Goal: Task Accomplishment & Management: Manage account settings

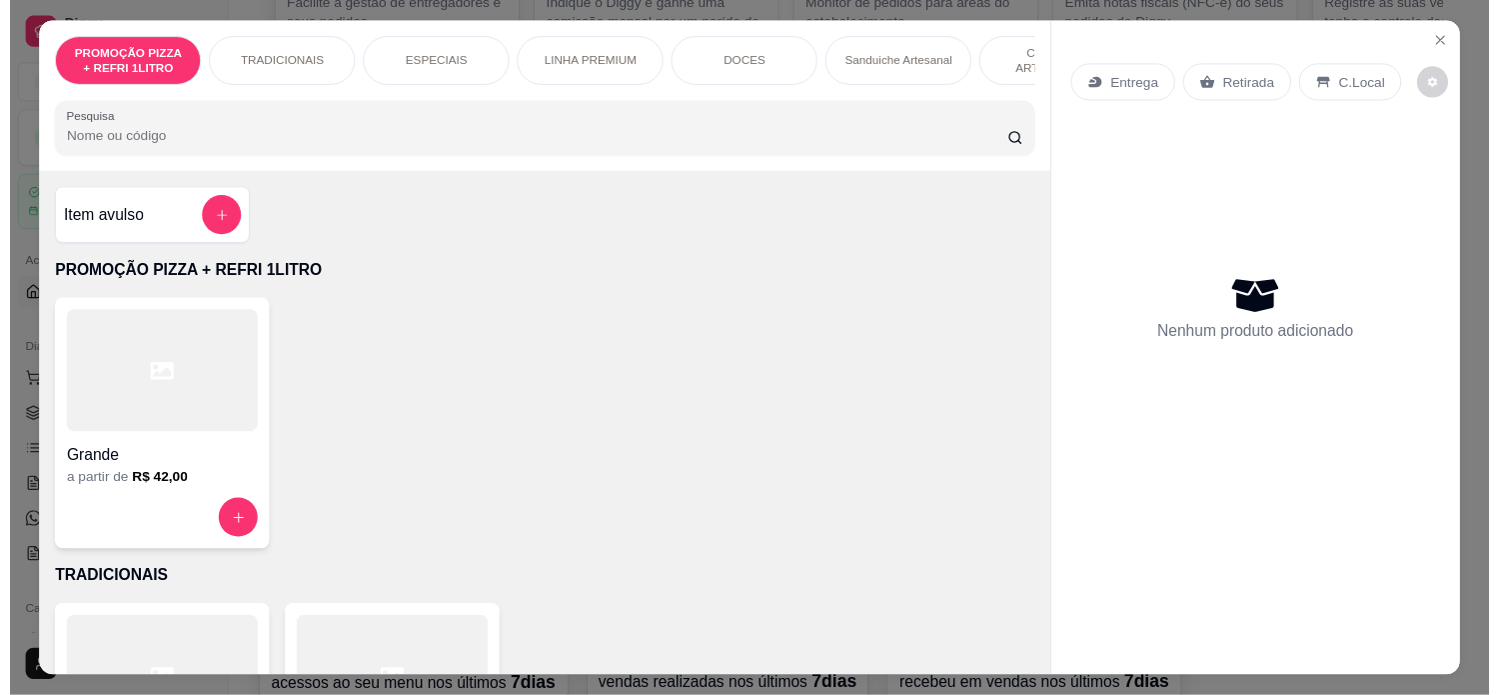
scroll to position [222, 0]
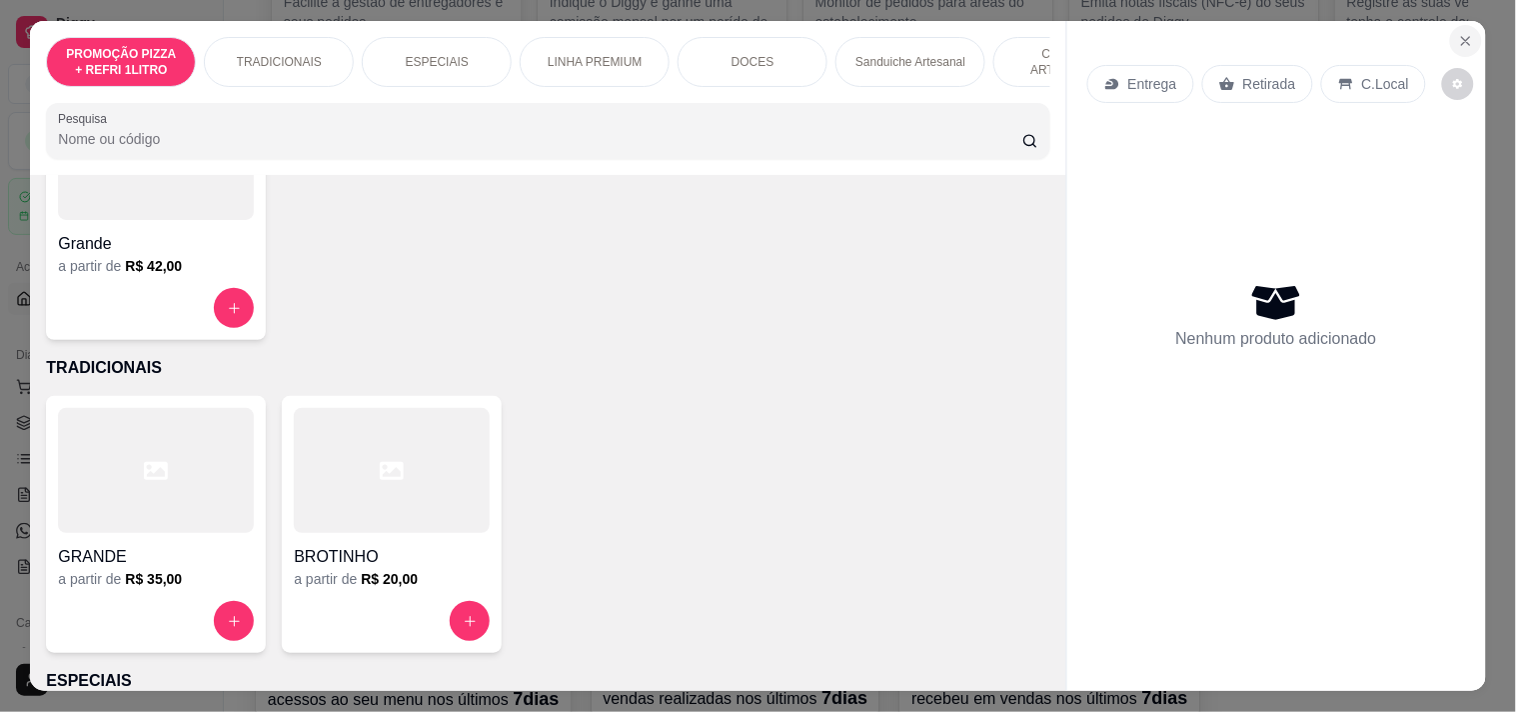
click at [1458, 35] on icon "Close" at bounding box center [1466, 41] width 16 height 16
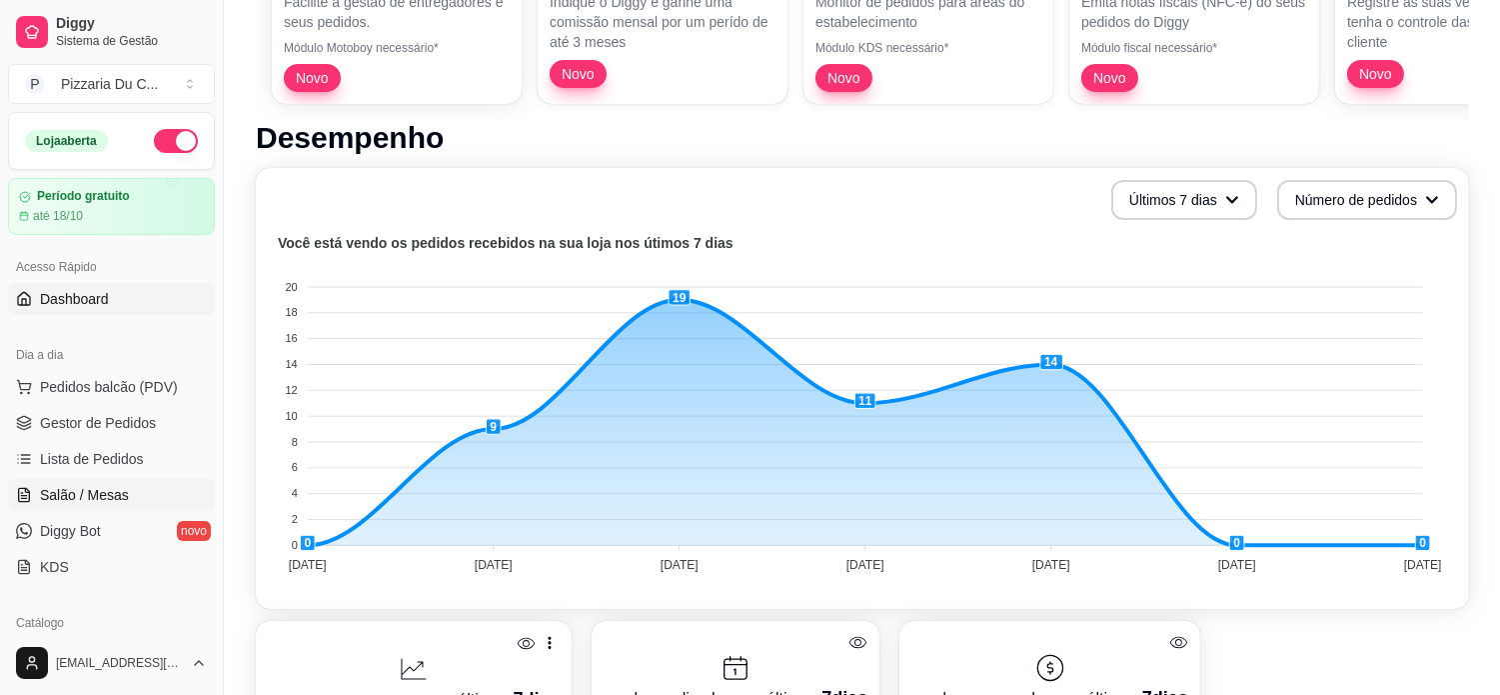
click at [96, 483] on link "Salão / Mesas" at bounding box center [111, 495] width 207 height 32
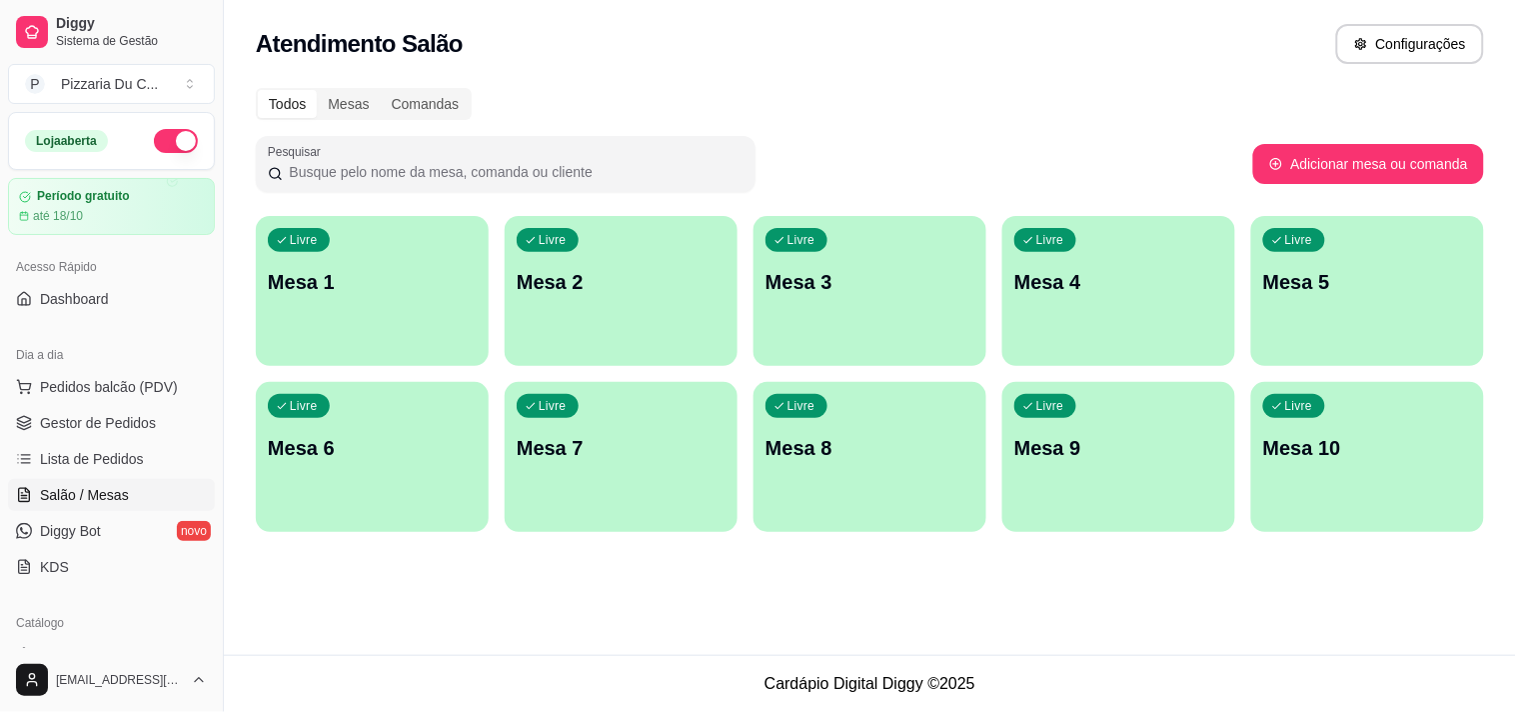
click at [460, 332] on div "Livre Mesa 1" at bounding box center [372, 279] width 233 height 126
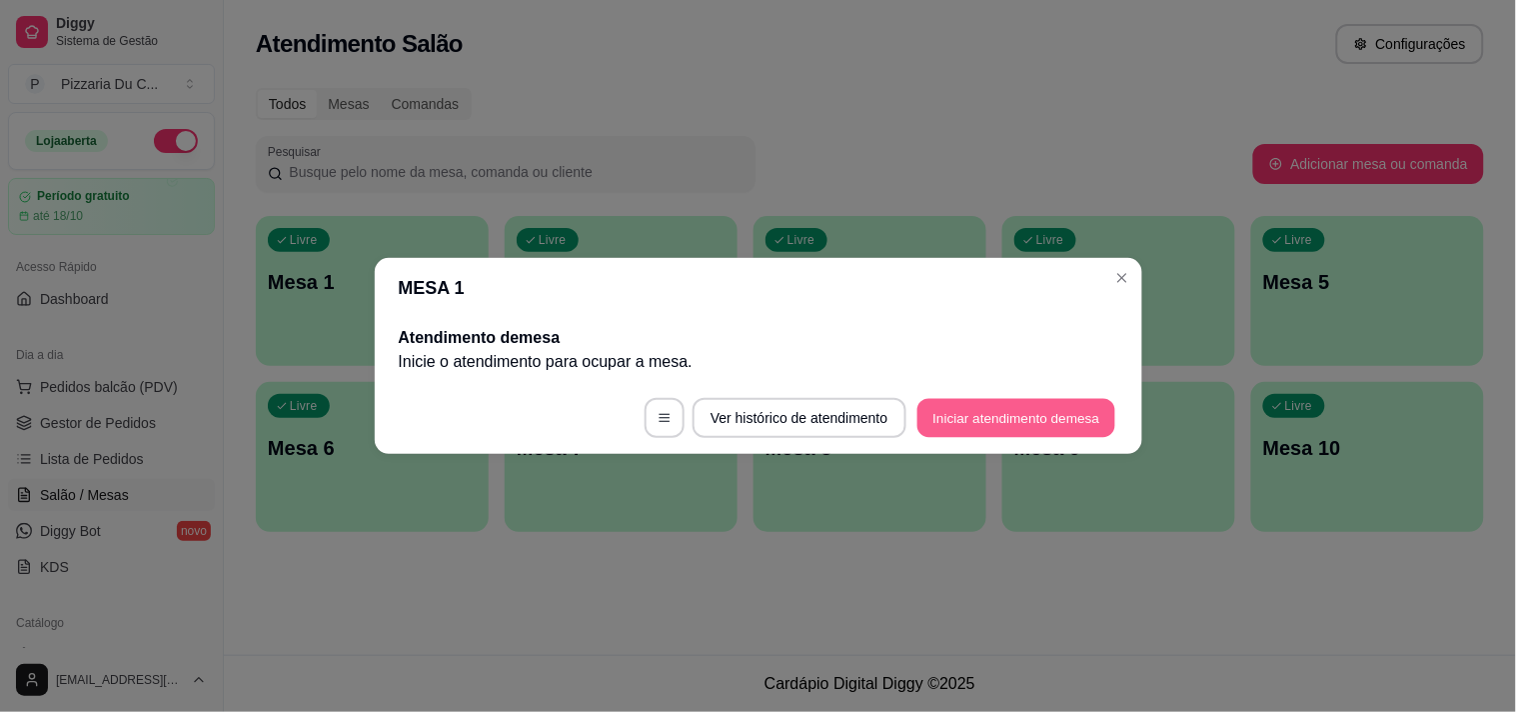
click at [1045, 413] on button "Iniciar atendimento de mesa" at bounding box center [1016, 418] width 198 height 39
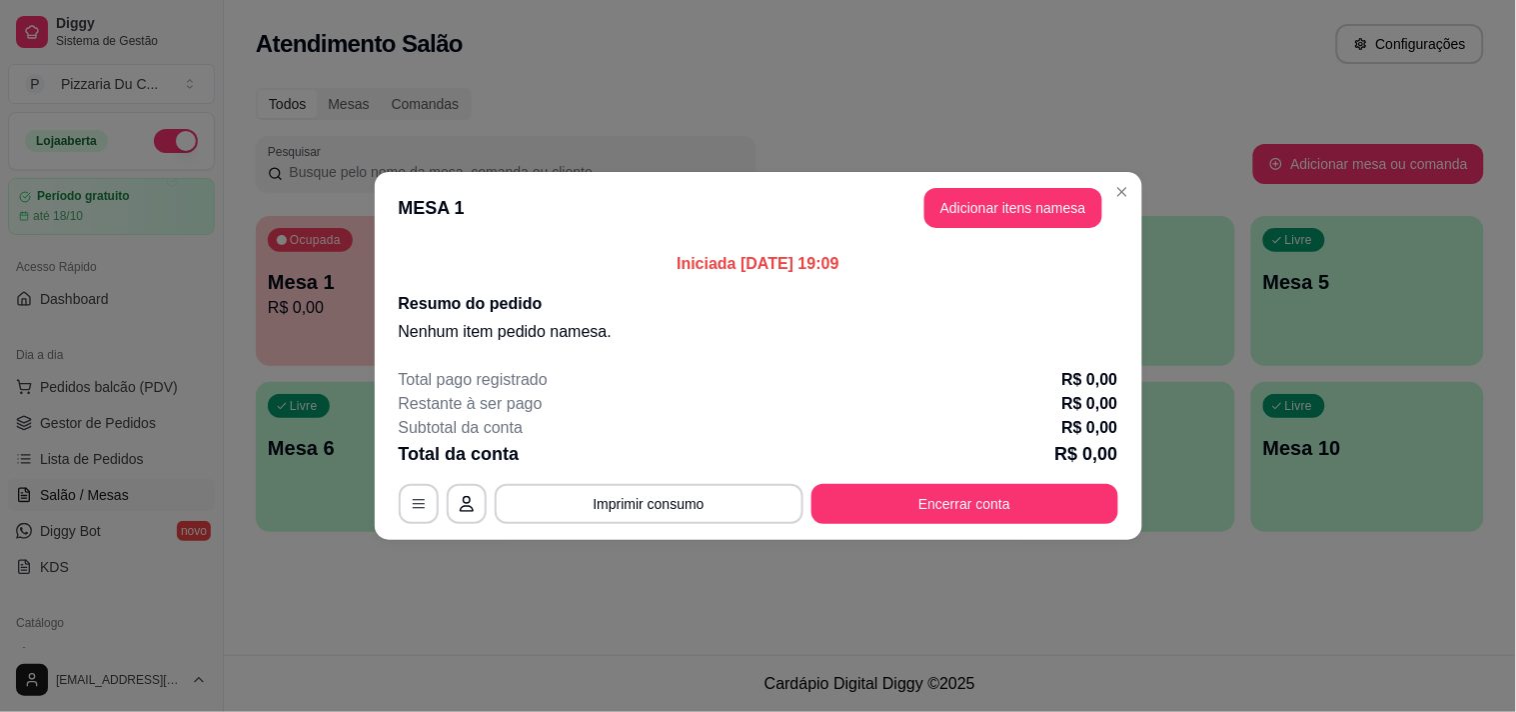
click at [558, 336] on p "Nenhum item pedido na mesa ." at bounding box center [759, 332] width 720 height 24
click at [1017, 207] on button "Adicionar itens na mesa" at bounding box center [1013, 208] width 178 height 40
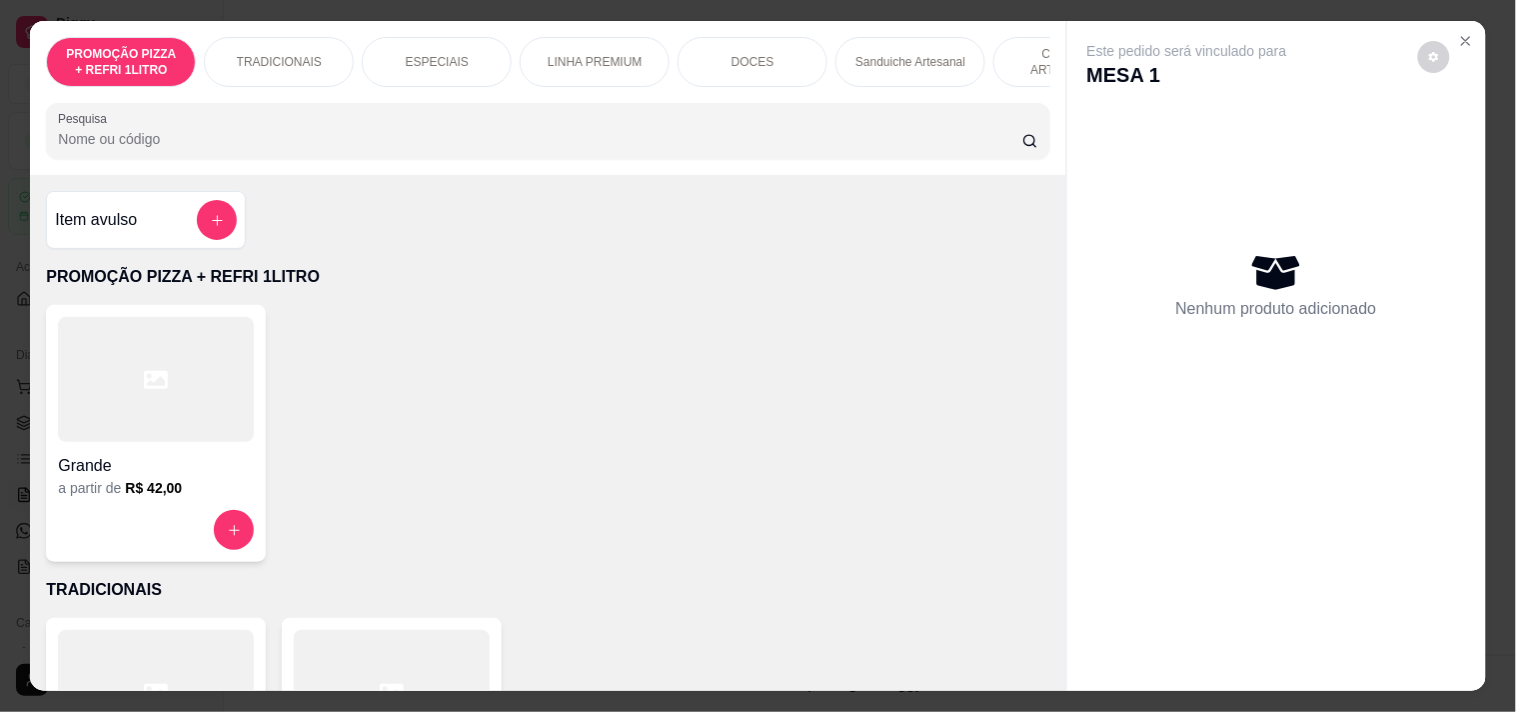
scroll to position [0, 879]
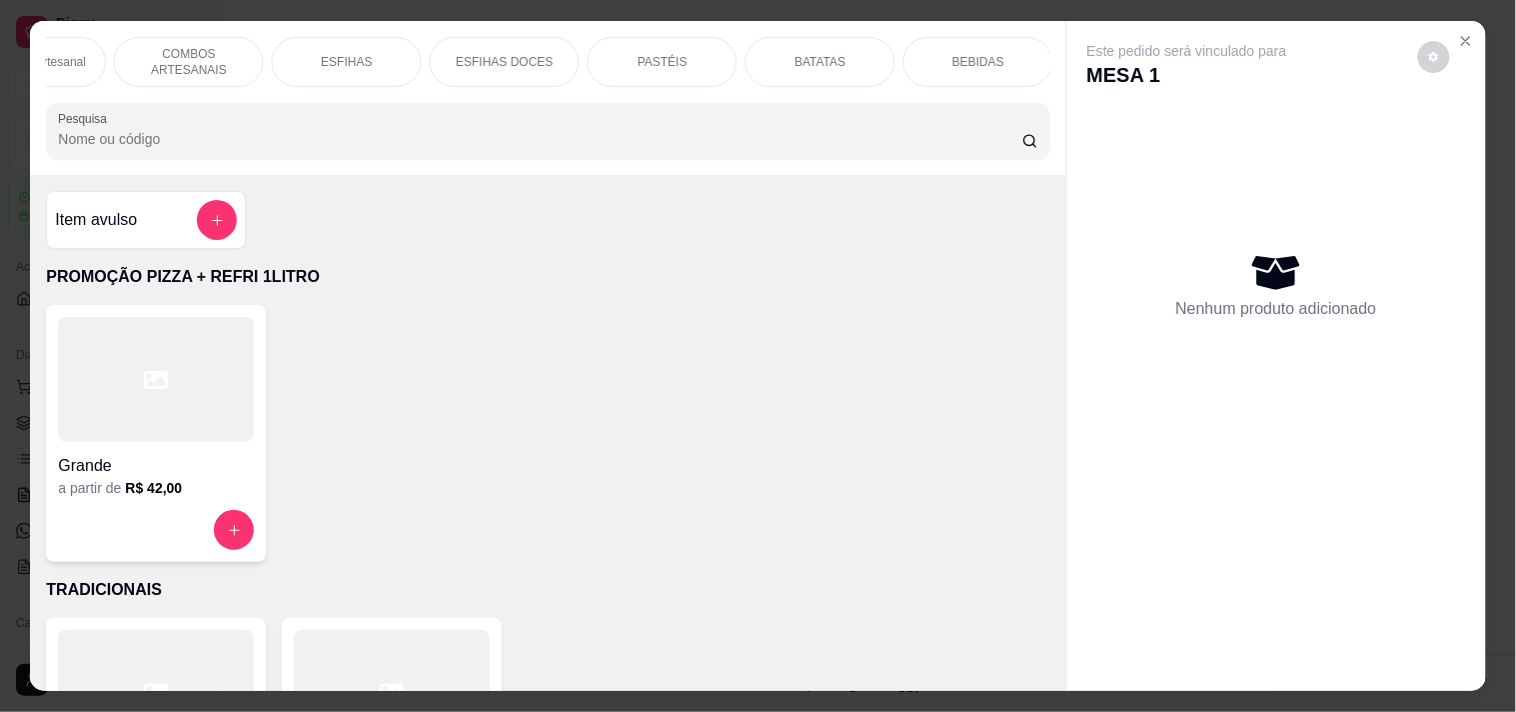
click at [57, 63] on div "Sanduiche Artesanal" at bounding box center [31, 62] width 150 height 50
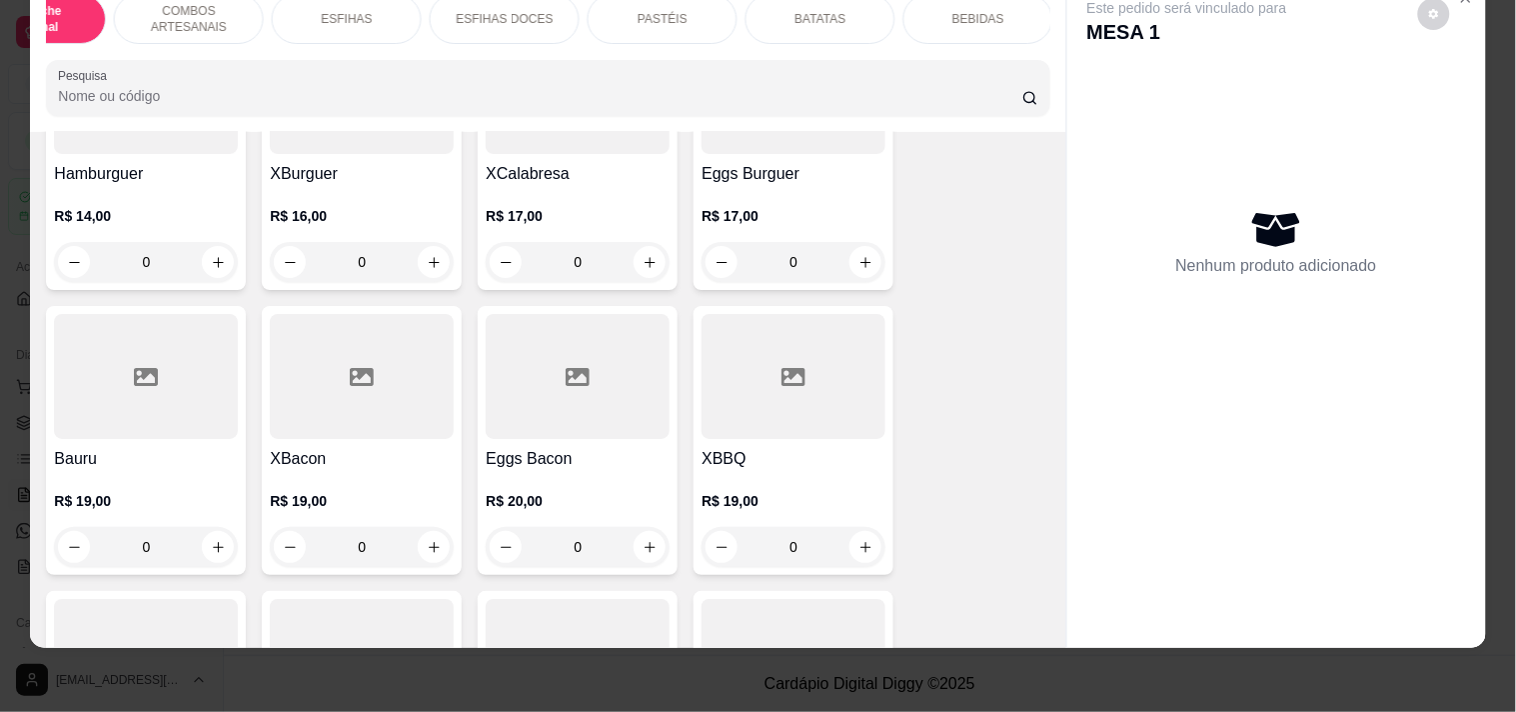
scroll to position [1876, 0]
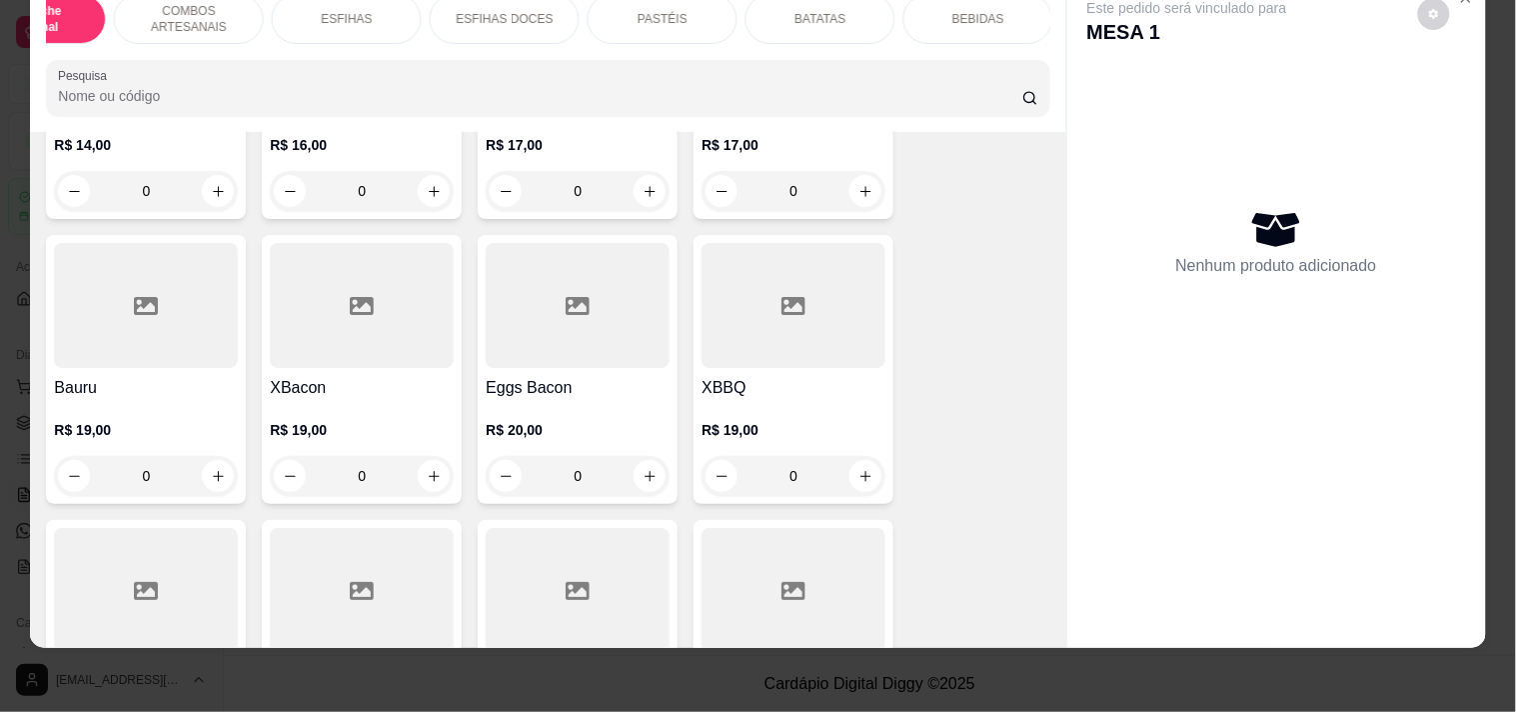
click at [362, 396] on h4 "XBacon" at bounding box center [362, 388] width 184 height 24
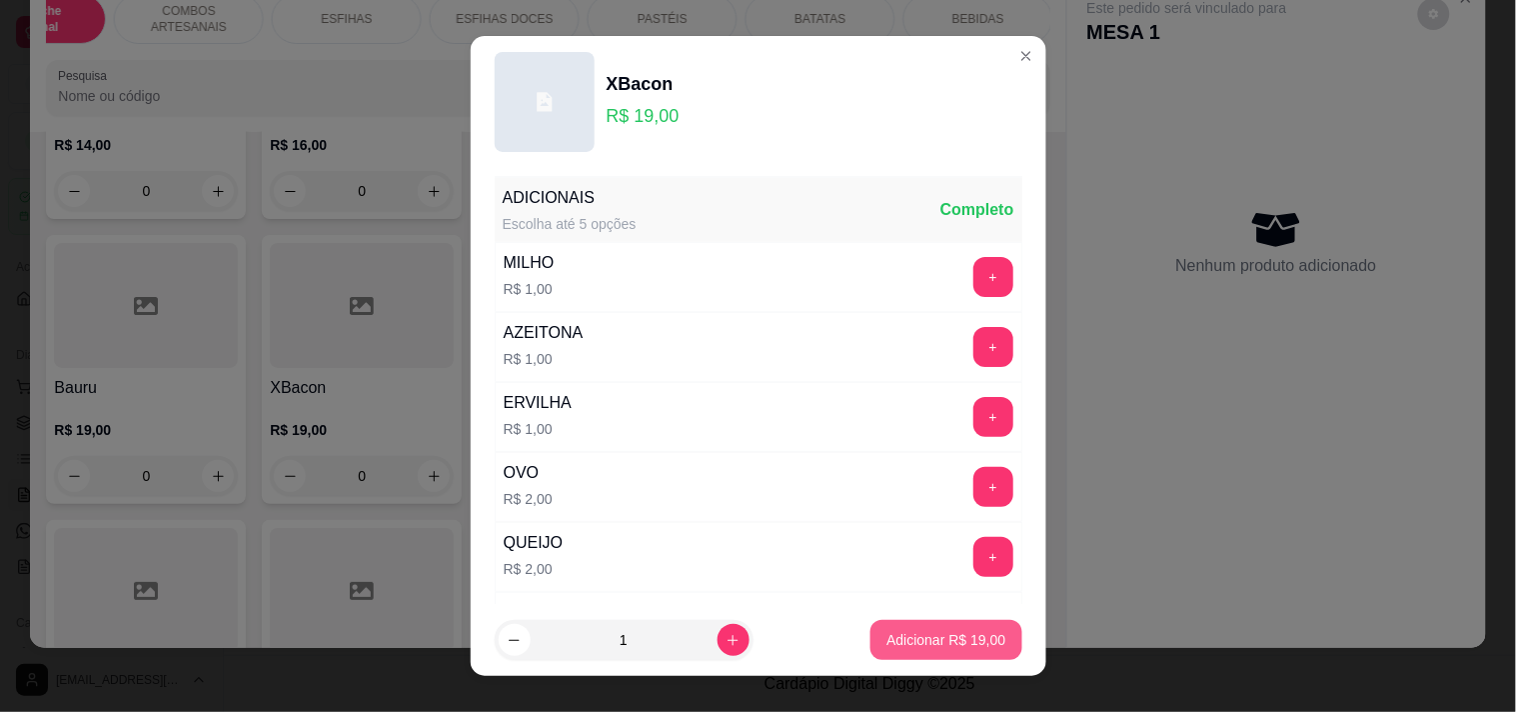
click at [937, 624] on button "Adicionar R$ 19,00" at bounding box center [945, 640] width 151 height 40
type input "1"
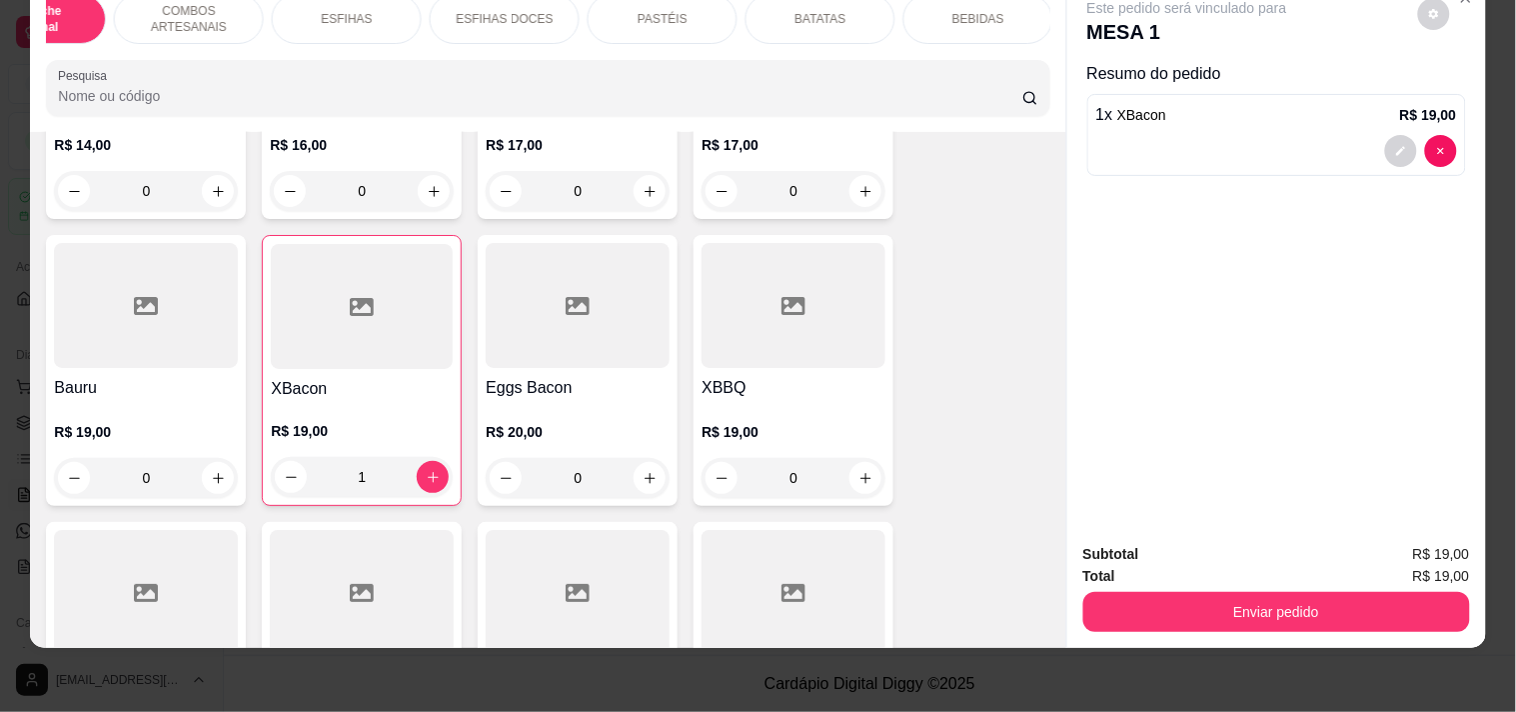
scroll to position [0, 0]
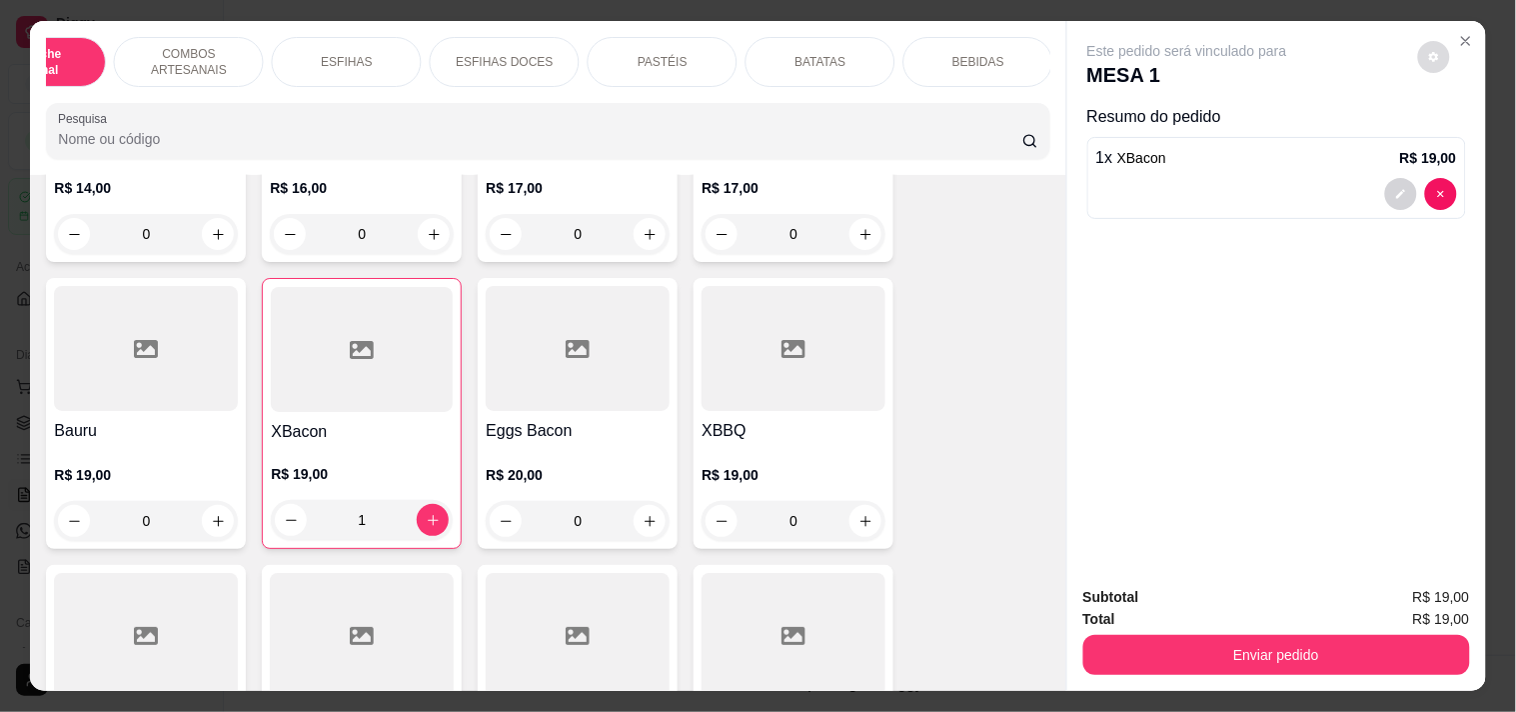
click at [1422, 41] on button "decrease-product-quantity" at bounding box center [1434, 57] width 32 height 32
click at [1226, 320] on div "Este pedido será vinculado para MESA 1 Resumo do pedido 1 x XBacon R$ 19,00" at bounding box center [1276, 295] width 419 height 548
click at [1458, 33] on icon "Close" at bounding box center [1466, 41] width 16 height 16
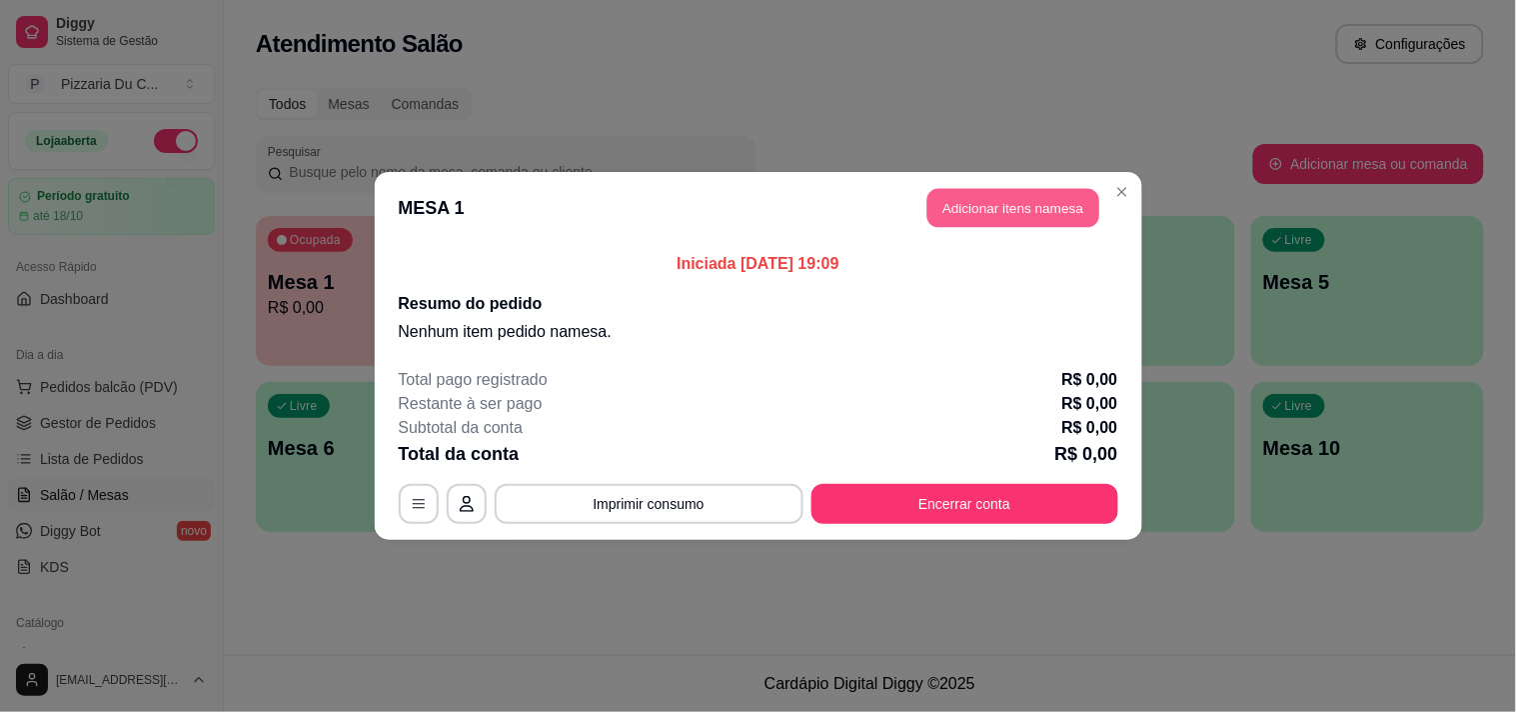
click at [1003, 214] on button "Adicionar itens na mesa" at bounding box center [1013, 208] width 172 height 39
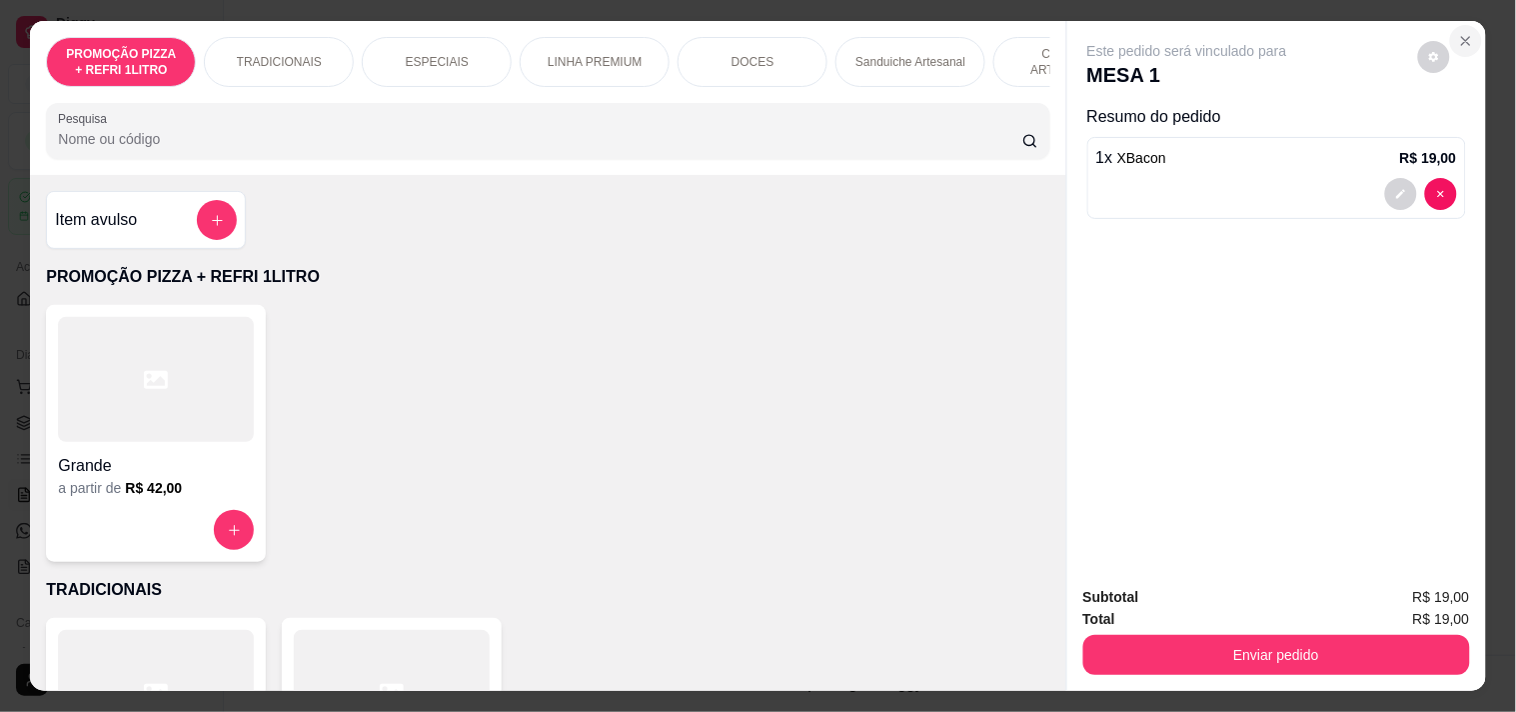
click at [1458, 33] on icon "Close" at bounding box center [1466, 41] width 16 height 16
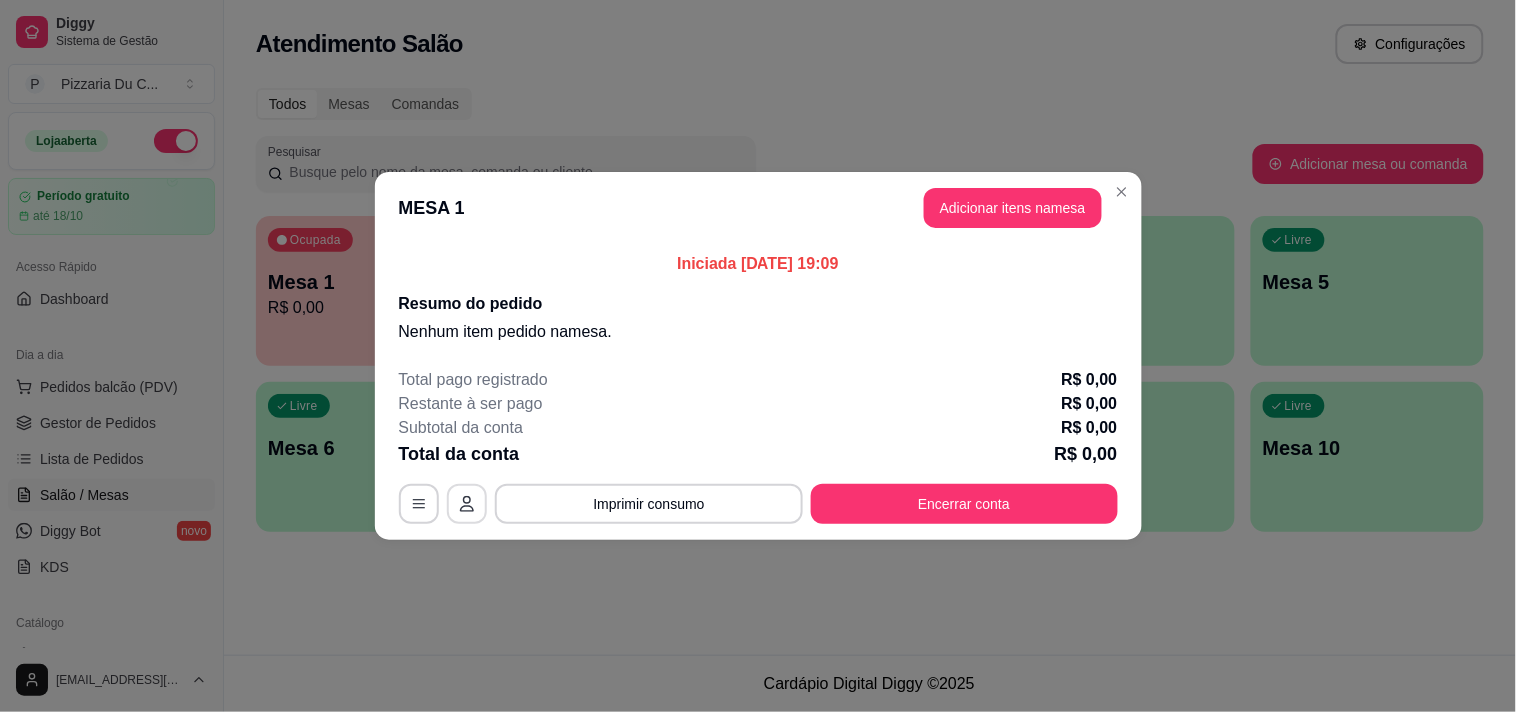
click at [454, 505] on button "button" at bounding box center [467, 504] width 40 height 40
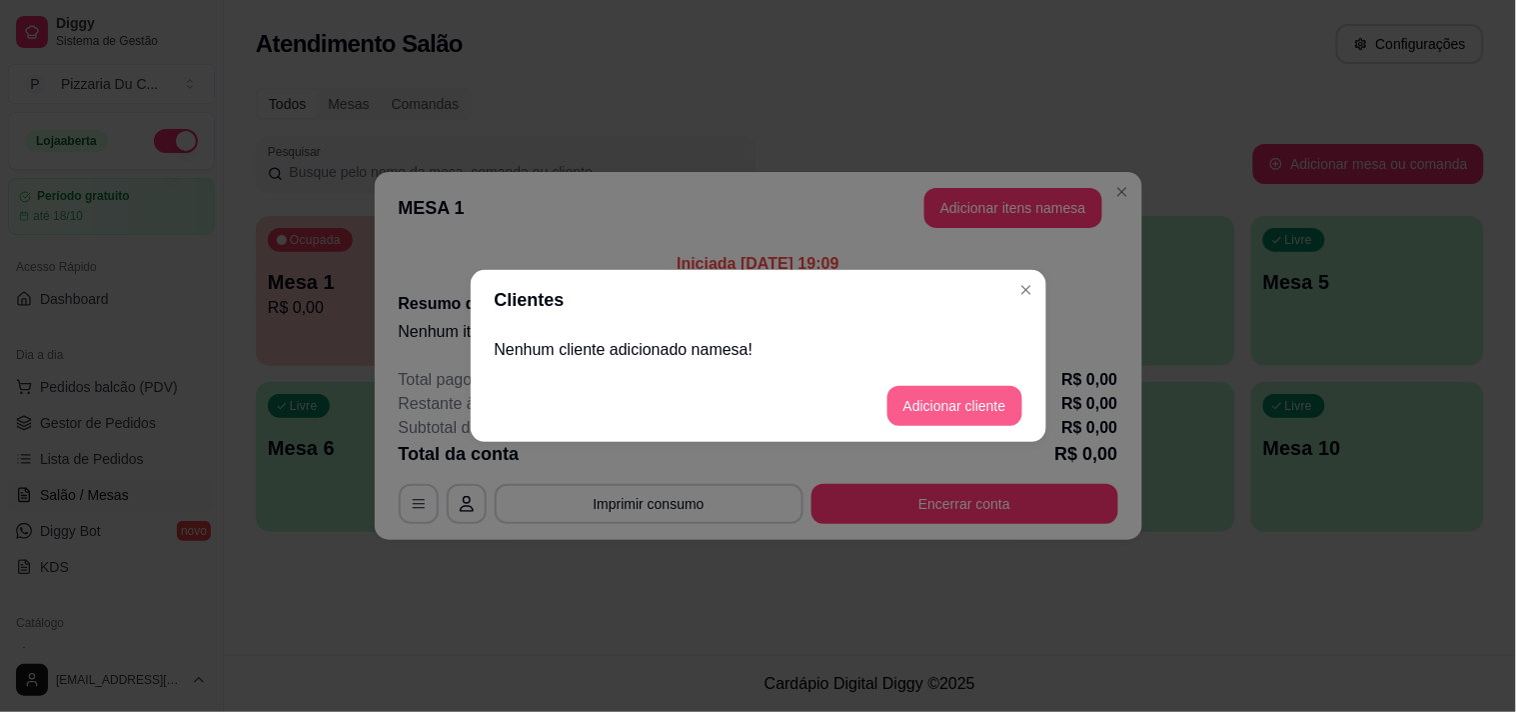
click at [931, 414] on button "Adicionar cliente" at bounding box center [954, 406] width 135 height 40
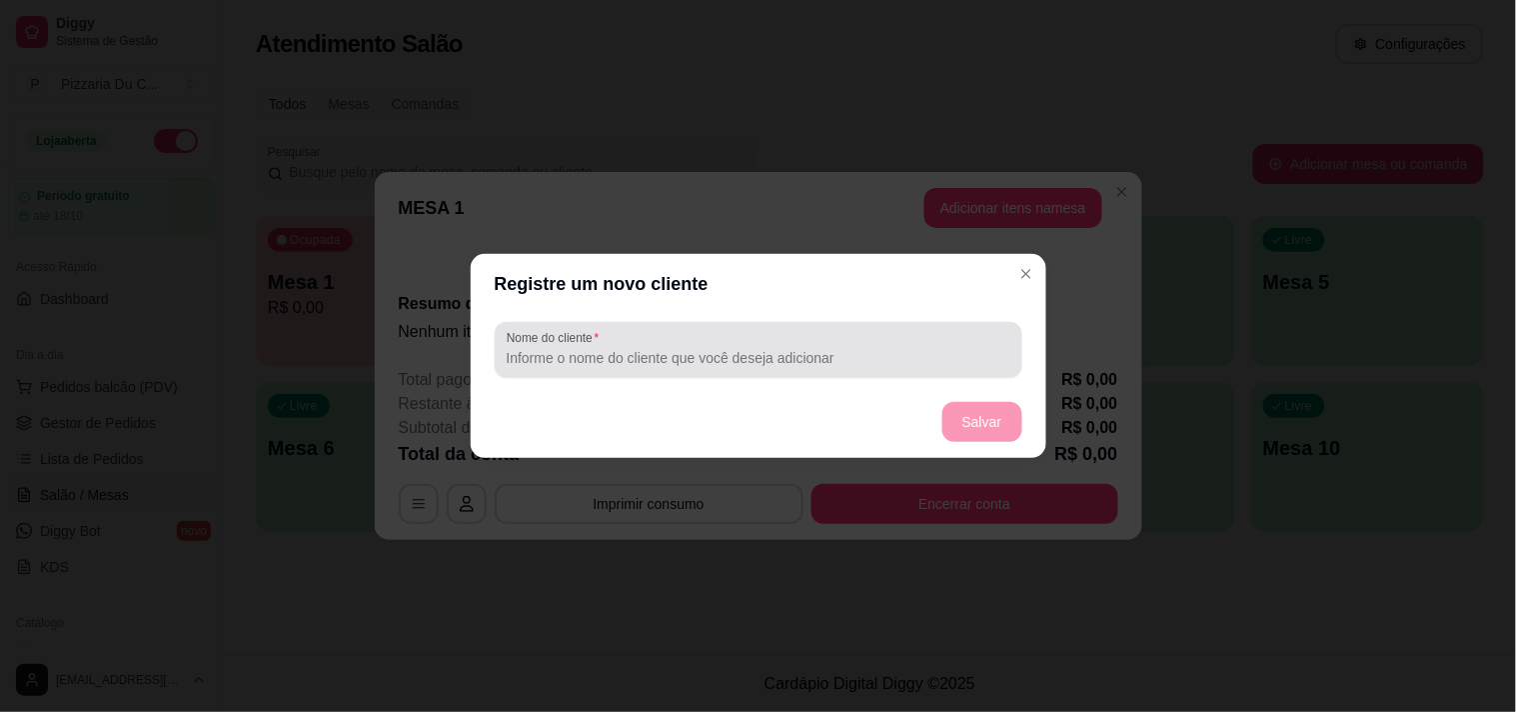
click at [714, 376] on div "Nome do cliente" at bounding box center [759, 350] width 528 height 56
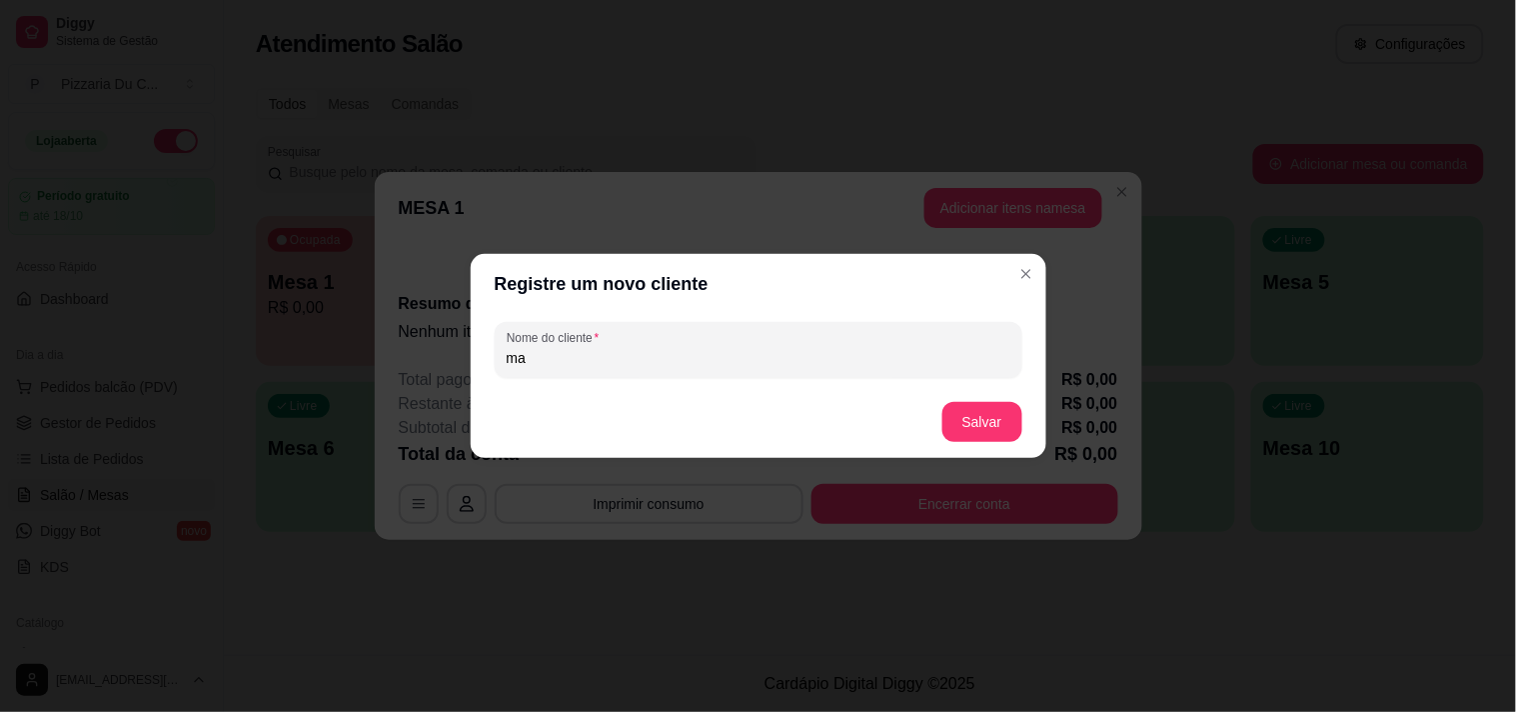
type input "m"
type input "MAIRA"
click at [962, 434] on button "Salvar" at bounding box center [982, 422] width 80 height 40
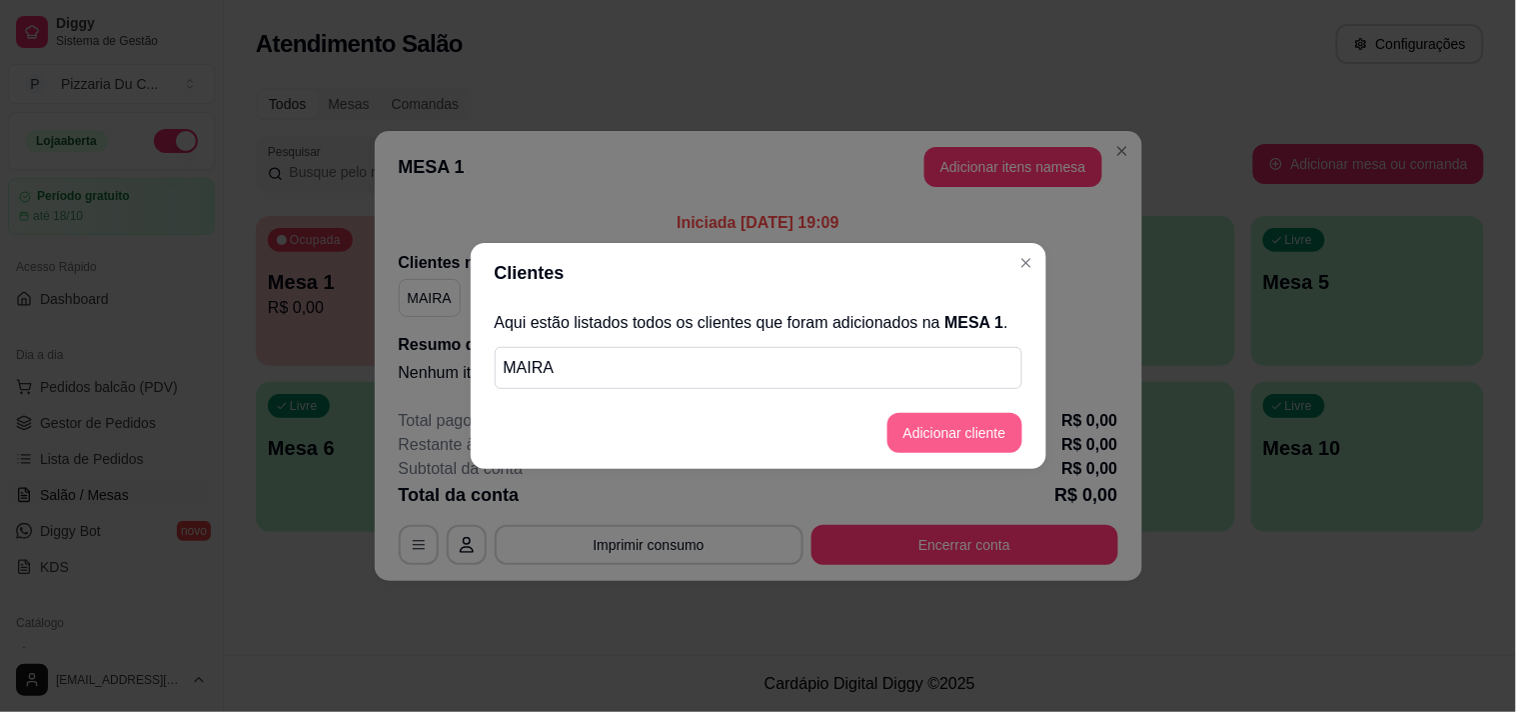
click at [976, 431] on button "Adicionar cliente" at bounding box center [954, 433] width 135 height 40
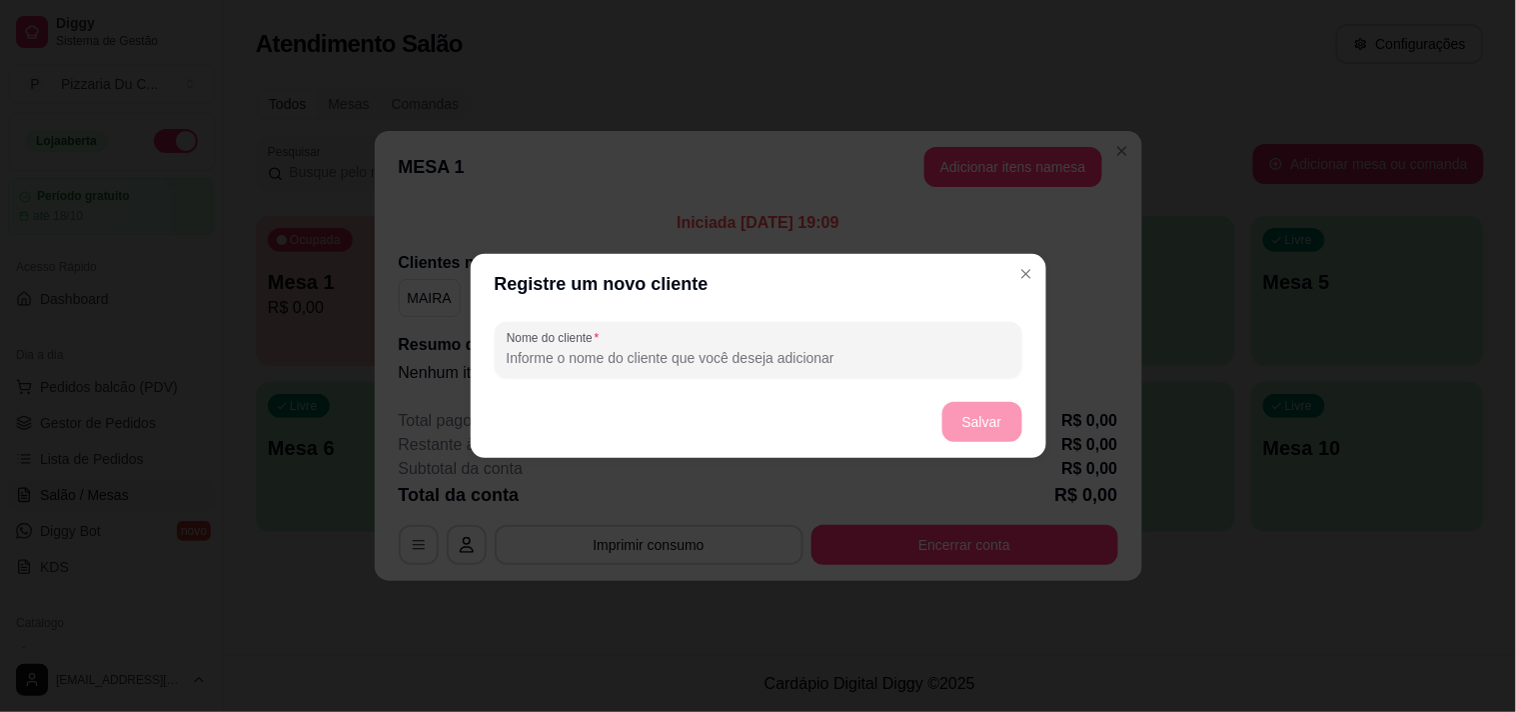
click at [850, 351] on input "Nome do cliente" at bounding box center [759, 358] width 504 height 20
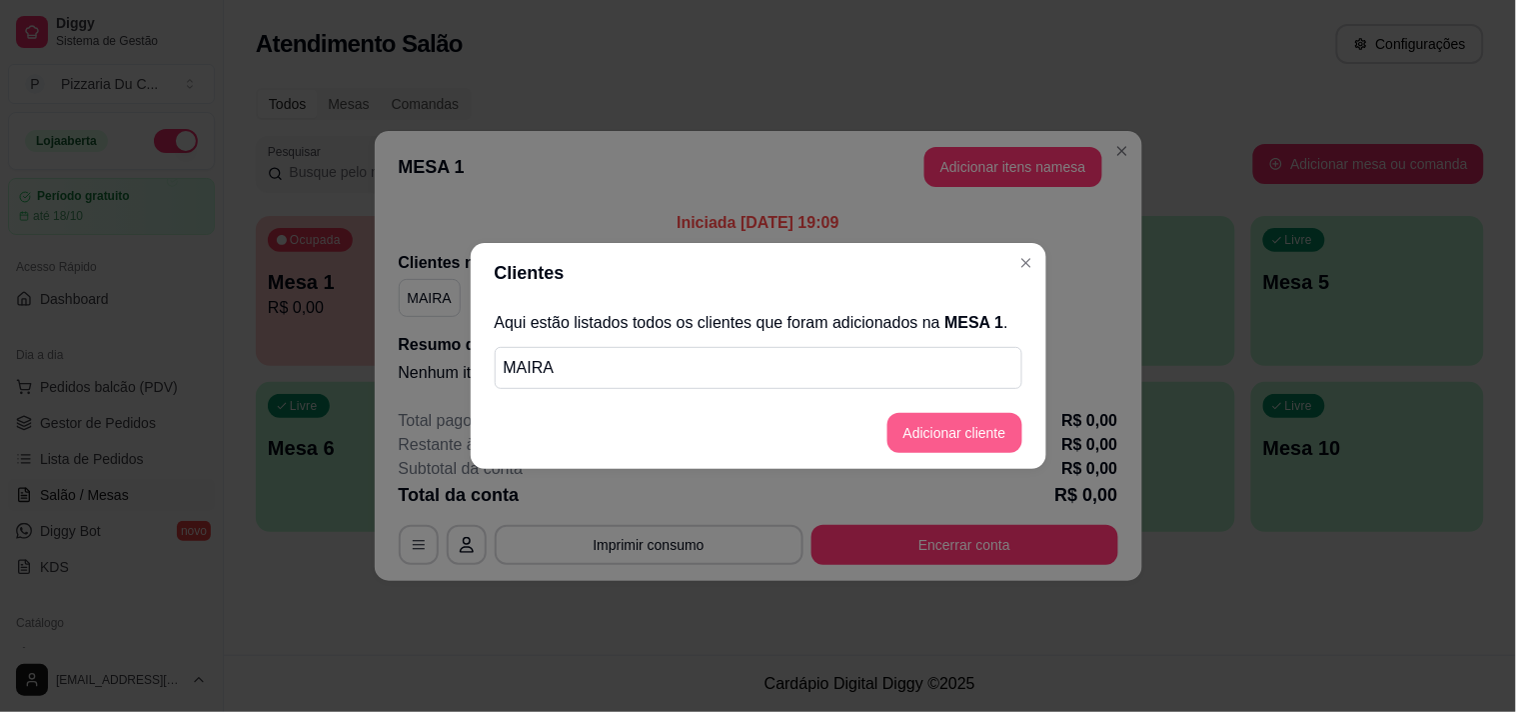
click at [970, 438] on button "Adicionar cliente" at bounding box center [954, 433] width 135 height 40
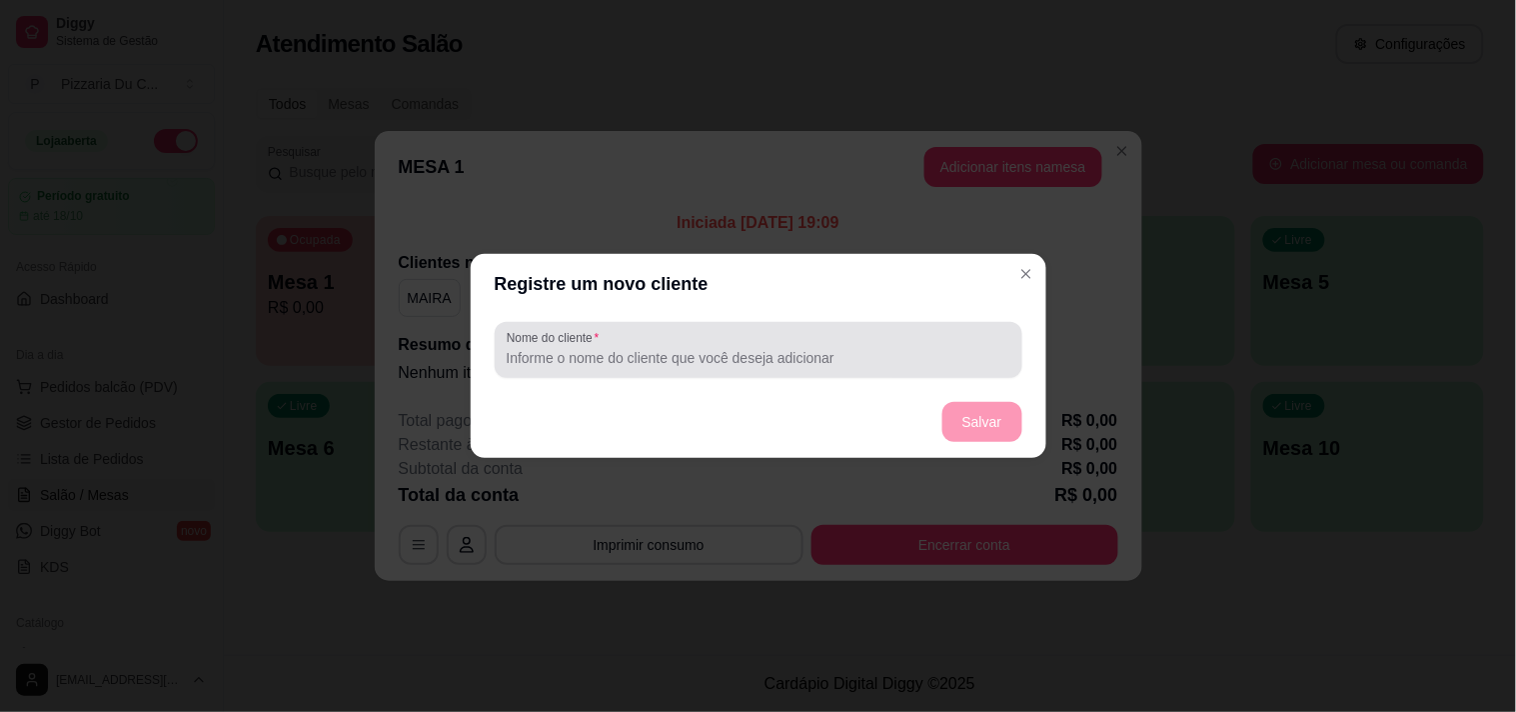
click at [687, 335] on div at bounding box center [759, 350] width 504 height 40
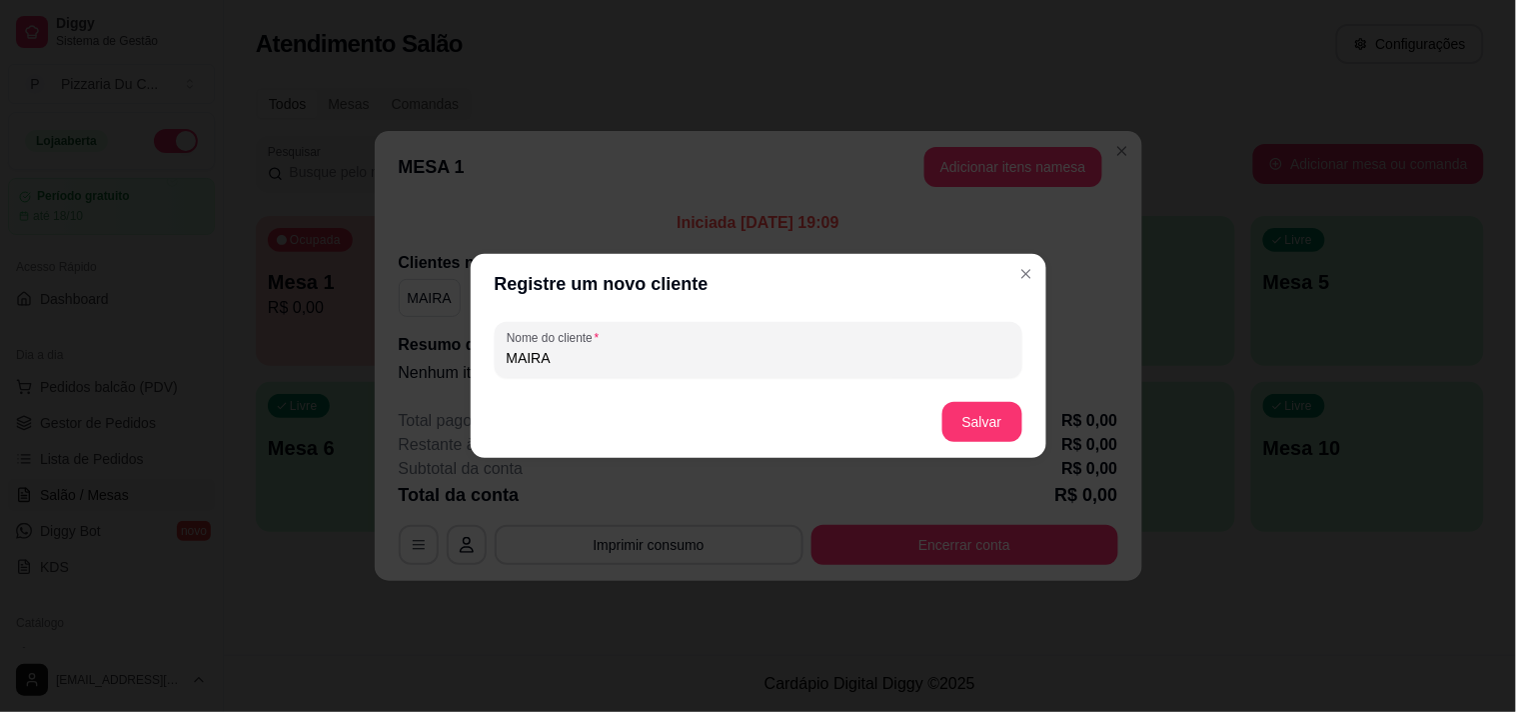
type input "MAIRA"
click at [999, 412] on button "Salvar" at bounding box center [982, 422] width 80 height 40
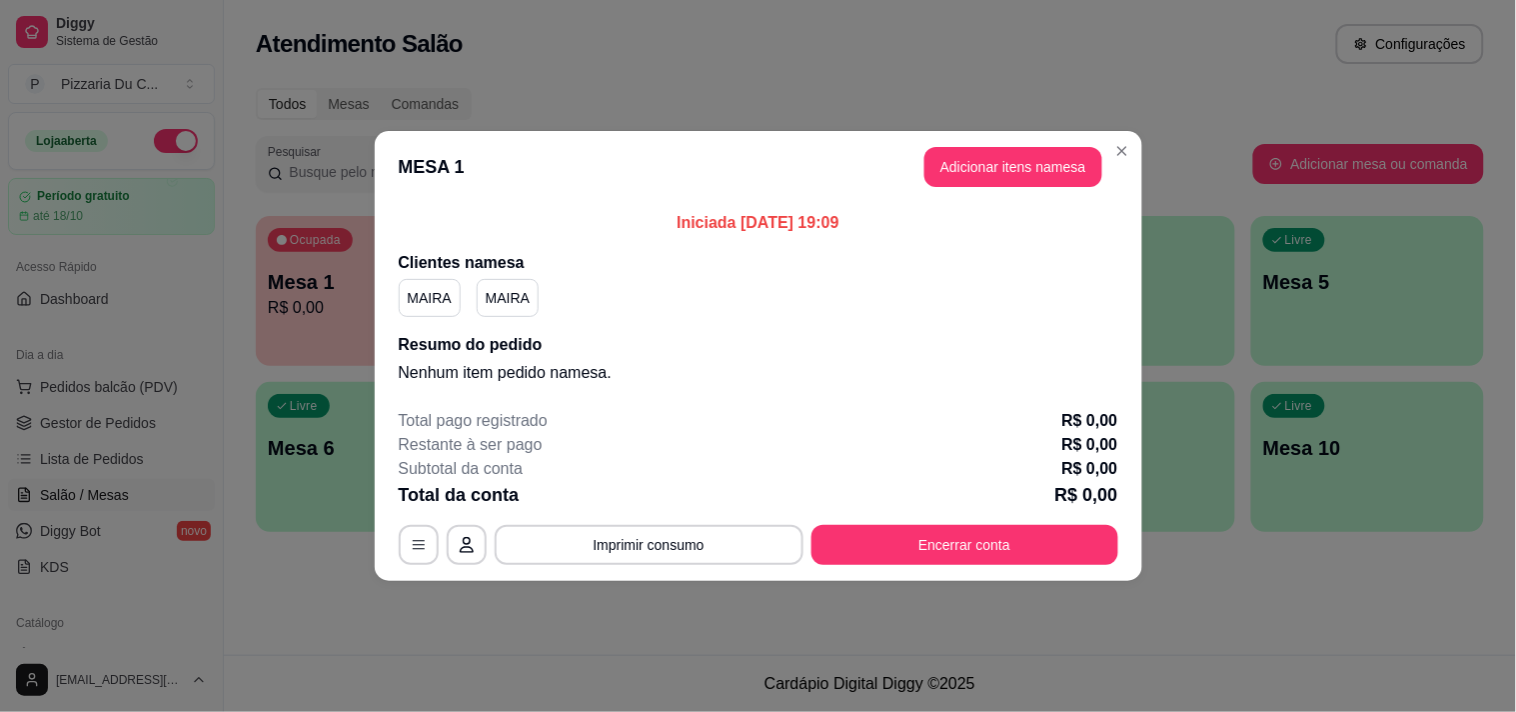
click at [408, 323] on div "Iniciada 24/09/2025 às 19:09 Clientes na mesa MAIRA MAIRA Resumo do pedido Nenh…" at bounding box center [759, 298] width 720 height 174
click at [425, 296] on p "MAIRA" at bounding box center [430, 298] width 44 height 20
click at [647, 301] on div "MAIRA MAIRA" at bounding box center [759, 298] width 720 height 38
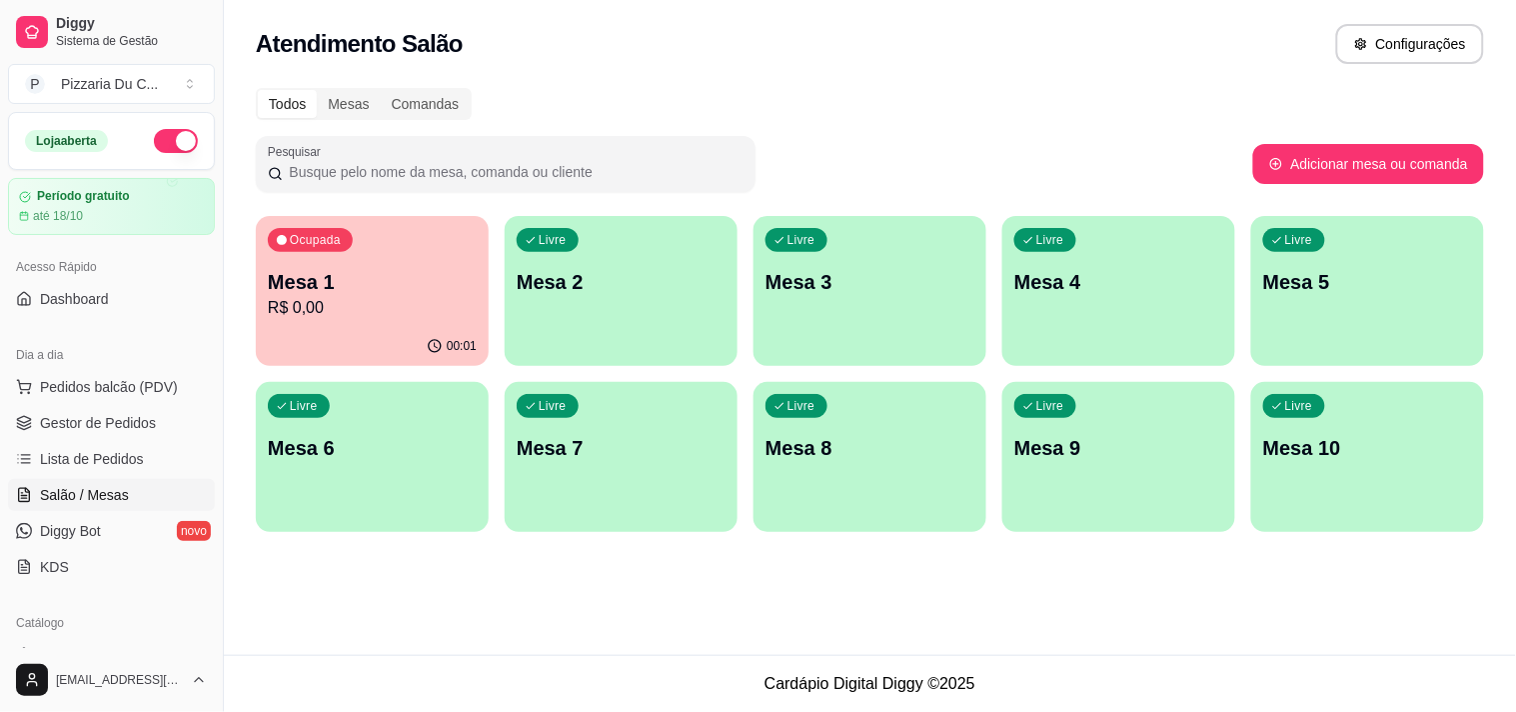
click at [602, 615] on div "Atendimento Salão Configurações Todos Mesas Comandas Pesquisar Adicionar mesa o…" at bounding box center [870, 327] width 1292 height 655
click at [457, 256] on div "Ocupada Mesa 1 R$ 0,00" at bounding box center [372, 271] width 233 height 111
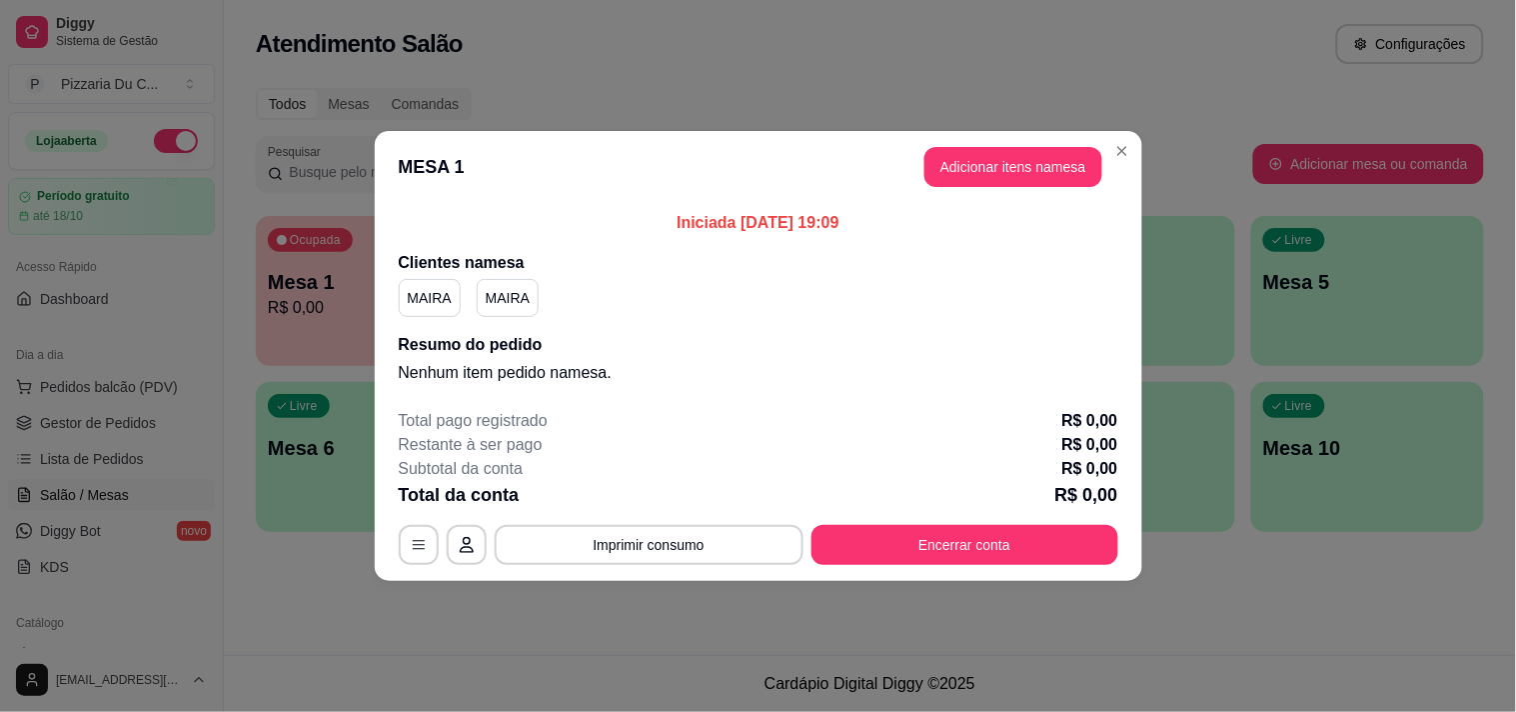
click at [524, 300] on p "MAIRA" at bounding box center [508, 298] width 44 height 20
click at [692, 297] on div "MAIRA MAIRA" at bounding box center [759, 298] width 720 height 38
click at [1082, 185] on button "Adicionar itens na mesa" at bounding box center [1013, 167] width 178 height 40
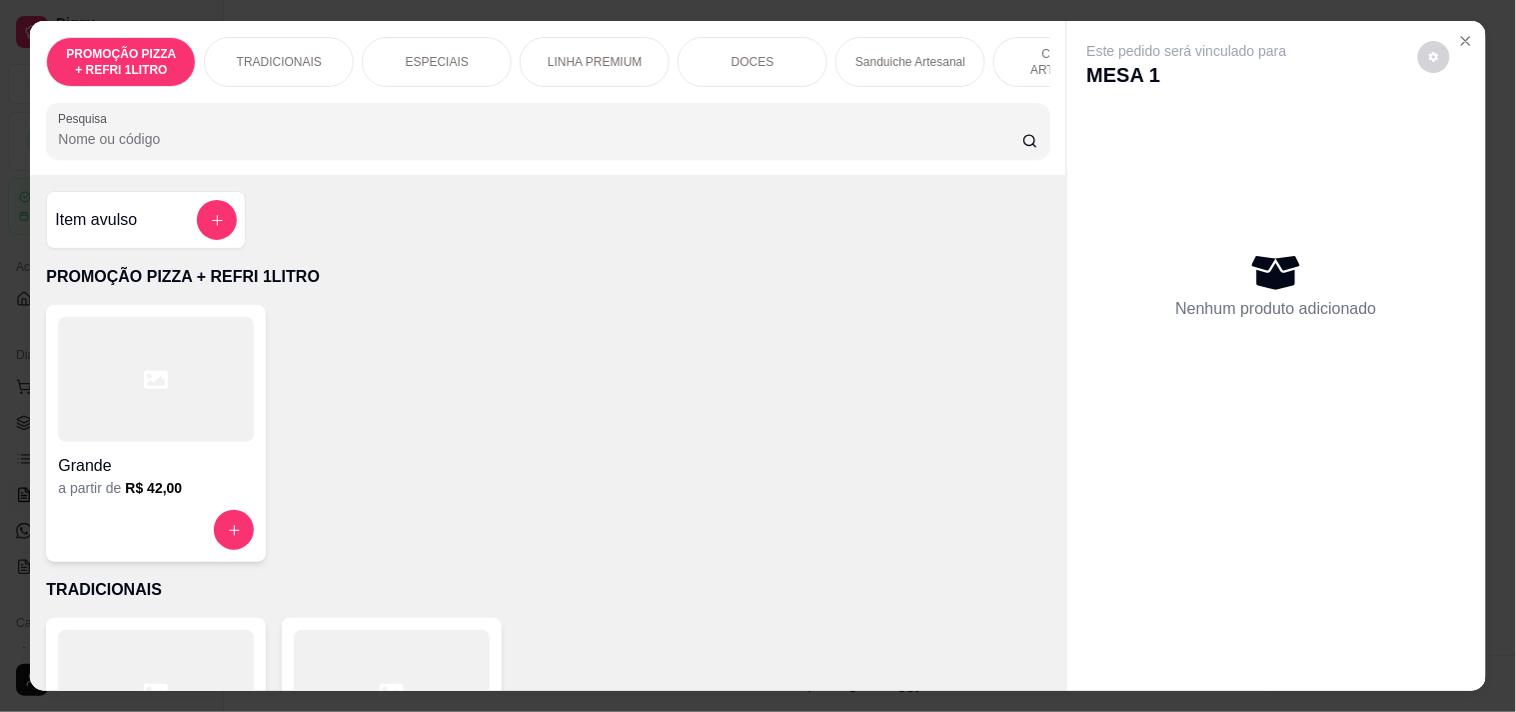
click at [880, 65] on div "Sanduiche Artesanal" at bounding box center [910, 62] width 150 height 50
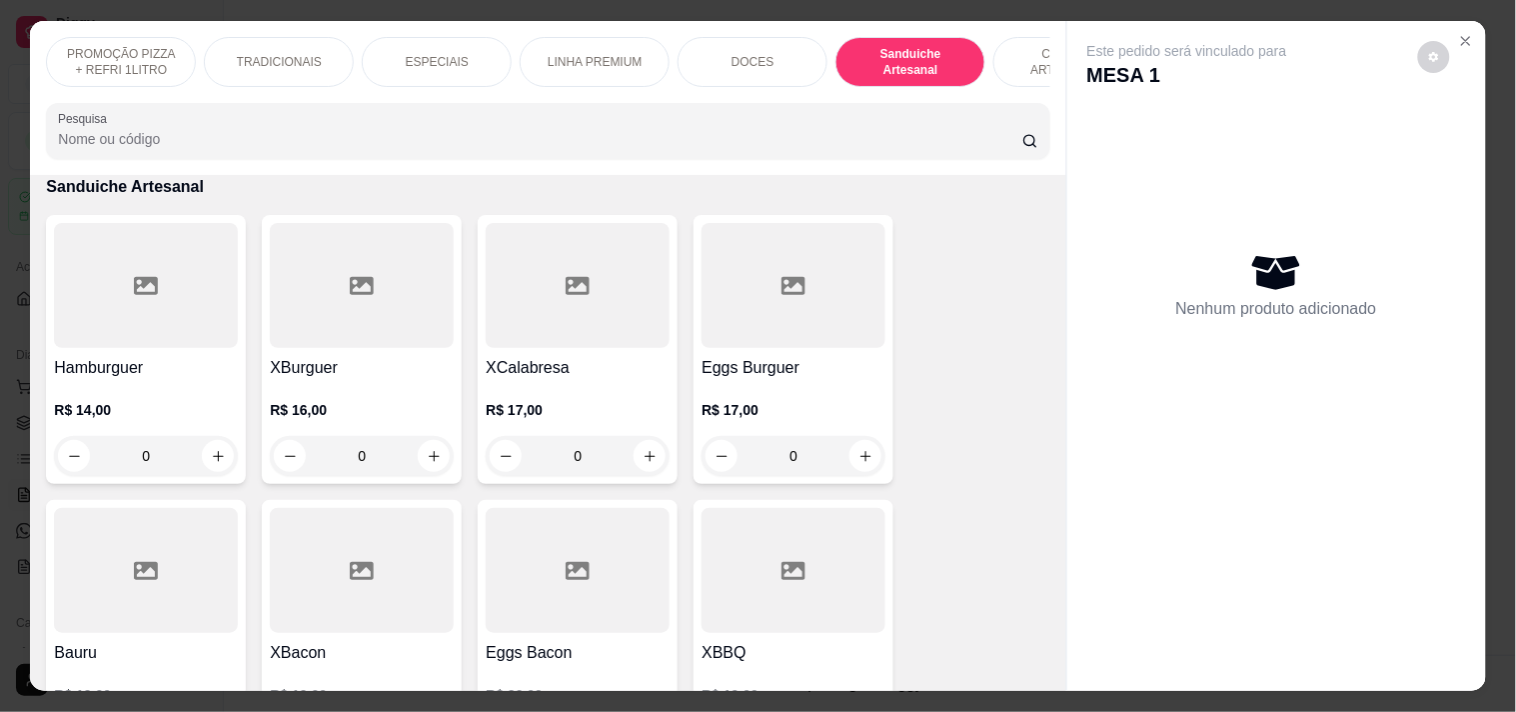
scroll to position [51, 0]
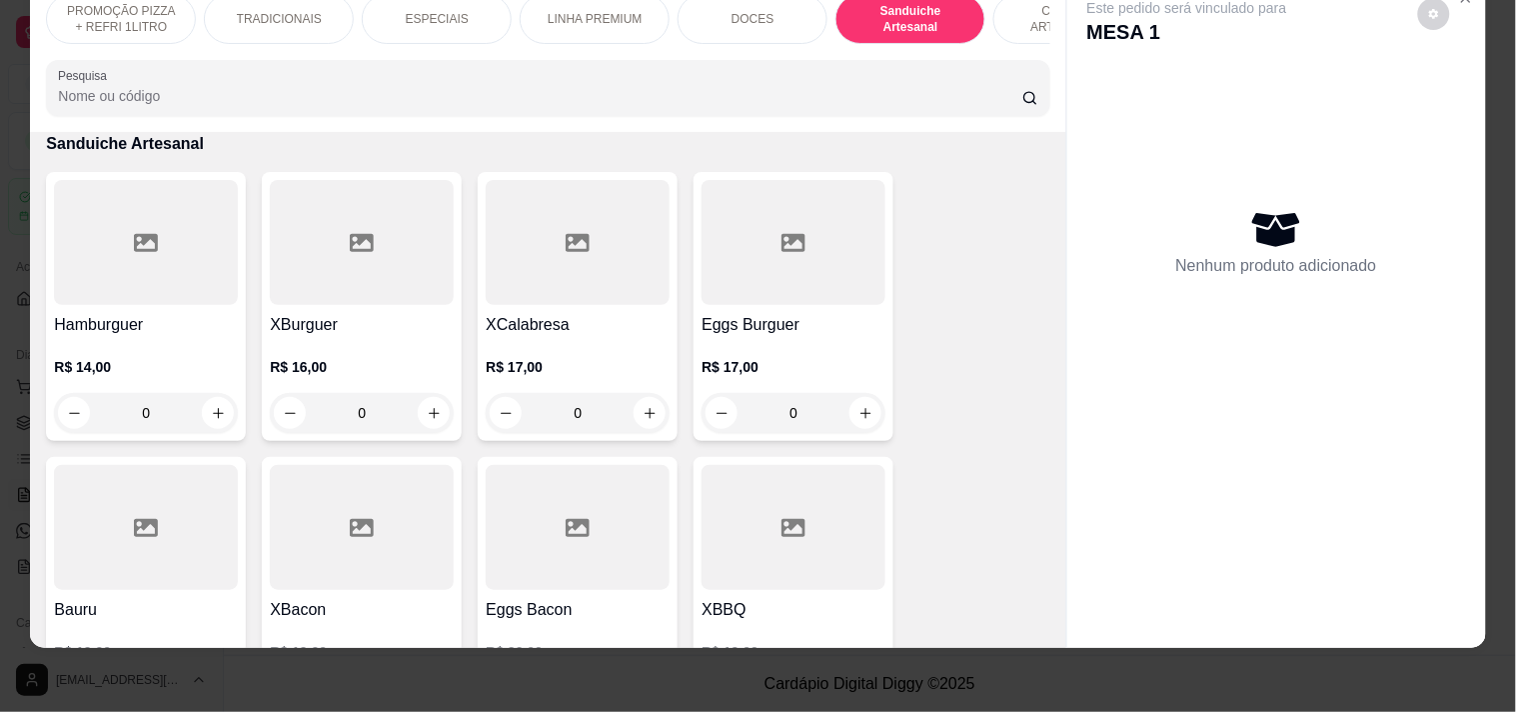
click at [286, 563] on div at bounding box center [362, 527] width 184 height 125
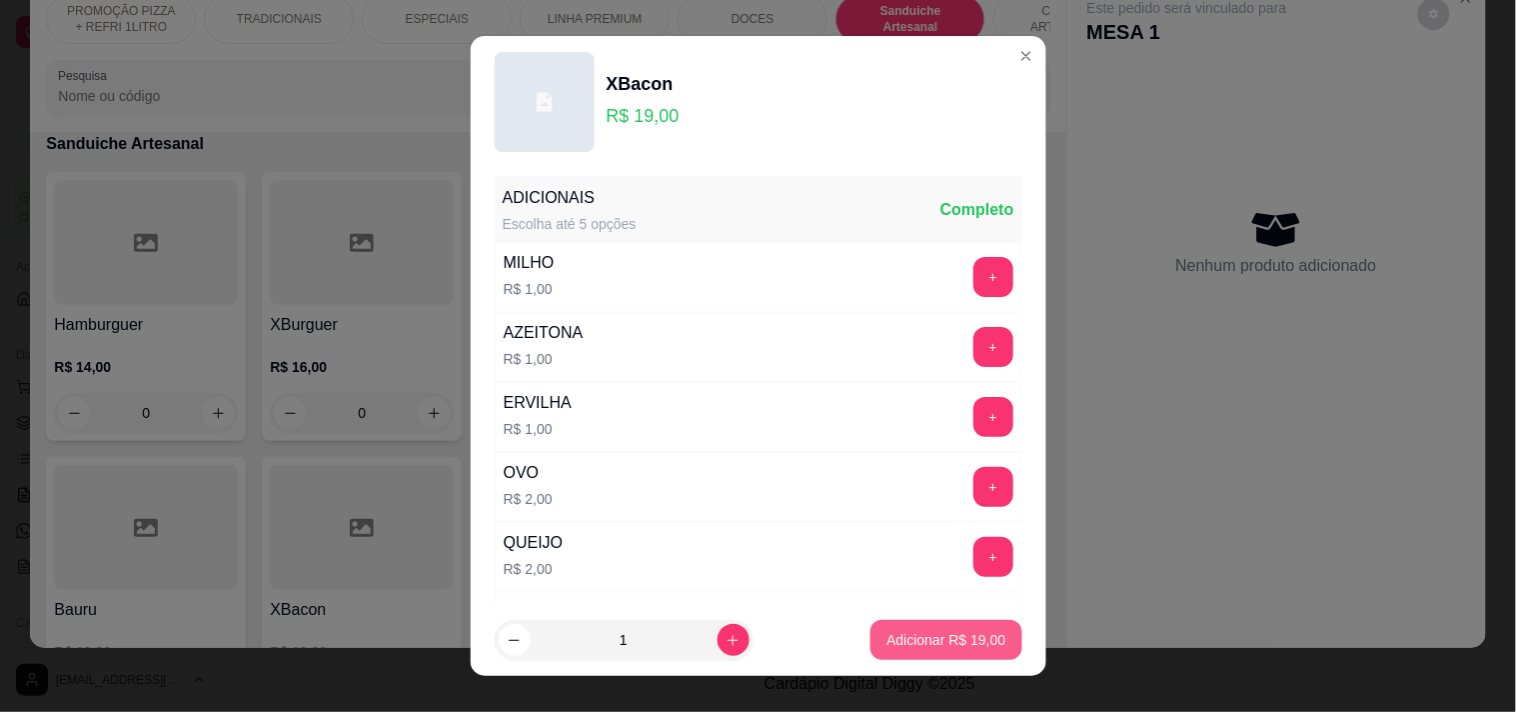
click at [926, 635] on p "Adicionar R$ 19,00" at bounding box center [945, 640] width 119 height 20
type input "1"
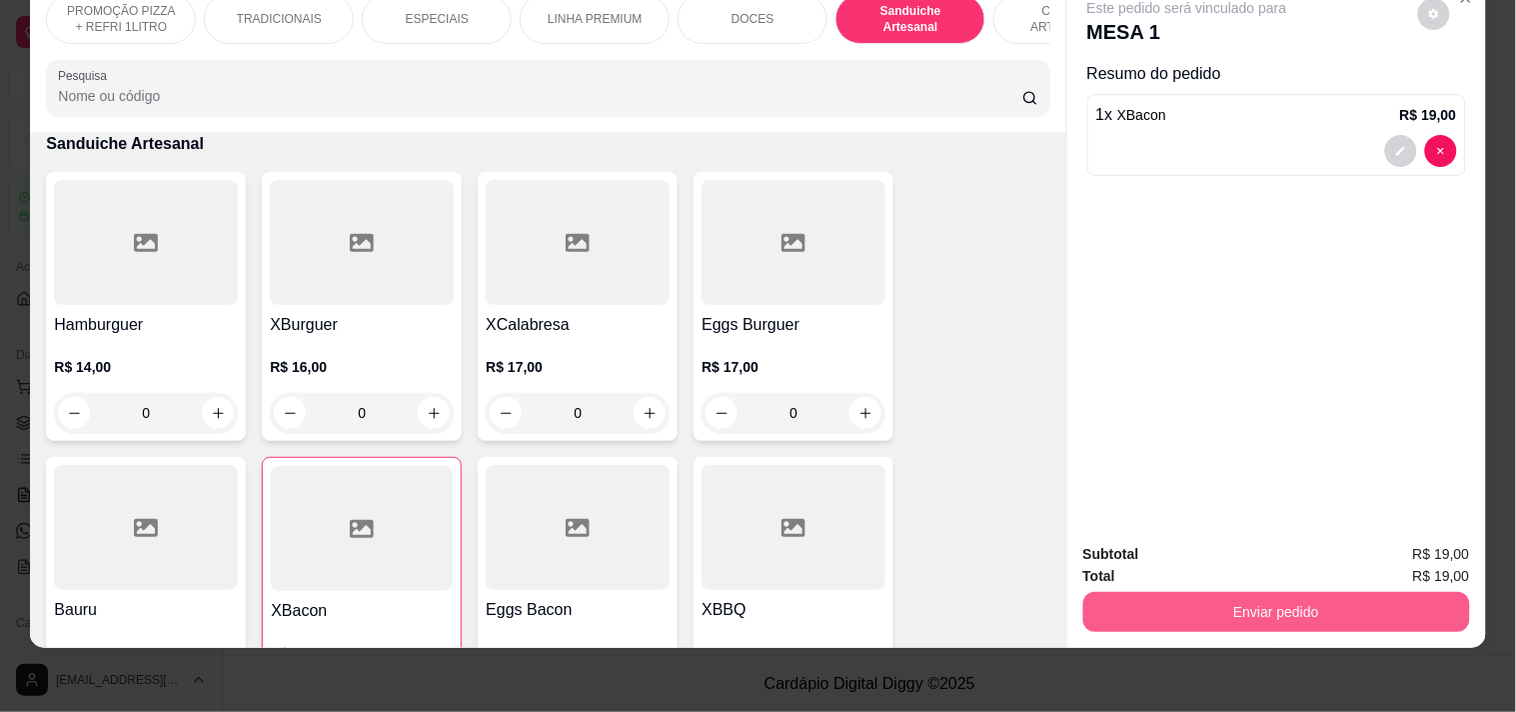
click at [1239, 594] on button "Enviar pedido" at bounding box center [1276, 612] width 387 height 40
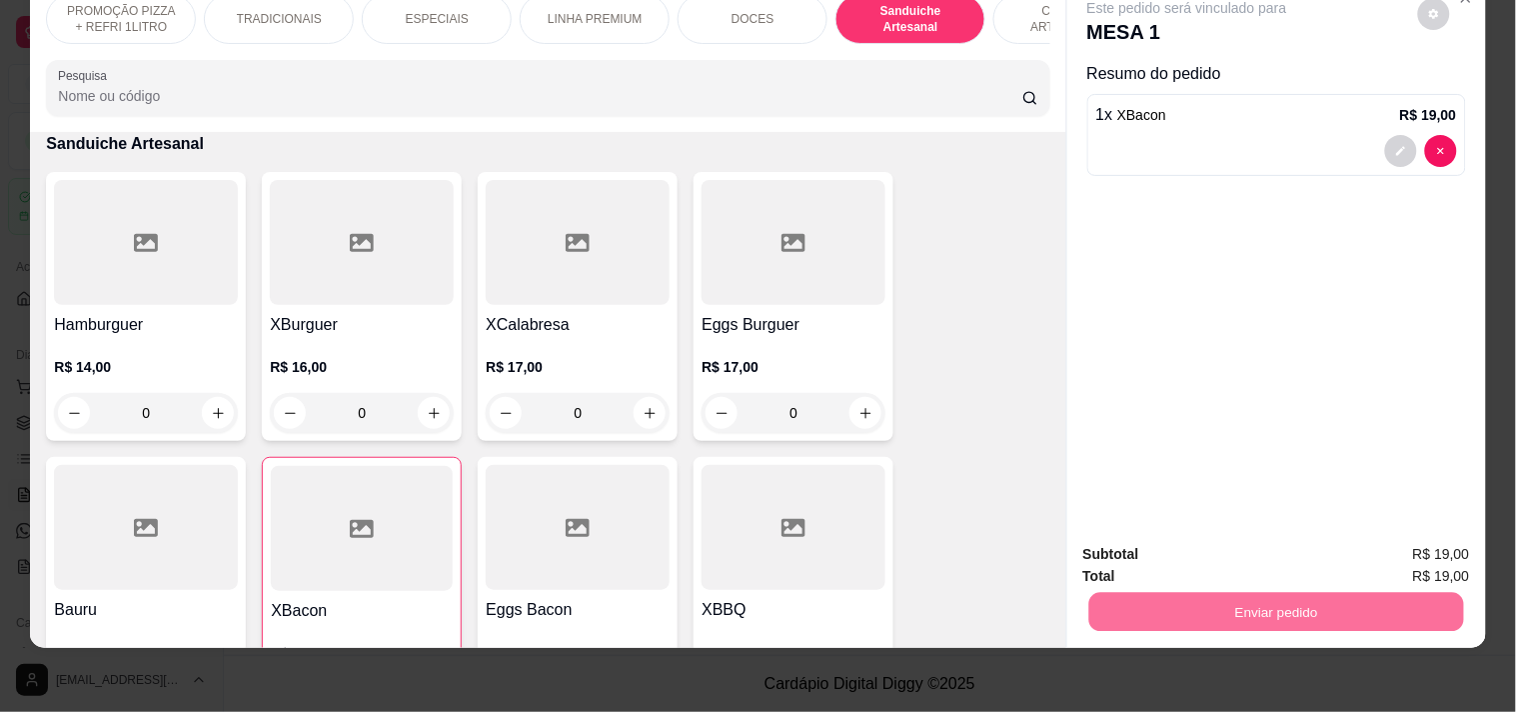
click at [1345, 556] on button "Registrar cliente" at bounding box center [1284, 546] width 132 height 38
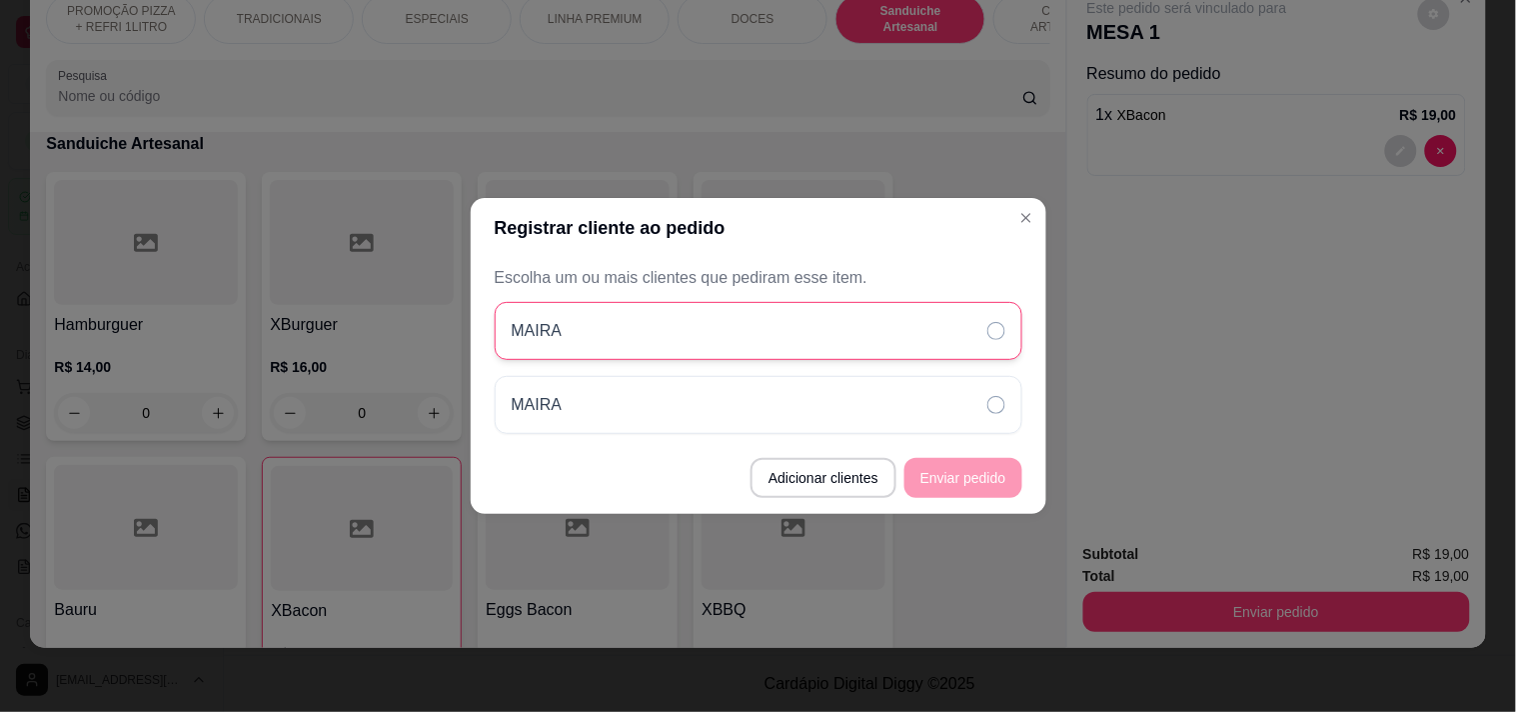
click at [757, 334] on div "MAIRA" at bounding box center [759, 331] width 528 height 58
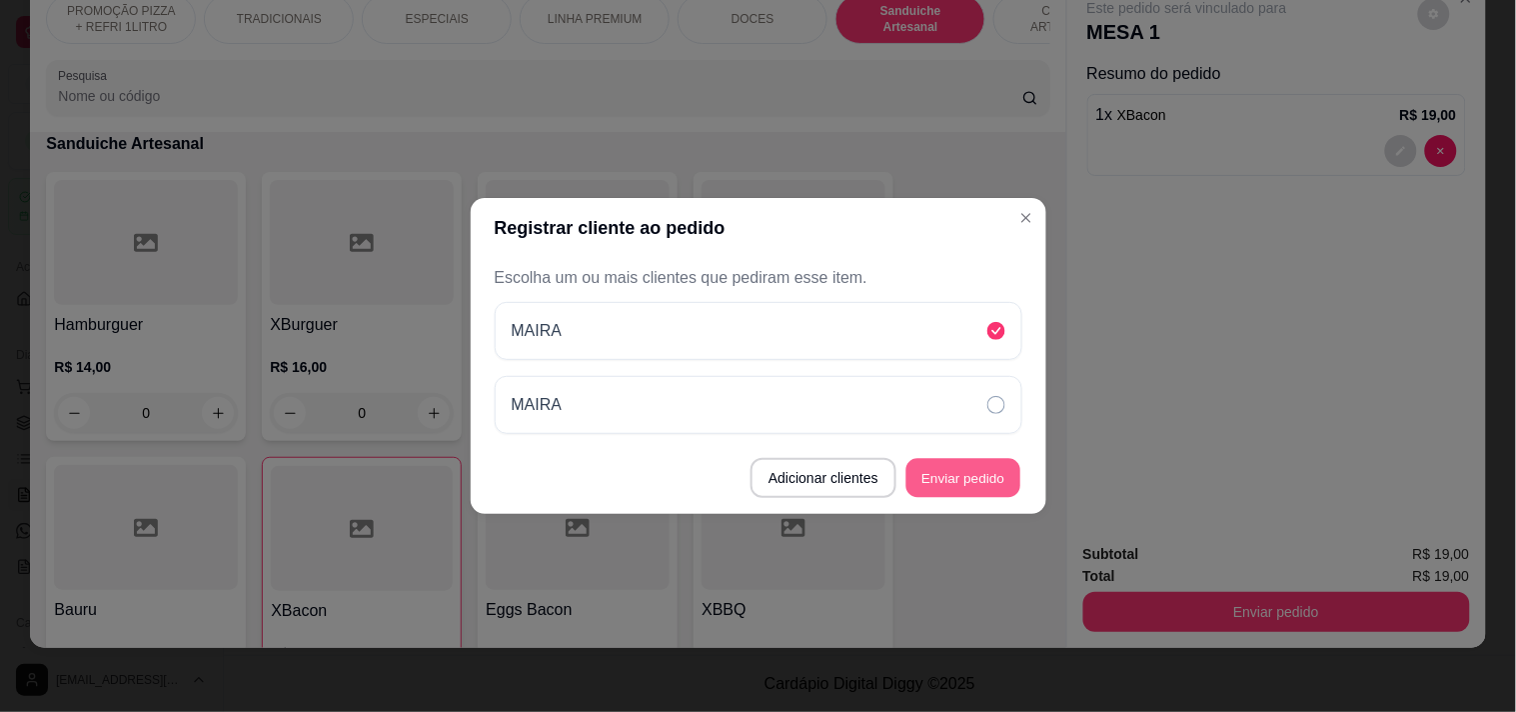
click at [969, 494] on button "Enviar pedido" at bounding box center [963, 478] width 114 height 39
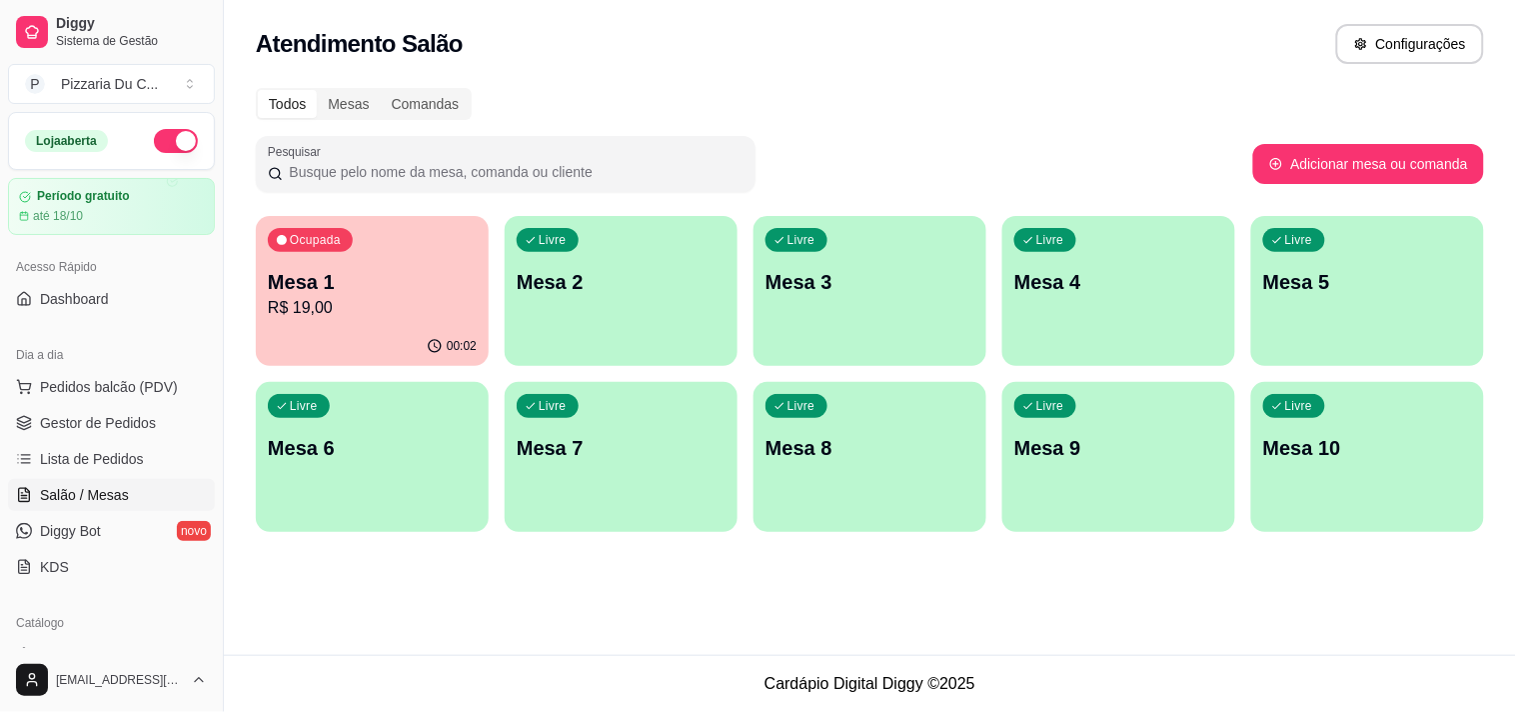
click at [358, 298] on p "R$ 19,00" at bounding box center [372, 308] width 209 height 24
click at [577, 353] on div "button" at bounding box center [621, 351] width 226 height 23
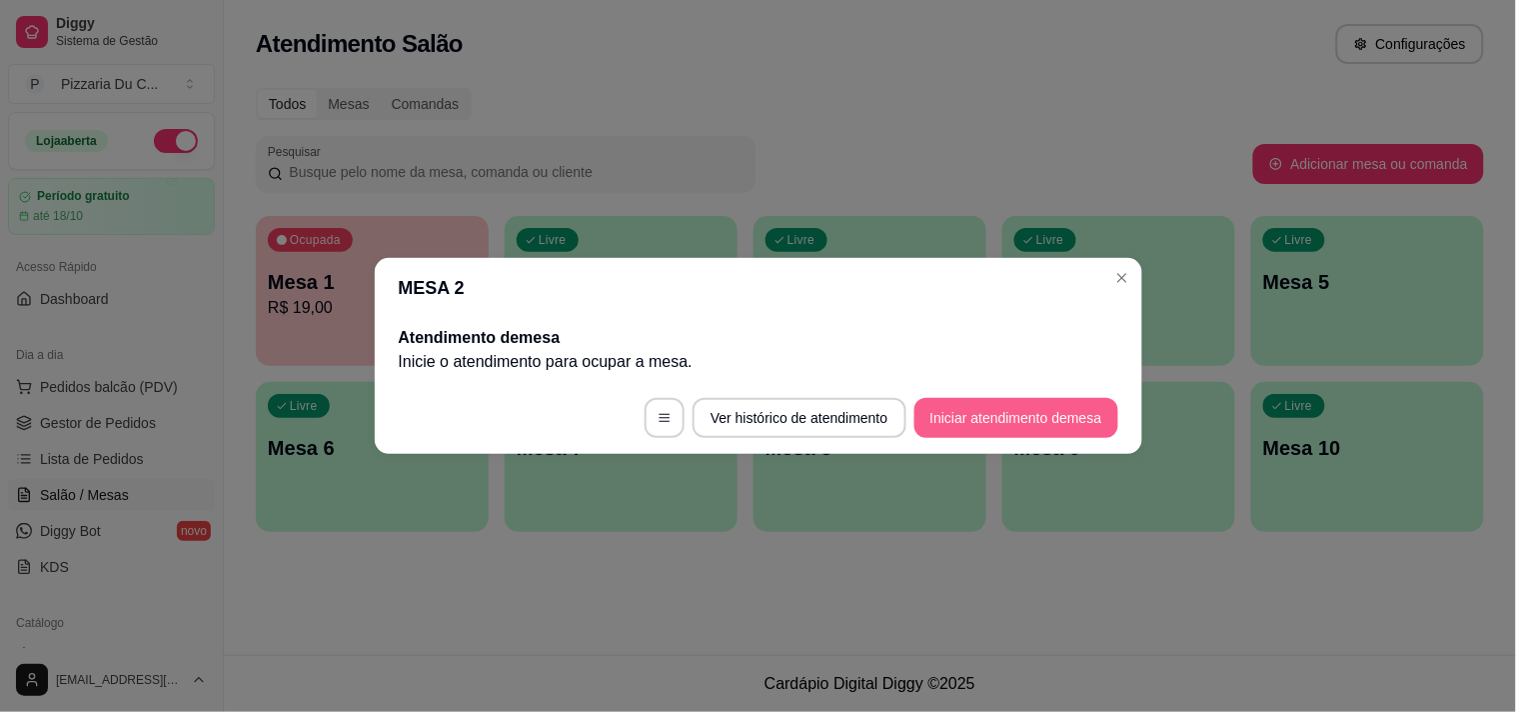
click at [1024, 416] on button "Iniciar atendimento de mesa" at bounding box center [1016, 418] width 204 height 40
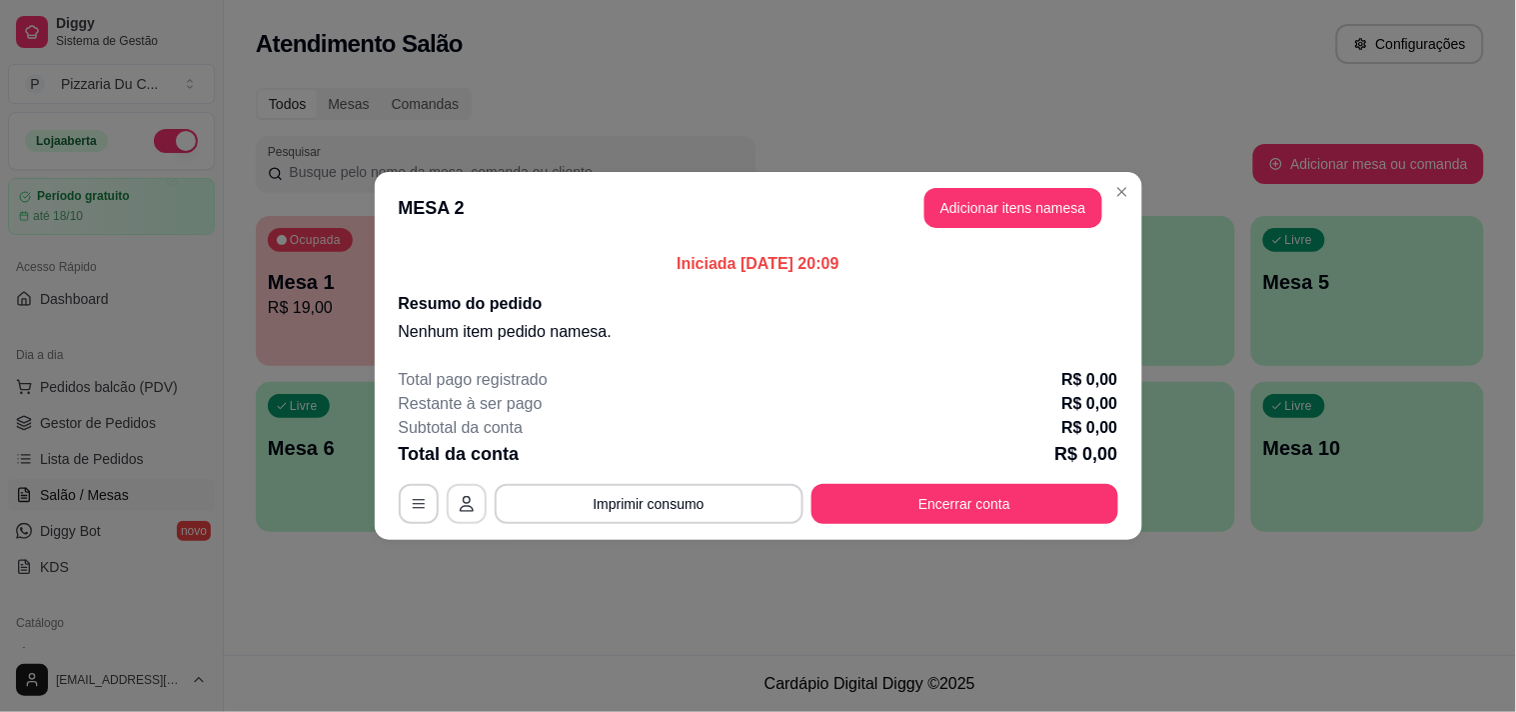
click at [476, 506] on button "button" at bounding box center [467, 504] width 40 height 40
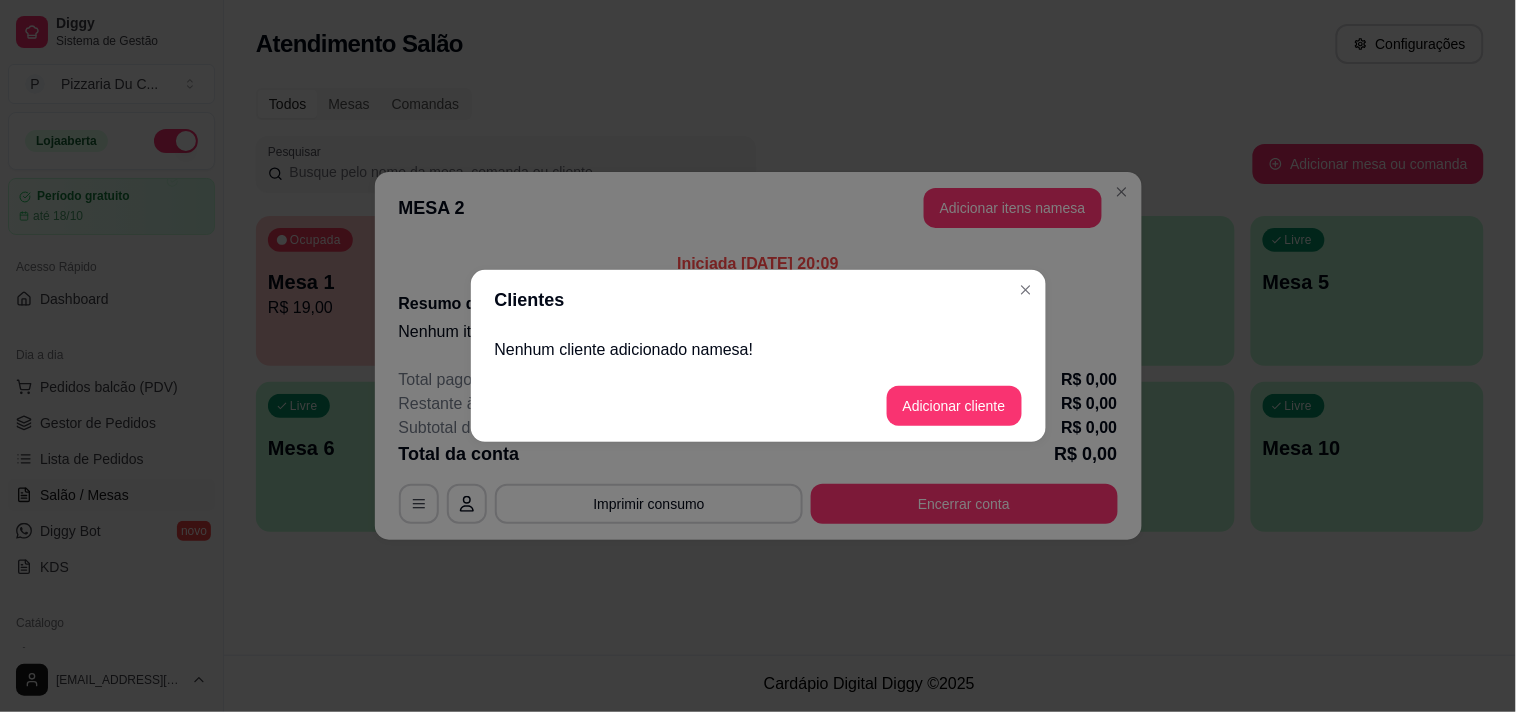
click at [566, 345] on p "Nenhum cliente adicionado na mesa !" at bounding box center [759, 350] width 528 height 24
click at [994, 392] on button "Adicionar cliente" at bounding box center [954, 406] width 135 height 40
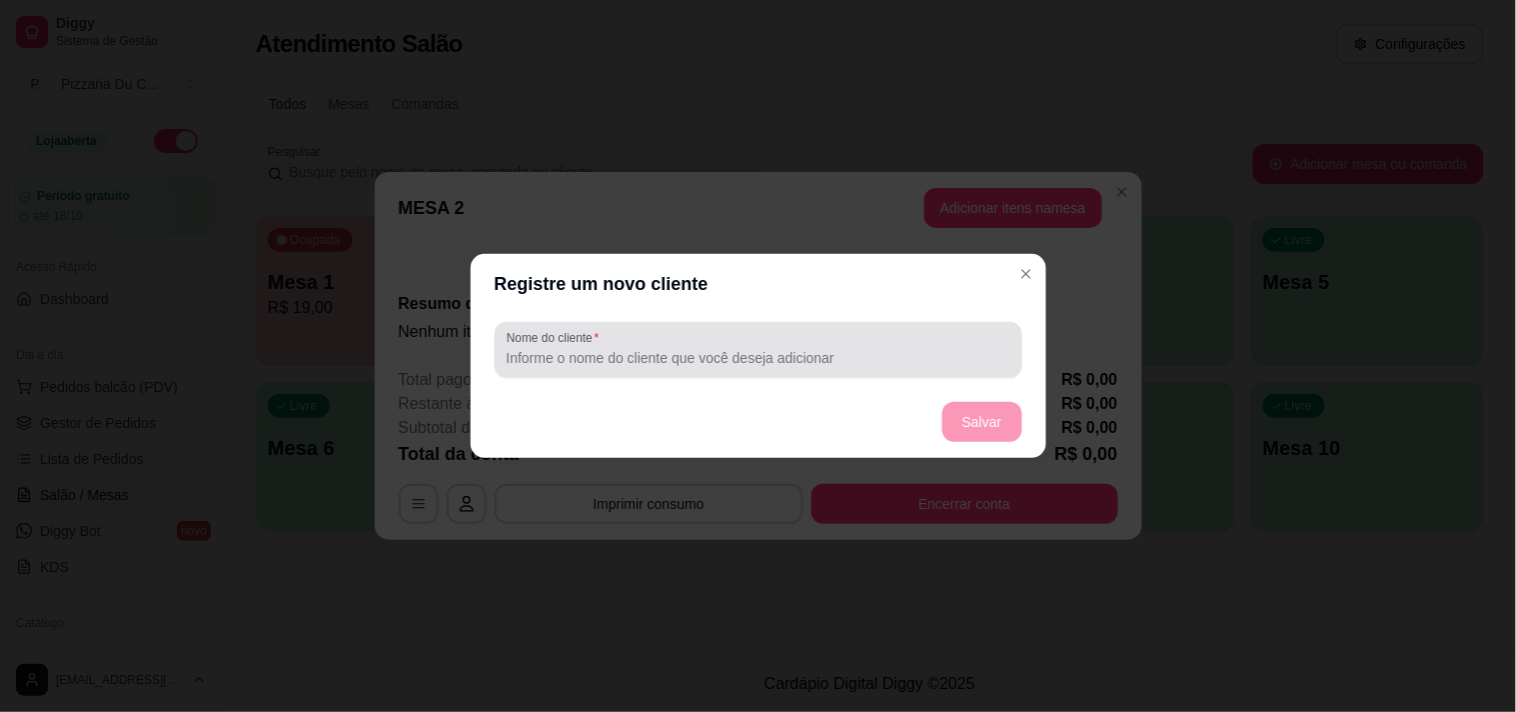
click at [693, 373] on div "Nome do cliente" at bounding box center [759, 350] width 528 height 56
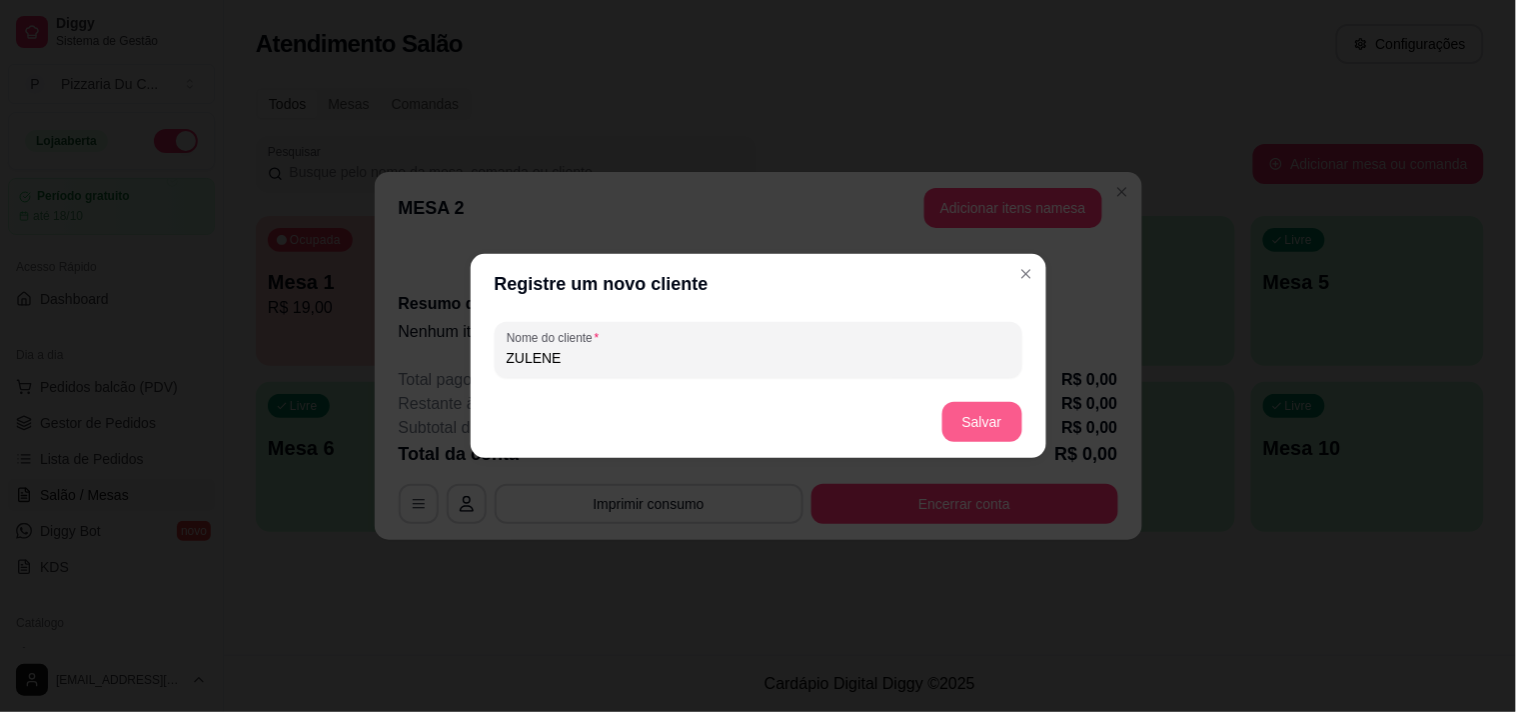
type input "ZULENE"
click at [949, 407] on button "Salvar" at bounding box center [982, 422] width 80 height 40
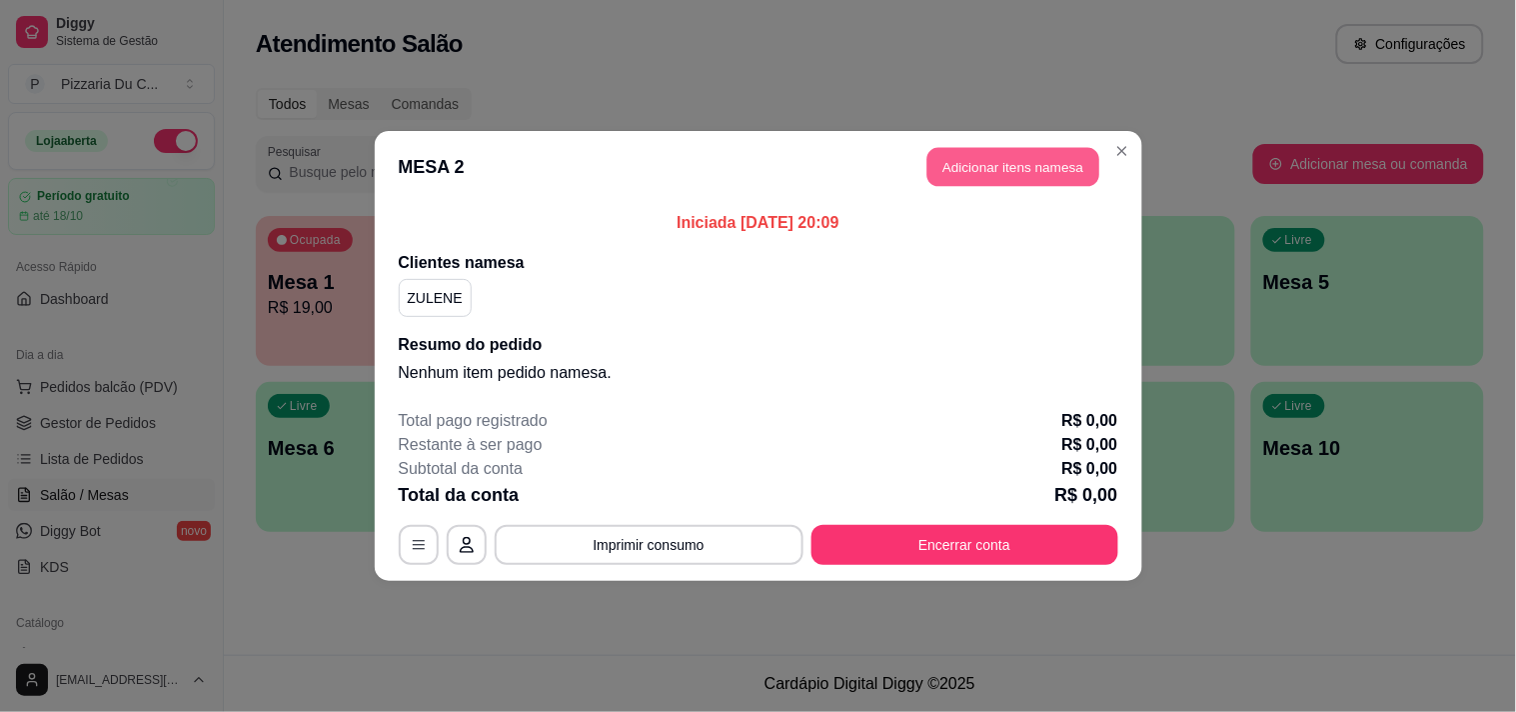
click at [1000, 178] on button "Adicionar itens na mesa" at bounding box center [1013, 167] width 172 height 39
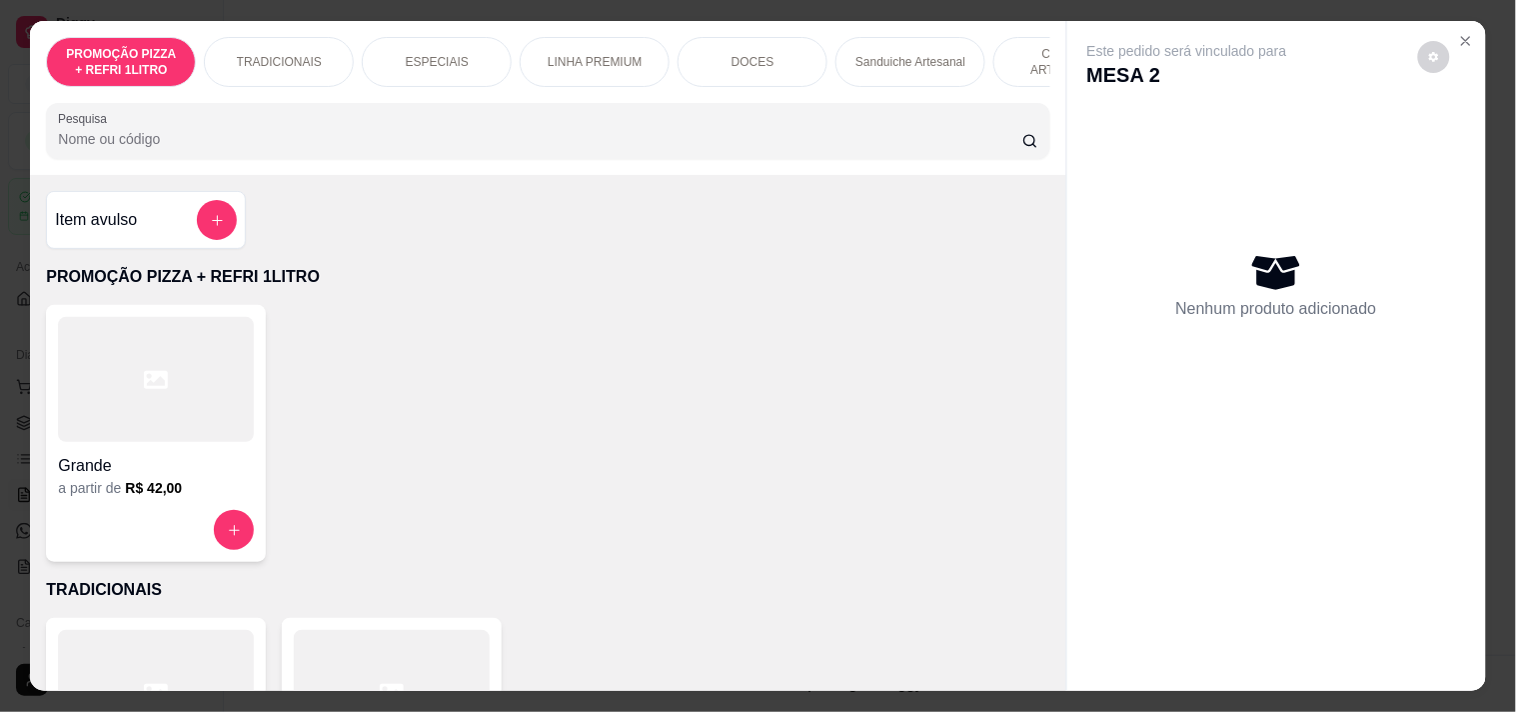
click at [884, 77] on div "Sanduiche Artesanal" at bounding box center [910, 62] width 150 height 50
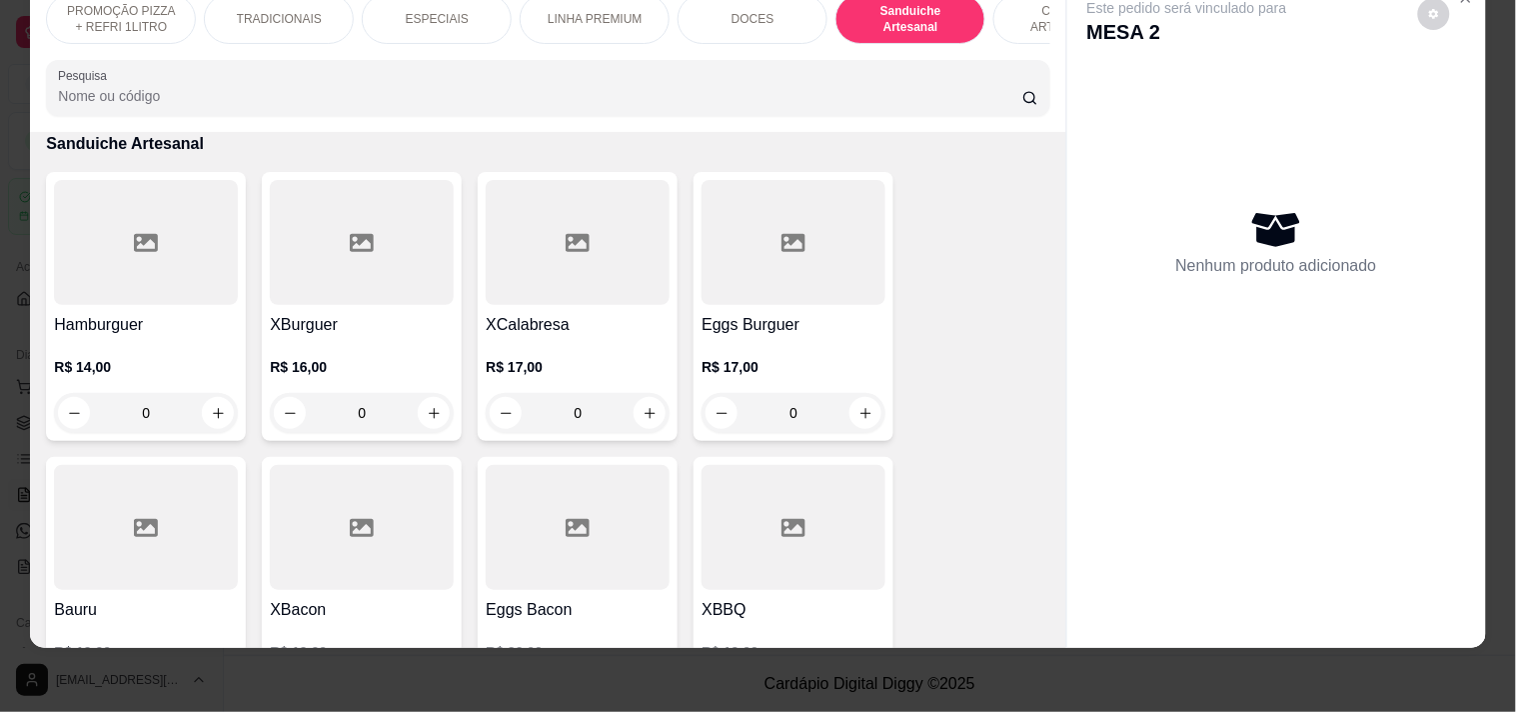
scroll to position [0, 879]
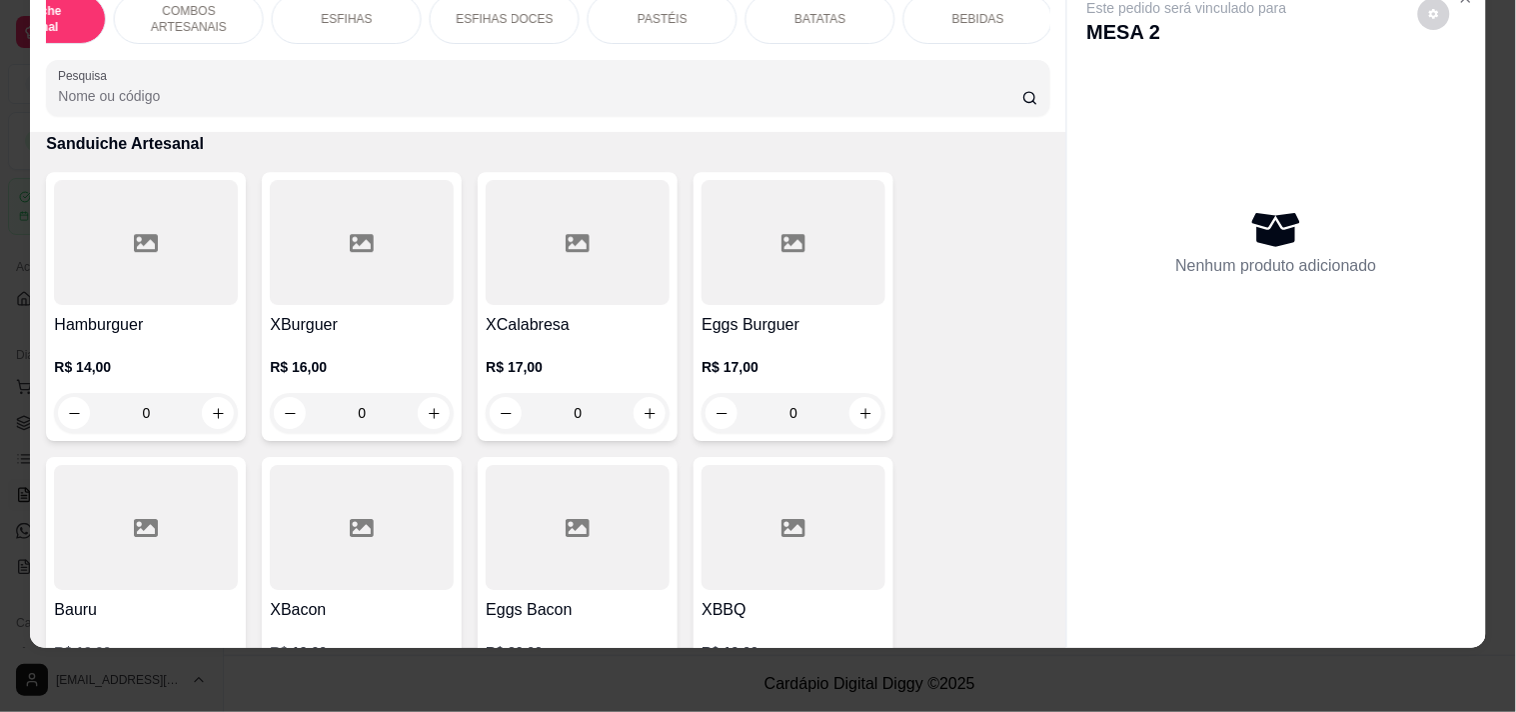
click at [667, 23] on div "PASTÉIS" at bounding box center [663, 19] width 150 height 50
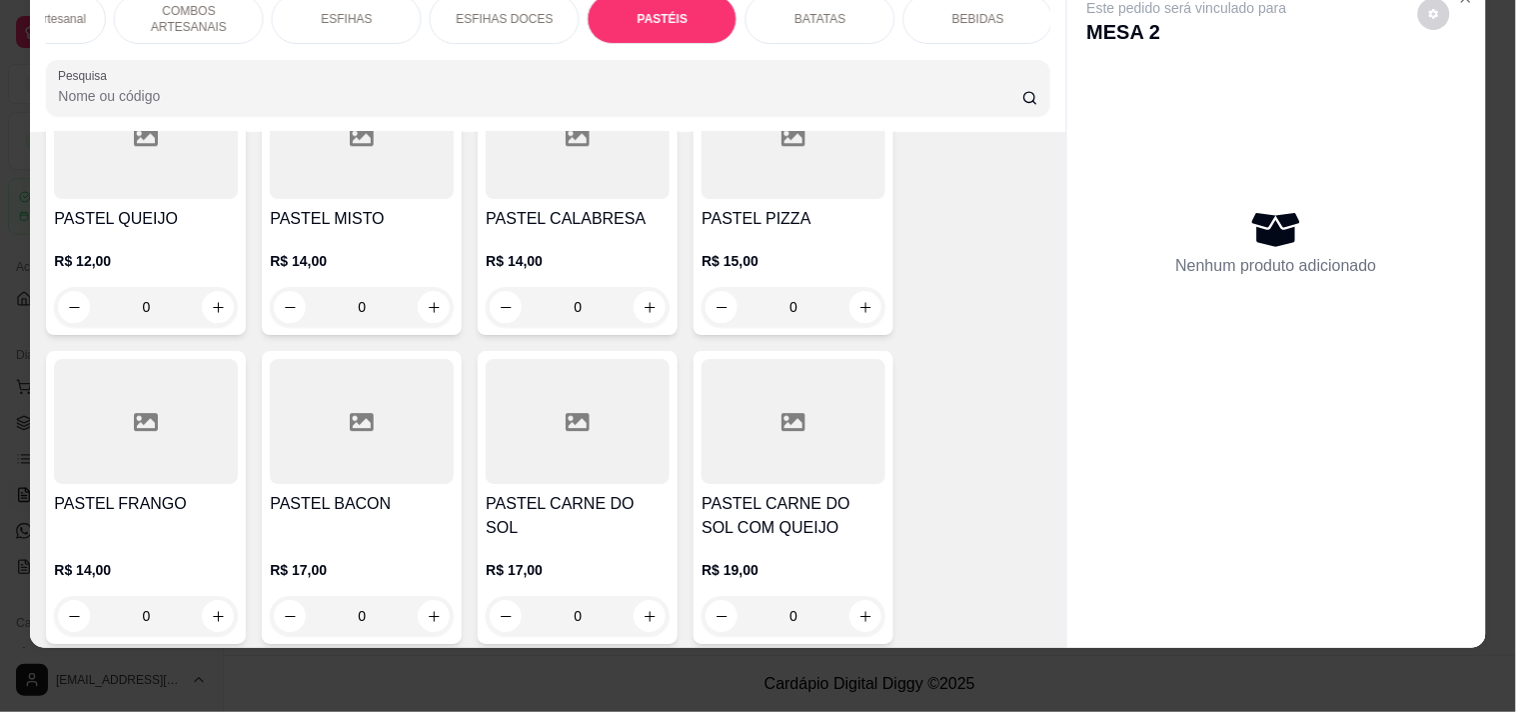
scroll to position [5636, 0]
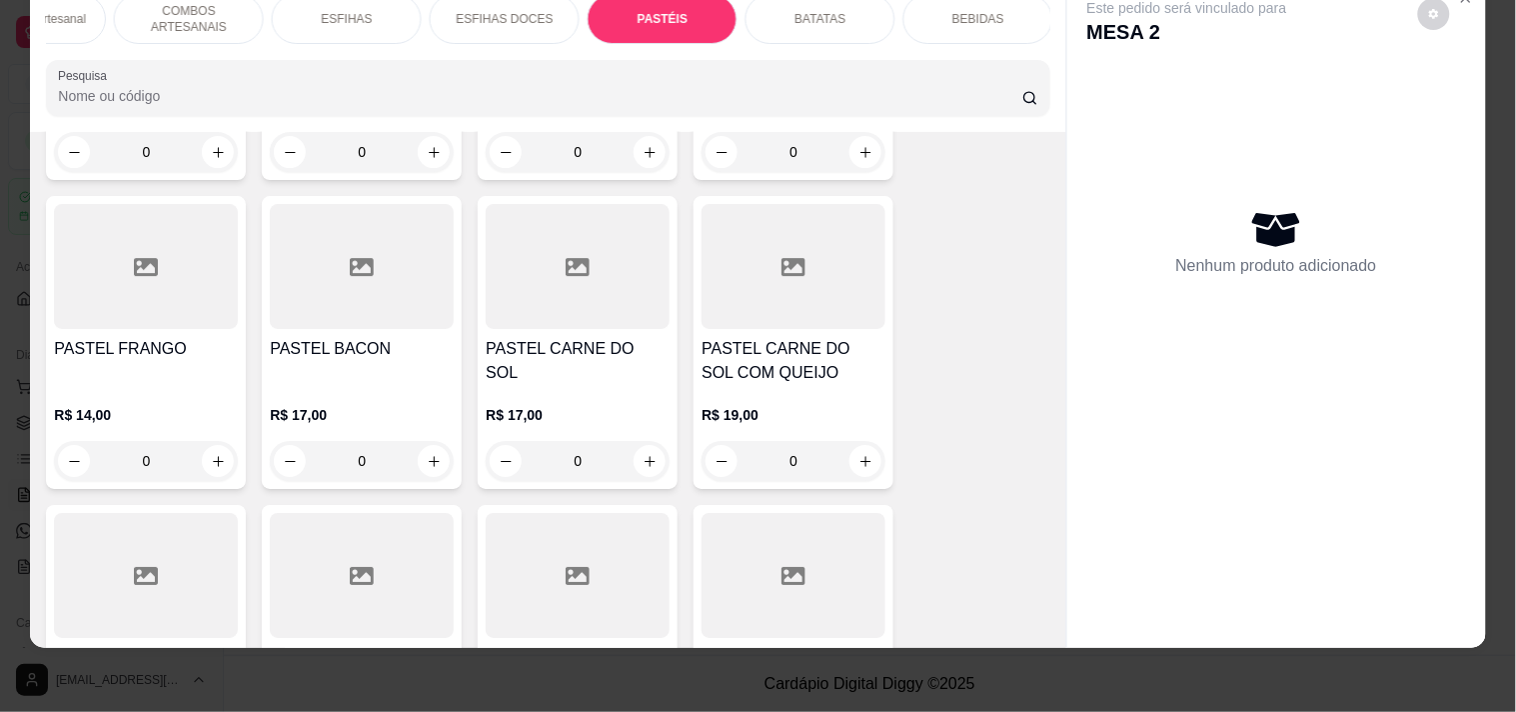
click at [217, 405] on div "R$ 14,00 0" at bounding box center [146, 443] width 184 height 76
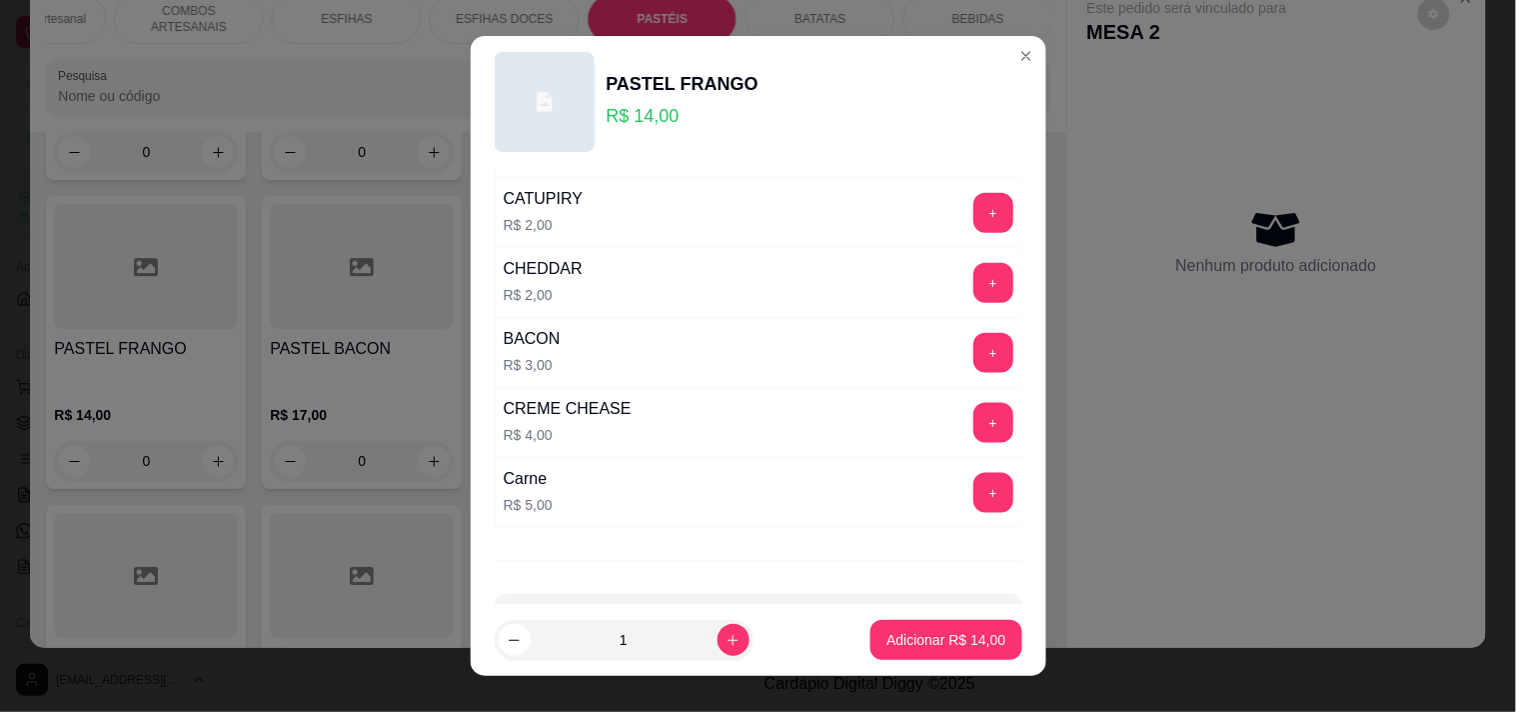
scroll to position [555, 0]
click at [973, 360] on button "+" at bounding box center [993, 352] width 40 height 40
click at [725, 627] on div "1" at bounding box center [624, 640] width 251 height 40
click at [722, 638] on button "increase-product-quantity" at bounding box center [734, 640] width 32 height 32
type input "2"
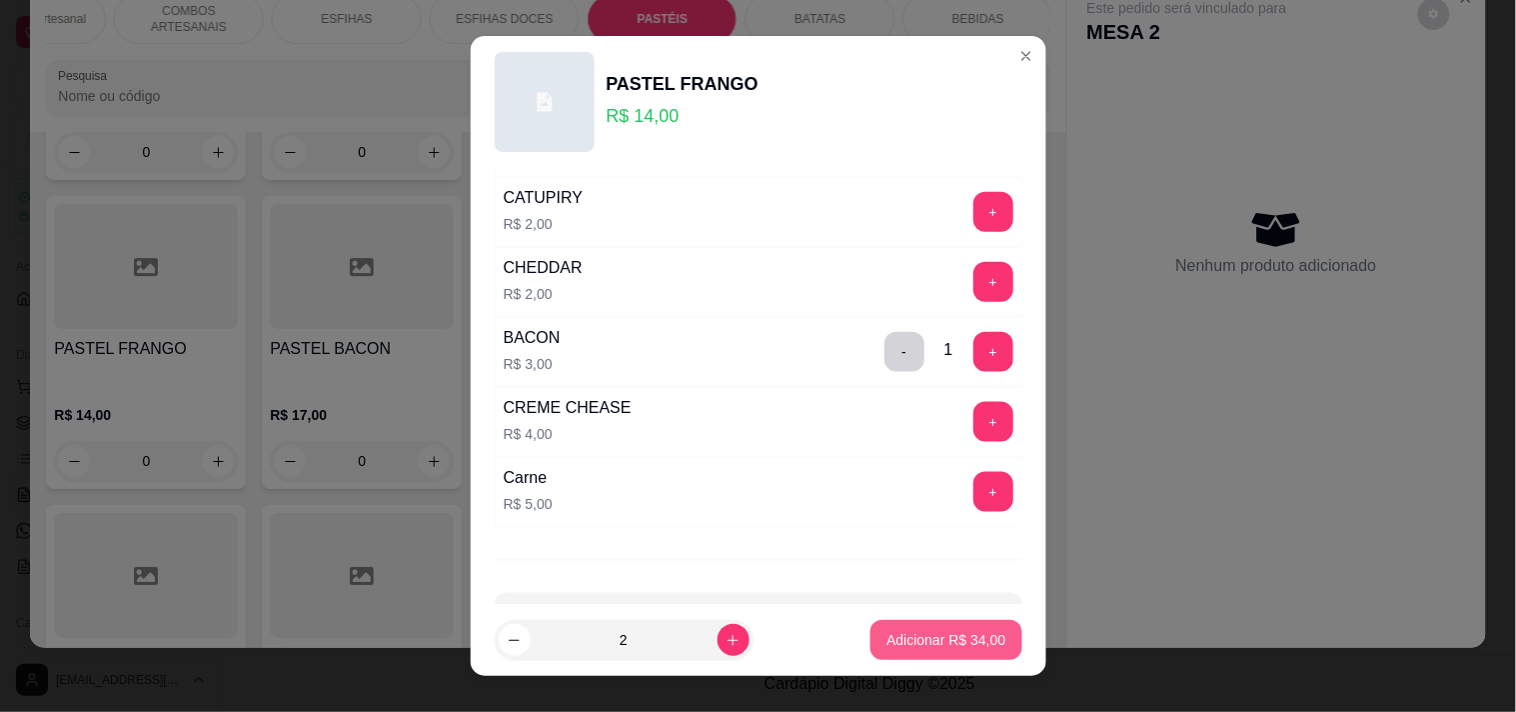
click at [889, 644] on p "Adicionar R$ 34,00" at bounding box center [945, 640] width 119 height 20
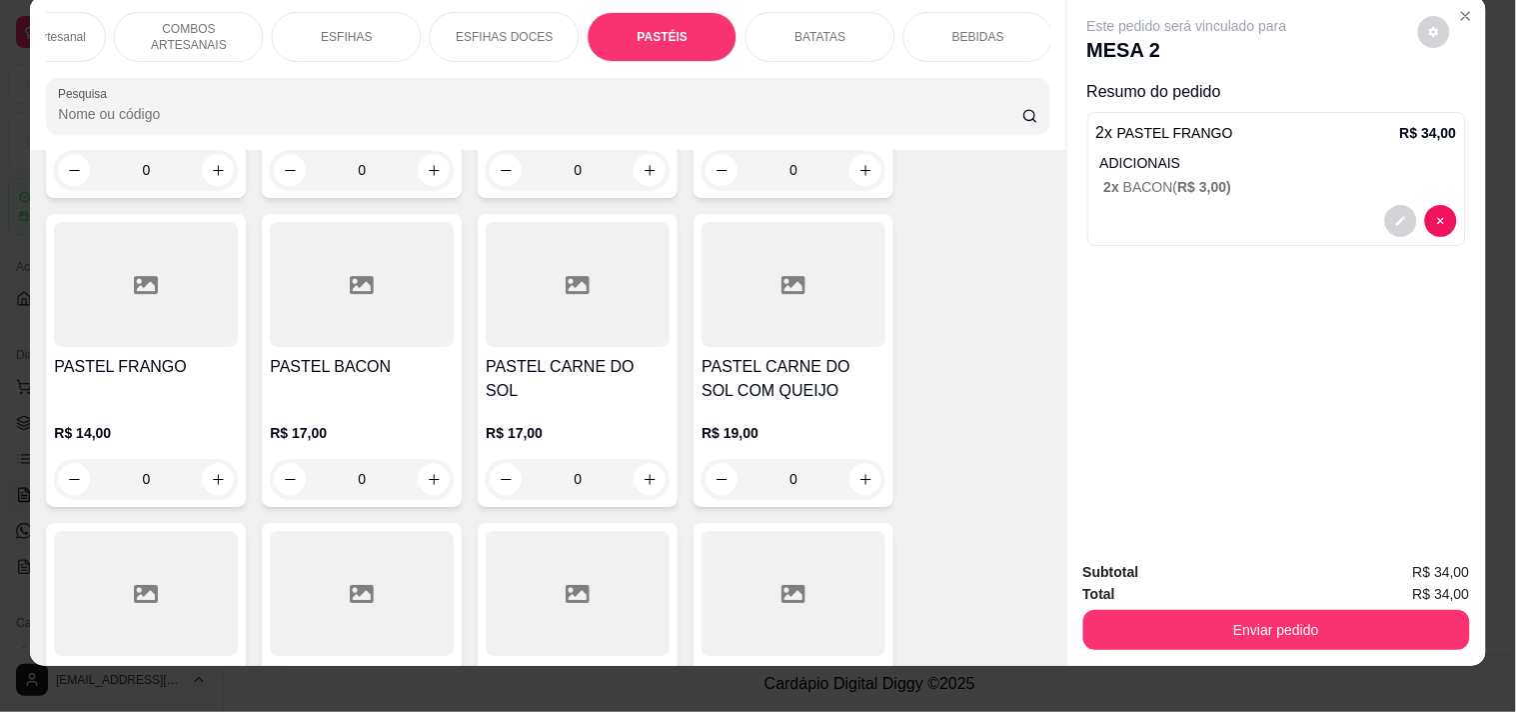
scroll to position [0, 0]
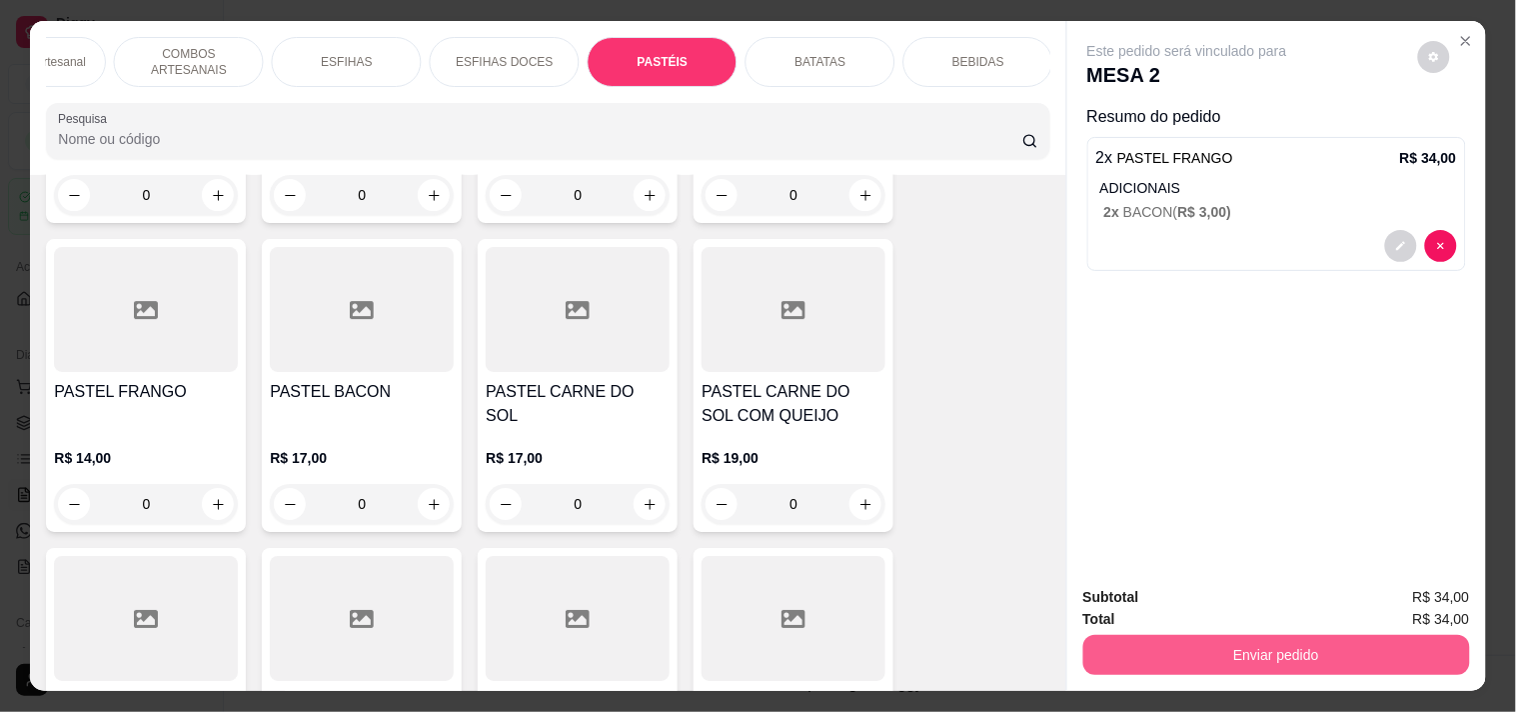
click at [1220, 646] on button "Enviar pedido" at bounding box center [1276, 655] width 387 height 40
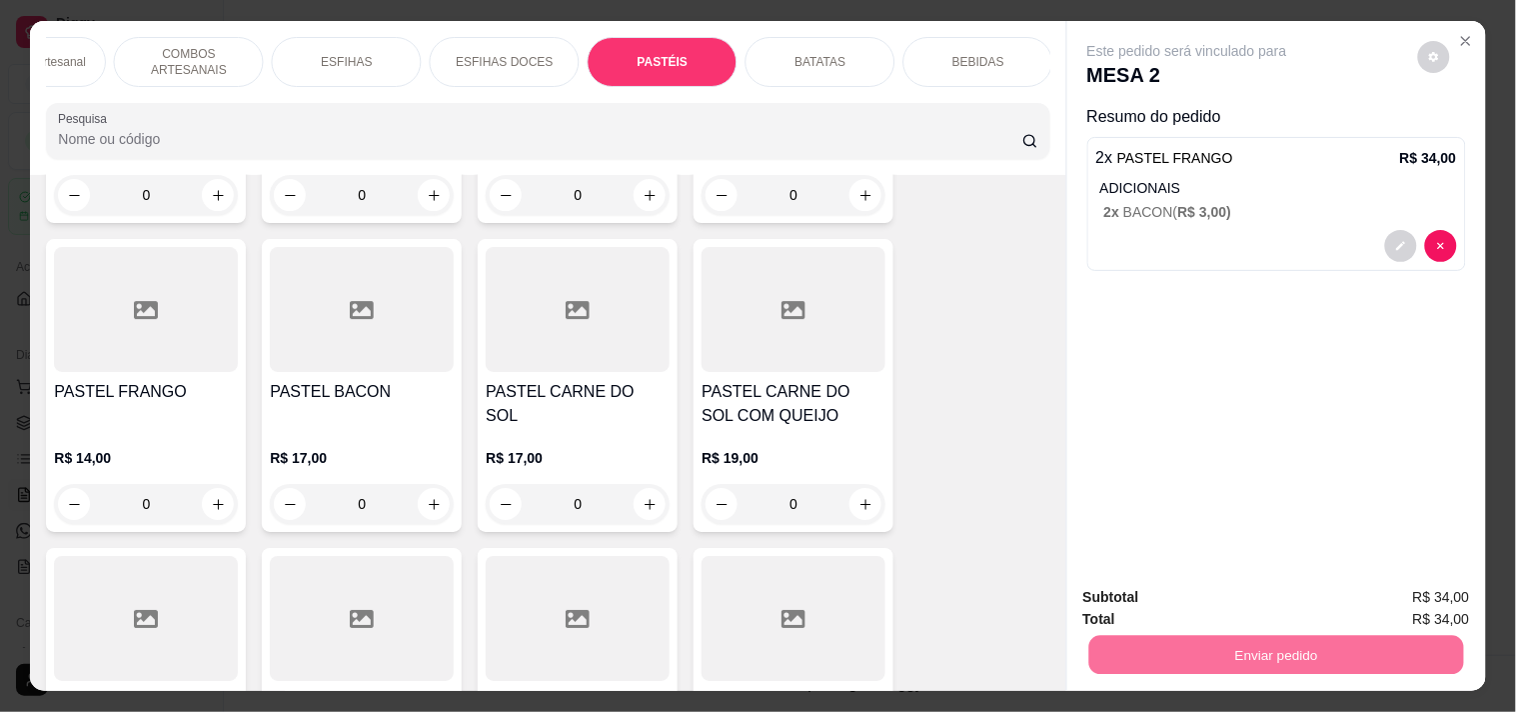
click at [1316, 598] on button "Registrar cliente" at bounding box center [1284, 597] width 132 height 38
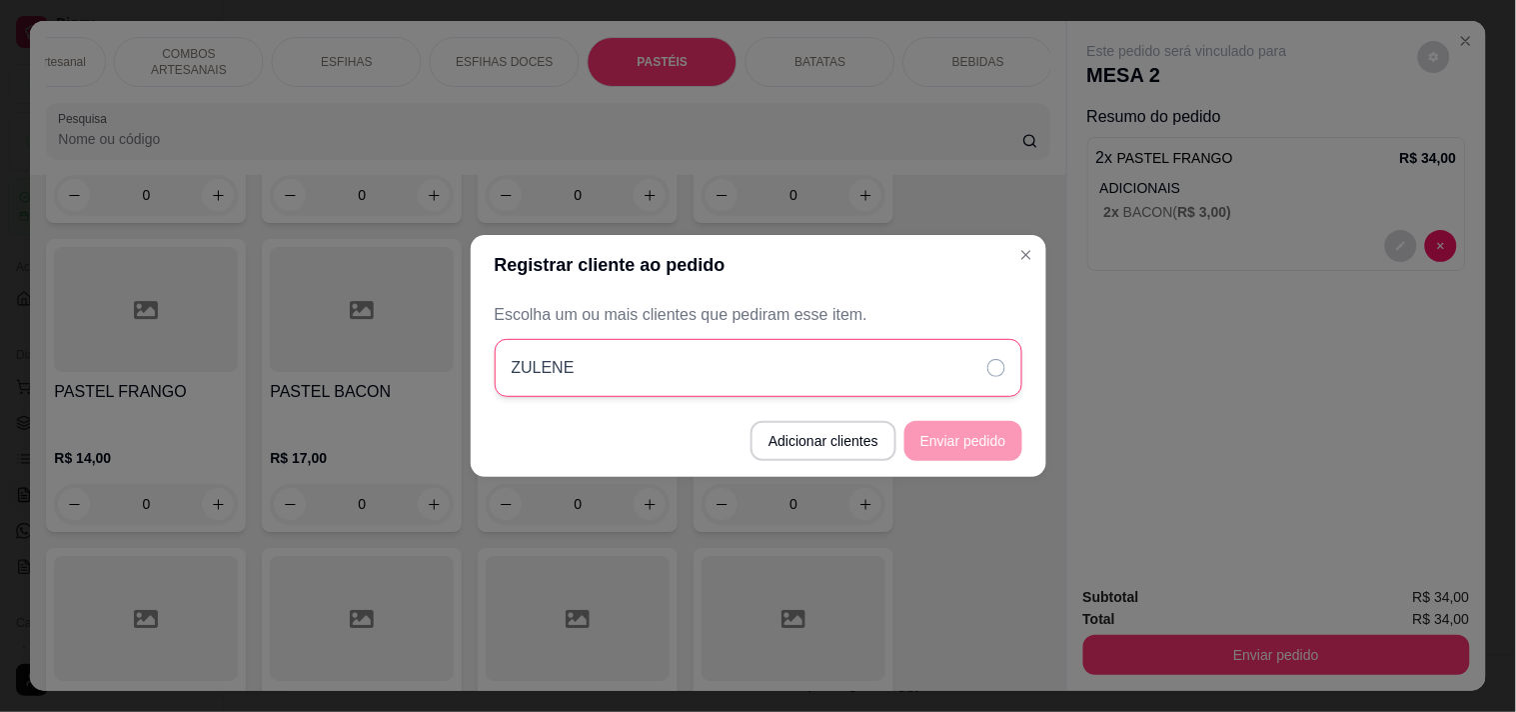
click at [926, 382] on div "ZULENE" at bounding box center [759, 368] width 528 height 58
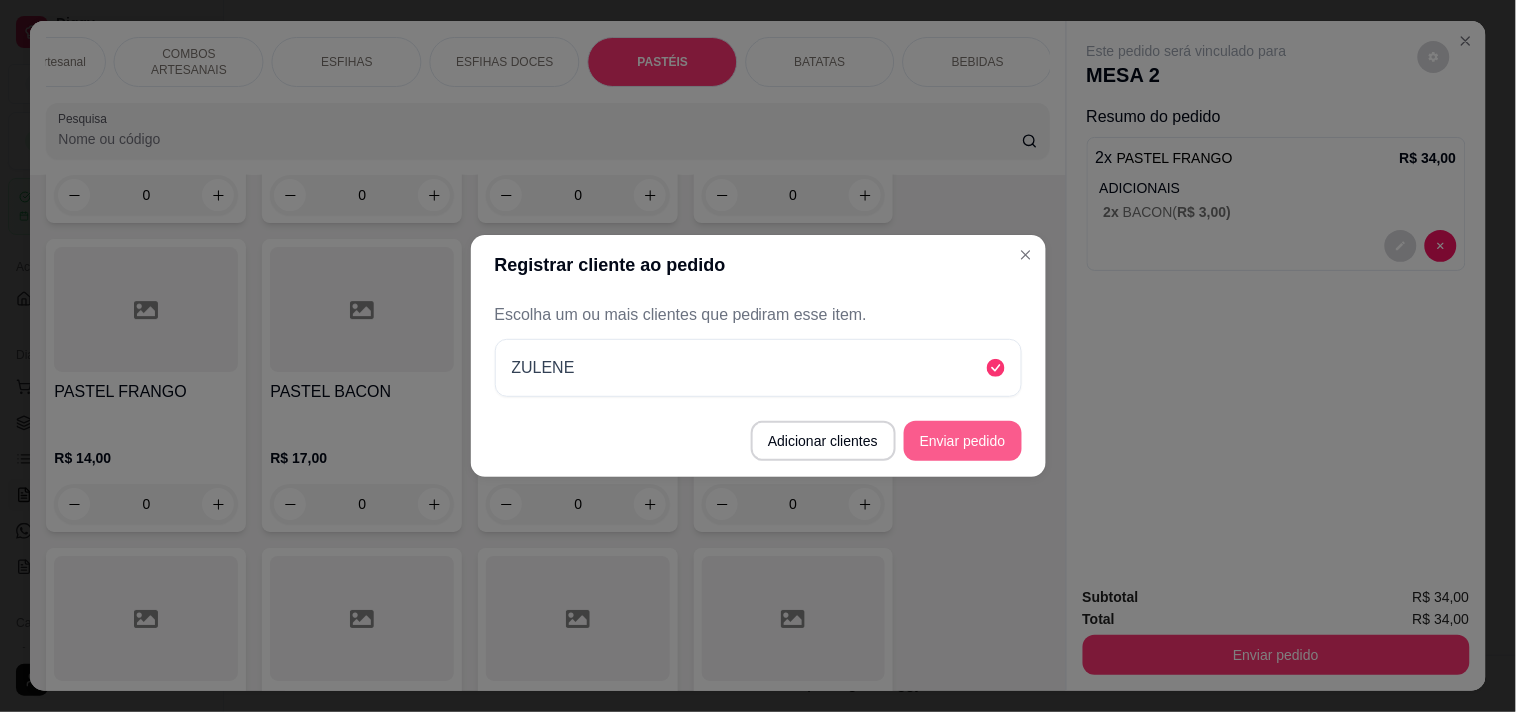
click at [945, 426] on button "Enviar pedido" at bounding box center [963, 441] width 118 height 40
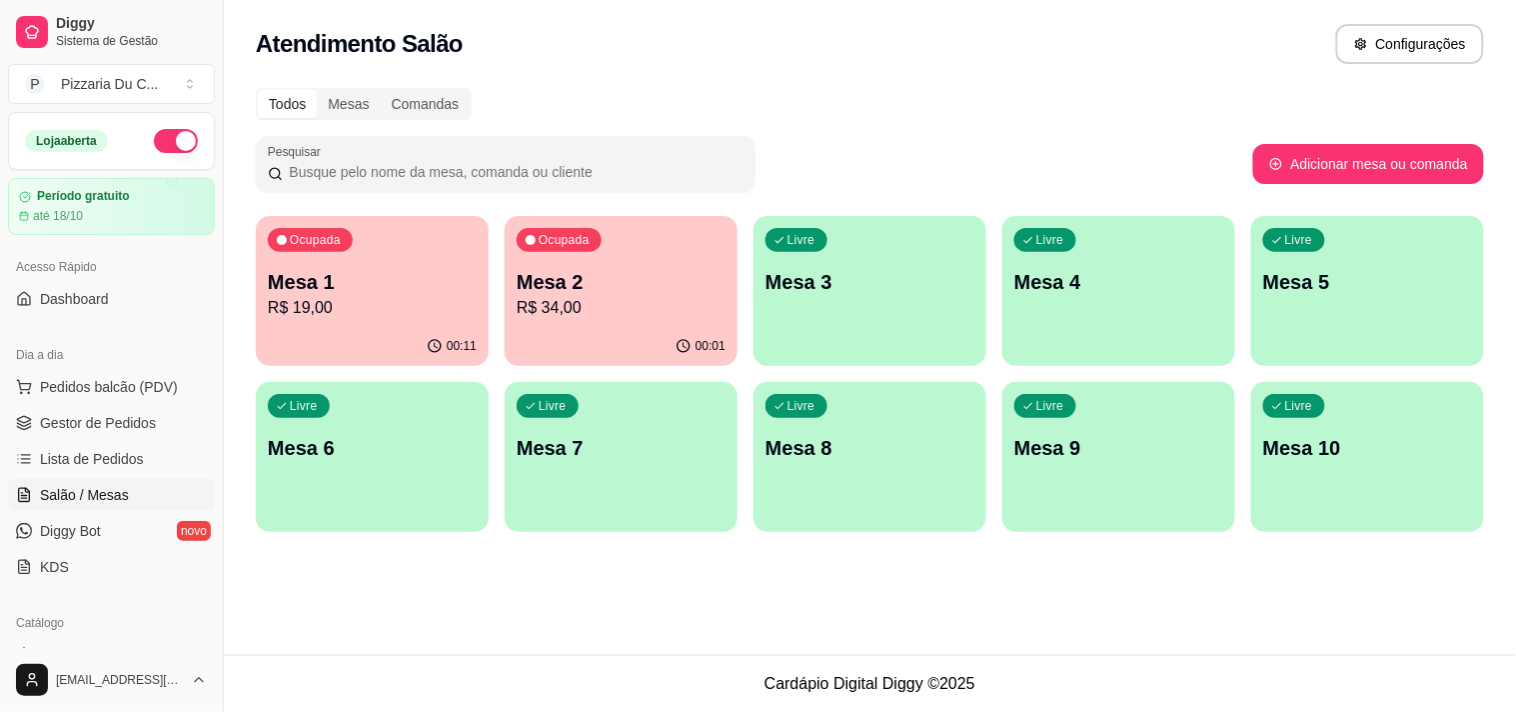
click at [396, 274] on p "Mesa 1" at bounding box center [372, 282] width 209 height 28
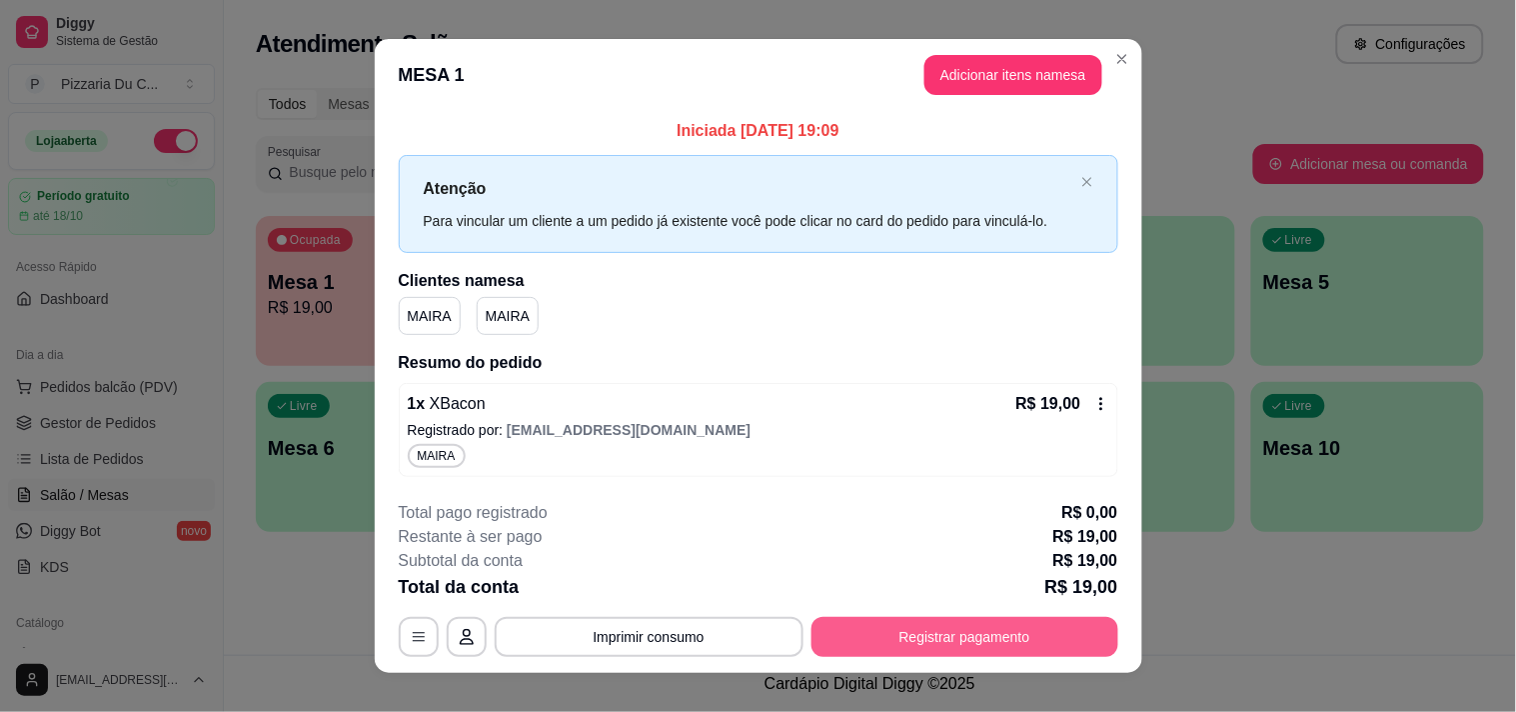
click at [866, 631] on button "Registrar pagamento" at bounding box center [964, 637] width 307 height 40
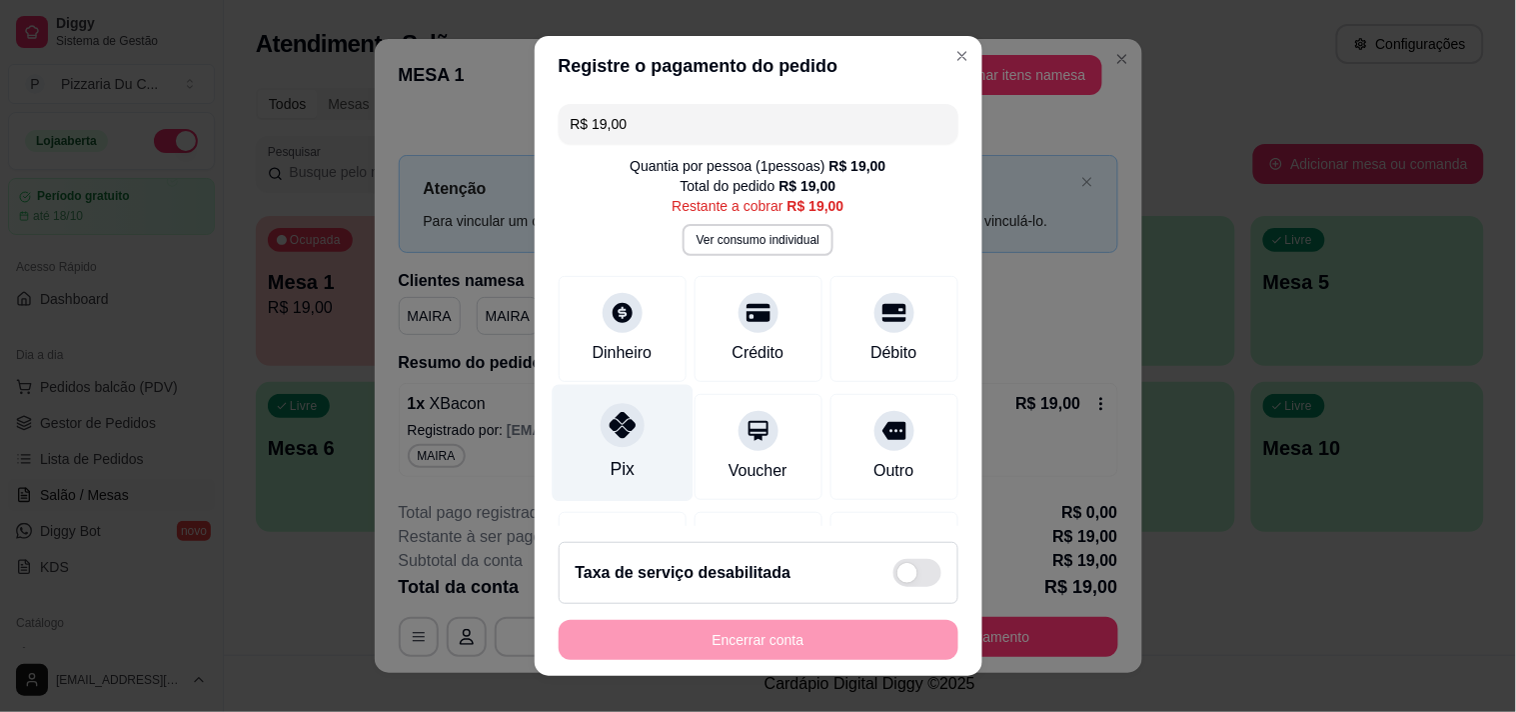
click at [593, 460] on div "Pix" at bounding box center [622, 442] width 141 height 117
type input "R$ 0,00"
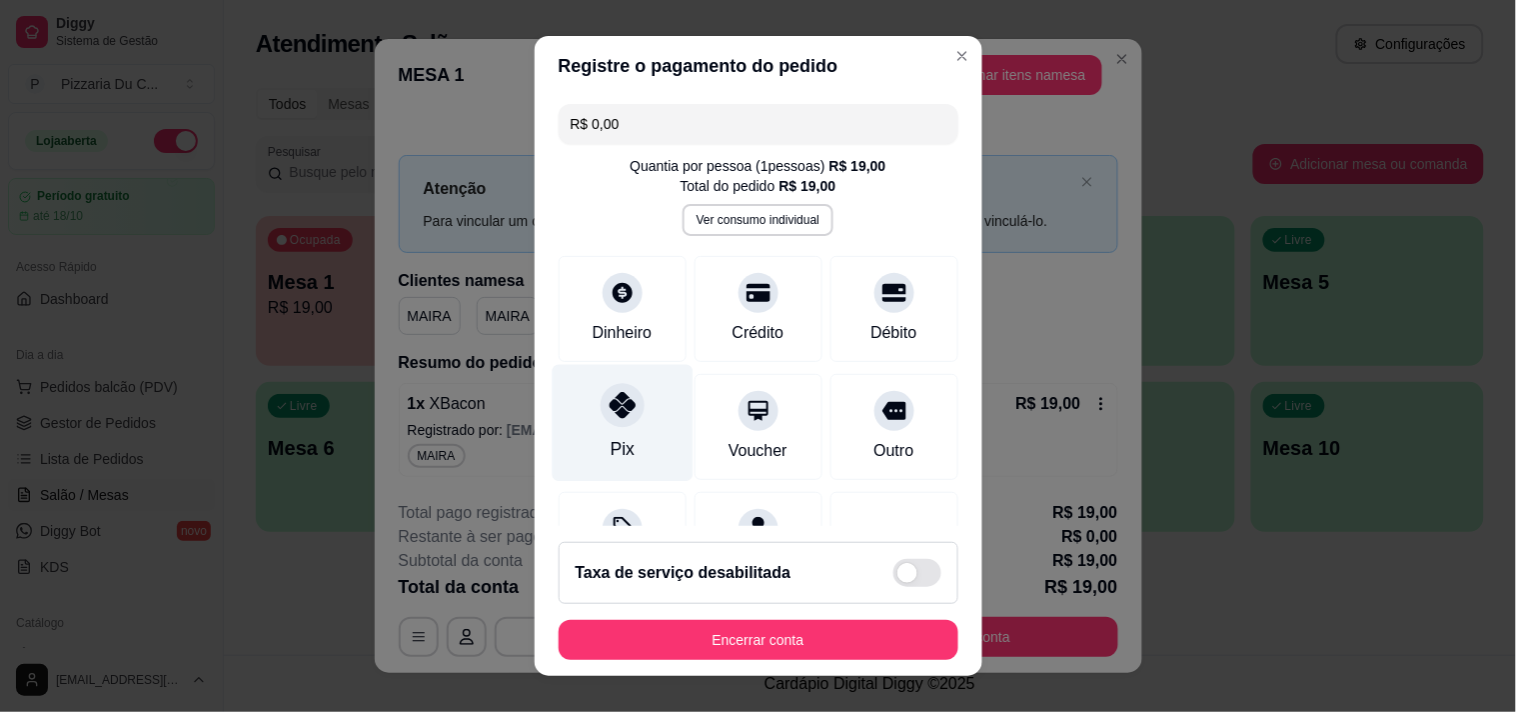
click at [609, 414] on icon at bounding box center [622, 405] width 26 height 26
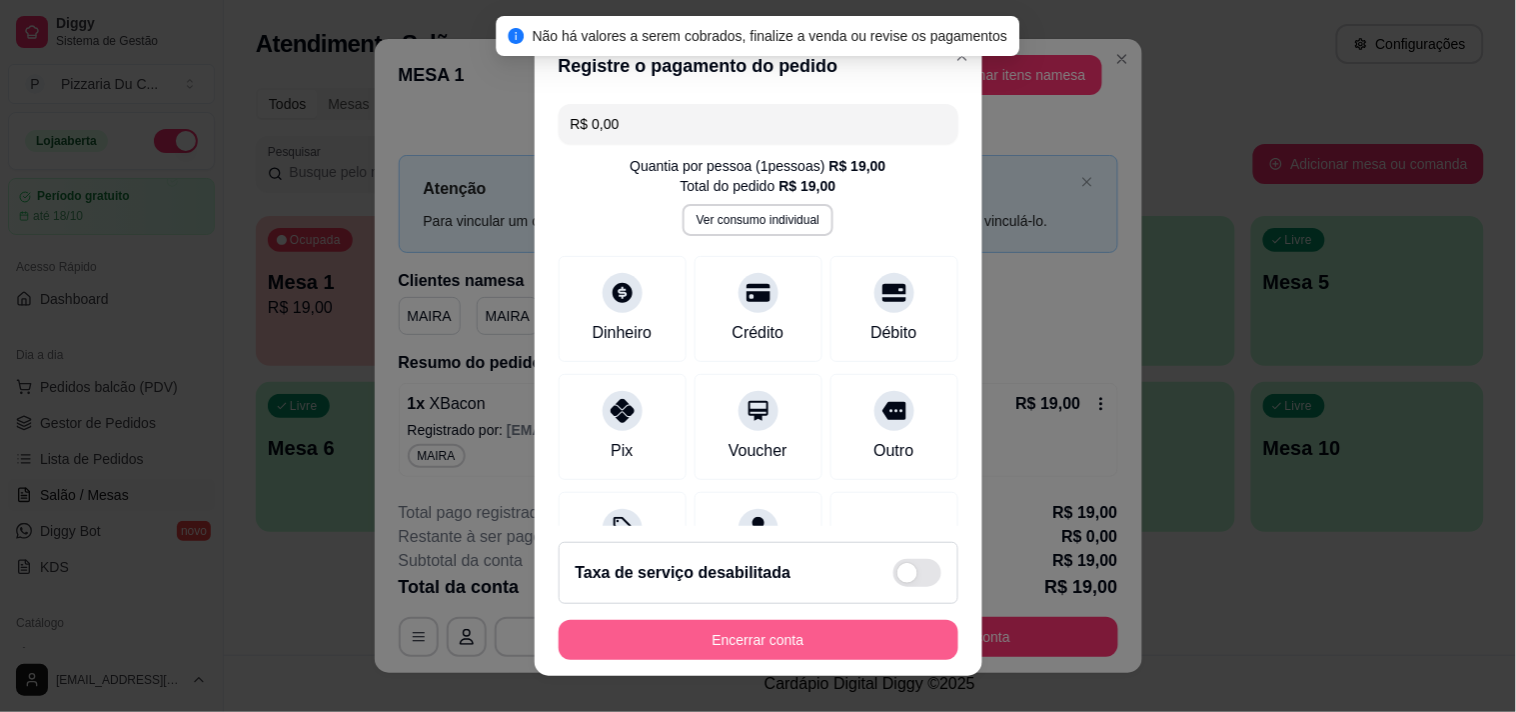
click at [691, 635] on button "Encerrar conta" at bounding box center [759, 640] width 400 height 40
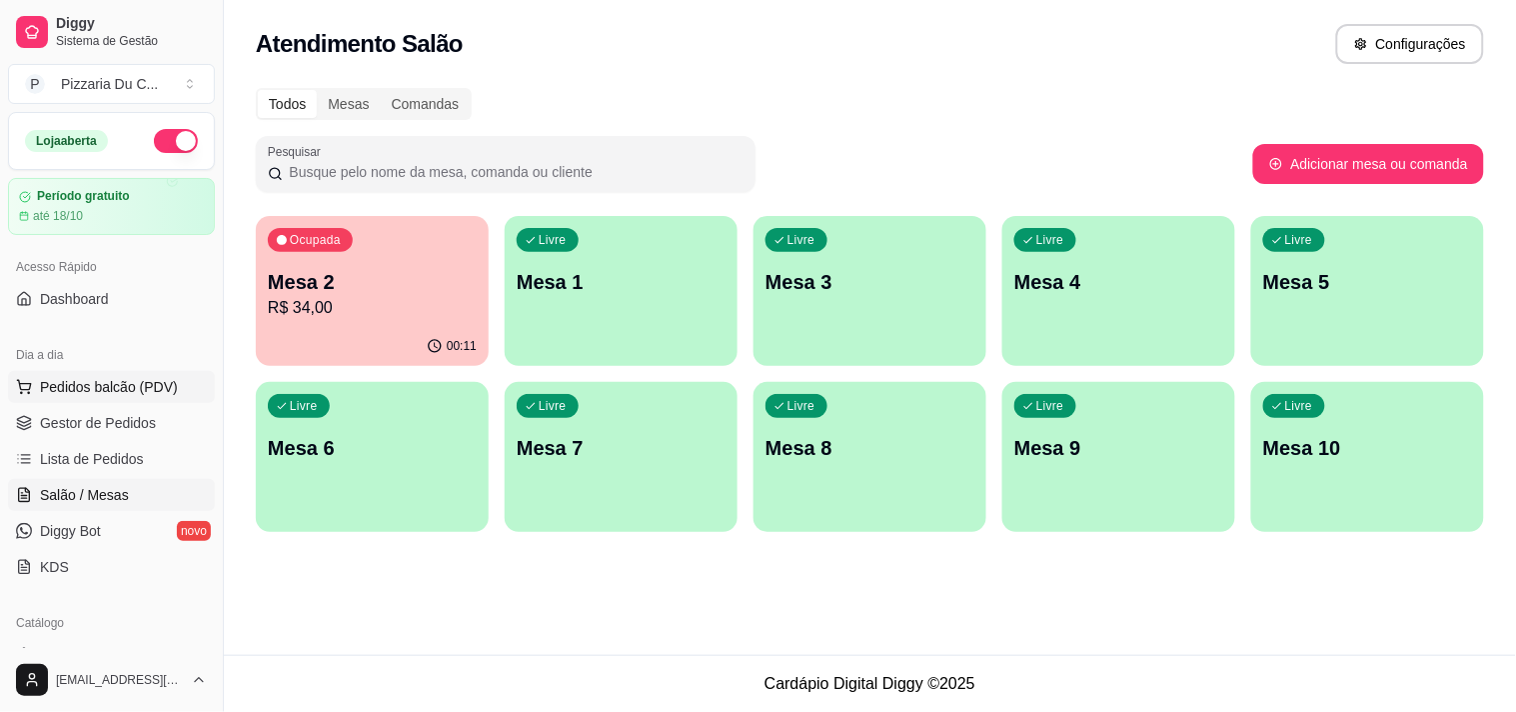
click at [120, 383] on span "Pedidos balcão (PDV)" at bounding box center [109, 387] width 138 height 20
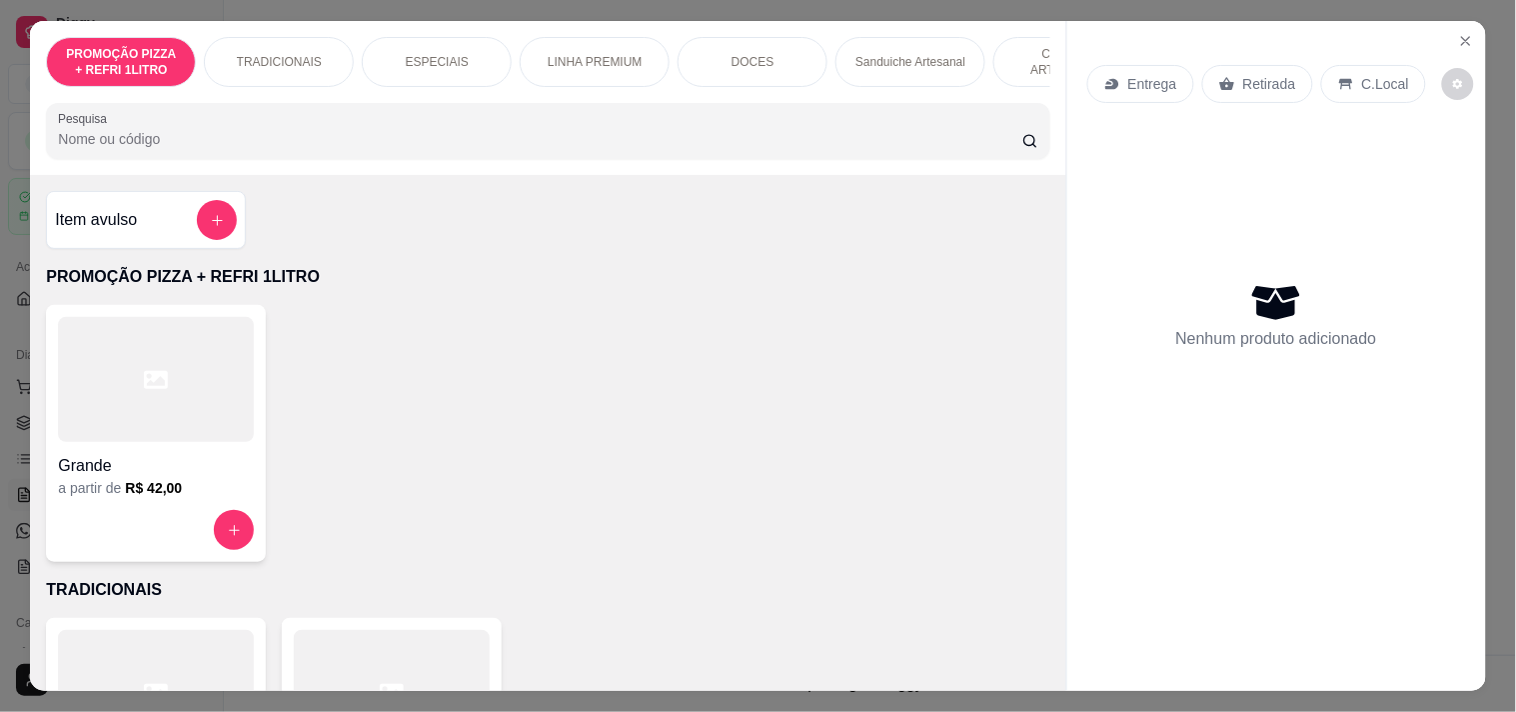
click at [1156, 77] on p "Entrega" at bounding box center [1152, 84] width 49 height 20
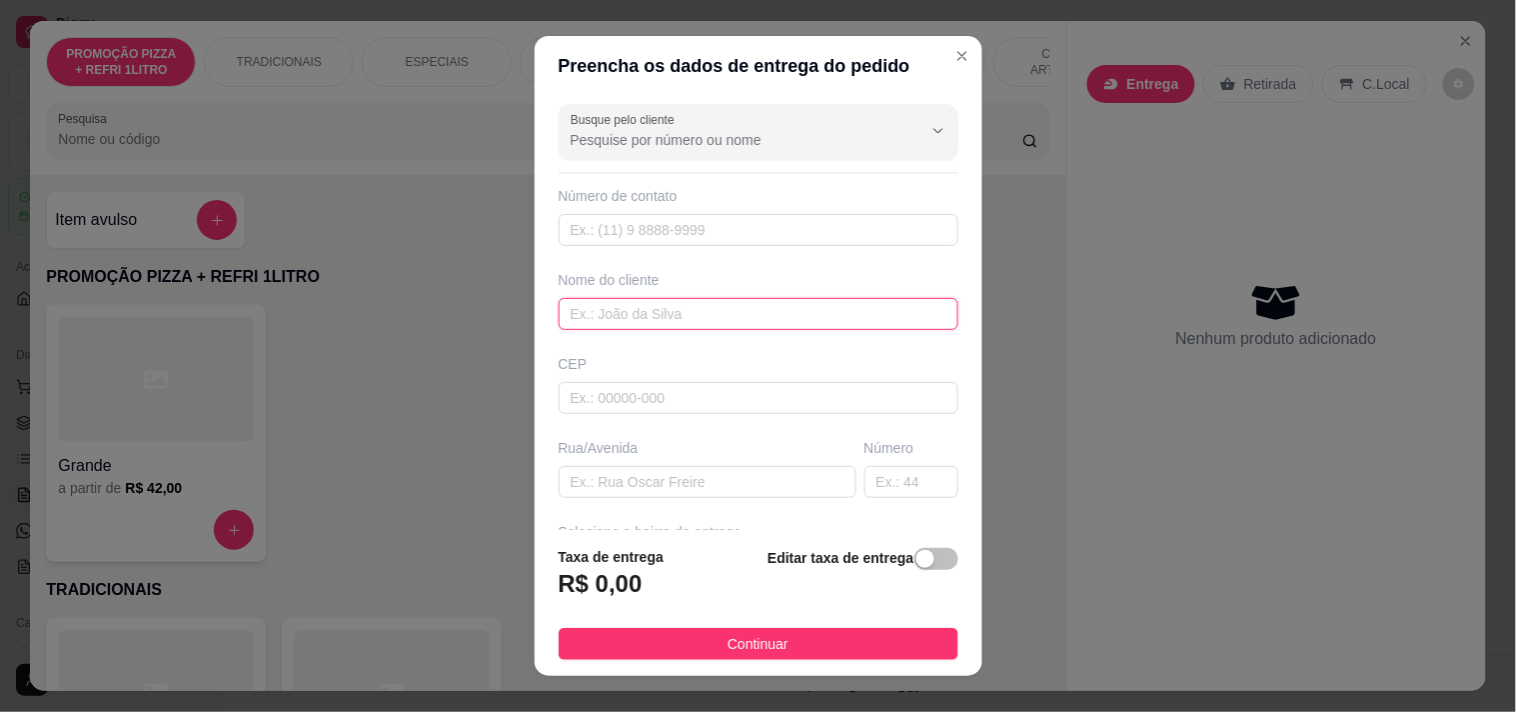
click at [656, 310] on input "text" at bounding box center [759, 314] width 400 height 32
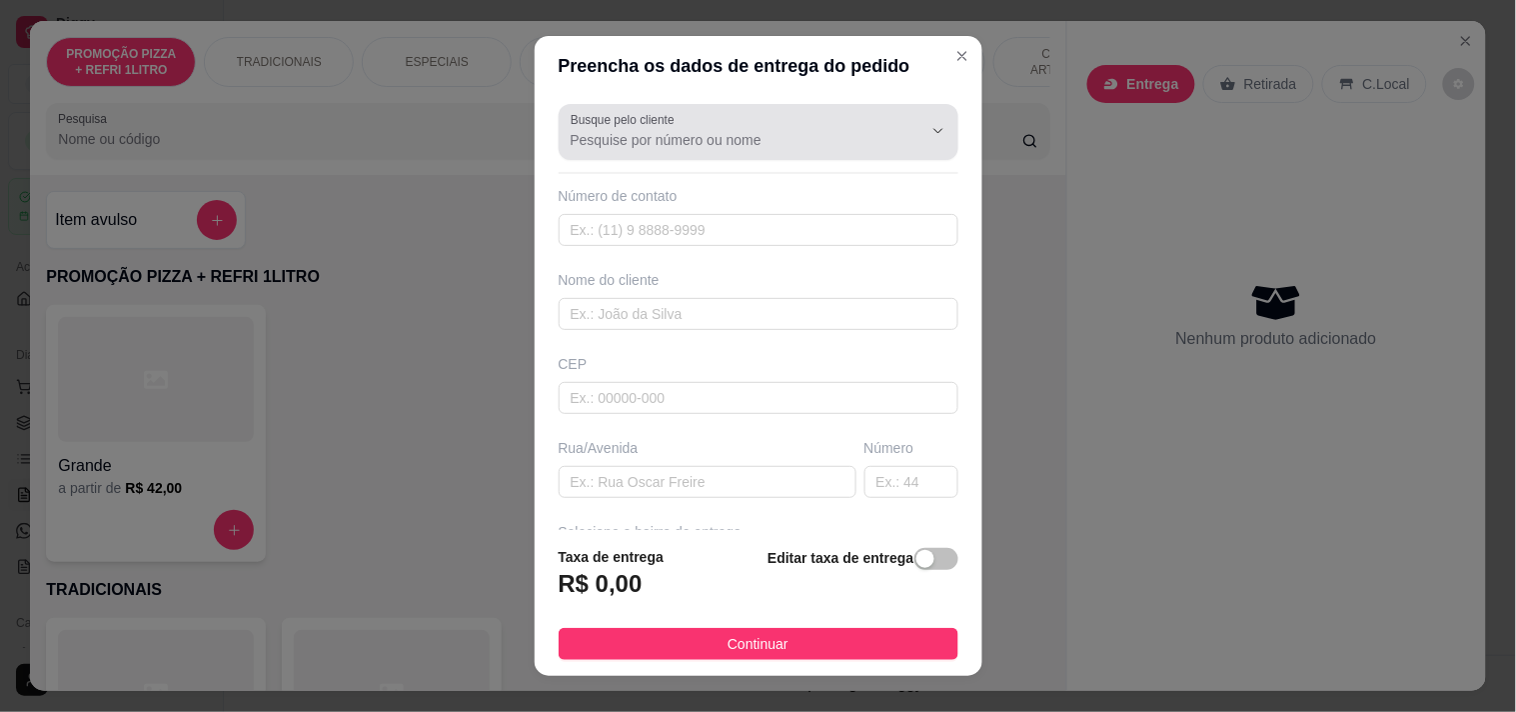
click at [762, 145] on input "Busque pelo cliente" at bounding box center [731, 140] width 320 height 20
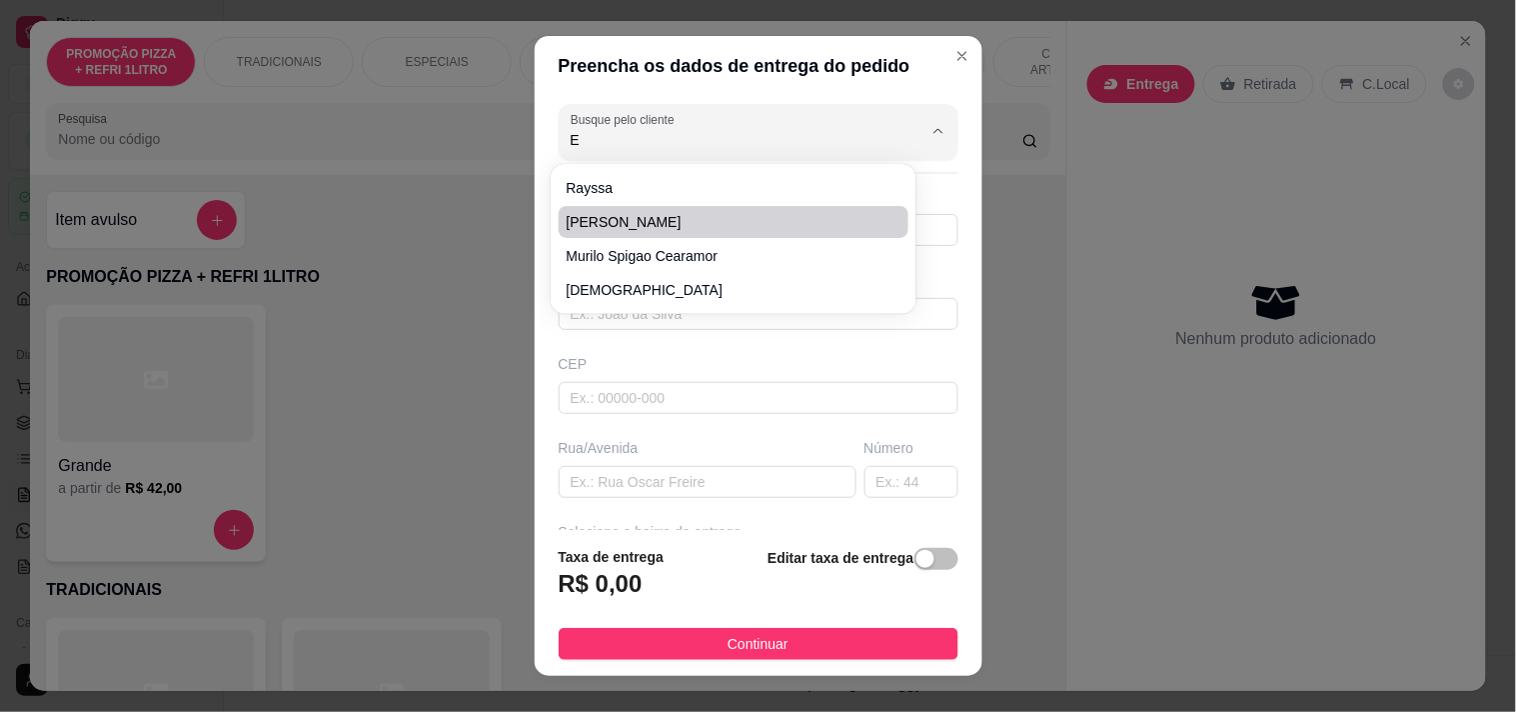
type input "EL"
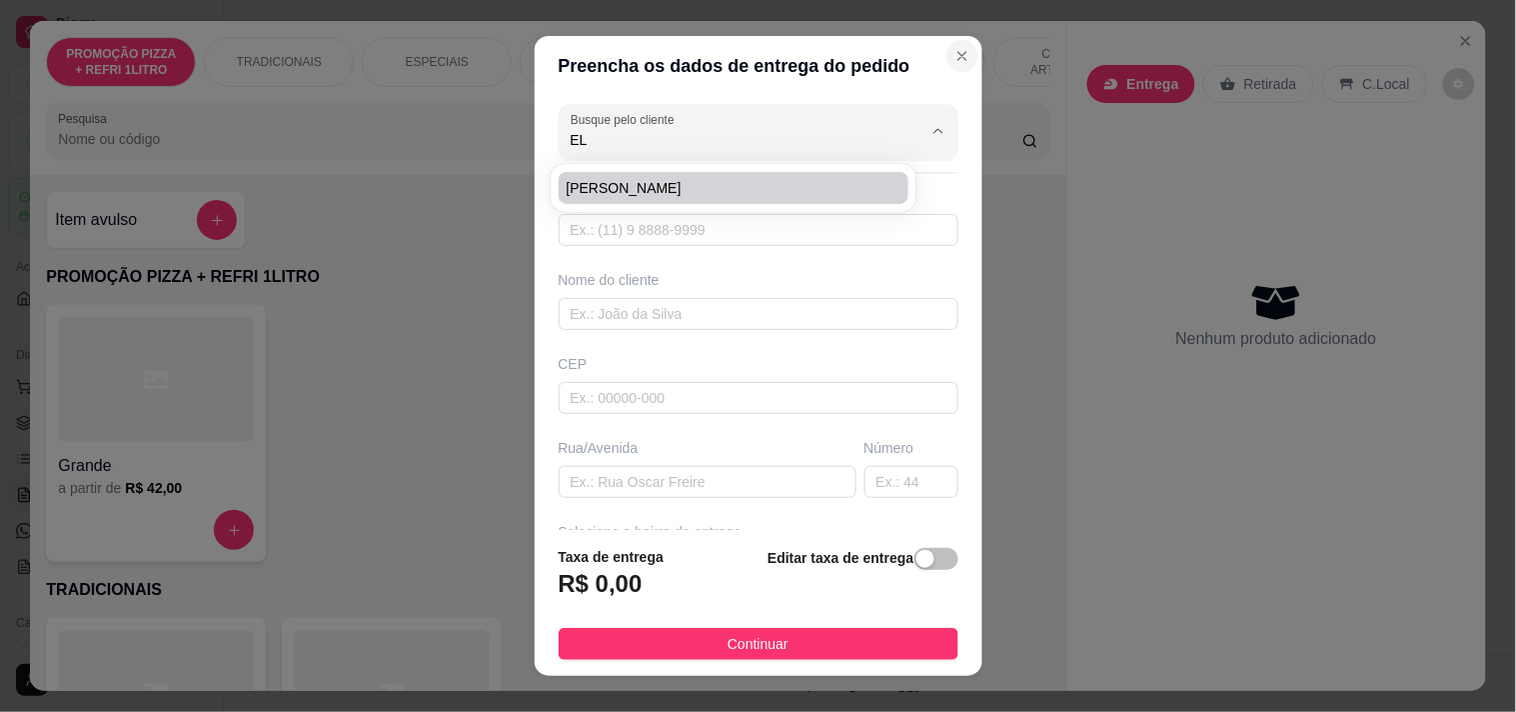
click at [958, 55] on icon "Close" at bounding box center [962, 56] width 8 height 8
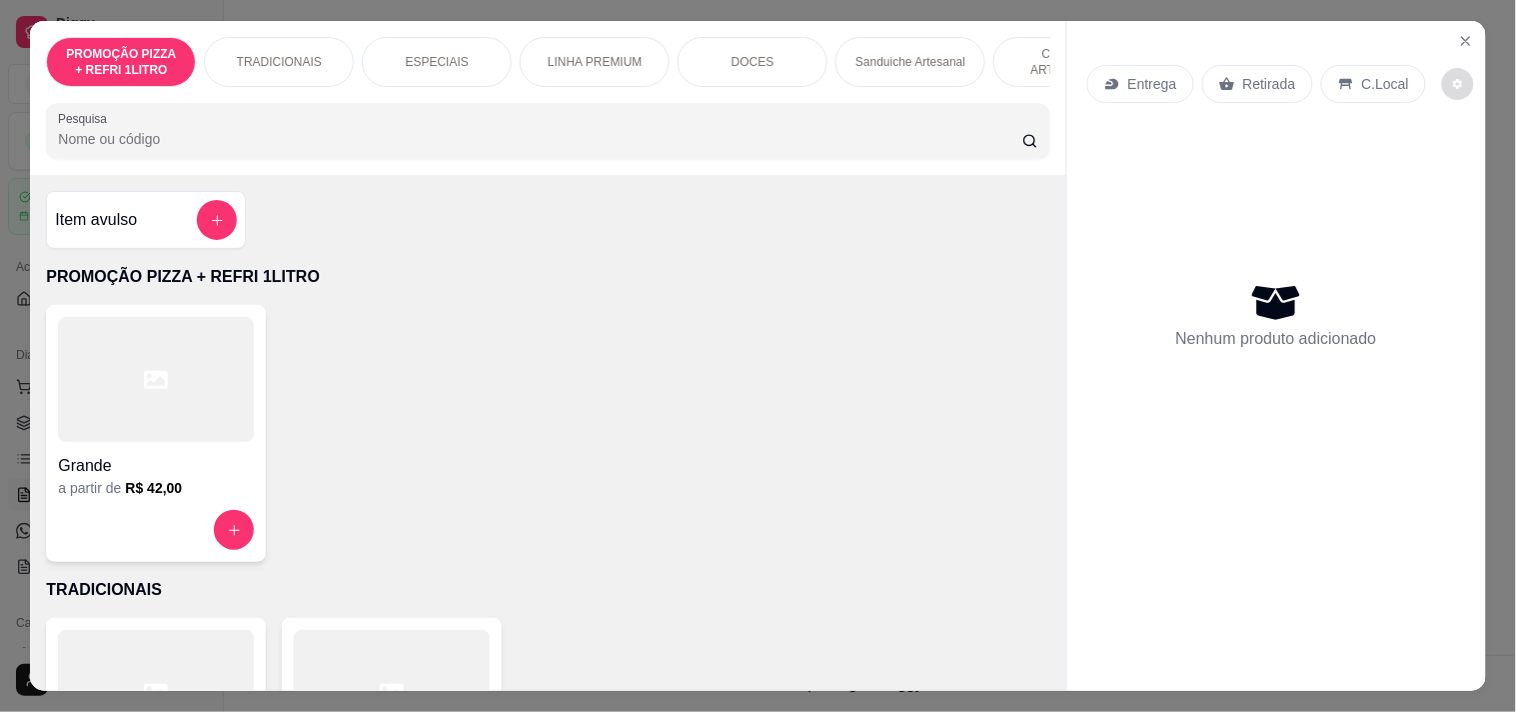
click at [1442, 68] on button "decrease-product-quantity" at bounding box center [1458, 84] width 32 height 32
click at [1290, 195] on div "Nenhum produto adicionado" at bounding box center [1276, 315] width 379 height 392
click at [1161, 78] on p "Entrega" at bounding box center [1152, 84] width 49 height 20
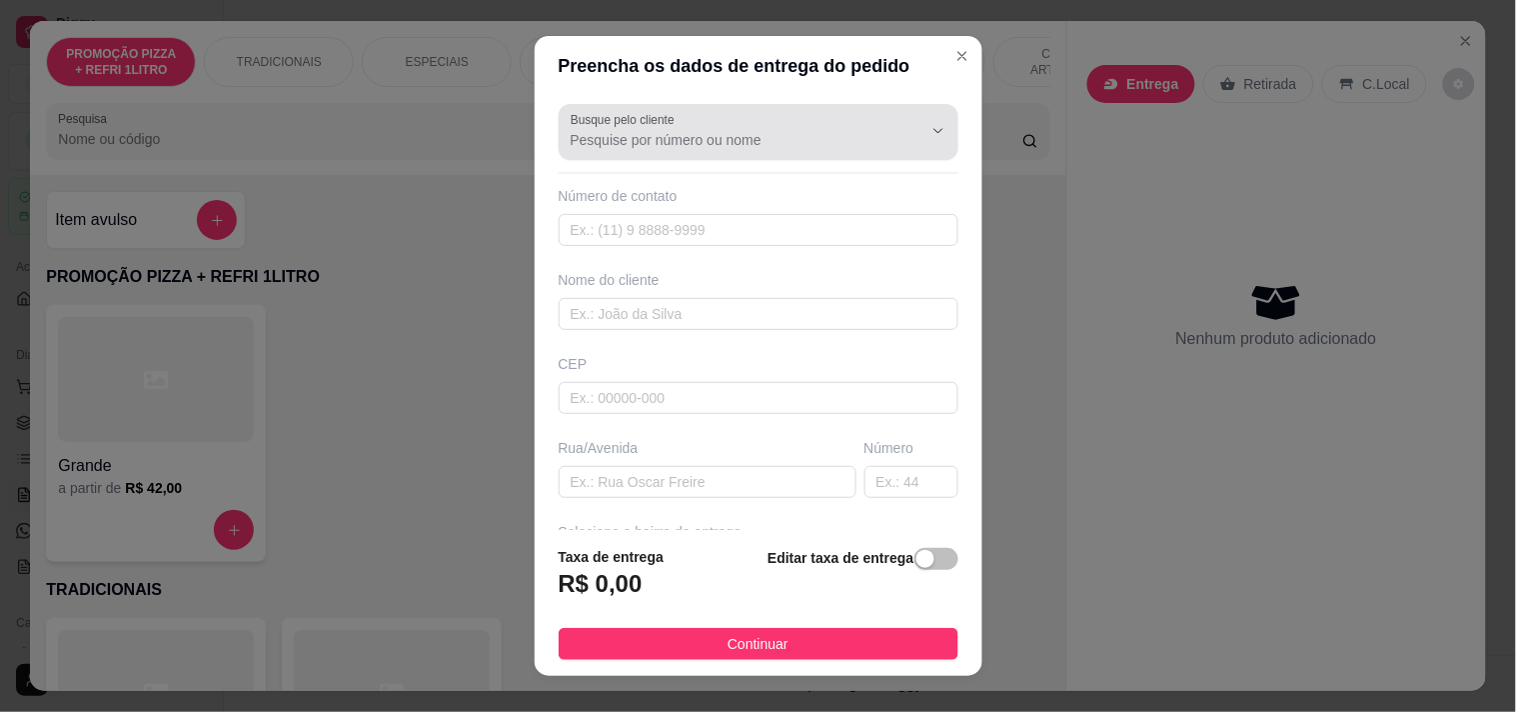
click at [817, 151] on div at bounding box center [759, 132] width 376 height 40
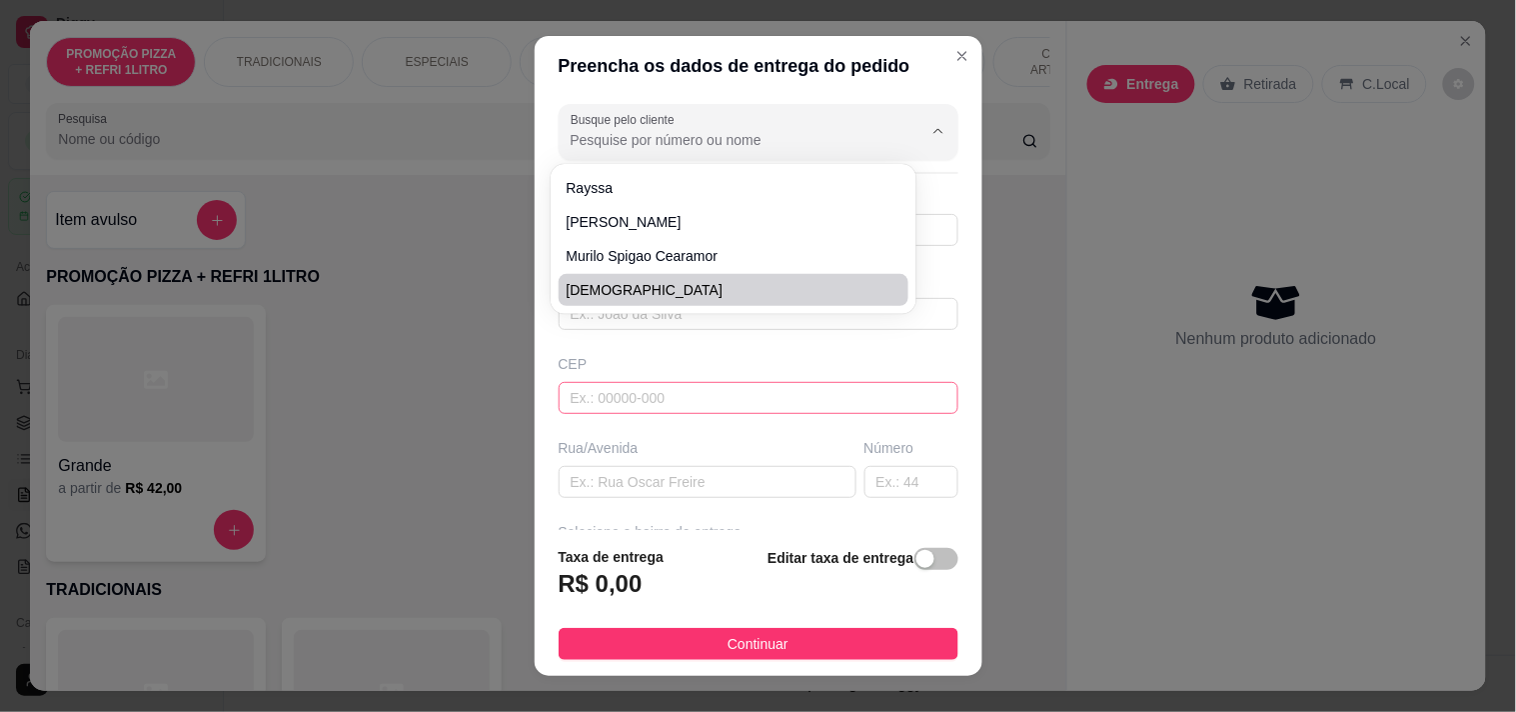
click at [676, 403] on input "text" at bounding box center [759, 398] width 400 height 32
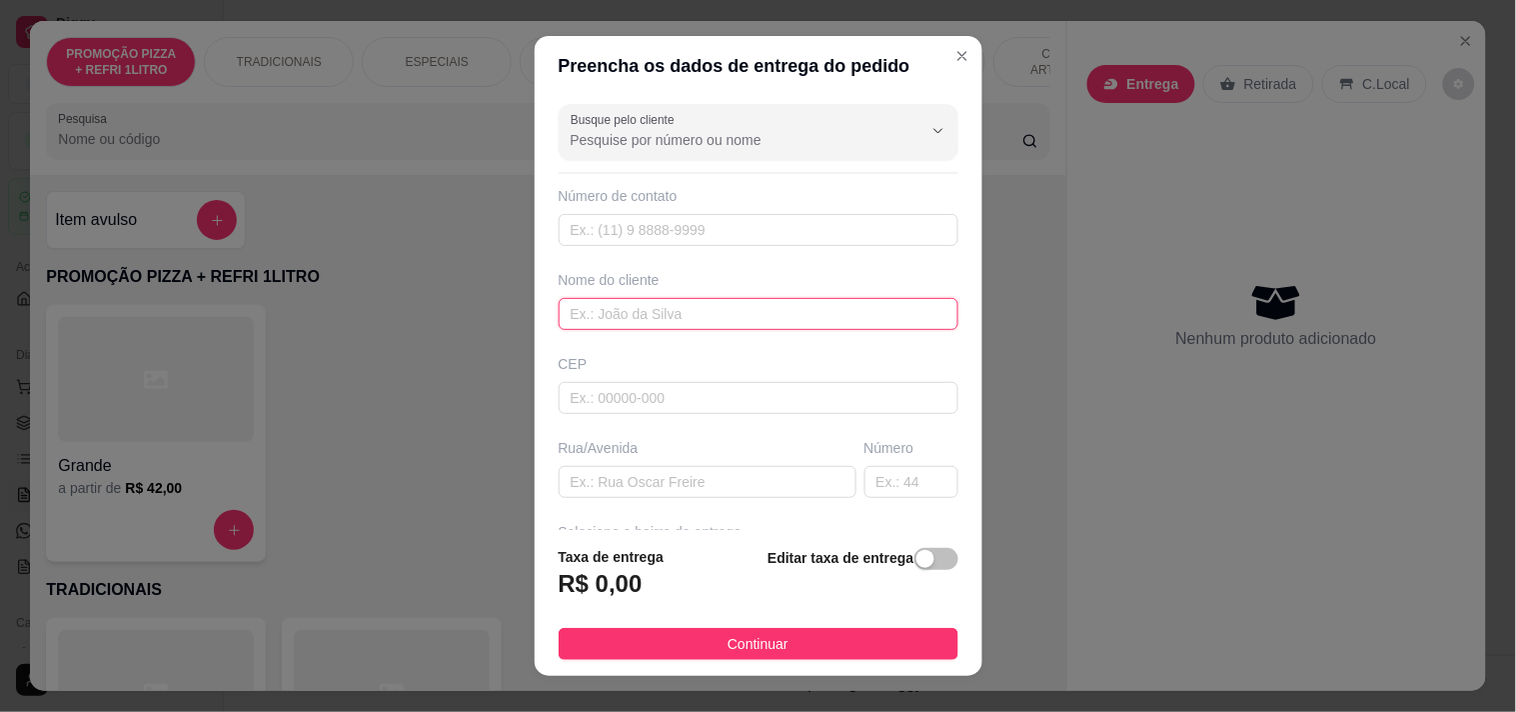
click at [666, 310] on input "text" at bounding box center [759, 314] width 400 height 32
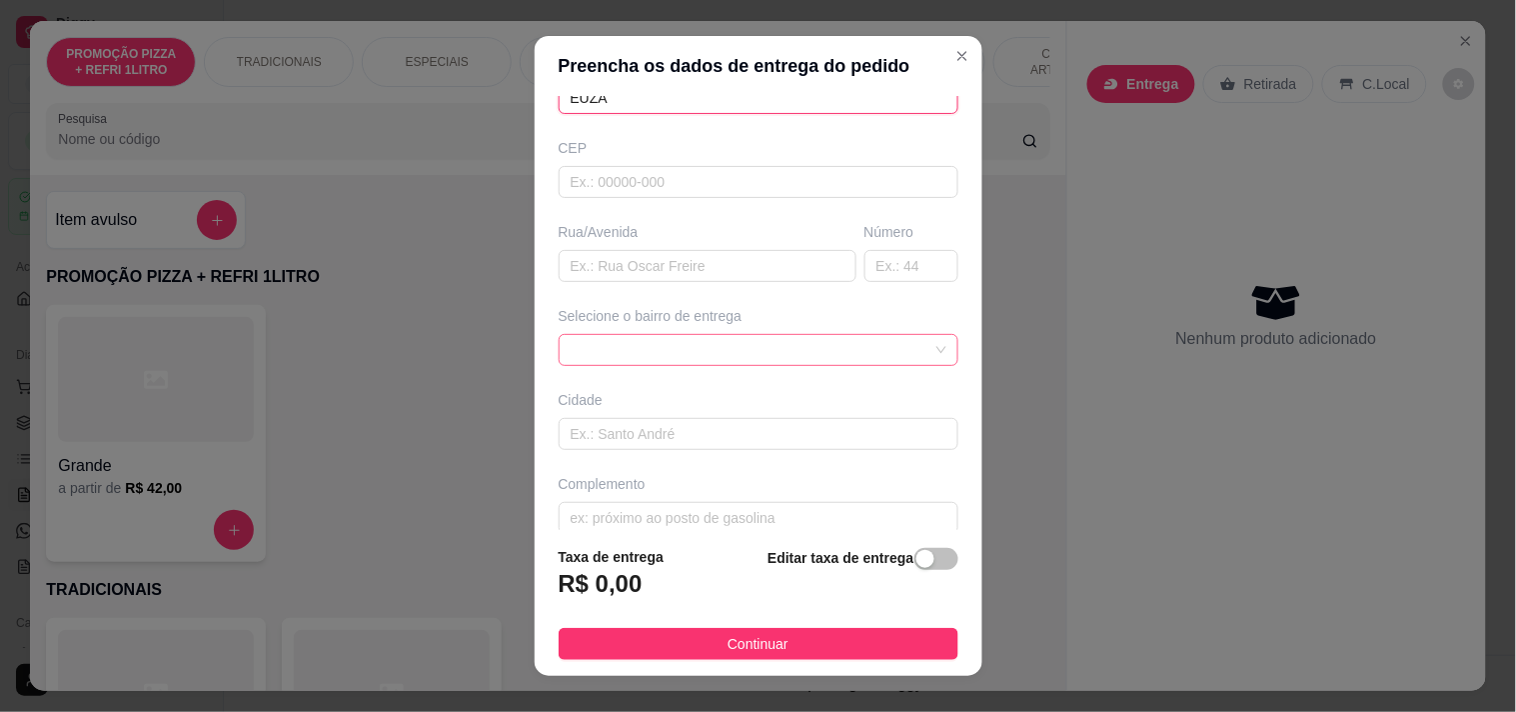
scroll to position [222, 0]
type input "EUZA"
click at [666, 277] on div "Busque pelo cliente Número de contato Nome do cliente EUZA CEP Rua/Avenida Núme…" at bounding box center [759, 313] width 448 height 435
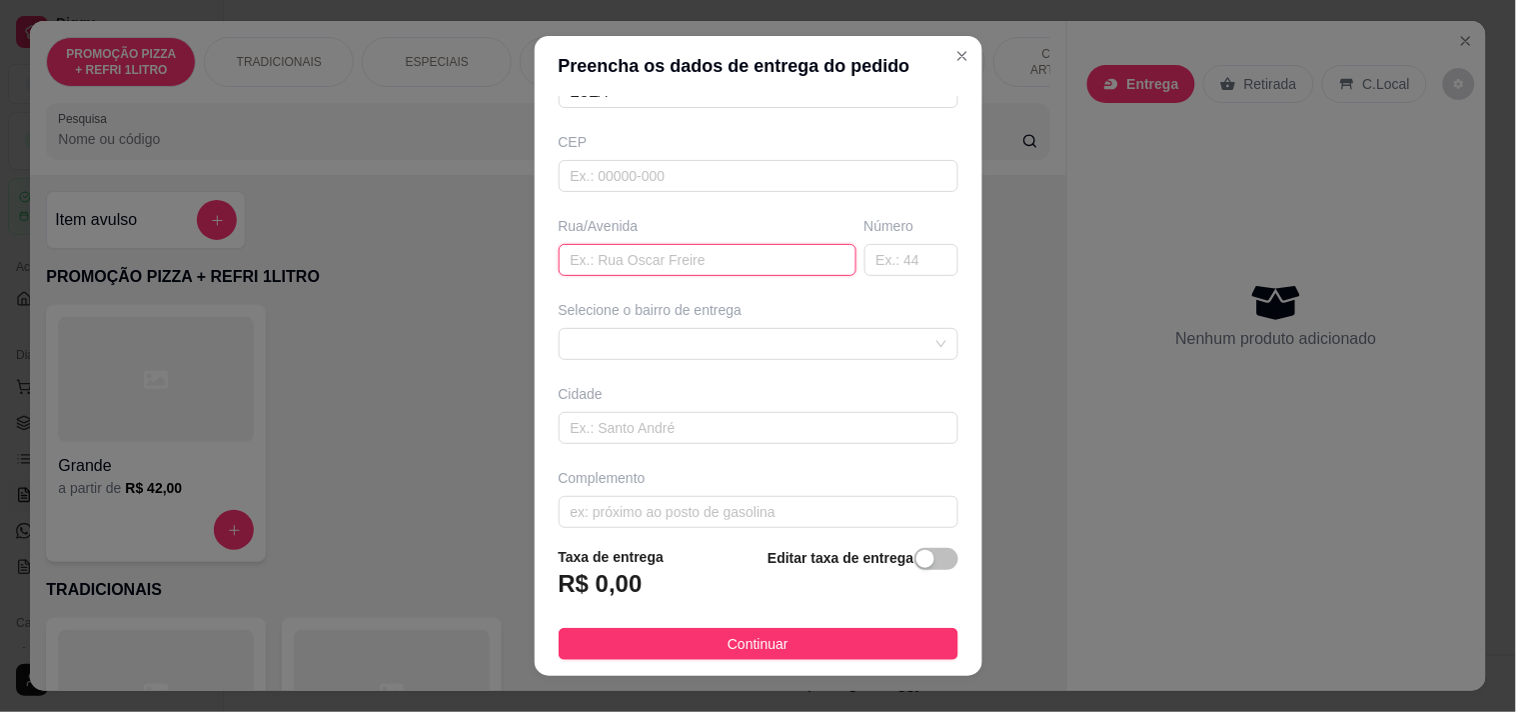
click at [668, 257] on input "text" at bounding box center [708, 260] width 298 height 32
paste input "Rua hércules 296"
type input "Rua hércules 296"
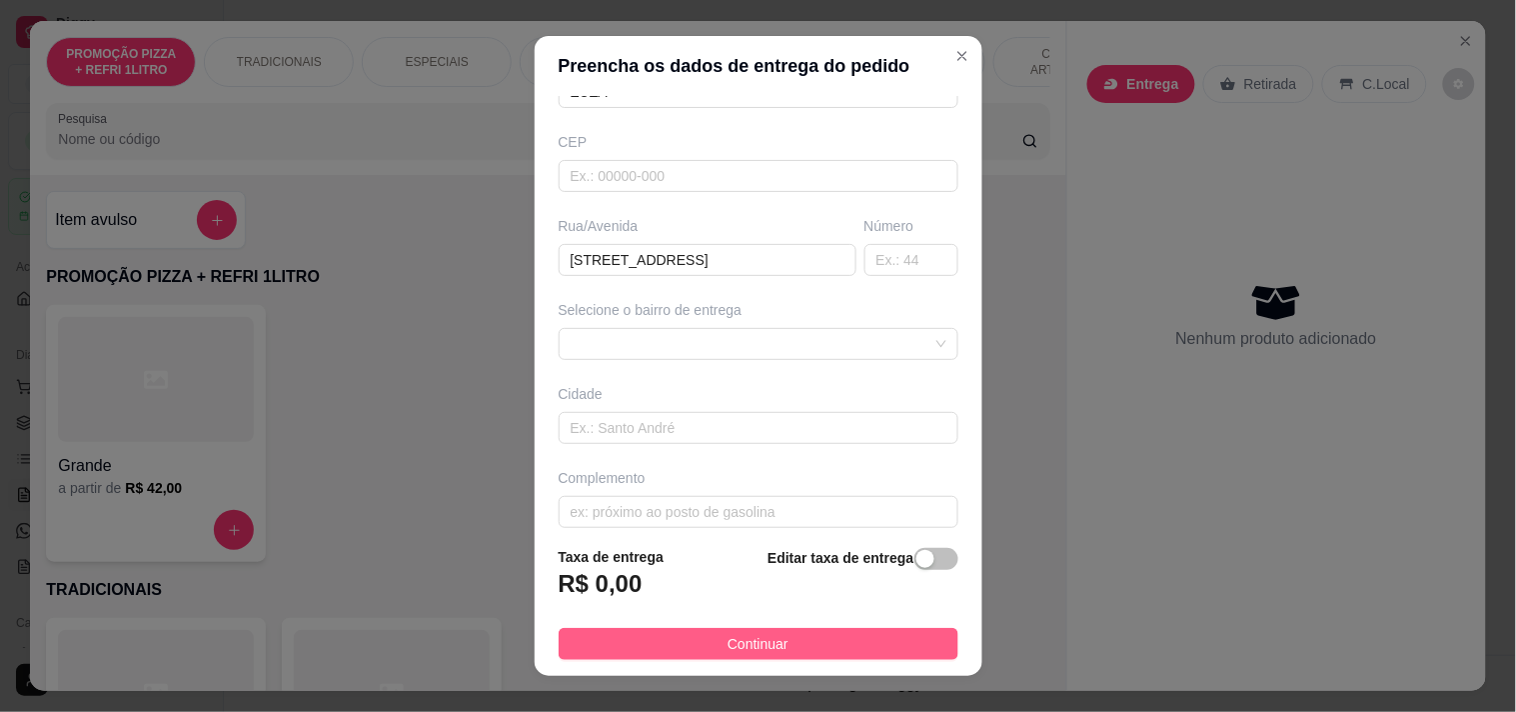
click at [752, 638] on span "Continuar" at bounding box center [758, 644] width 61 height 22
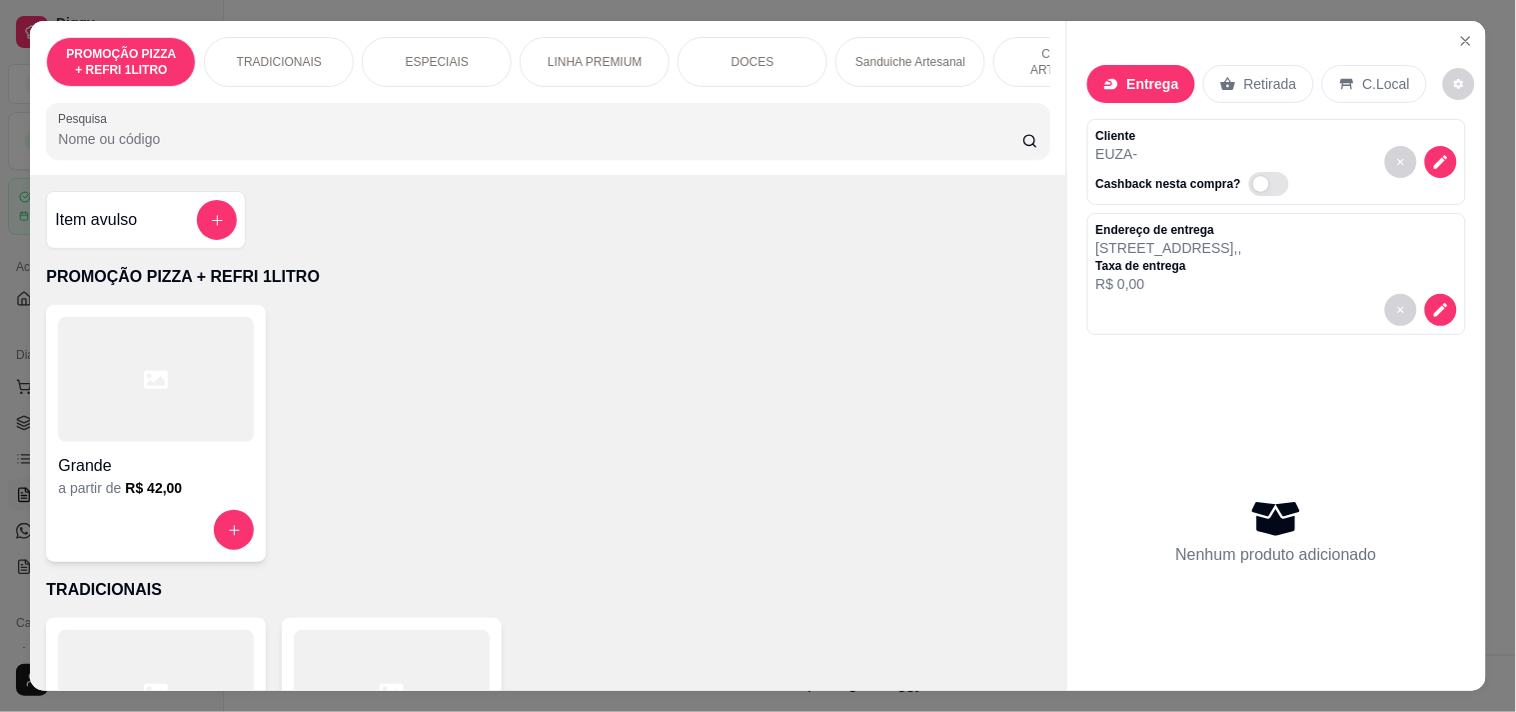
scroll to position [0, 879]
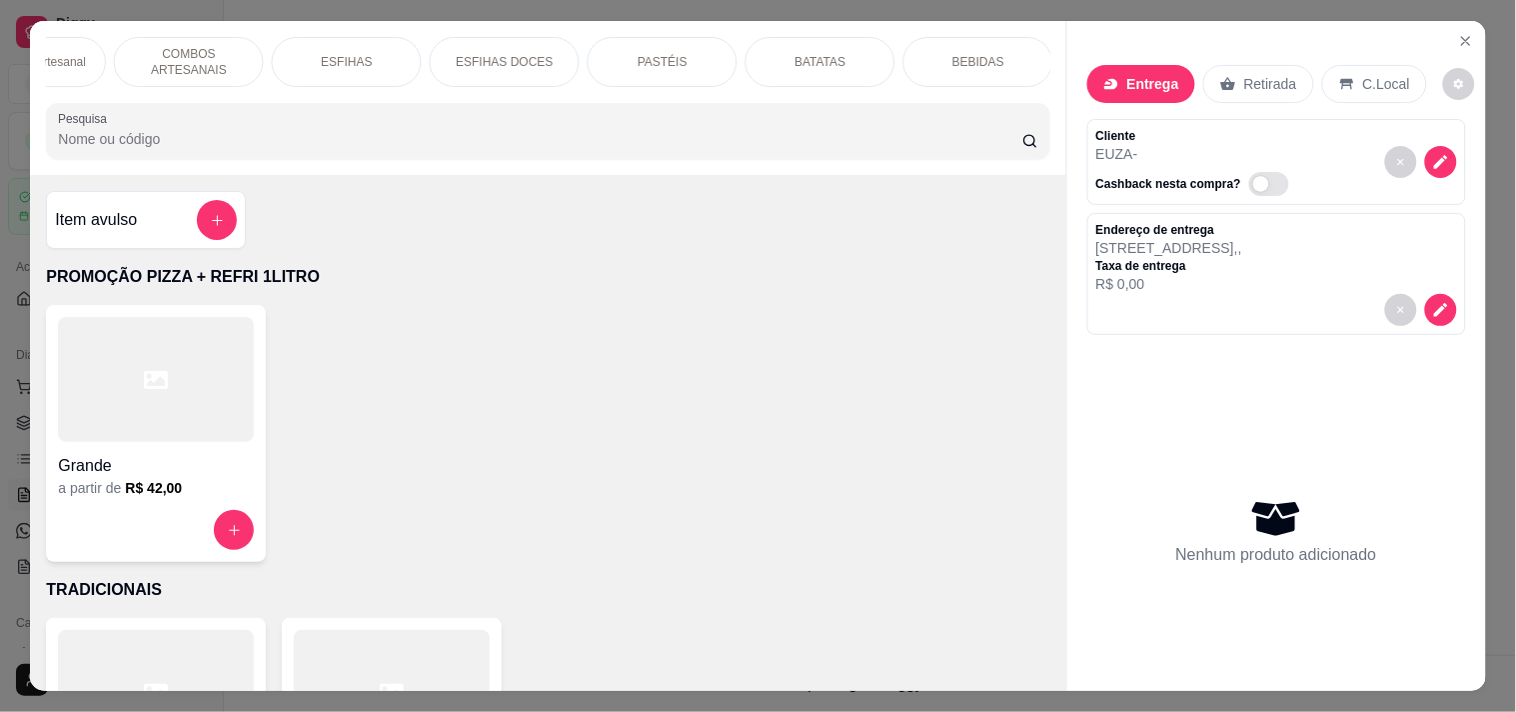
click at [376, 48] on div "ESFIHAS" at bounding box center [347, 62] width 150 height 50
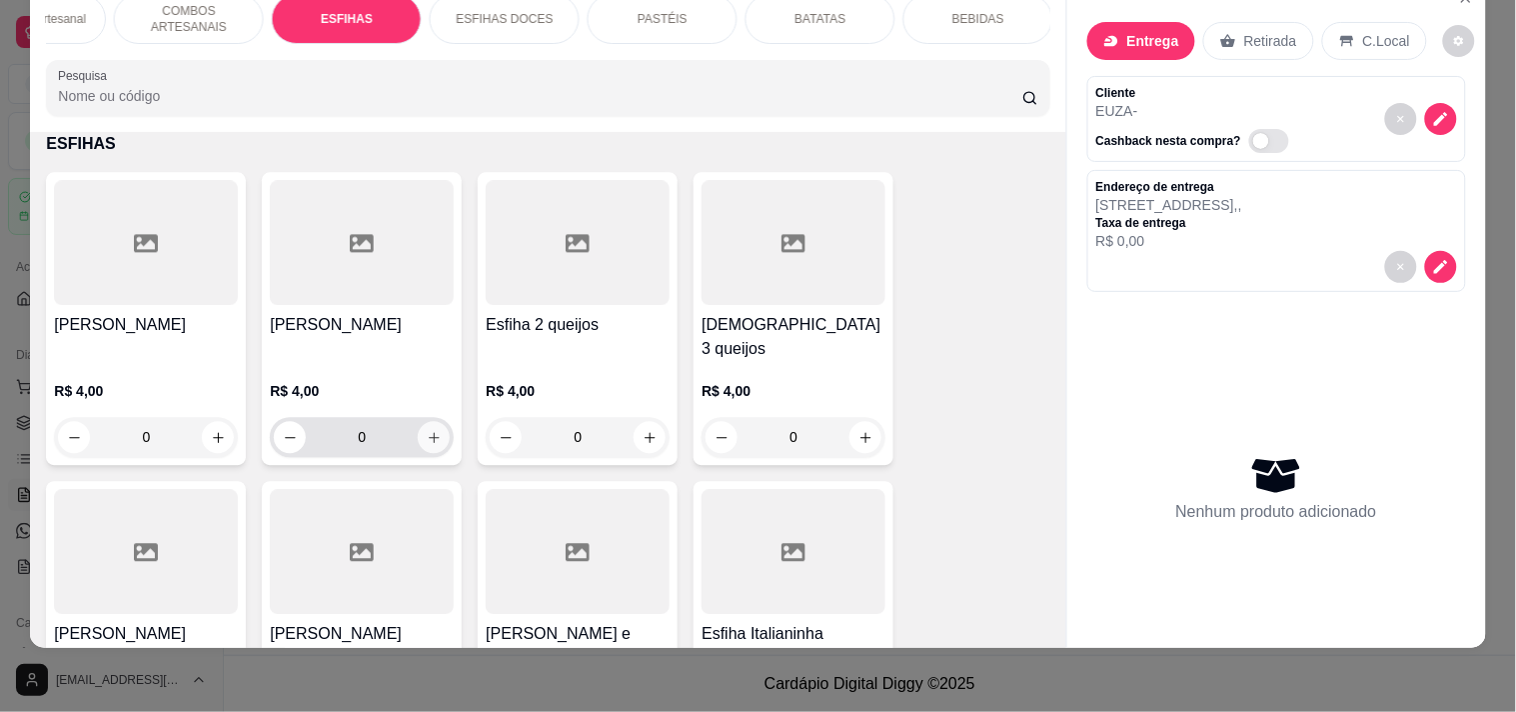
click at [427, 430] on icon "increase-product-quantity" at bounding box center [434, 437] width 15 height 15
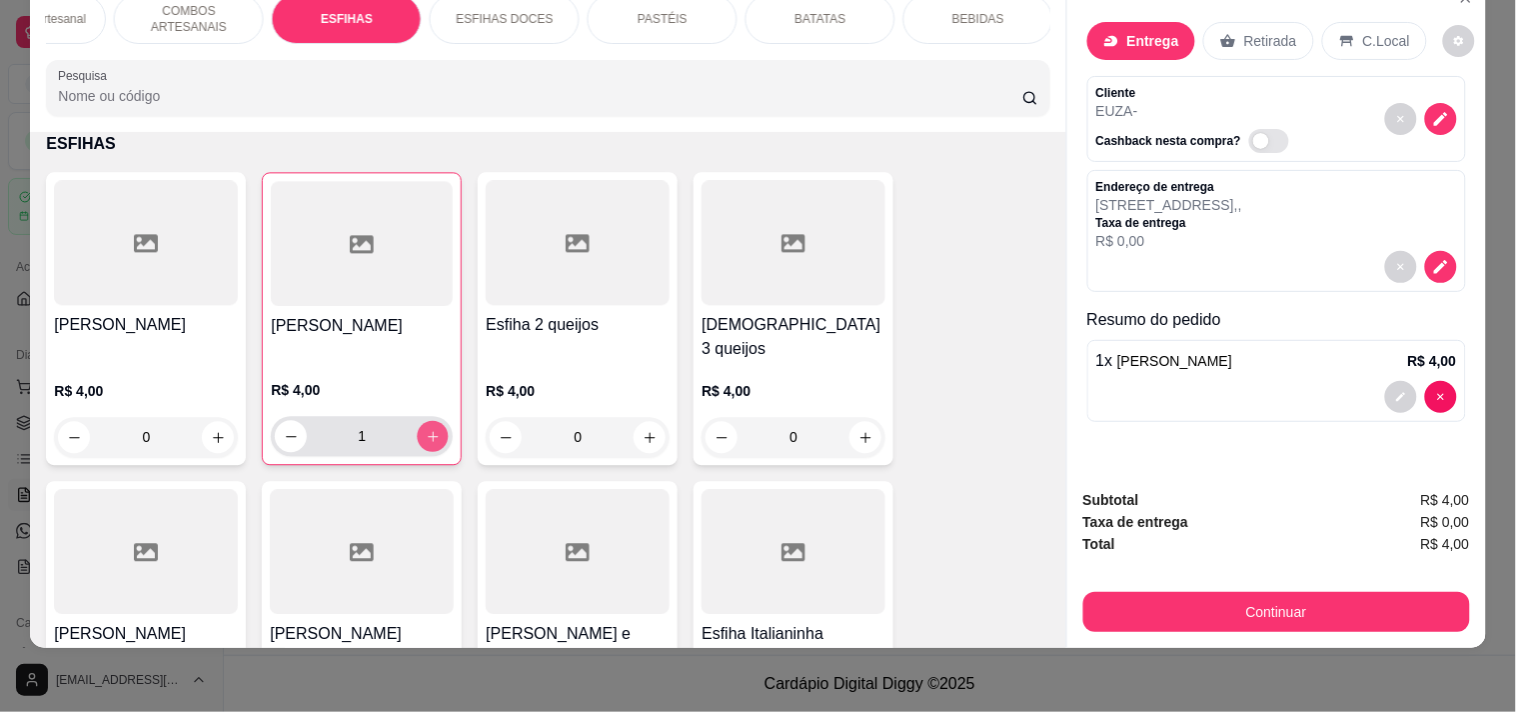
click at [426, 429] on icon "increase-product-quantity" at bounding box center [433, 436] width 15 height 15
type input "5"
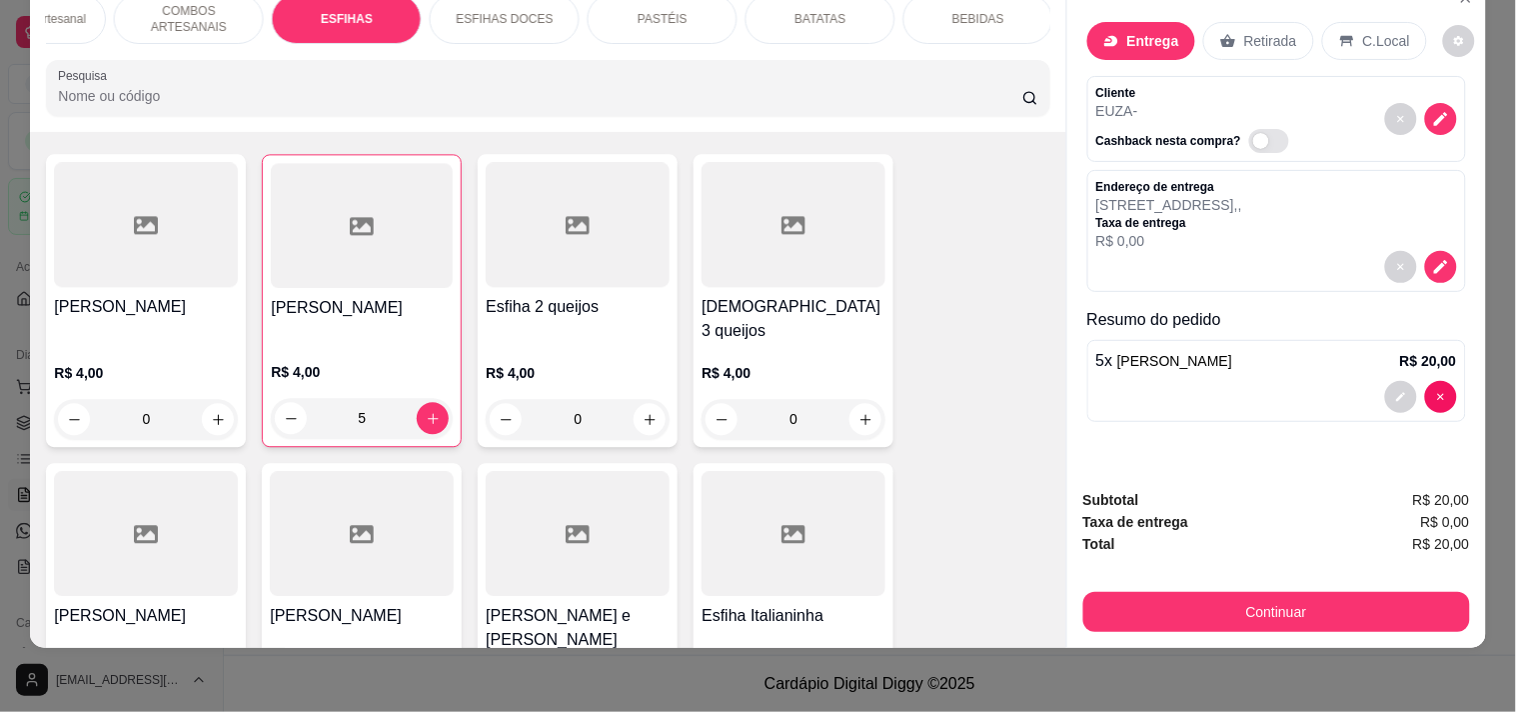
scroll to position [3158, 0]
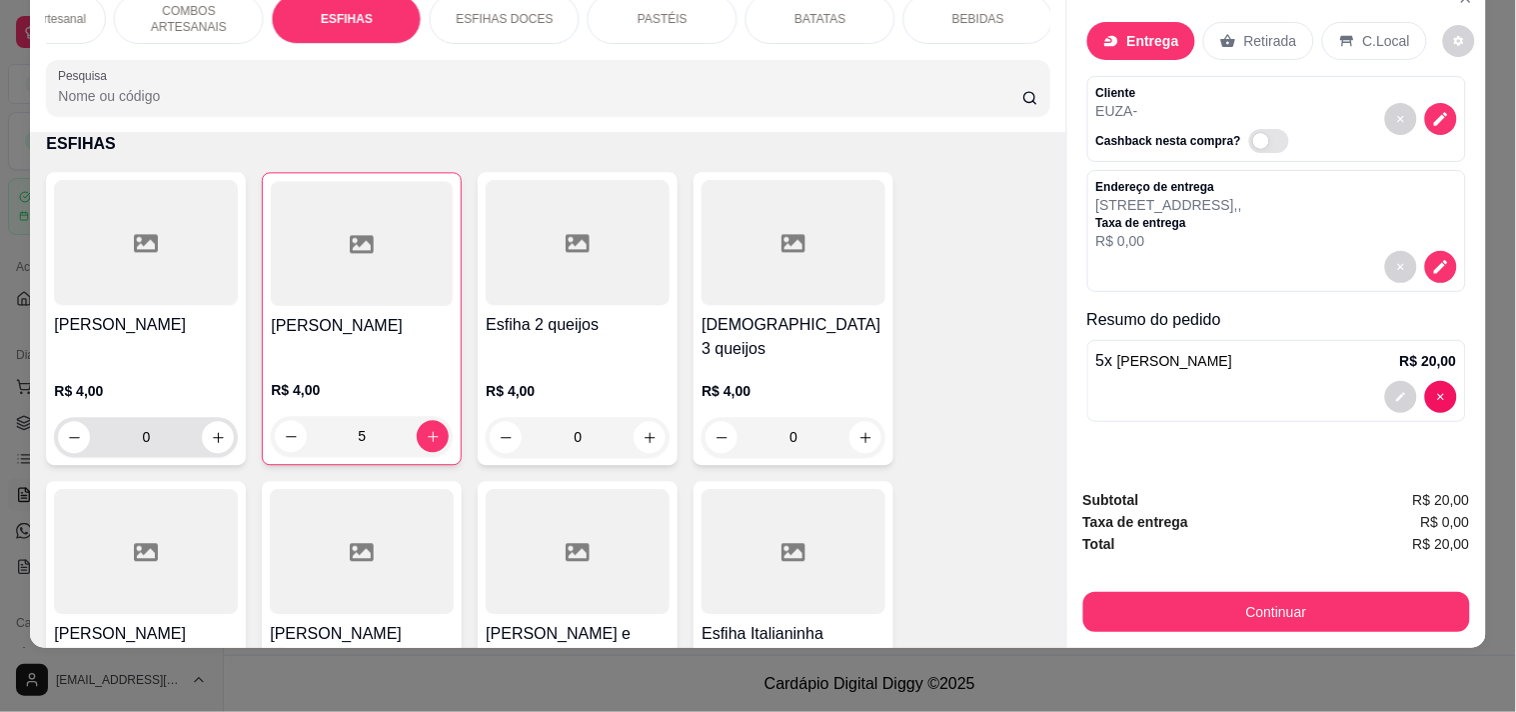
click at [195, 424] on div "0" at bounding box center [146, 437] width 176 height 40
click at [211, 430] on icon "increase-product-quantity" at bounding box center [218, 437] width 15 height 15
click at [205, 422] on button "increase-product-quantity" at bounding box center [217, 436] width 31 height 31
click at [205, 422] on button "increase-product-quantity" at bounding box center [217, 436] width 32 height 32
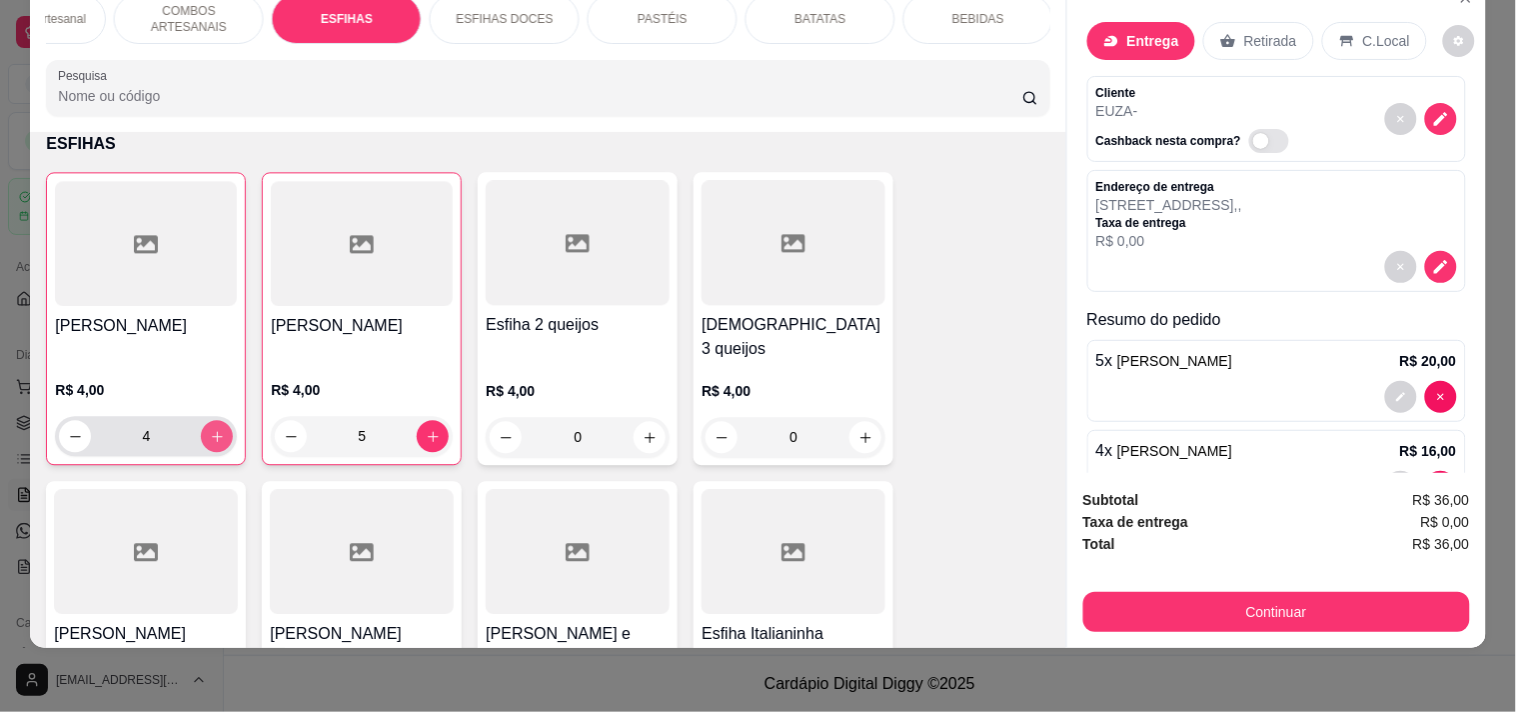
click at [205, 422] on button "increase-product-quantity" at bounding box center [217, 436] width 32 height 32
type input "5"
click at [955, 11] on p "BEBIDAS" at bounding box center [978, 19] width 52 height 16
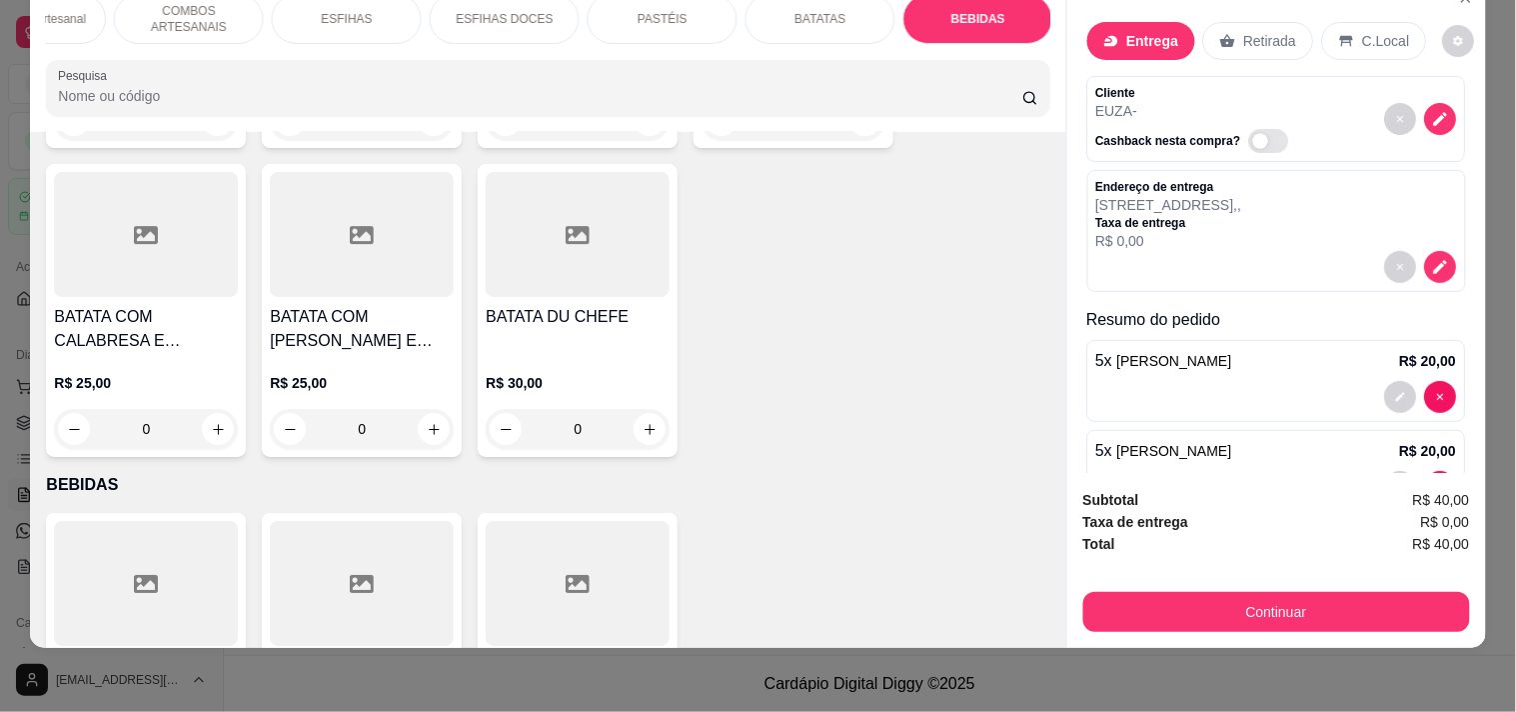
scroll to position [7657, 0]
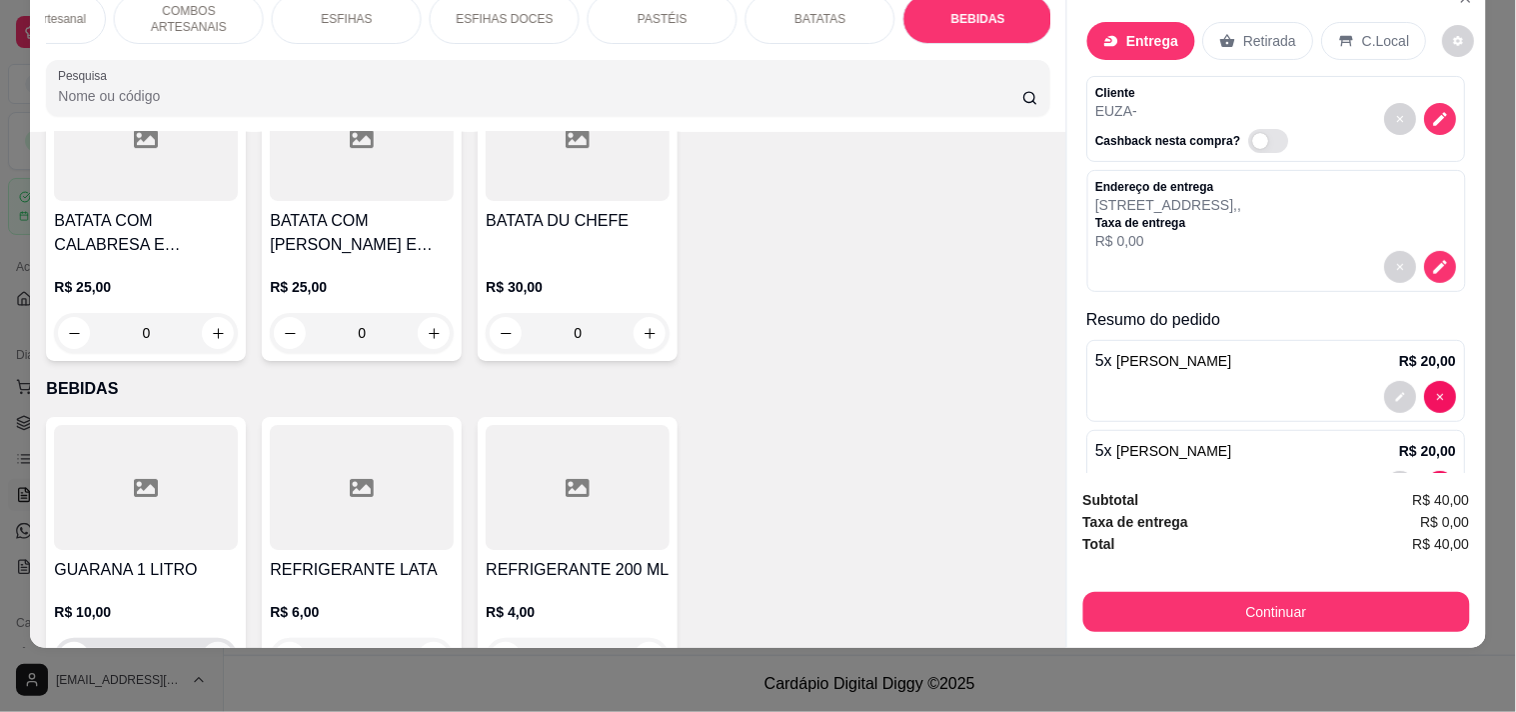
click at [202, 642] on button "increase-product-quantity" at bounding box center [218, 658] width 32 height 32
type input "1"
click at [1432, 259] on icon "decrease-product-quantity" at bounding box center [1440, 267] width 17 height 17
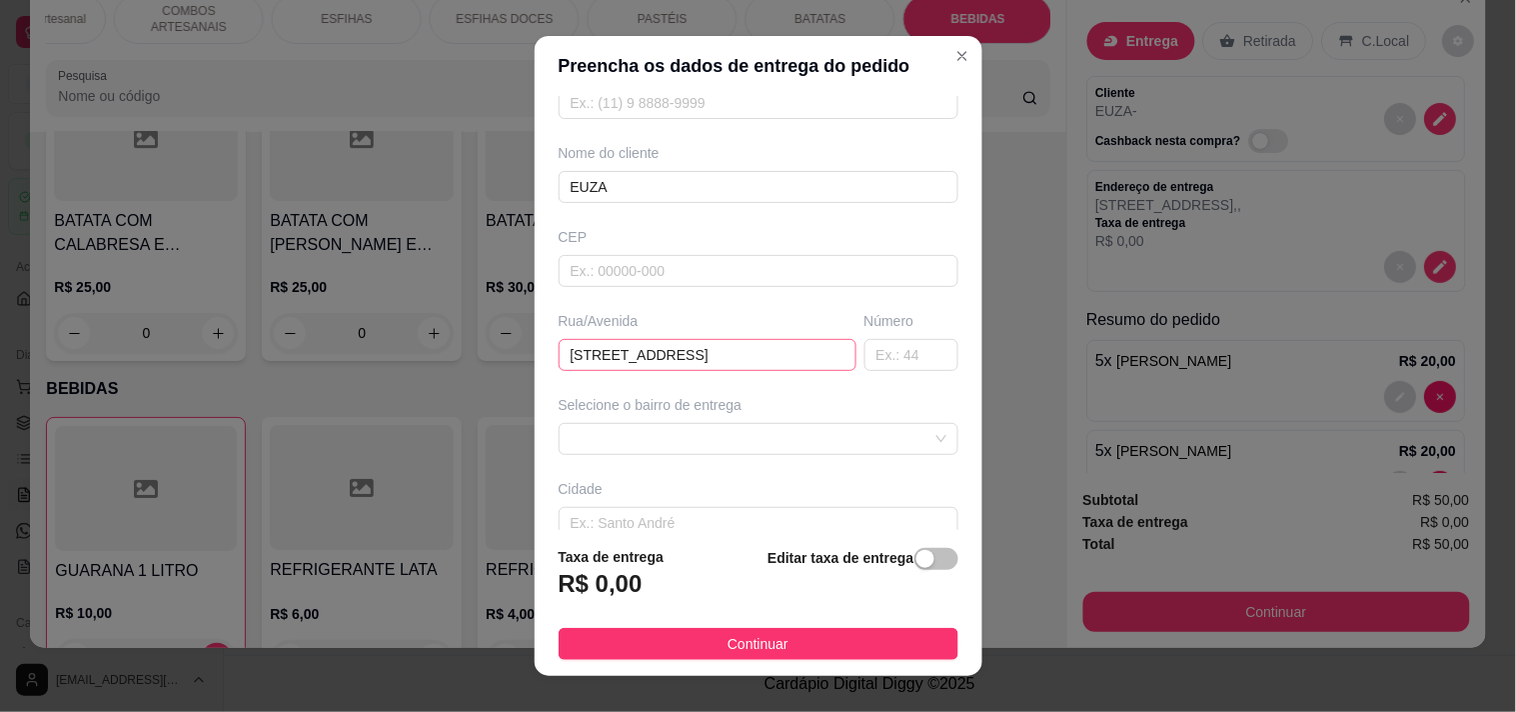
scroll to position [222, 0]
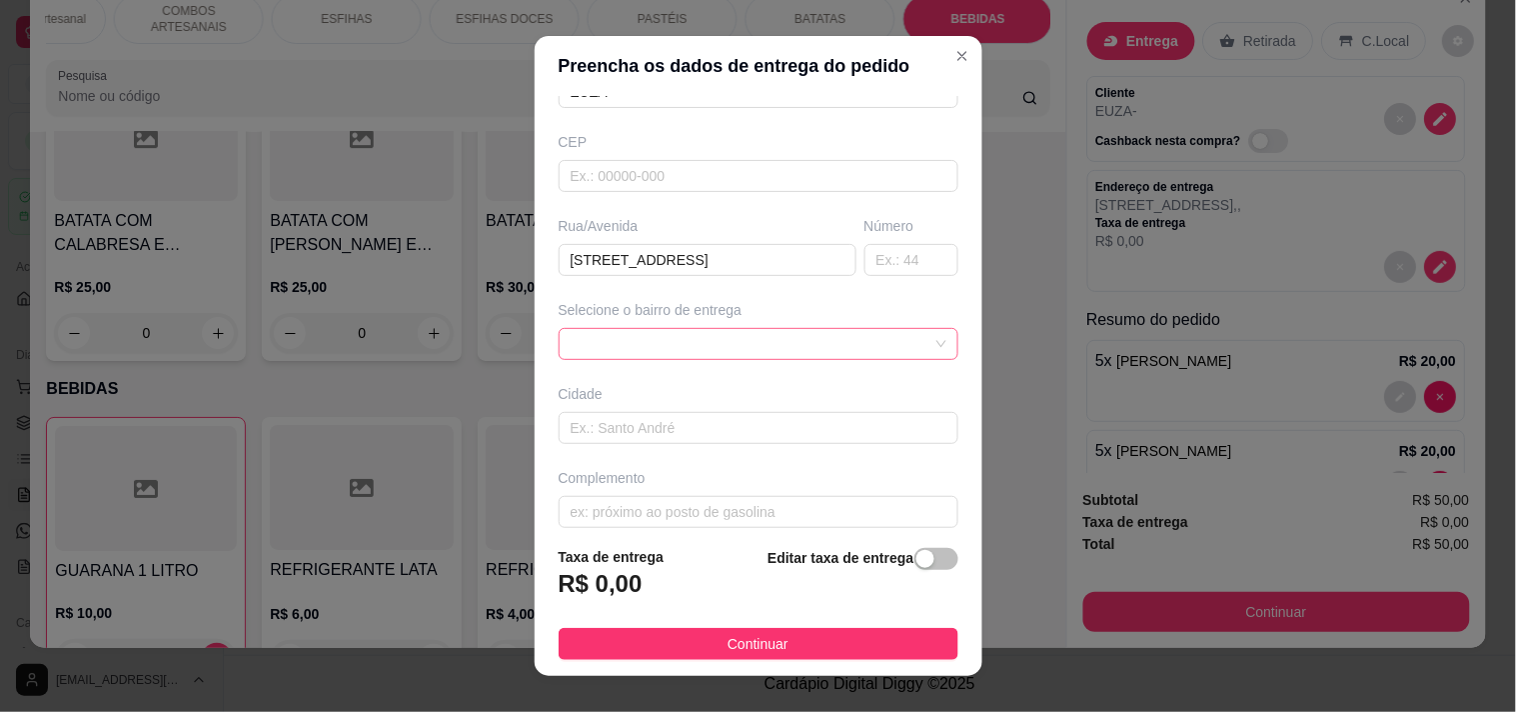
click at [672, 336] on span at bounding box center [759, 344] width 376 height 30
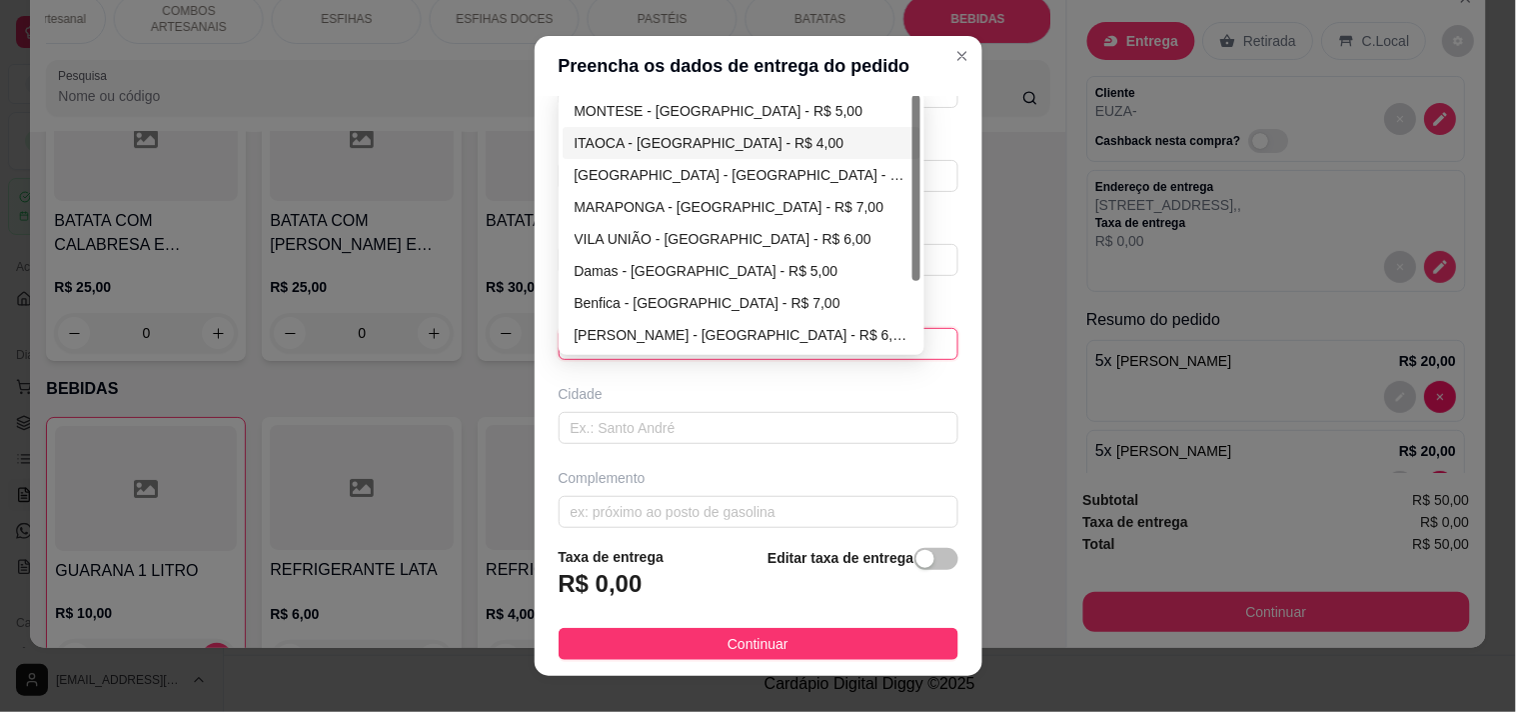
click at [653, 130] on div "ITAOCA - FORTALEZA - R$ 4,00" at bounding box center [742, 143] width 359 height 32
type input "FORTALEZA"
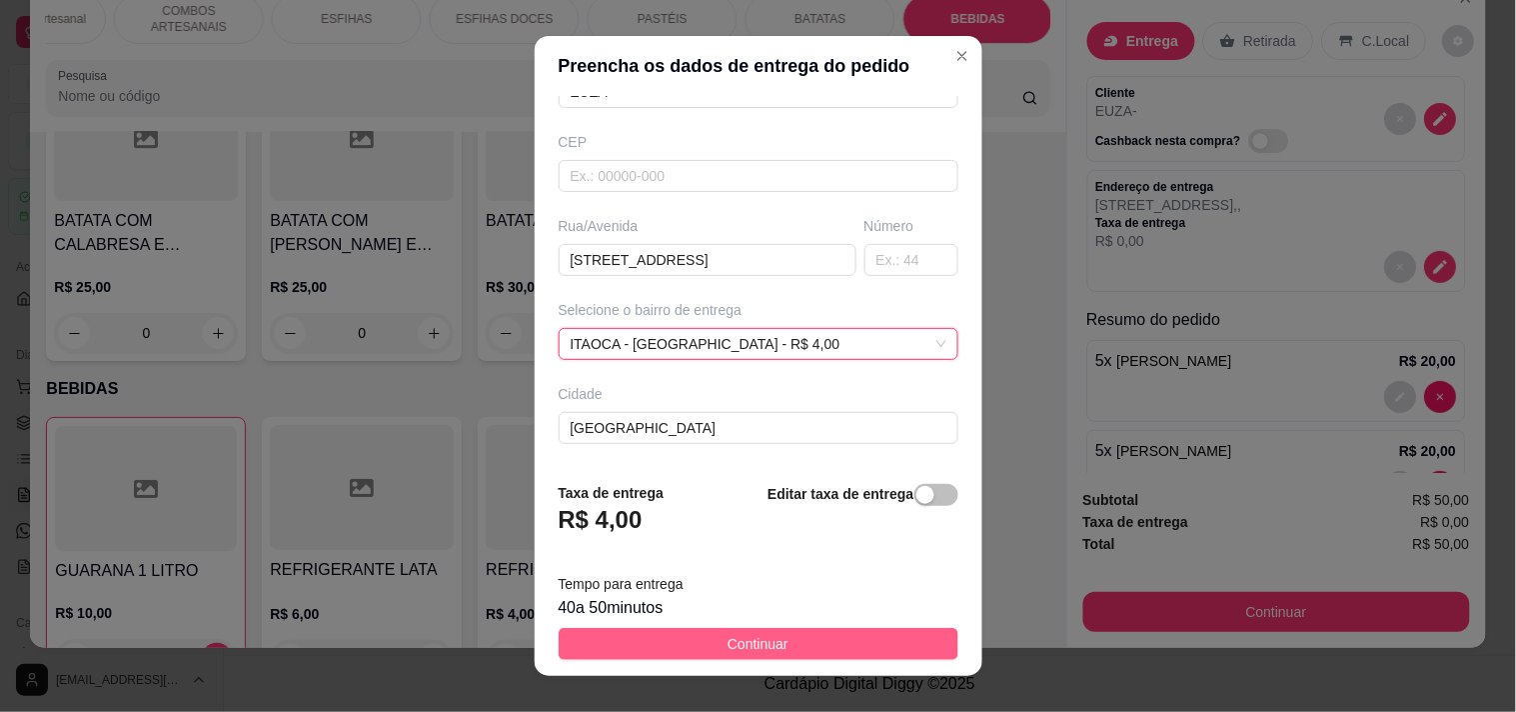
click at [791, 637] on button "Continuar" at bounding box center [759, 644] width 400 height 32
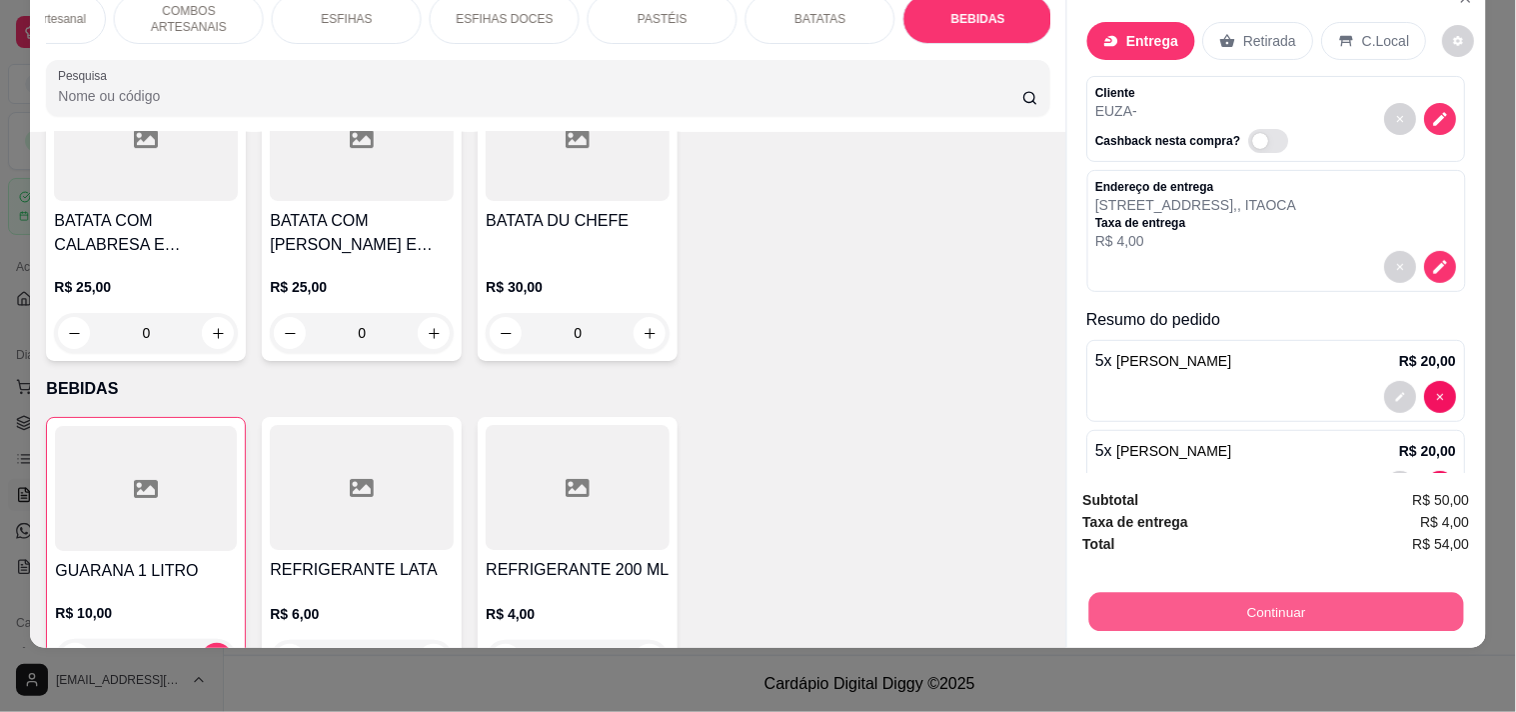
click at [1262, 602] on button "Continuar" at bounding box center [1275, 611] width 375 height 39
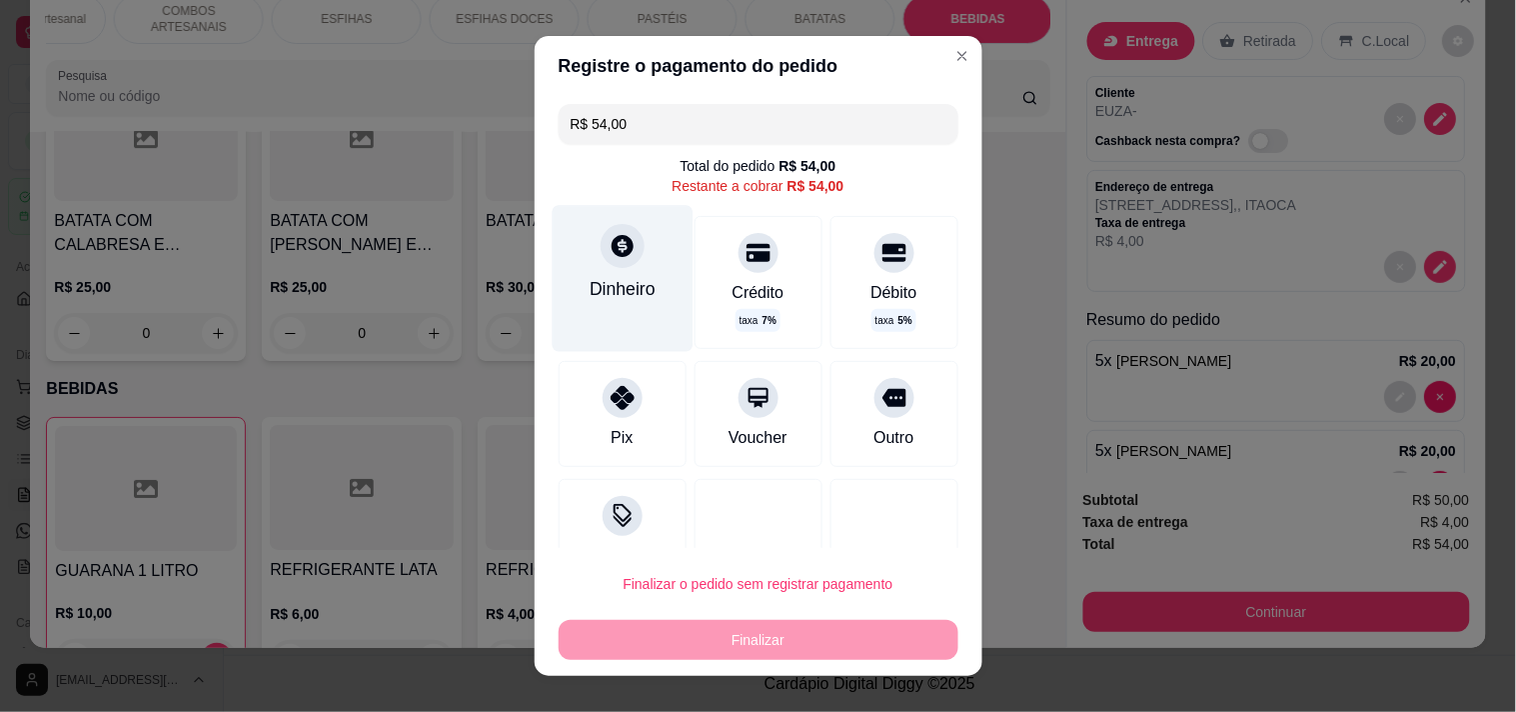
click at [614, 267] on div "Dinheiro" at bounding box center [622, 278] width 141 height 146
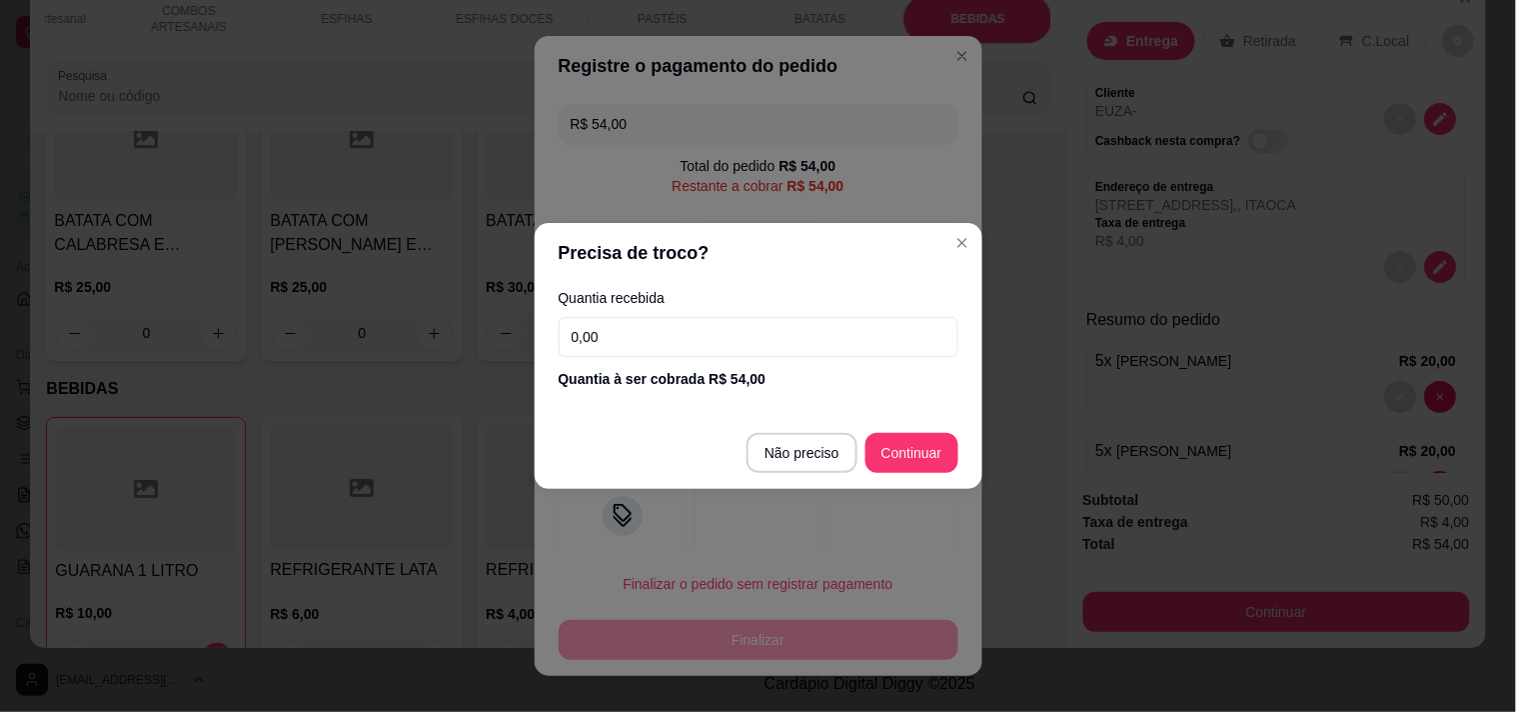
click at [662, 346] on input "0,00" at bounding box center [759, 337] width 400 height 40
type input "50,00"
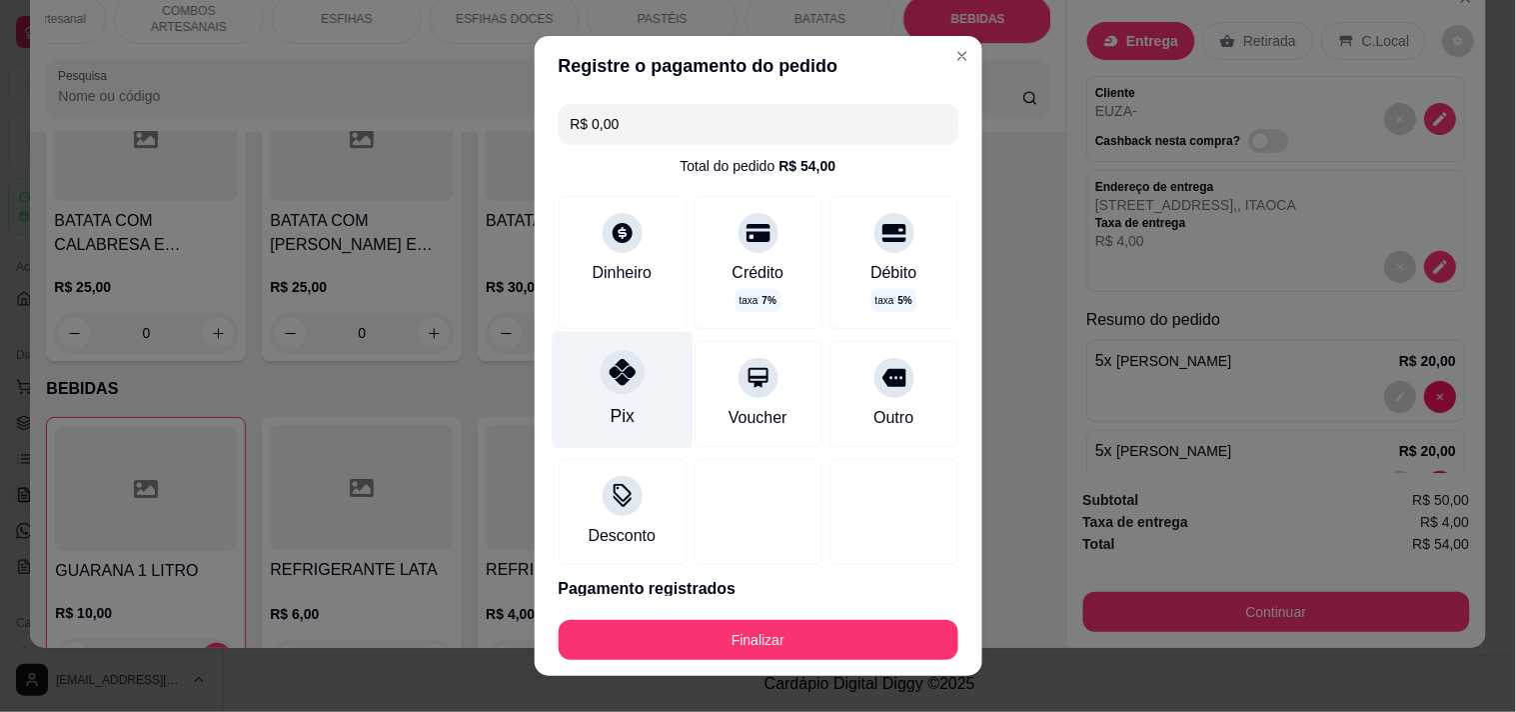
click at [632, 385] on div "Pix" at bounding box center [622, 389] width 141 height 117
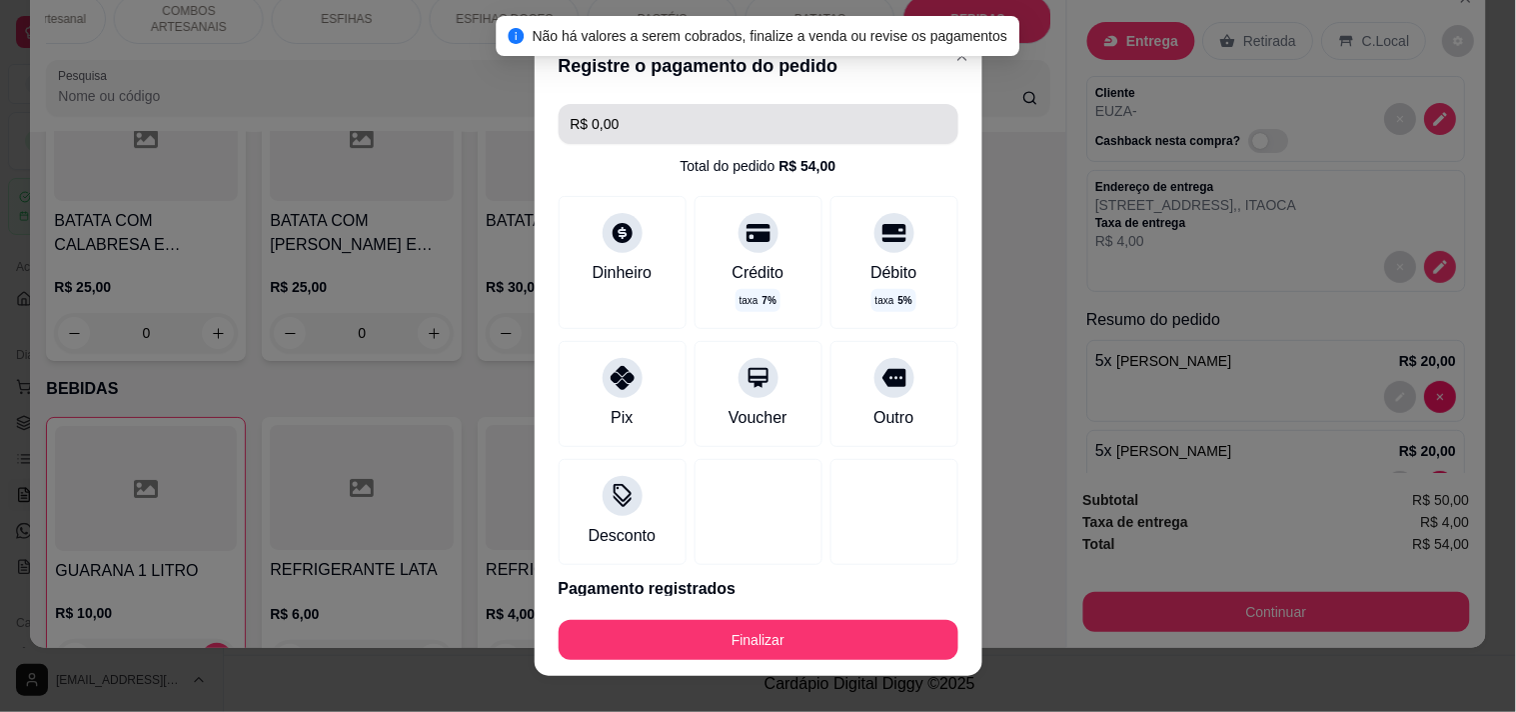
click at [653, 124] on input "R$ 0,00" at bounding box center [759, 124] width 376 height 40
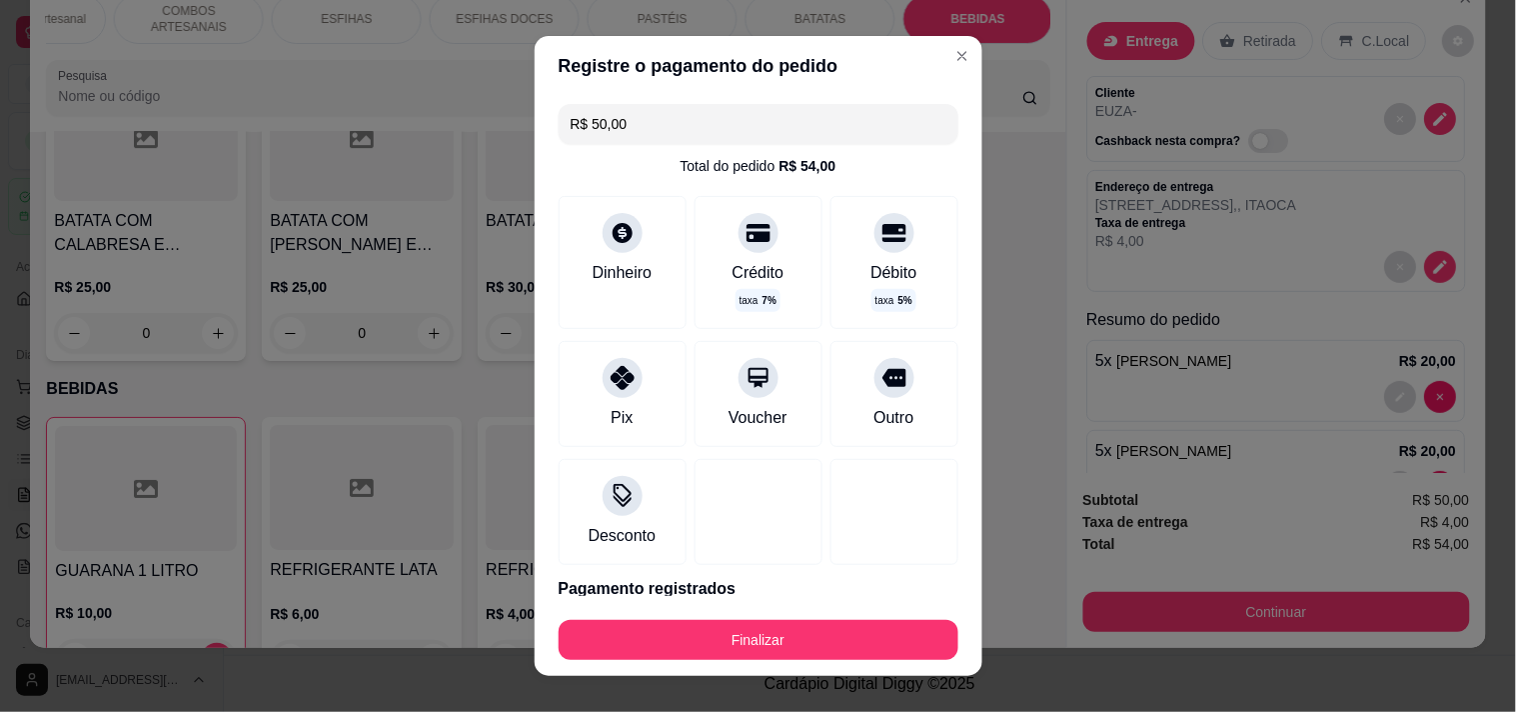
click at [667, 252] on div "Dinheiro Crédito taxa 7 % Débito taxa 5 %" at bounding box center [759, 262] width 400 height 133
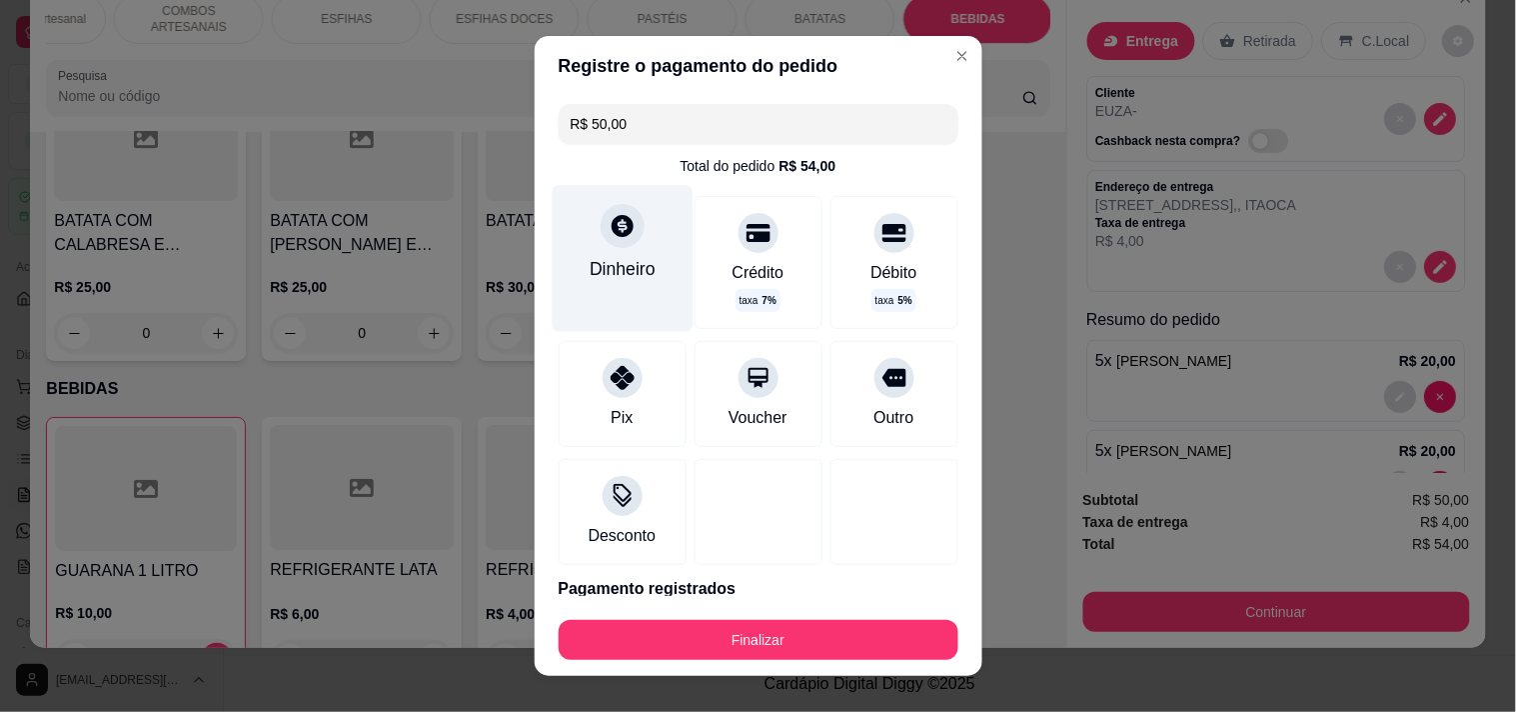
click at [647, 255] on div "Dinheiro" at bounding box center [622, 258] width 141 height 146
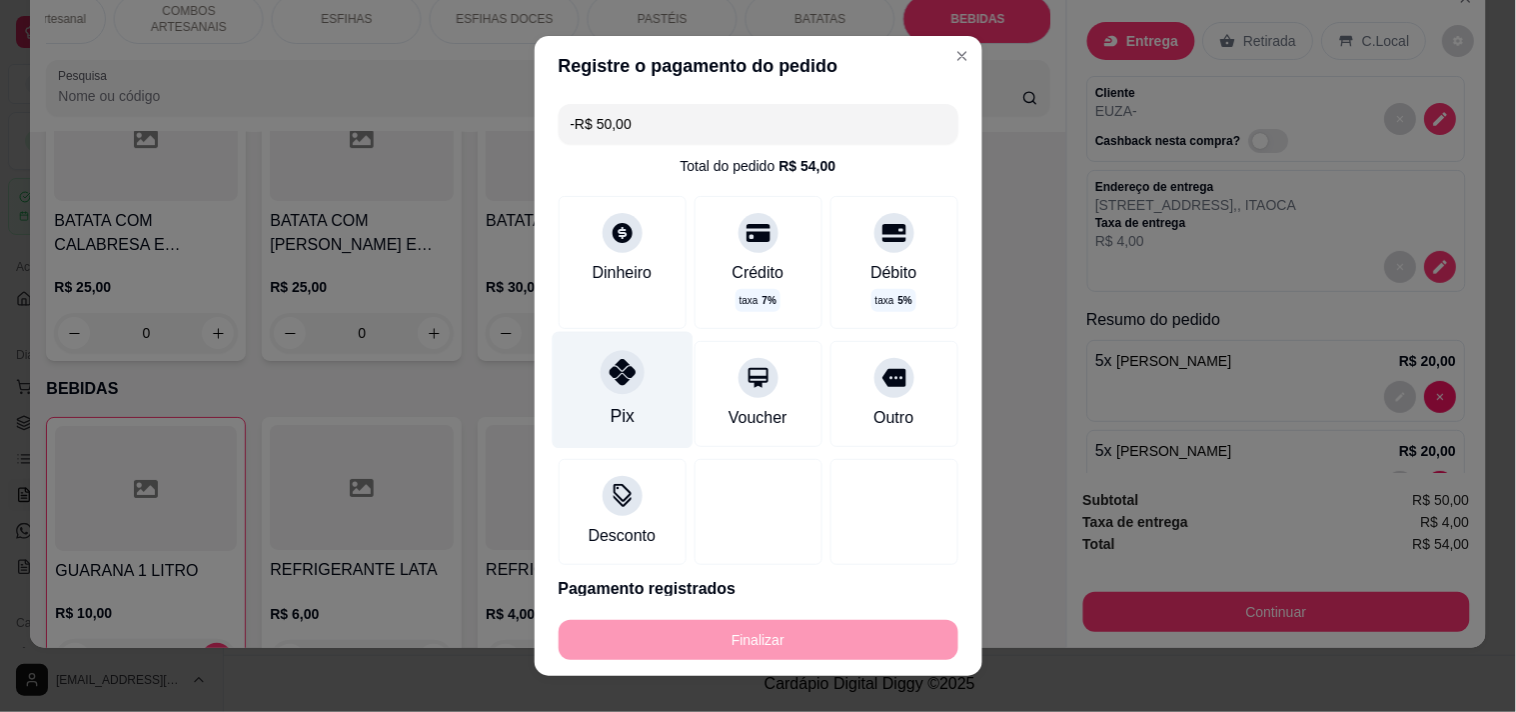
click at [637, 381] on div "Pix" at bounding box center [622, 389] width 141 height 117
drag, startPoint x: 648, startPoint y: 122, endPoint x: 592, endPoint y: 123, distance: 56.0
click at [592, 123] on input "-R$ 100,00" at bounding box center [759, 124] width 376 height 40
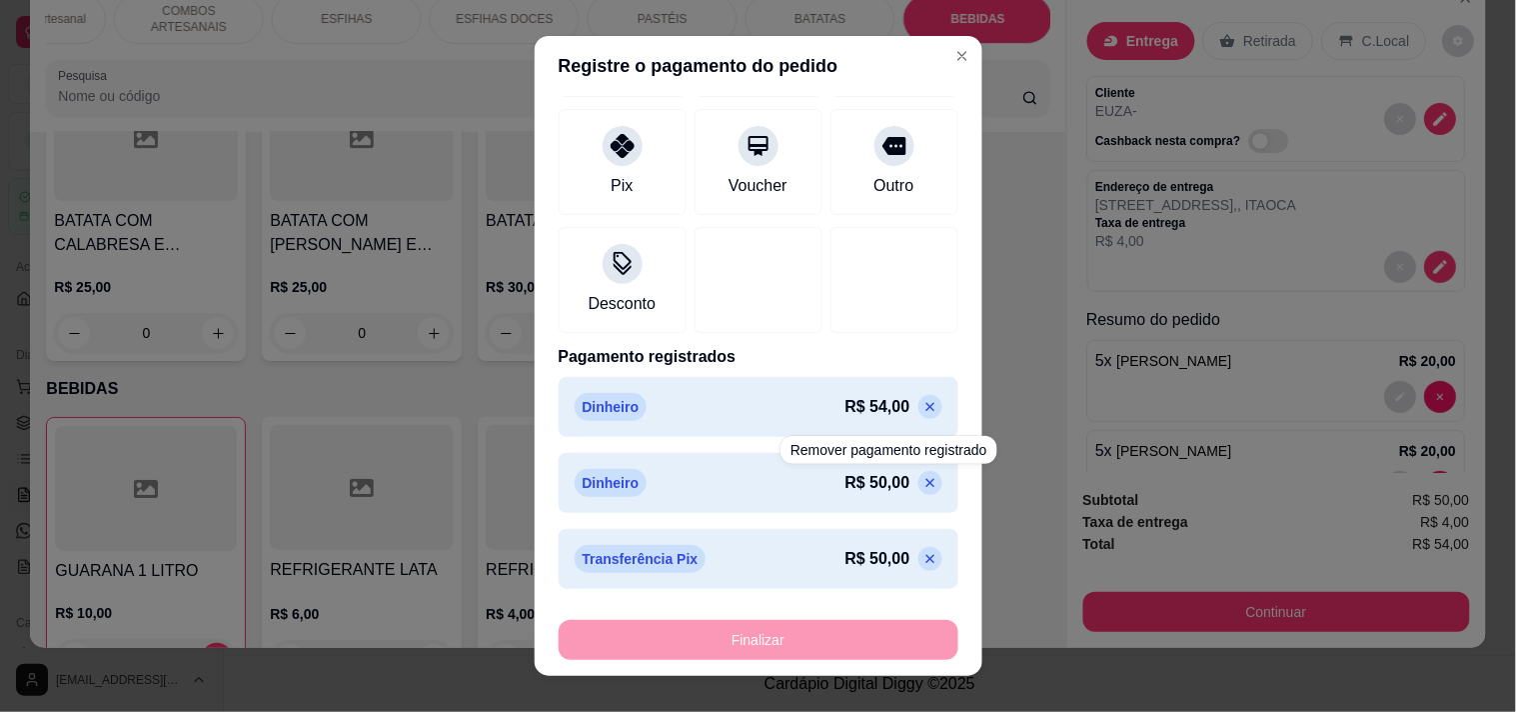
click at [922, 475] on icon at bounding box center [930, 483] width 16 height 16
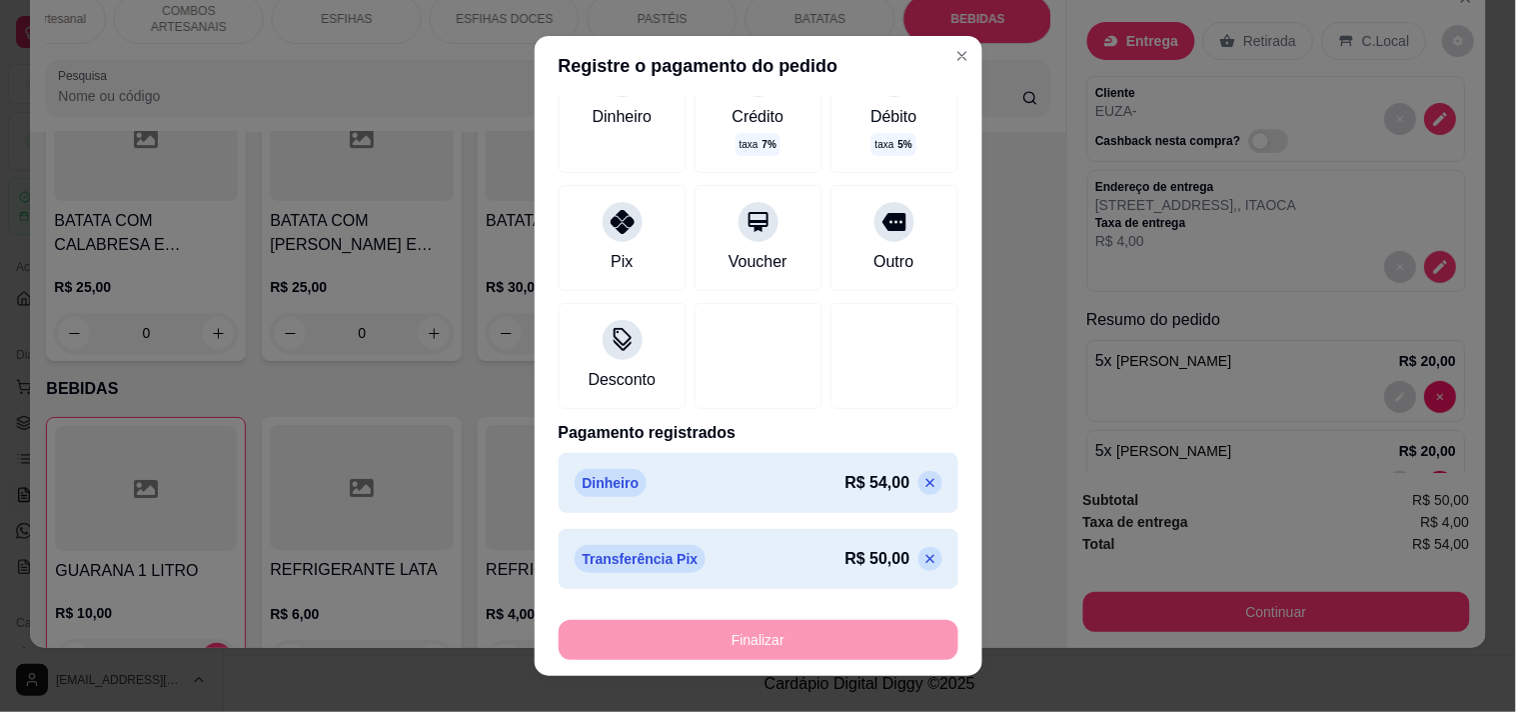
click at [918, 493] on p at bounding box center [930, 483] width 24 height 24
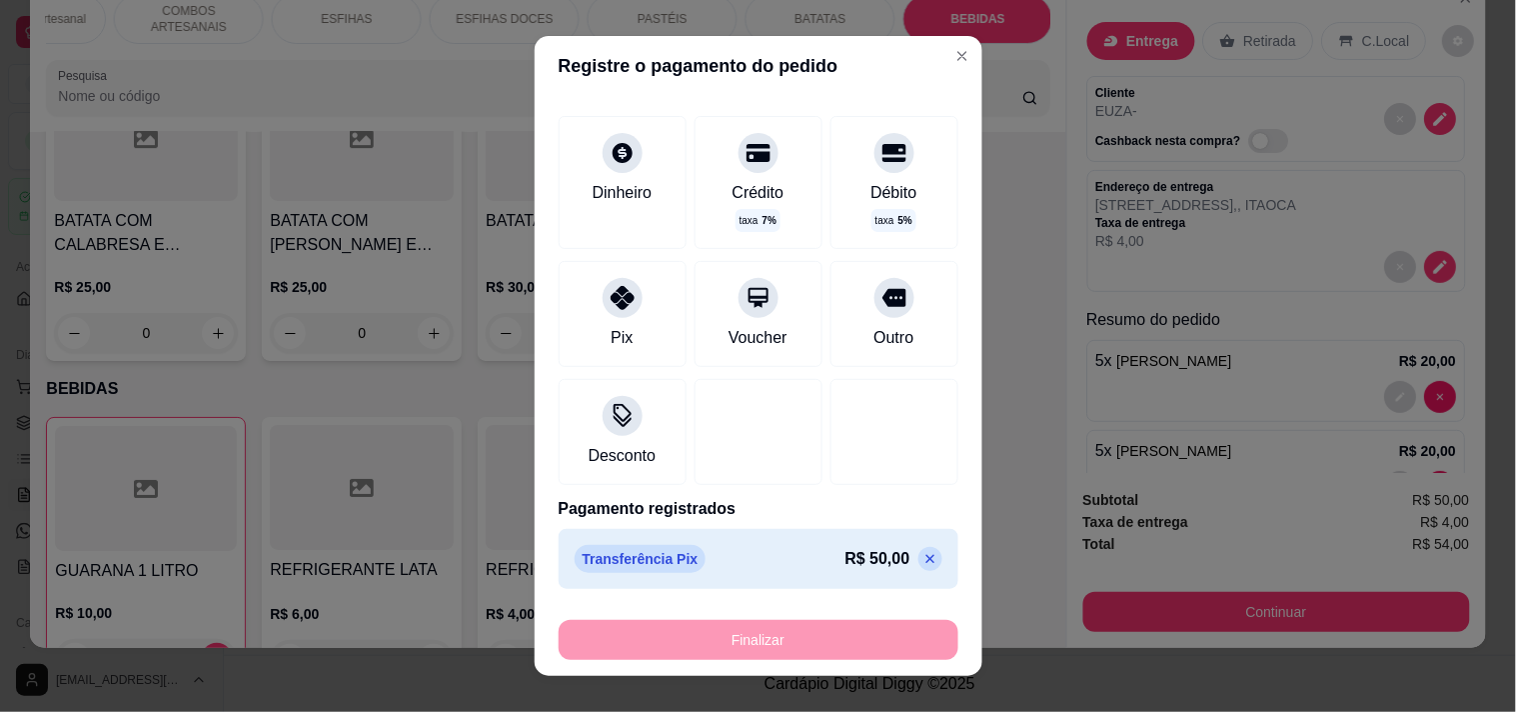
click at [922, 556] on icon at bounding box center [930, 559] width 16 height 16
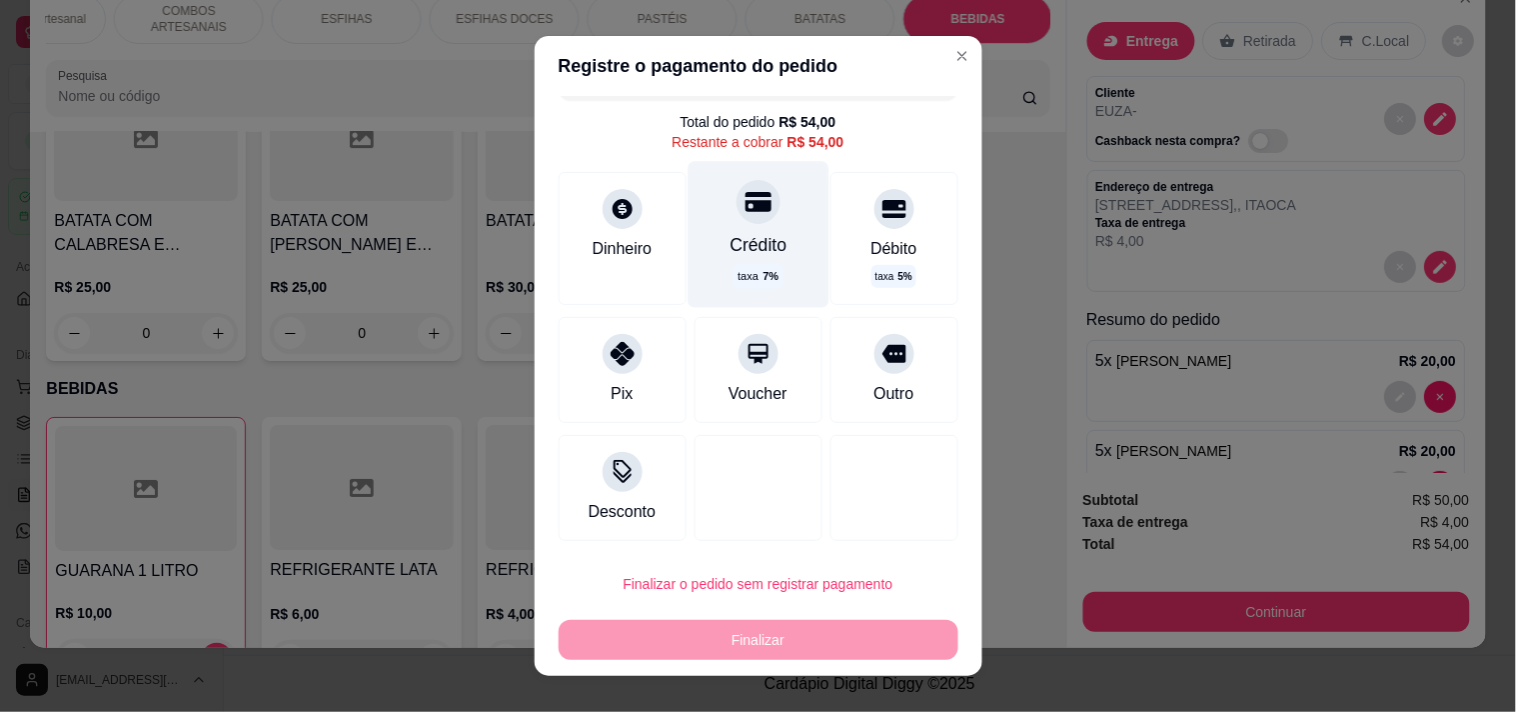
scroll to position [0, 0]
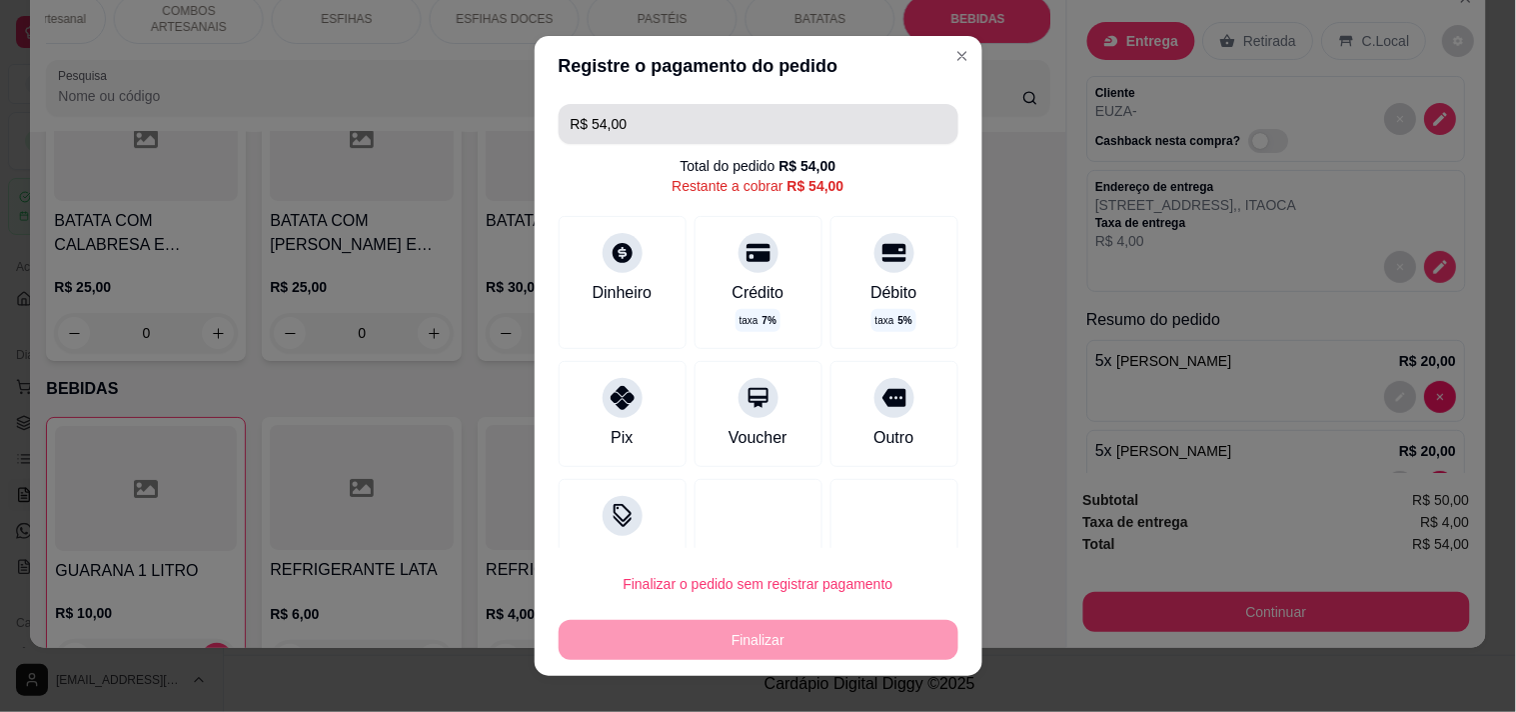
click at [633, 124] on input "R$ 54,00" at bounding box center [759, 124] width 376 height 40
drag, startPoint x: 610, startPoint y: 131, endPoint x: 583, endPoint y: 131, distance: 27.0
click at [583, 131] on input "R$ 54,00" at bounding box center [759, 124] width 376 height 40
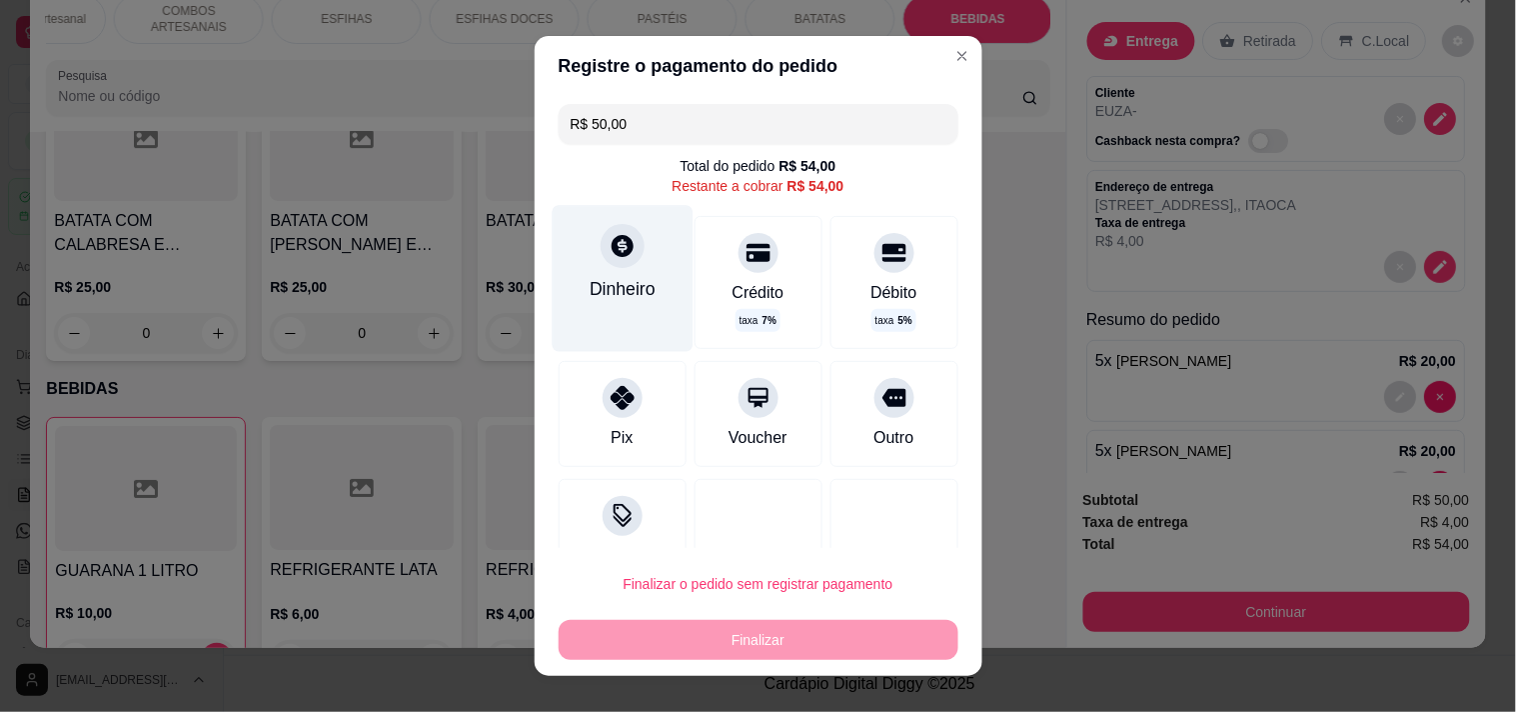
click at [610, 274] on div "Dinheiro" at bounding box center [622, 278] width 141 height 146
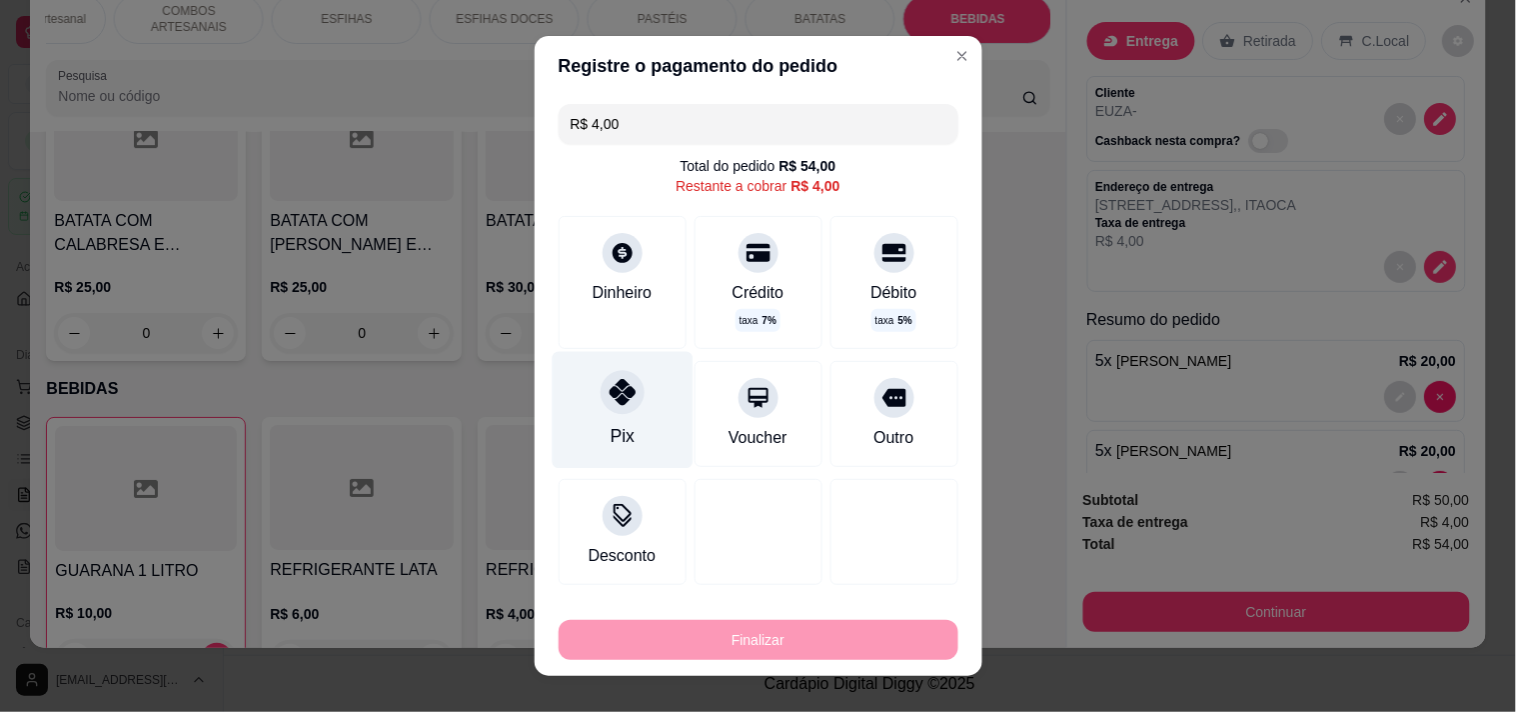
click at [591, 386] on div "Pix" at bounding box center [622, 409] width 141 height 117
type input "R$ 0,00"
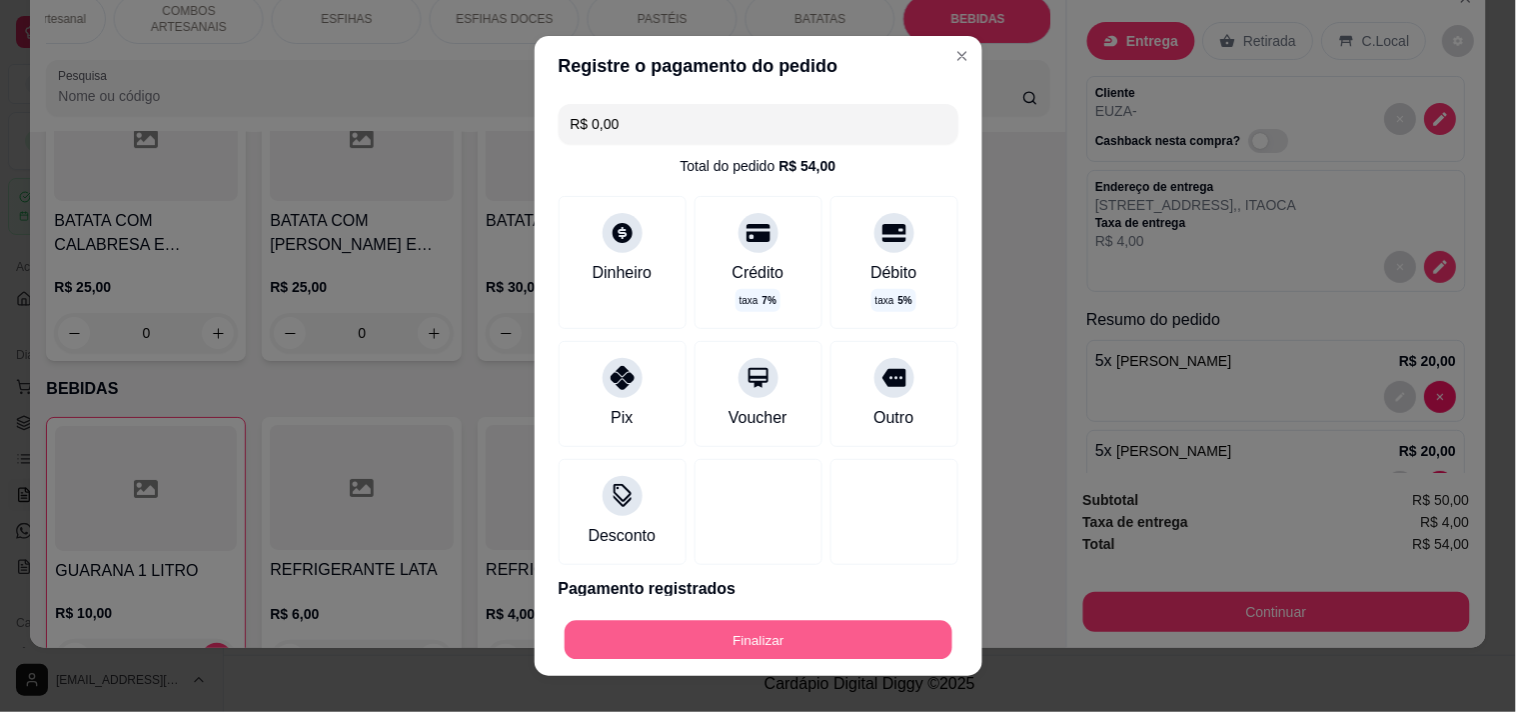
click at [756, 641] on button "Finalizar" at bounding box center [759, 640] width 388 height 39
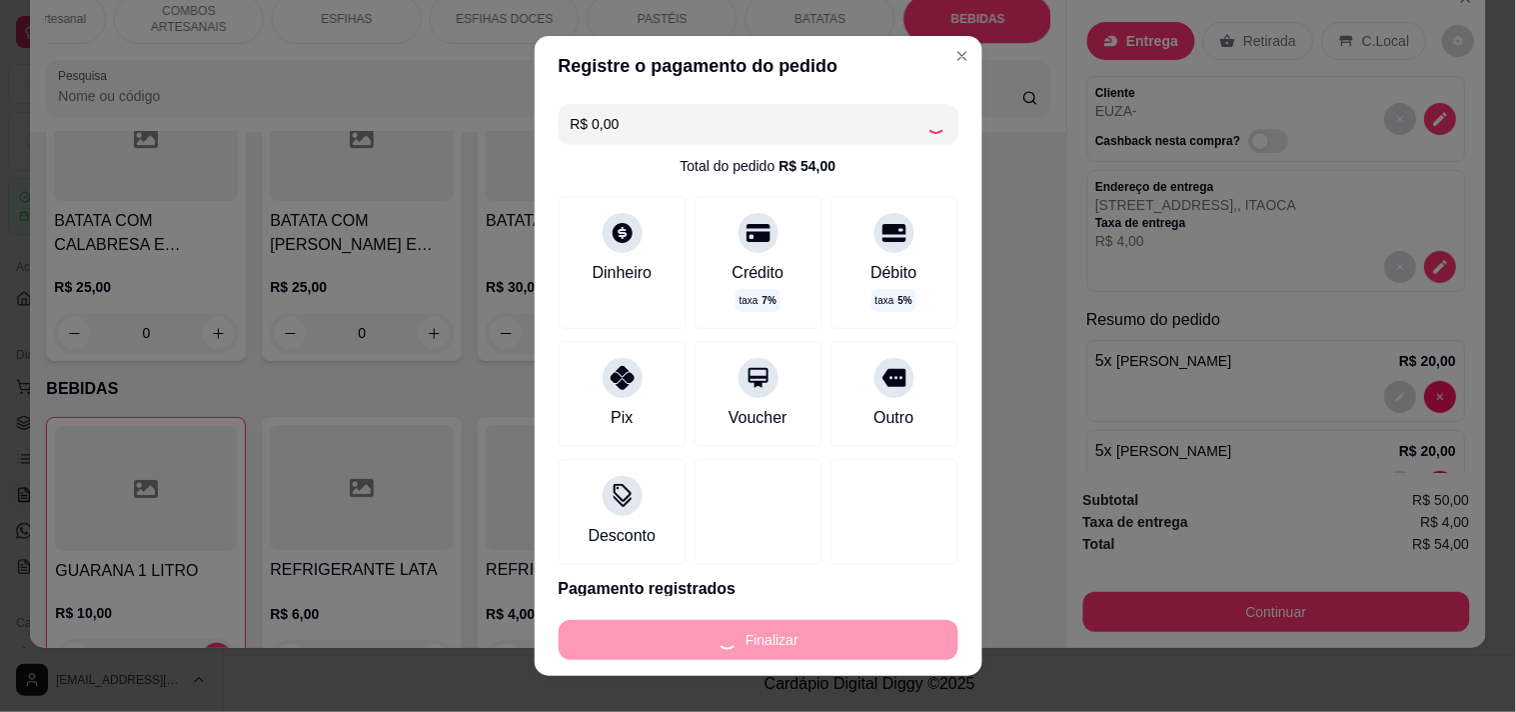
type input "0"
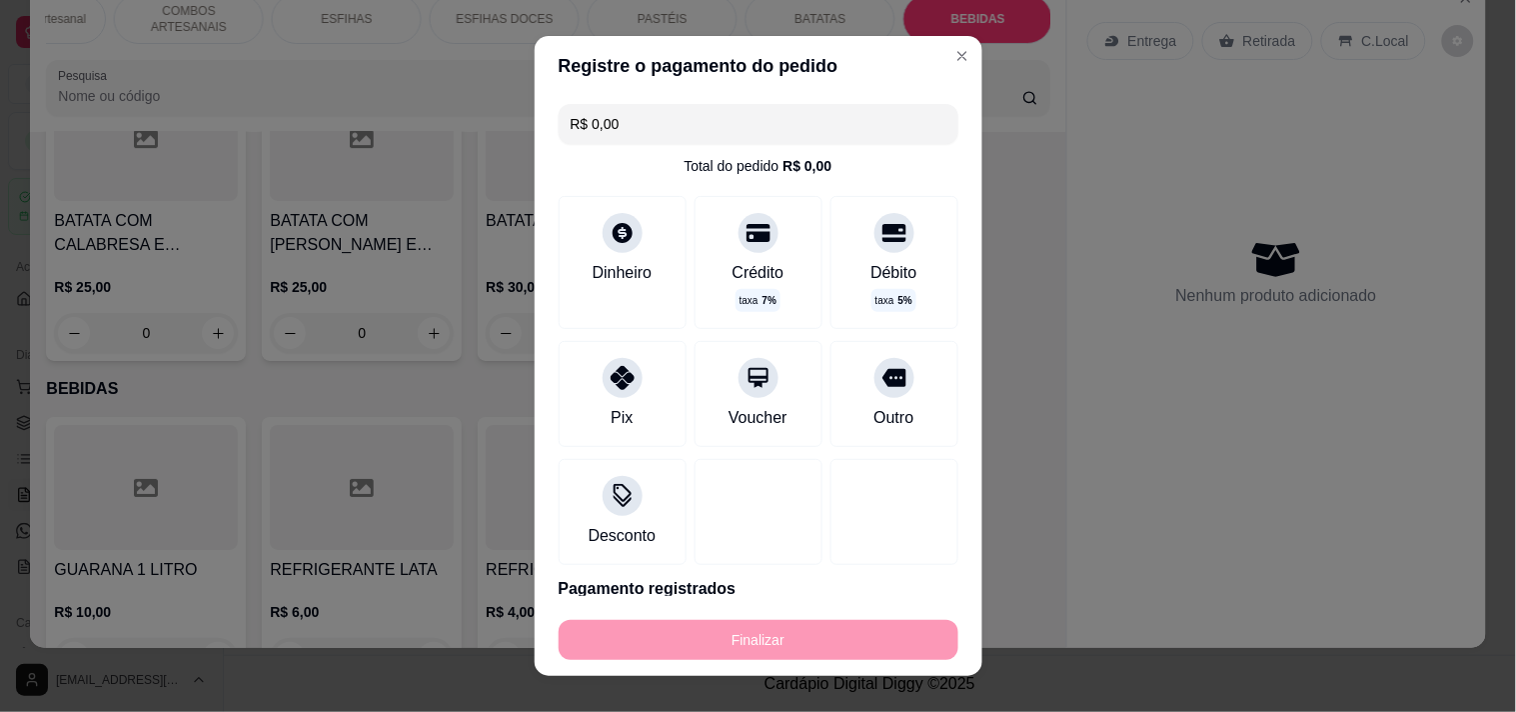
type input "-R$ 54,00"
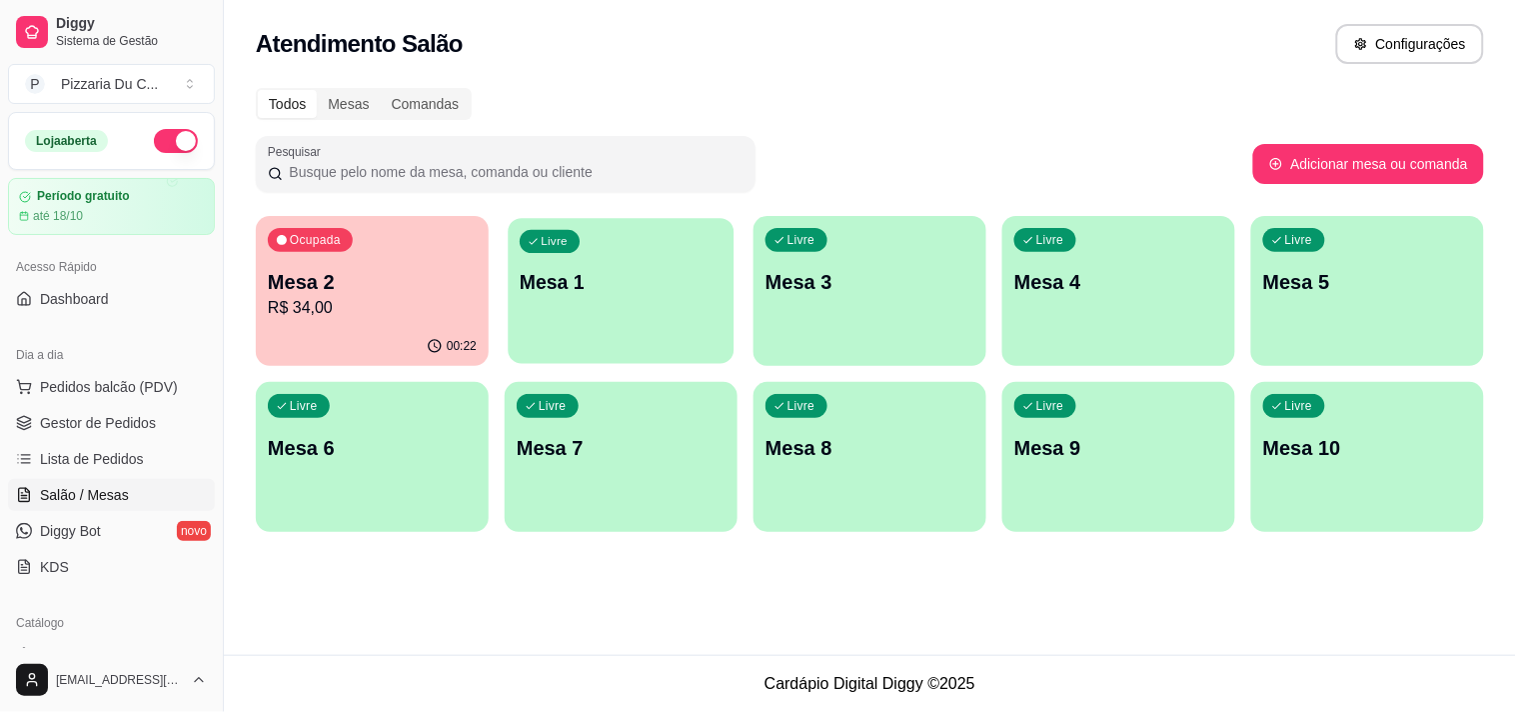
click at [558, 250] on div "Livre" at bounding box center [550, 241] width 60 height 23
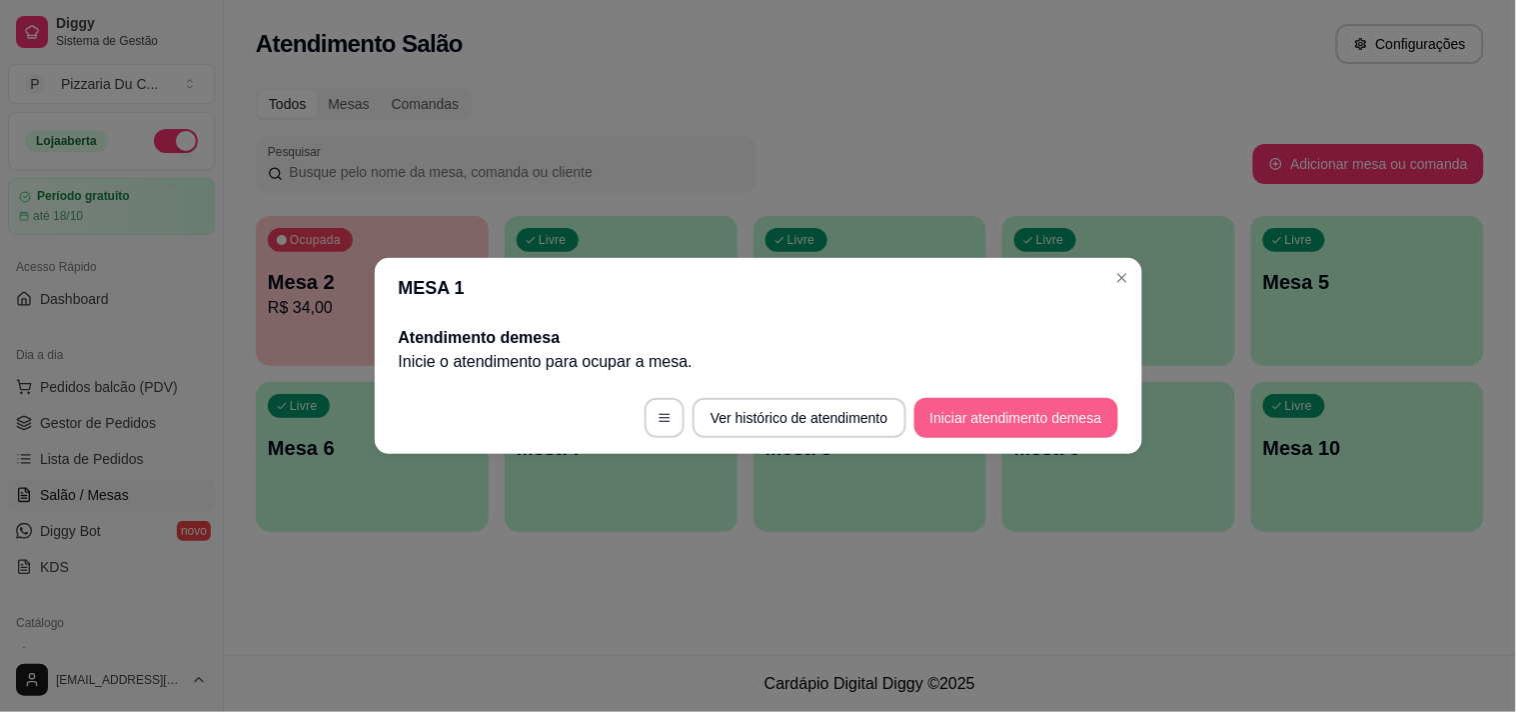
click at [983, 425] on button "Iniciar atendimento de mesa" at bounding box center [1016, 418] width 204 height 40
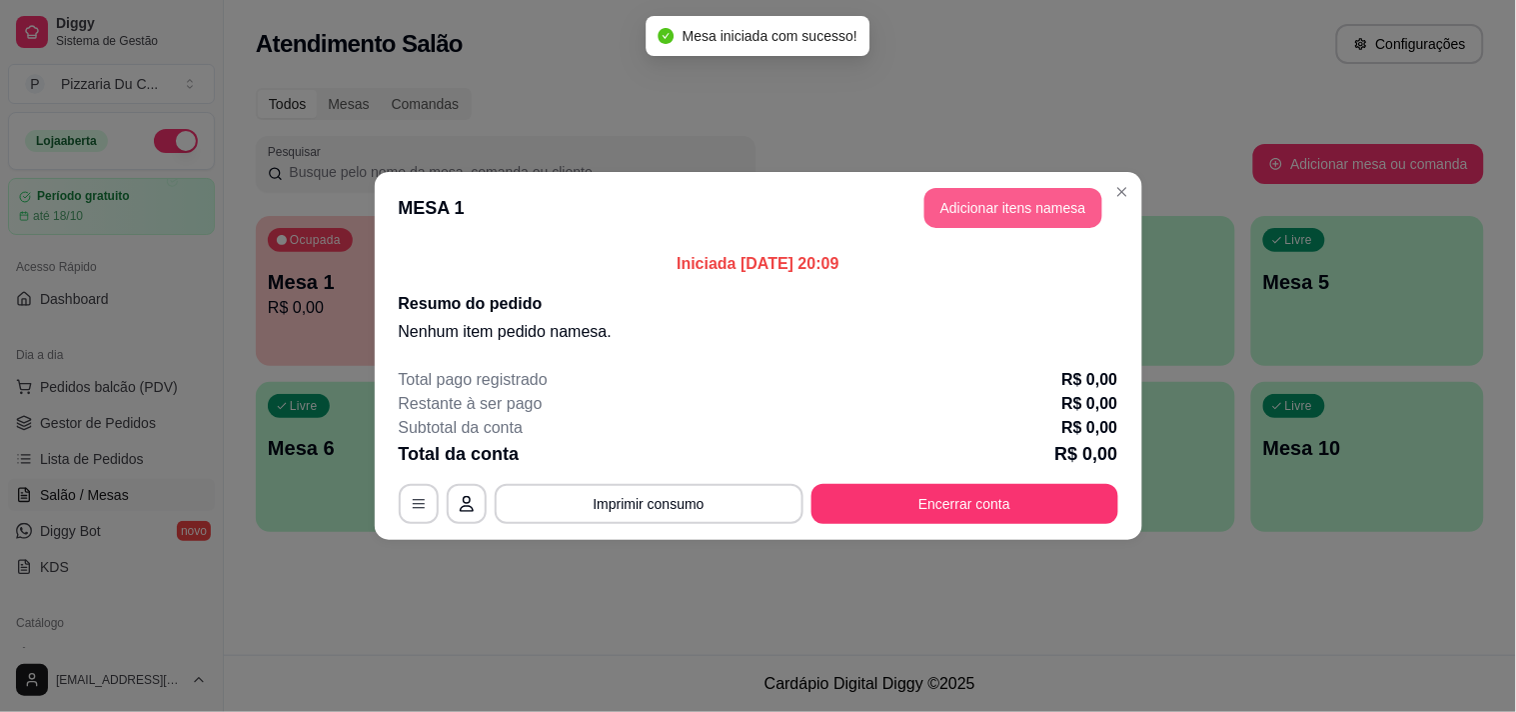
click at [949, 216] on button "Adicionar itens na mesa" at bounding box center [1013, 208] width 178 height 40
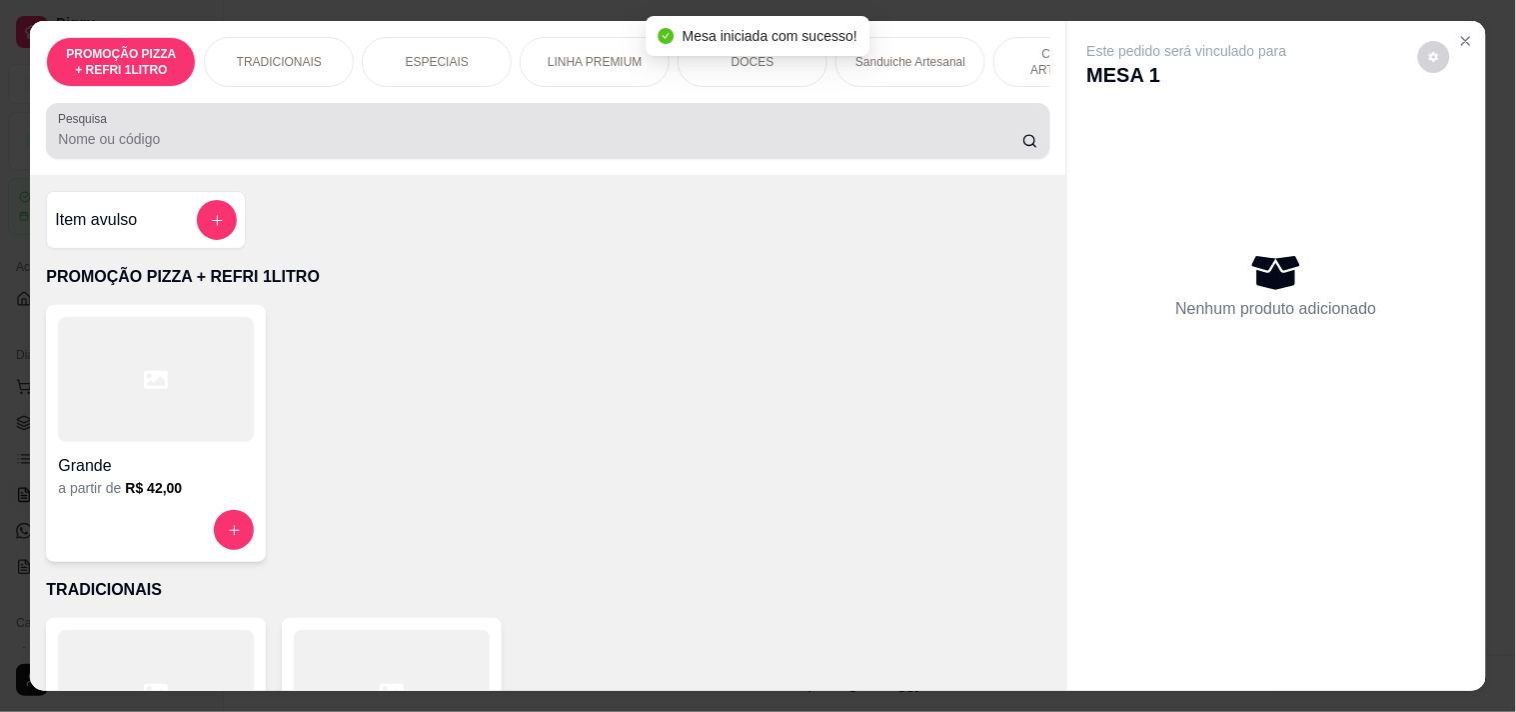
click at [316, 149] on input "Pesquisa" at bounding box center [540, 139] width 964 height 20
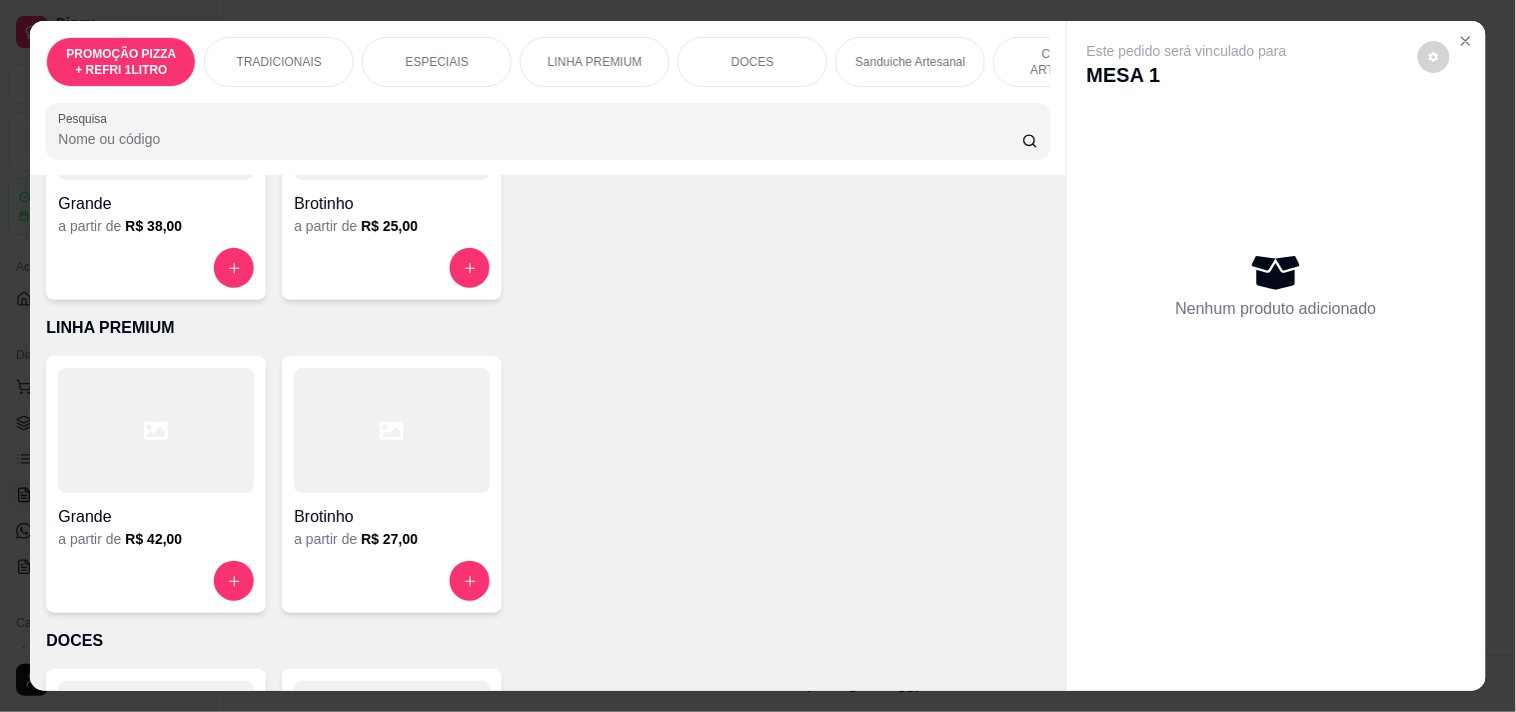
scroll to position [1332, 0]
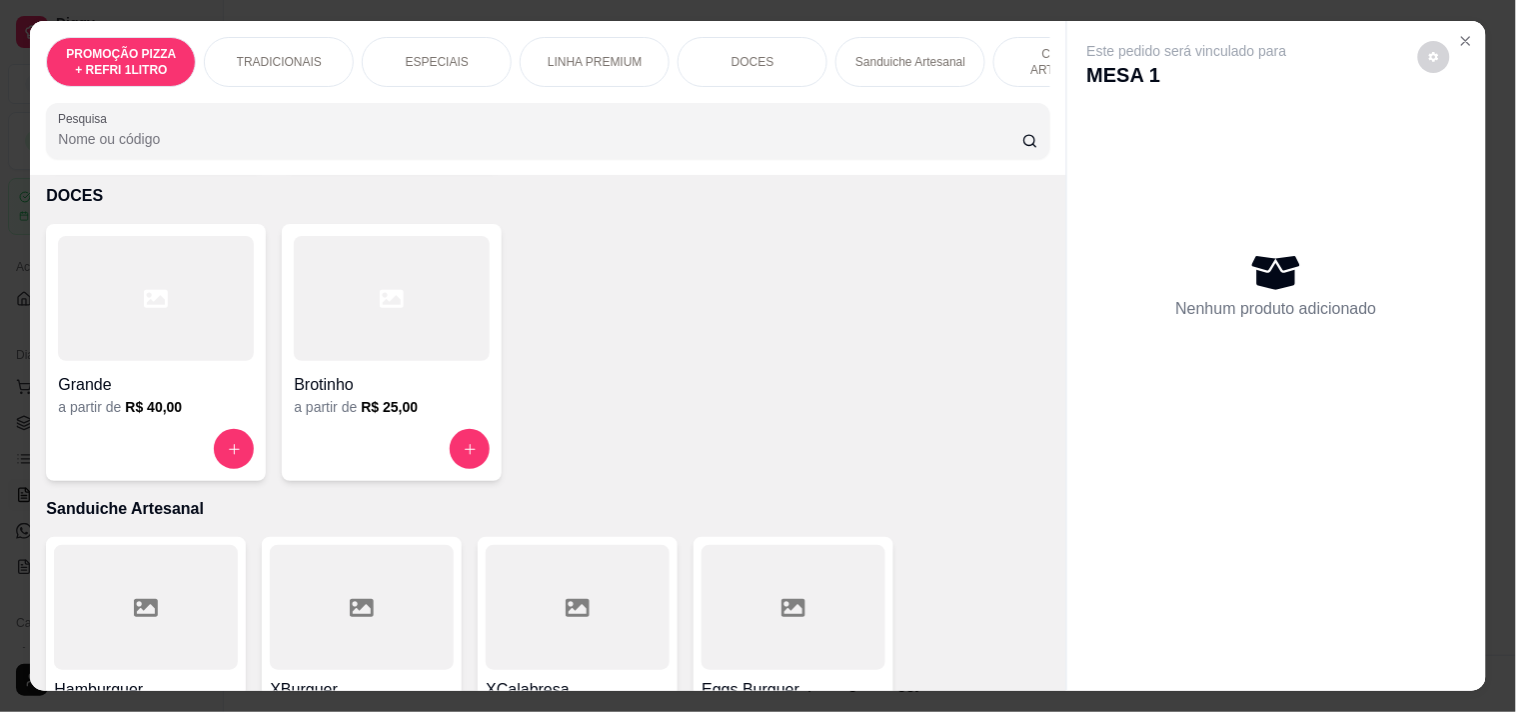
click at [791, 105] on div "PROMOÇÃO PIZZA + REFRI 1LITRO TRADICIONAIS ESPECIAIS LINHA PREMIUM DOCES Sandui…" at bounding box center [547, 98] width 1035 height 154
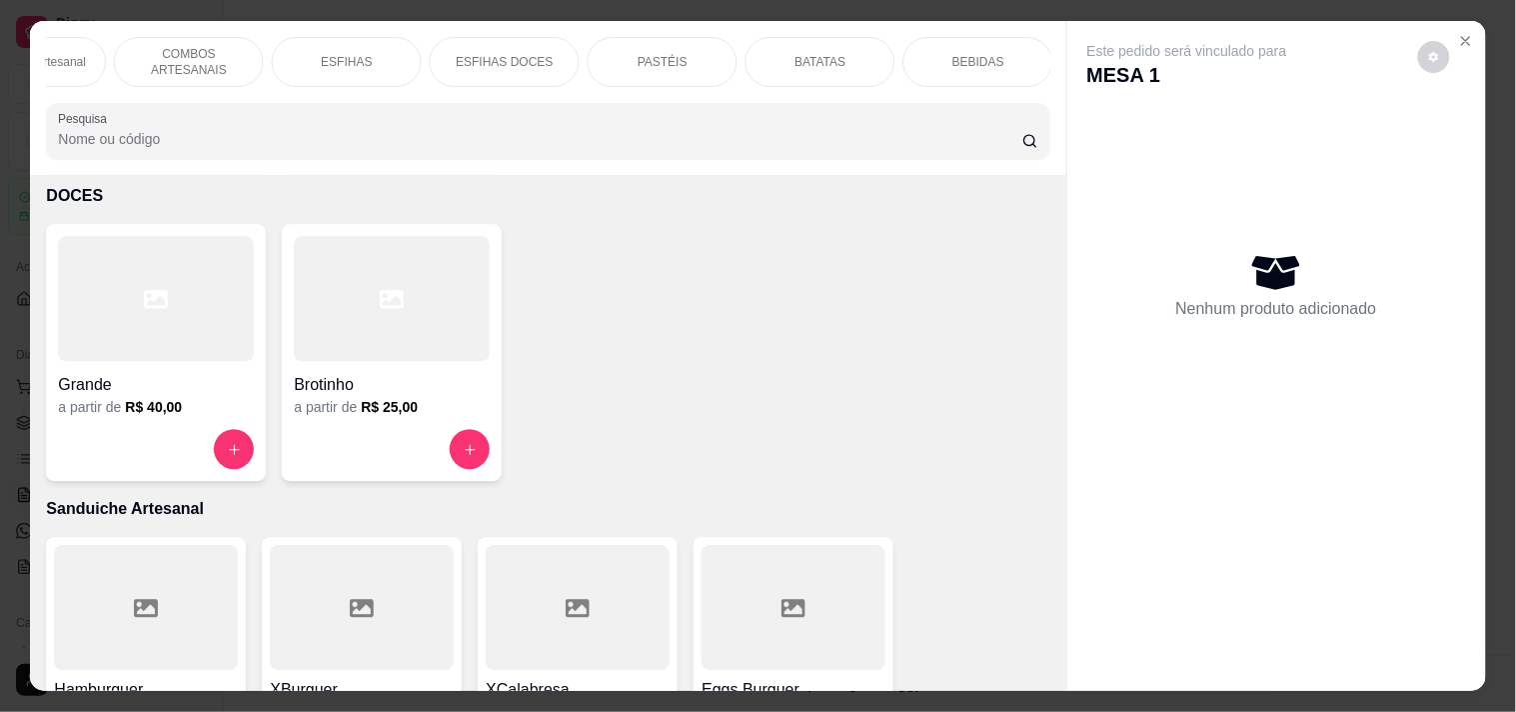
click at [712, 46] on div "PASTÉIS" at bounding box center [663, 62] width 150 height 50
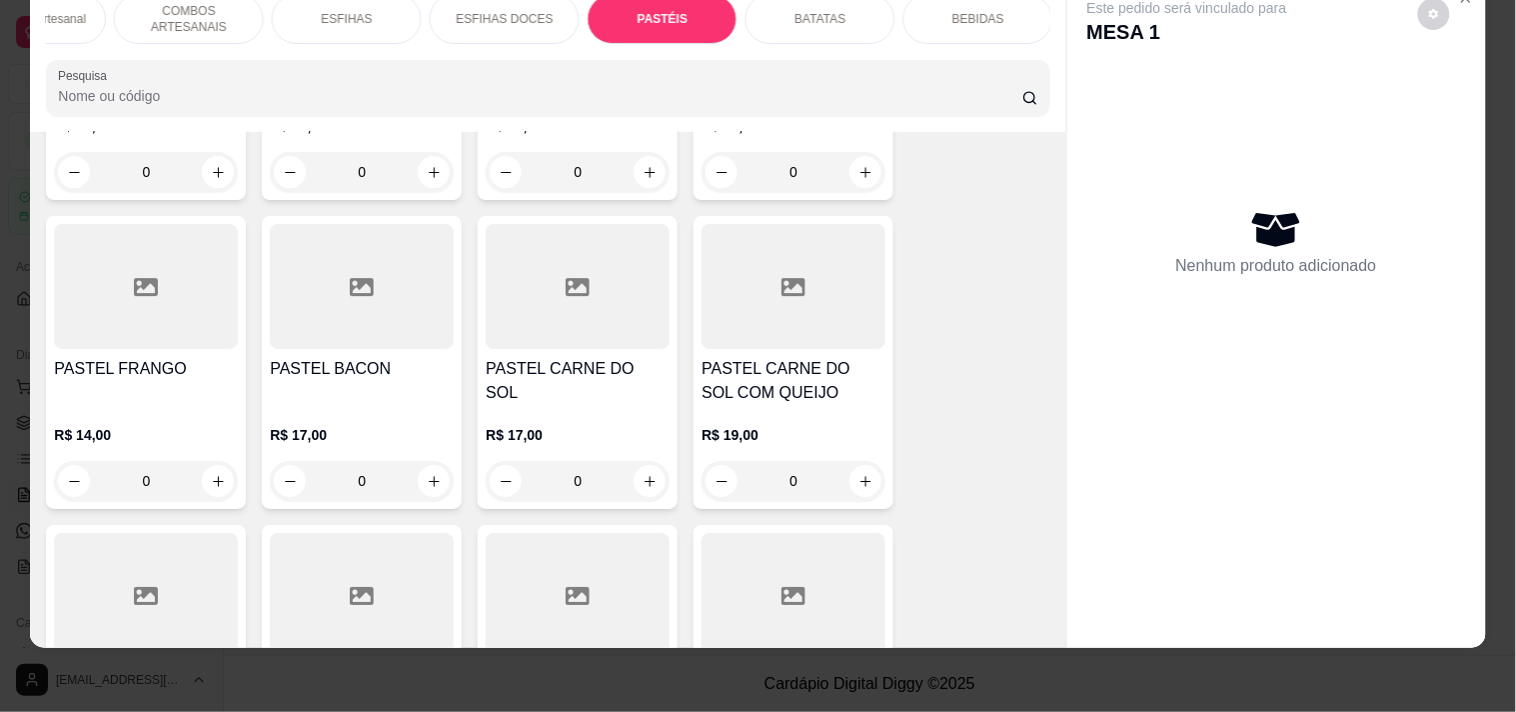
scroll to position [5636, 0]
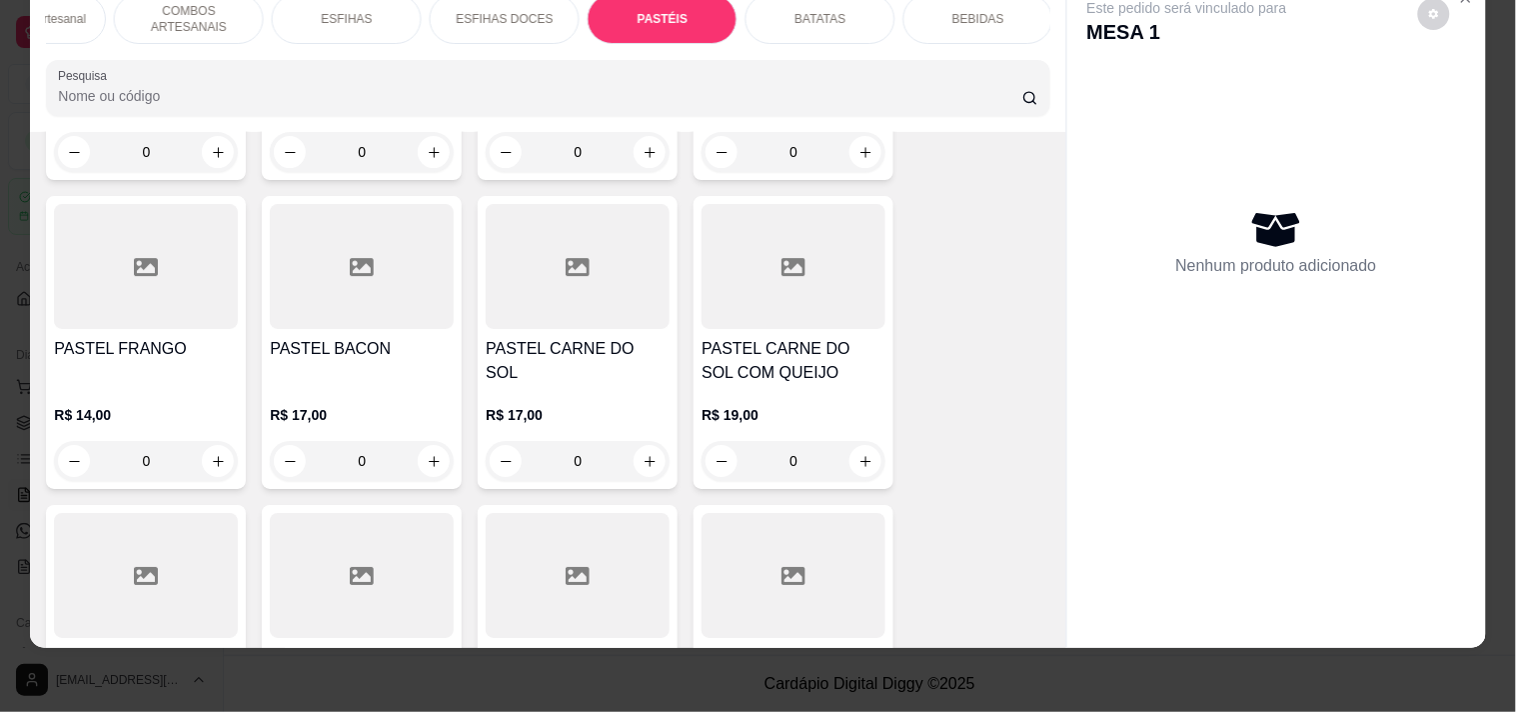
click at [222, 441] on div "0" at bounding box center [146, 461] width 184 height 40
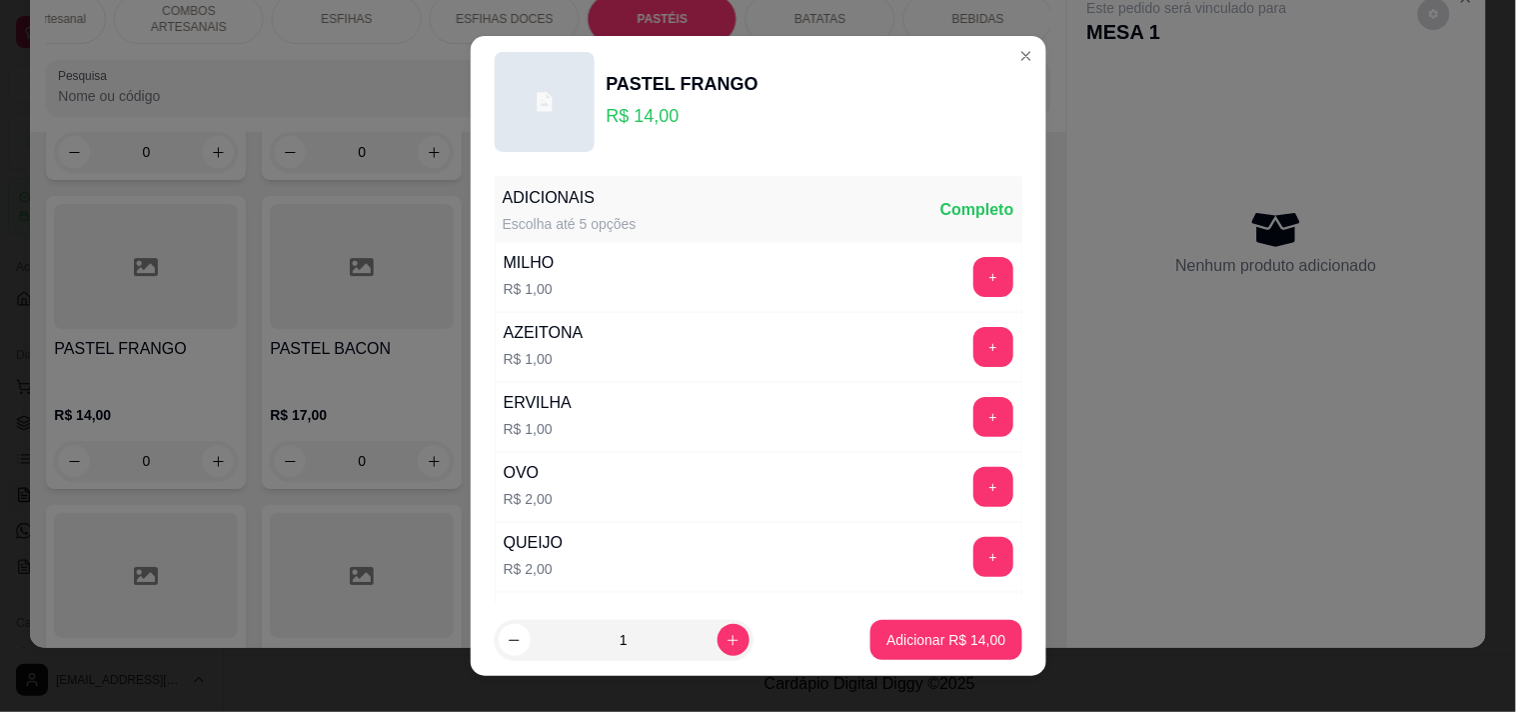
click at [671, 284] on div "MILHO R$ 1,00 +" at bounding box center [759, 277] width 528 height 70
click at [965, 274] on div "+" at bounding box center [993, 277] width 56 height 40
click at [973, 274] on button "+" at bounding box center [992, 276] width 39 height 39
click at [917, 554] on div "QUEIJO R$ 2,00 +" at bounding box center [759, 557] width 528 height 70
click at [965, 554] on div "+" at bounding box center [993, 557] width 56 height 40
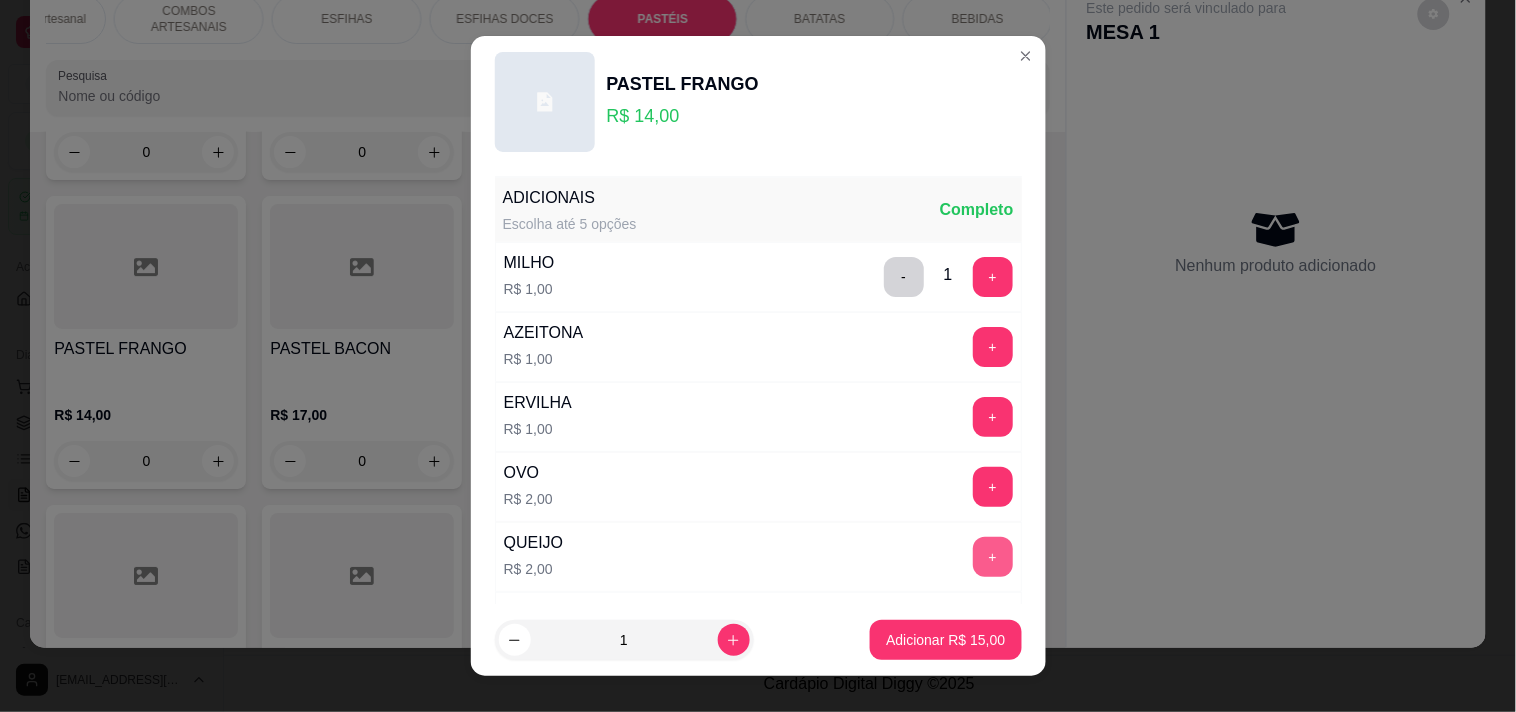
click at [973, 554] on button "+" at bounding box center [993, 557] width 40 height 40
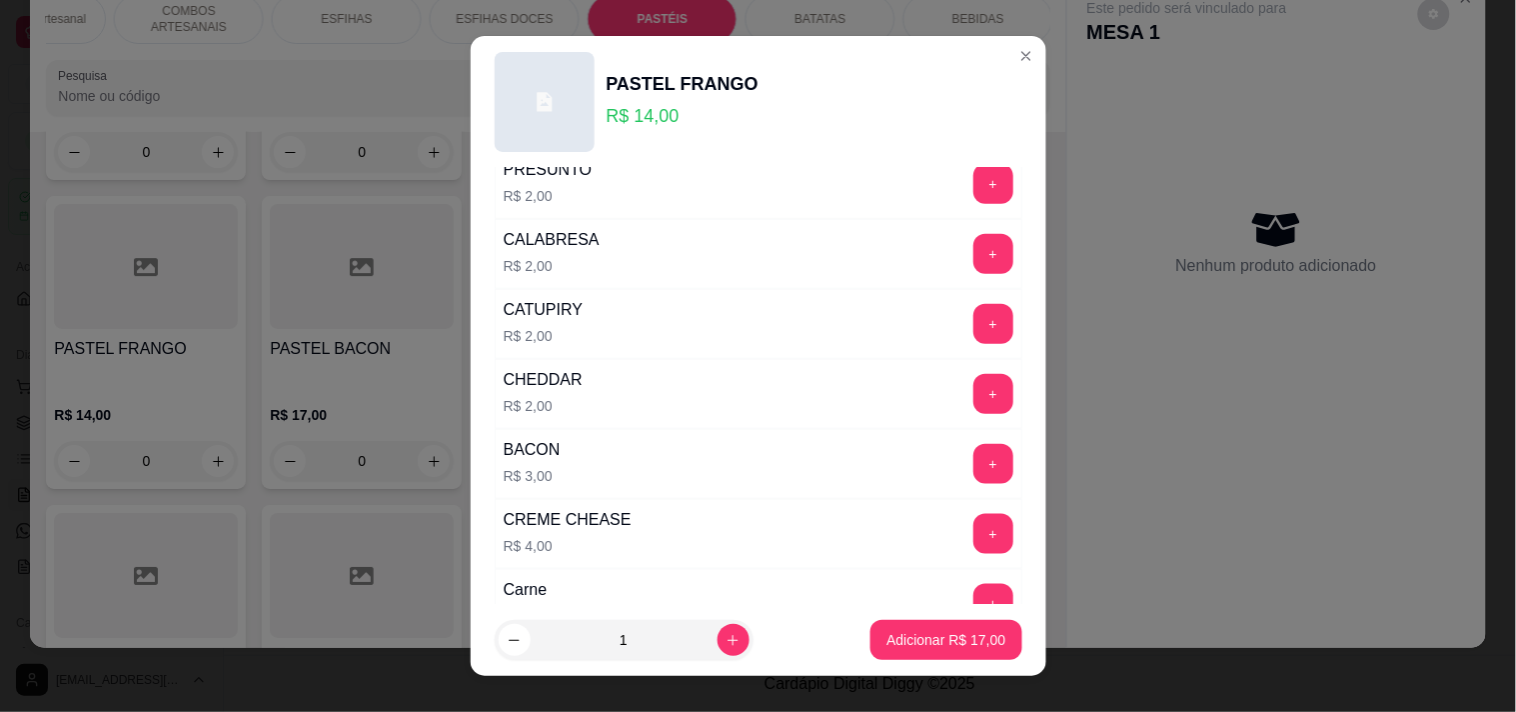
scroll to position [444, 0]
click at [973, 473] on button "+" at bounding box center [993, 463] width 40 height 40
click at [936, 625] on button "Adicionar R$ 20,00" at bounding box center [945, 640] width 151 height 40
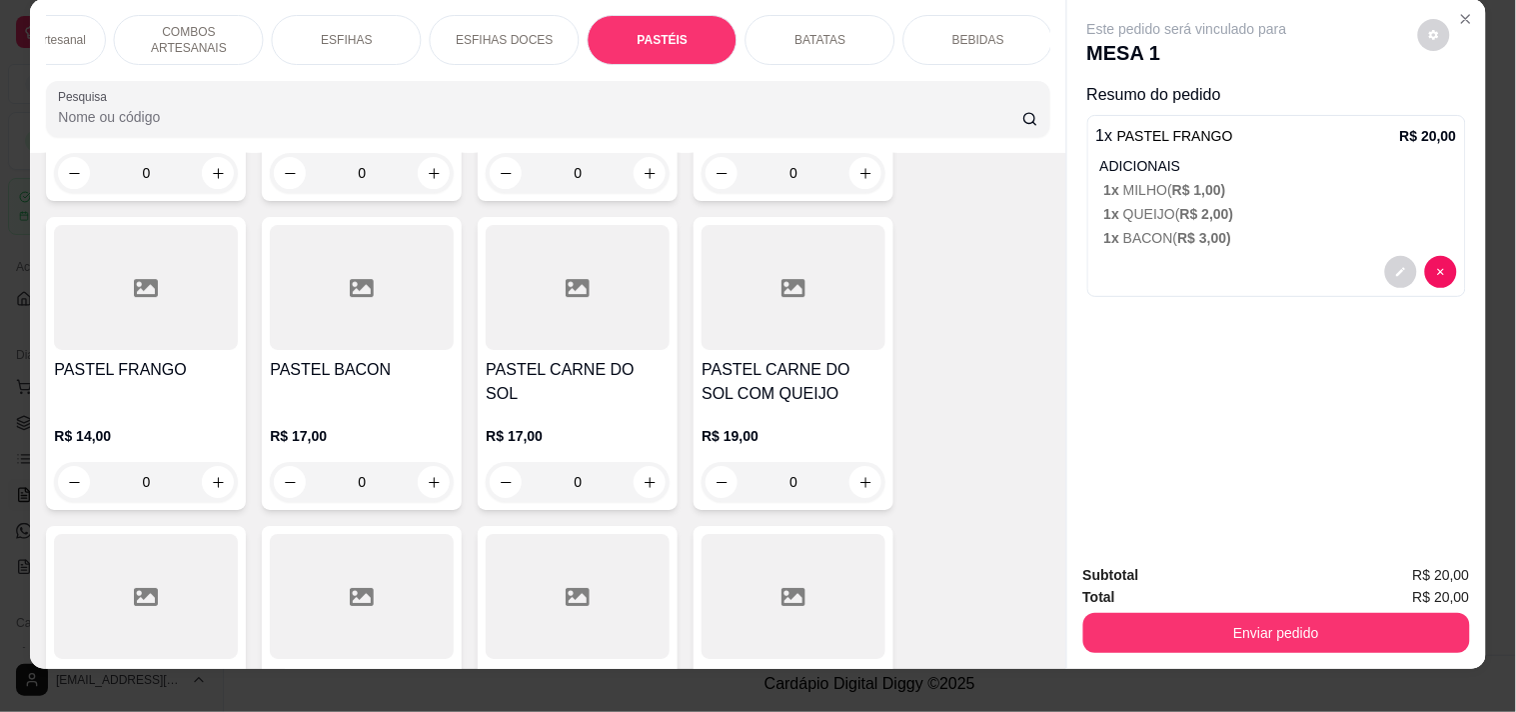
scroll to position [0, 0]
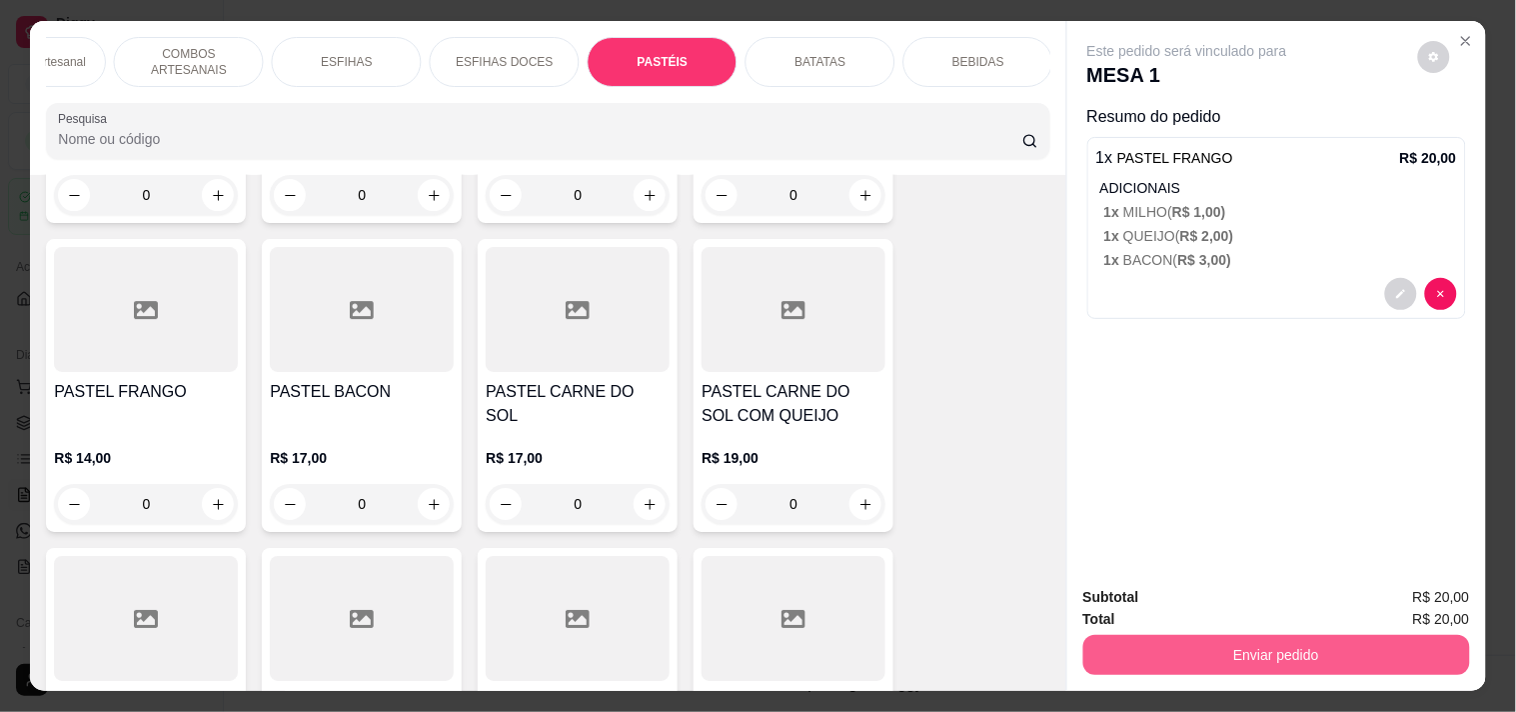
click at [1310, 638] on button "Enviar pedido" at bounding box center [1276, 655] width 387 height 40
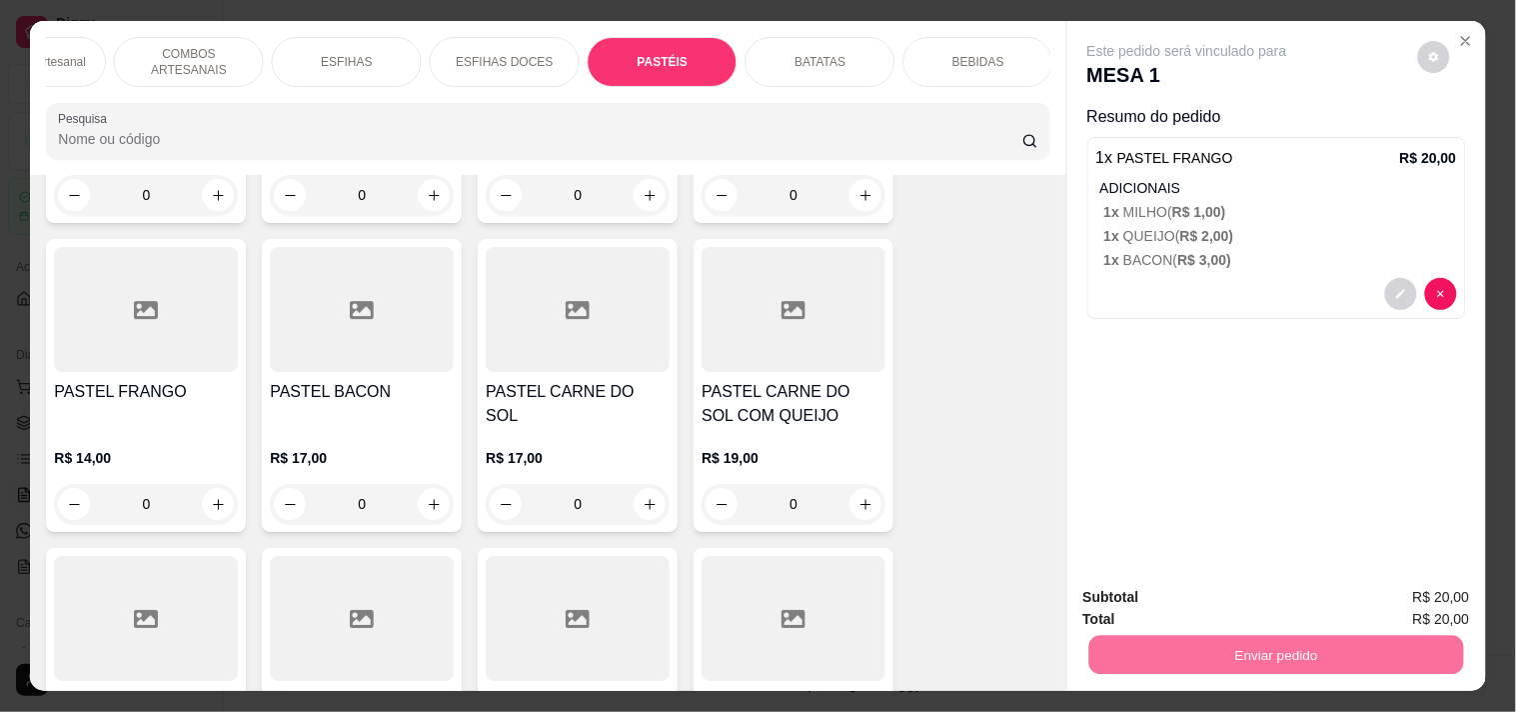
click at [1332, 601] on button "Registrar cliente" at bounding box center [1284, 597] width 132 height 38
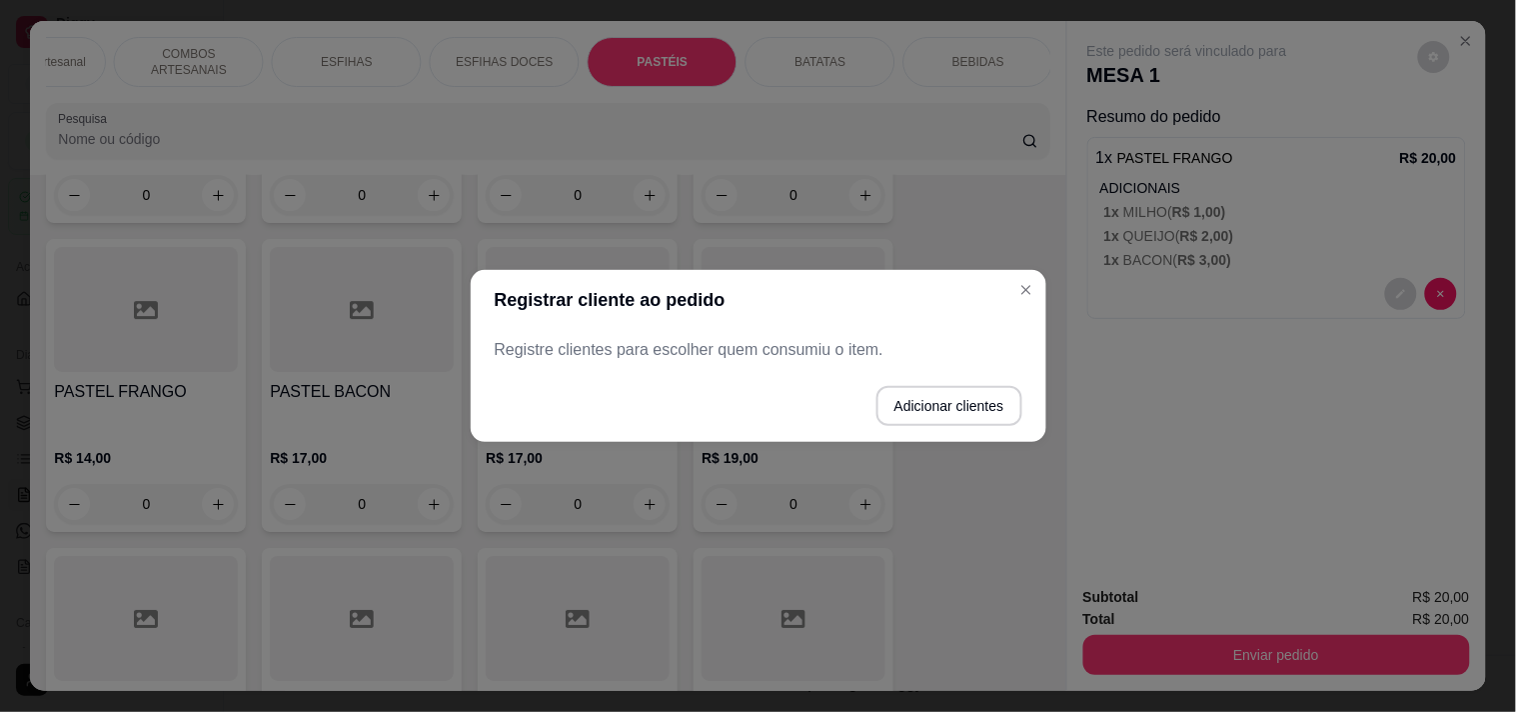
click at [933, 400] on button "Adicionar clientes" at bounding box center [949, 406] width 146 height 40
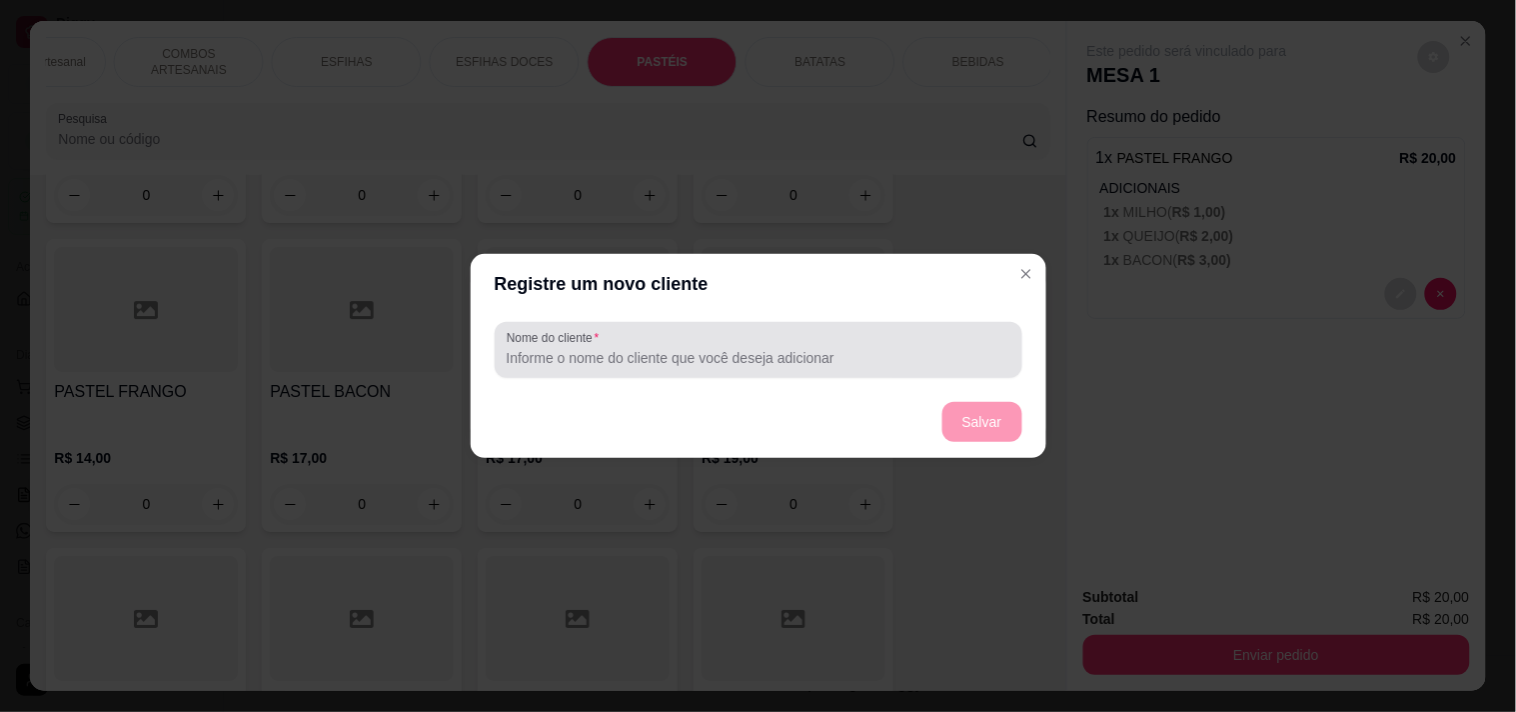
click at [732, 350] on input "Nome do cliente" at bounding box center [759, 358] width 504 height 20
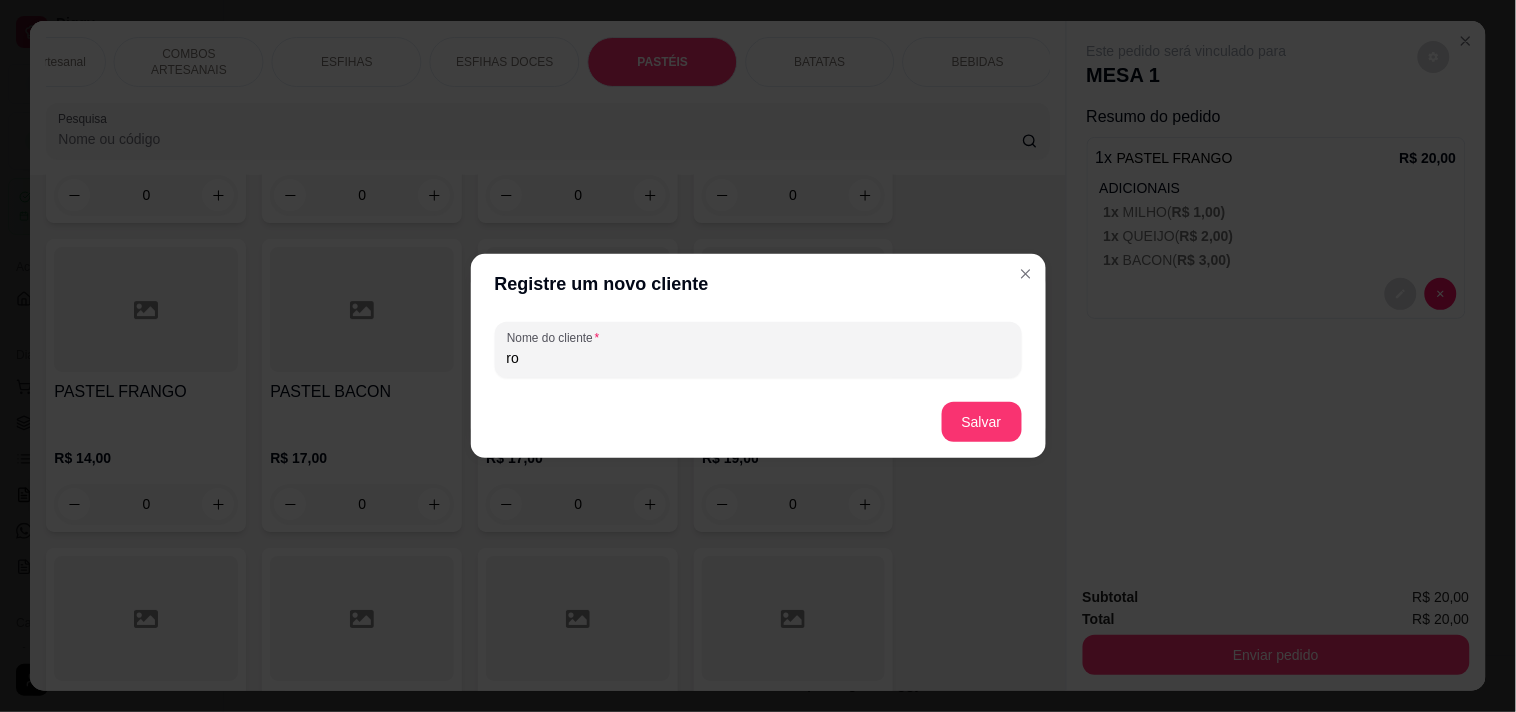
type input "r"
type input "RODRIGO"
click at [1010, 432] on button "Salvar" at bounding box center [982, 422] width 80 height 40
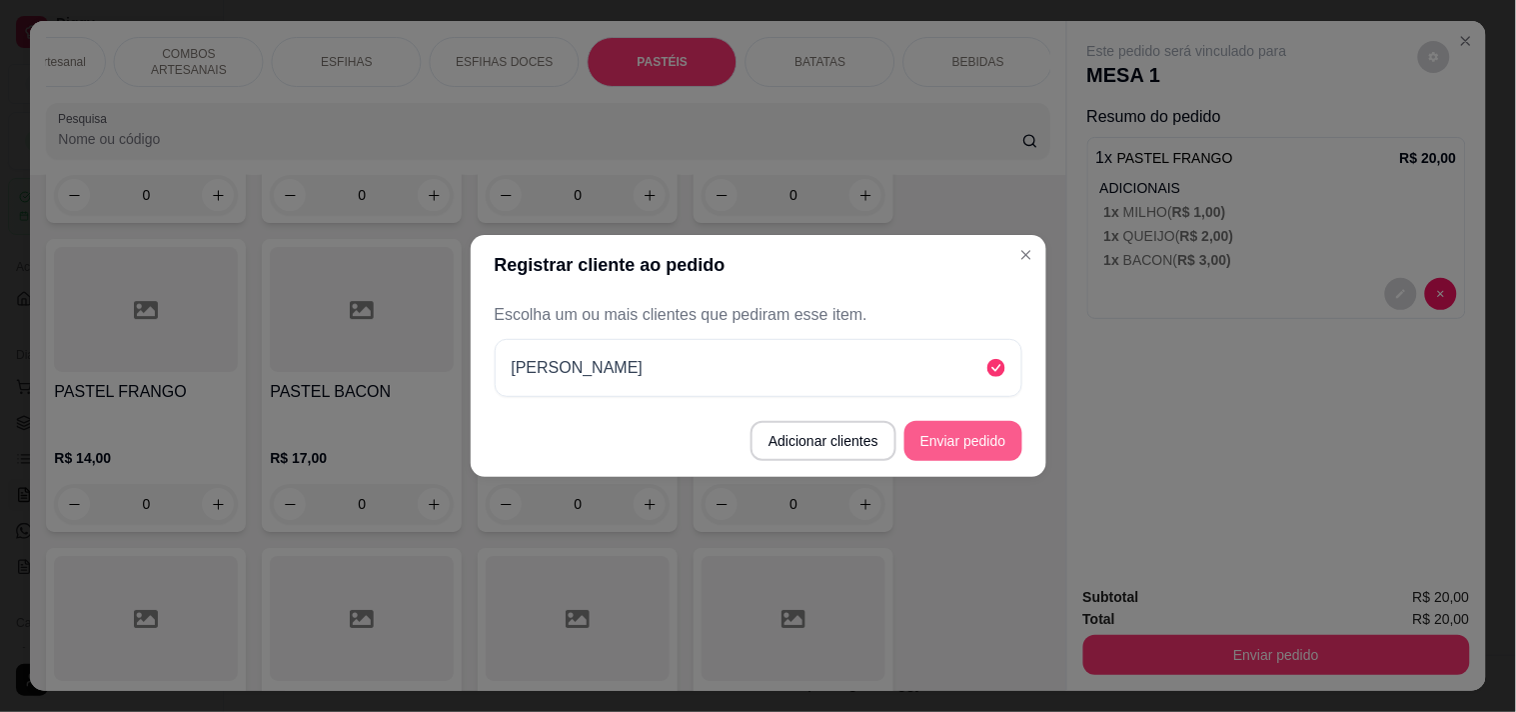
click at [987, 432] on button "Enviar pedido" at bounding box center [963, 441] width 118 height 40
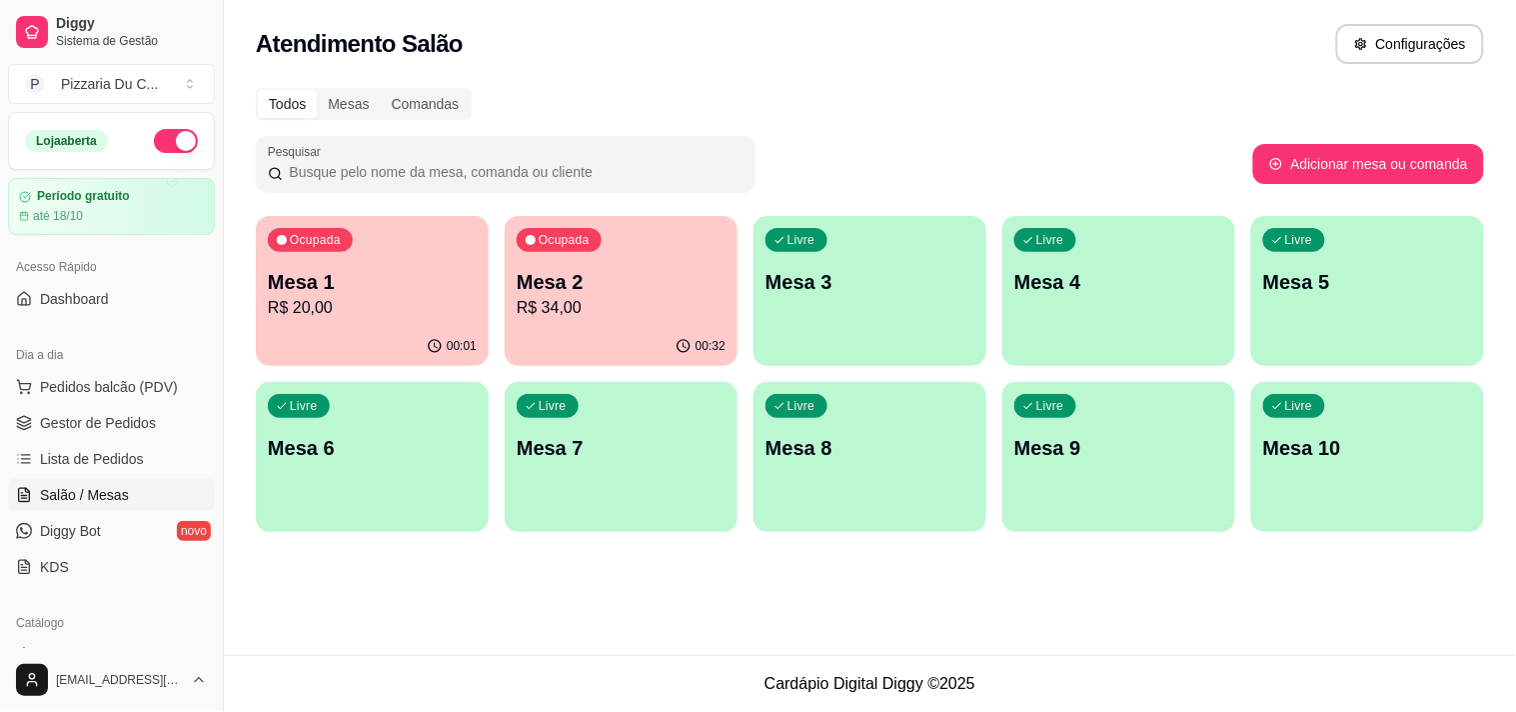
click at [944, 243] on div "Livre Mesa 3" at bounding box center [870, 279] width 233 height 126
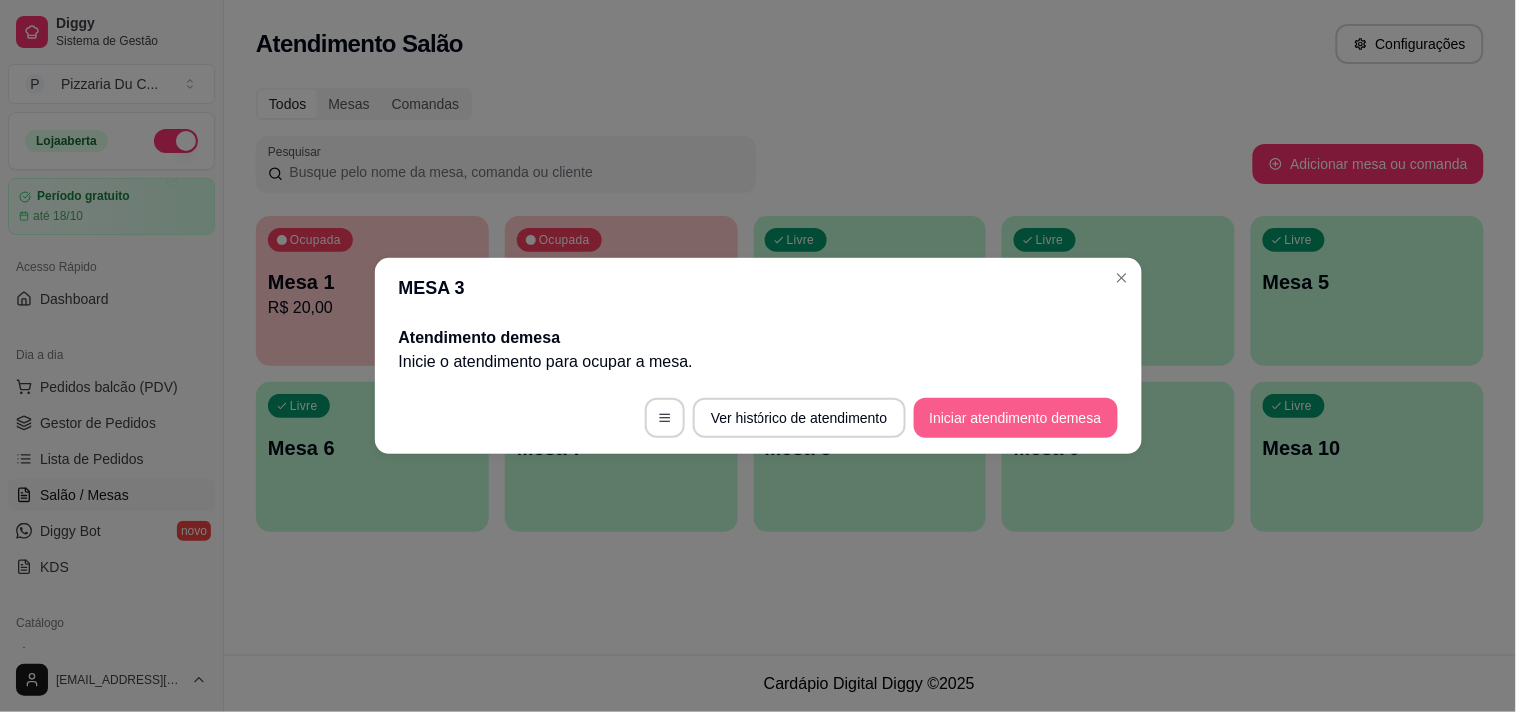
click at [942, 406] on button "Iniciar atendimento de mesa" at bounding box center [1016, 418] width 204 height 40
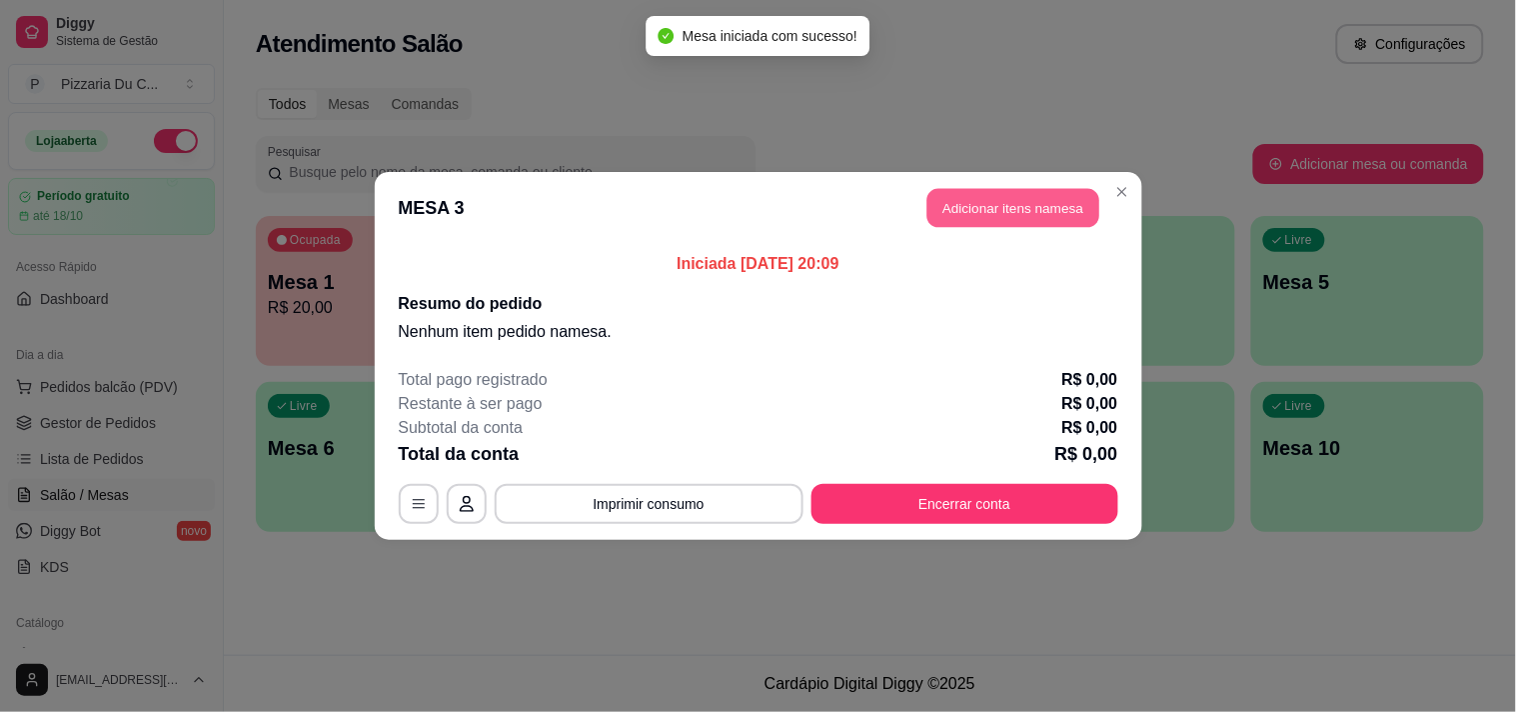
click at [1069, 207] on button "Adicionar itens na mesa" at bounding box center [1013, 208] width 172 height 39
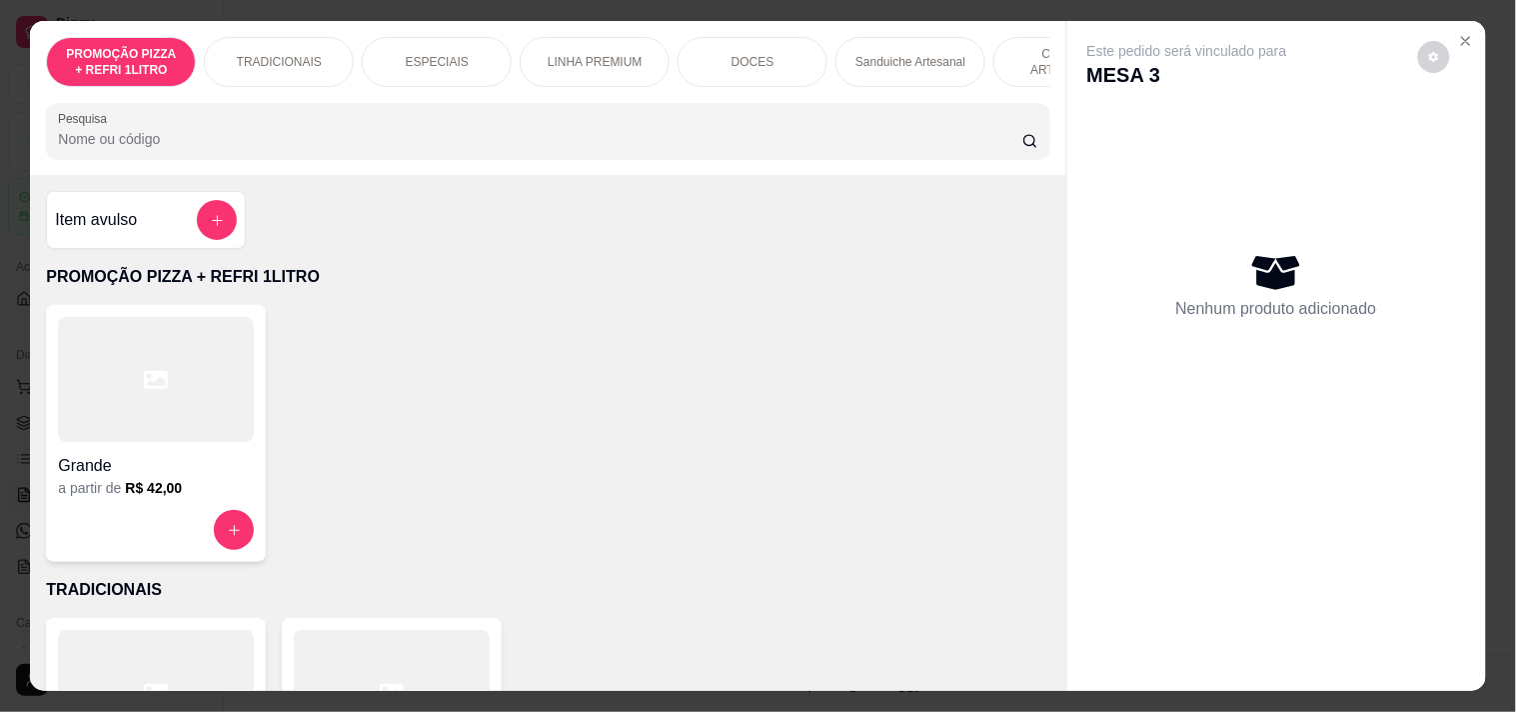
scroll to position [0, 879]
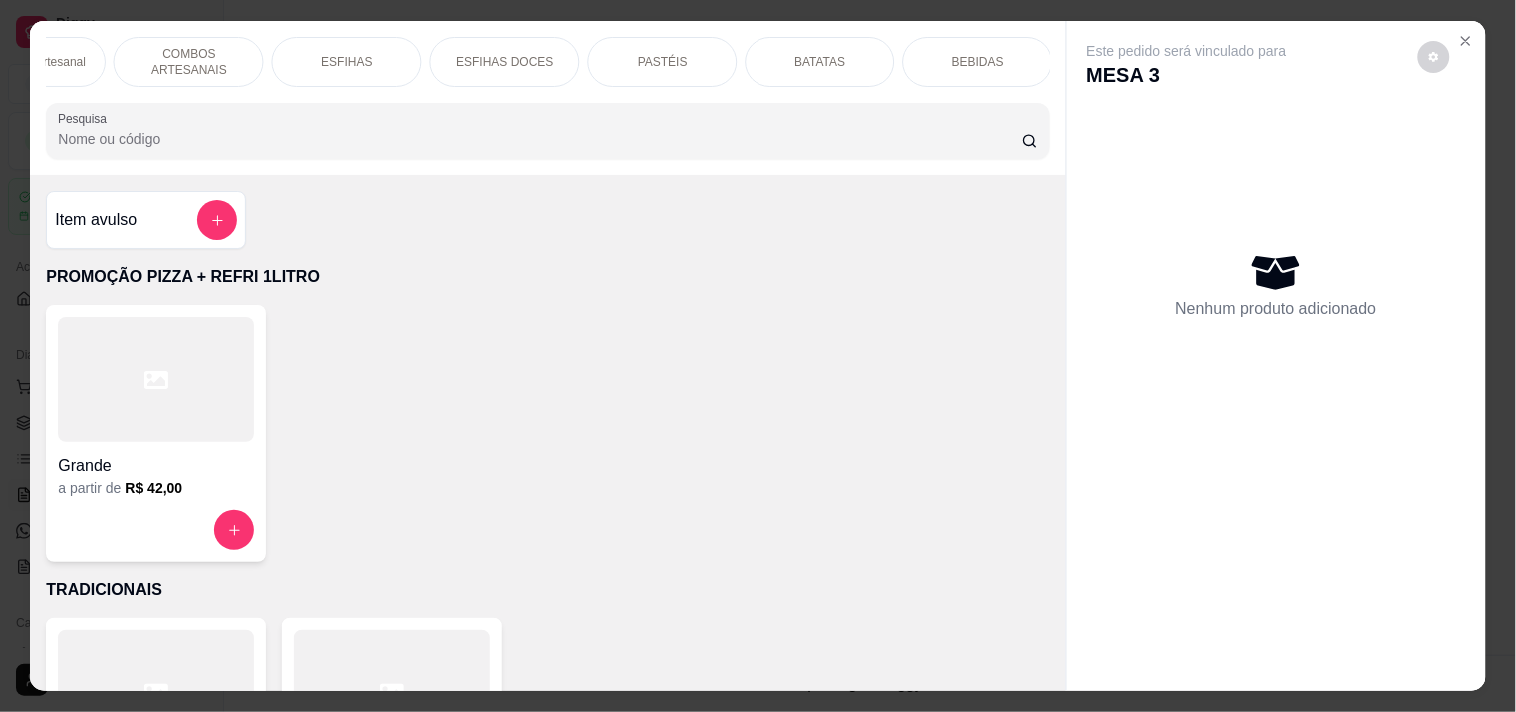
click at [680, 64] on div "PASTÉIS" at bounding box center [663, 62] width 150 height 50
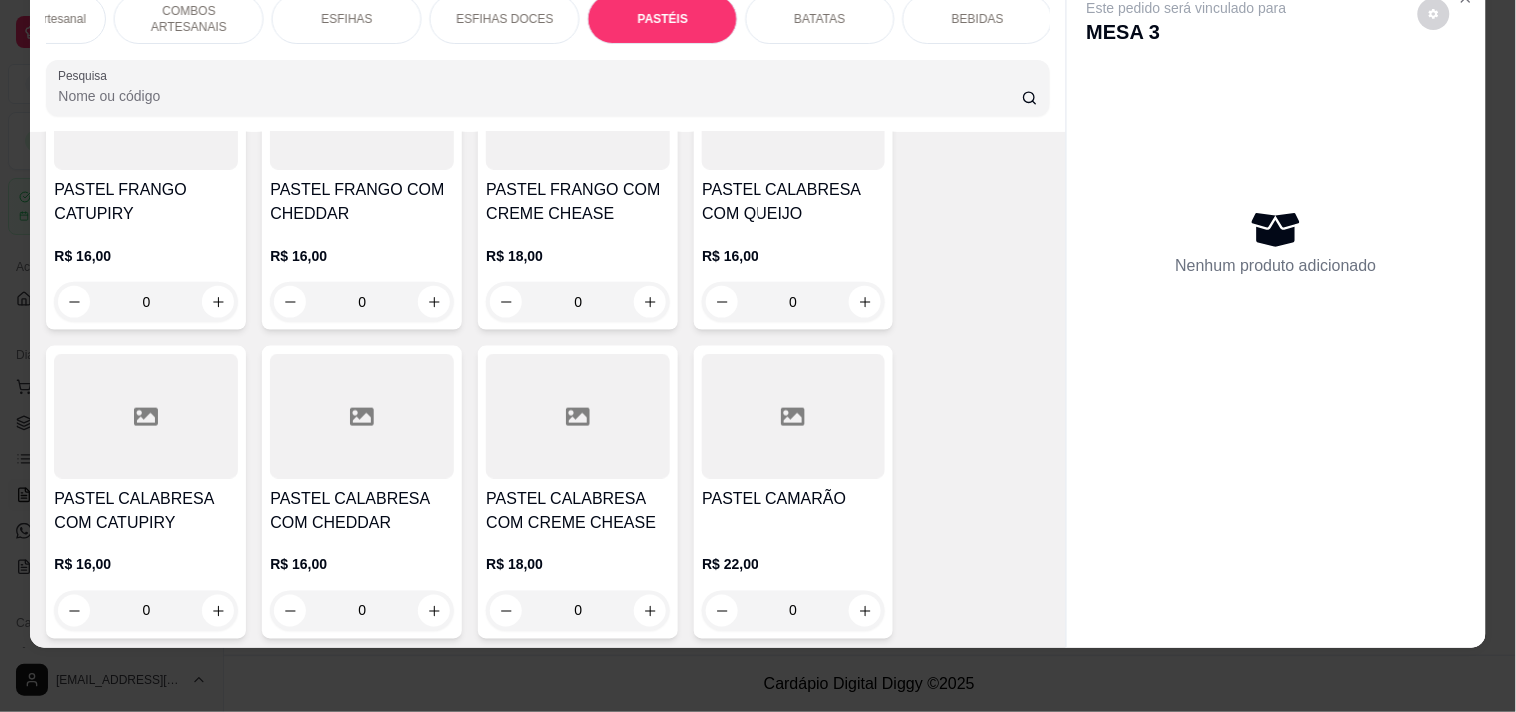
scroll to position [6302, 0]
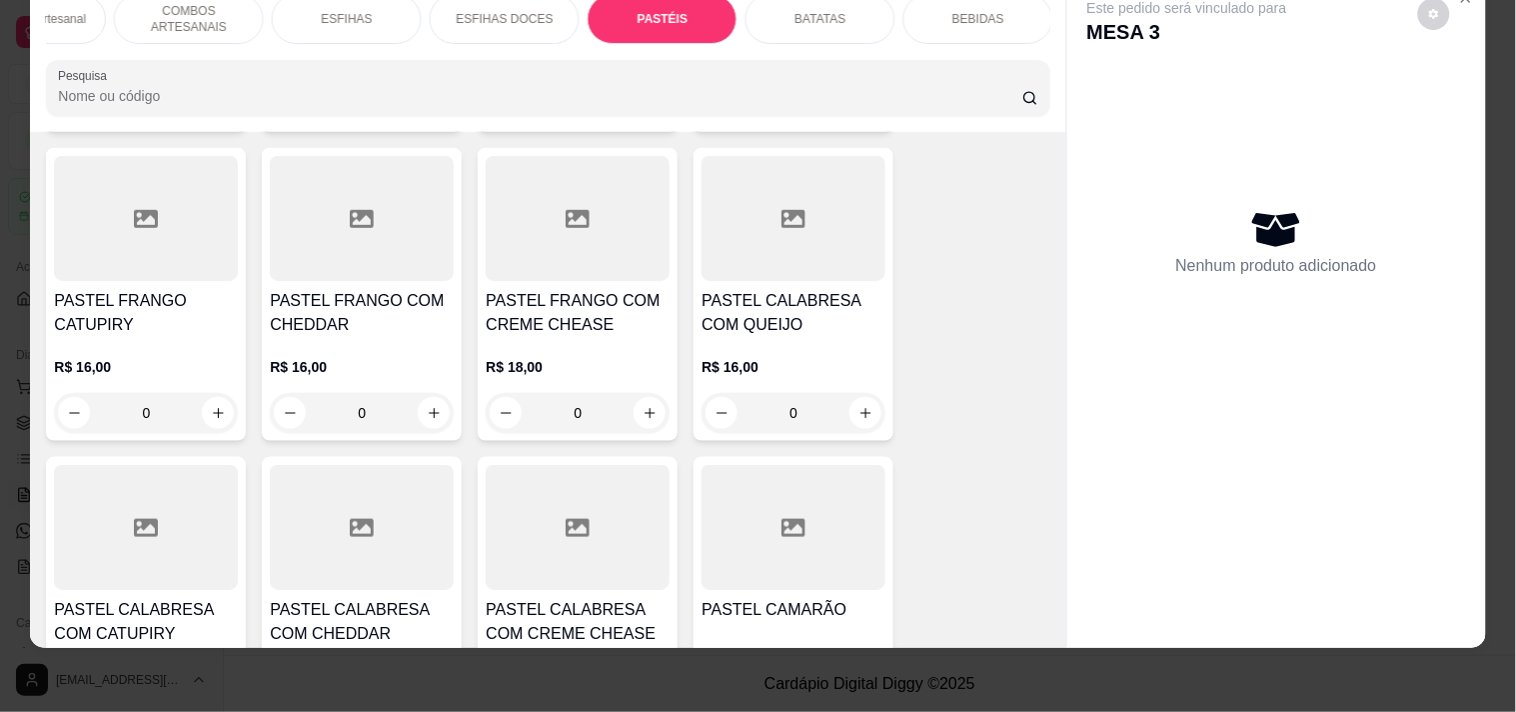
click at [854, 393] on div "0" at bounding box center [794, 413] width 184 height 40
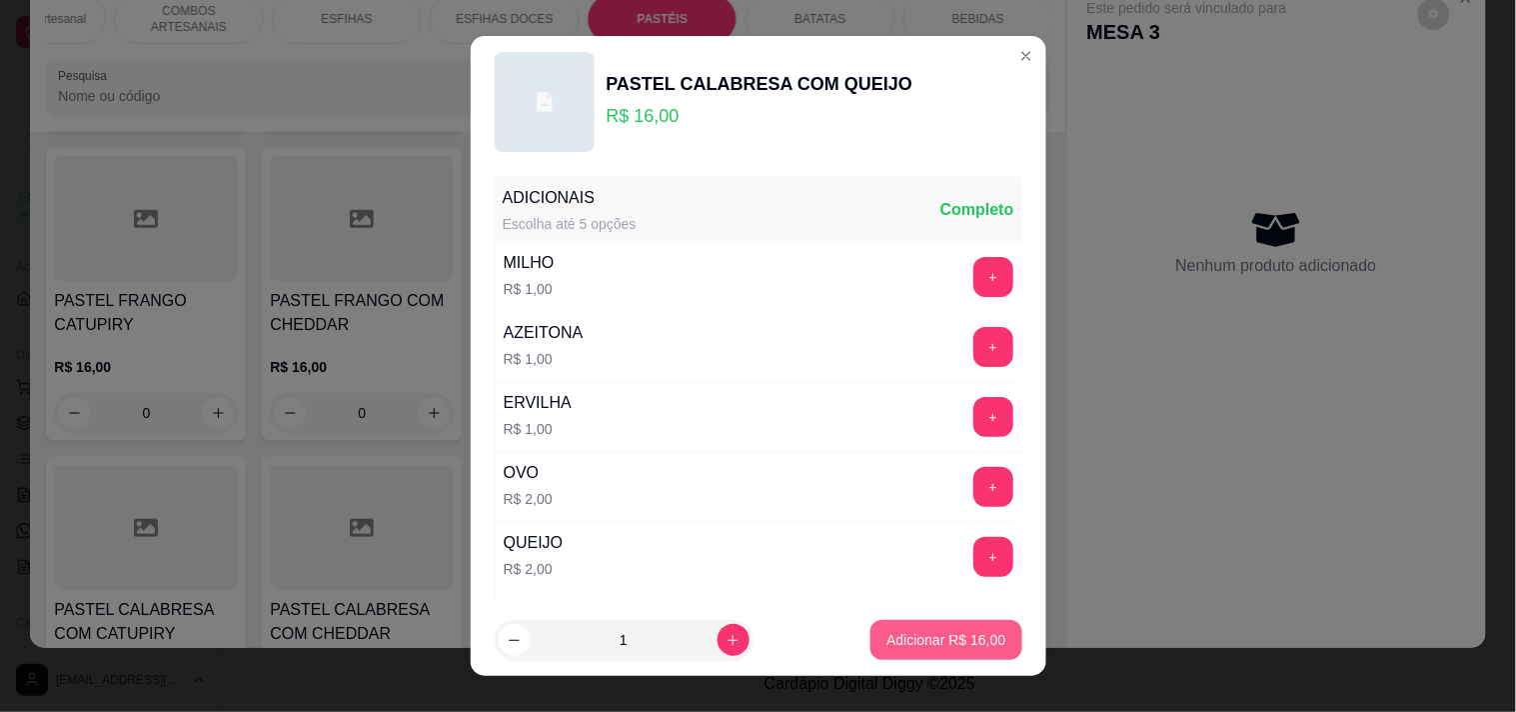
click at [873, 652] on button "Adicionar R$ 16,00" at bounding box center [945, 640] width 151 height 40
type input "1"
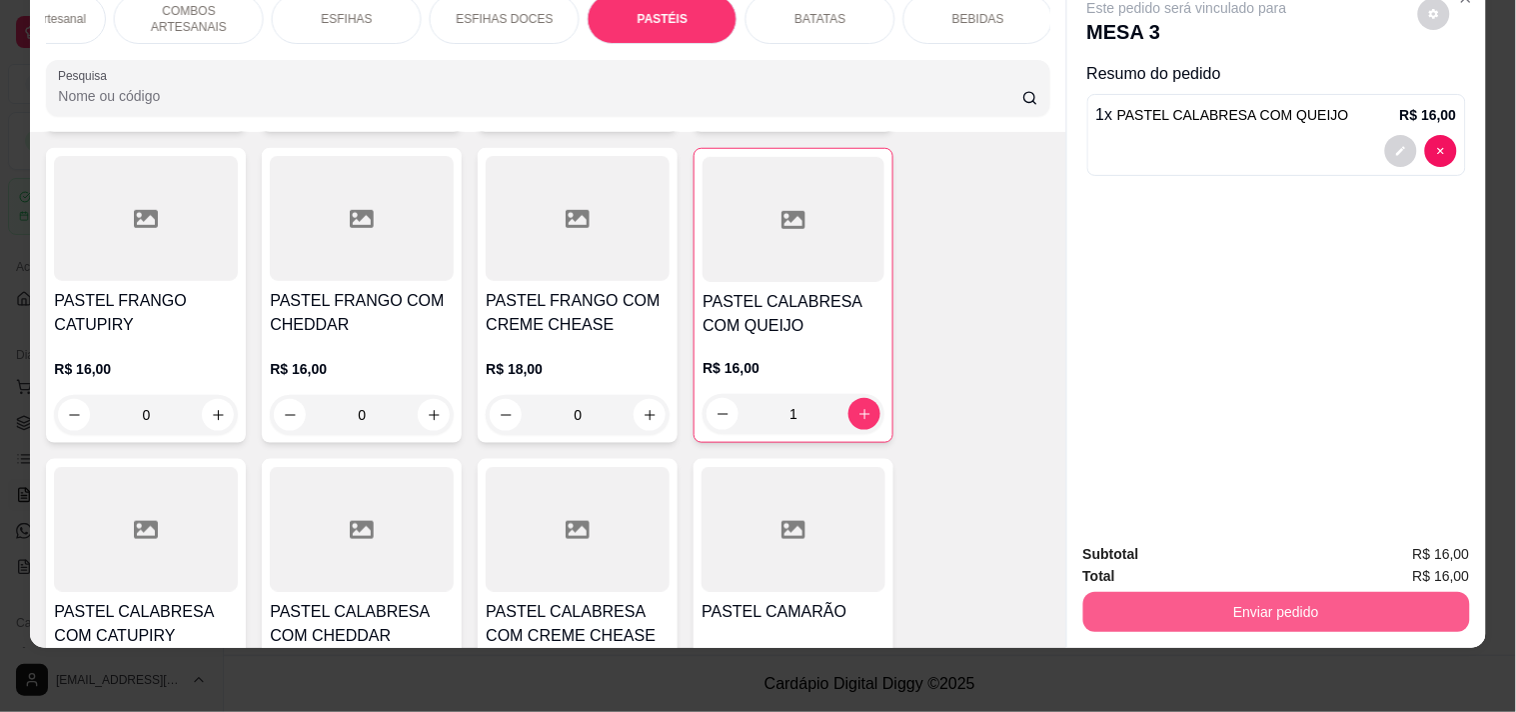
click at [1157, 592] on button "Enviar pedido" at bounding box center [1276, 612] width 387 height 40
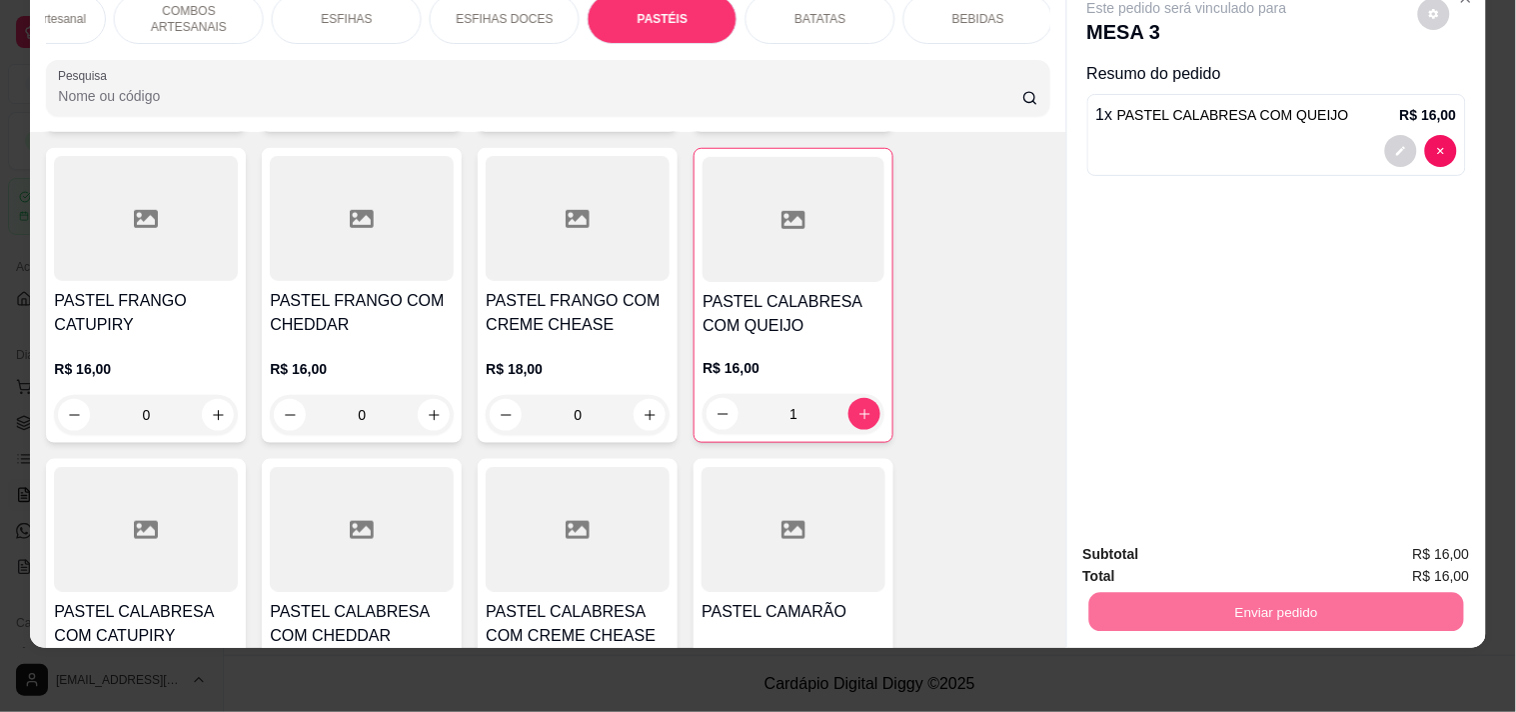
click at [1252, 542] on button "Registrar cliente" at bounding box center [1284, 546] width 132 height 38
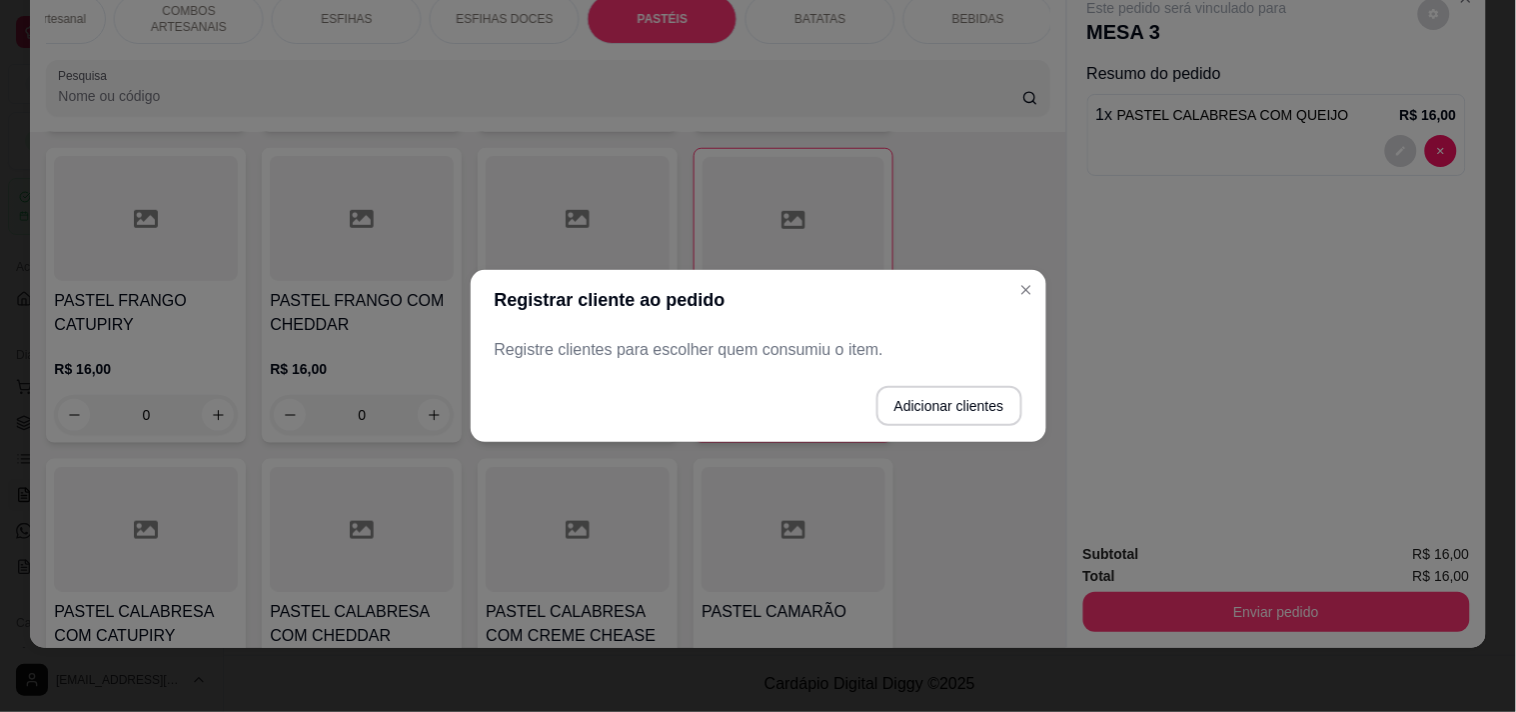
click at [691, 370] on footer "Adicionar clientes" at bounding box center [759, 406] width 576 height 72
click at [692, 355] on p "Registre clientes para escolher quem consumiu o item." at bounding box center [759, 350] width 528 height 24
click at [916, 402] on button "Adicionar clientes" at bounding box center [949, 406] width 146 height 40
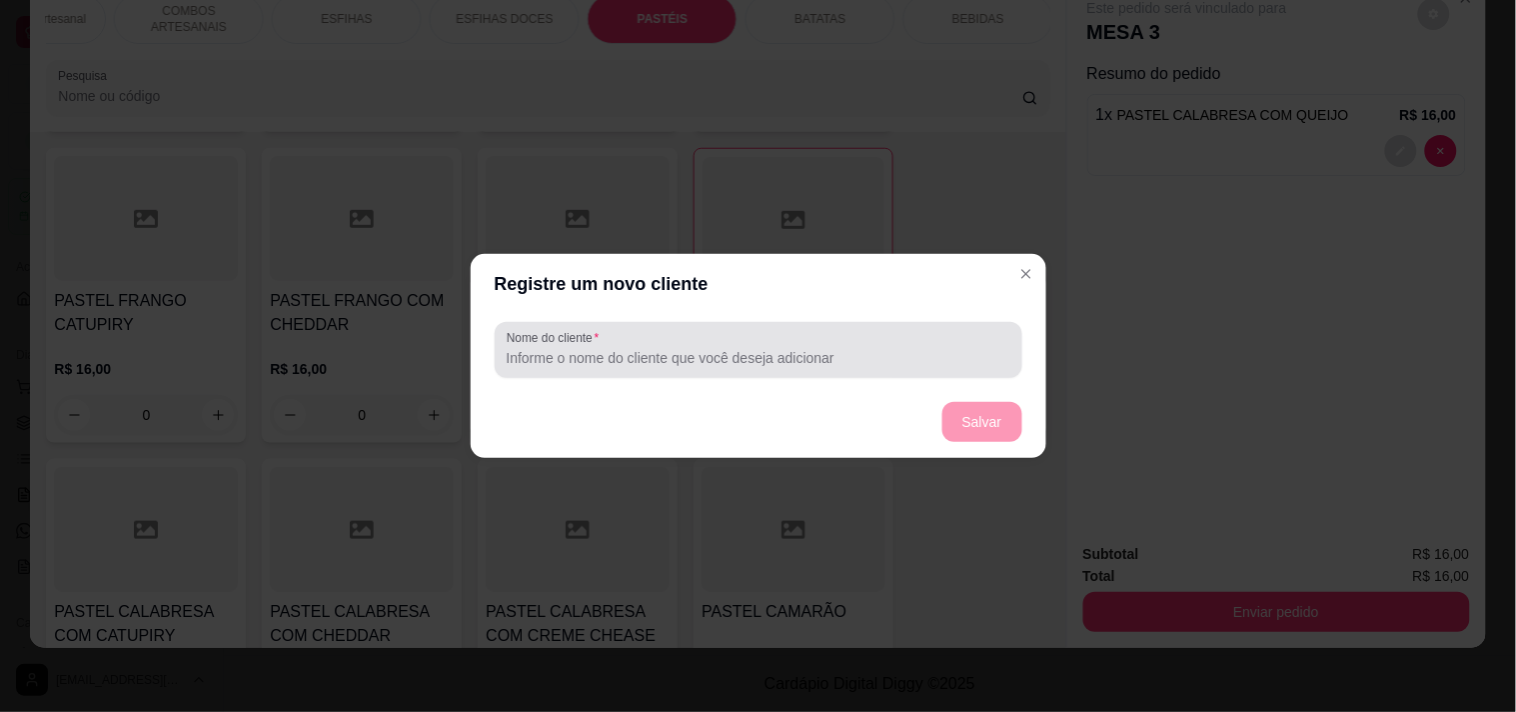
click at [532, 346] on div at bounding box center [759, 350] width 504 height 40
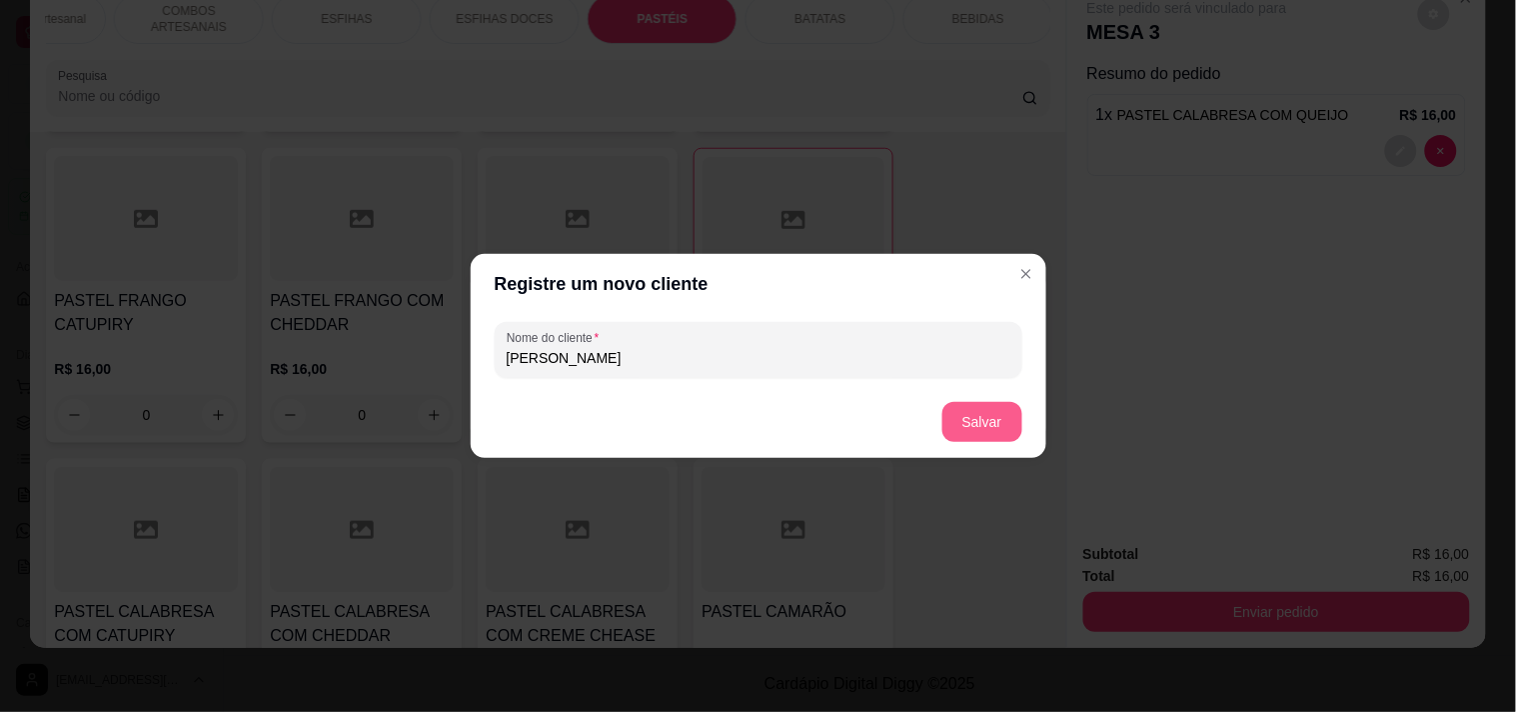
type input "[PERSON_NAME]"
click at [987, 431] on button "Salvar" at bounding box center [982, 422] width 80 height 40
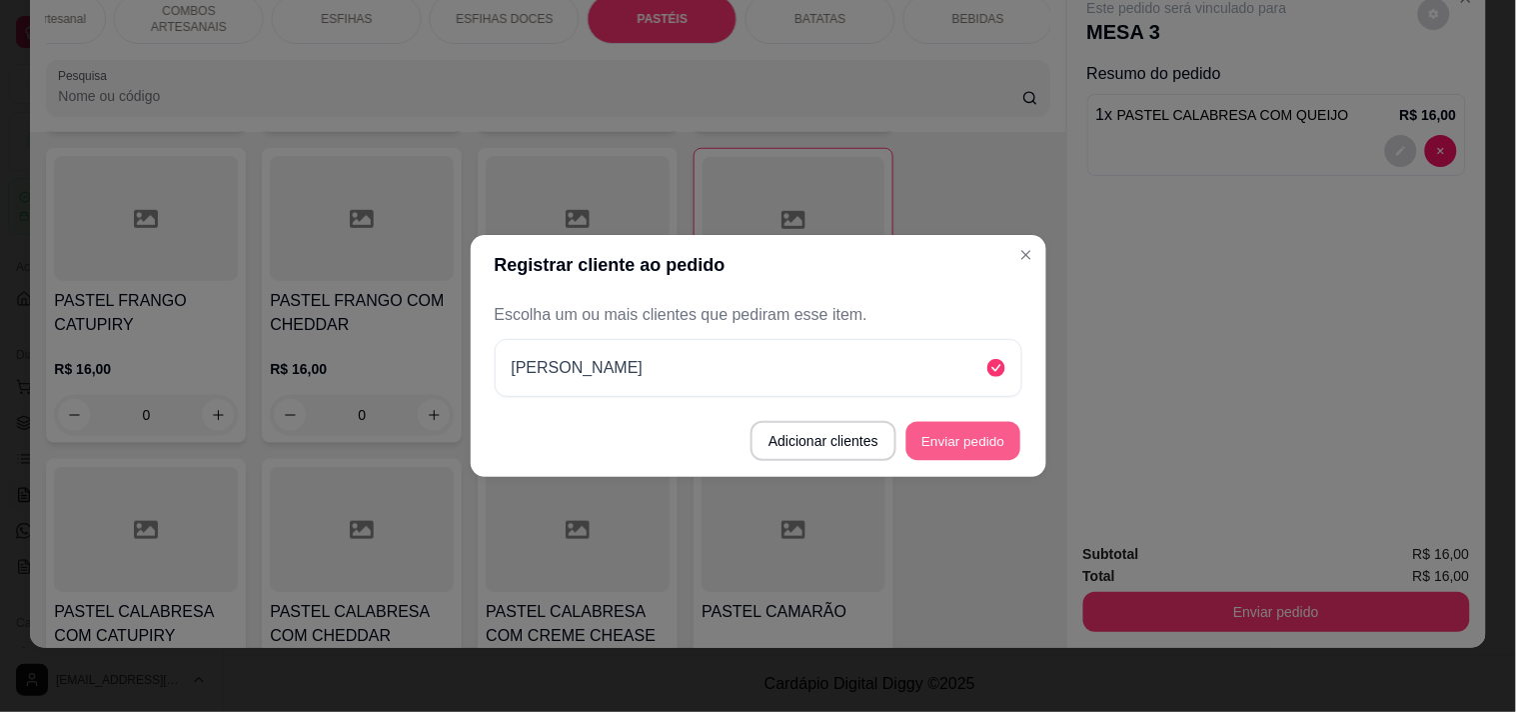
click at [997, 430] on button "Enviar pedido" at bounding box center [963, 441] width 114 height 39
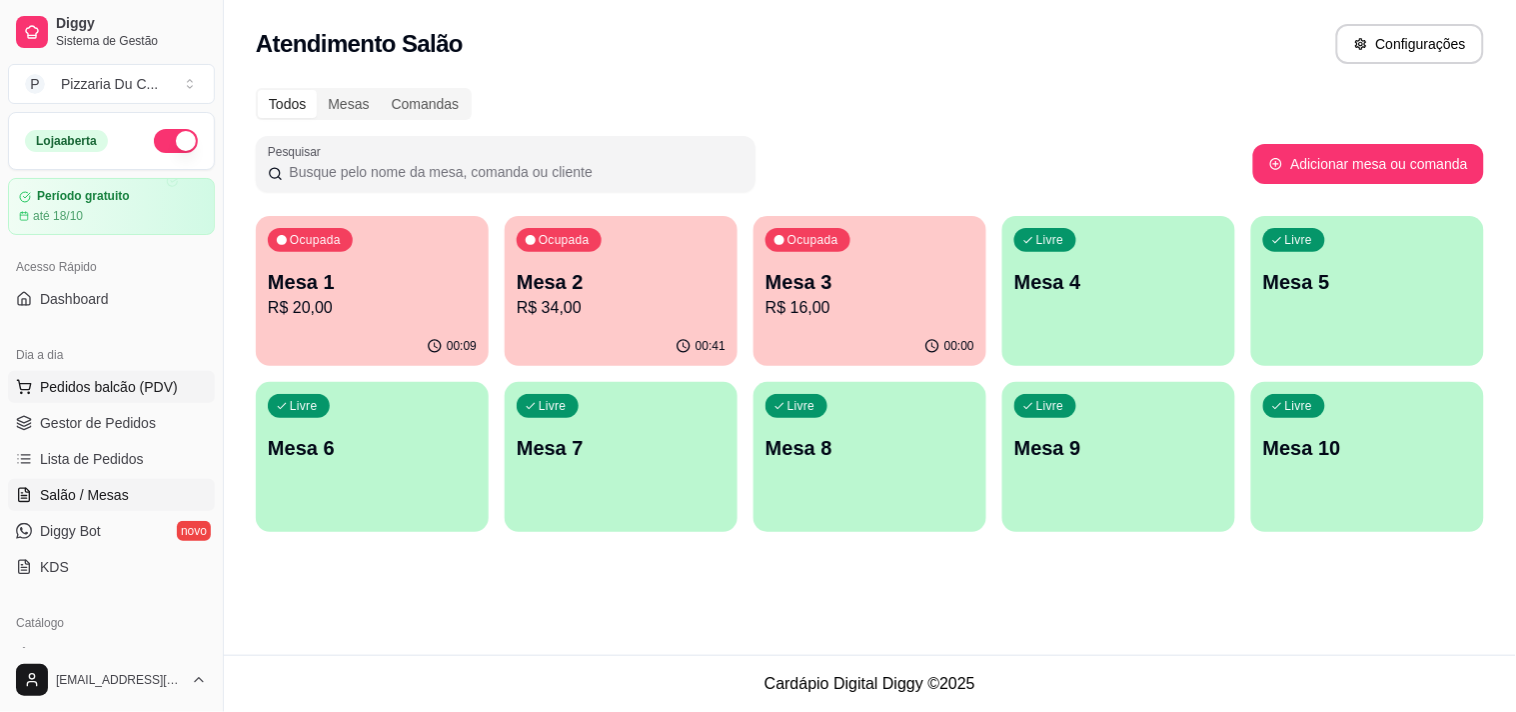
click at [106, 385] on span "Pedidos balcão (PDV)" at bounding box center [109, 387] width 138 height 20
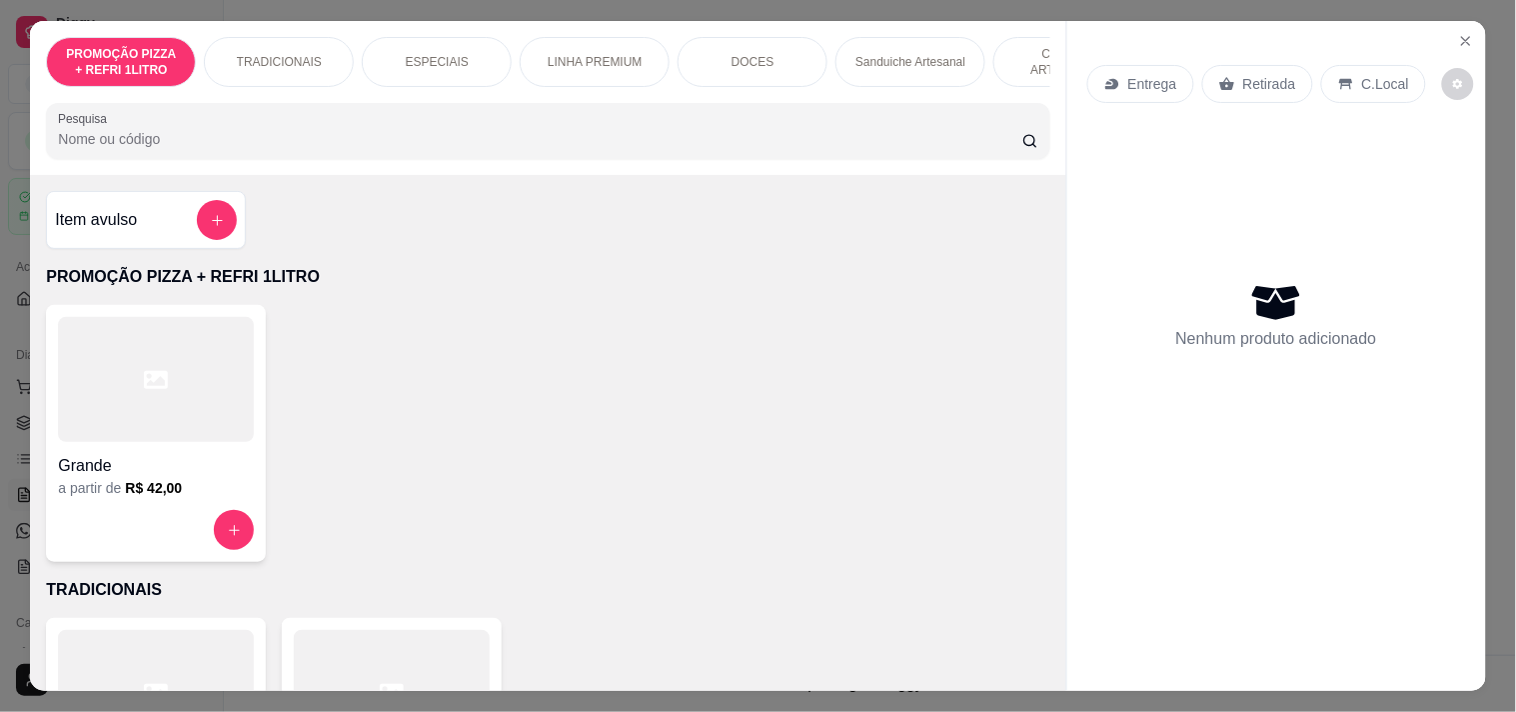
scroll to position [0, 879]
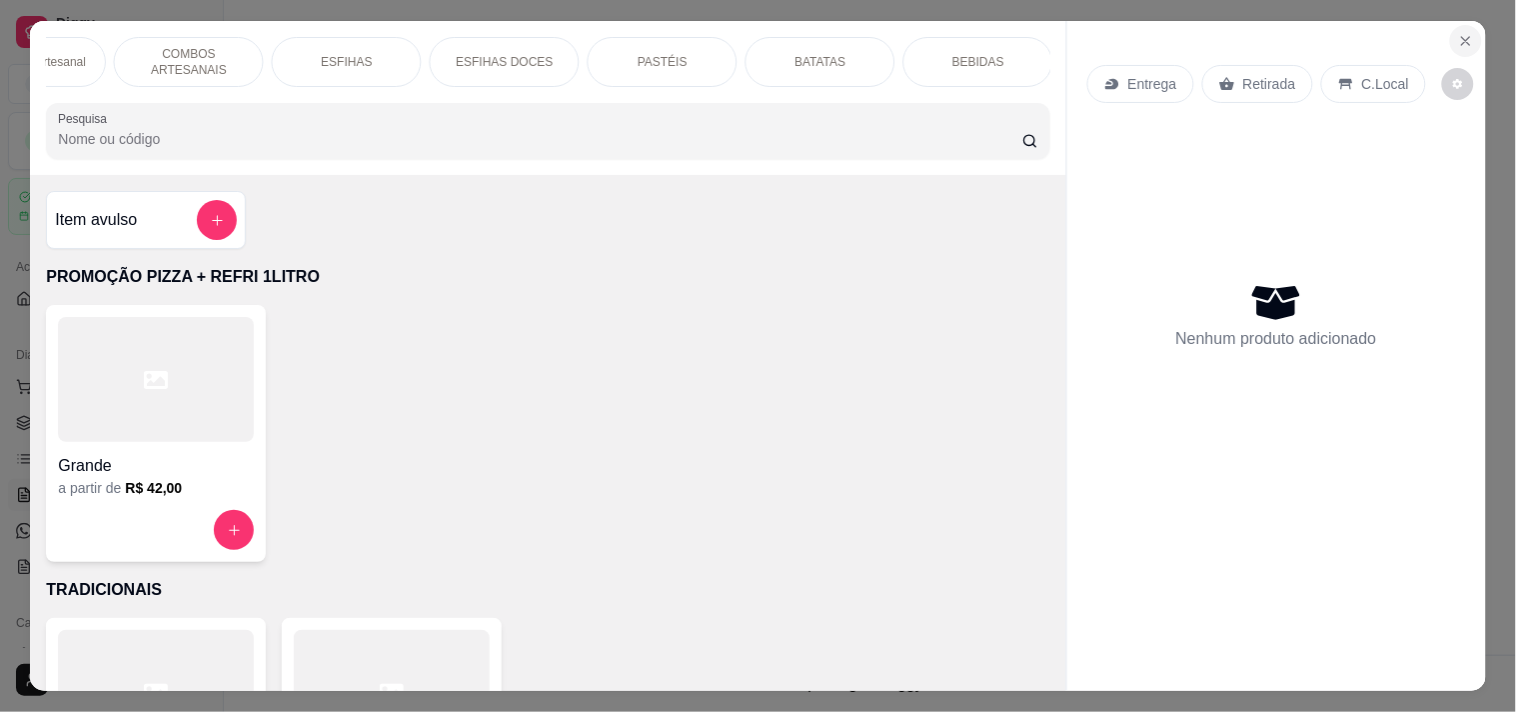
click at [1458, 33] on icon "Close" at bounding box center [1466, 41] width 16 height 16
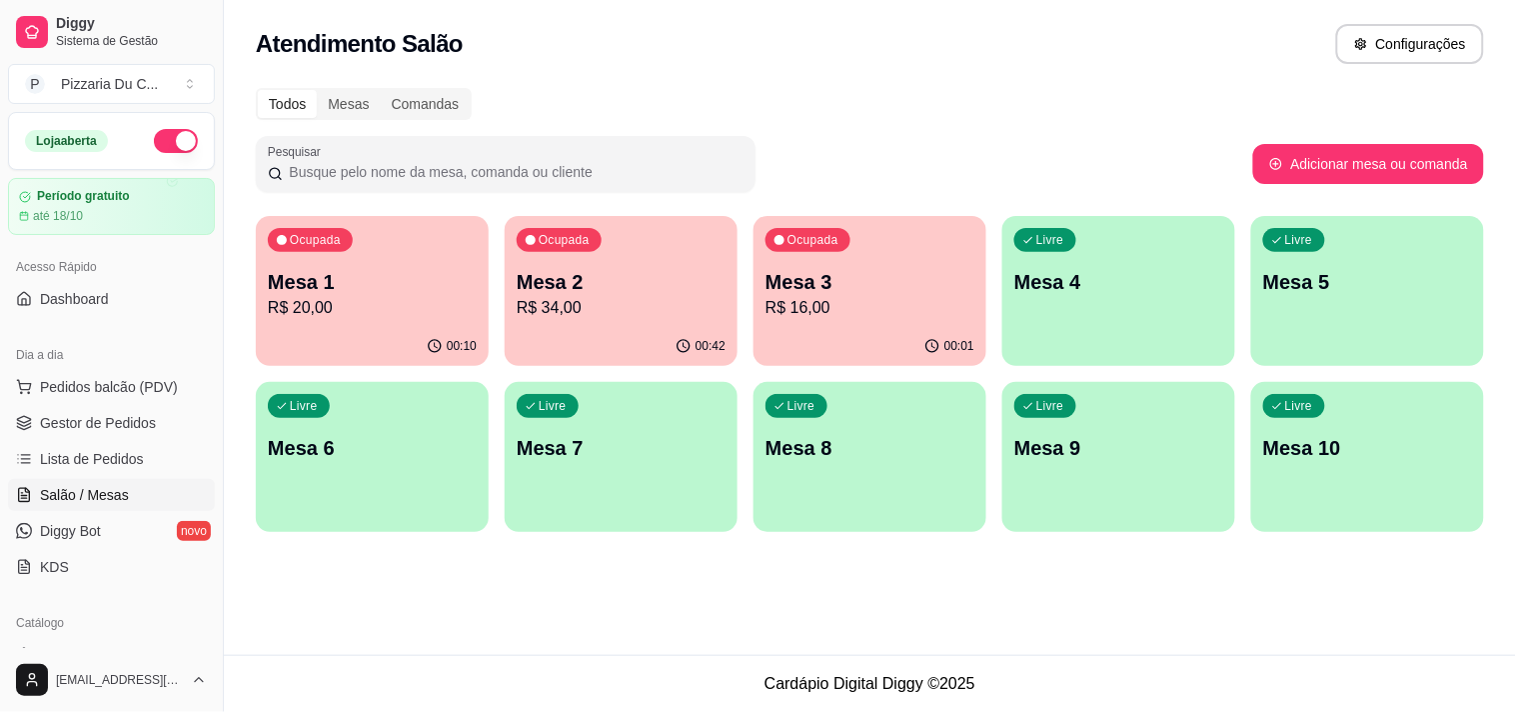
click at [876, 314] on p "R$ 16,00" at bounding box center [870, 308] width 209 height 24
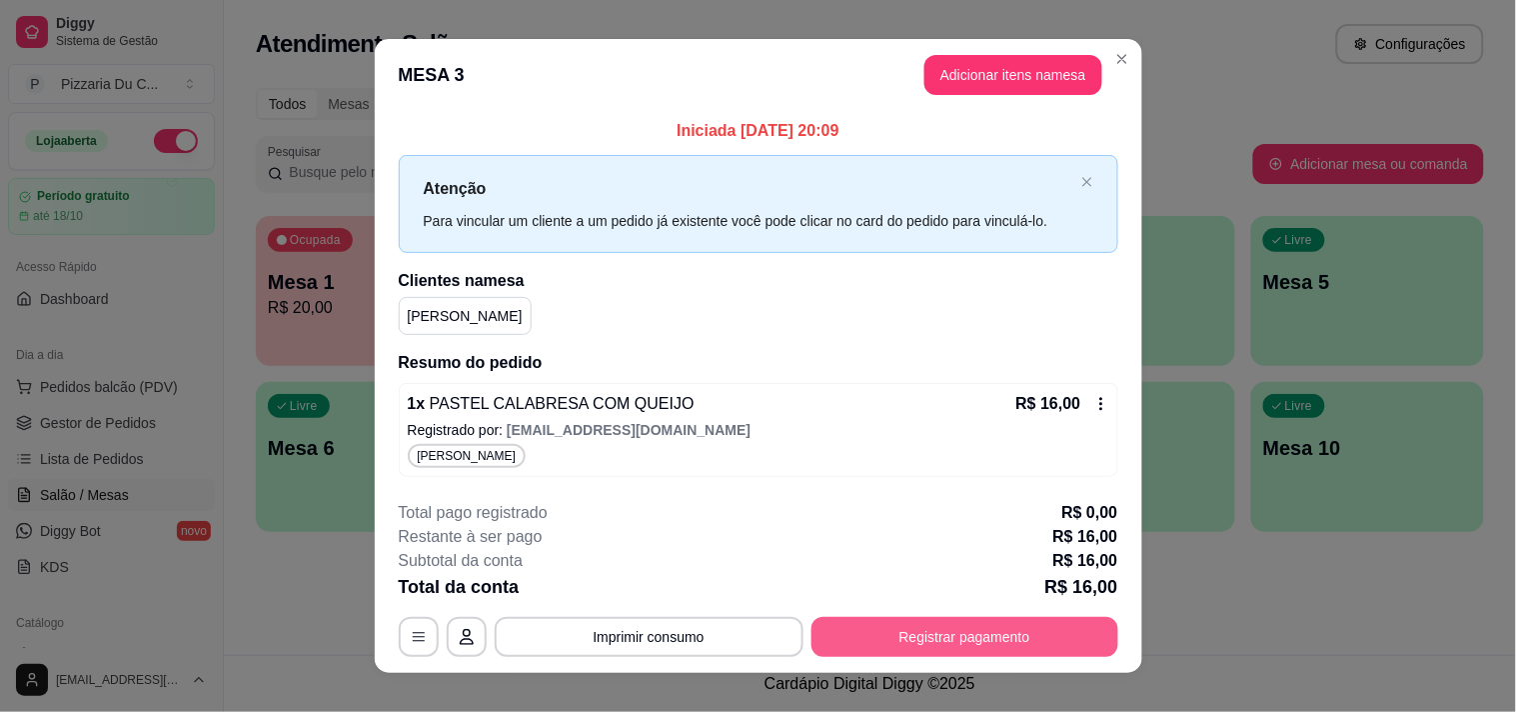
click at [972, 646] on button "Registrar pagamento" at bounding box center [964, 637] width 307 height 40
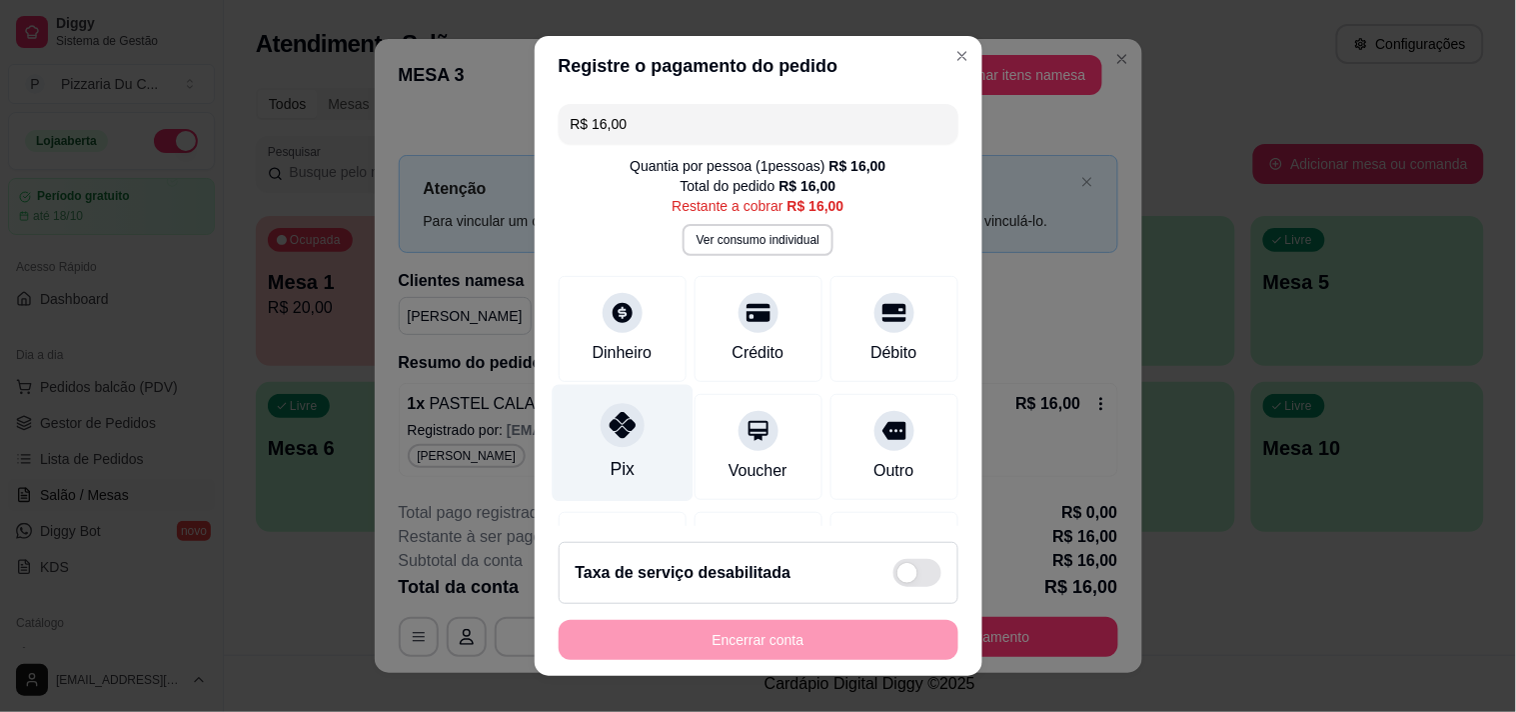
click at [564, 445] on div "Pix" at bounding box center [622, 442] width 141 height 117
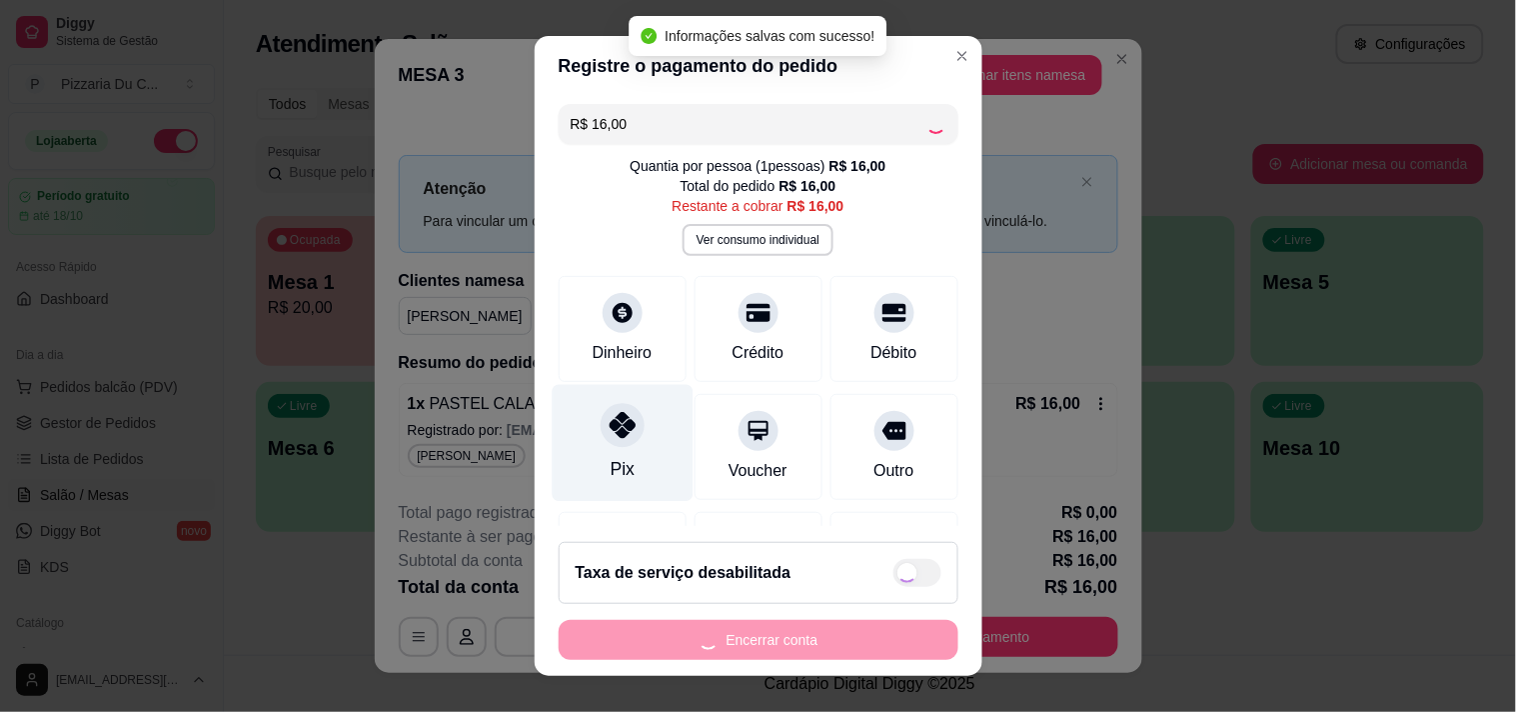
type input "R$ 0,00"
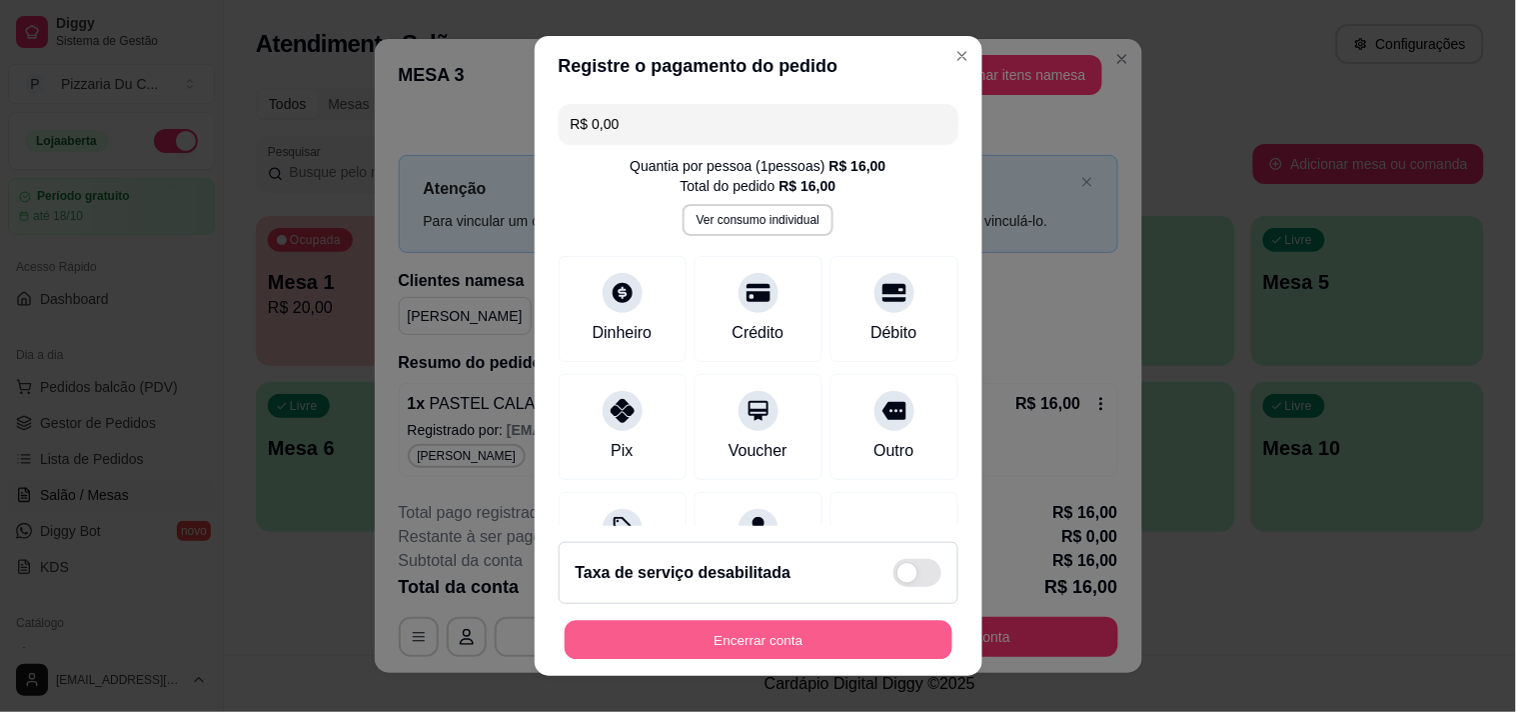
click at [752, 631] on button "Encerrar conta" at bounding box center [759, 640] width 388 height 39
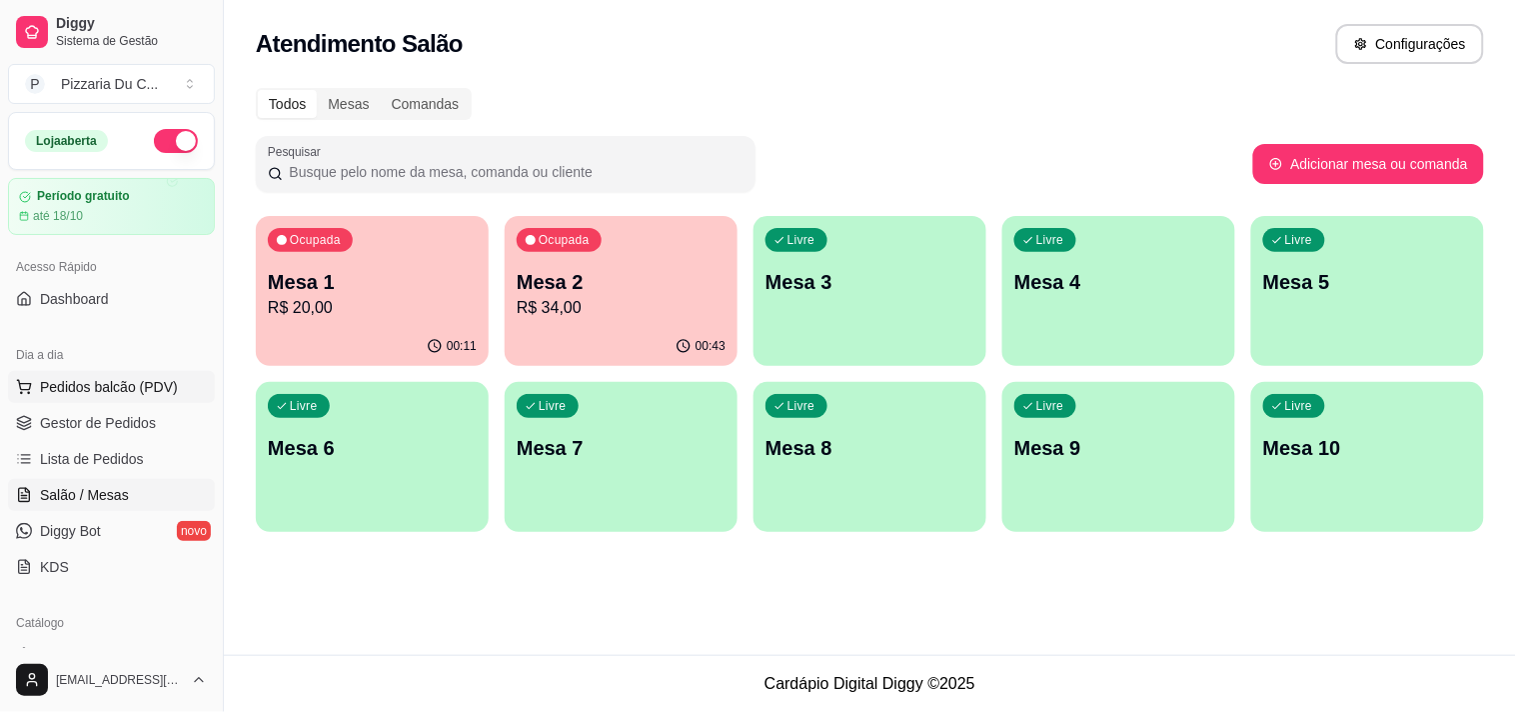
click at [117, 382] on span "Pedidos balcão (PDV)" at bounding box center [109, 387] width 138 height 20
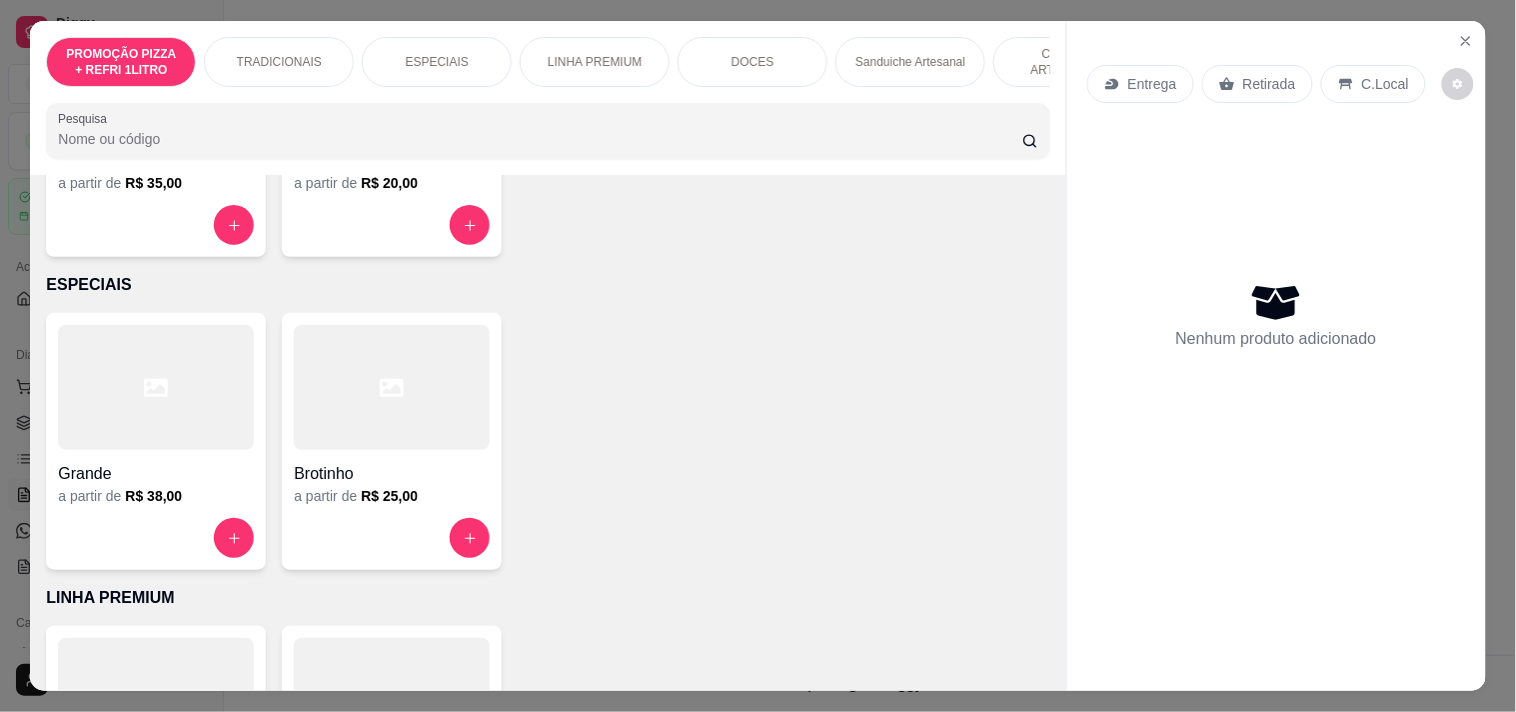
scroll to position [666, 0]
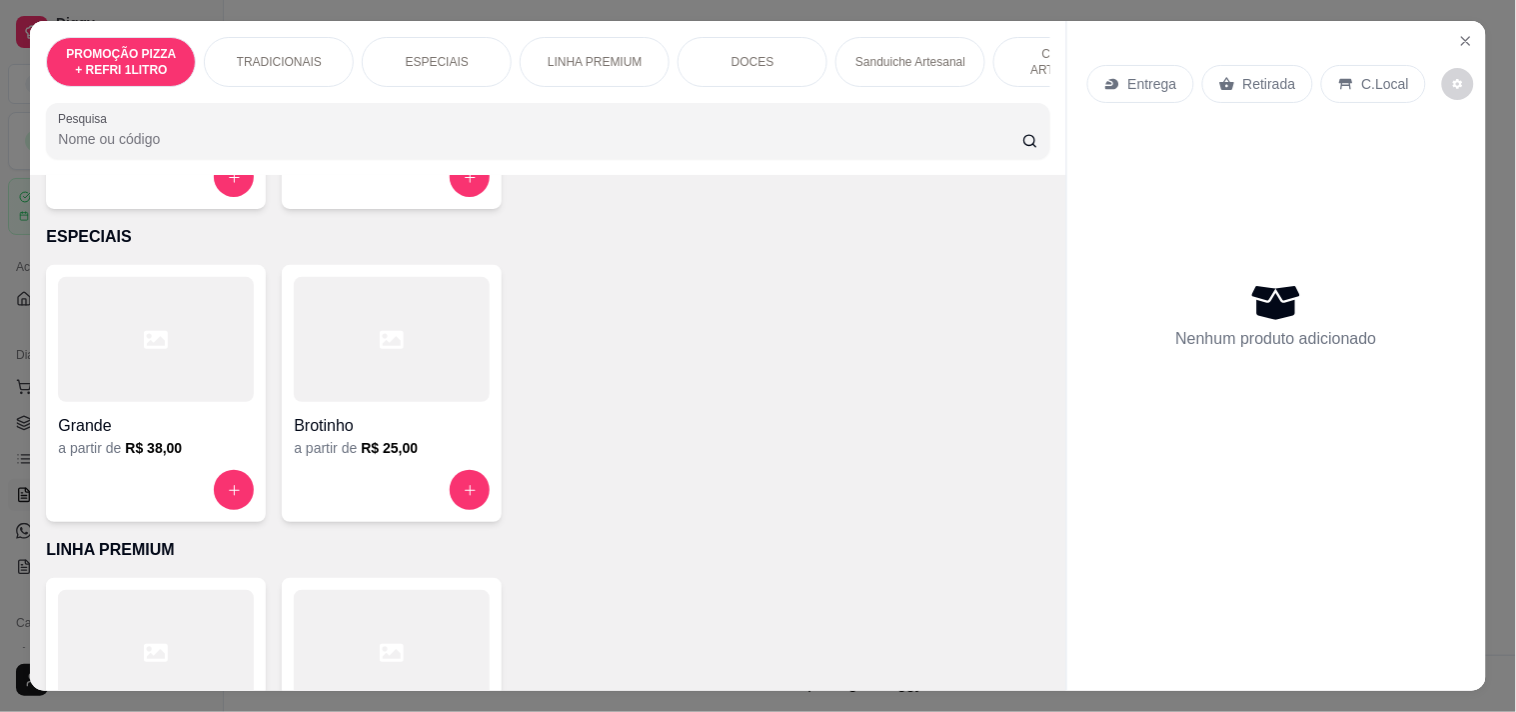
click at [462, 54] on div "ESPECIAIS" at bounding box center [437, 62] width 150 height 50
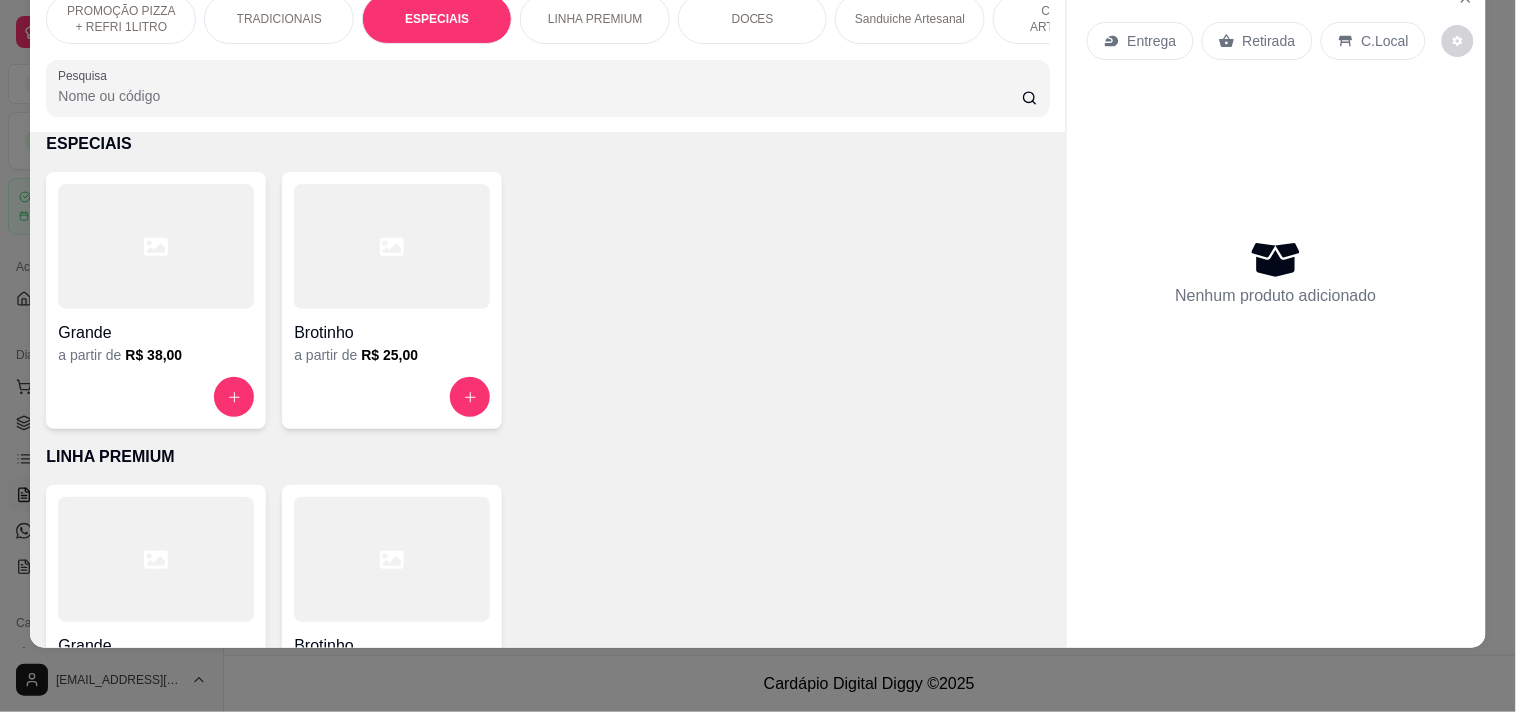
scroll to position [826, 0]
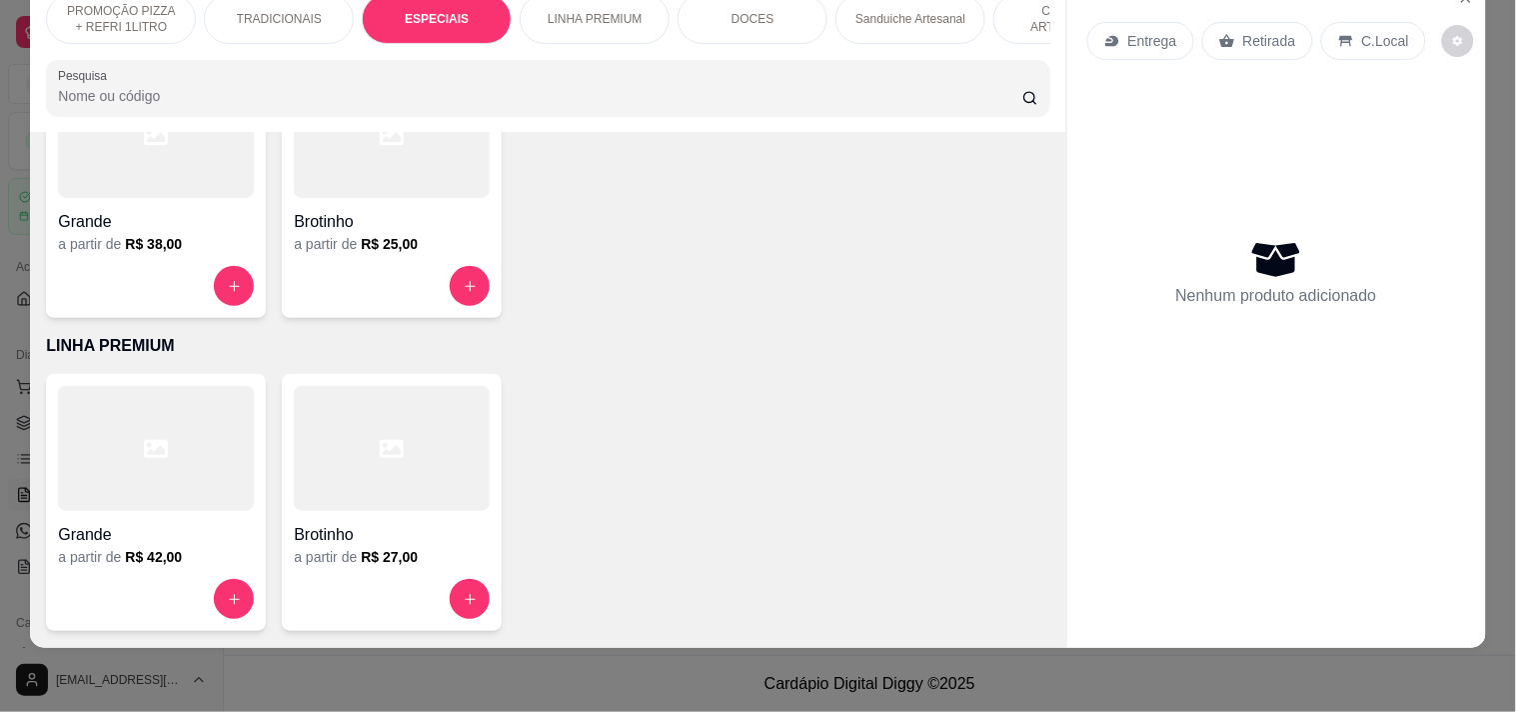
click at [131, 201] on div "Grande" at bounding box center [156, 216] width 196 height 36
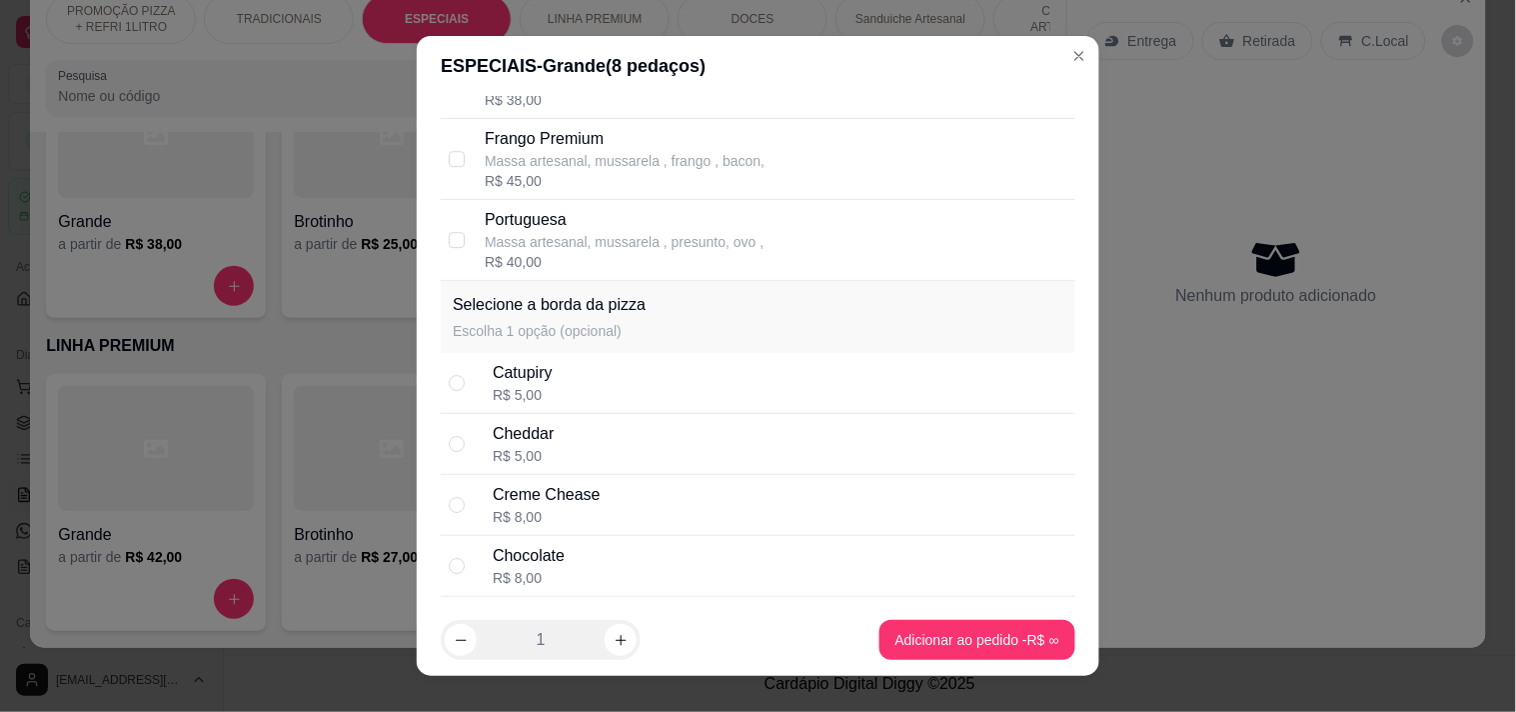
scroll to position [1665, 0]
click at [602, 261] on div "R$ 40,00" at bounding box center [624, 260] width 279 height 20
checkbox input "true"
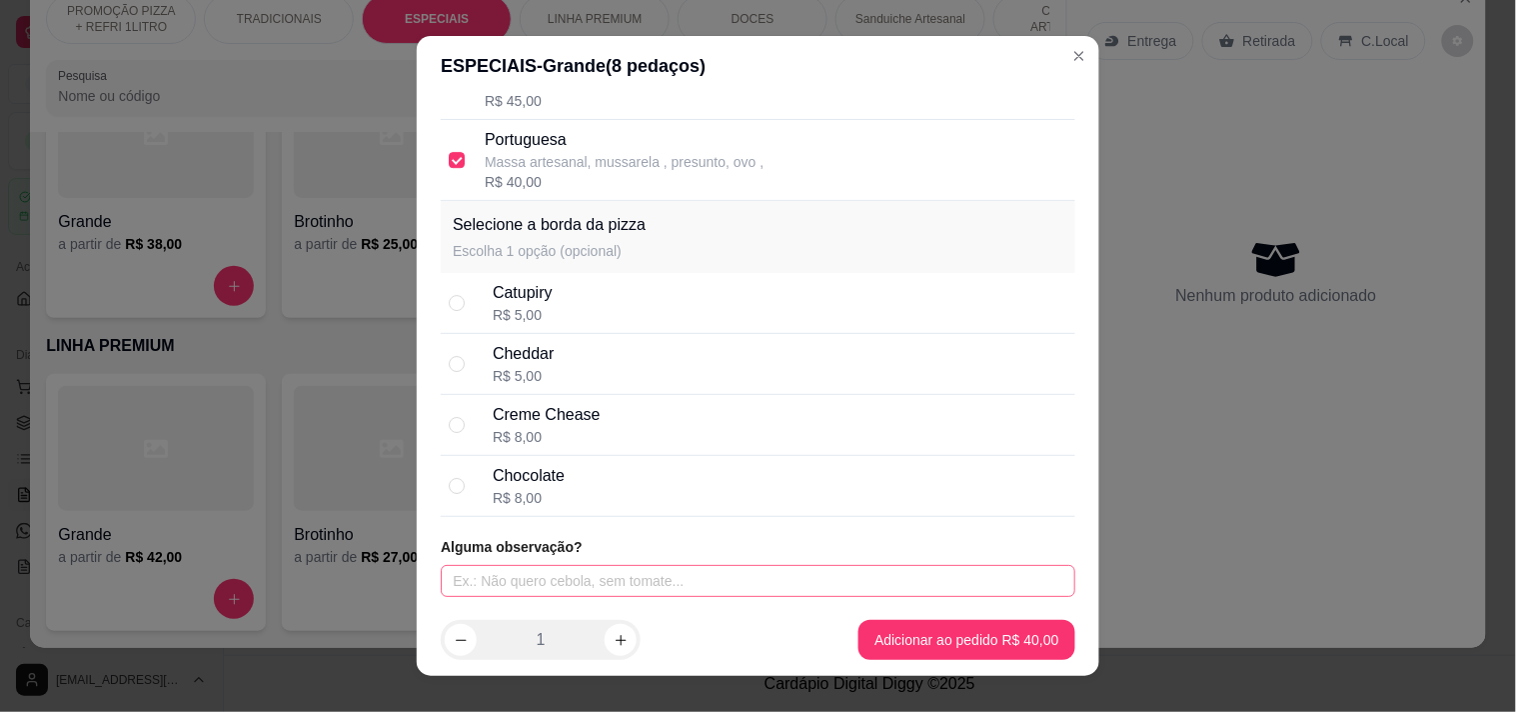
drag, startPoint x: 672, startPoint y: 601, endPoint x: 685, endPoint y: 580, distance: 24.7
click at [672, 596] on div "Selecione até 2 sabor(es) A forma de cobrança para pizza meio a meio ou mais sa…" at bounding box center [758, 350] width 683 height 509
click at [685, 577] on input "text" at bounding box center [758, 581] width 635 height 32
type input "SEM PIMENTAO"
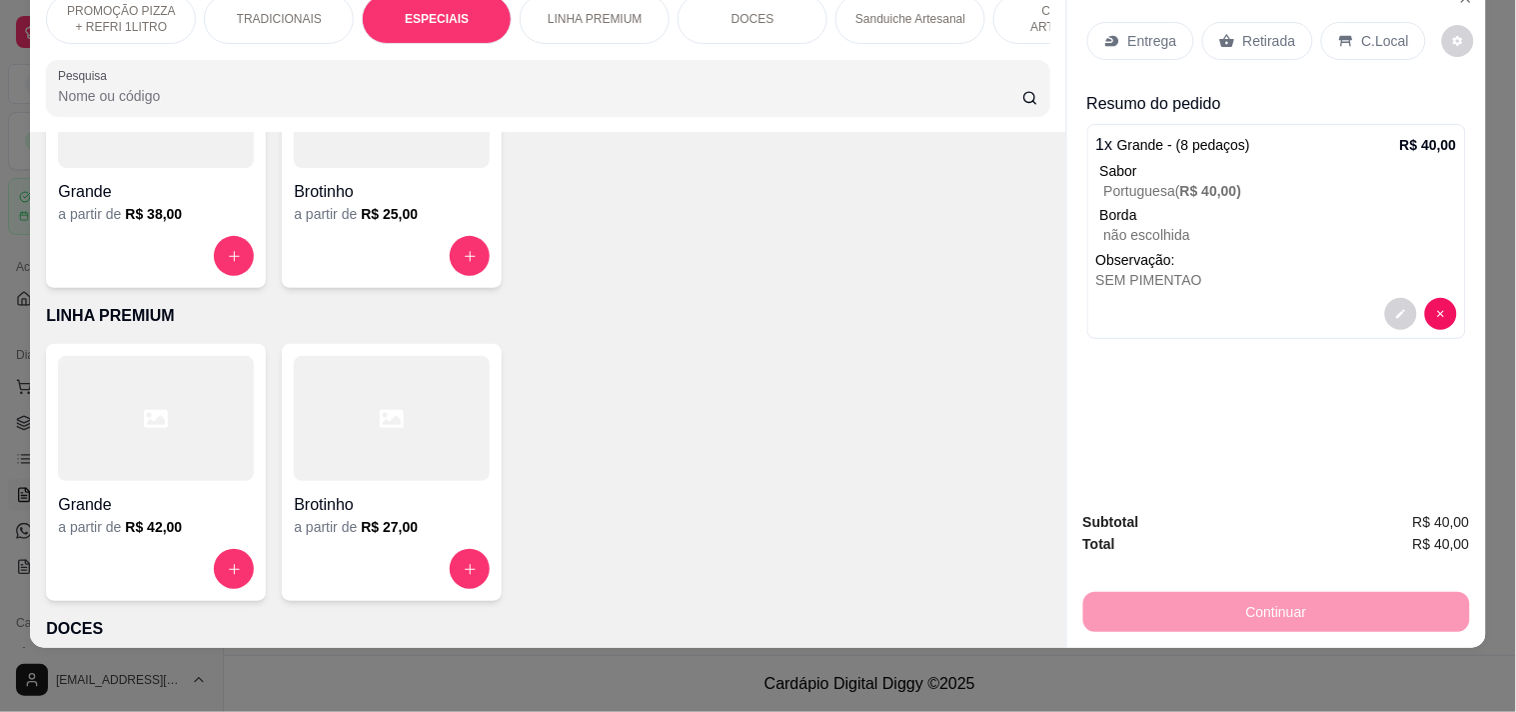
scroll to position [826, 0]
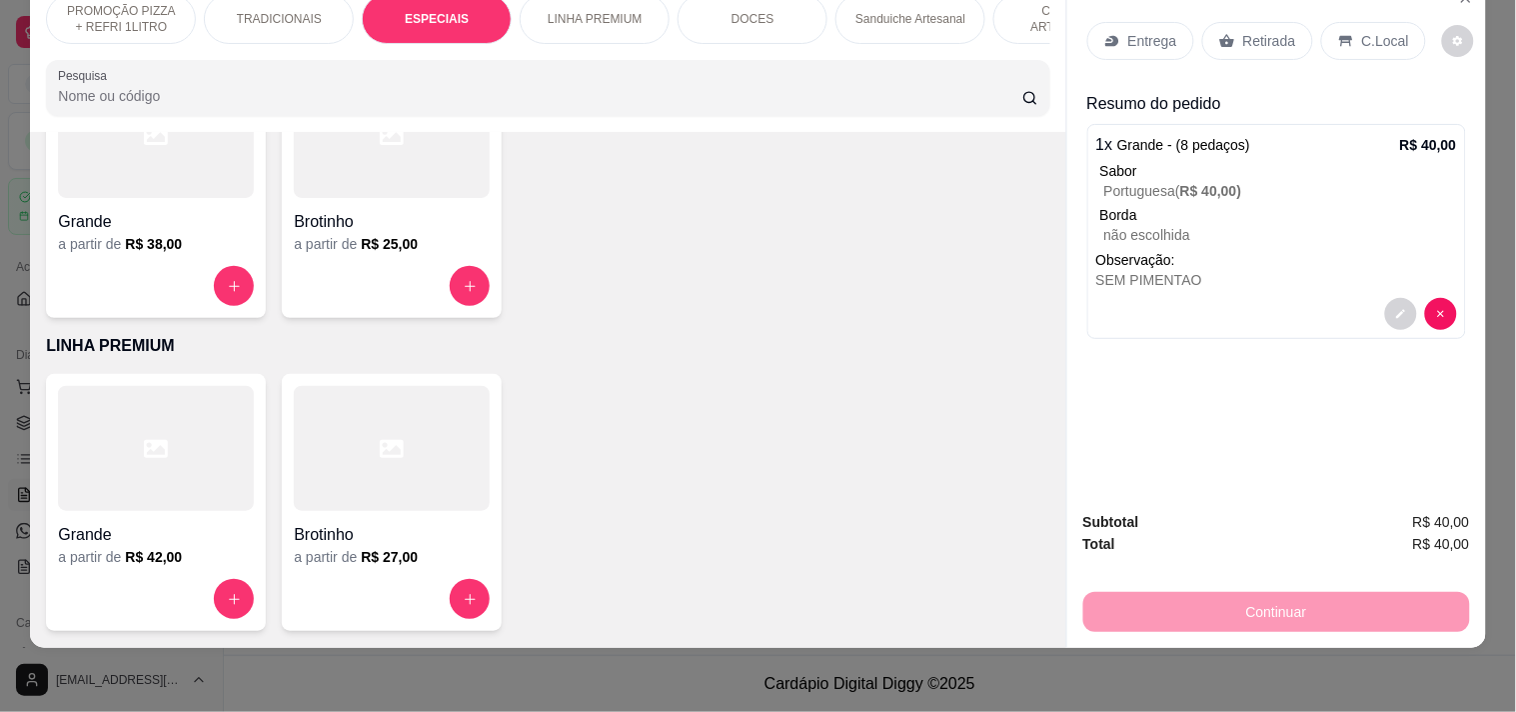
click at [197, 436] on div at bounding box center [156, 448] width 196 height 125
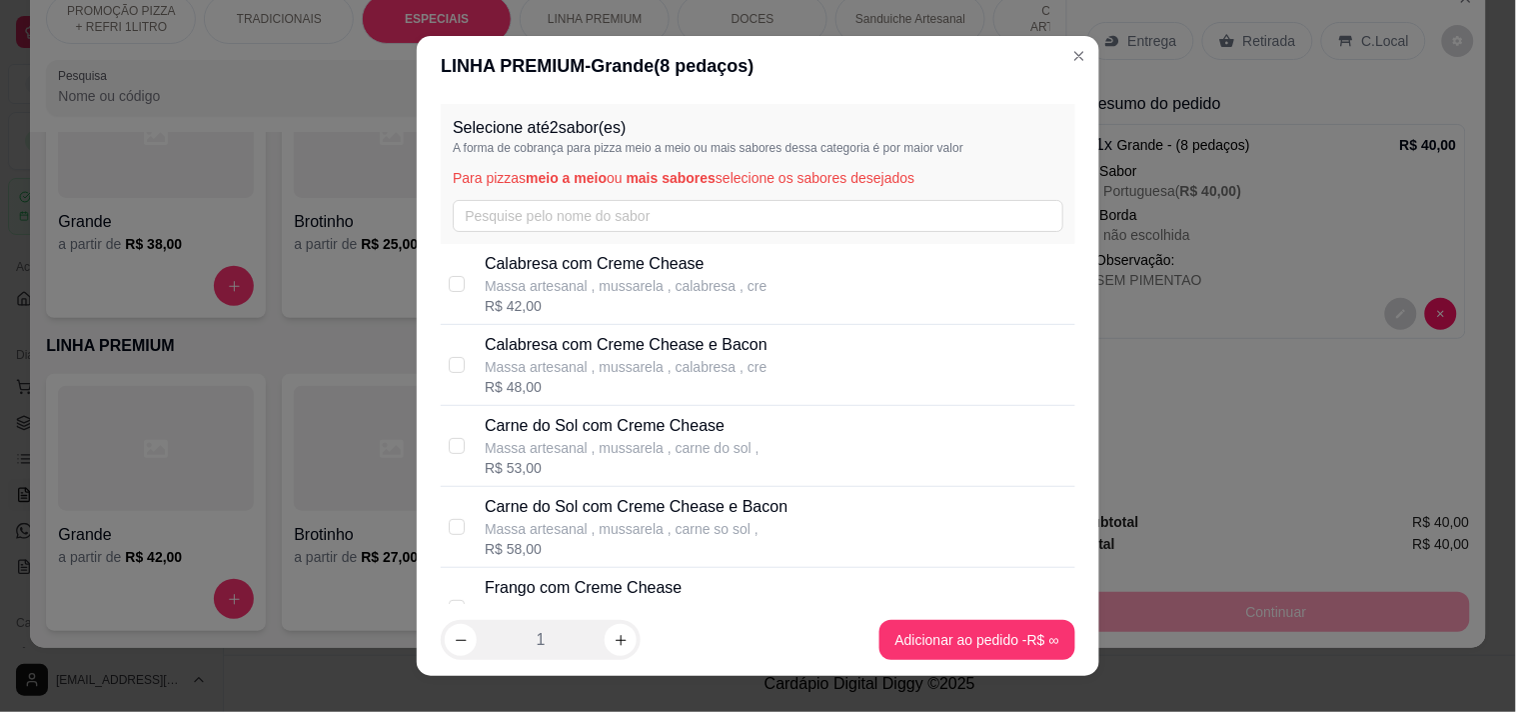
scroll to position [111, 0]
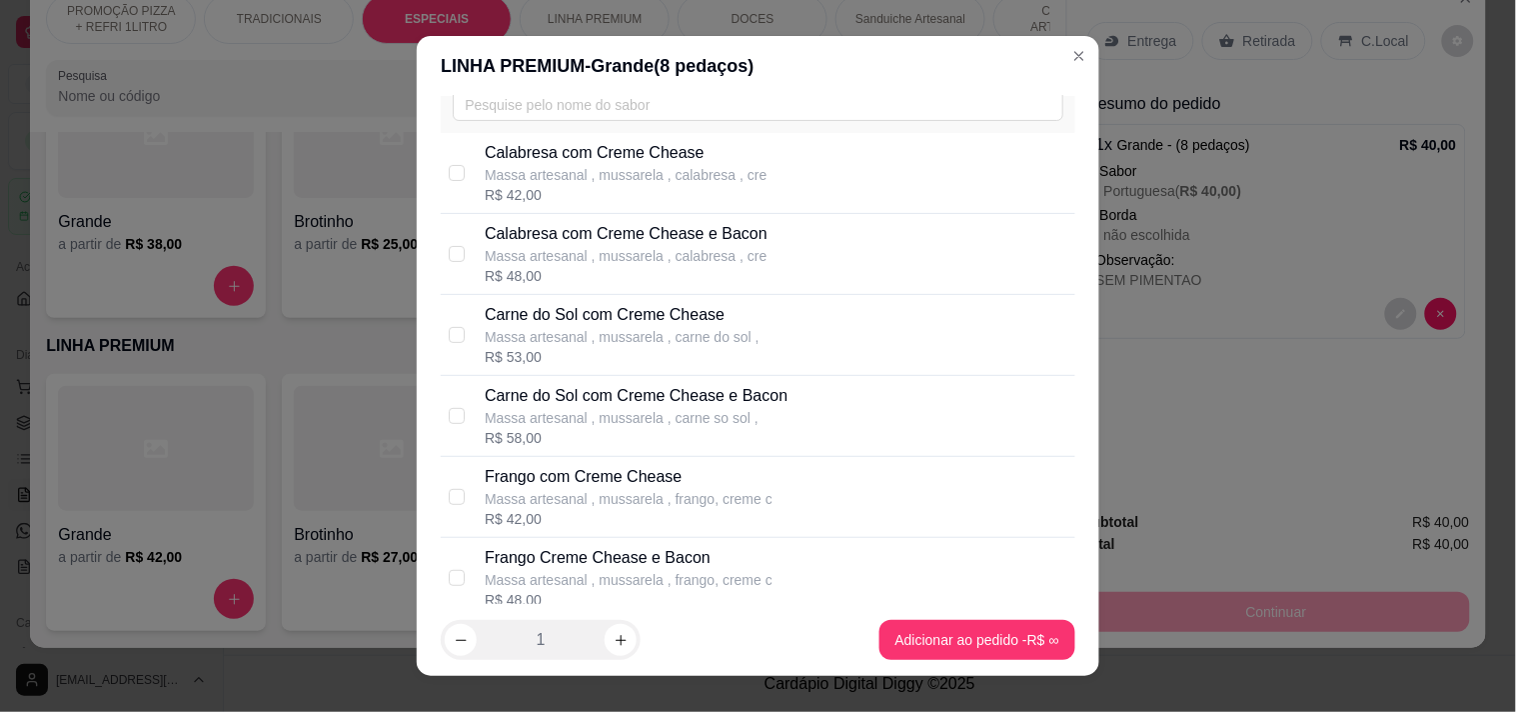
click at [653, 336] on p "Massa artesanal , mussarela , carne do sol ," at bounding box center [622, 337] width 275 height 20
checkbox input "true"
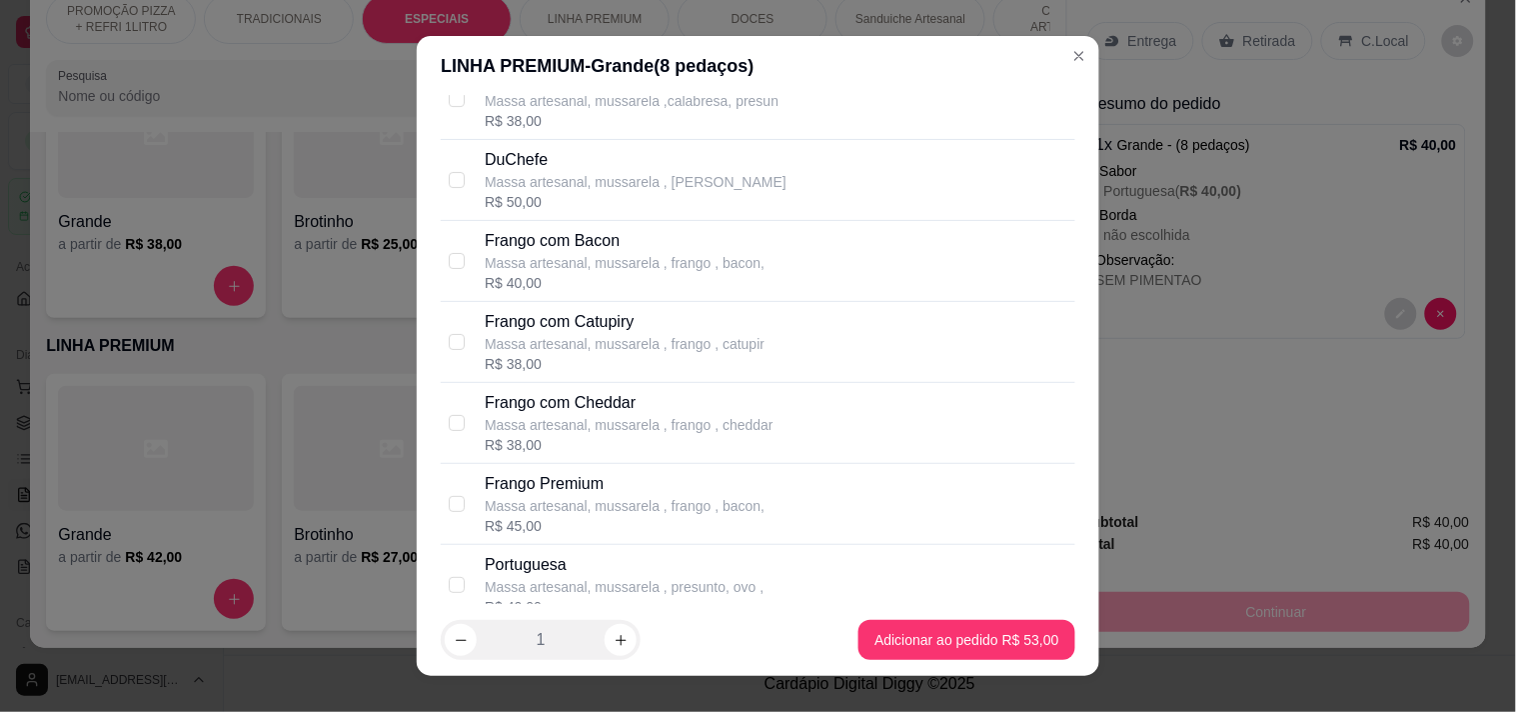
scroll to position [1887, 0]
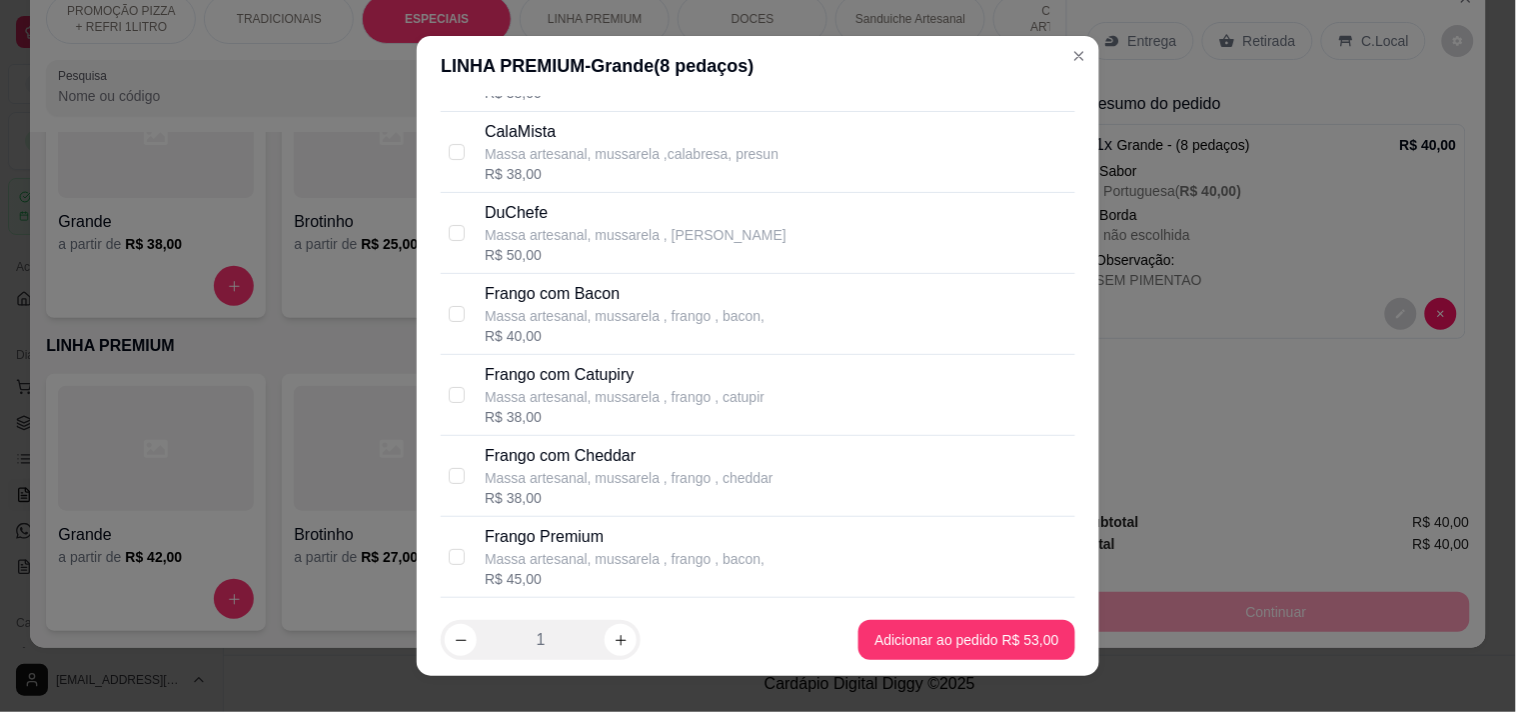
click at [660, 246] on div "R$ 50,00" at bounding box center [636, 255] width 302 height 20
checkbox input "true"
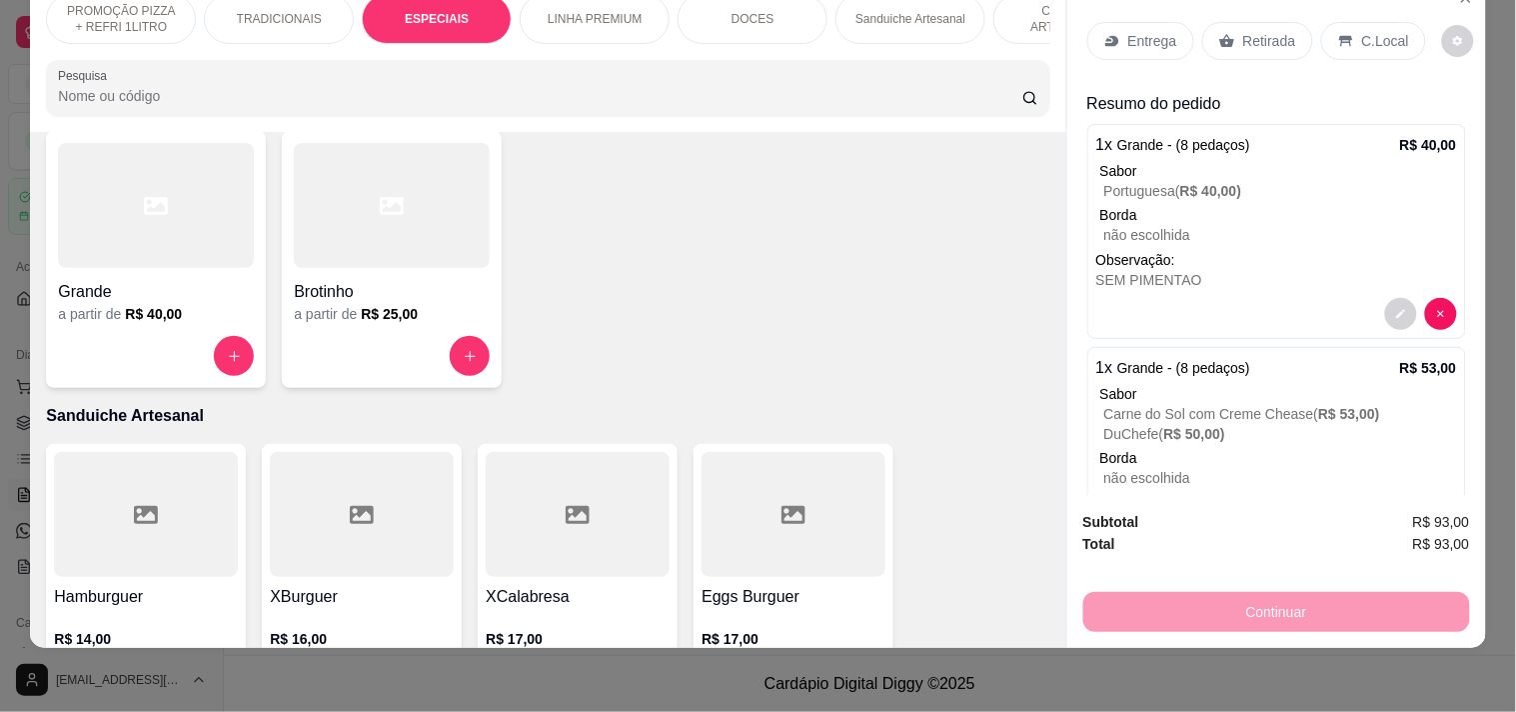
scroll to position [1271, 0]
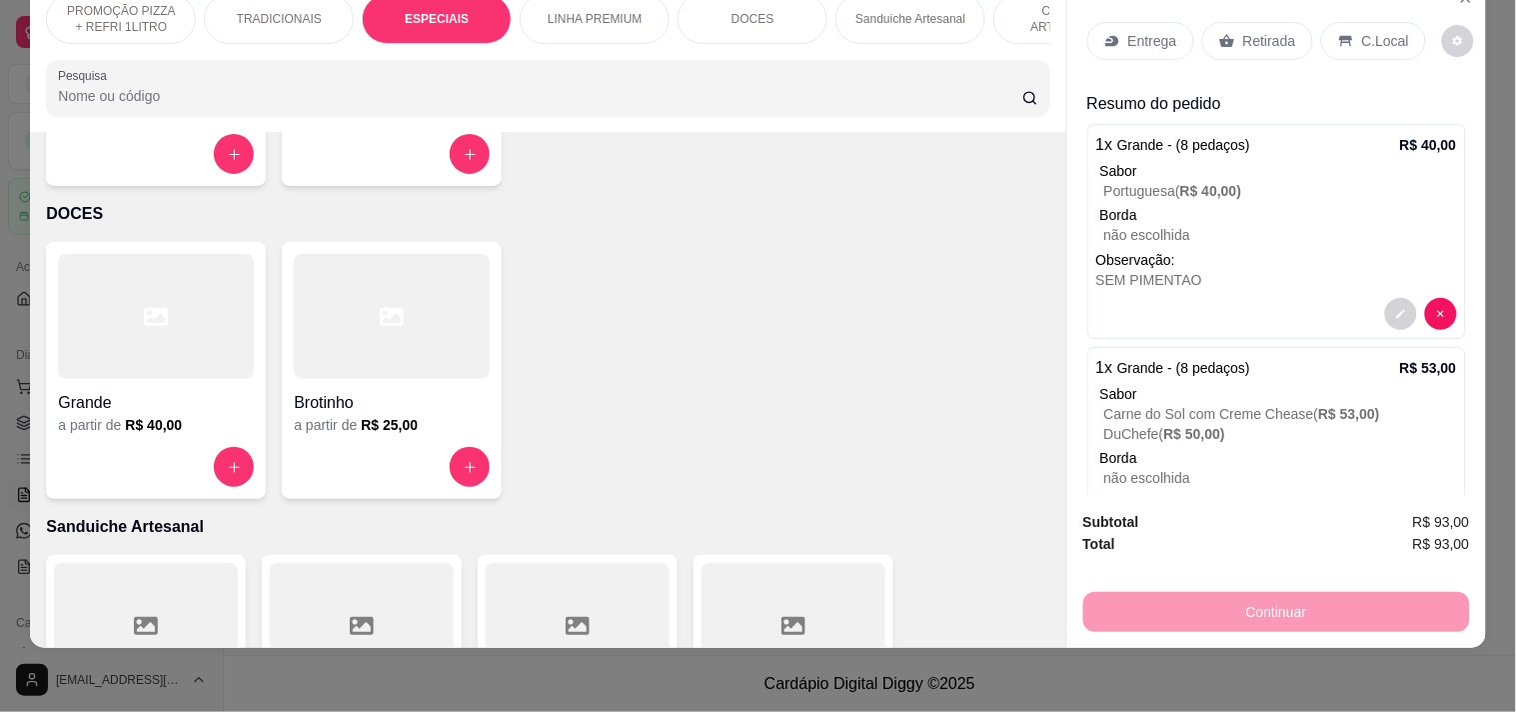
click at [394, 396] on h4 "Brotinho" at bounding box center [392, 403] width 196 height 24
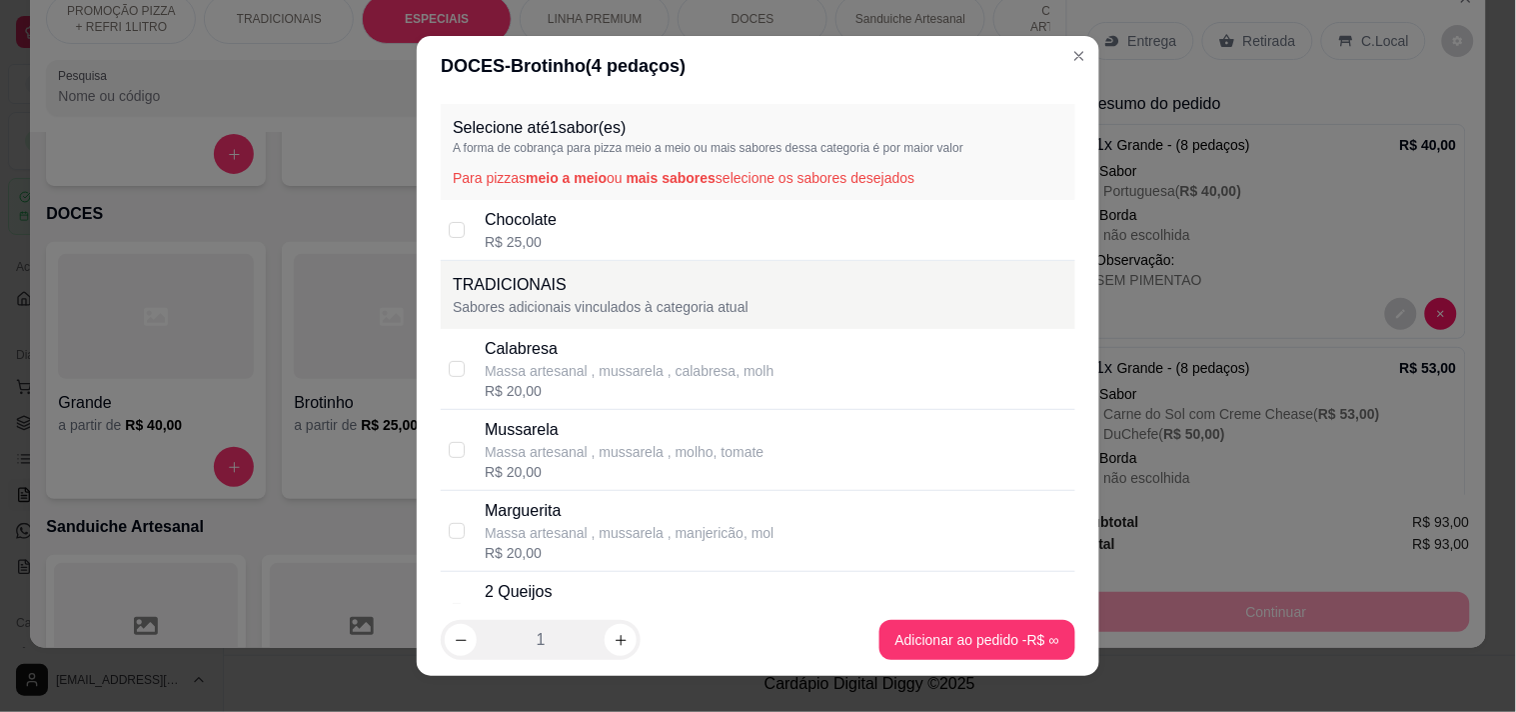
click at [485, 216] on p "Chocolate" at bounding box center [521, 220] width 72 height 24
checkbox input "true"
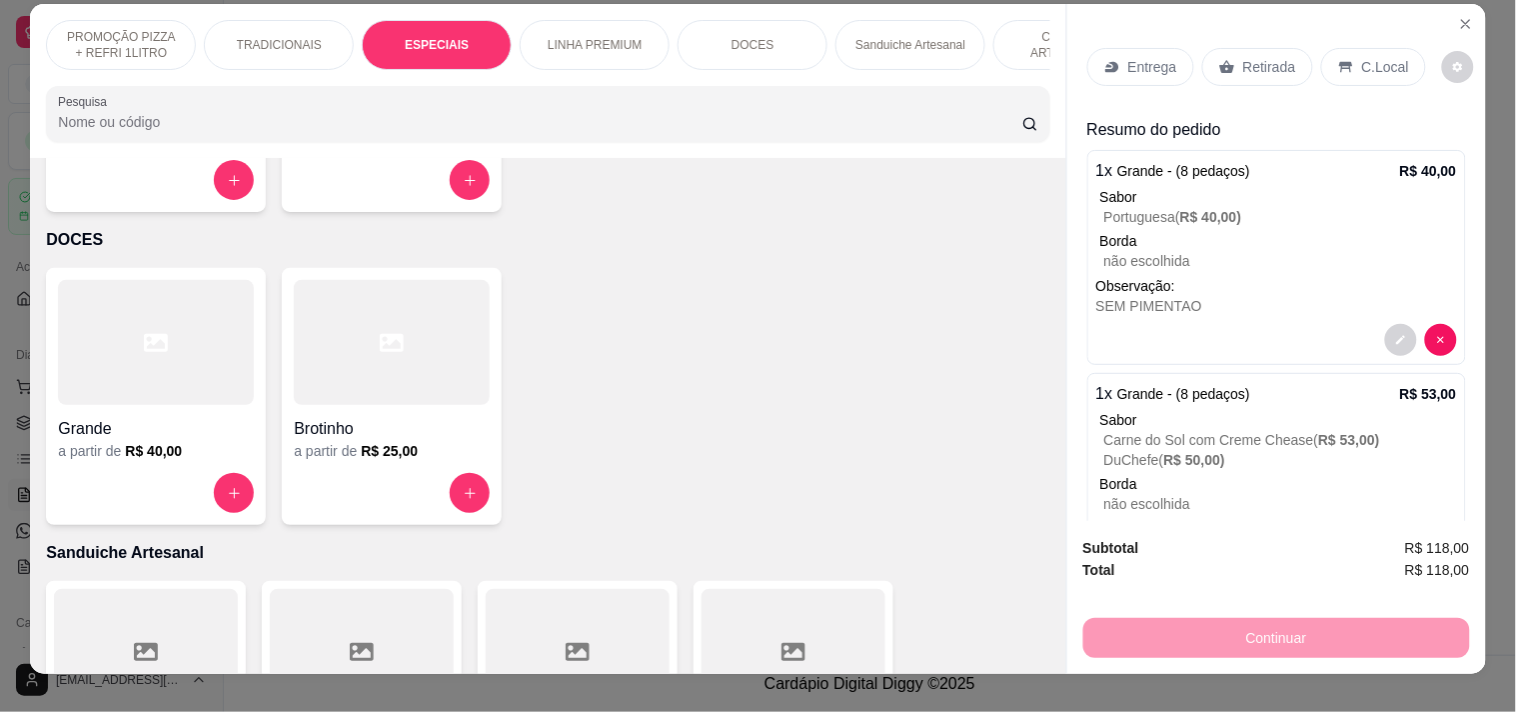
scroll to position [0, 0]
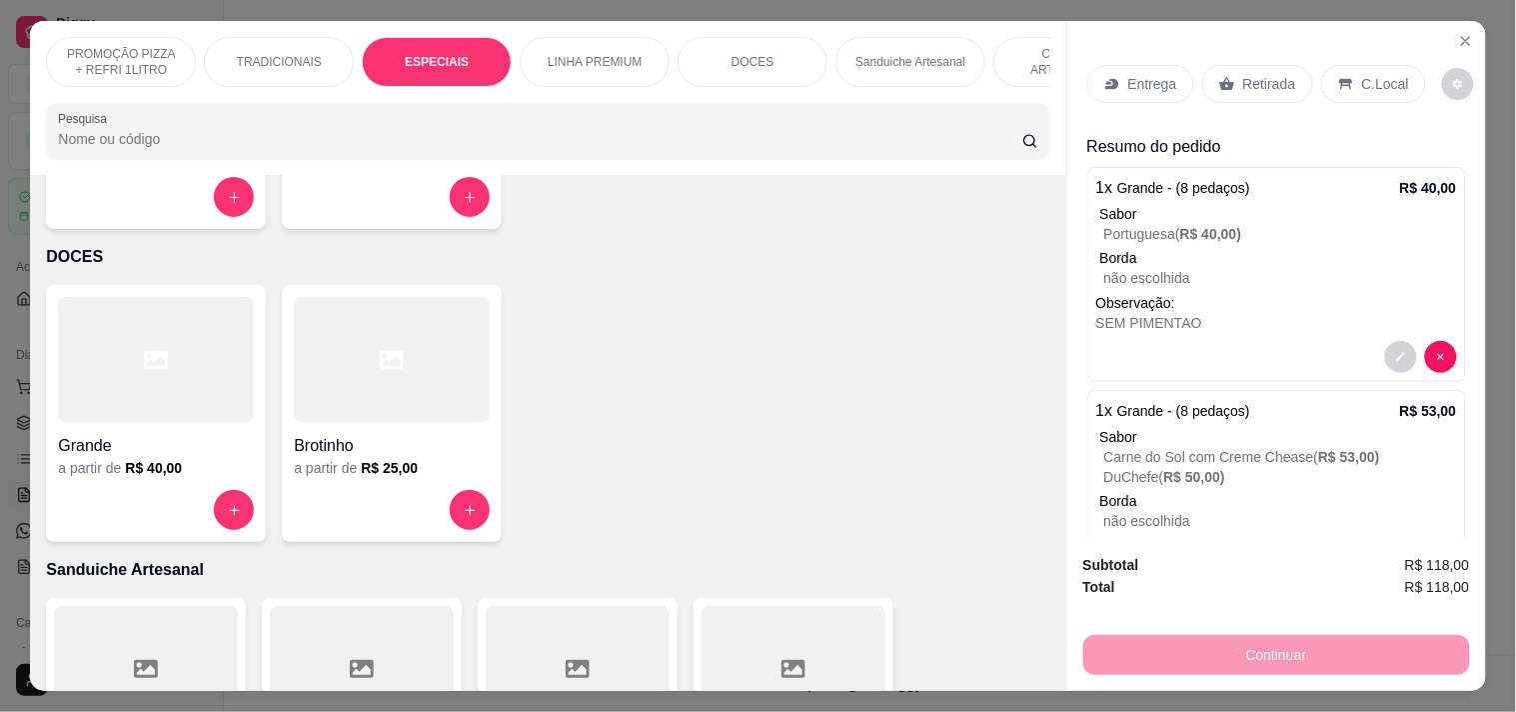
click at [1135, 78] on p "Entrega" at bounding box center [1152, 84] width 49 height 20
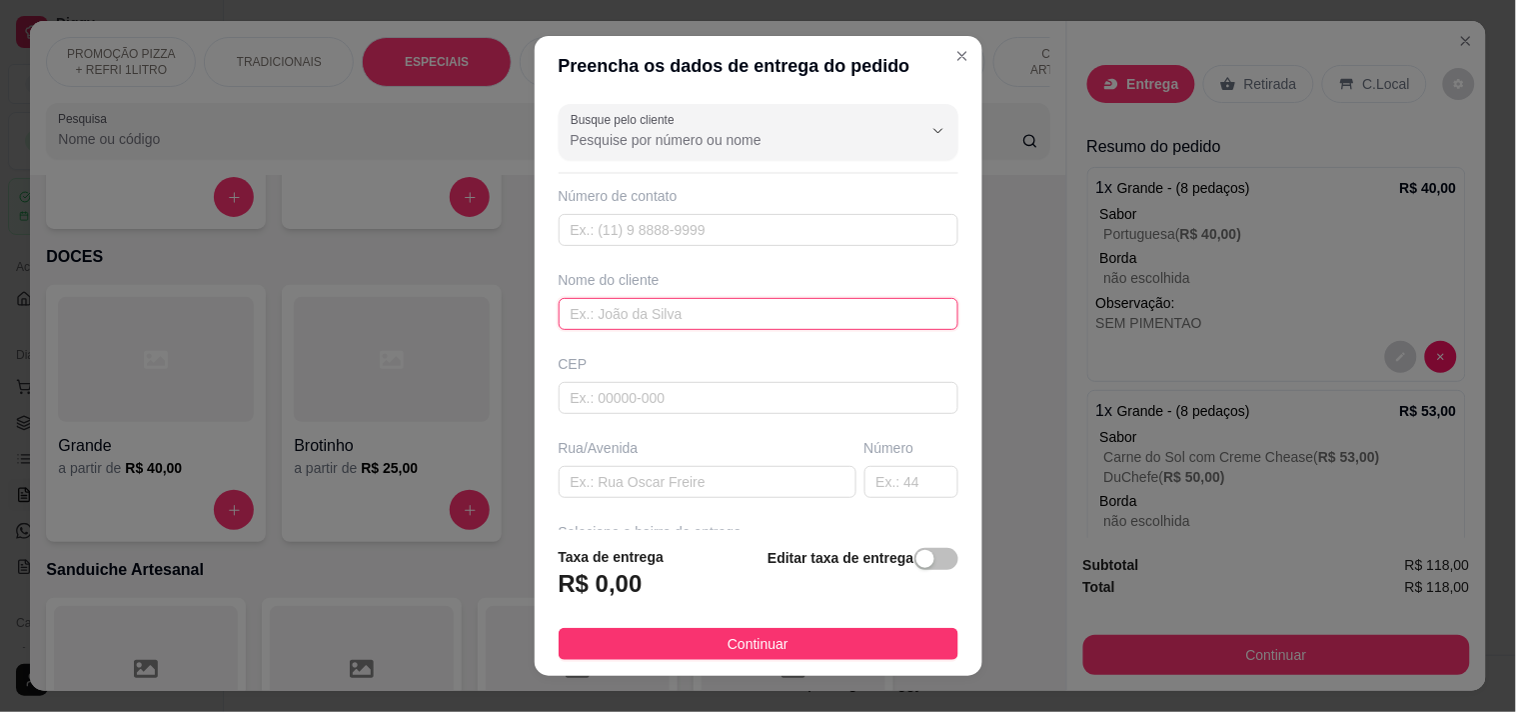
click at [667, 313] on input "text" at bounding box center [759, 314] width 400 height 32
type input "LENINHA"
click at [670, 464] on div "Rua/Avenida" at bounding box center [708, 468] width 306 height 60
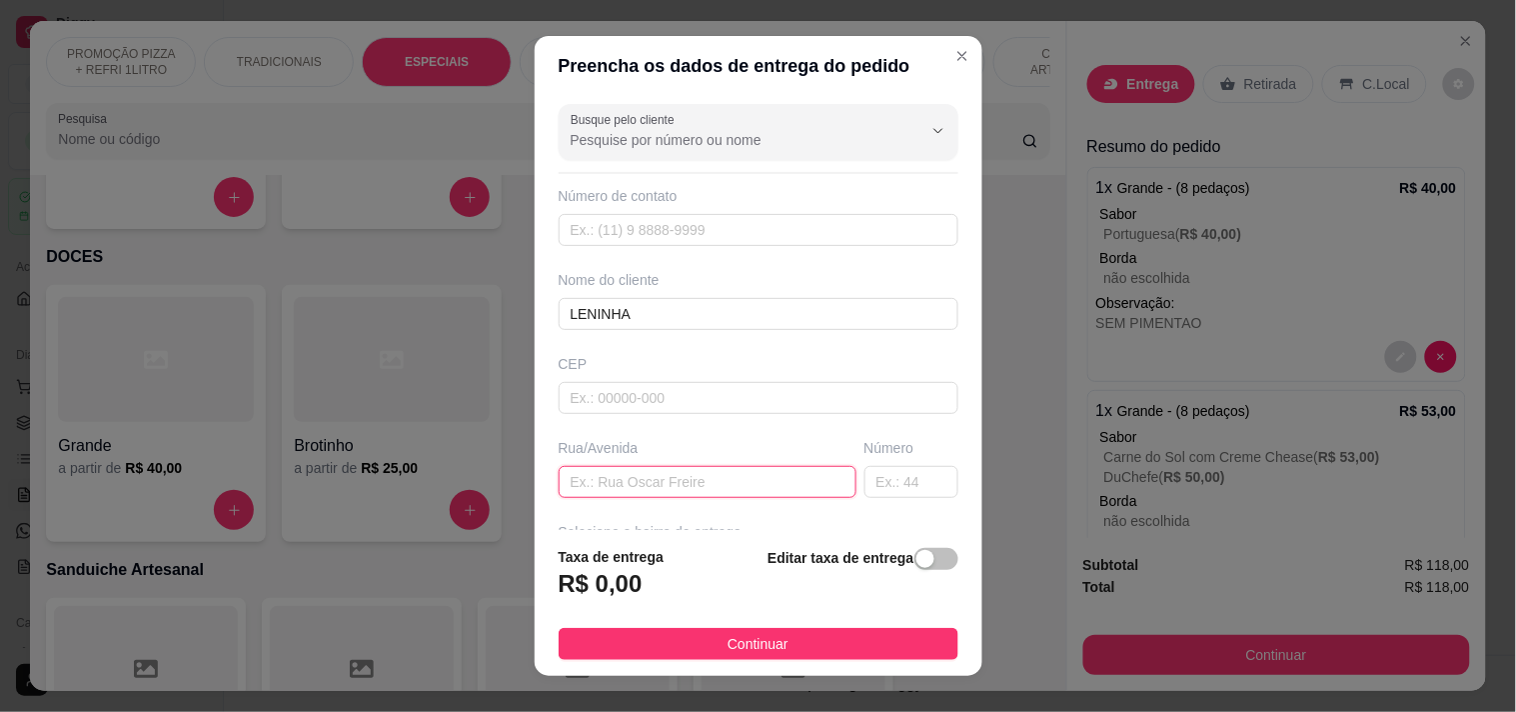
click at [676, 486] on input "text" at bounding box center [708, 482] width 298 height 32
paste input "Rua Tenente Moacir Matos 615"
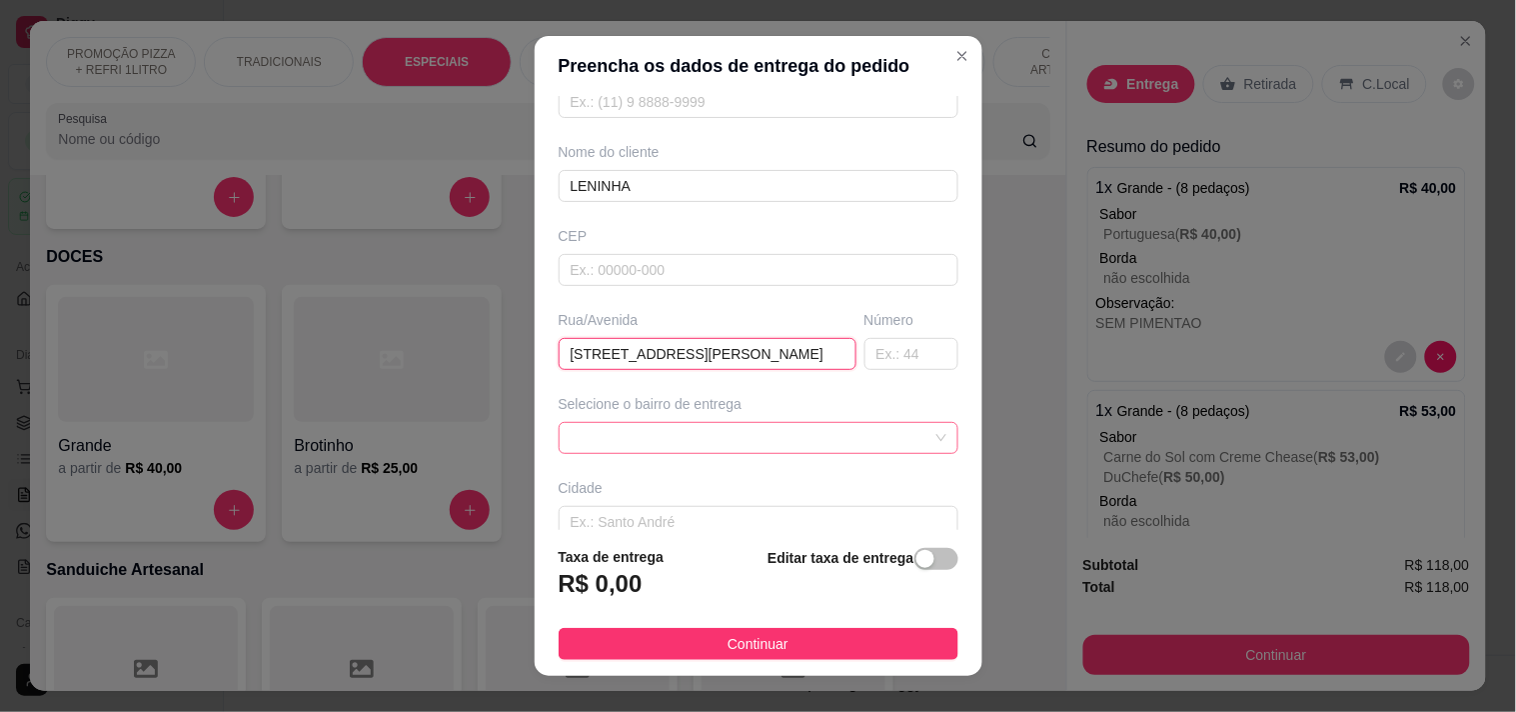
scroll to position [240, 0]
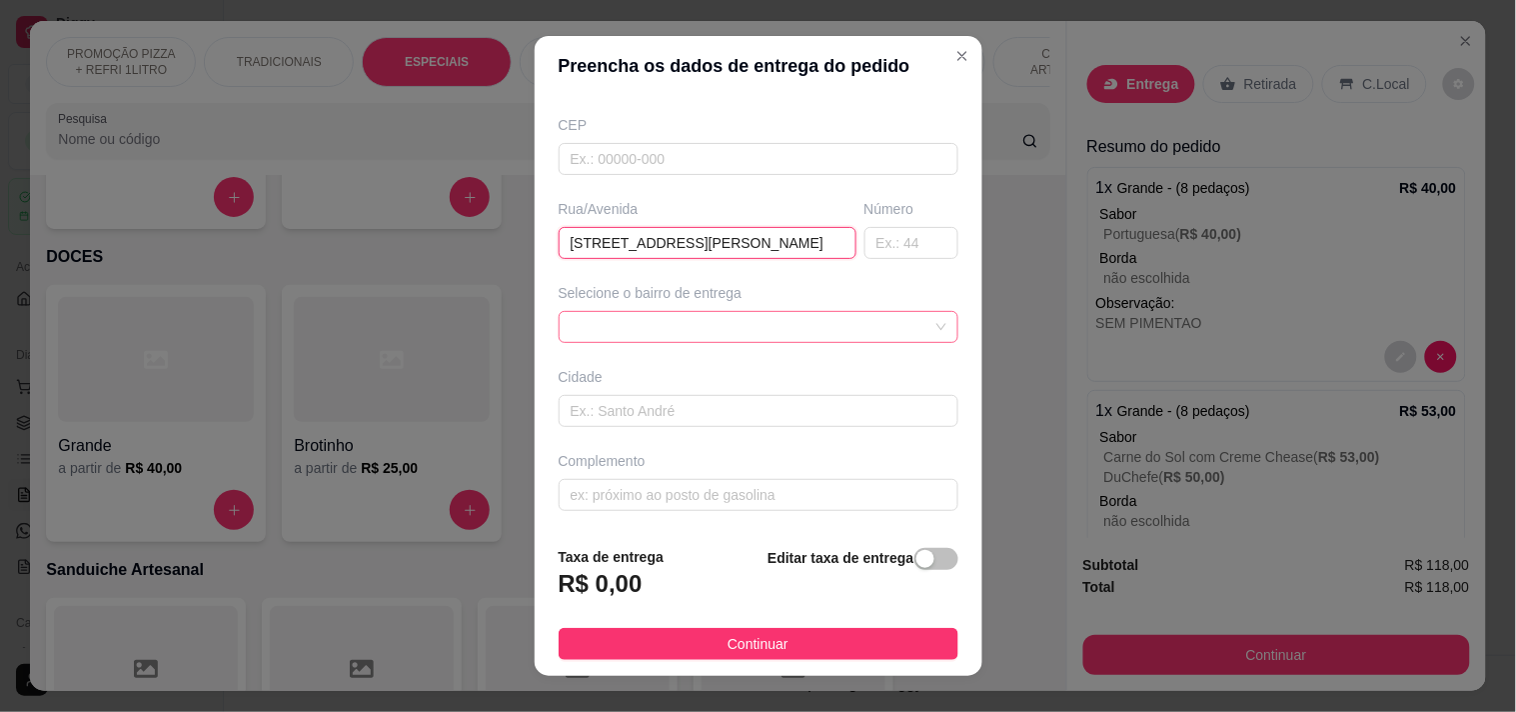
click at [681, 341] on div at bounding box center [759, 327] width 400 height 32
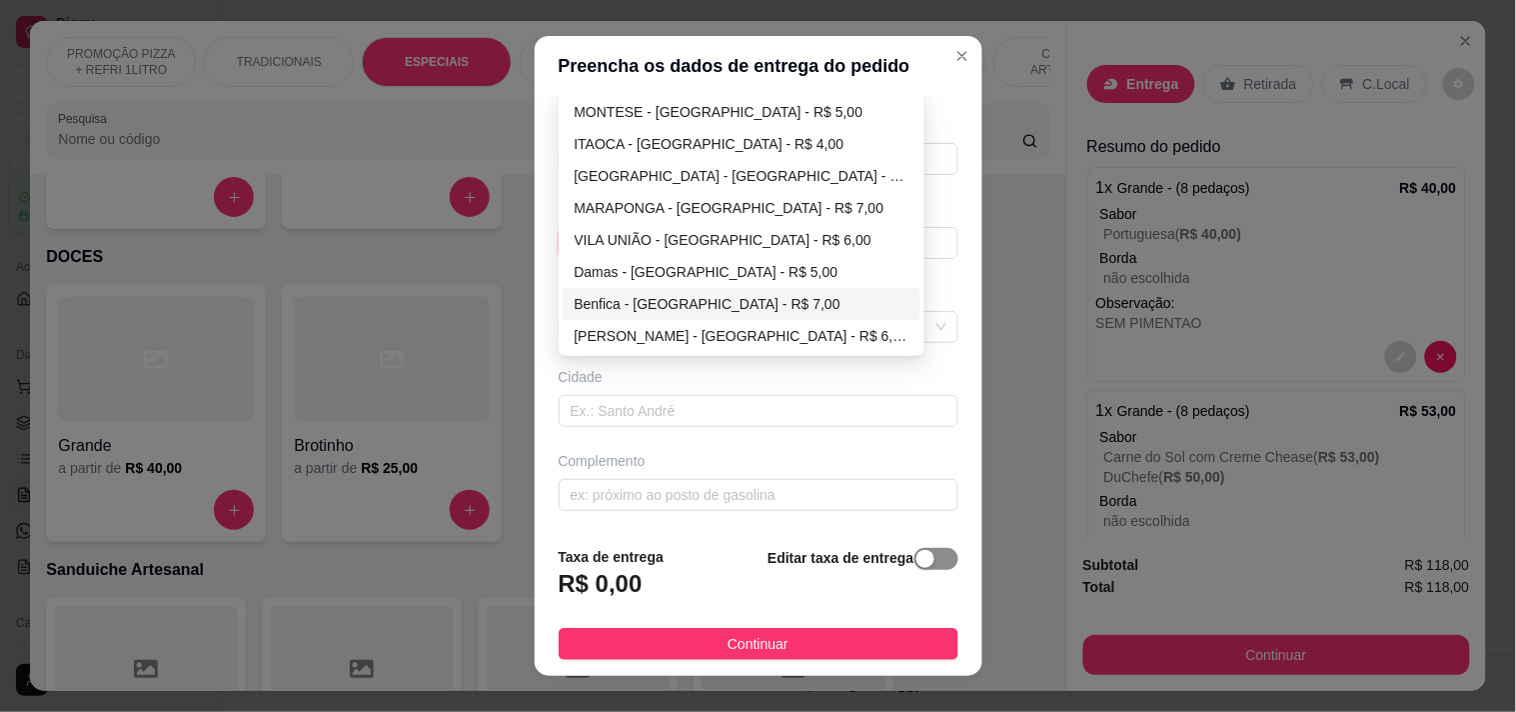
type input "Rua Tenente Moacir Matos 615"
click at [917, 568] on span "button" at bounding box center [936, 559] width 44 height 22
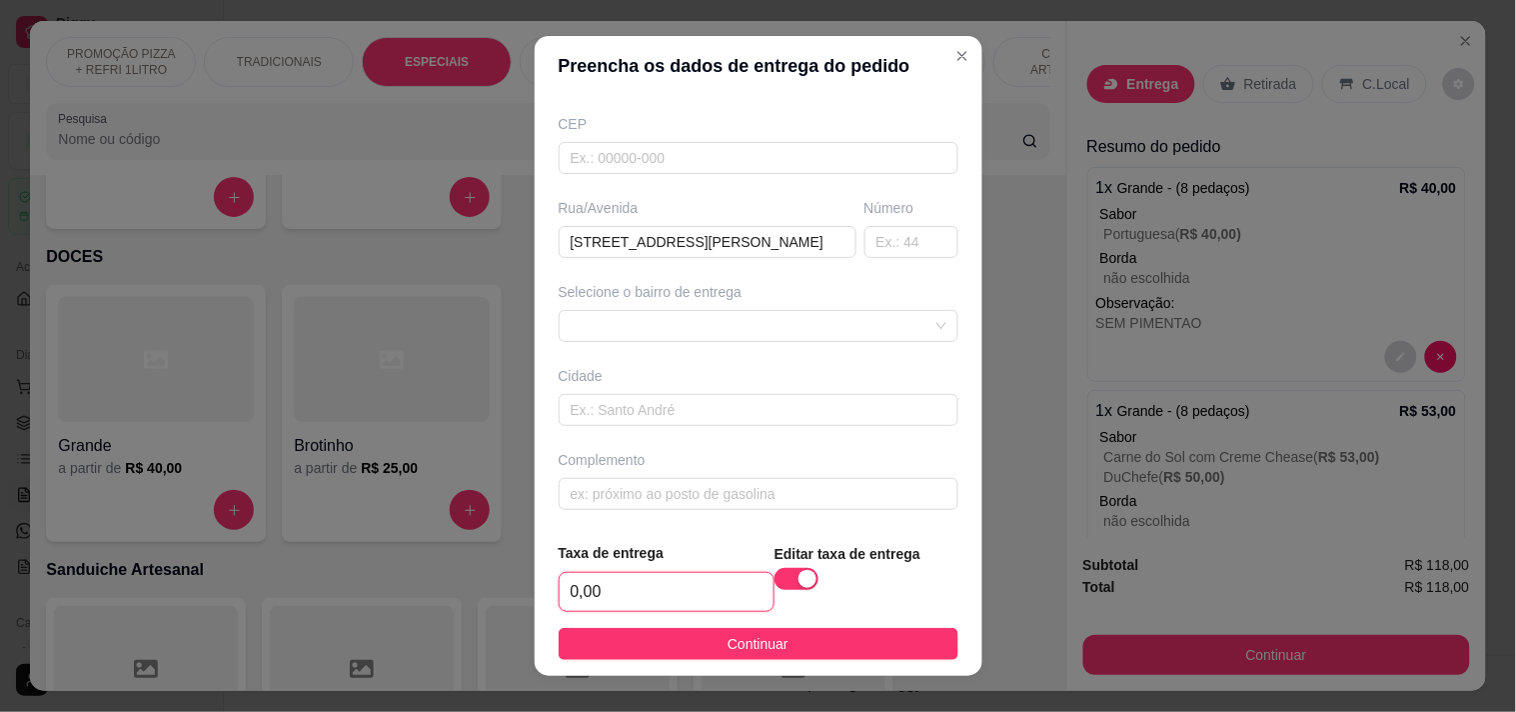
click at [700, 592] on input "0,00" at bounding box center [667, 592] width 214 height 38
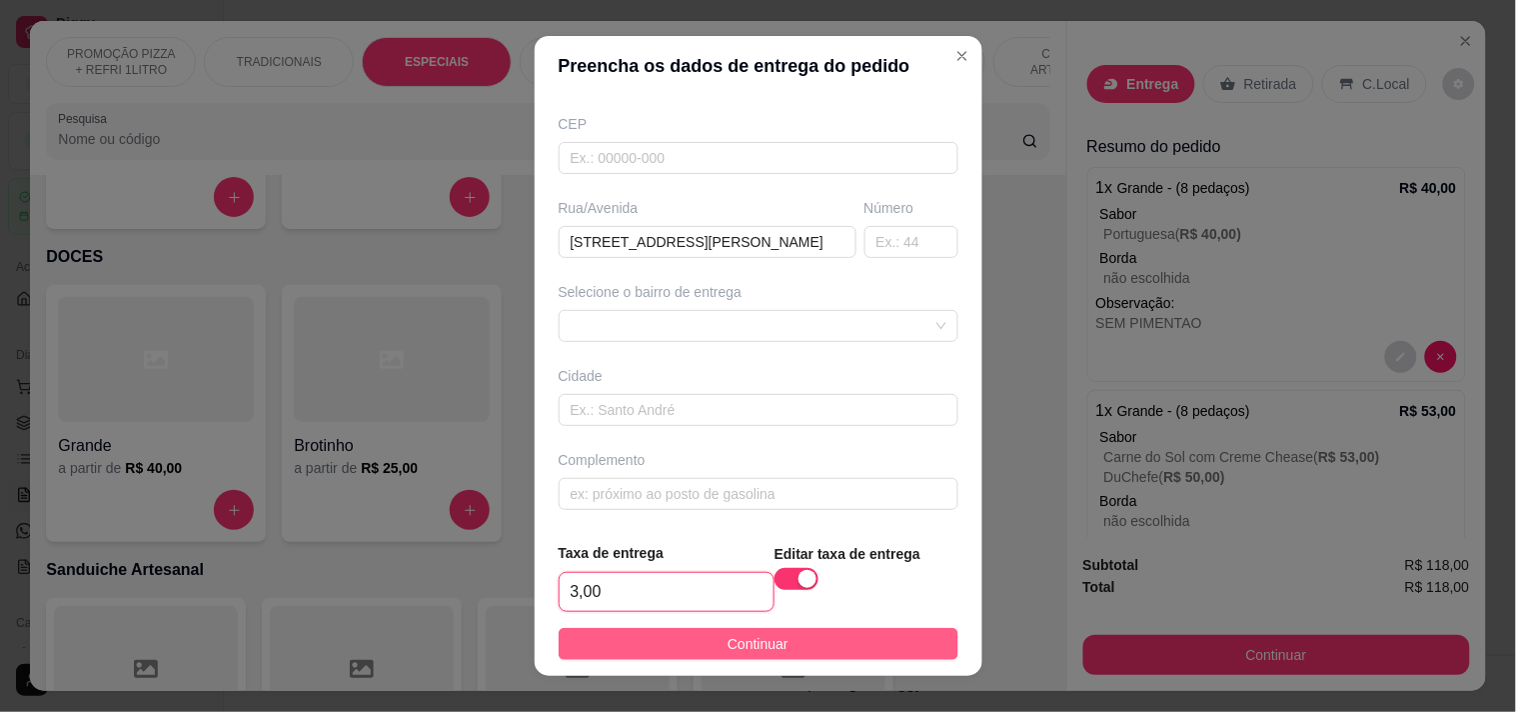
type input "3,00"
click at [697, 652] on button "Continuar" at bounding box center [759, 644] width 400 height 32
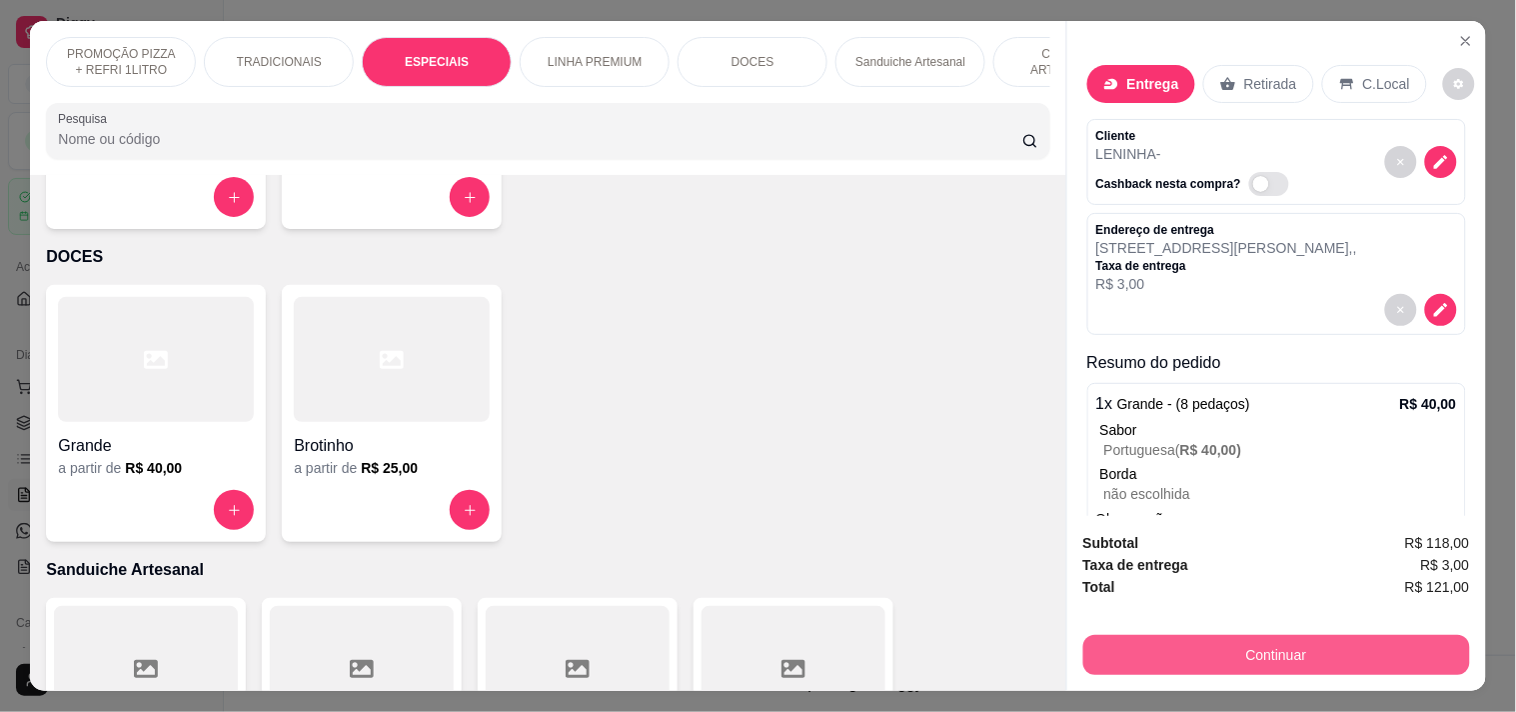
click at [1150, 653] on button "Continuar" at bounding box center [1276, 655] width 387 height 40
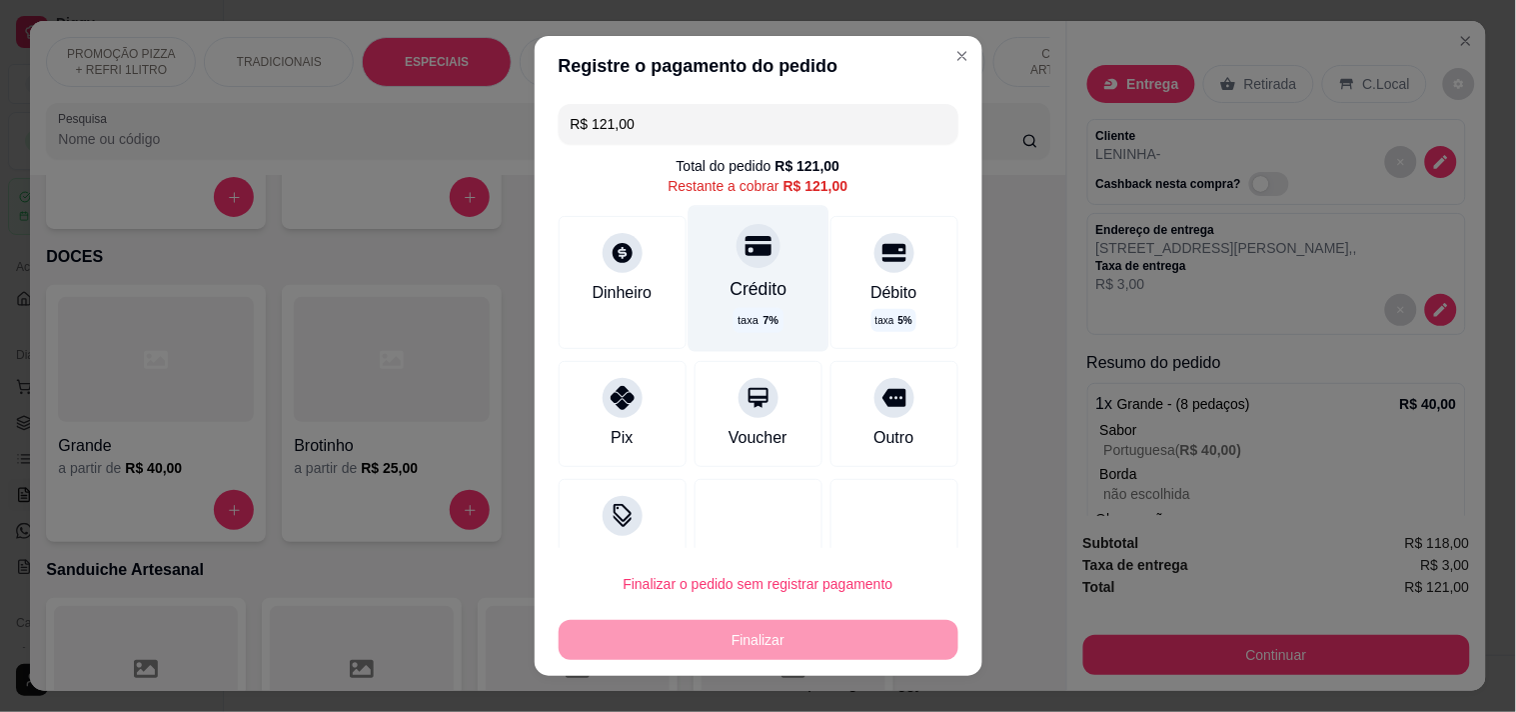
click at [750, 305] on div "Crédito taxa 7 %" at bounding box center [758, 278] width 141 height 146
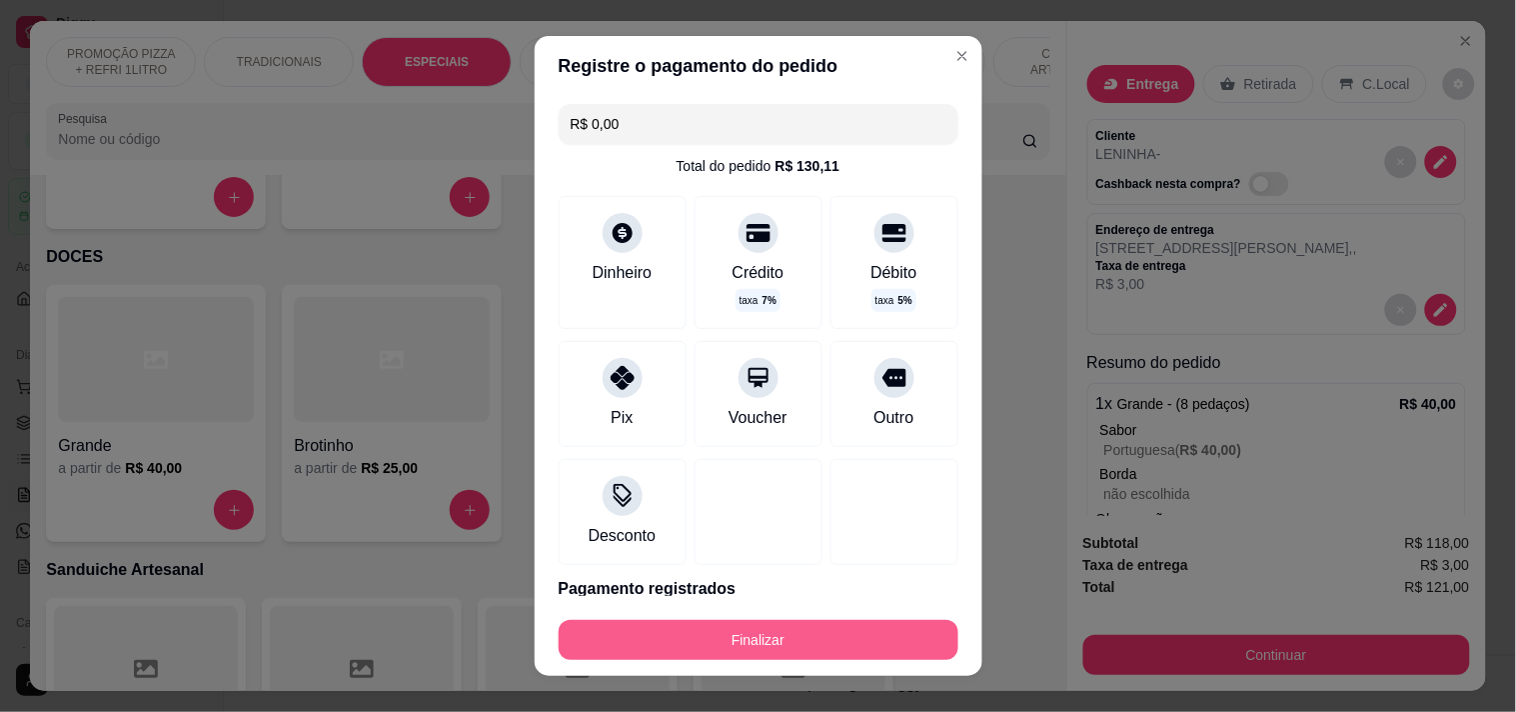
click at [764, 651] on button "Finalizar" at bounding box center [759, 640] width 400 height 40
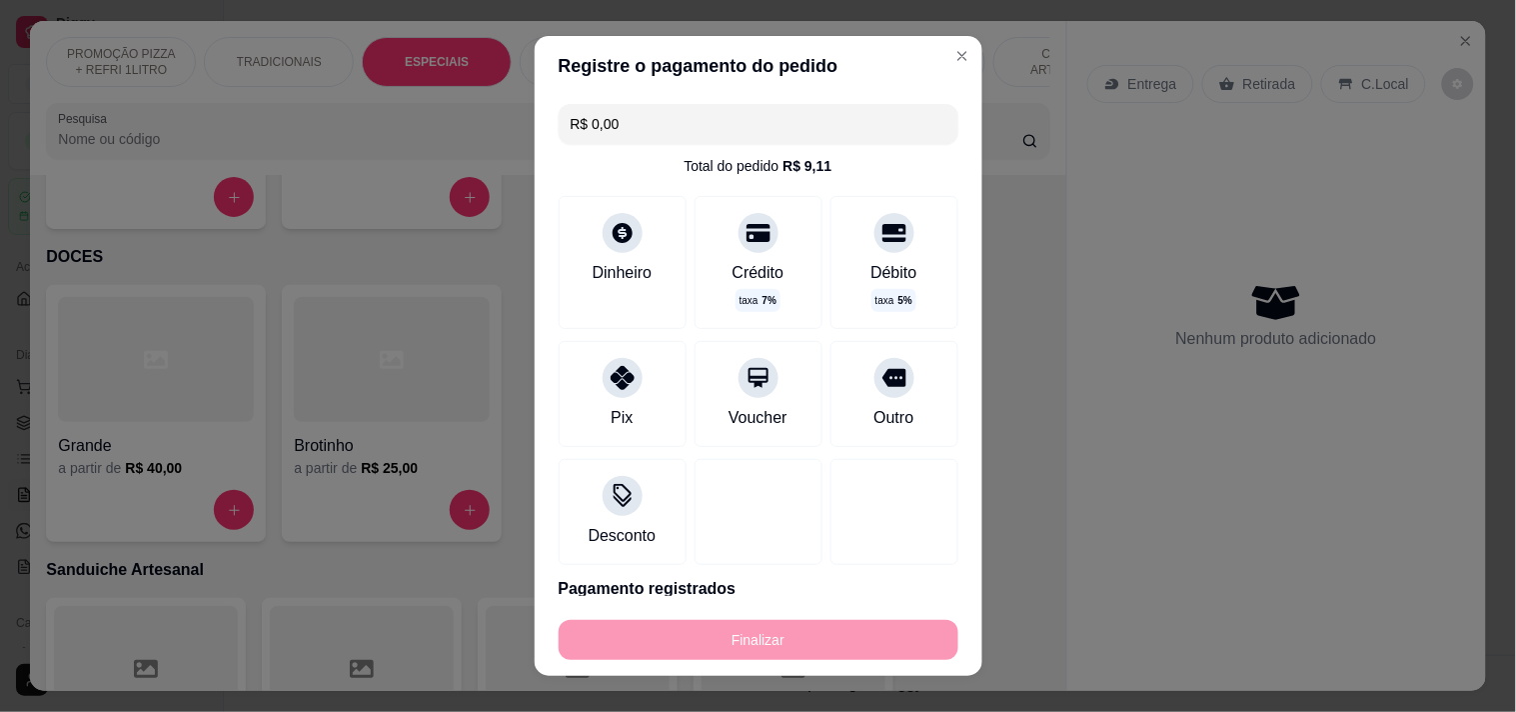
type input "-R$ 121,00"
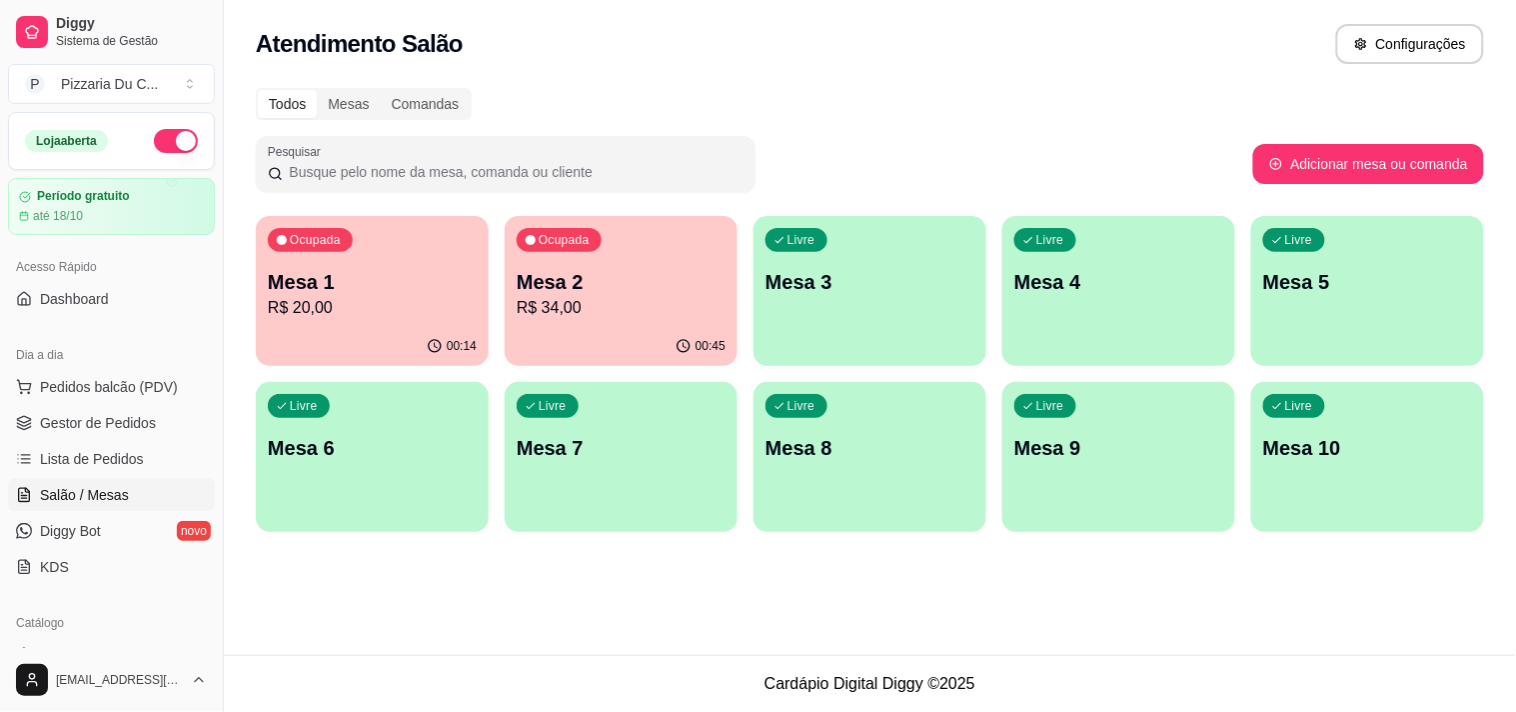
click at [547, 73] on div "Atendimento Salão Configurações" at bounding box center [870, 38] width 1292 height 76
click at [790, 410] on p "Livre" at bounding box center [803, 408] width 27 height 16
click at [796, 307] on div "Livre Mesa 3" at bounding box center [870, 279] width 233 height 126
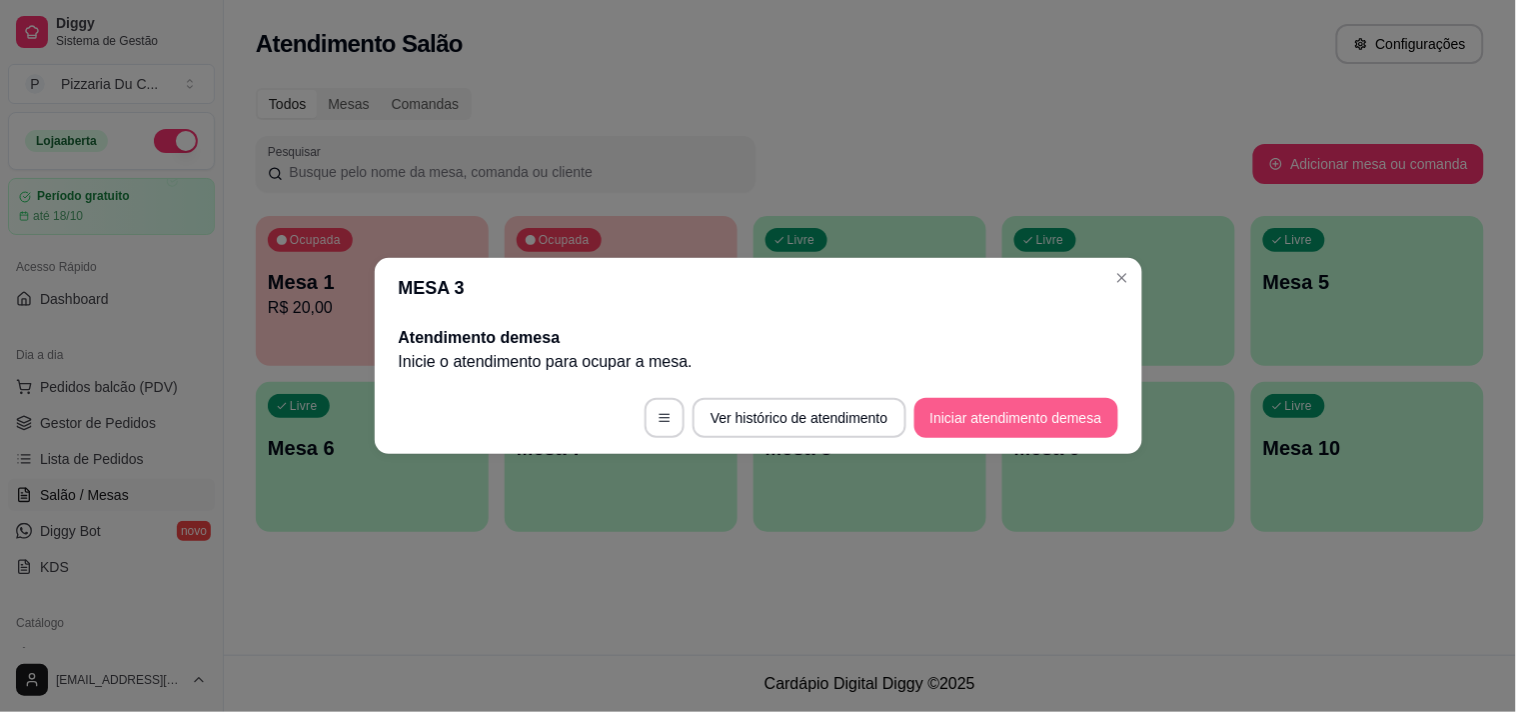
click at [1013, 422] on button "Iniciar atendimento de mesa" at bounding box center [1016, 418] width 204 height 40
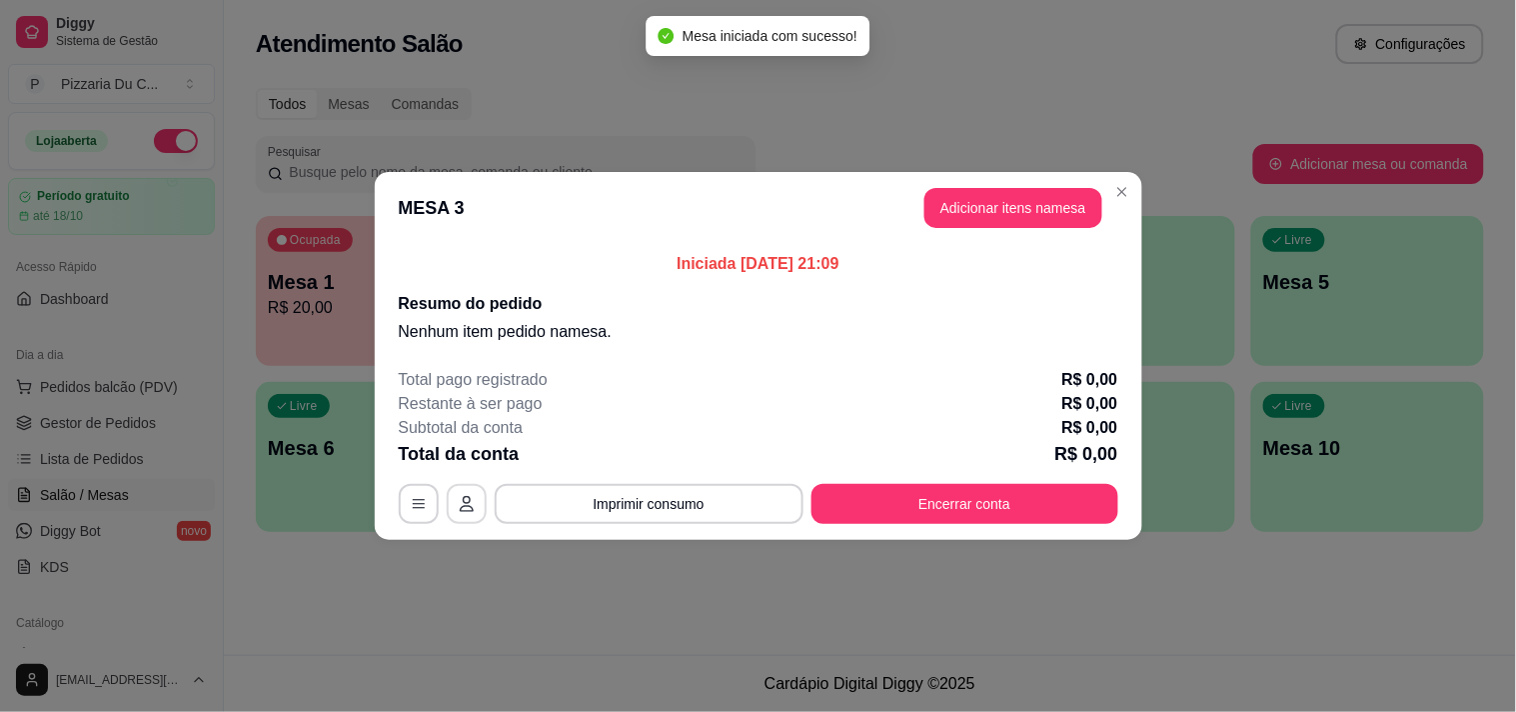
click at [452, 510] on button "button" at bounding box center [467, 504] width 40 height 40
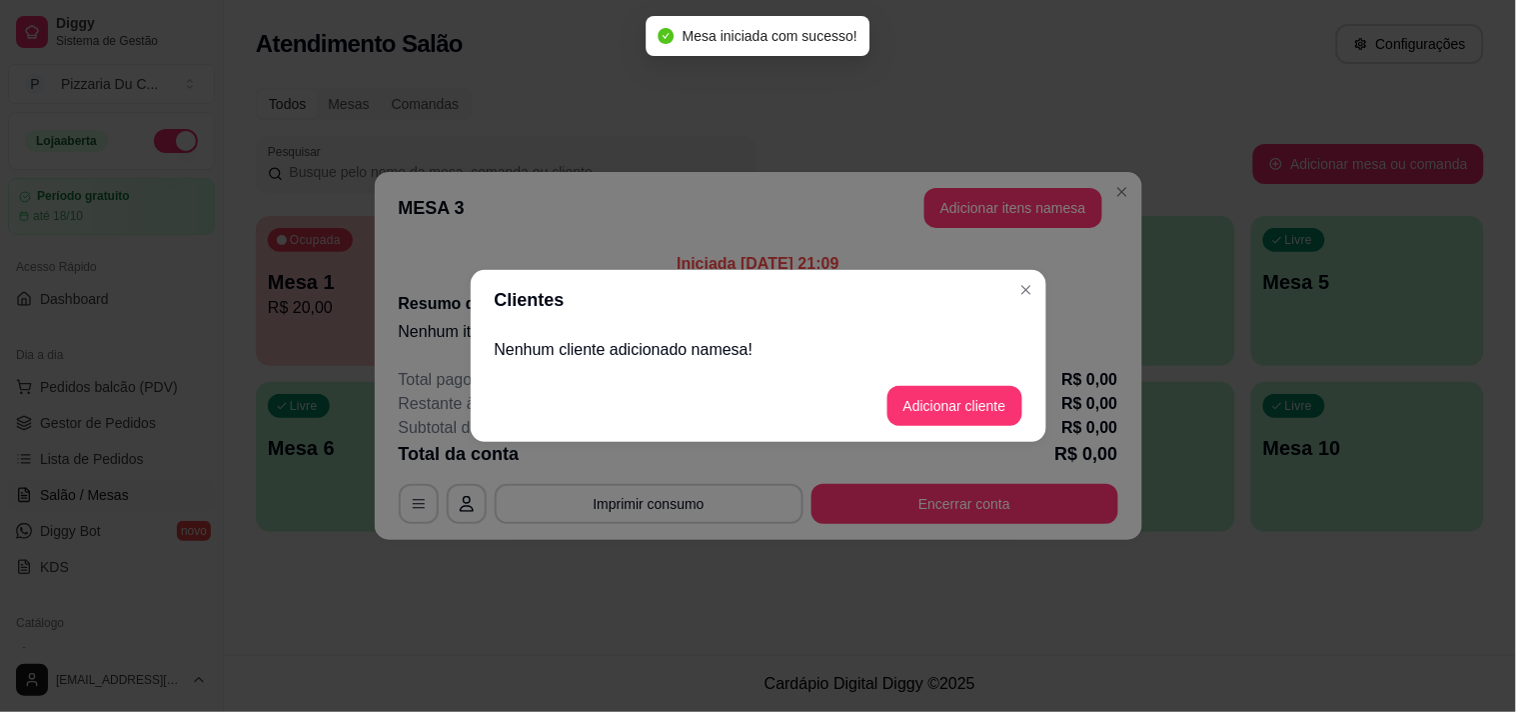
click at [527, 316] on header "Clientes" at bounding box center [759, 300] width 576 height 60
click at [541, 327] on header "Clientes" at bounding box center [759, 300] width 576 height 60
click at [556, 352] on p "Nenhum cliente adicionado na mesa !" at bounding box center [759, 350] width 528 height 24
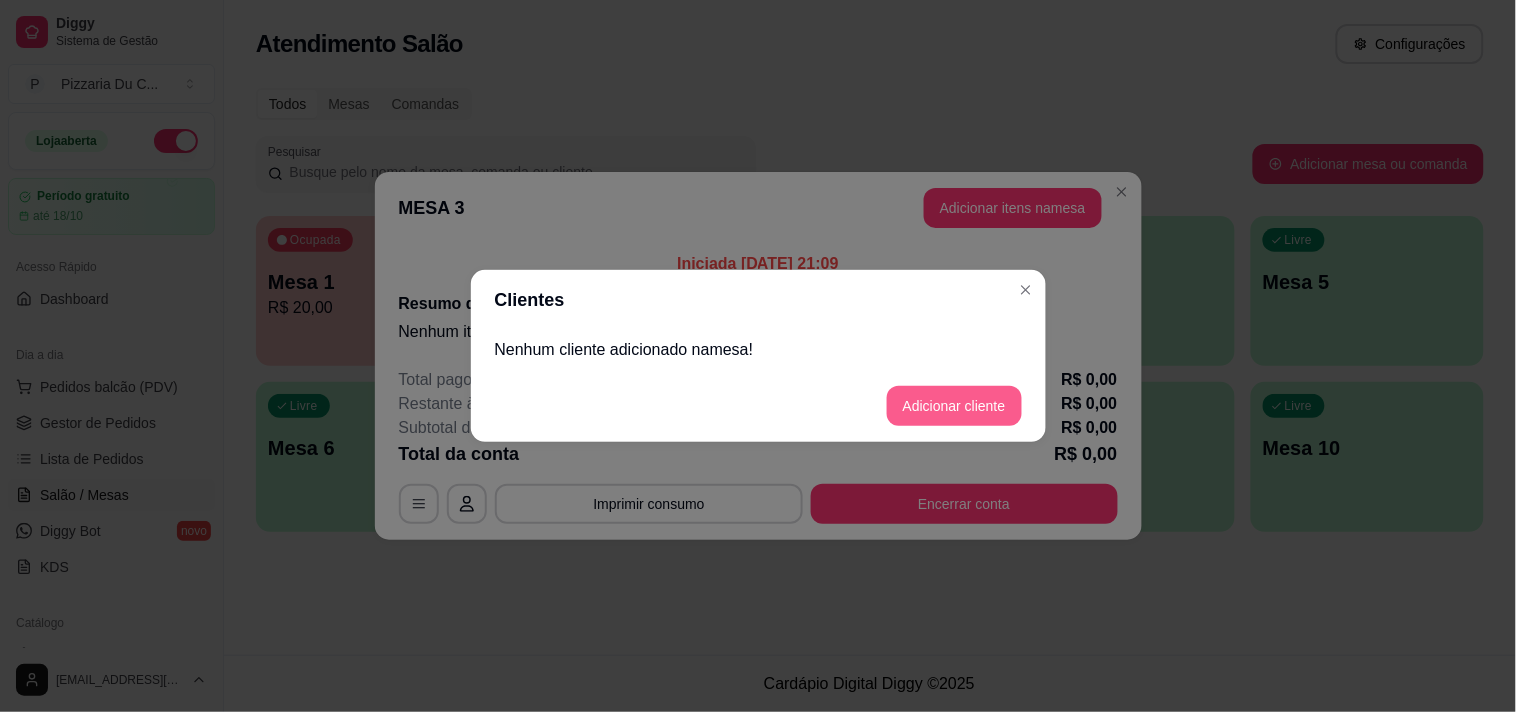
click at [926, 393] on button "Adicionar cliente" at bounding box center [954, 406] width 135 height 40
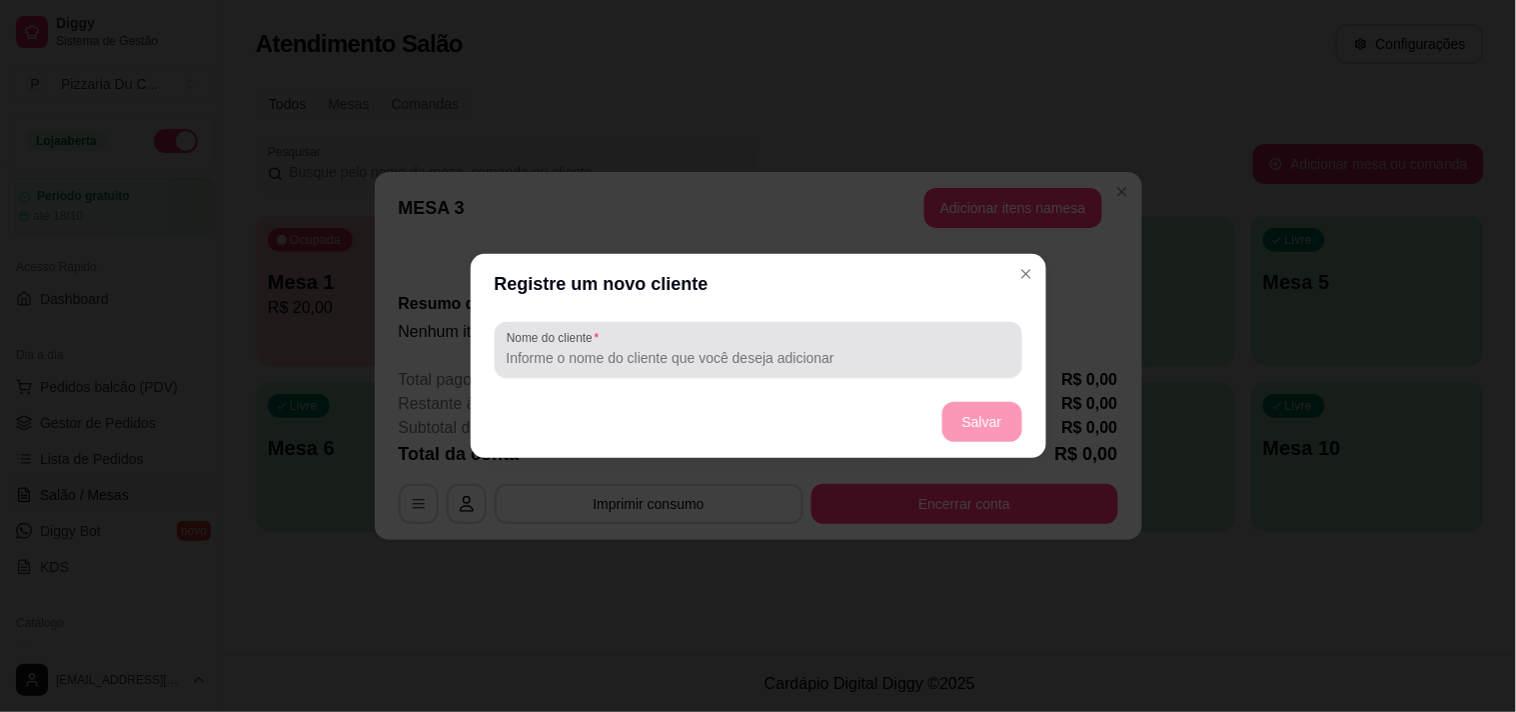
click at [743, 352] on input "Nome do cliente" at bounding box center [759, 358] width 504 height 20
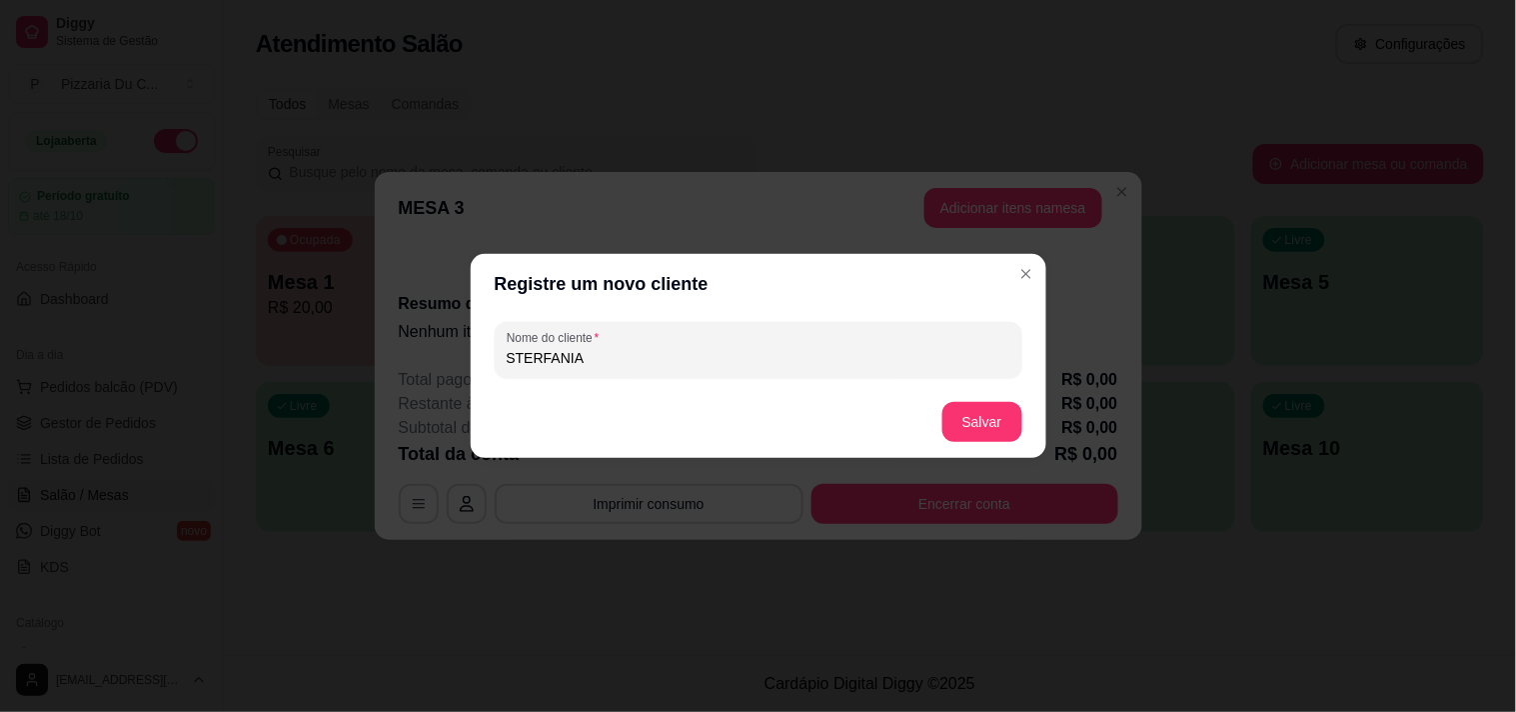
type input "STERFANIA"
click at [996, 443] on footer "Salvar" at bounding box center [759, 422] width 576 height 72
click at [993, 427] on button "Salvar" at bounding box center [982, 422] width 80 height 40
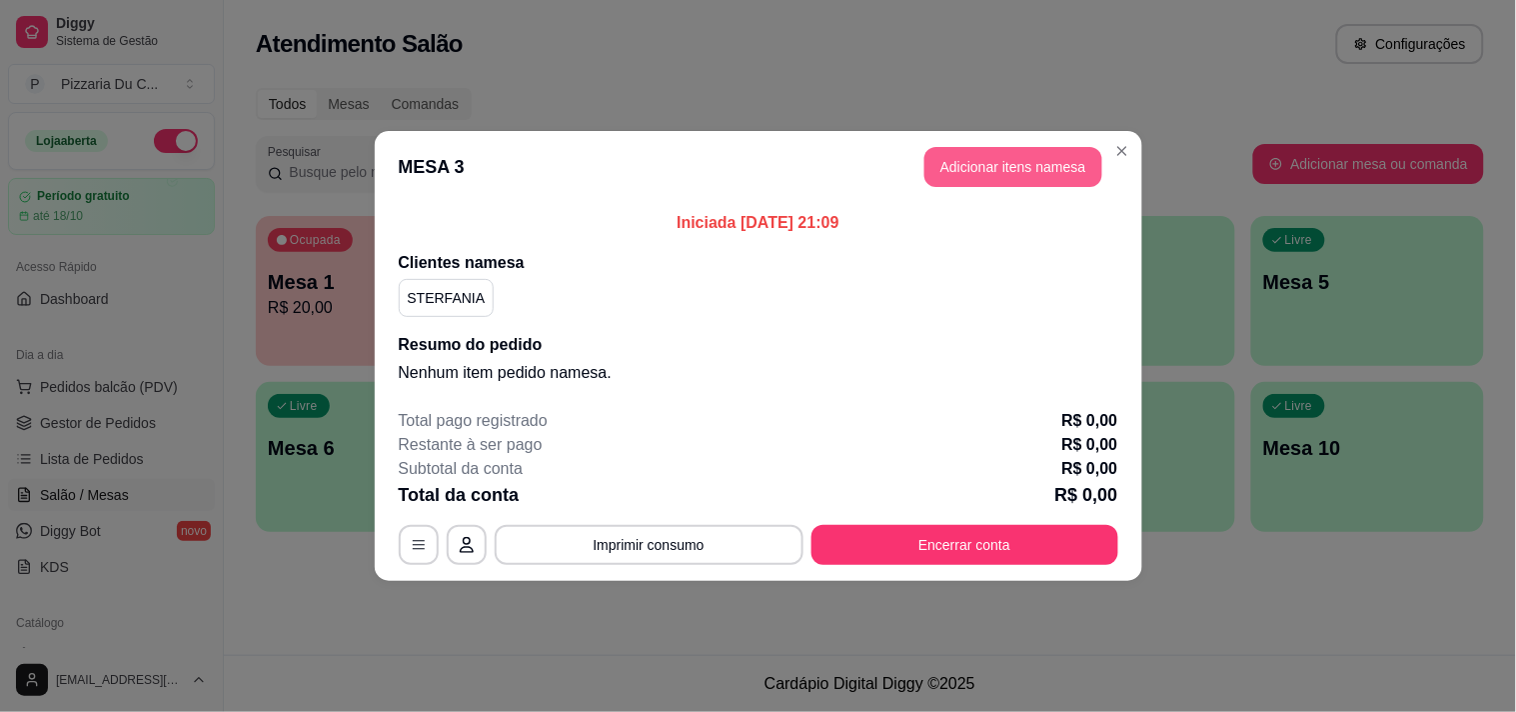
click at [1027, 163] on button "Adicionar itens na mesa" at bounding box center [1013, 167] width 178 height 40
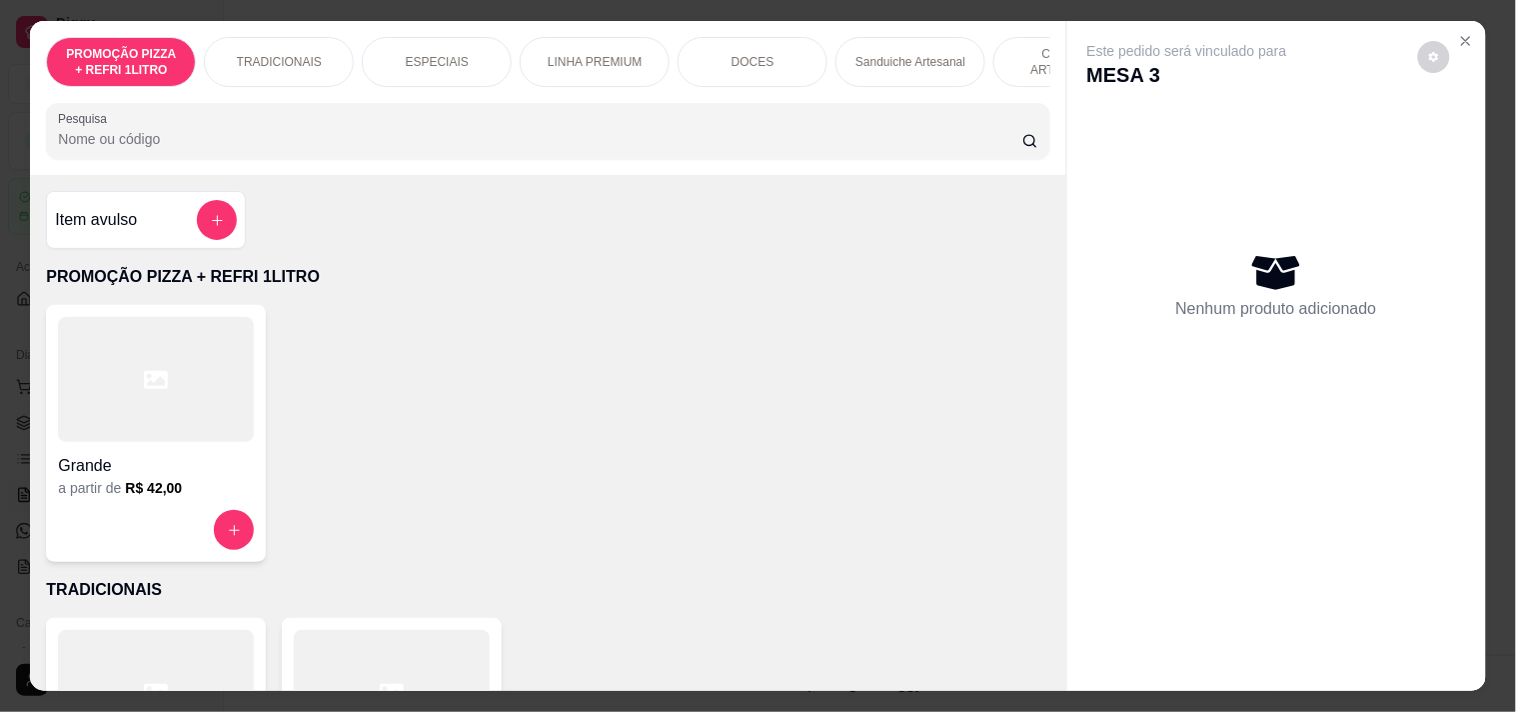
scroll to position [0, 879]
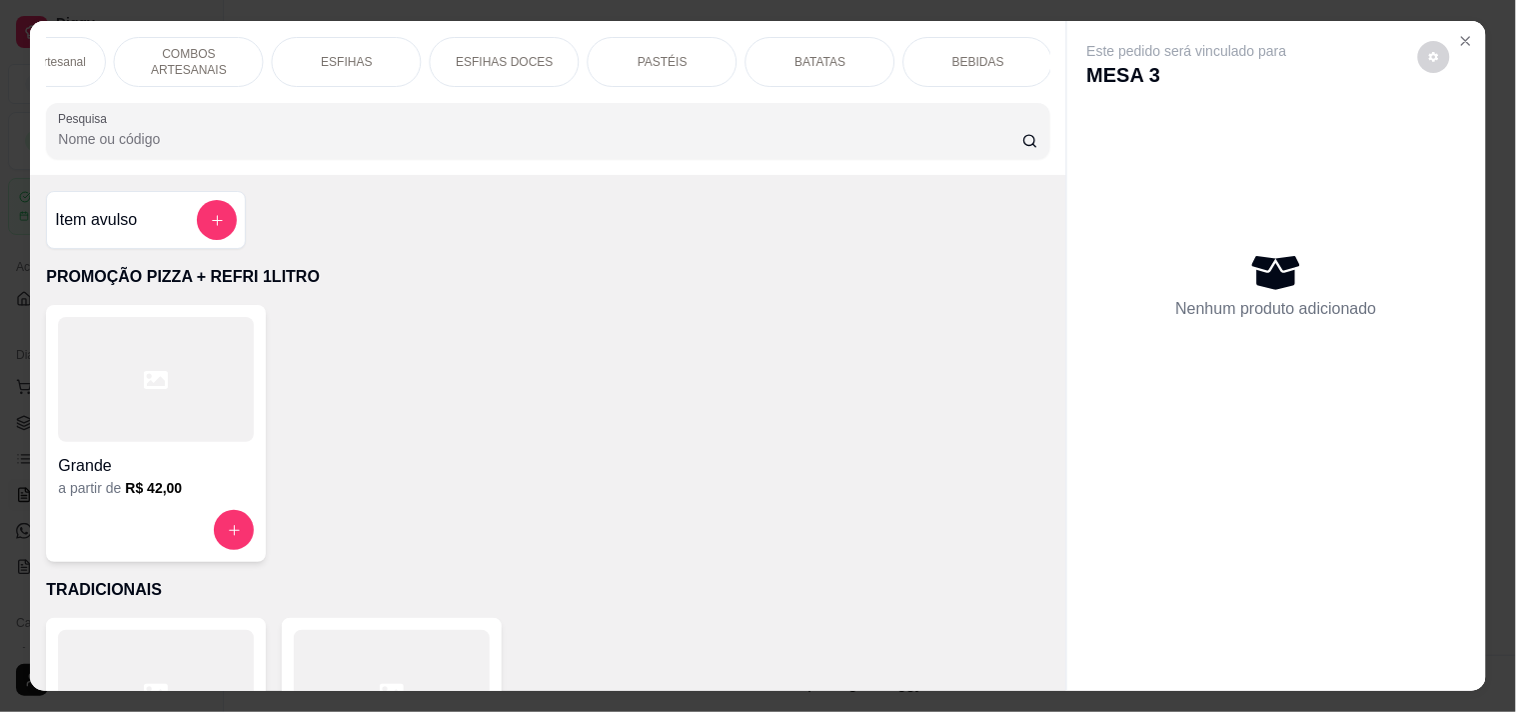
click at [704, 60] on div "PASTÉIS" at bounding box center [663, 62] width 150 height 50
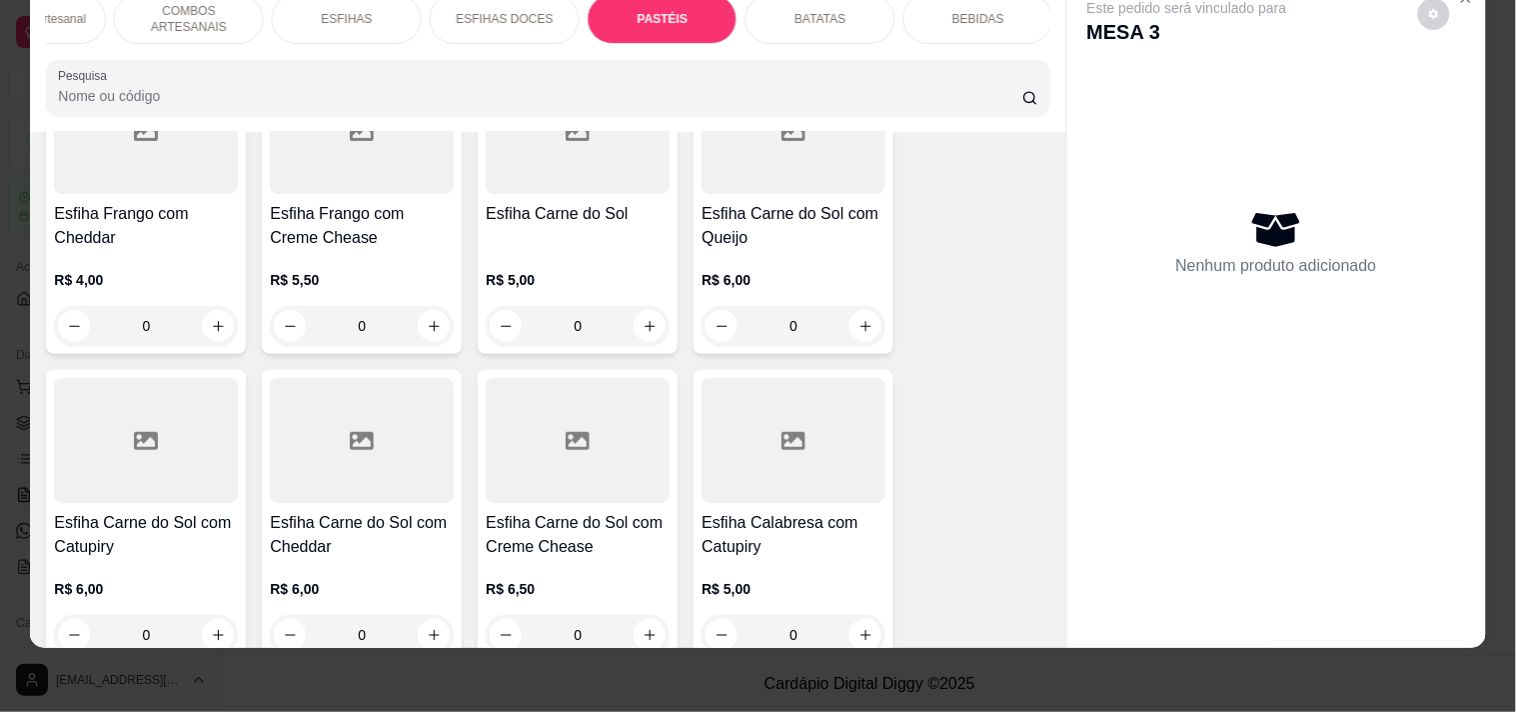
scroll to position [4192, 0]
click at [262, 103] on input "Pesquisa" at bounding box center [540, 96] width 964 height 20
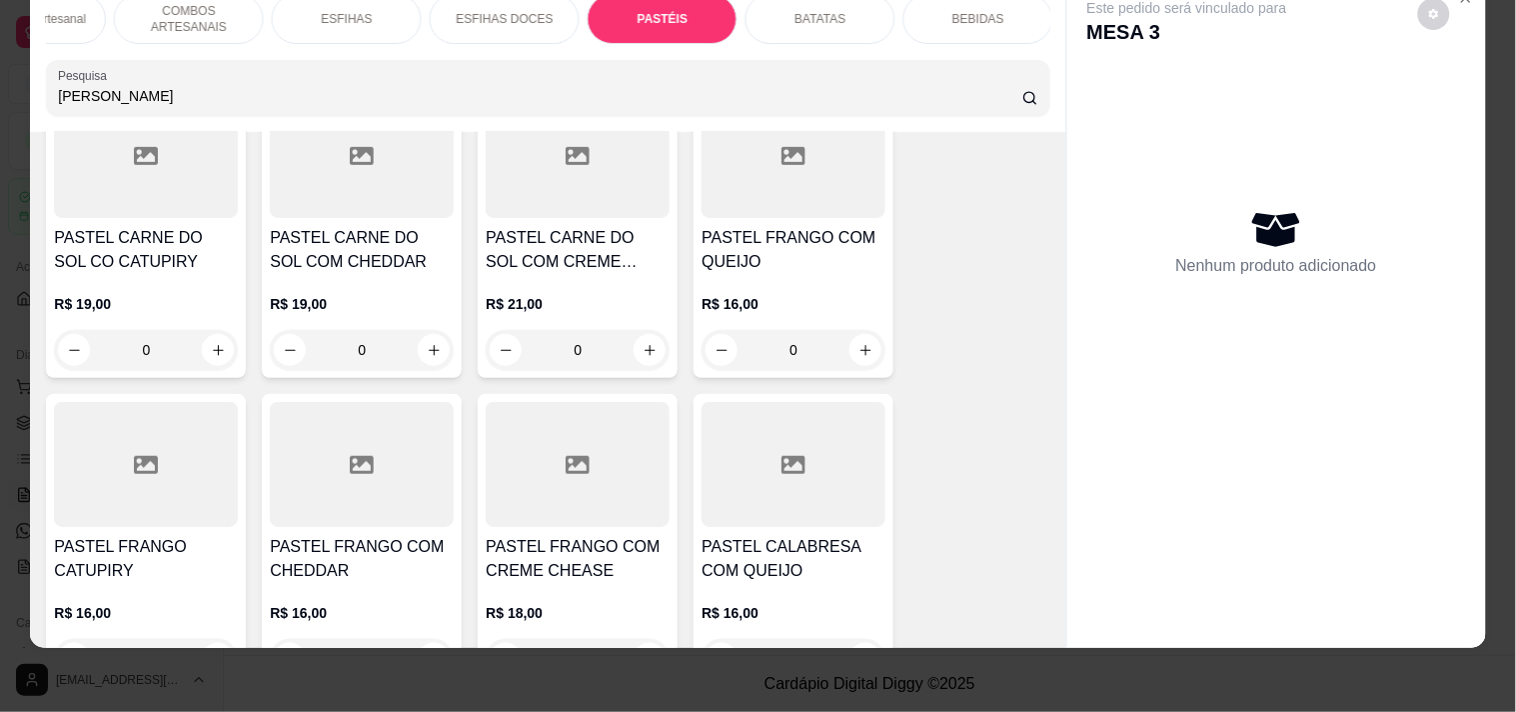
scroll to position [6160, 0]
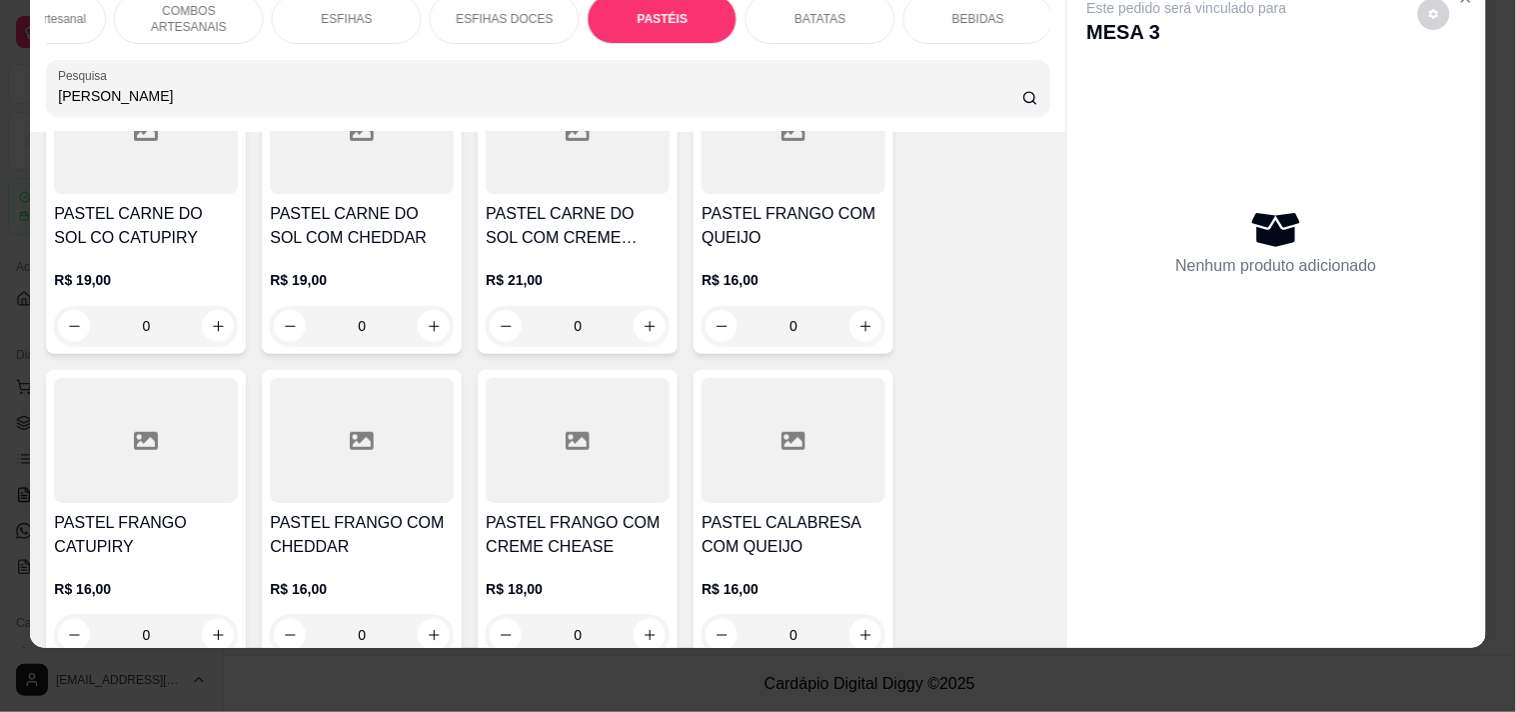
type input "FRANGO CHEDdar"
click at [428, 615] on div "0" at bounding box center [362, 635] width 184 height 40
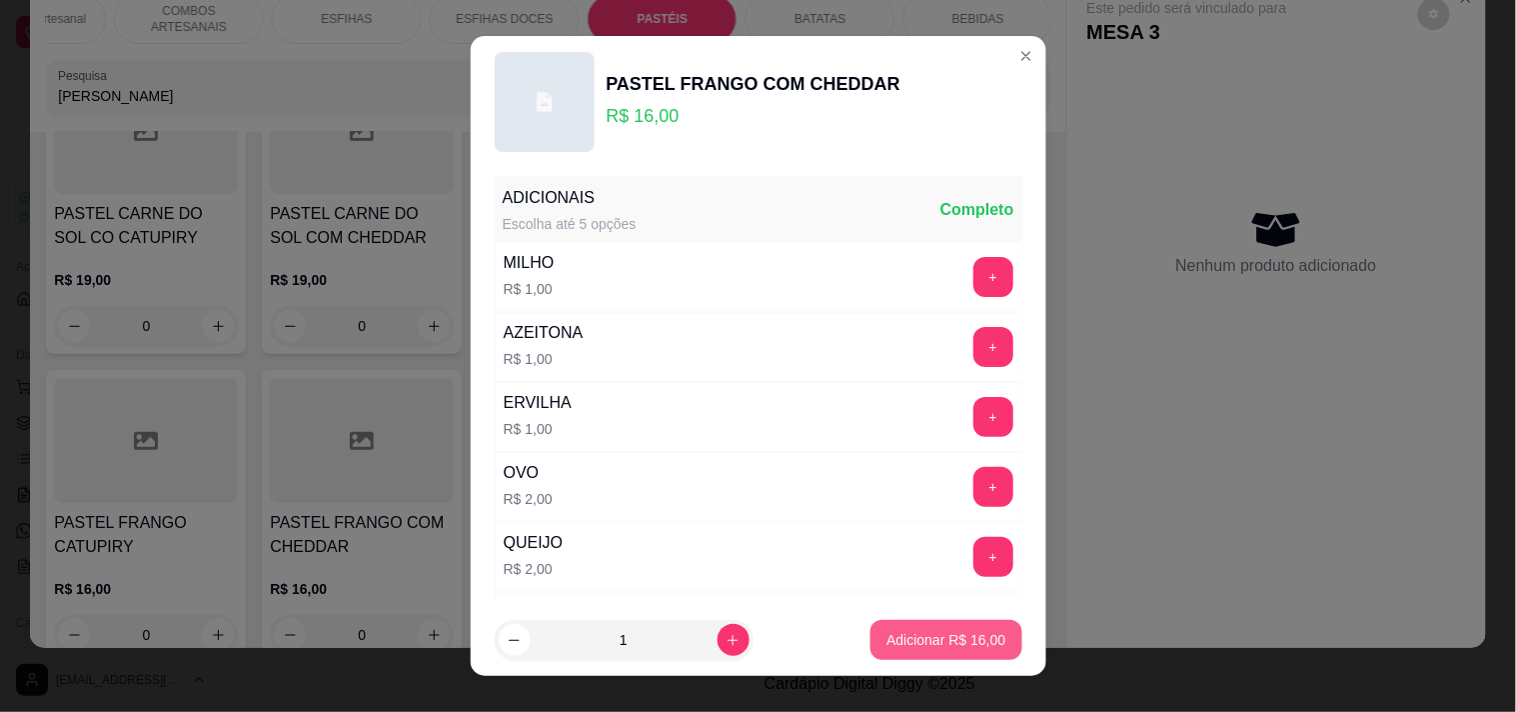
click at [870, 642] on button "Adicionar R$ 16,00" at bounding box center [945, 640] width 151 height 40
type input "1"
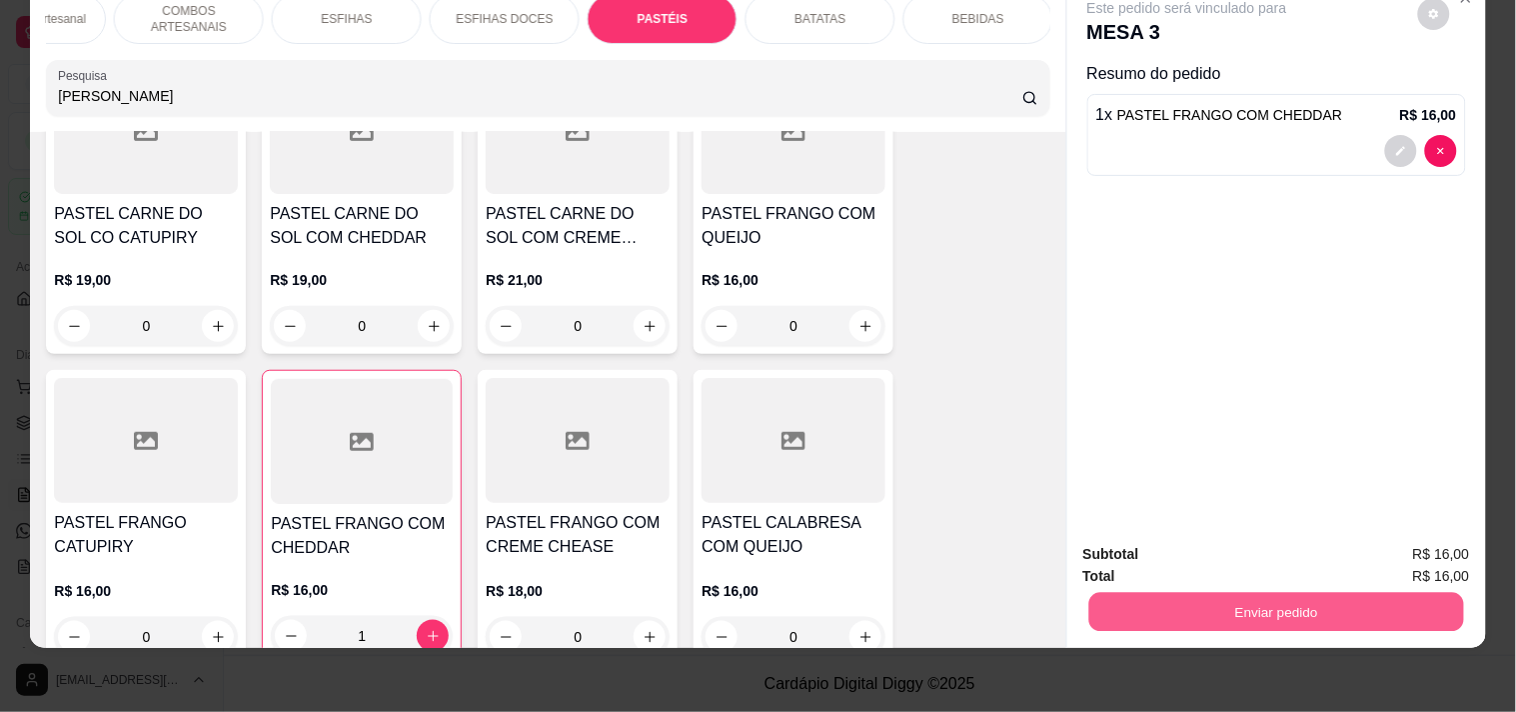
click at [1237, 592] on button "Enviar pedido" at bounding box center [1275, 611] width 375 height 39
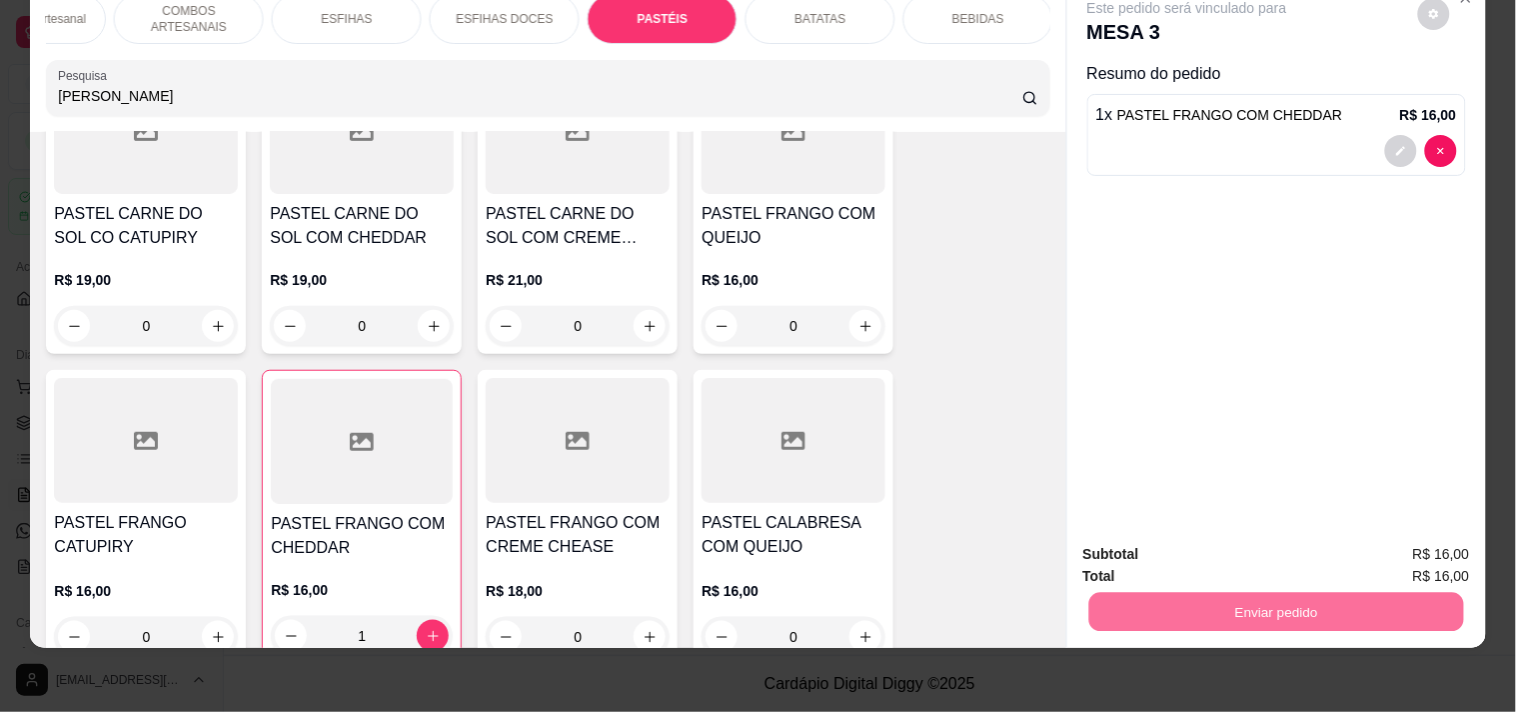
click at [1417, 548] on button "Enviar pedido" at bounding box center [1417, 546] width 113 height 38
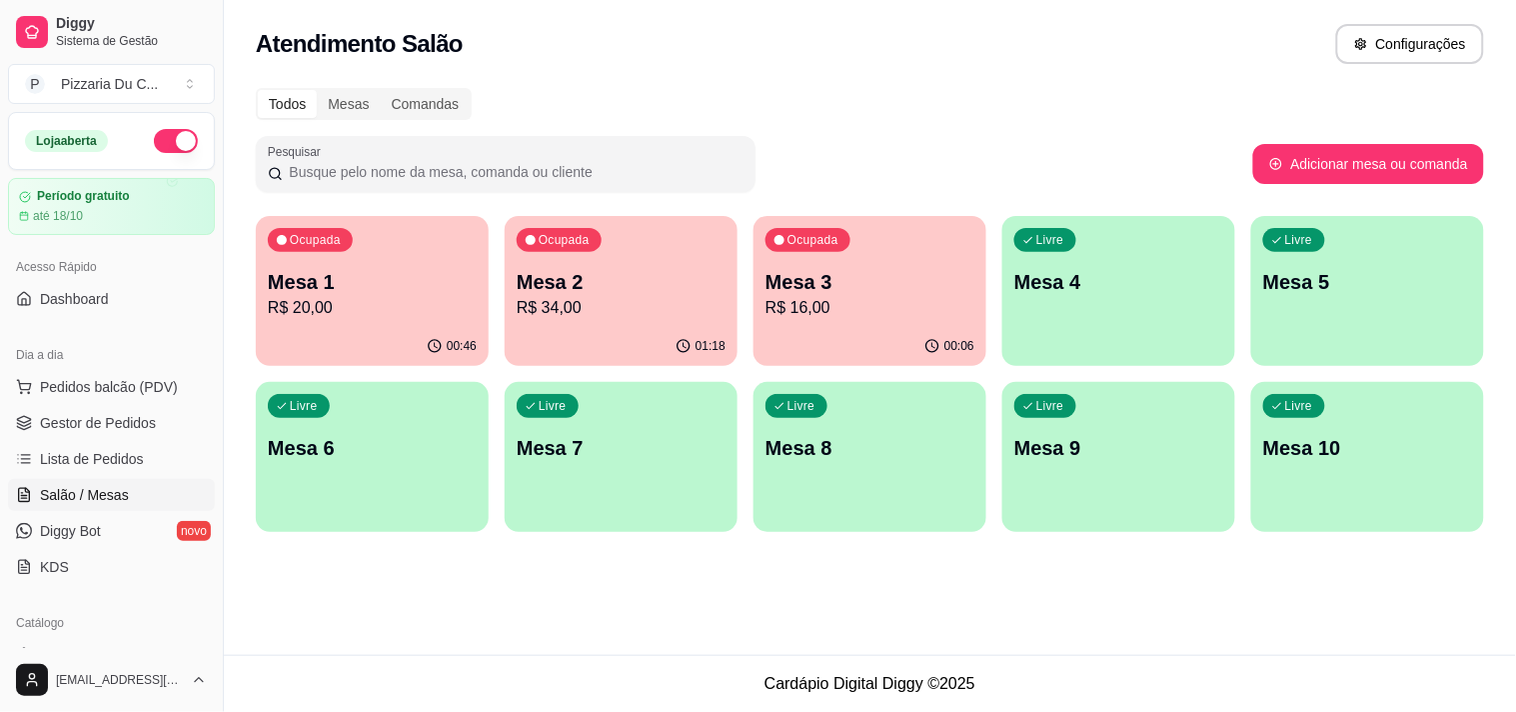
click at [859, 290] on p "Mesa 3" at bounding box center [870, 282] width 209 height 28
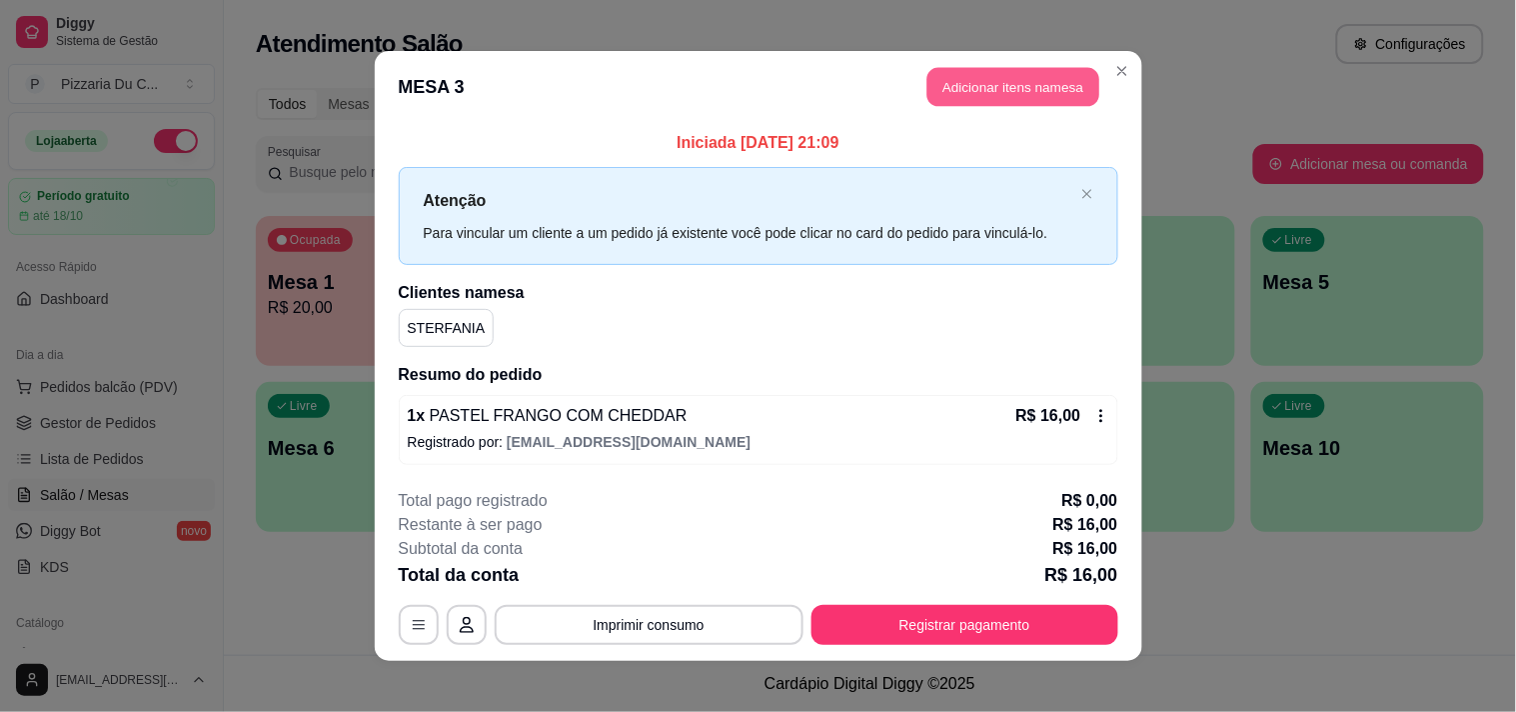
click at [1036, 87] on button "Adicionar itens na mesa" at bounding box center [1013, 87] width 172 height 39
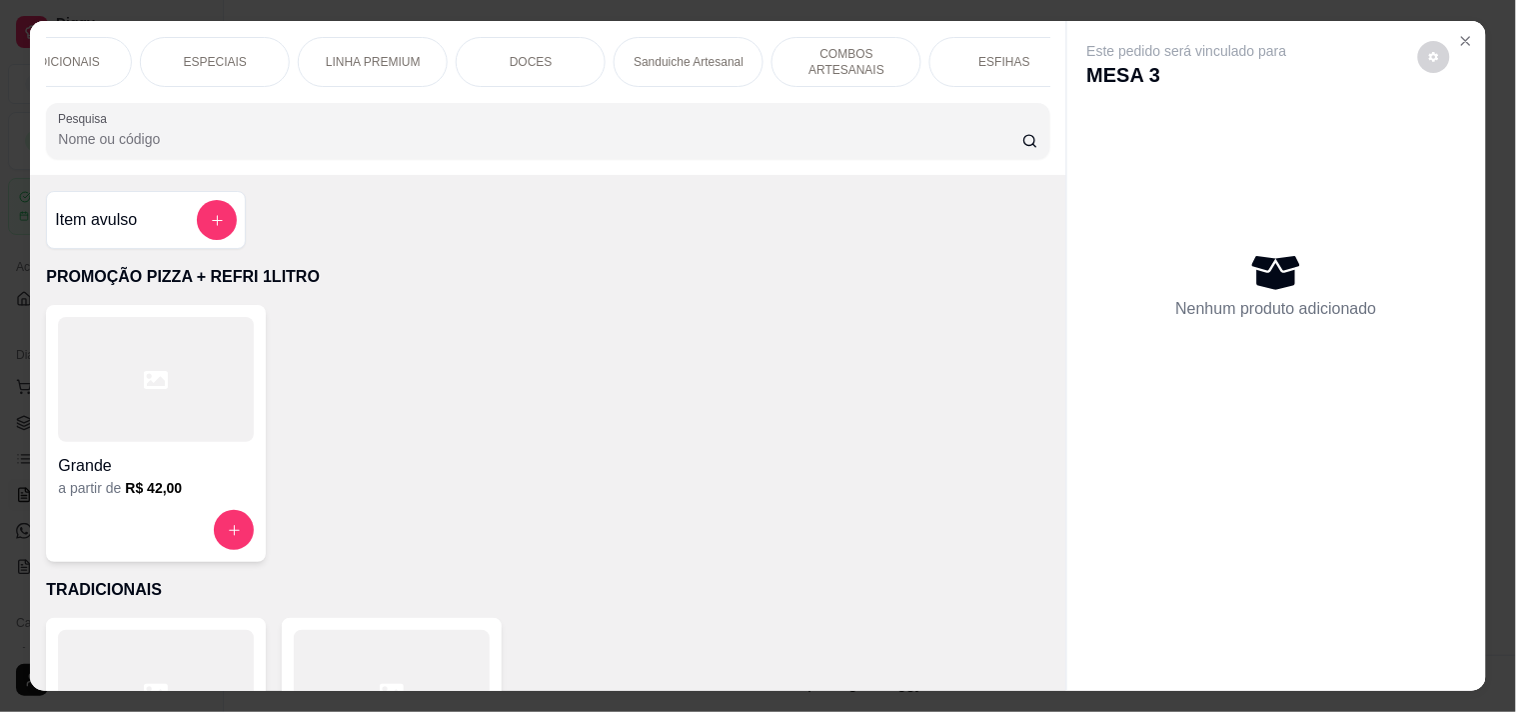
scroll to position [0, 266]
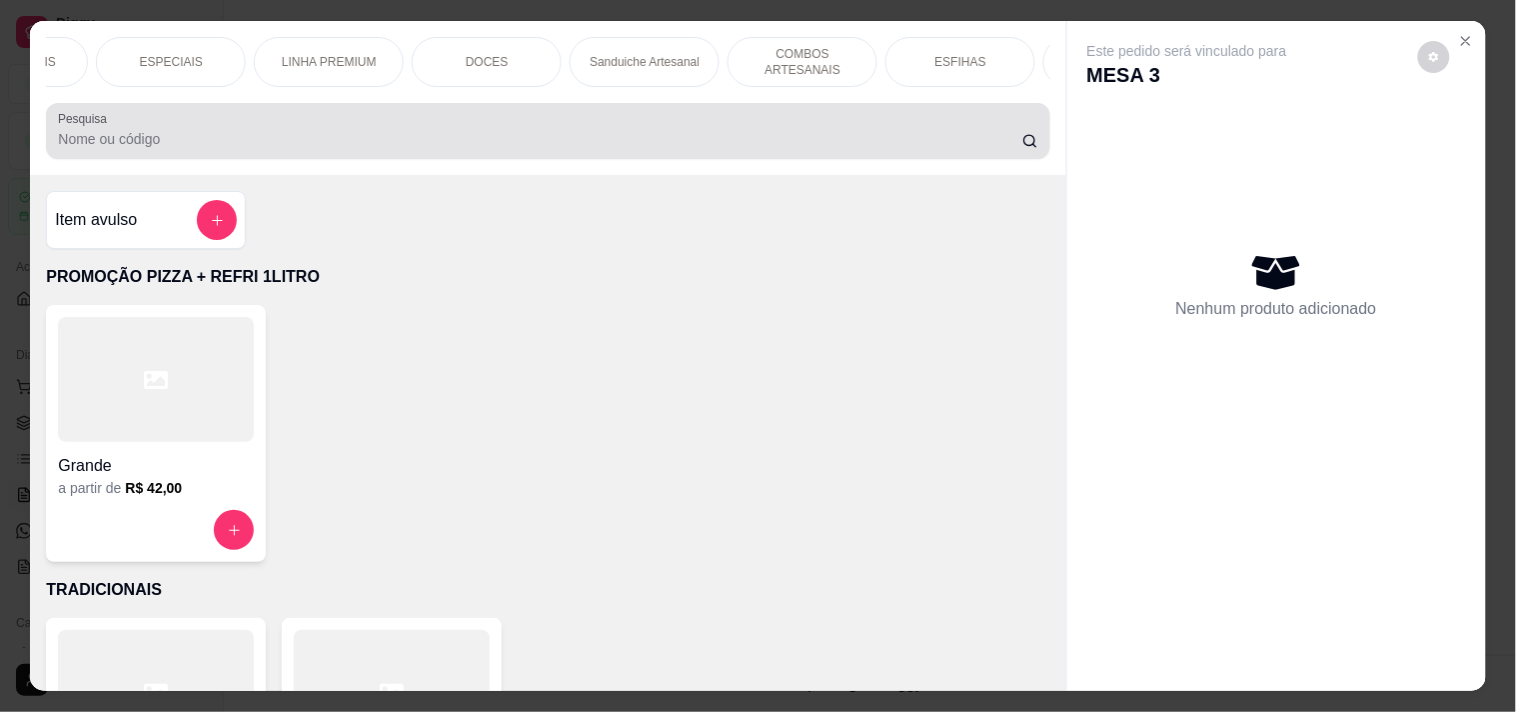
click at [116, 149] on input "Pesquisa" at bounding box center [540, 139] width 964 height 20
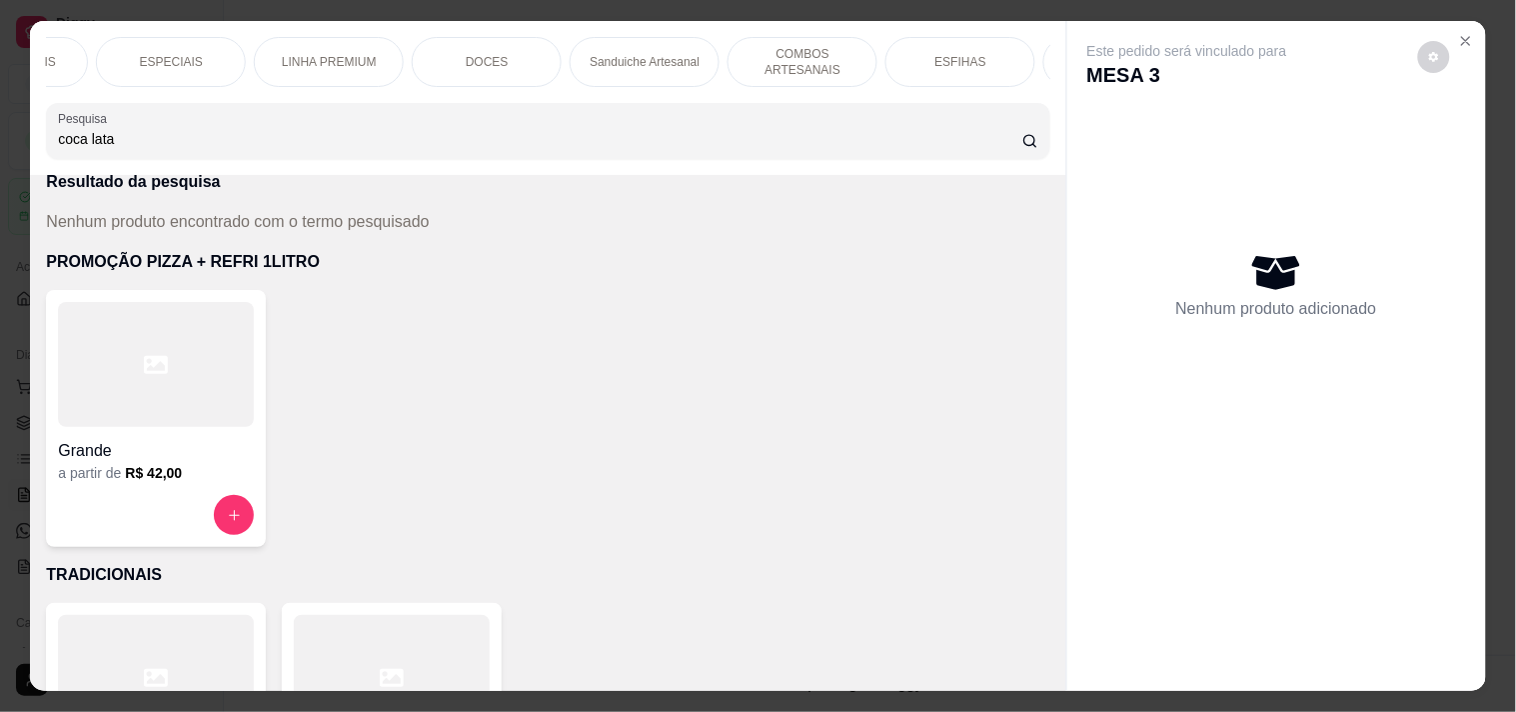
scroll to position [111, 0]
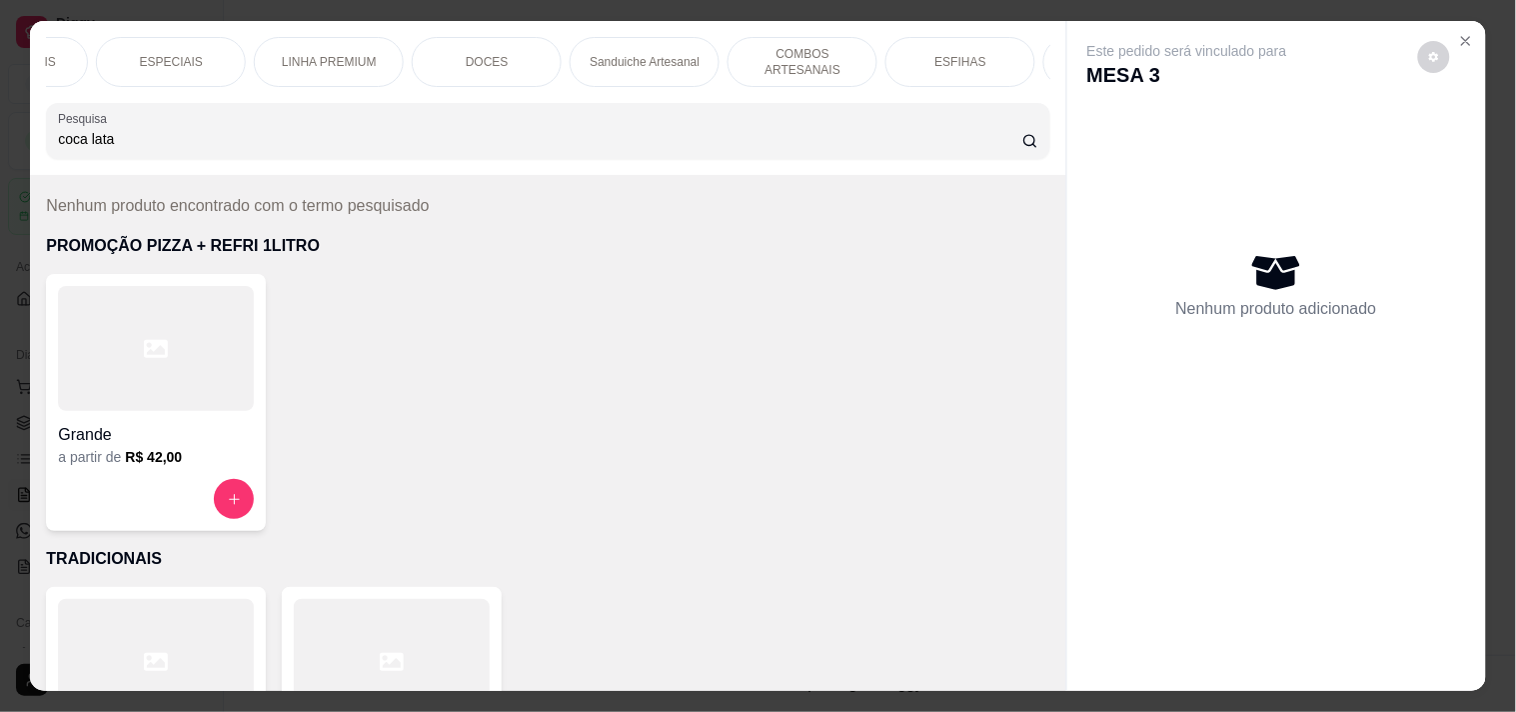
type input "coca lata"
click at [961, 54] on p "BEBIDAS" at bounding box center [976, 62] width 52 height 16
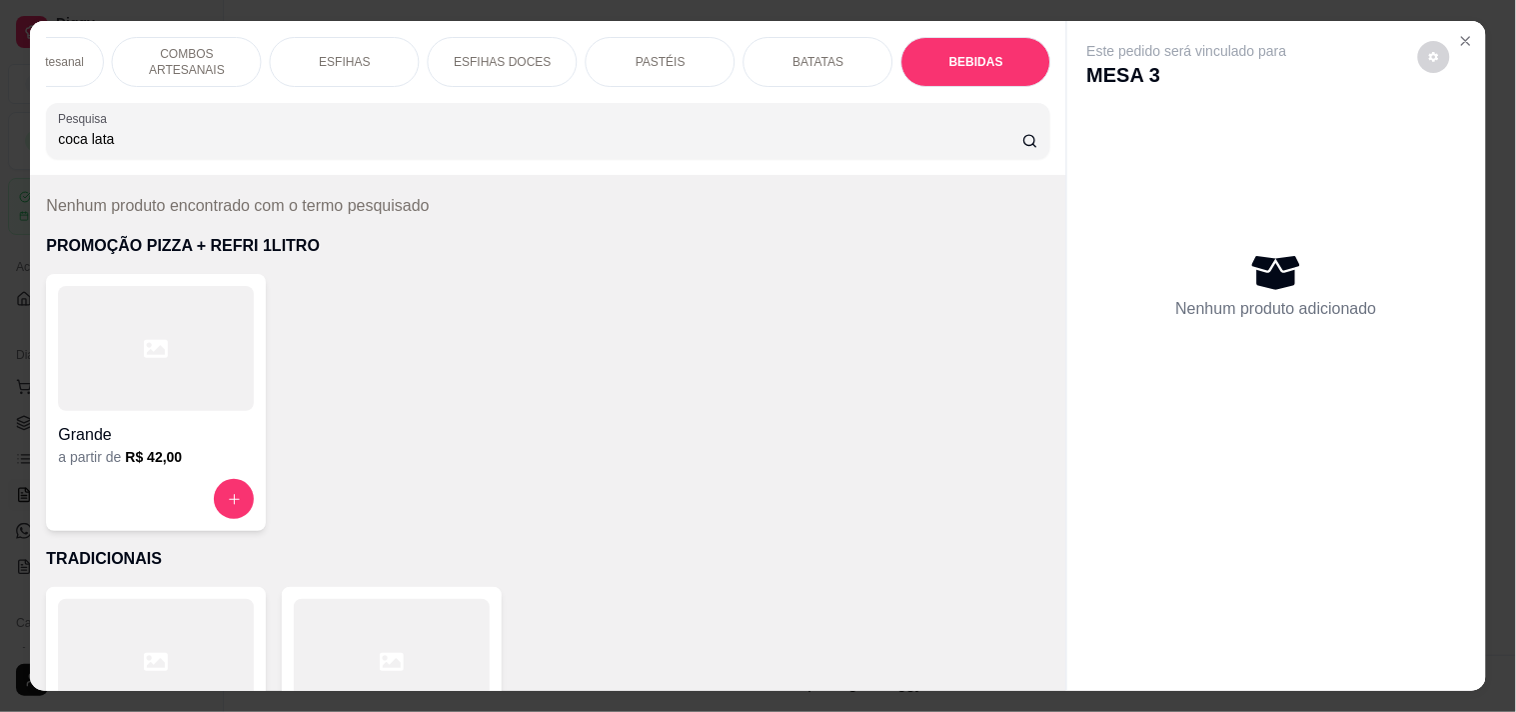
scroll to position [51, 0]
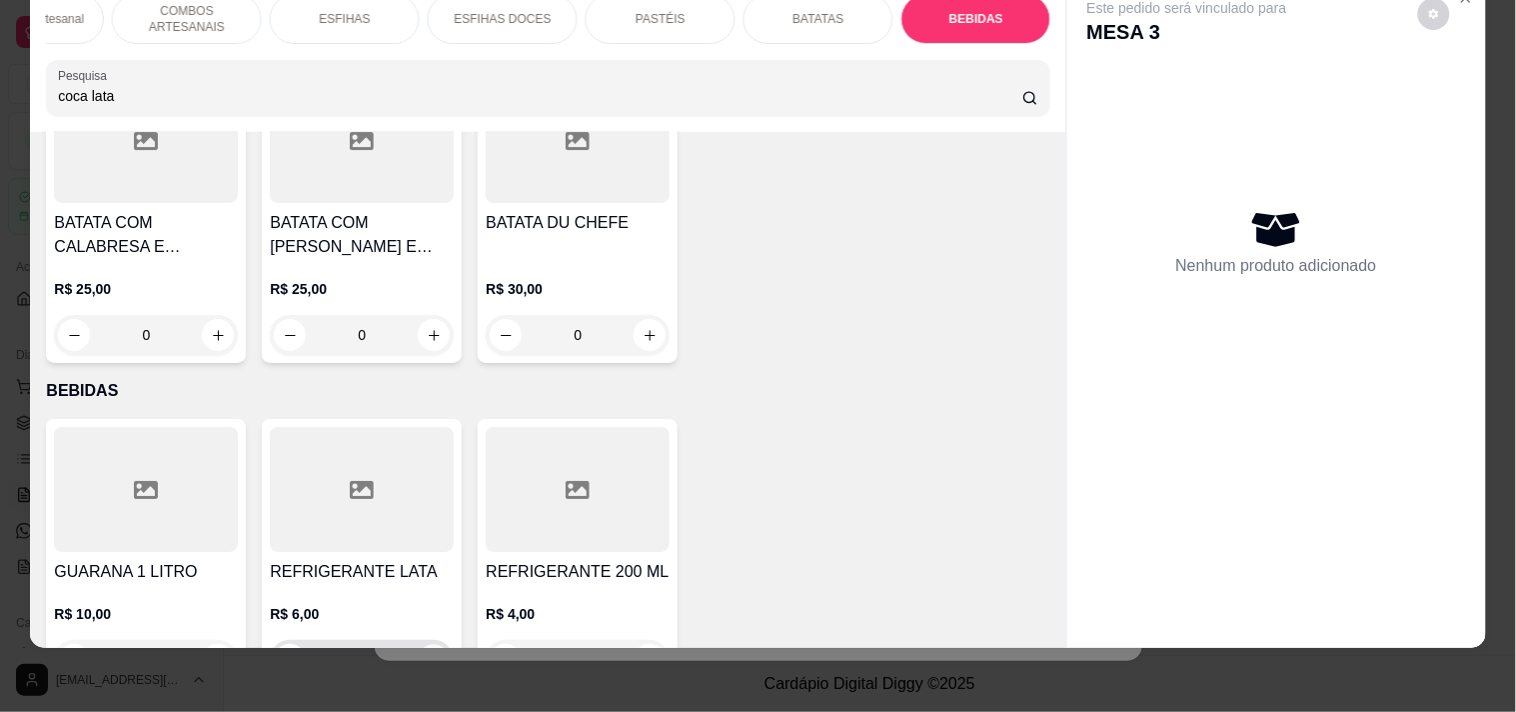
click at [427, 653] on icon "increase-product-quantity" at bounding box center [434, 660] width 15 height 15
type input "1"
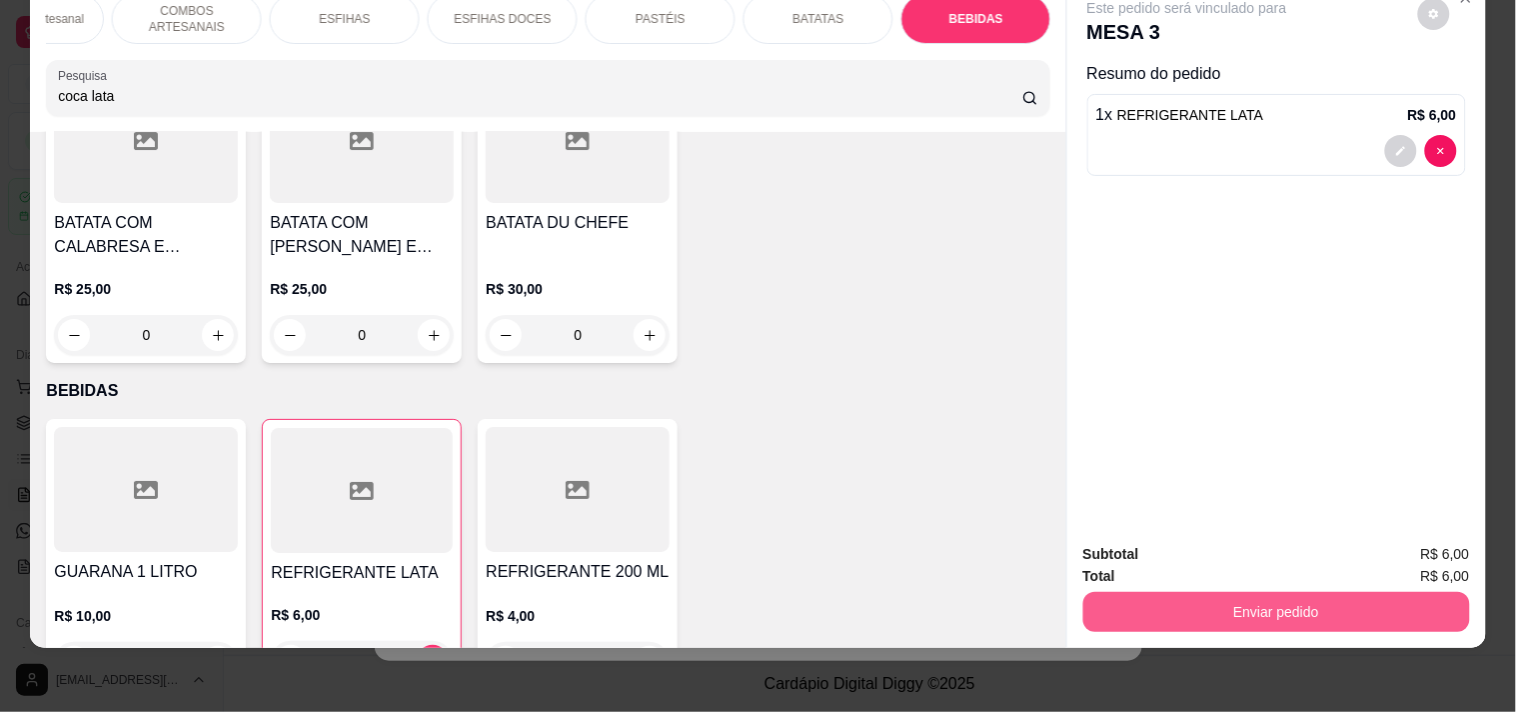
click at [1352, 592] on button "Enviar pedido" at bounding box center [1276, 612] width 387 height 40
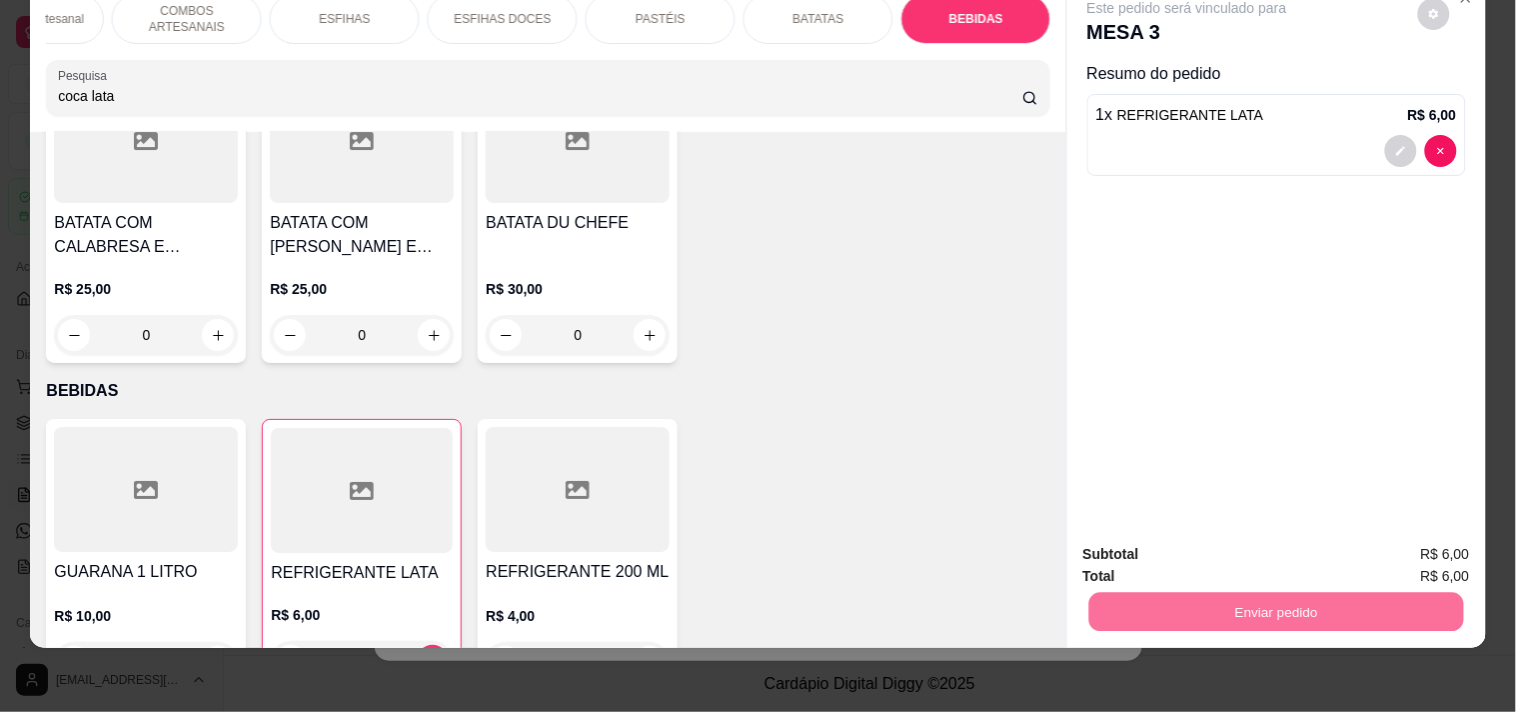
click at [1442, 535] on button "Enviar pedido" at bounding box center [1417, 546] width 113 height 38
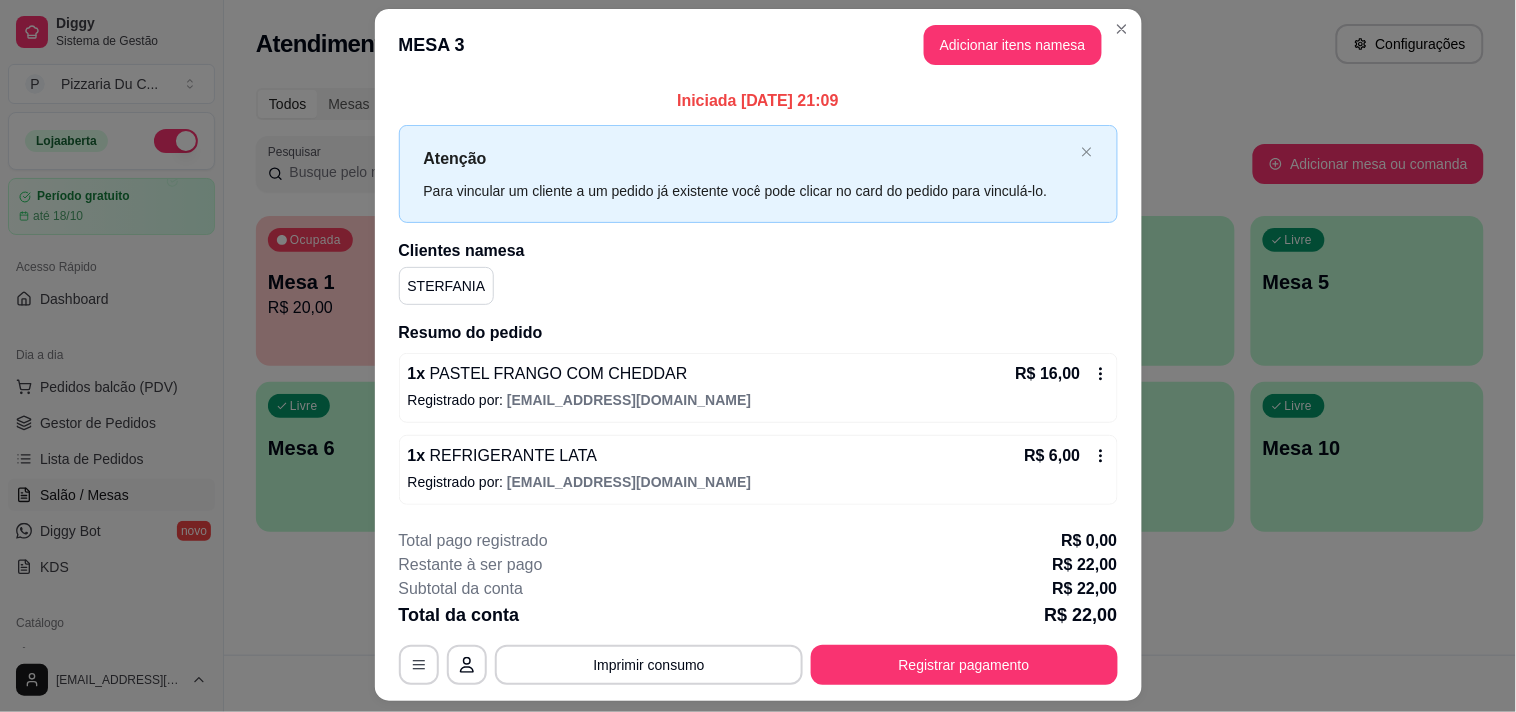
scroll to position [0, 0]
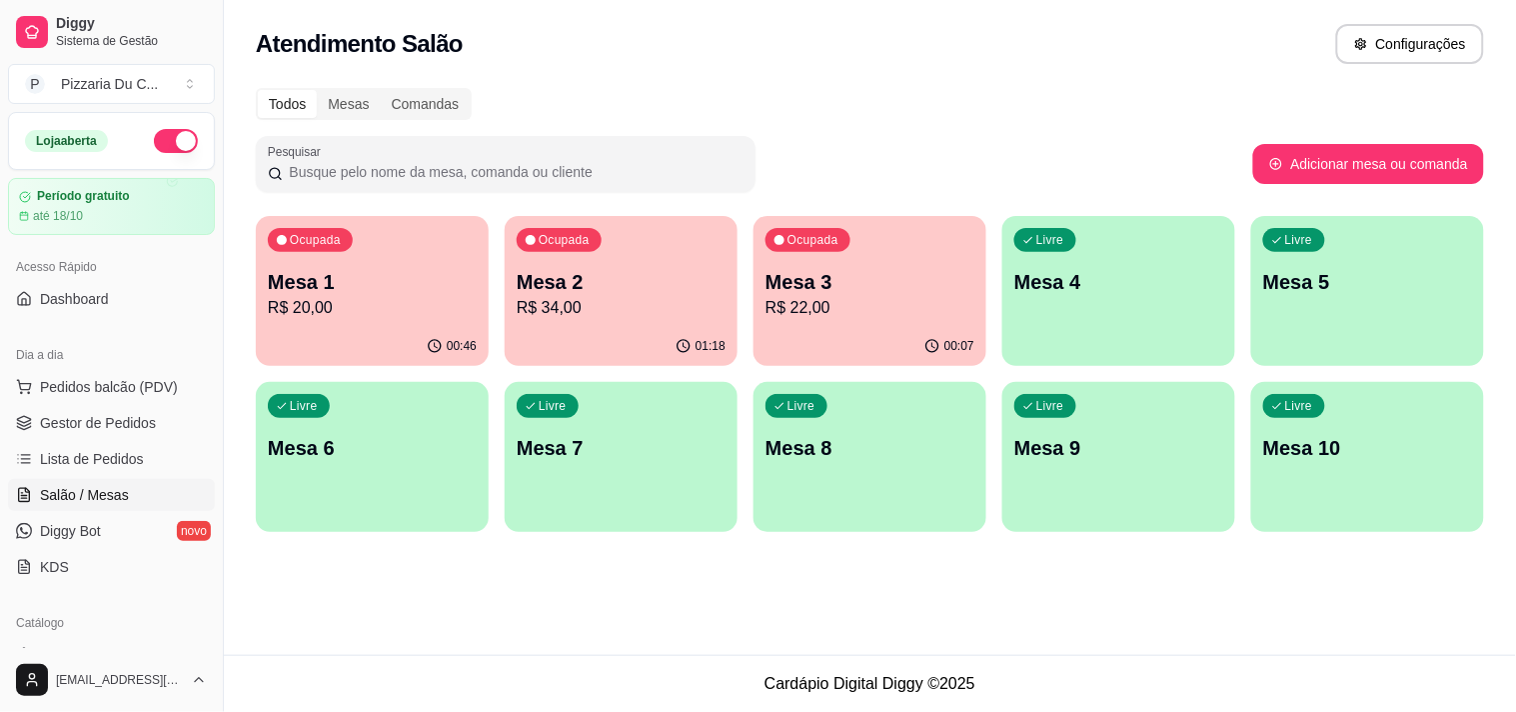
click at [436, 284] on p "Mesa 1" at bounding box center [372, 282] width 209 height 28
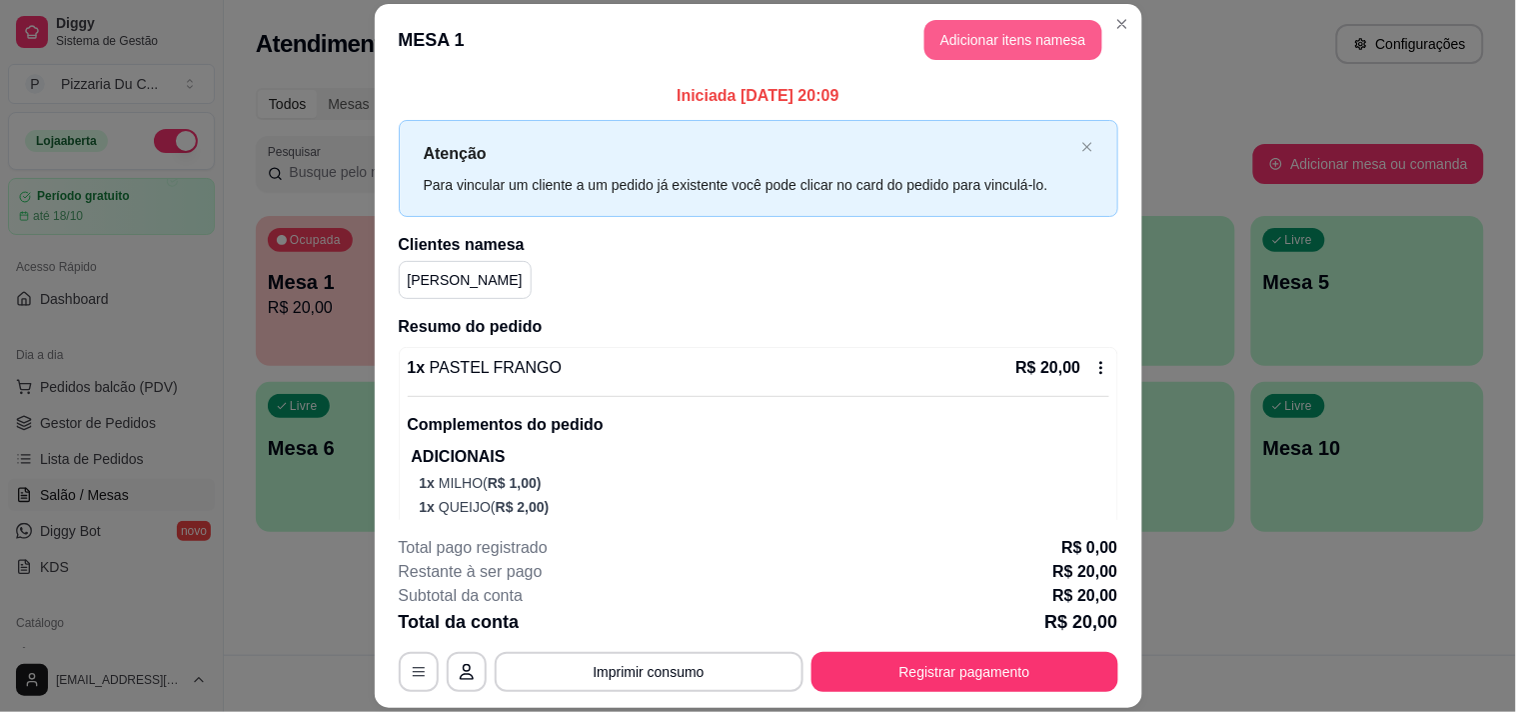
click at [1061, 43] on button "Adicionar itens na mesa" at bounding box center [1013, 40] width 178 height 40
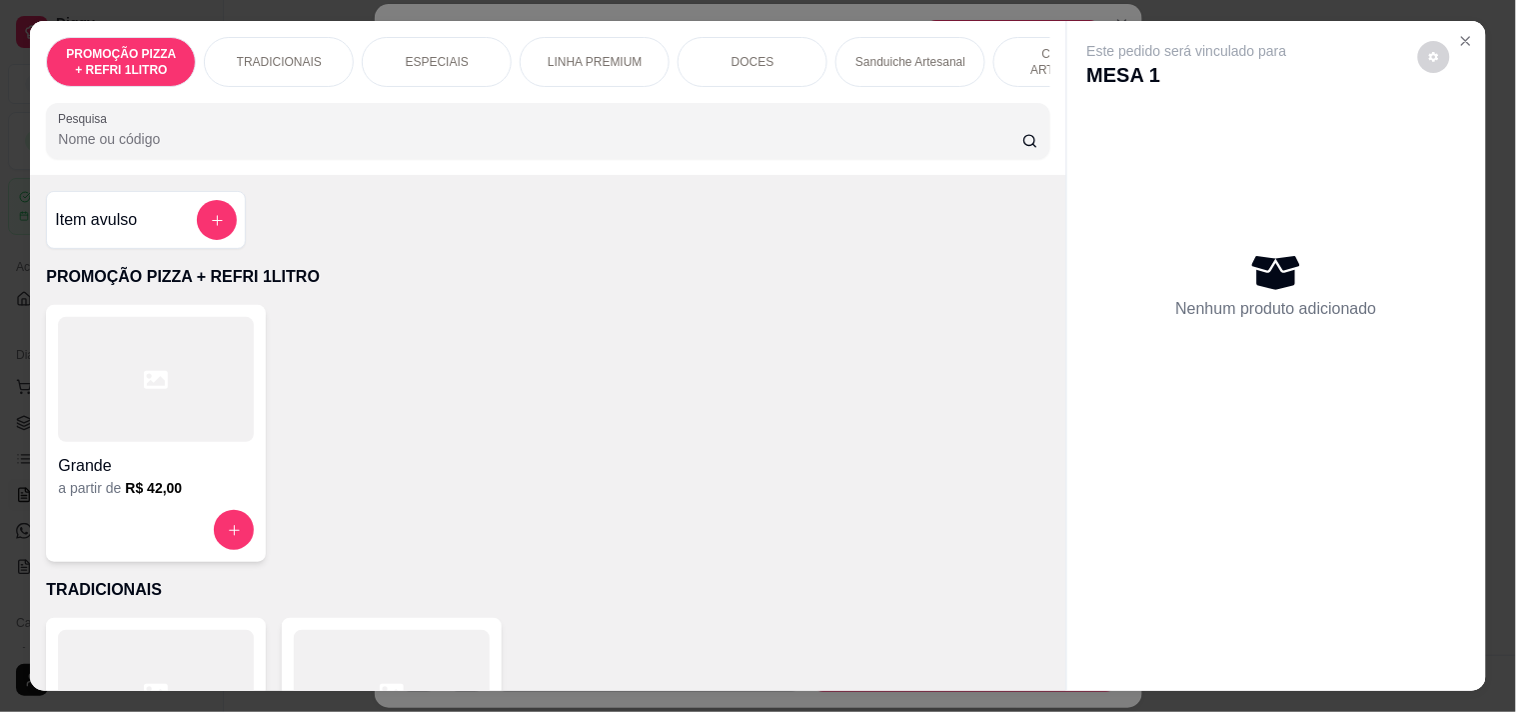
click at [737, 101] on div "PROMOÇÃO PIZZA + REFRI 1LITRO TRADICIONAIS ESPECIAIS LINHA PREMIUM DOCES Sandui…" at bounding box center [547, 98] width 1035 height 154
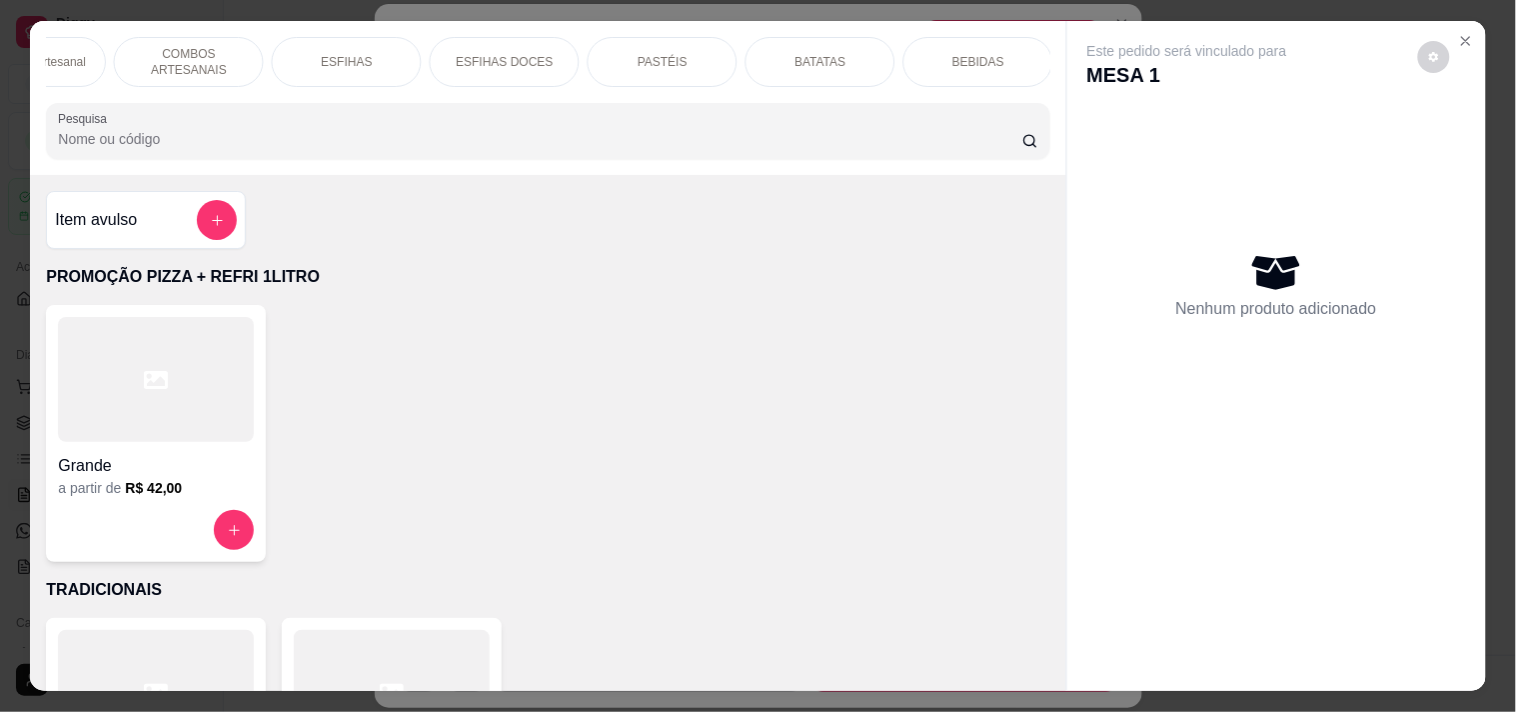
click at [963, 54] on p "BEBIDAS" at bounding box center [978, 62] width 52 height 16
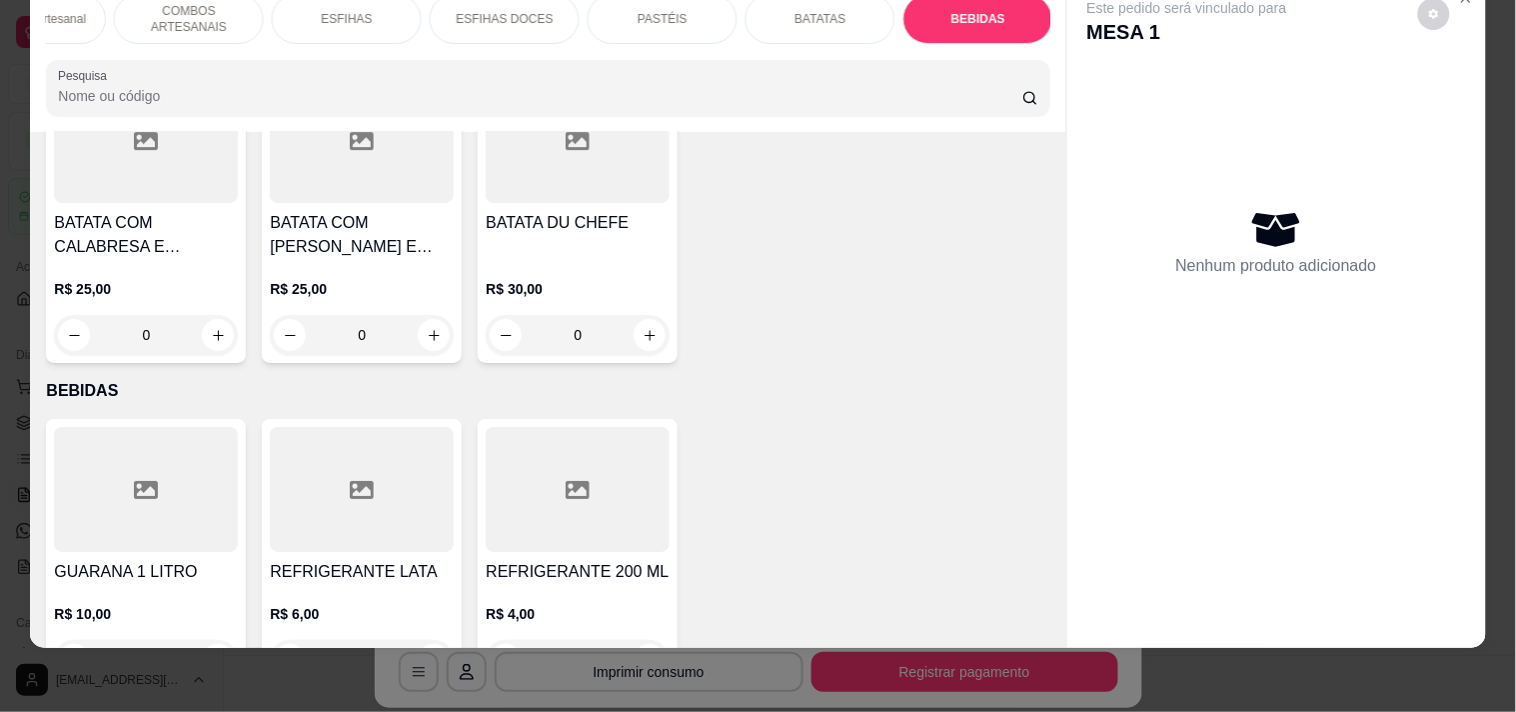
click at [345, 604] on p "R$ 6,00" at bounding box center [362, 614] width 184 height 20
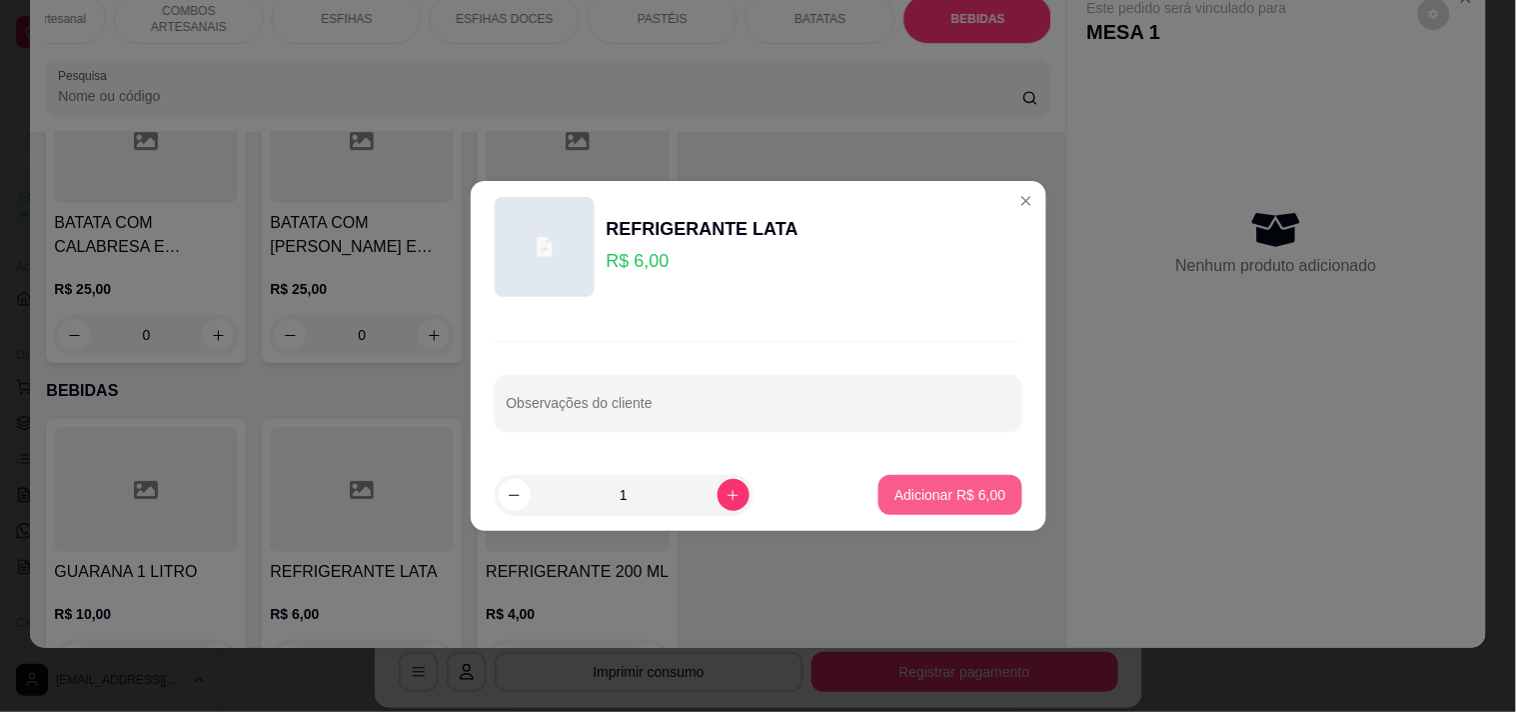
click at [883, 506] on button "Adicionar R$ 6,00" at bounding box center [949, 495] width 143 height 40
type input "1"
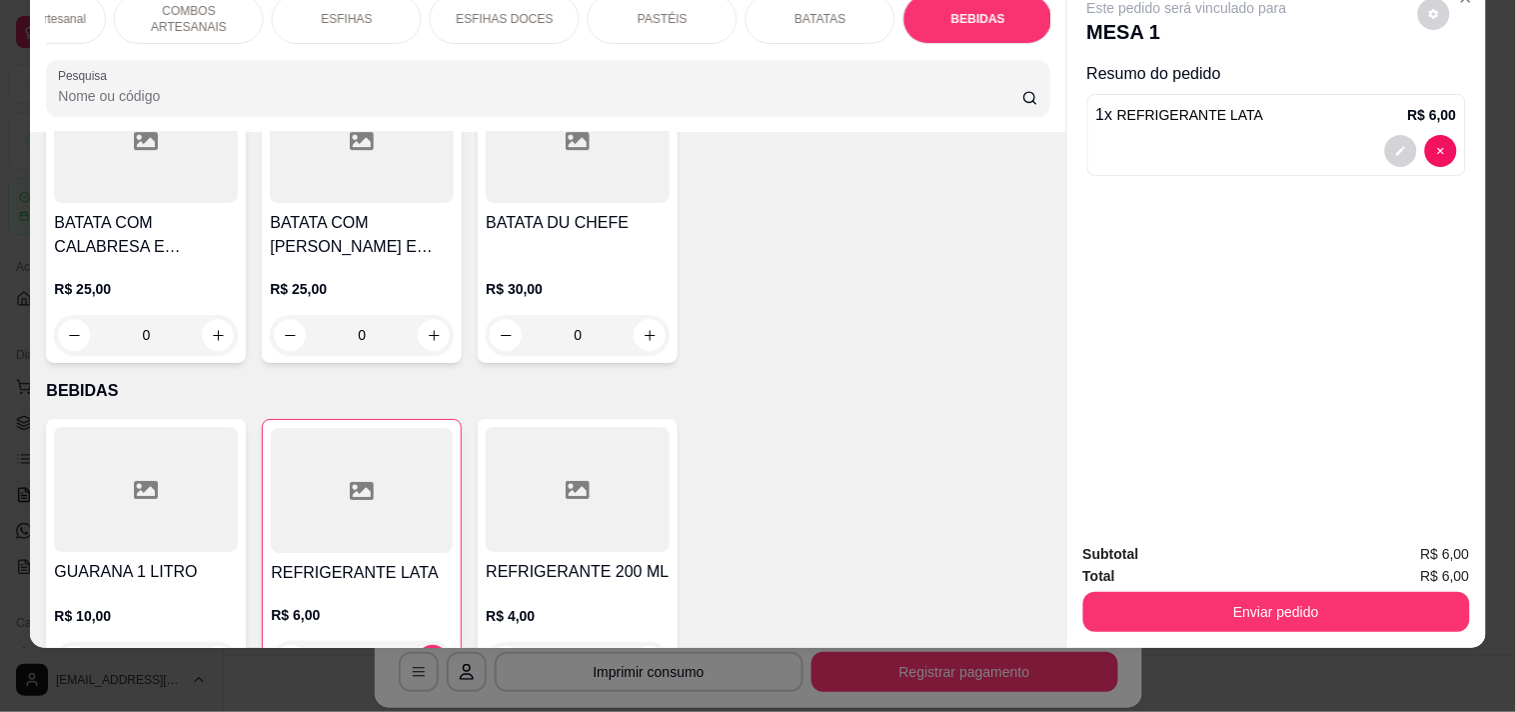
click at [1427, 15] on div "Este pedido será vinculado para MESA 1" at bounding box center [1268, 22] width 363 height 48
click at [1426, 10] on button "decrease-product-quantity" at bounding box center [1433, 14] width 31 height 31
click at [1359, 267] on div "Este pedido será vinculado para MESA 1 Resumo do pedido 1 x REFRIGERANTE LATA R…" at bounding box center [1276, 252] width 419 height 548
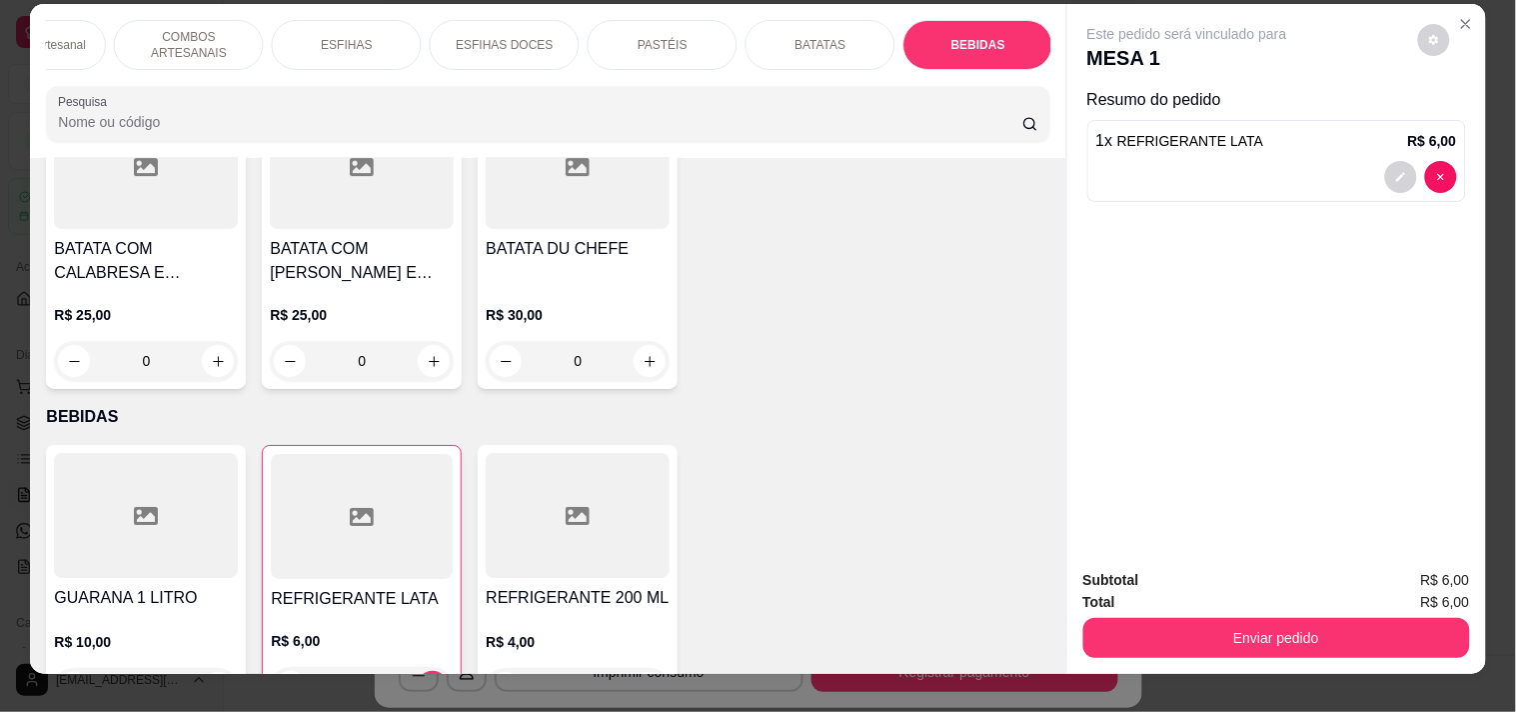
scroll to position [0, 0]
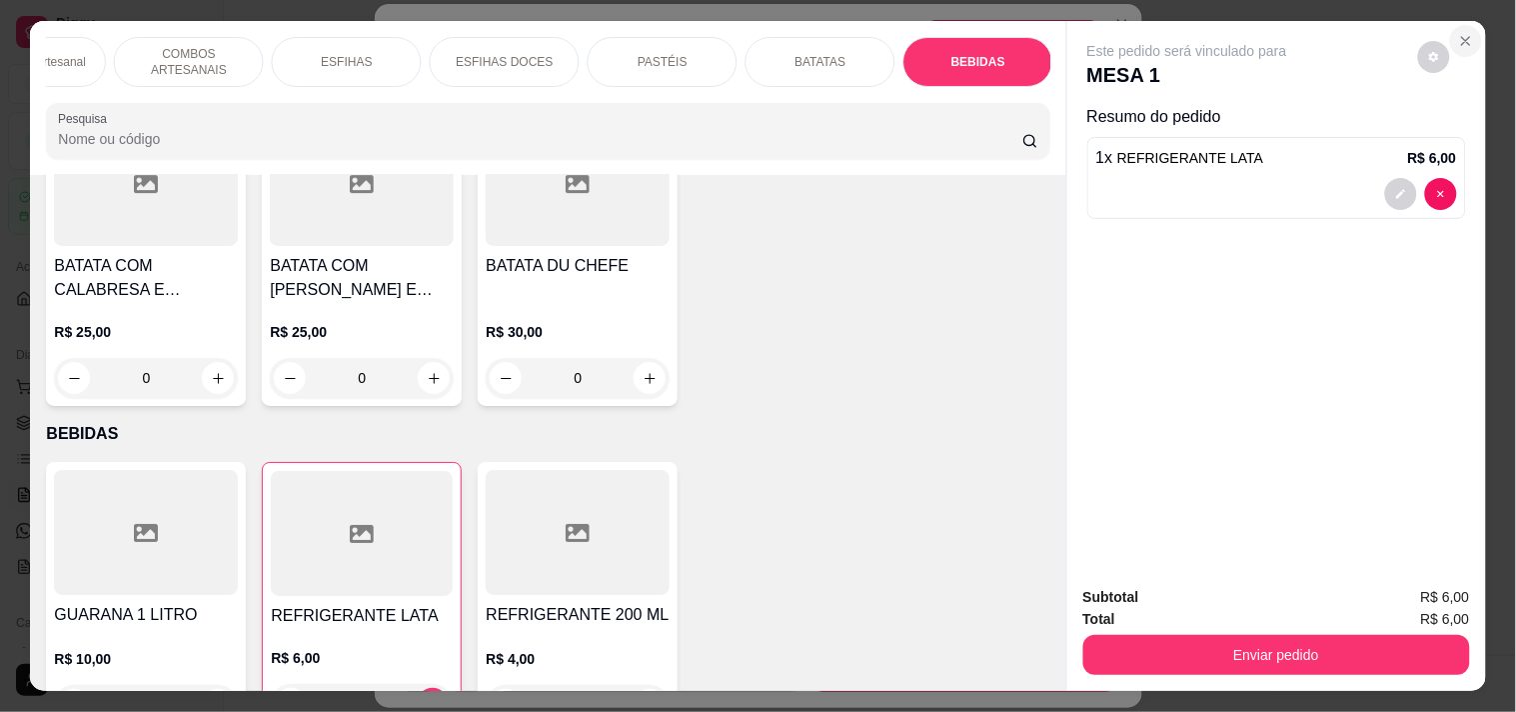
click at [1452, 42] on button "Close" at bounding box center [1466, 41] width 32 height 32
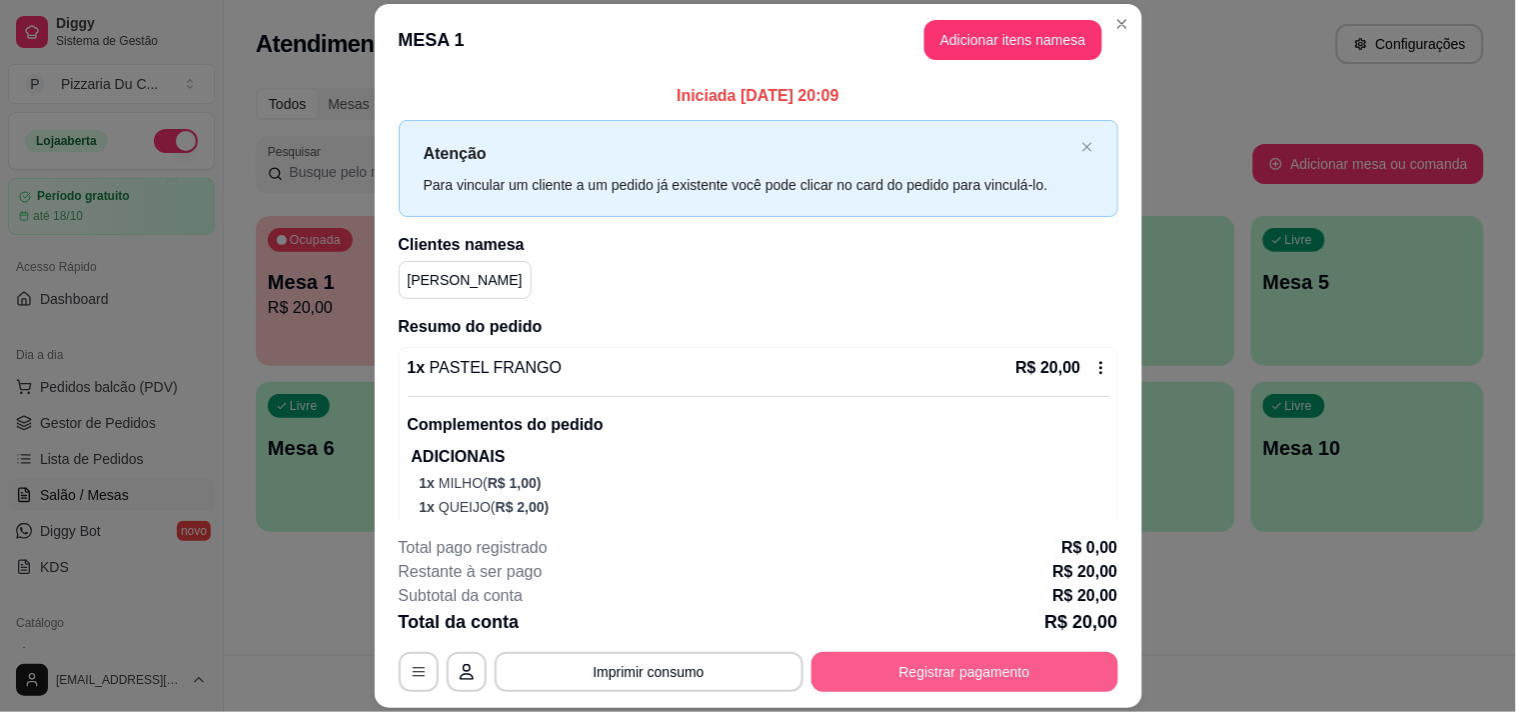
click at [964, 671] on button "Registrar pagamento" at bounding box center [964, 672] width 307 height 40
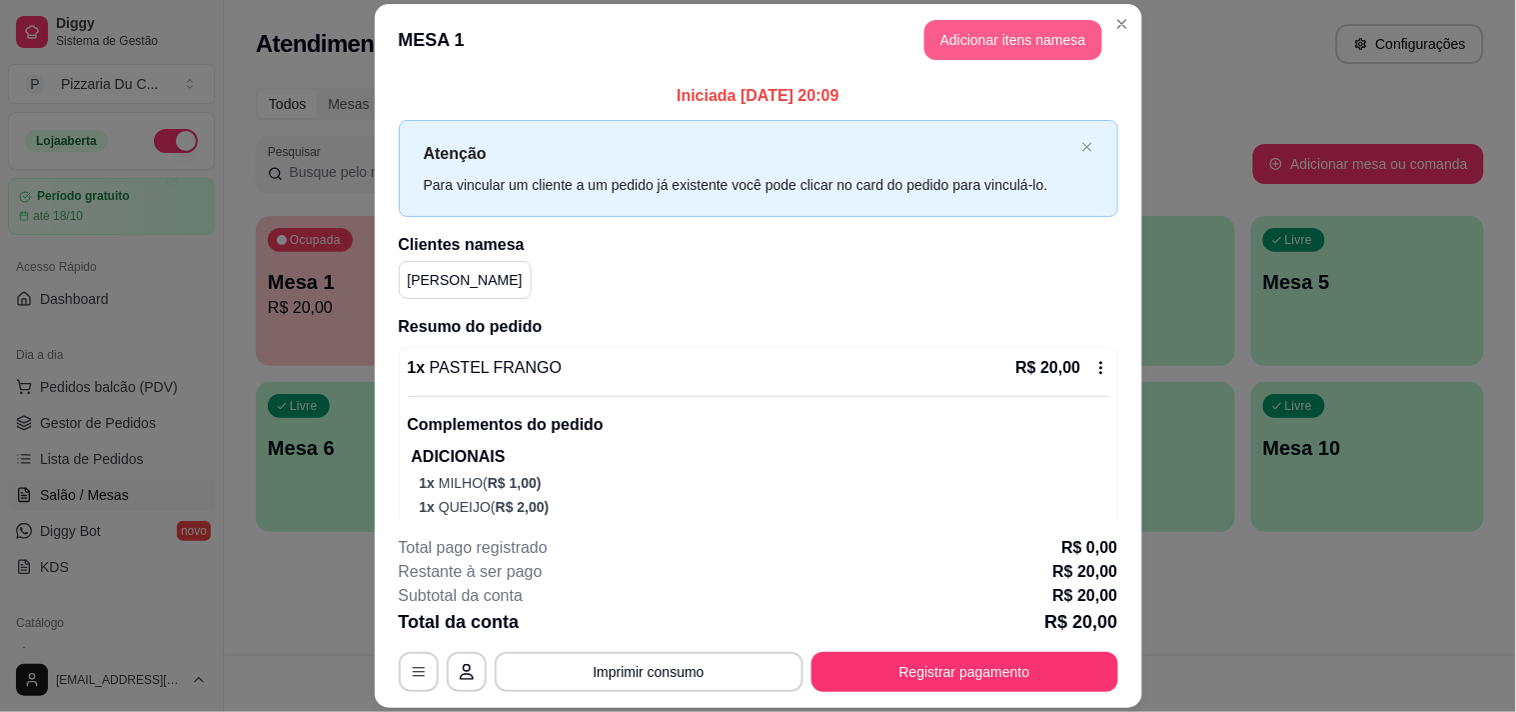
click at [936, 47] on button "Adicionar itens na mesa" at bounding box center [1013, 40] width 178 height 40
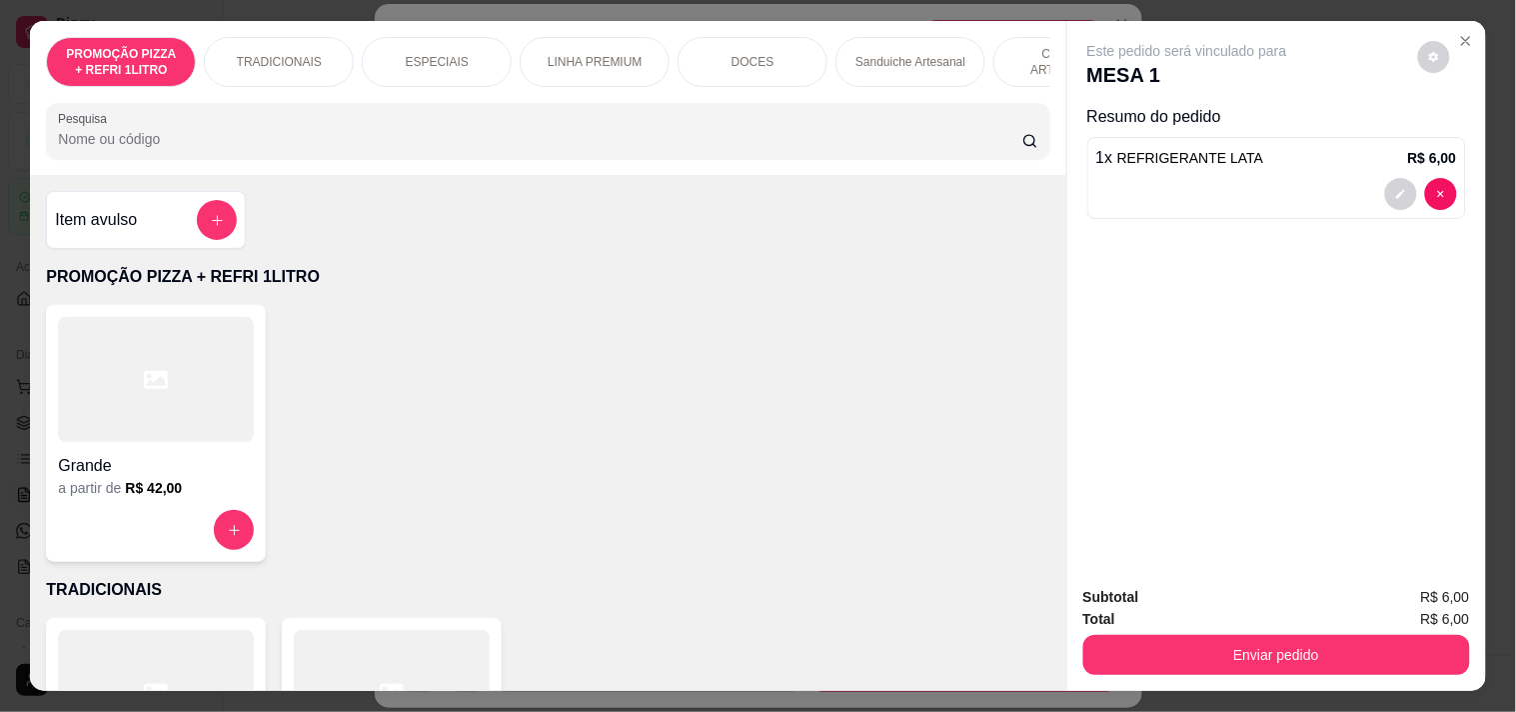
scroll to position [0, 879]
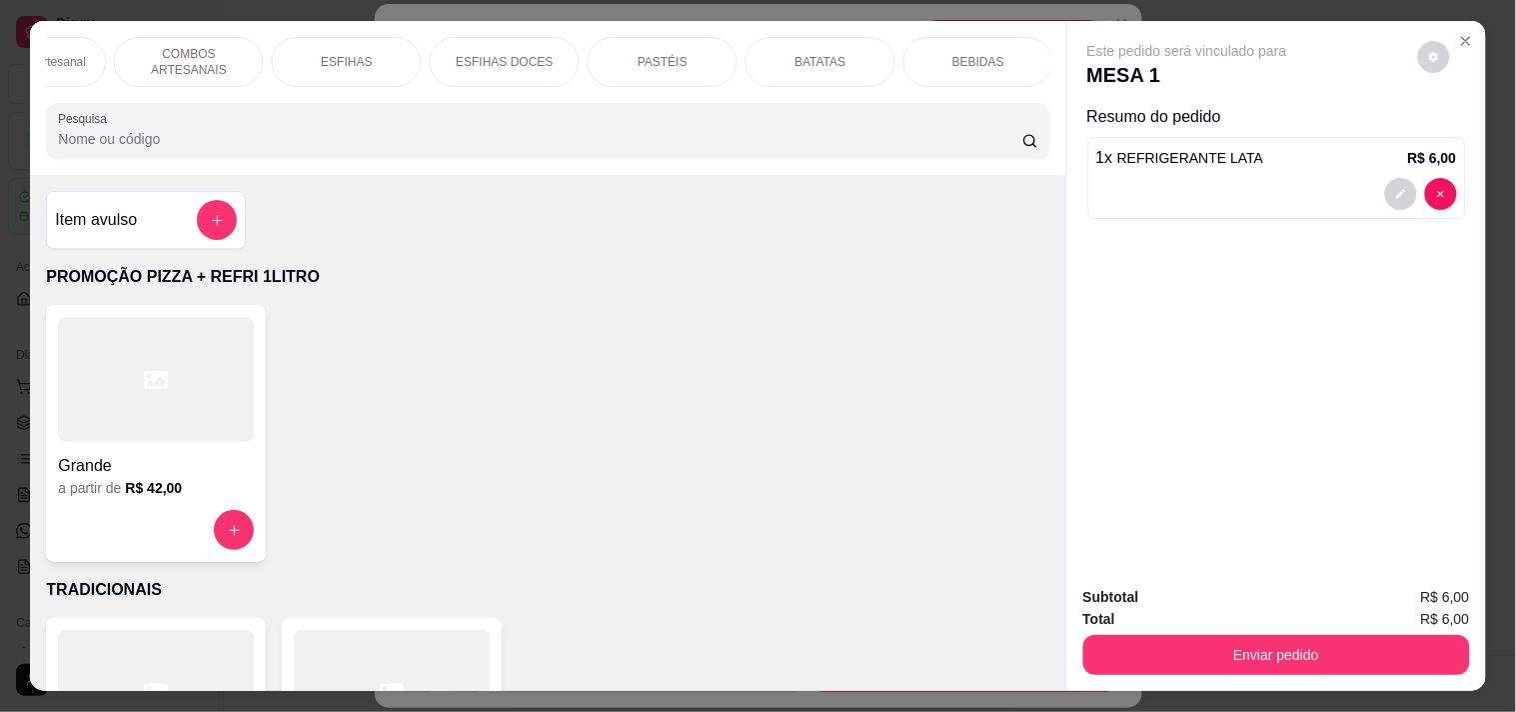
click at [857, 58] on div "BATATAS" at bounding box center [821, 62] width 150 height 50
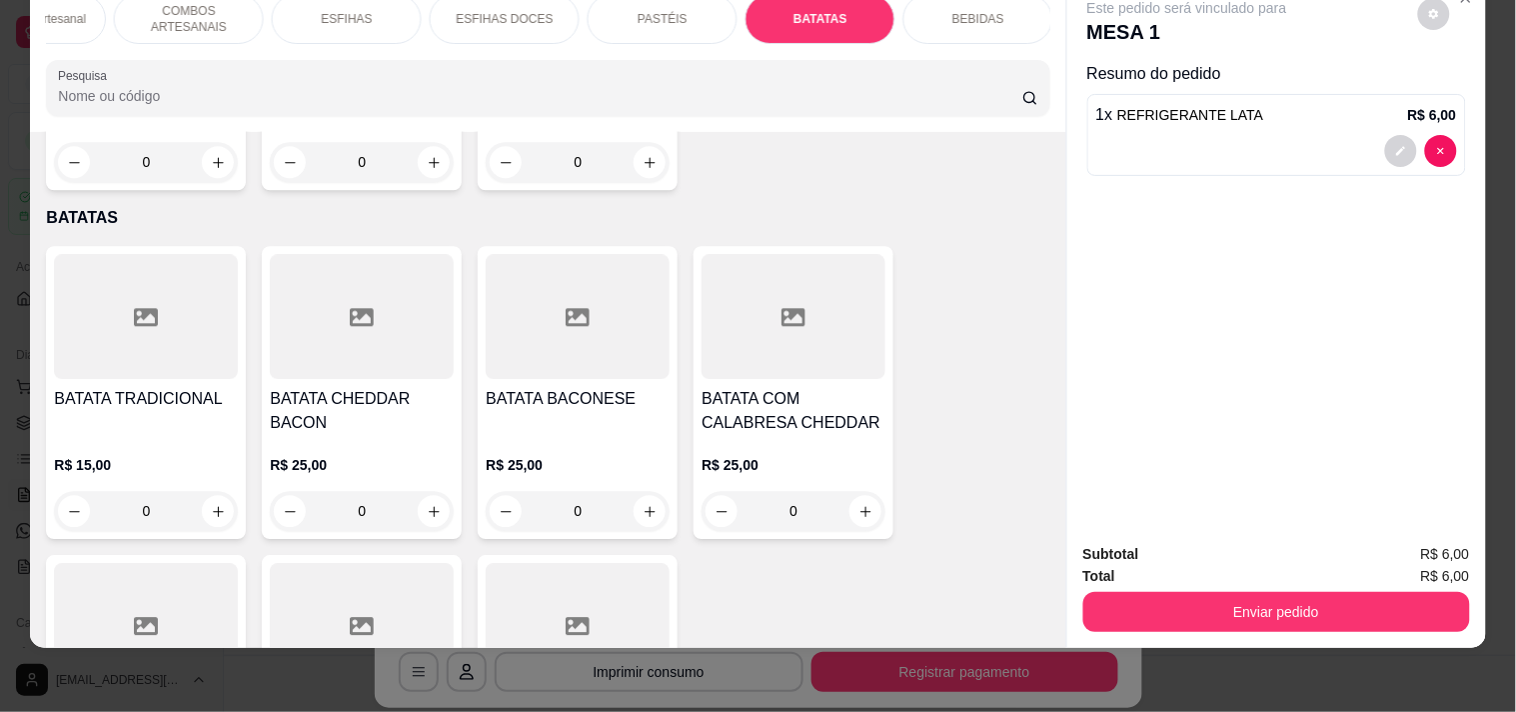
click at [953, 15] on div "BEBIDAS" at bounding box center [978, 19] width 150 height 50
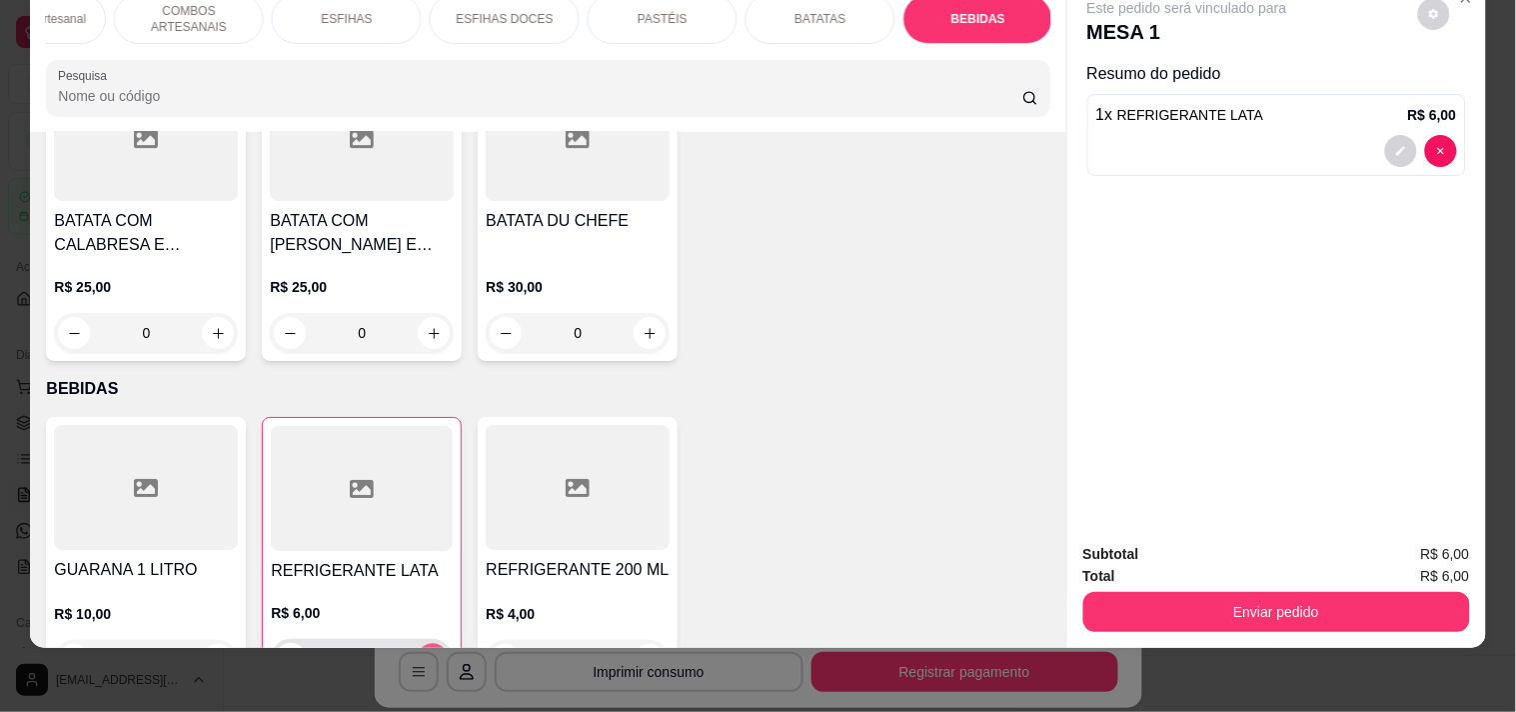
click at [427, 652] on icon "increase-product-quantity" at bounding box center [433, 659] width 15 height 15
click at [294, 644] on button "decrease-product-quantity" at bounding box center [291, 659] width 31 height 31
type input "1"
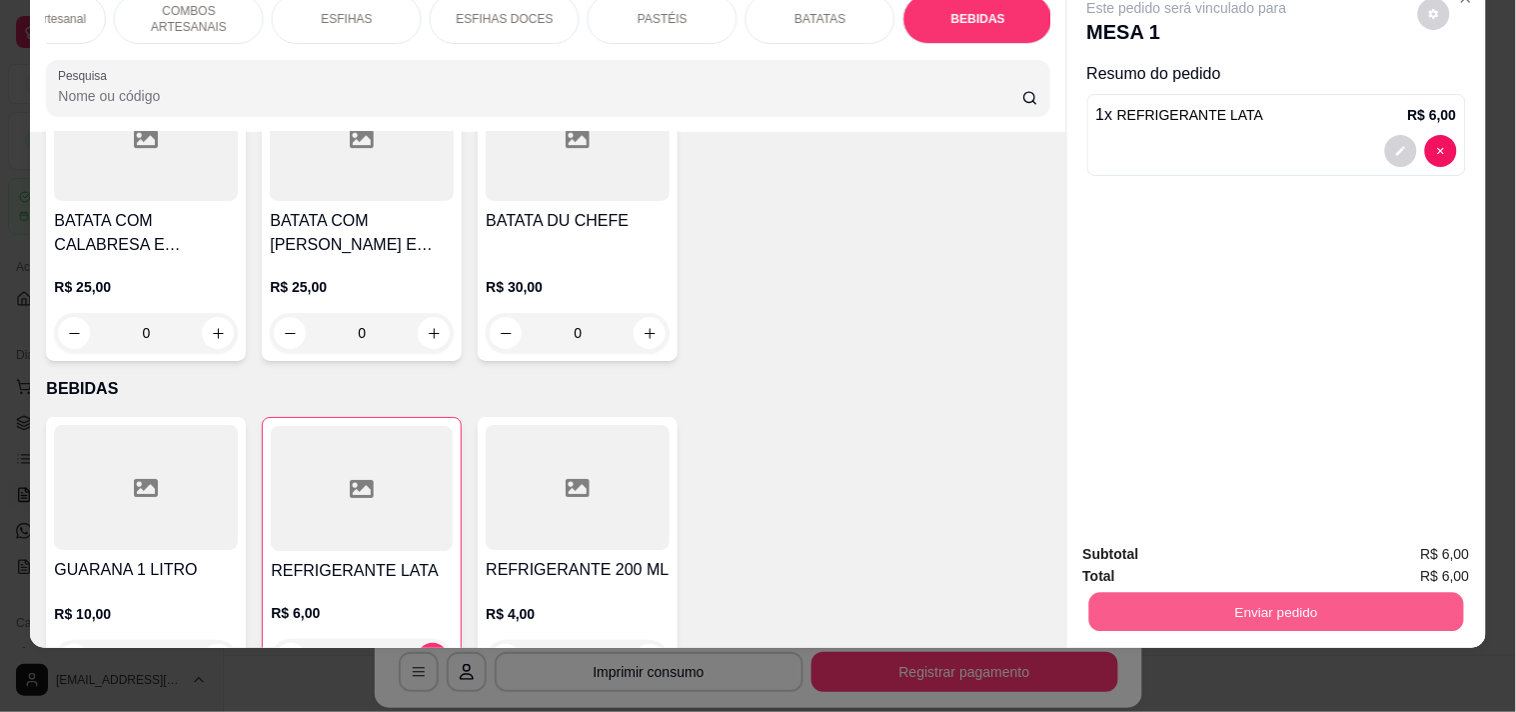
click at [1254, 604] on button "Enviar pedido" at bounding box center [1275, 611] width 375 height 39
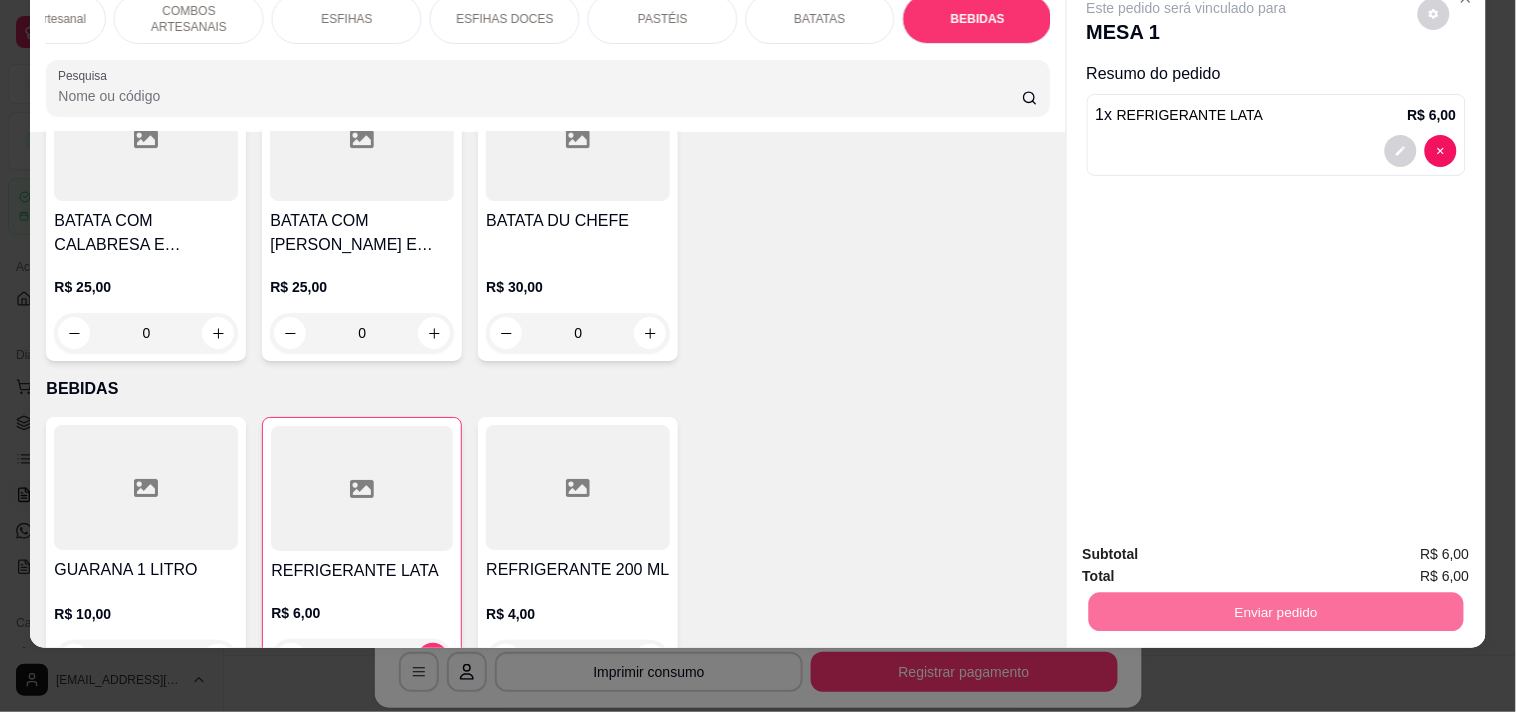
click at [1387, 548] on button "Enviar pedido" at bounding box center [1417, 546] width 113 height 38
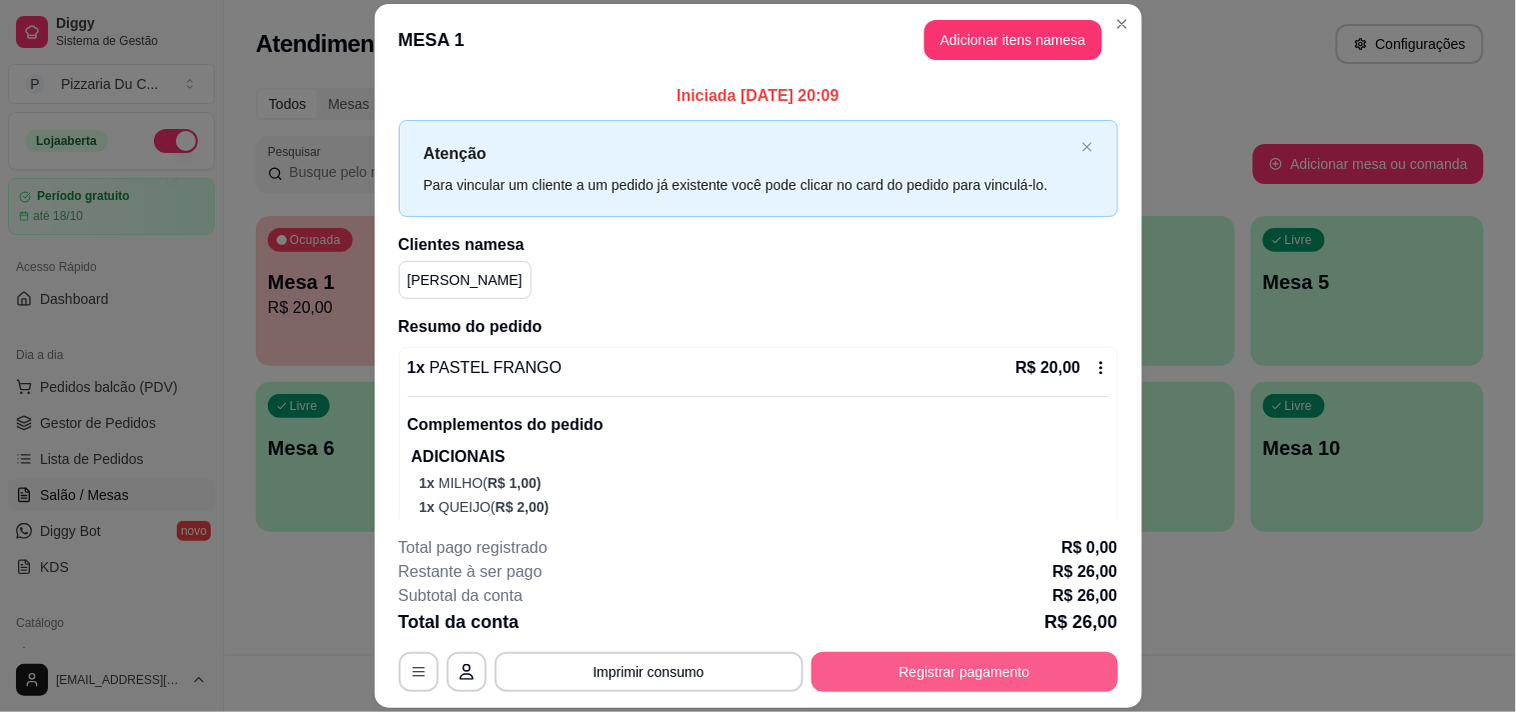
click at [947, 671] on button "Registrar pagamento" at bounding box center [964, 672] width 307 height 40
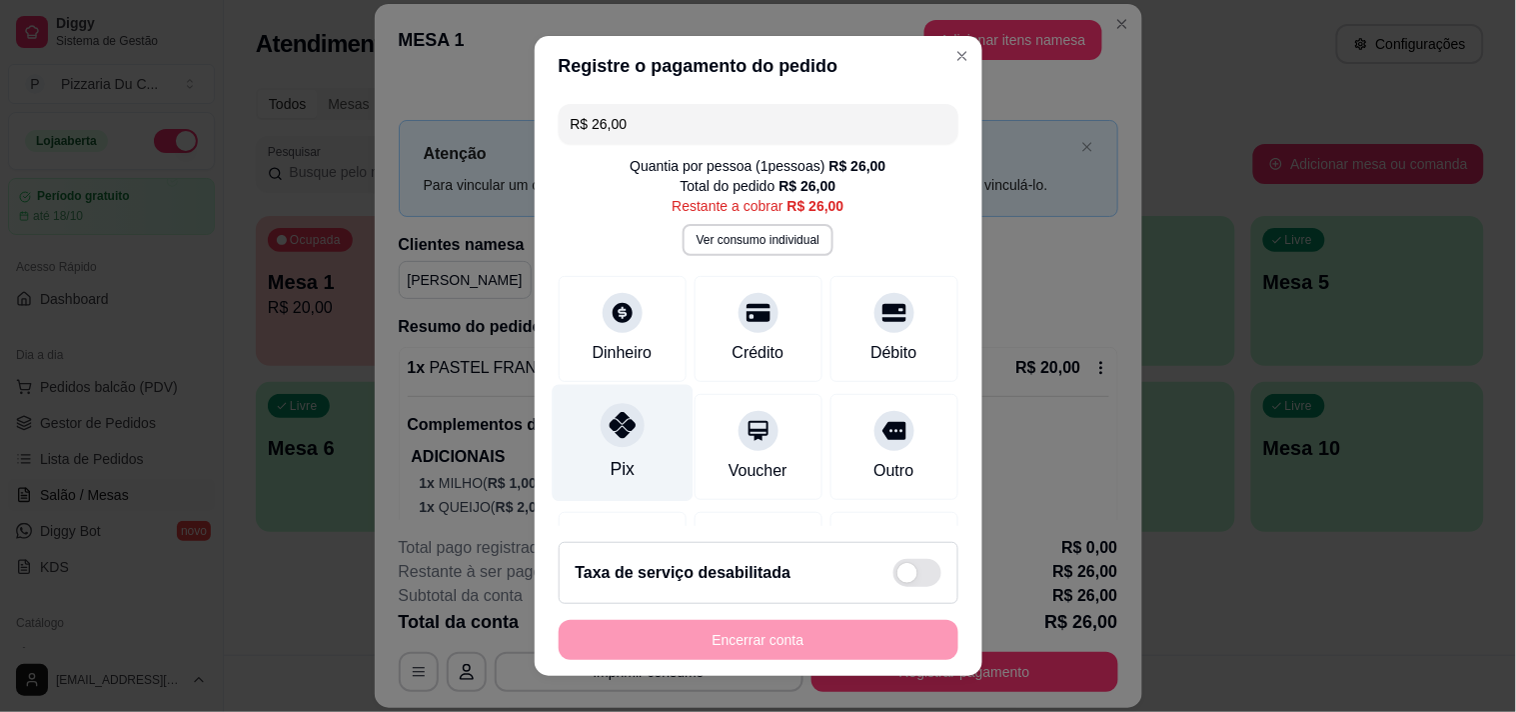
click at [611, 456] on div "Pix" at bounding box center [622, 469] width 24 height 26
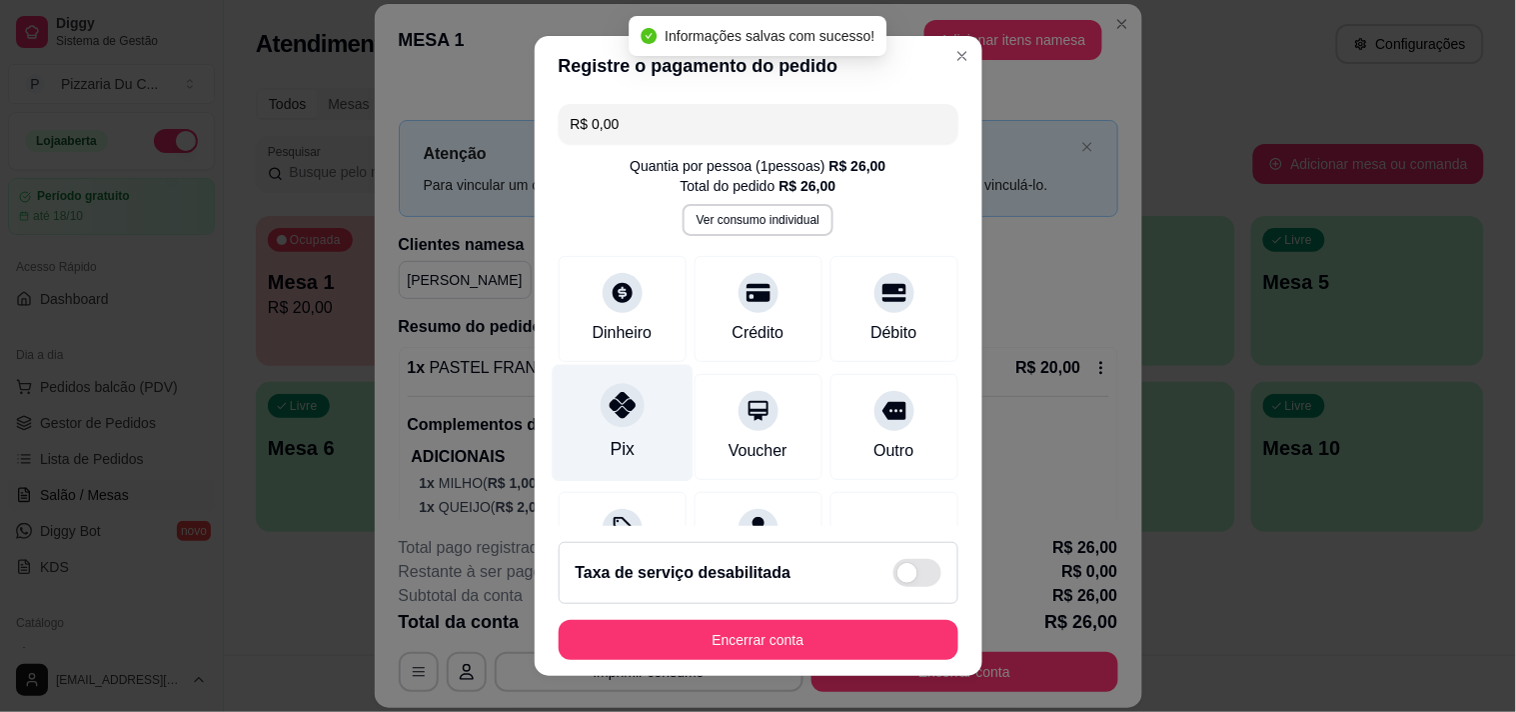
type input "R$ 0,00"
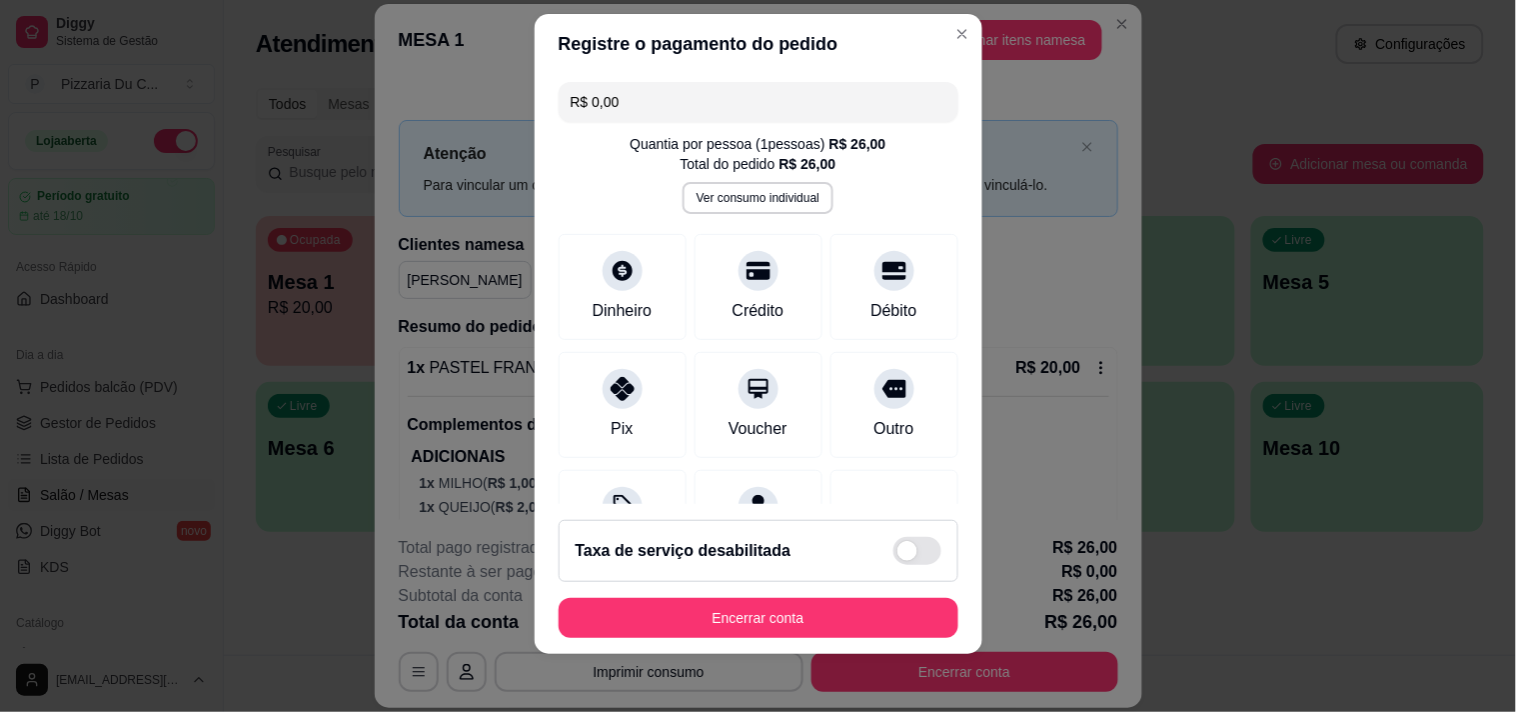
scroll to position [28, 0]
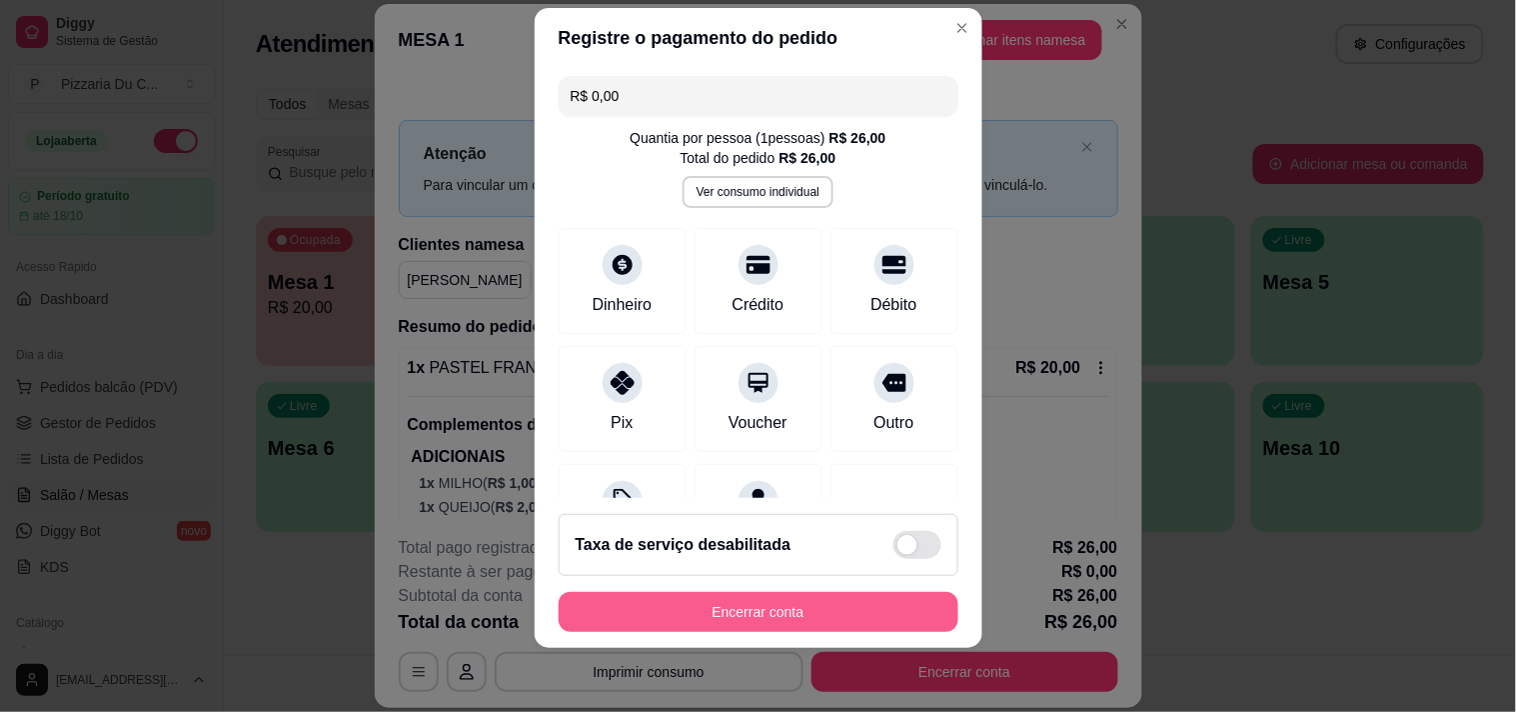
click at [803, 593] on button "Encerrar conta" at bounding box center [759, 612] width 400 height 40
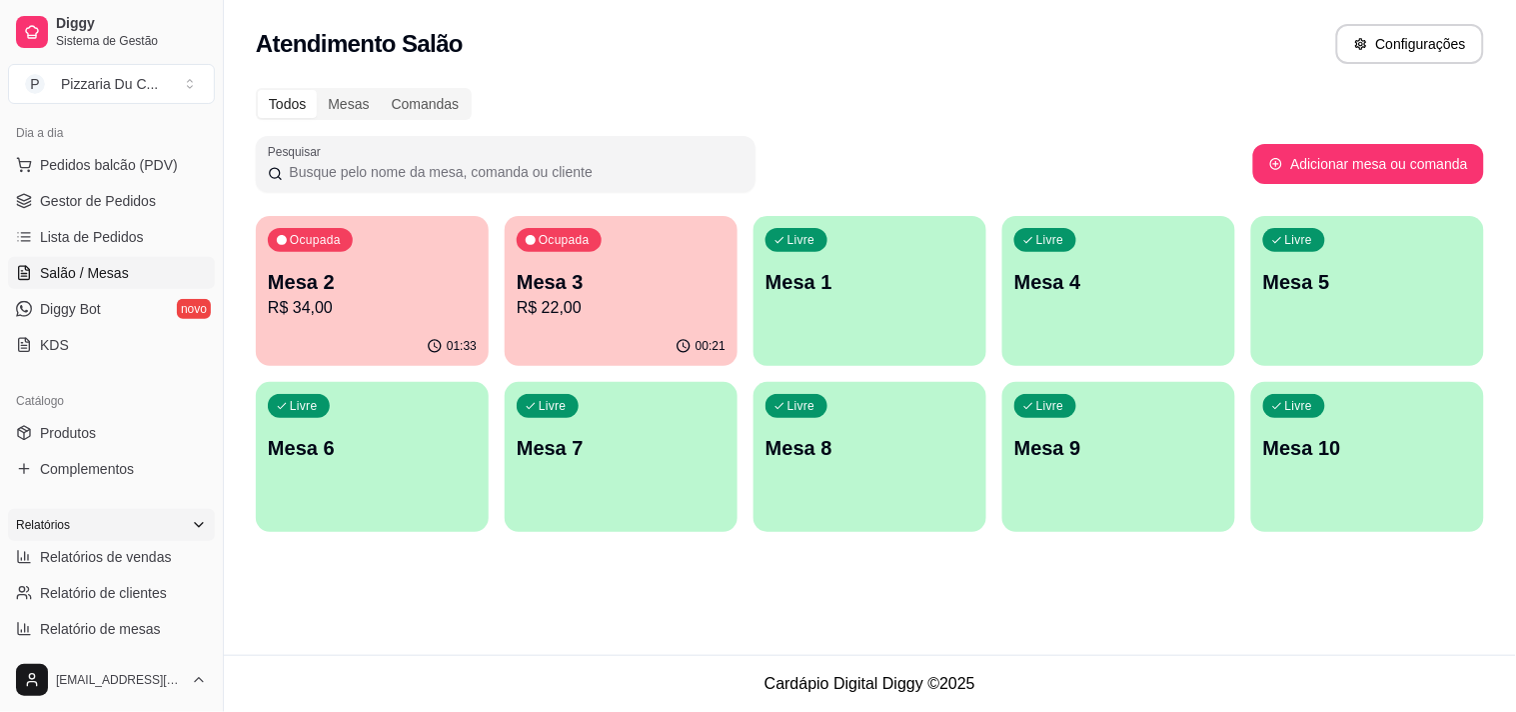
scroll to position [333, 0]
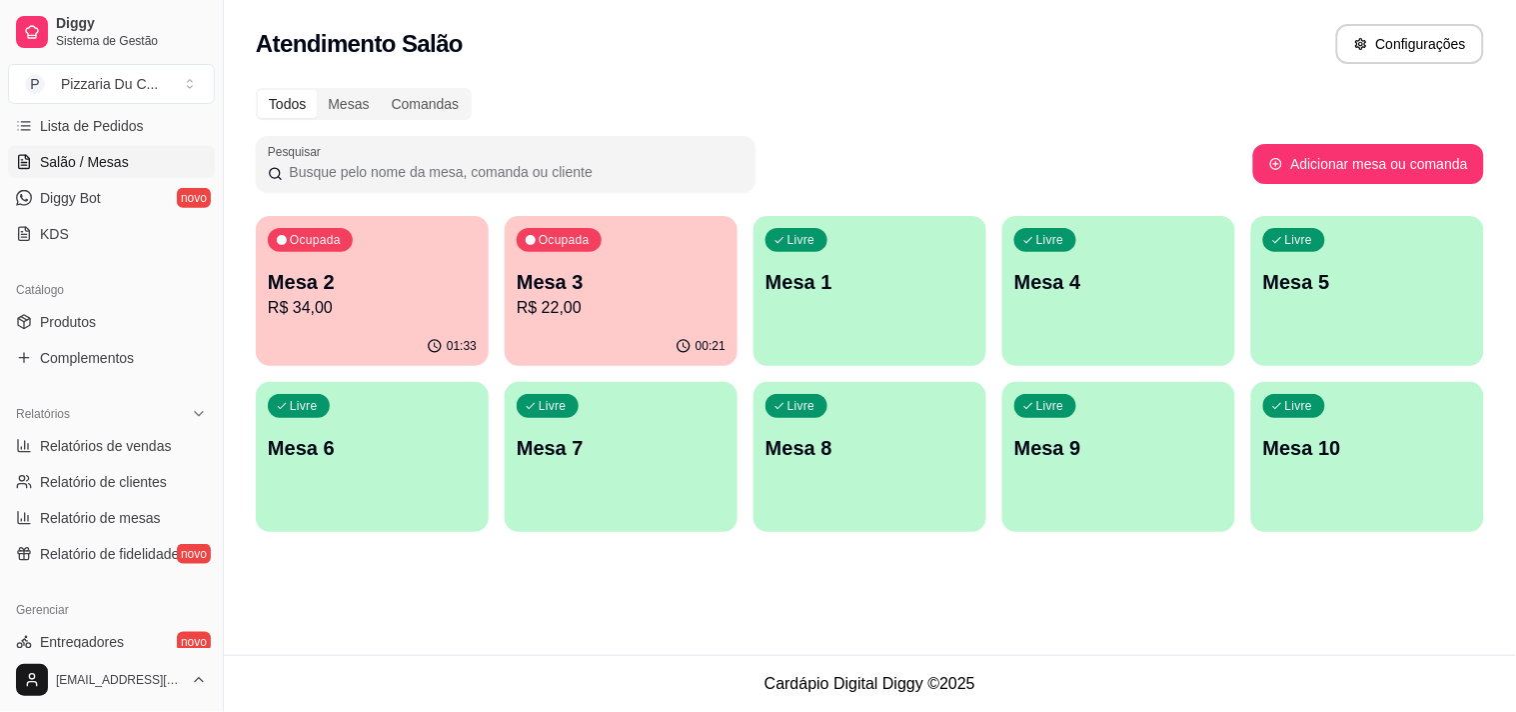
click at [598, 283] on p "Mesa 3" at bounding box center [621, 282] width 209 height 28
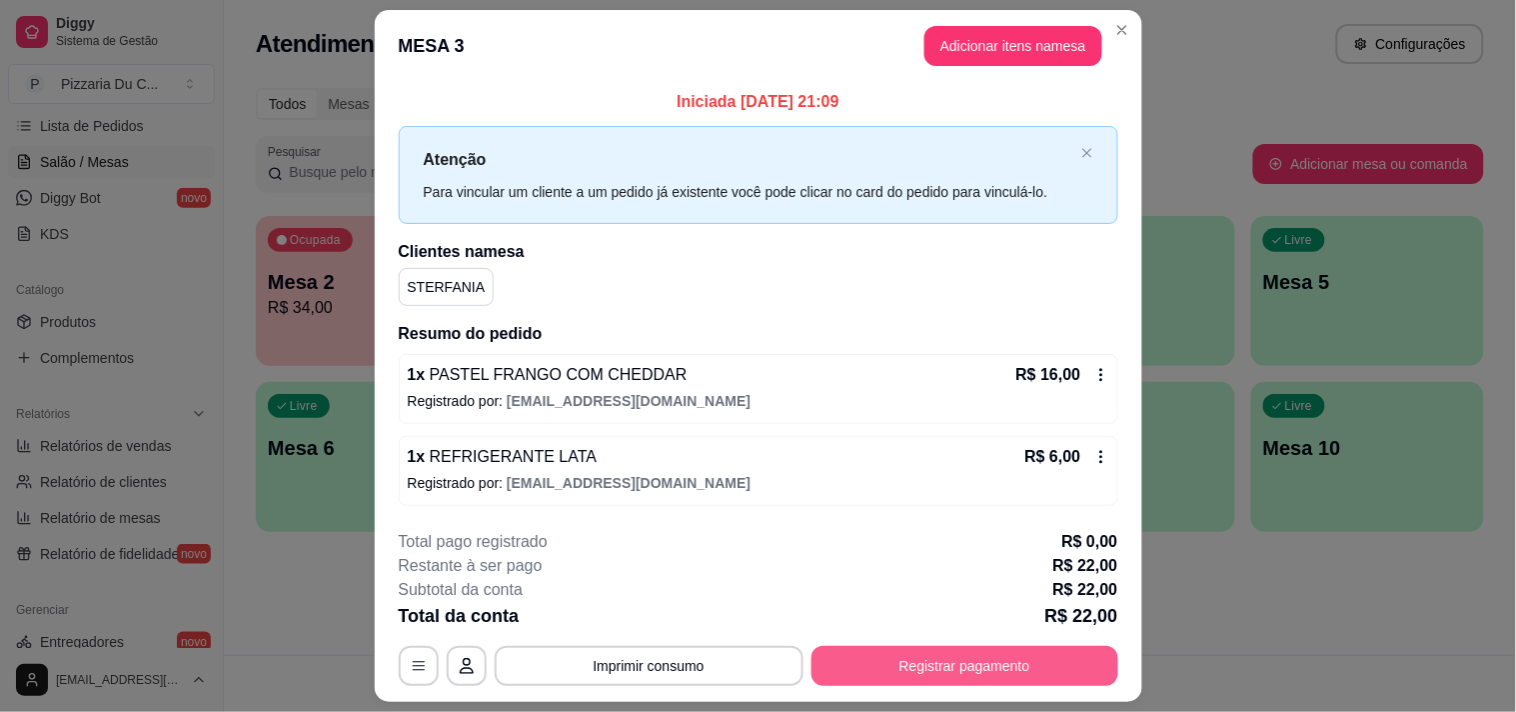
click at [967, 670] on button "Registrar pagamento" at bounding box center [964, 666] width 307 height 40
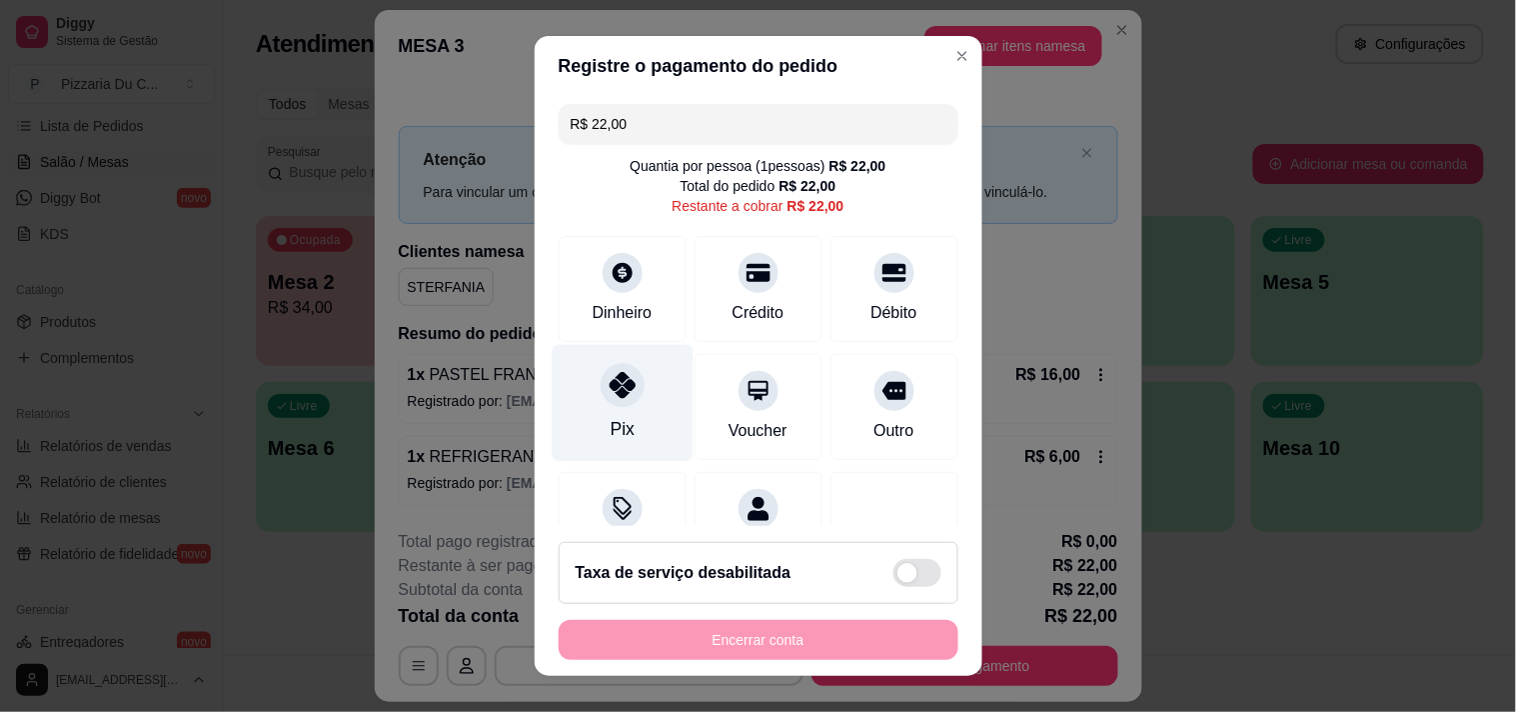
click at [597, 406] on div "Pix" at bounding box center [622, 402] width 141 height 117
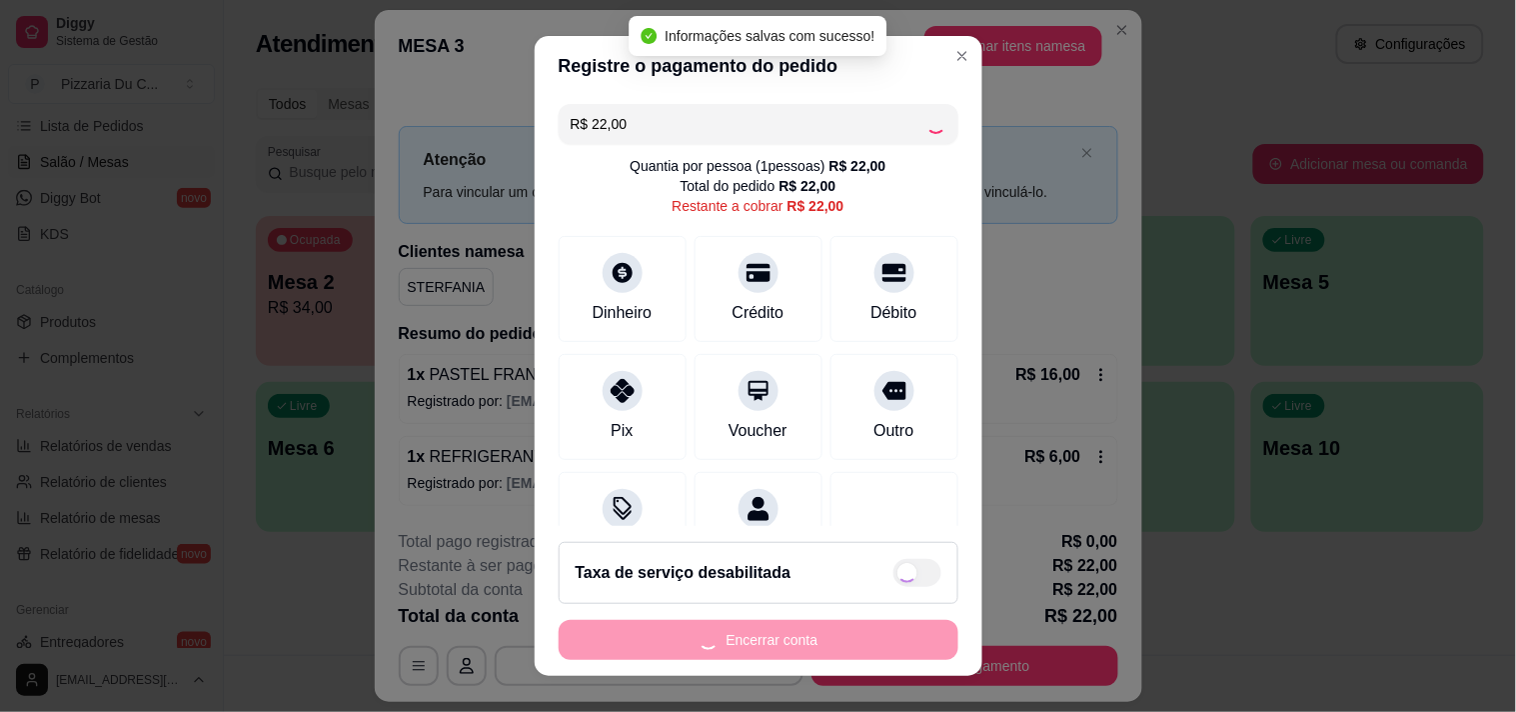
type input "R$ 0,00"
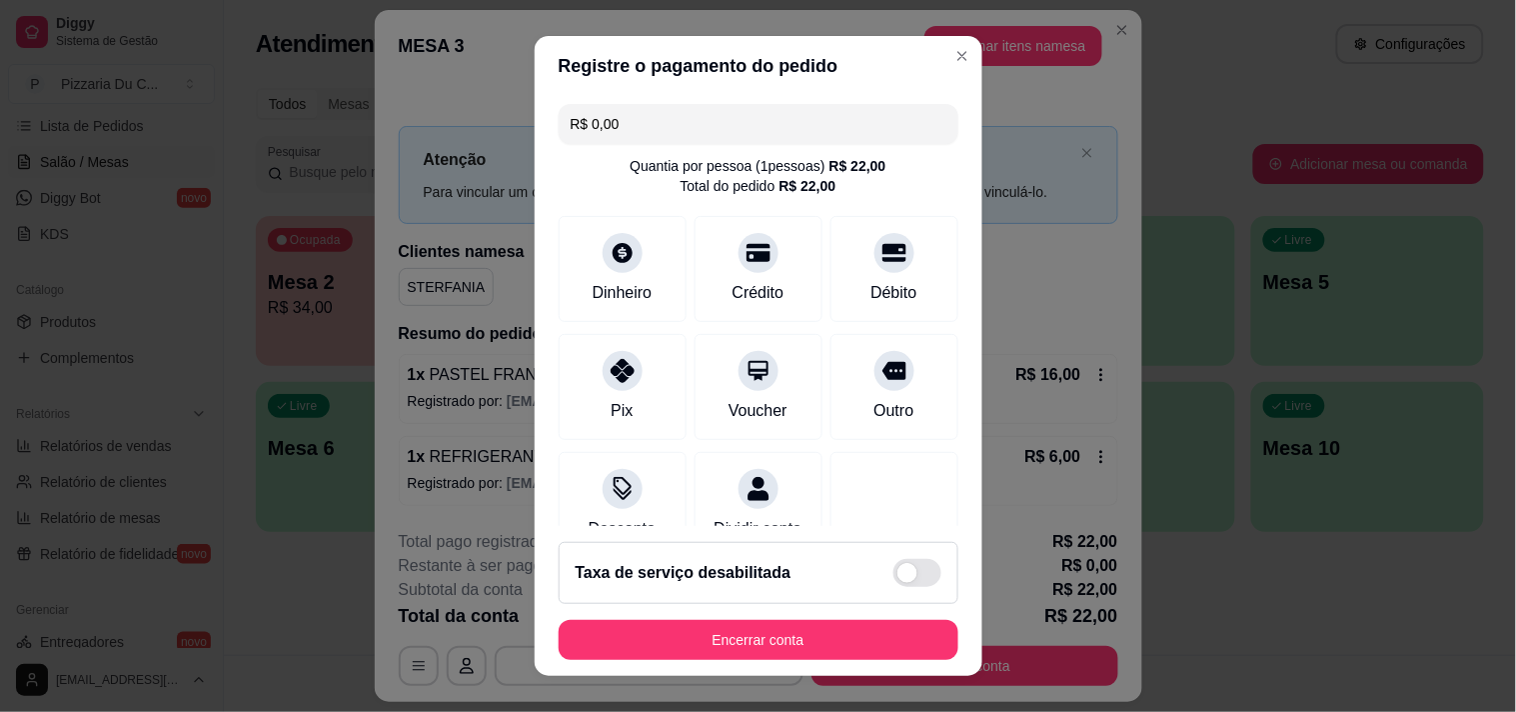
click at [756, 643] on button "Encerrar conta" at bounding box center [759, 640] width 400 height 40
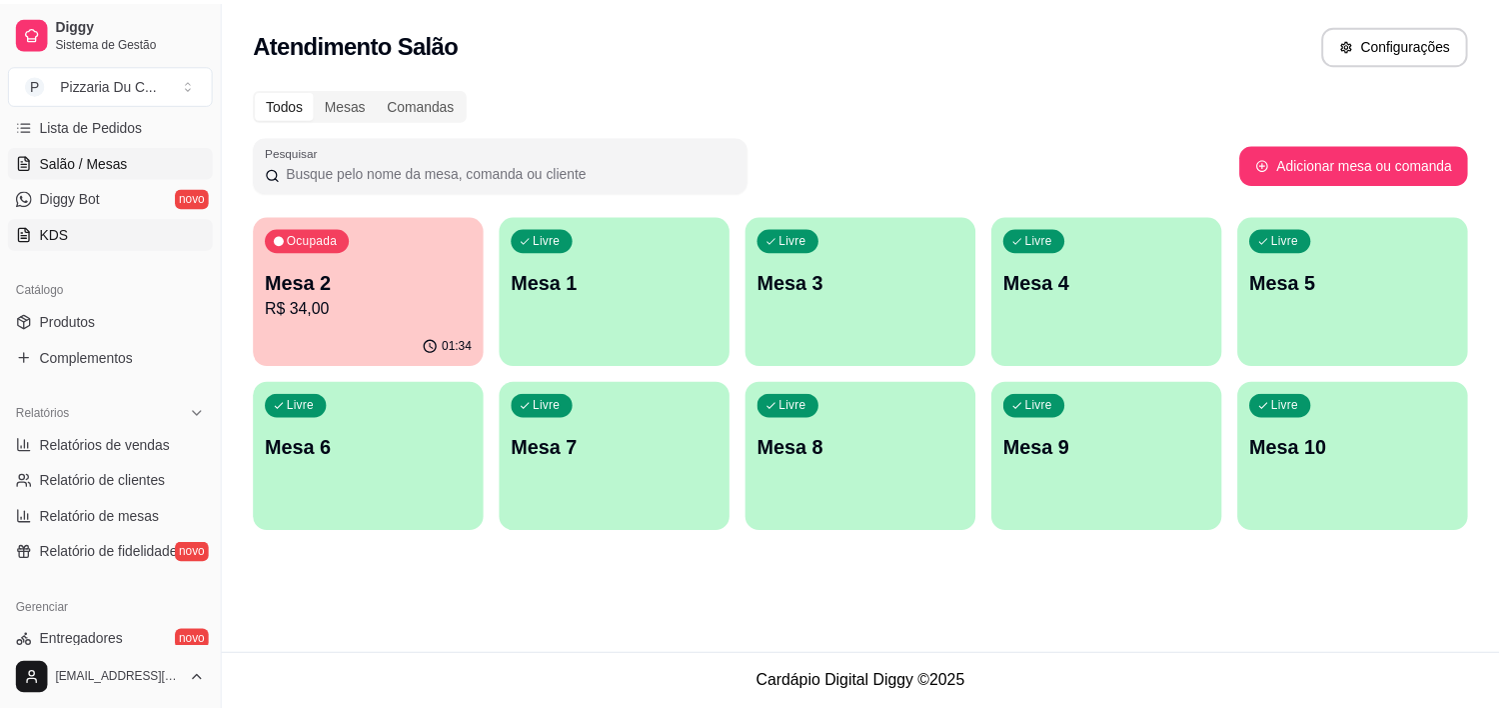
scroll to position [111, 0]
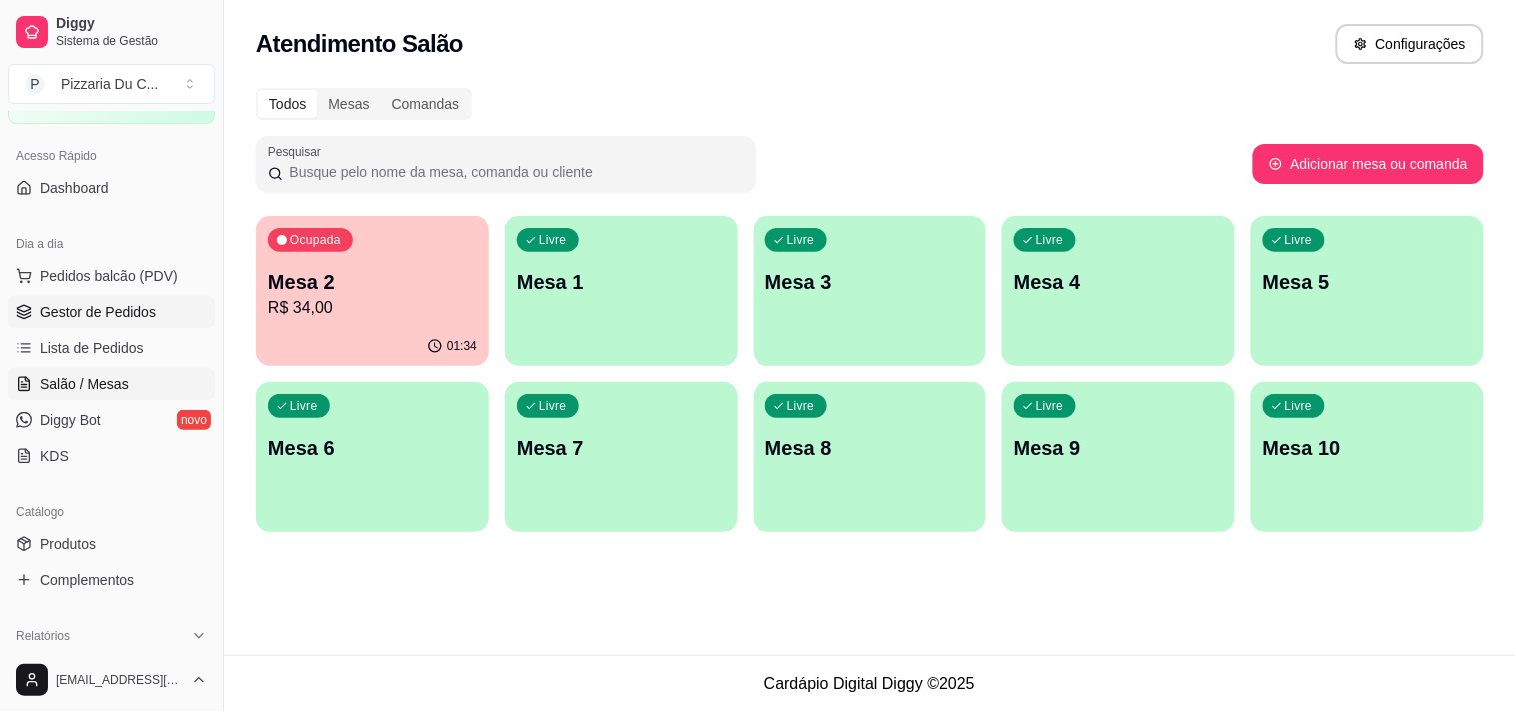
click at [124, 303] on span "Gestor de Pedidos" at bounding box center [98, 312] width 116 height 20
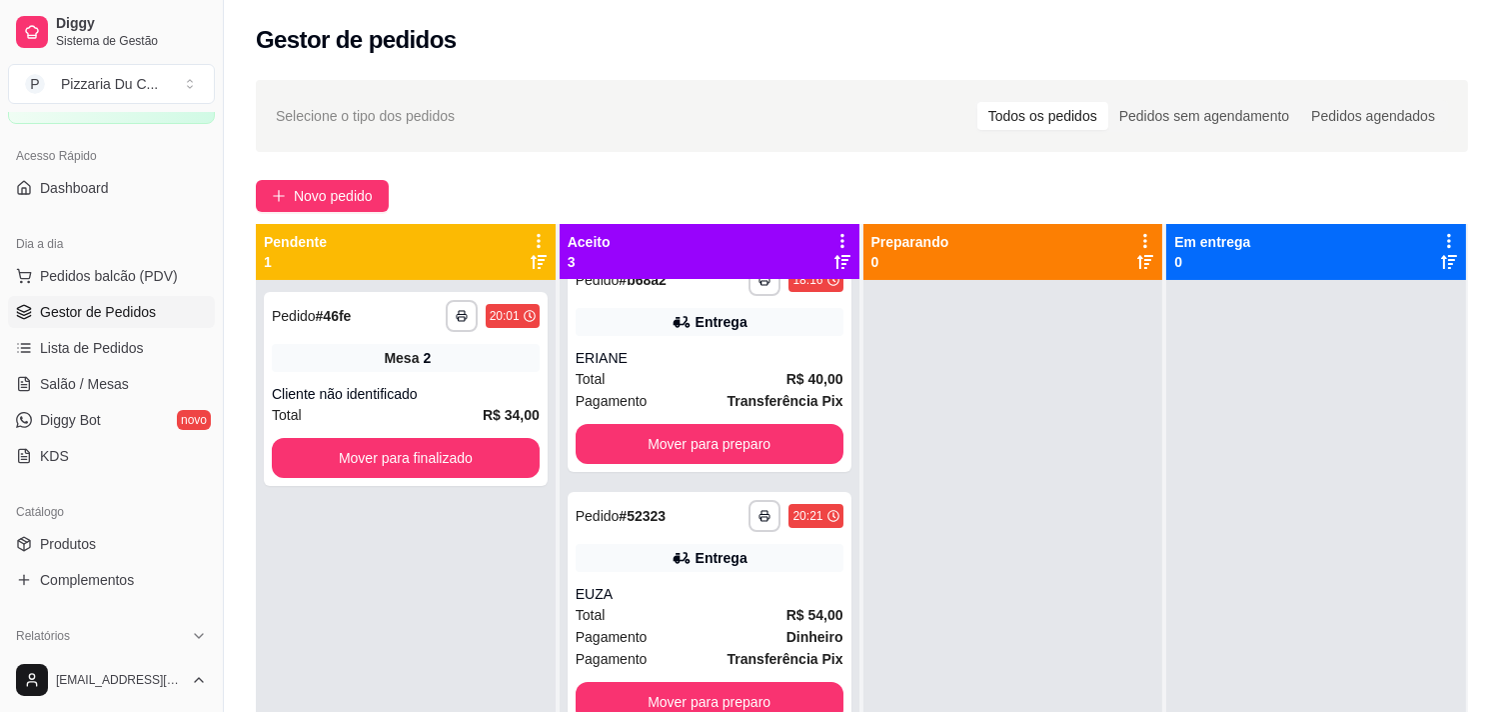
scroll to position [37, 0]
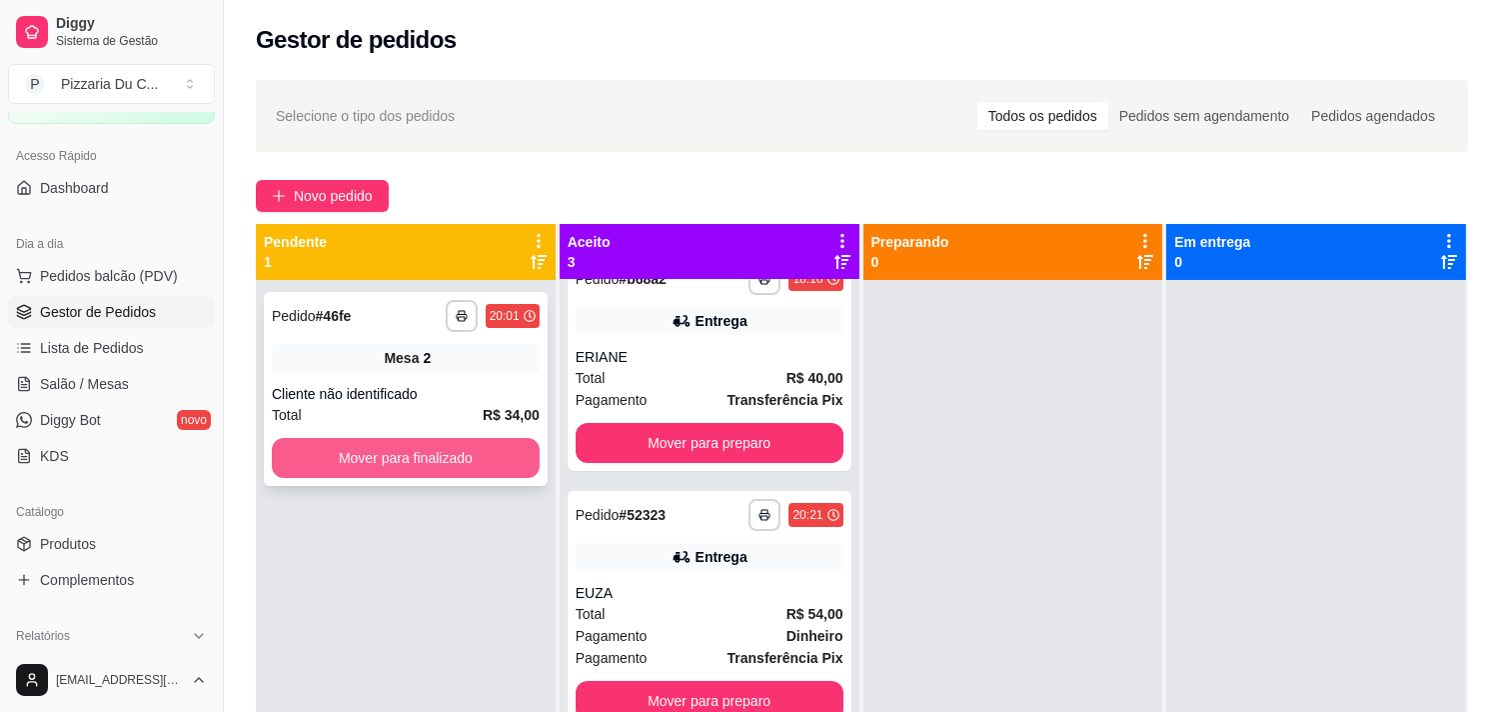
click at [476, 452] on button "Mover para finalizado" at bounding box center [406, 458] width 268 height 40
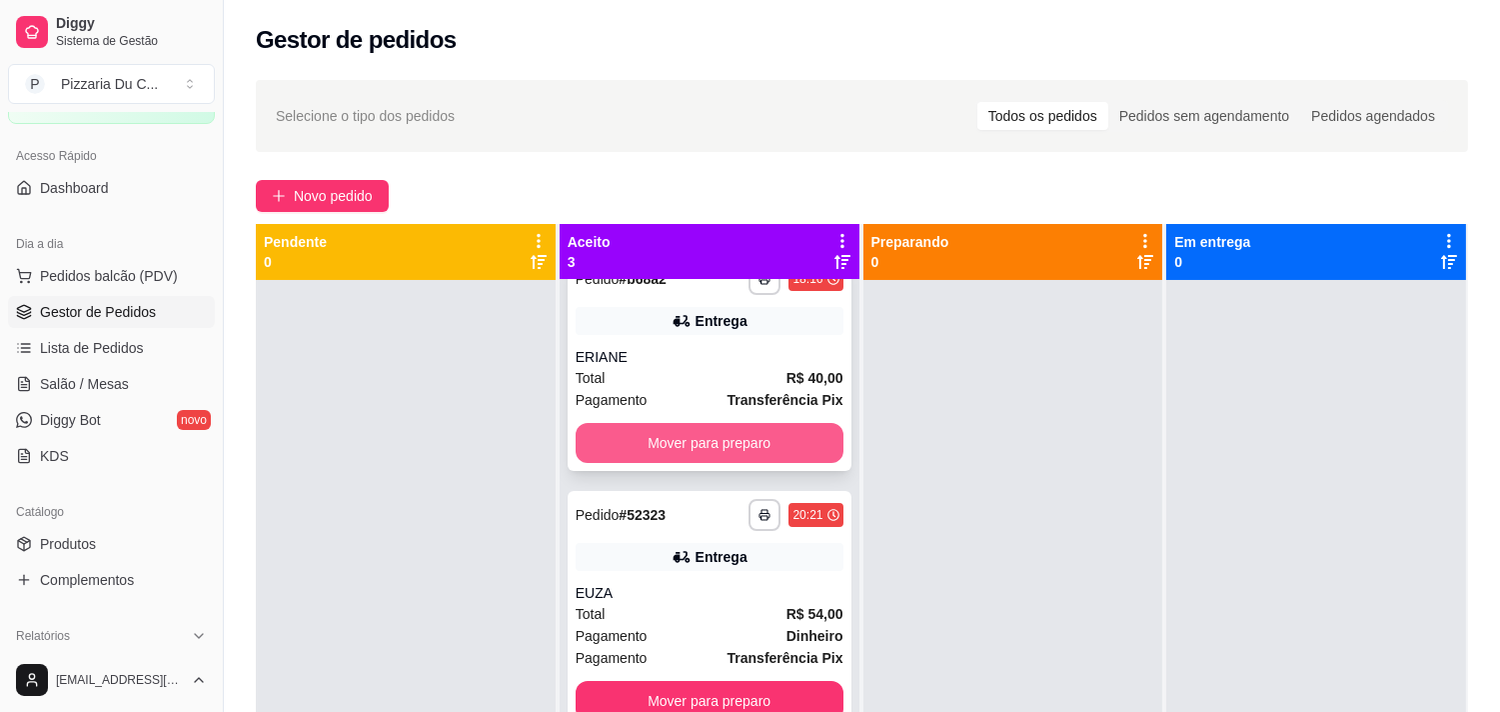
click at [658, 460] on button "Mover para preparo" at bounding box center [710, 443] width 268 height 40
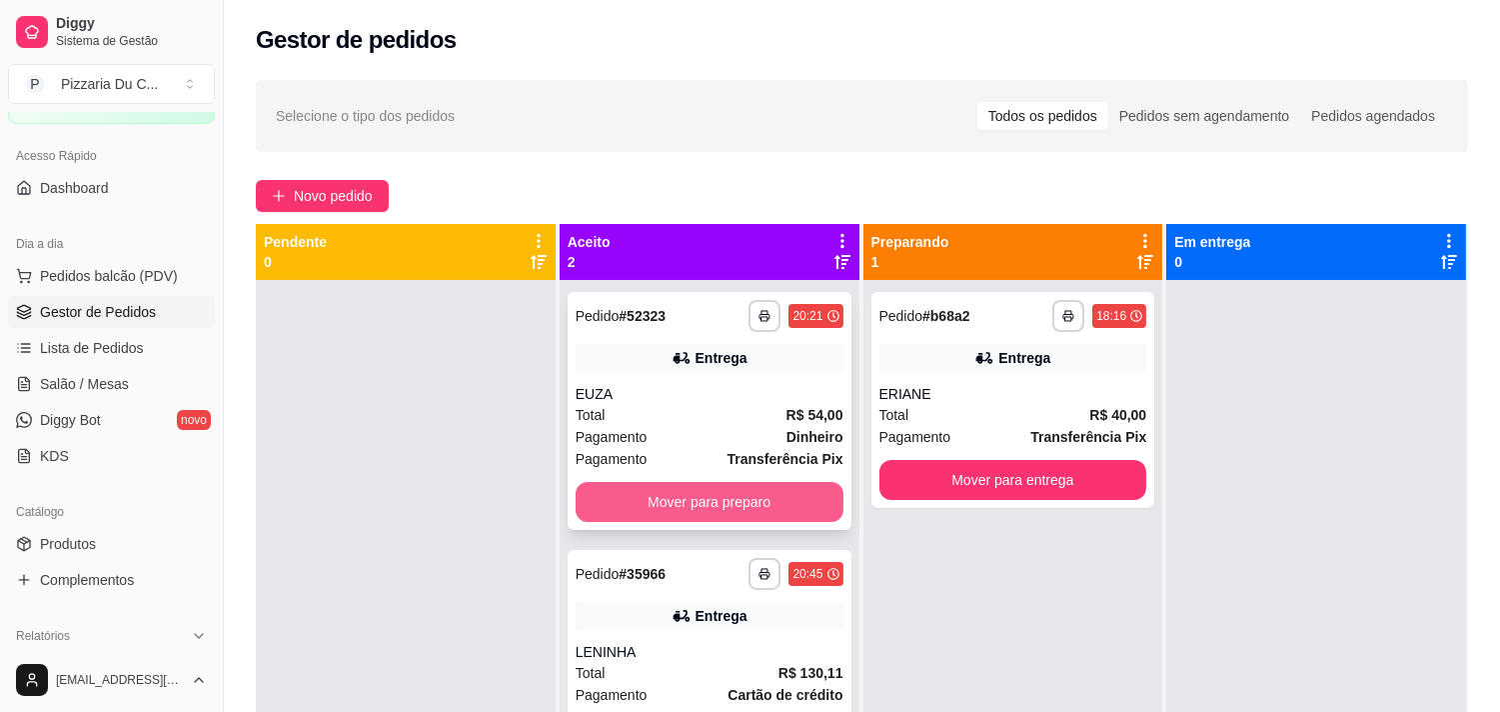
click at [781, 503] on button "Mover para preparo" at bounding box center [710, 502] width 268 height 40
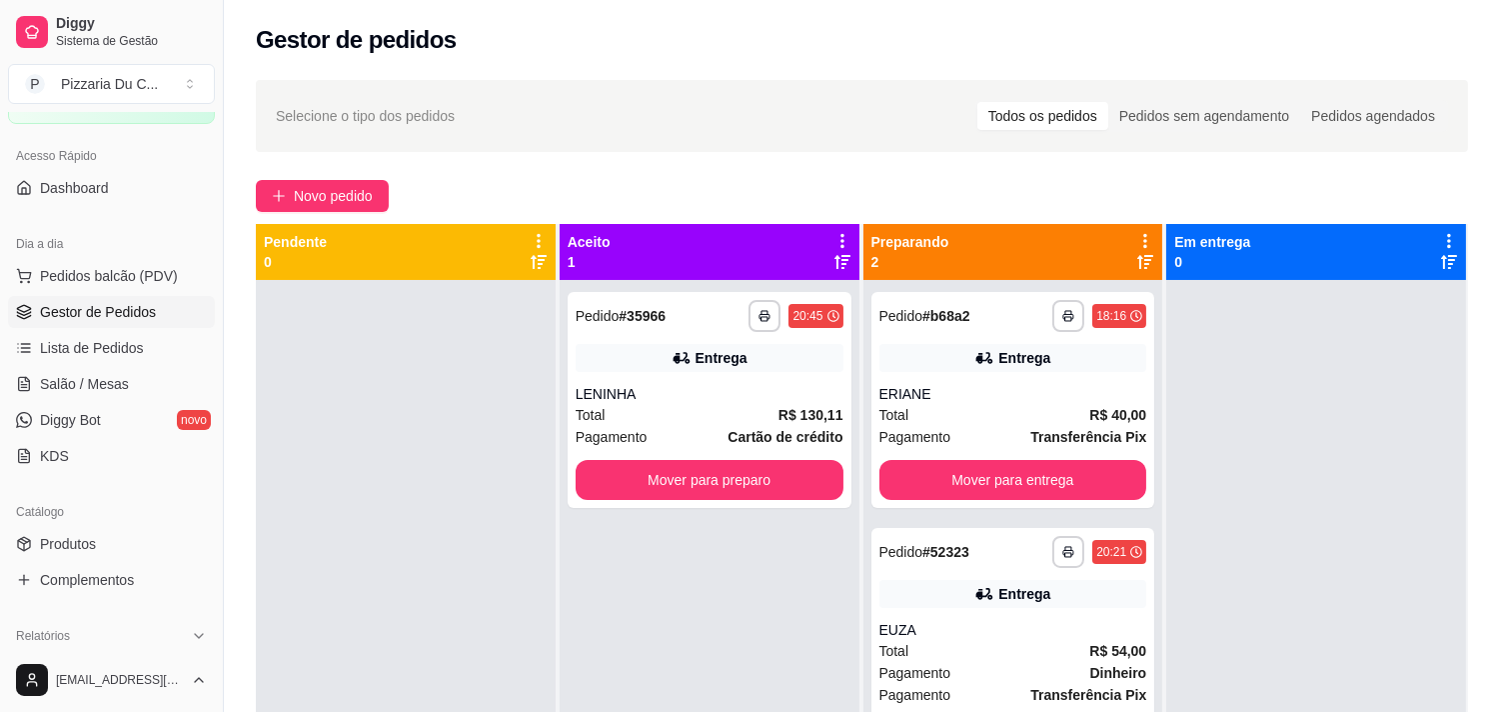
click at [781, 503] on div "**********" at bounding box center [710, 400] width 284 height 216
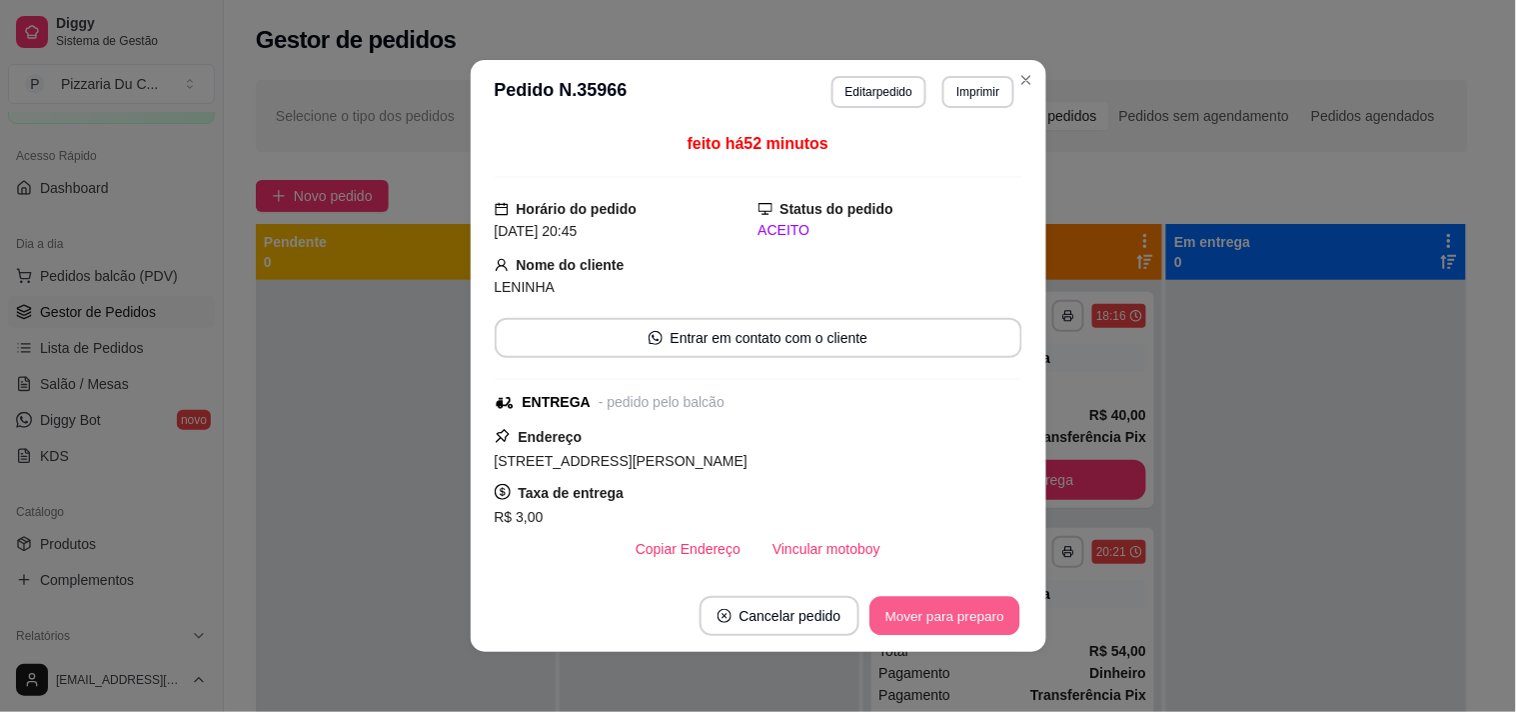
click at [966, 622] on button "Mover para preparo" at bounding box center [944, 616] width 150 height 39
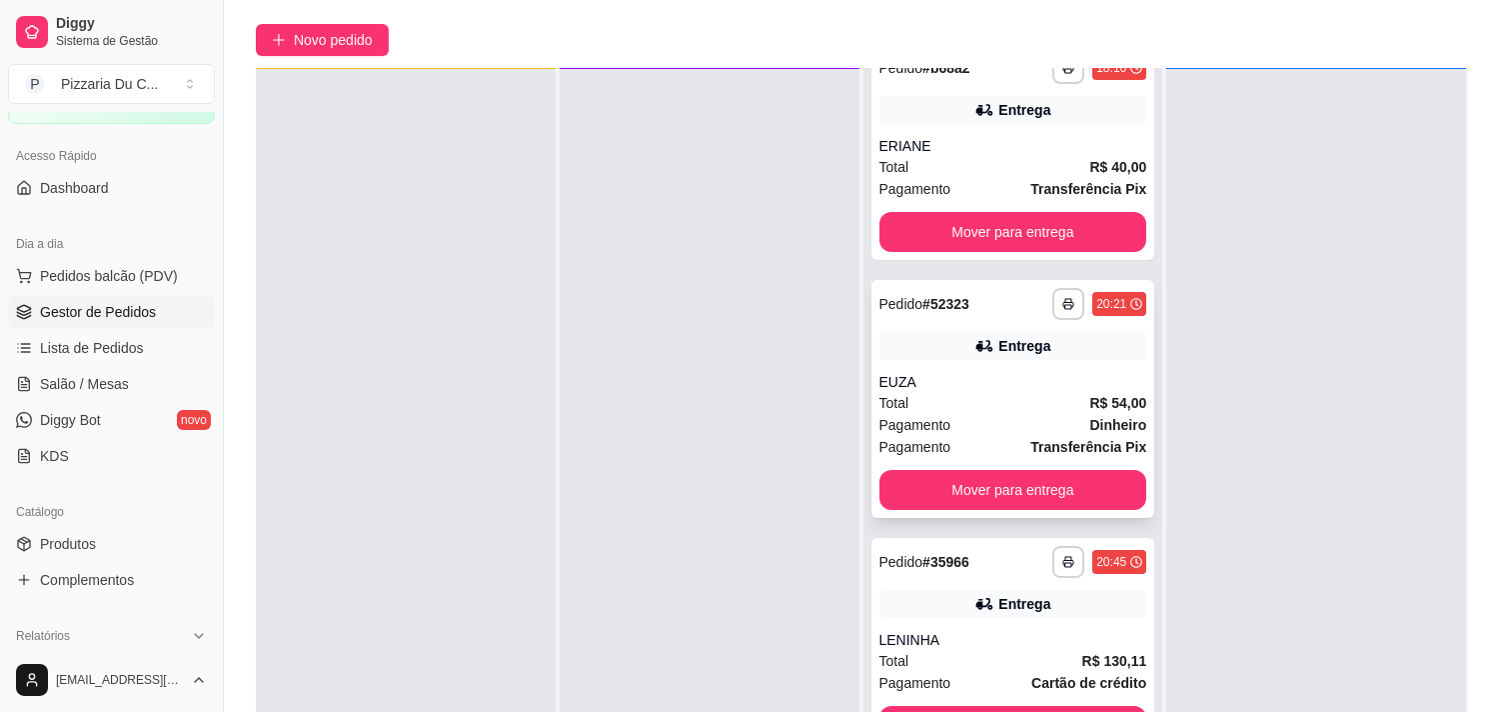
scroll to position [305, 0]
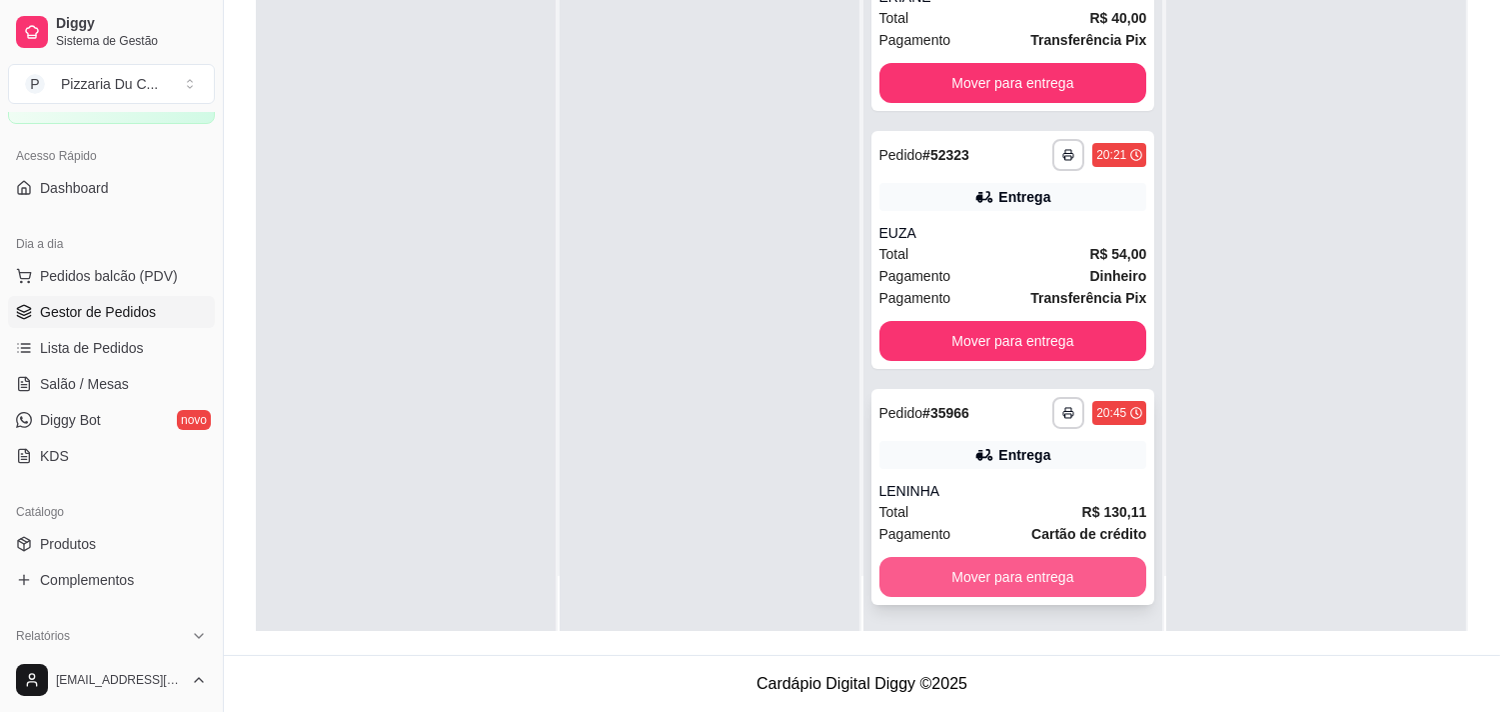
click at [1006, 570] on button "Mover para entrega" at bounding box center [1013, 577] width 268 height 40
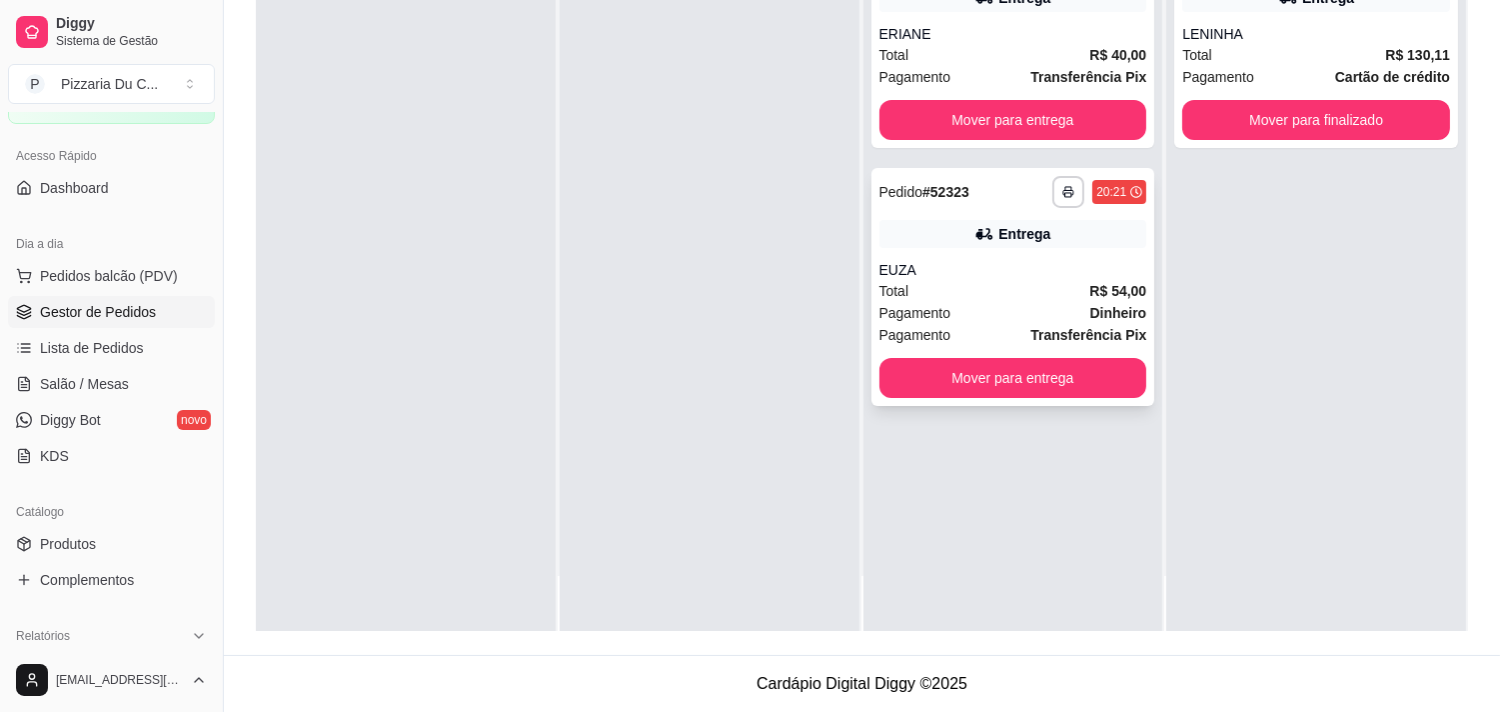
scroll to position [0, 0]
click at [1023, 371] on button "Mover para entrega" at bounding box center [1013, 378] width 268 height 40
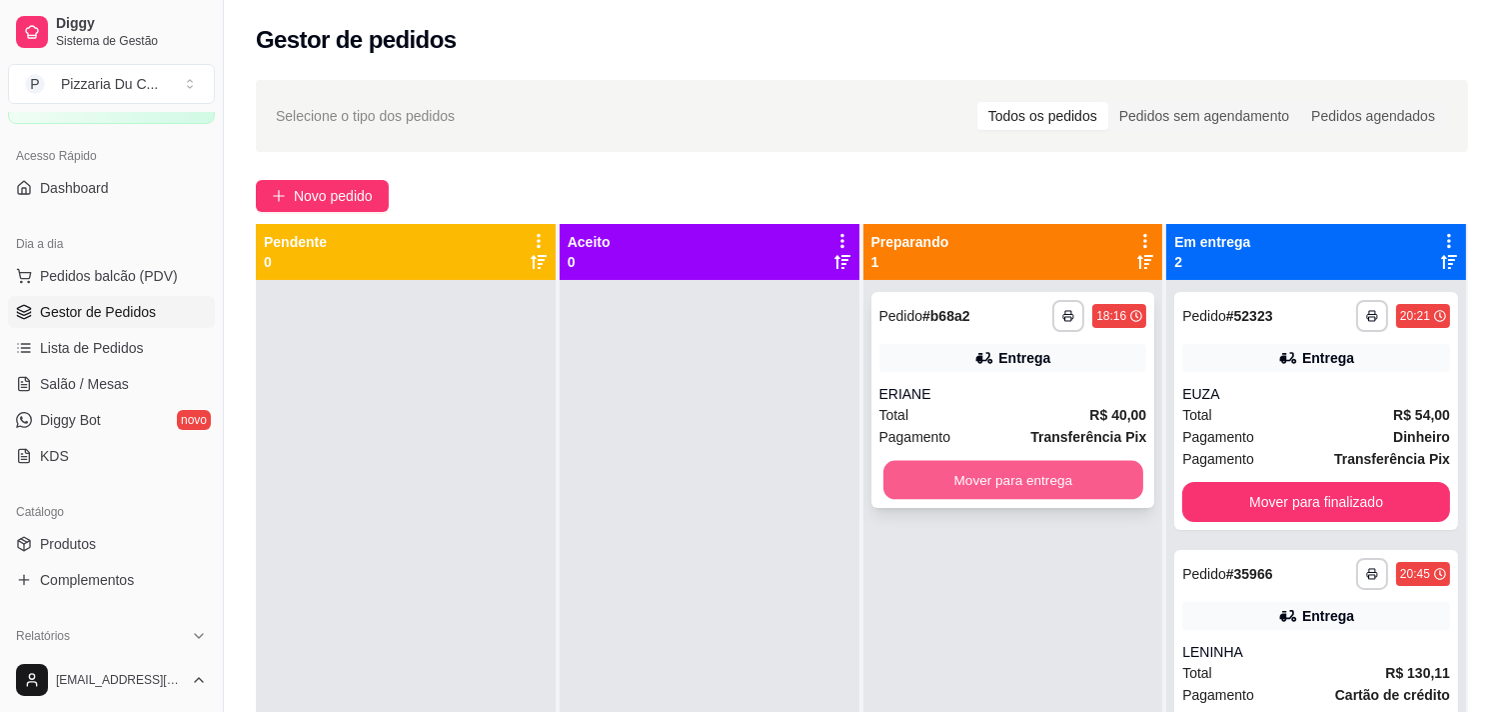
click at [1004, 490] on button "Mover para entrega" at bounding box center [1013, 480] width 260 height 39
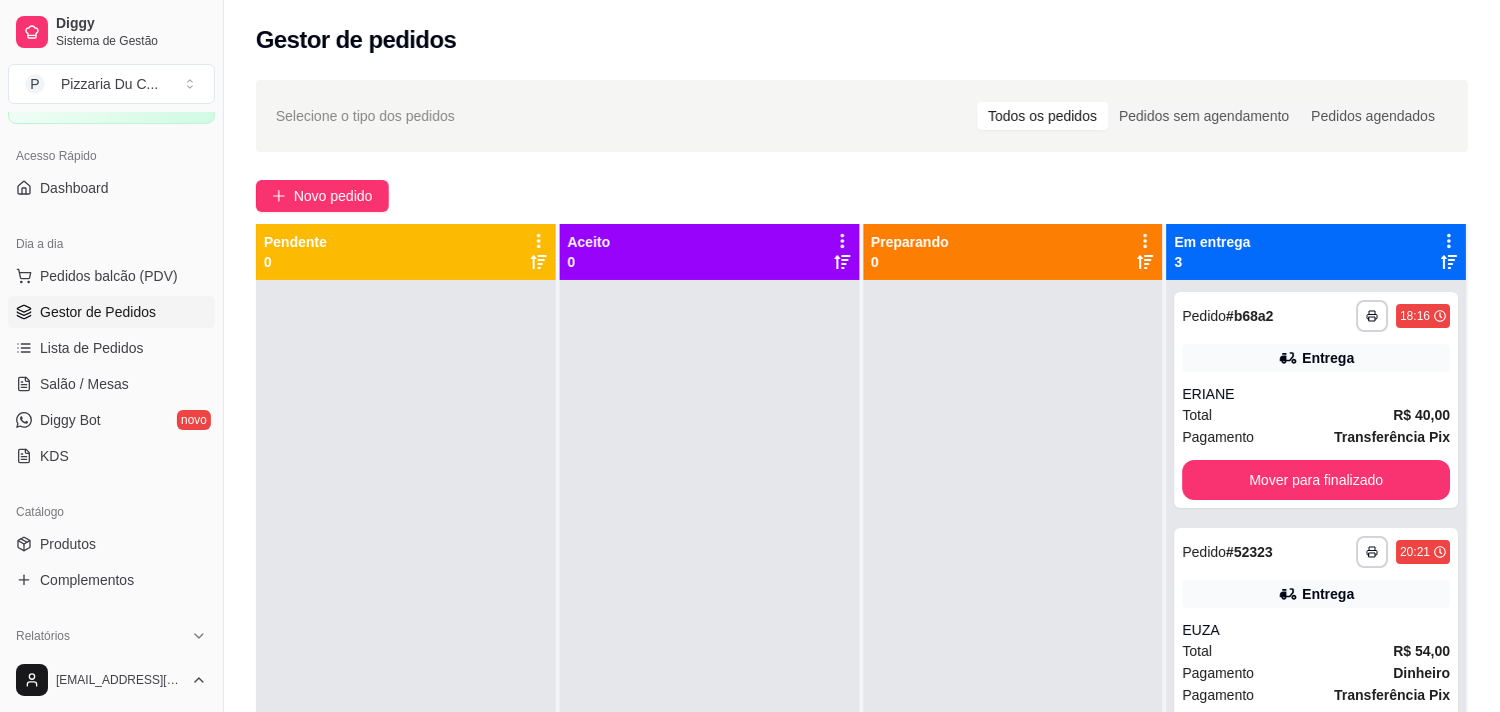
click at [140, 328] on ul "Pedidos balcão (PDV) Gestor de Pedidos Lista de Pedidos Salão / Mesas Diggy Bot…" at bounding box center [111, 366] width 207 height 212
click at [141, 315] on span "Gestor de Pedidos" at bounding box center [98, 312] width 116 height 20
click at [117, 356] on span "Lista de Pedidos" at bounding box center [92, 348] width 104 height 20
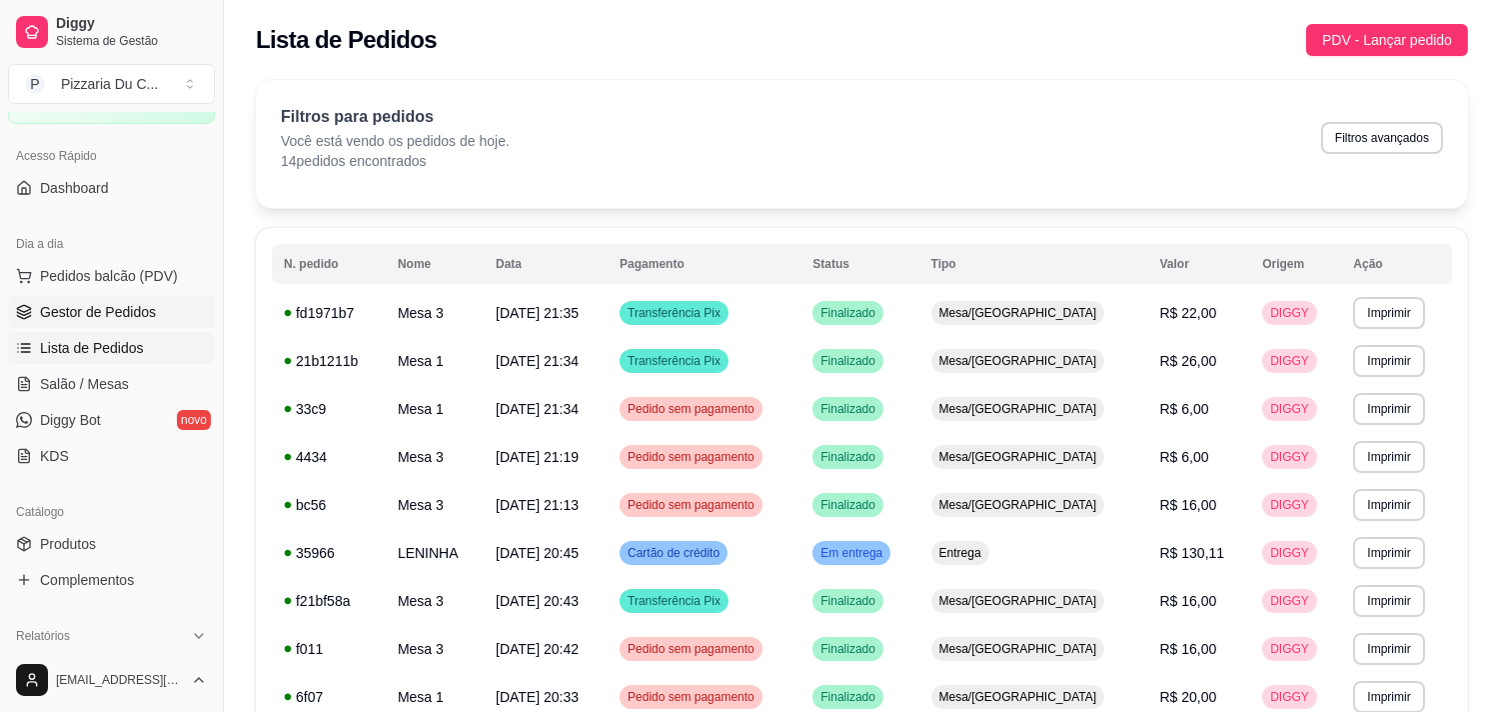
click at [70, 302] on span "Gestor de Pedidos" at bounding box center [98, 312] width 116 height 20
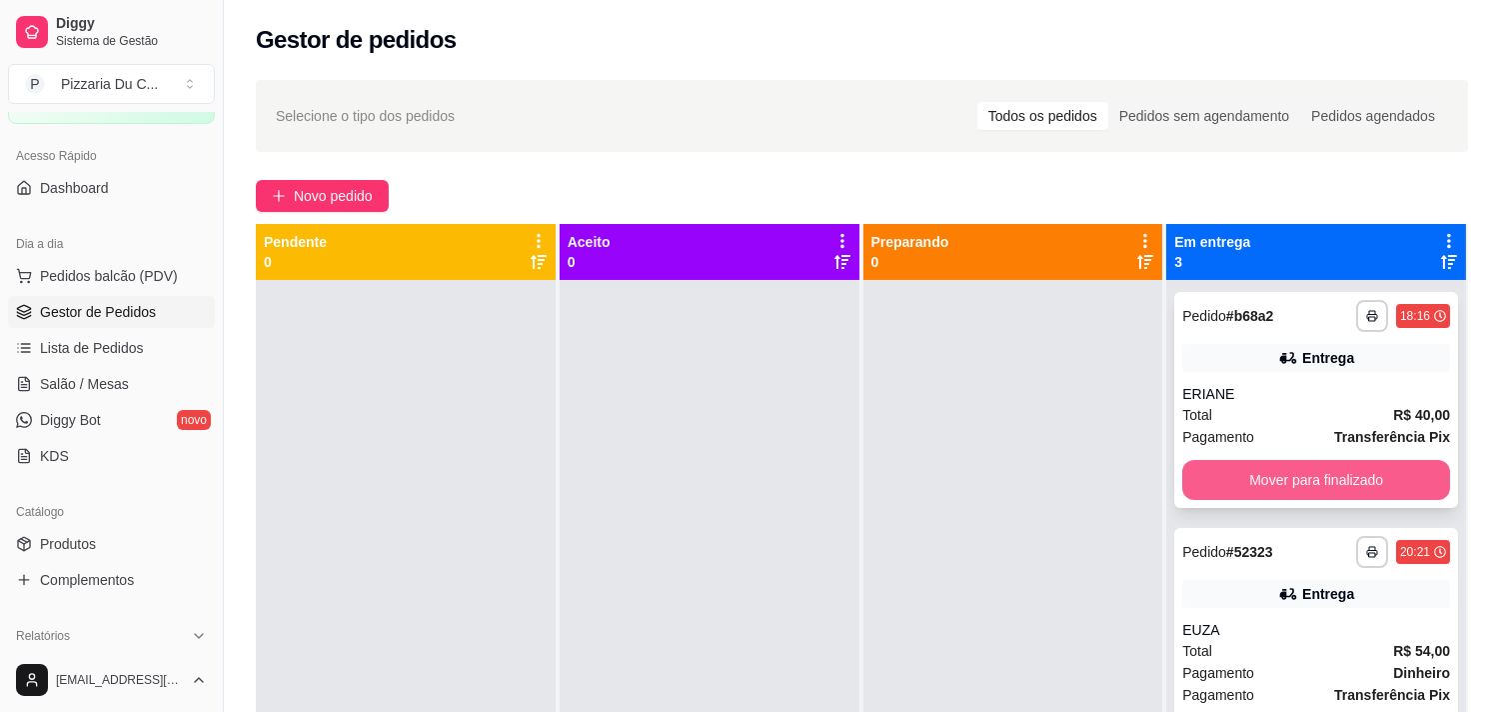
click at [1379, 486] on button "Mover para finalizado" at bounding box center [1316, 480] width 268 height 40
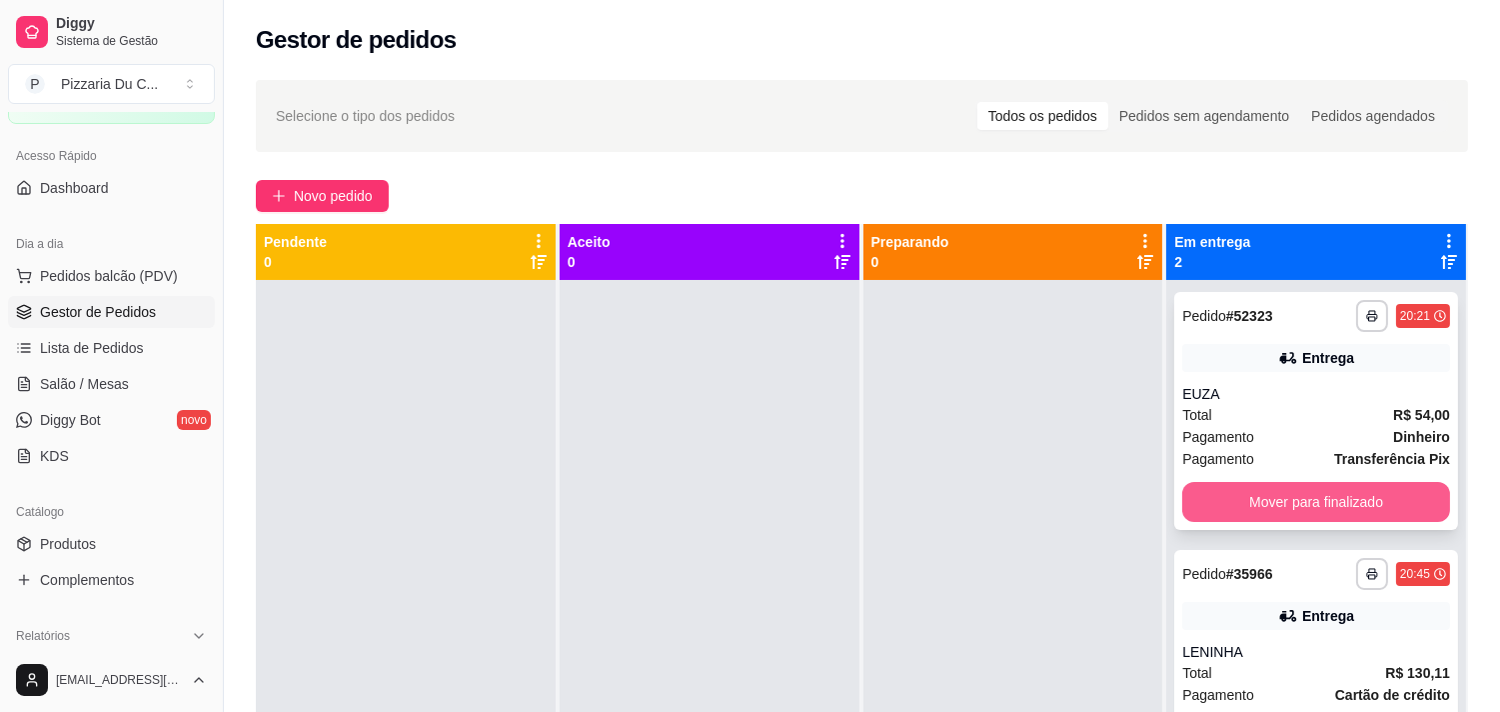
click at [1372, 493] on button "Mover para finalizado" at bounding box center [1316, 502] width 268 height 40
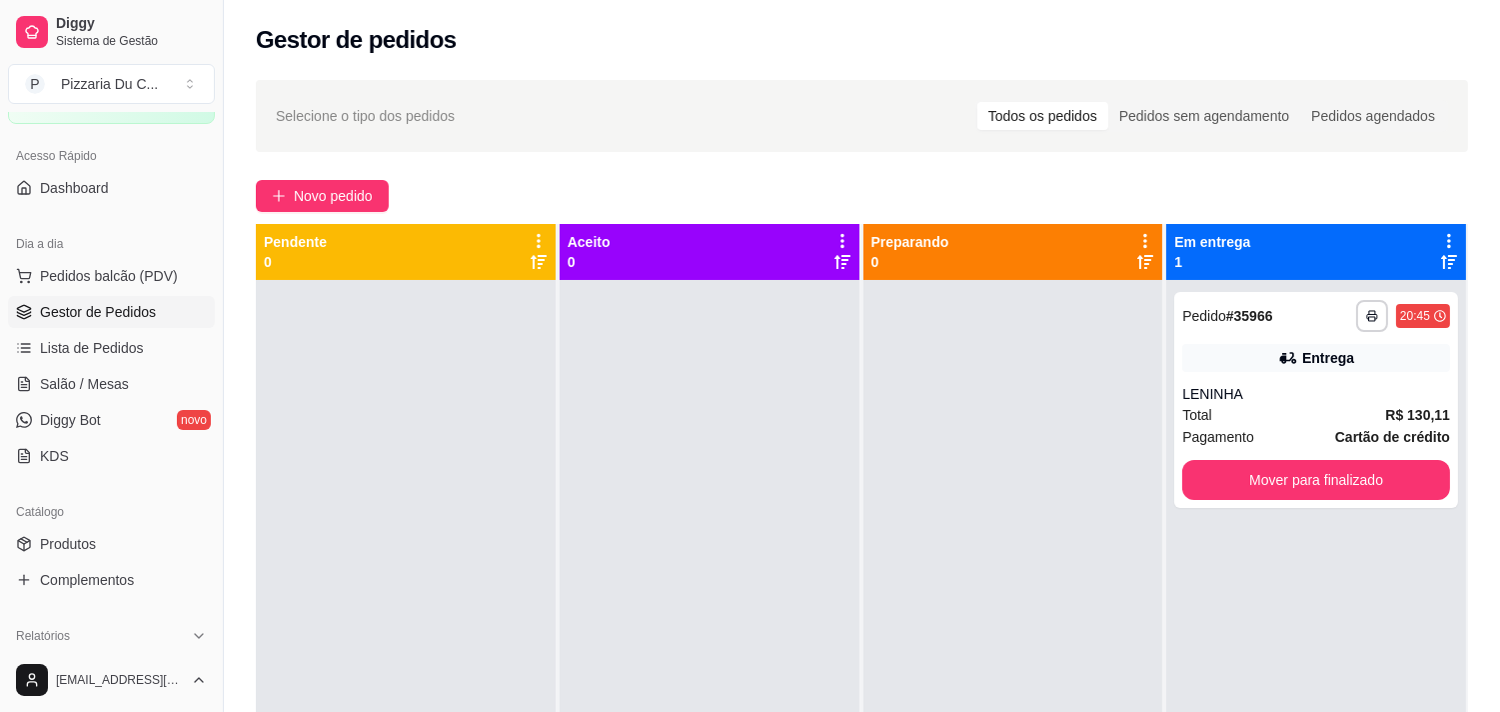
click at [867, 363] on div at bounding box center [1013, 636] width 300 height 712
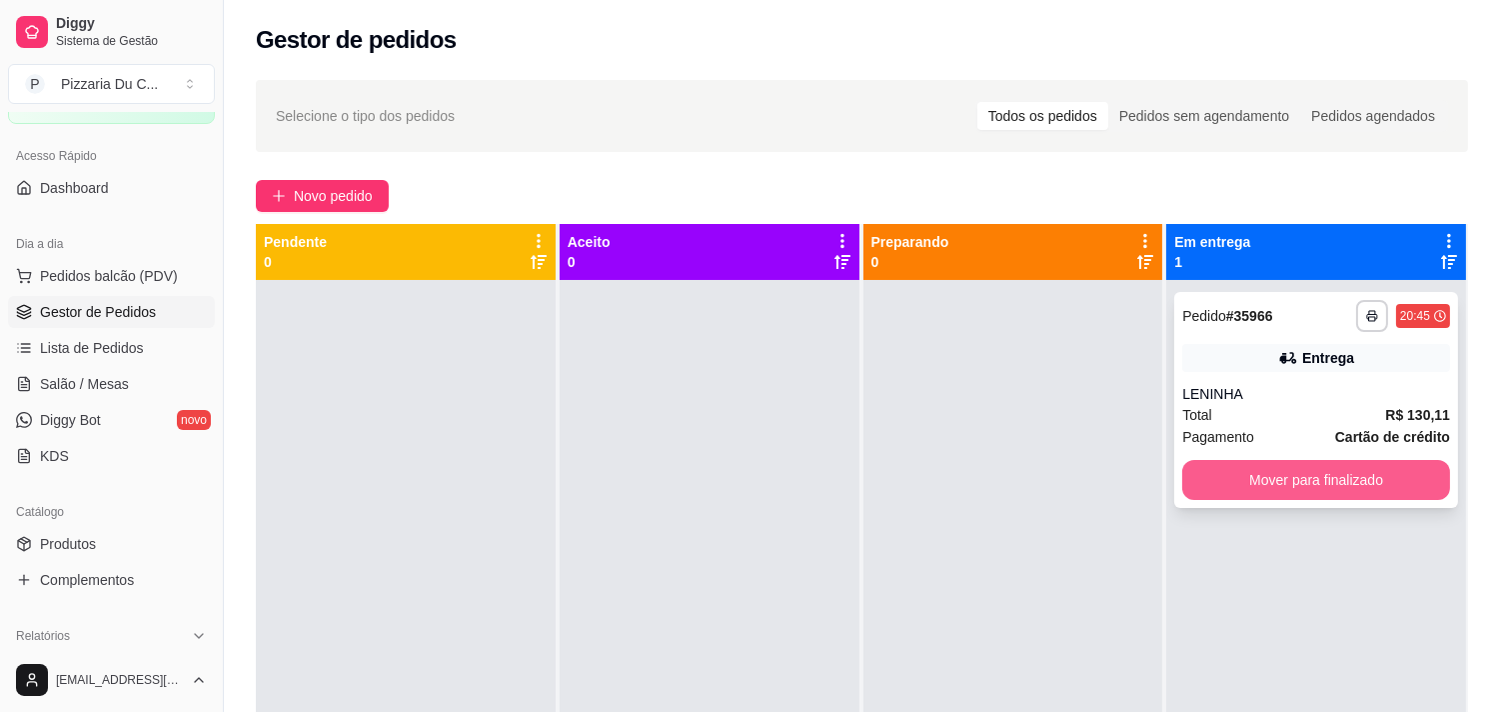
click at [1314, 475] on button "Mover para finalizado" at bounding box center [1316, 480] width 268 height 40
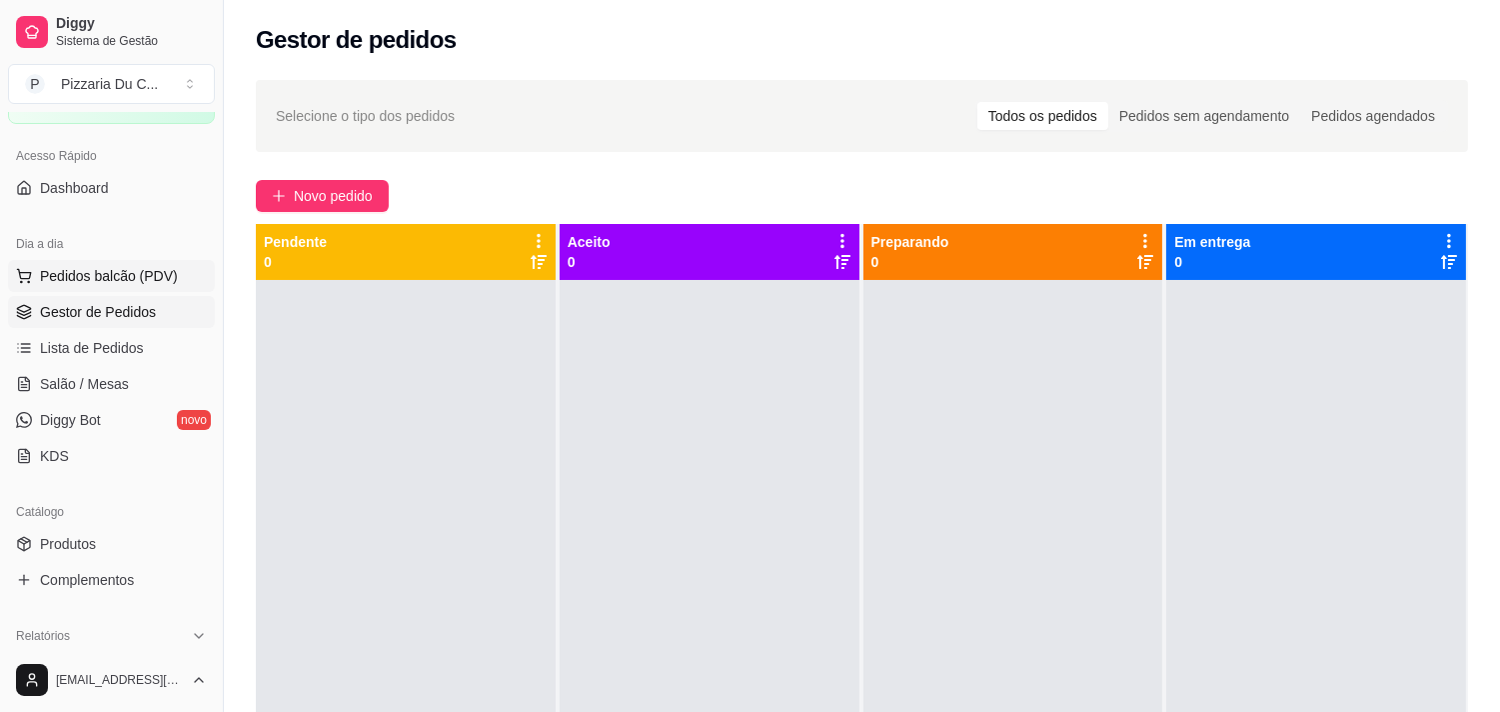
click at [142, 272] on span "Pedidos balcão (PDV)" at bounding box center [109, 276] width 138 height 20
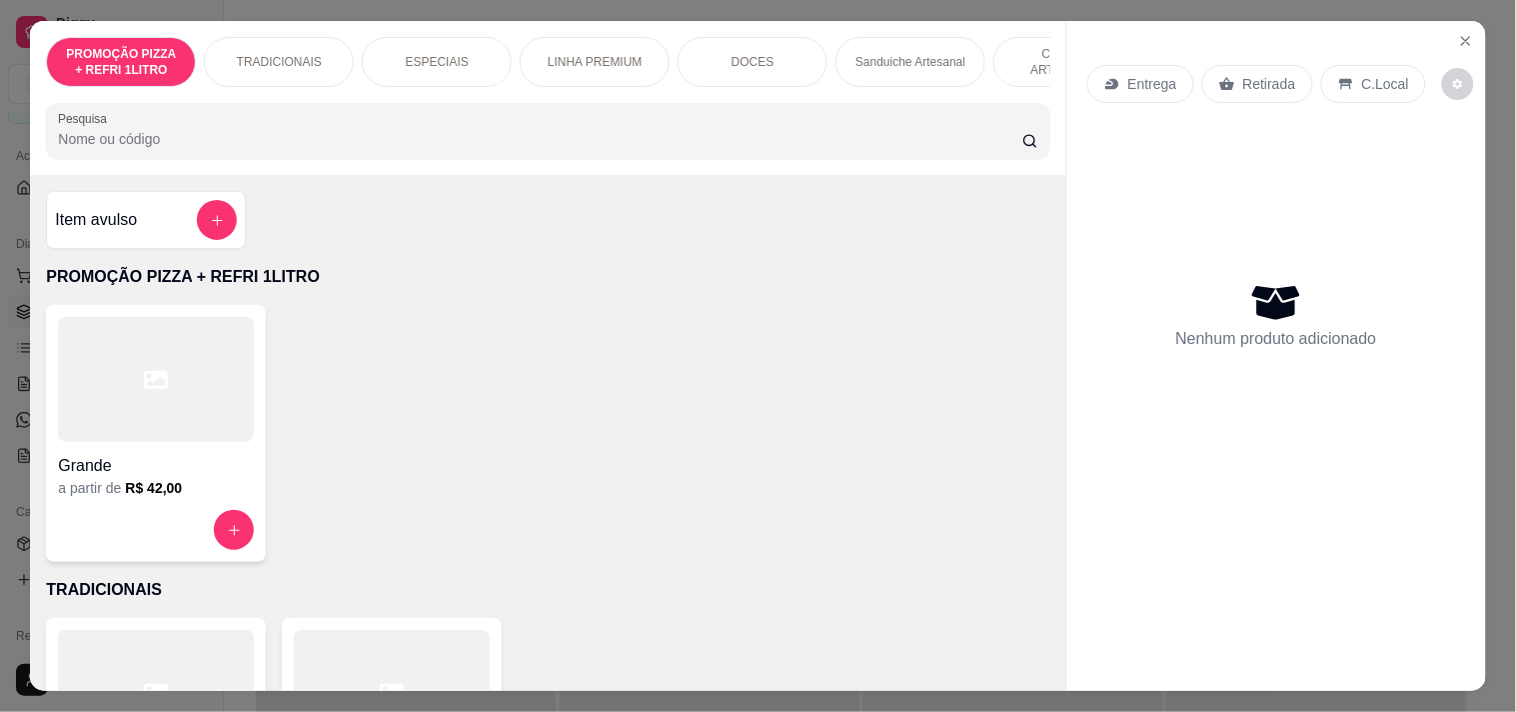
click at [568, 54] on p "LINHA PREMIUM" at bounding box center [595, 62] width 95 height 16
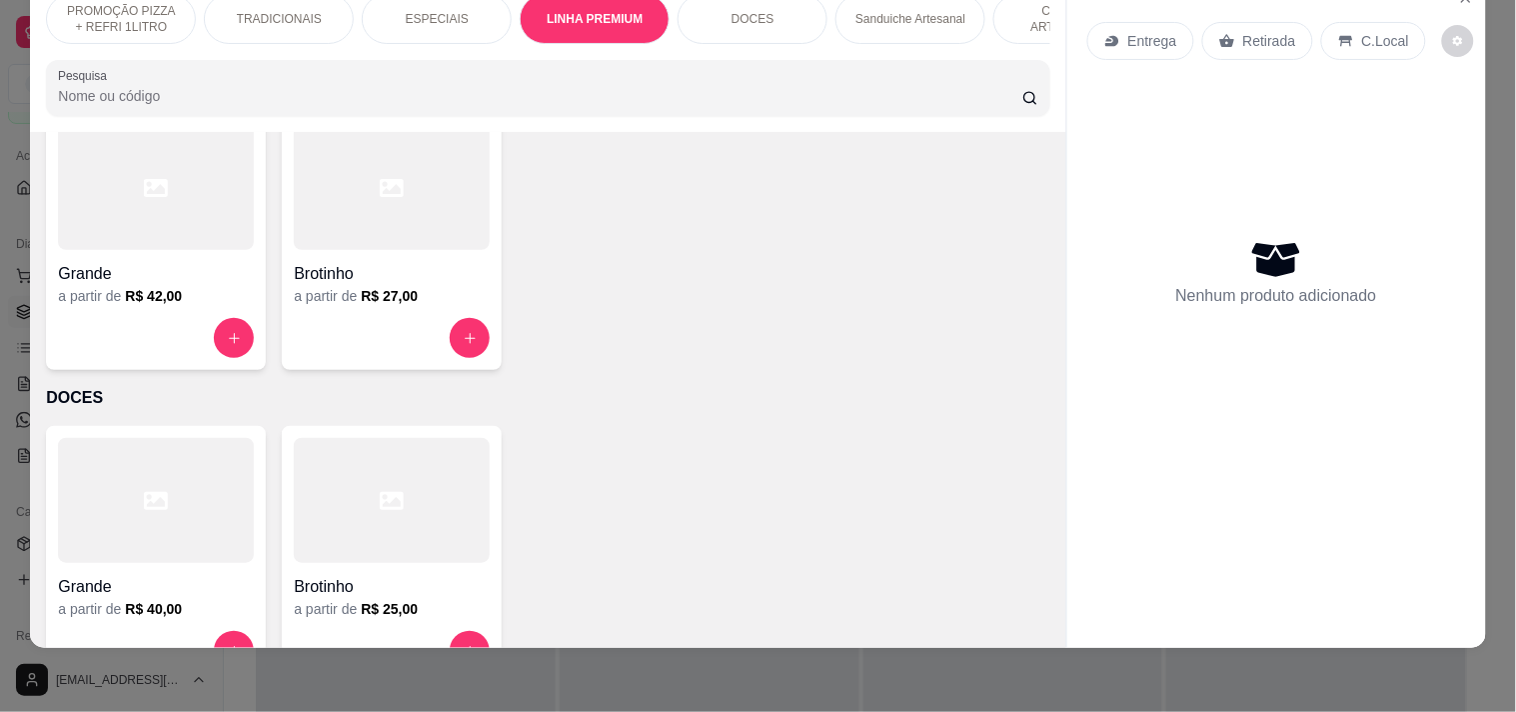
scroll to position [1139, 0]
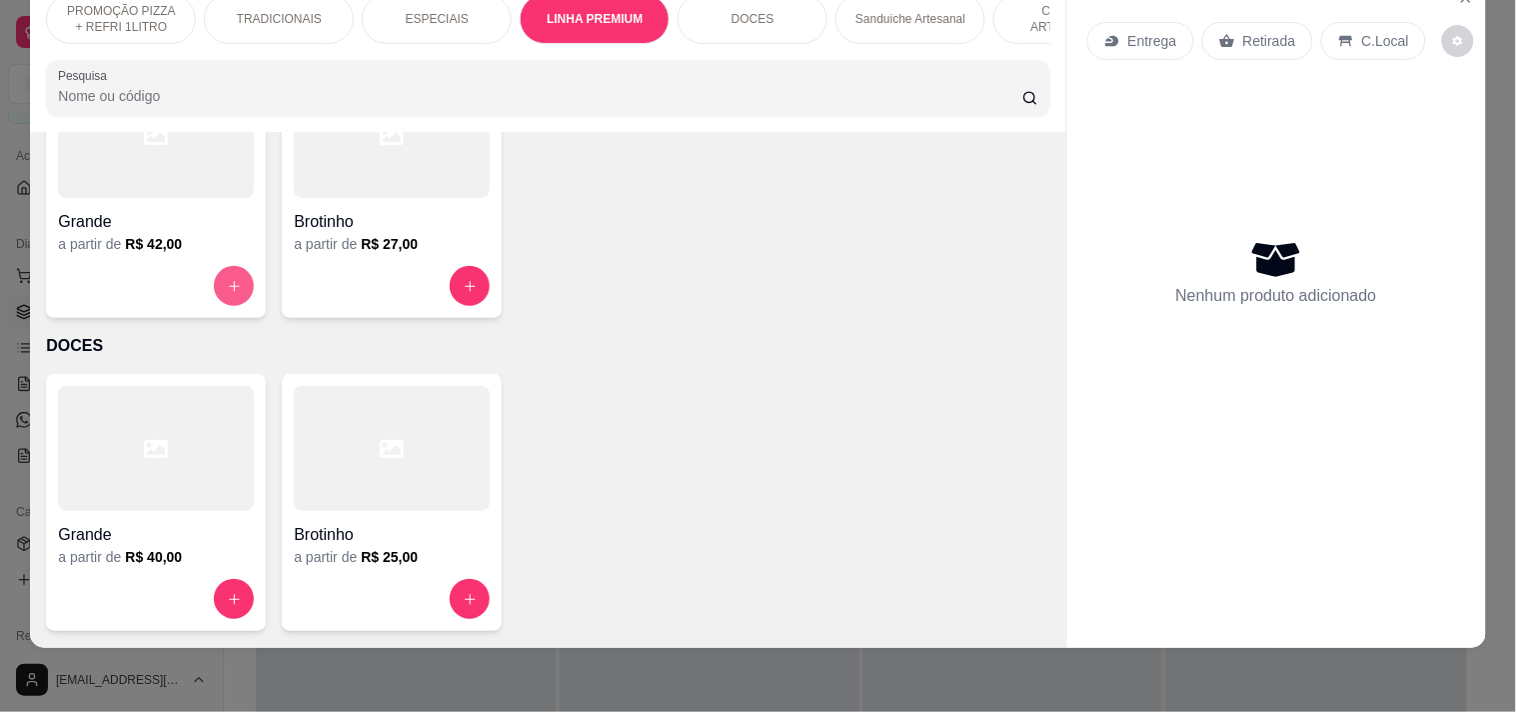
click at [227, 282] on icon "increase-product-quantity" at bounding box center [234, 286] width 15 height 15
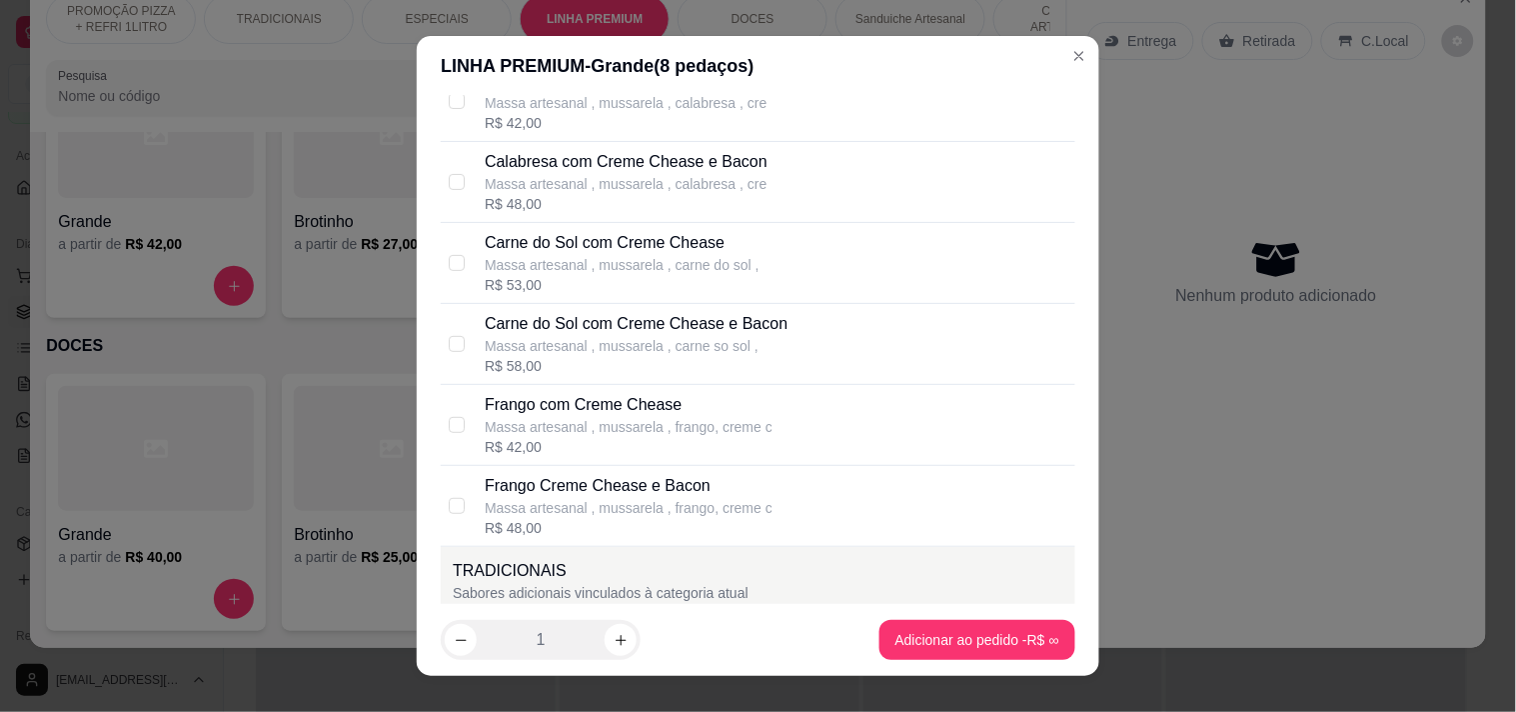
scroll to position [222, 0]
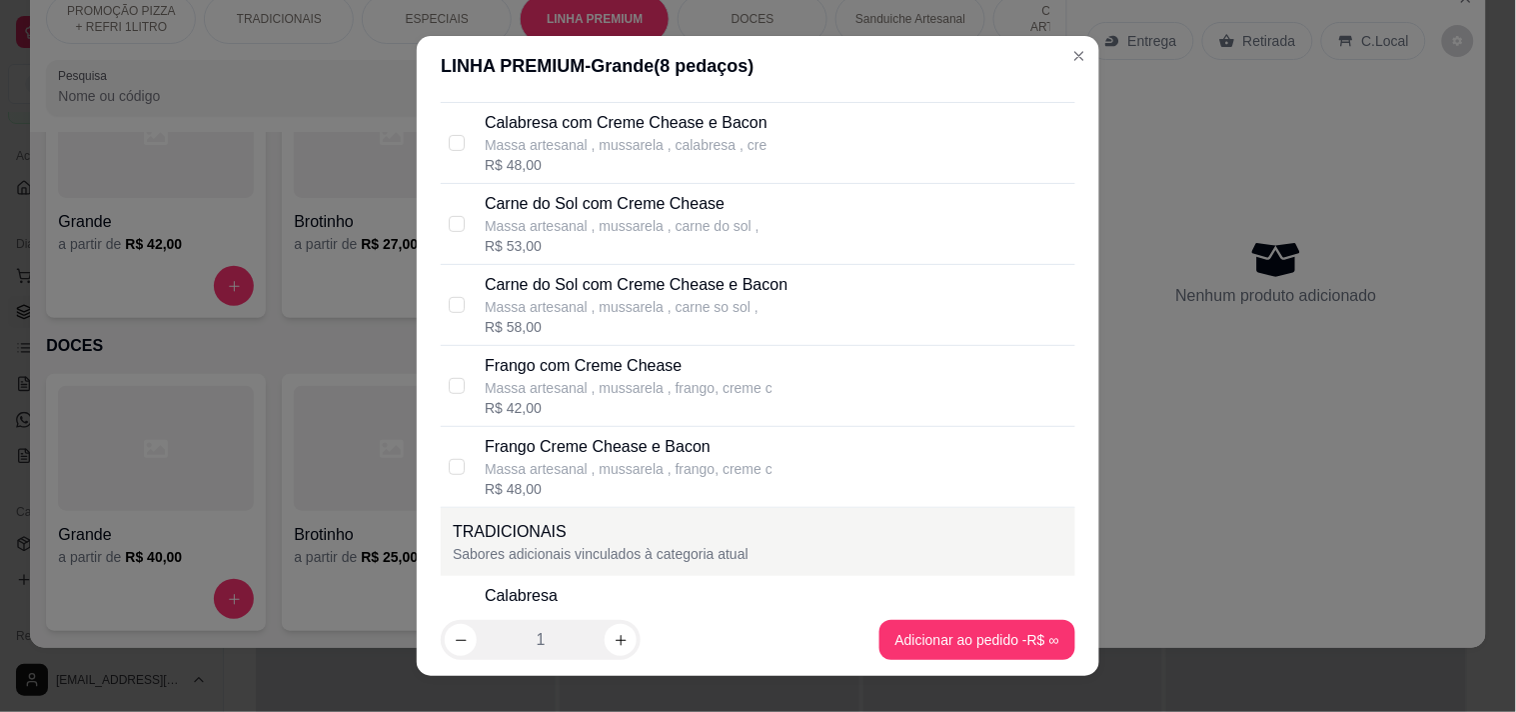
click at [595, 372] on p "Frango com Creme Chease" at bounding box center [629, 366] width 288 height 24
checkbox input "true"
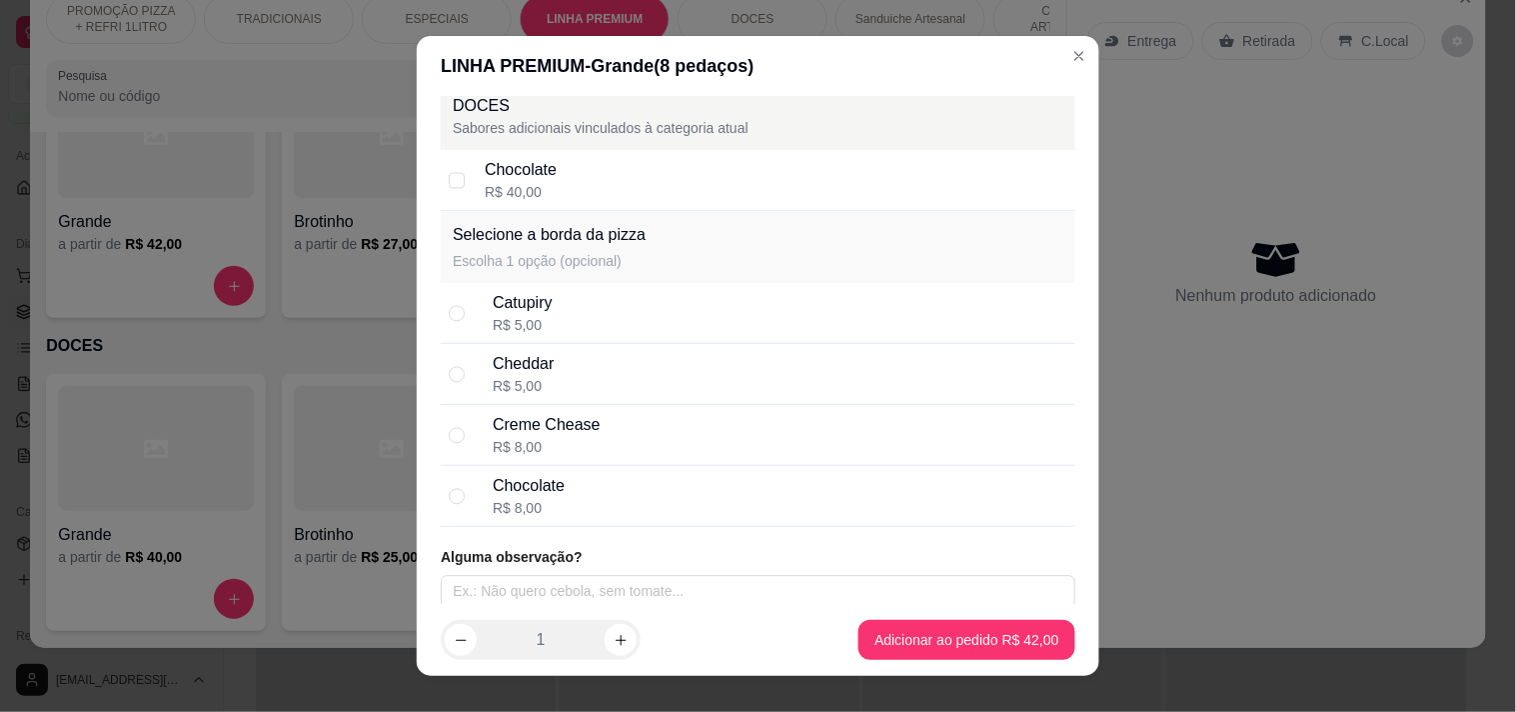
scroll to position [3064, 0]
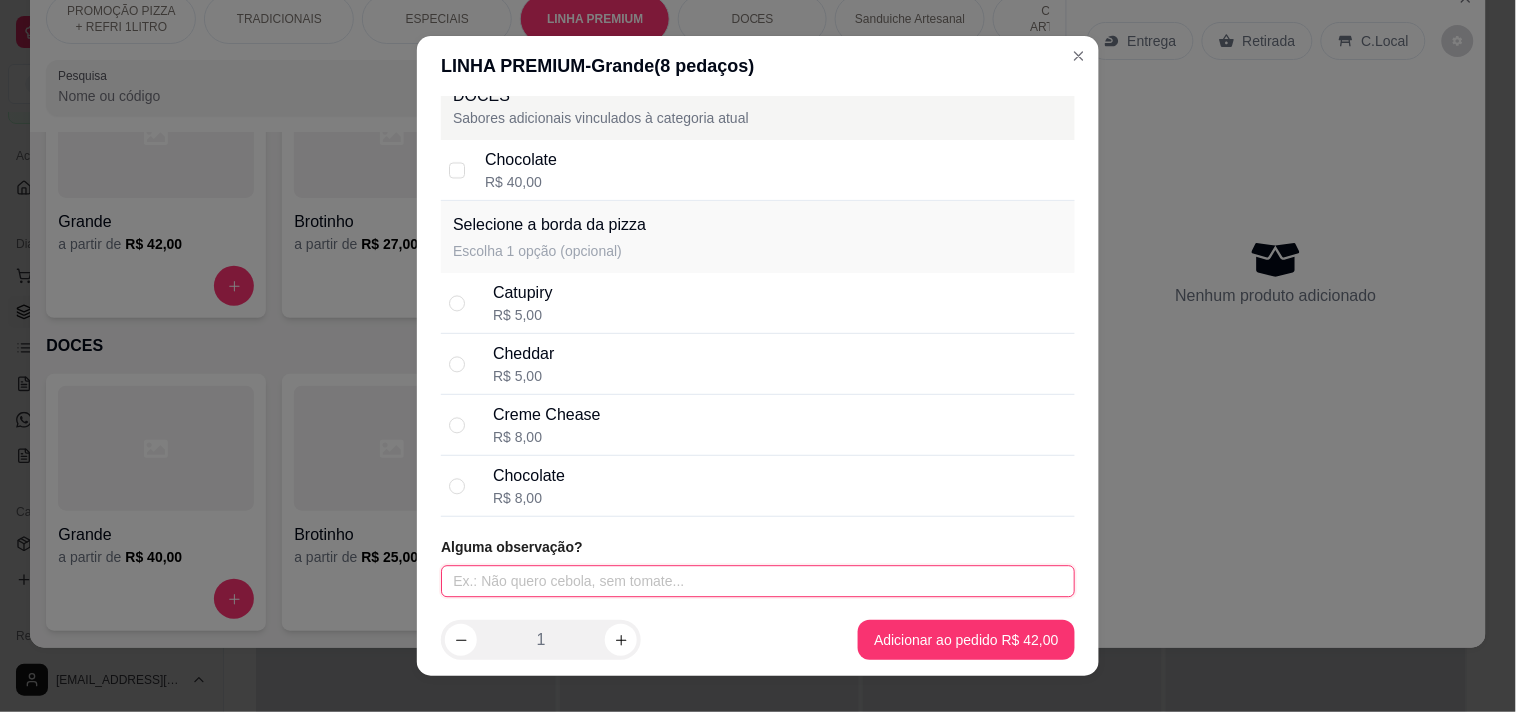
click at [660, 565] on input "text" at bounding box center [758, 581] width 635 height 32
type input "s"
type input "SEM CEBOLA"
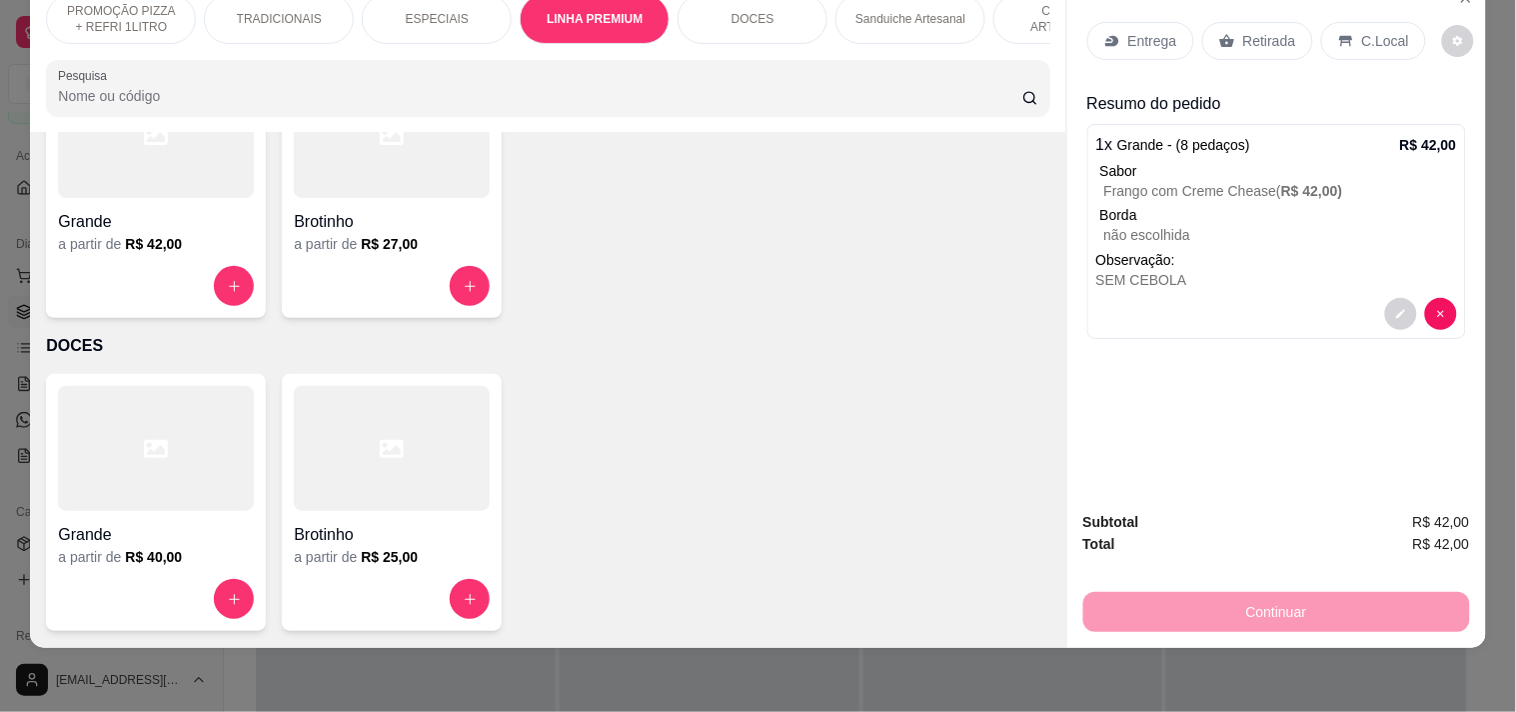
scroll to position [0, 0]
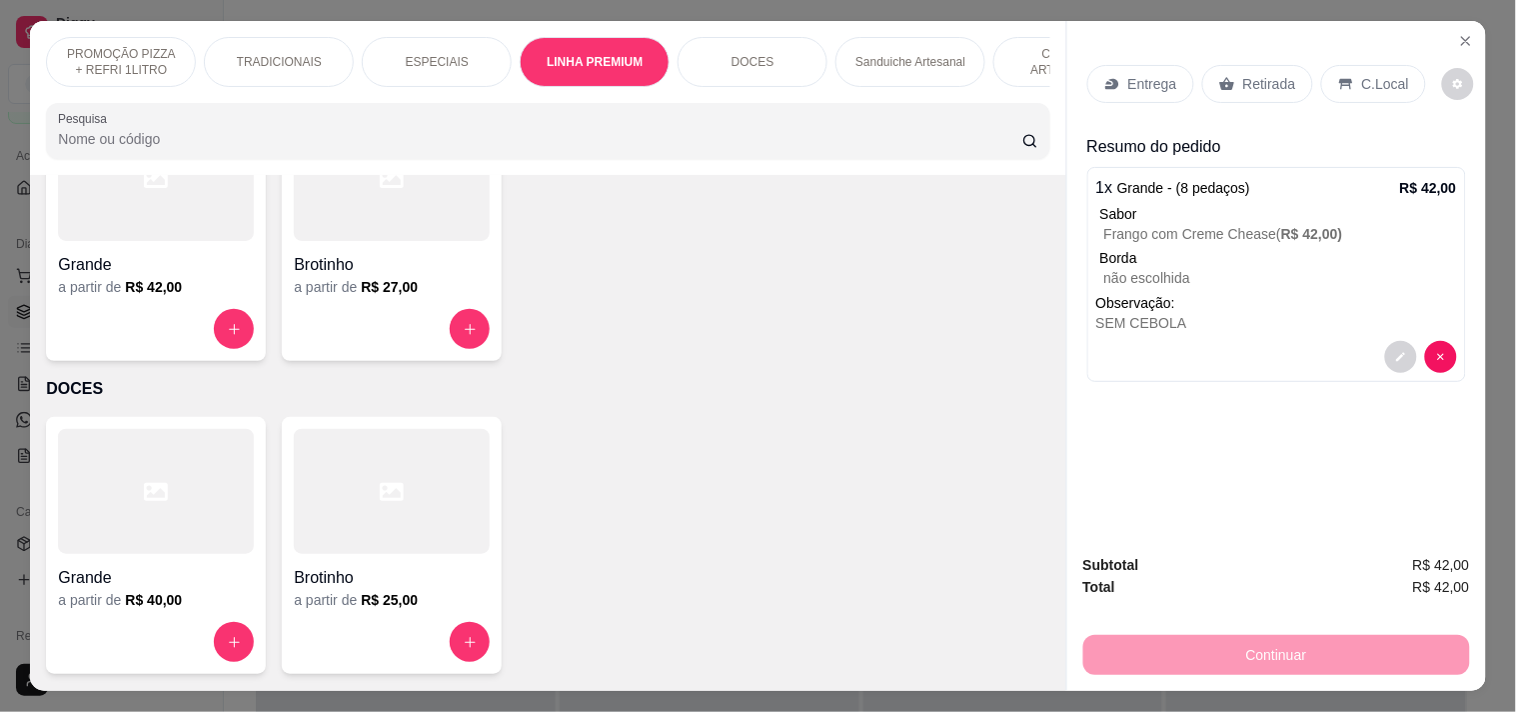
click at [1167, 65] on div "Entrega" at bounding box center [1140, 84] width 107 height 38
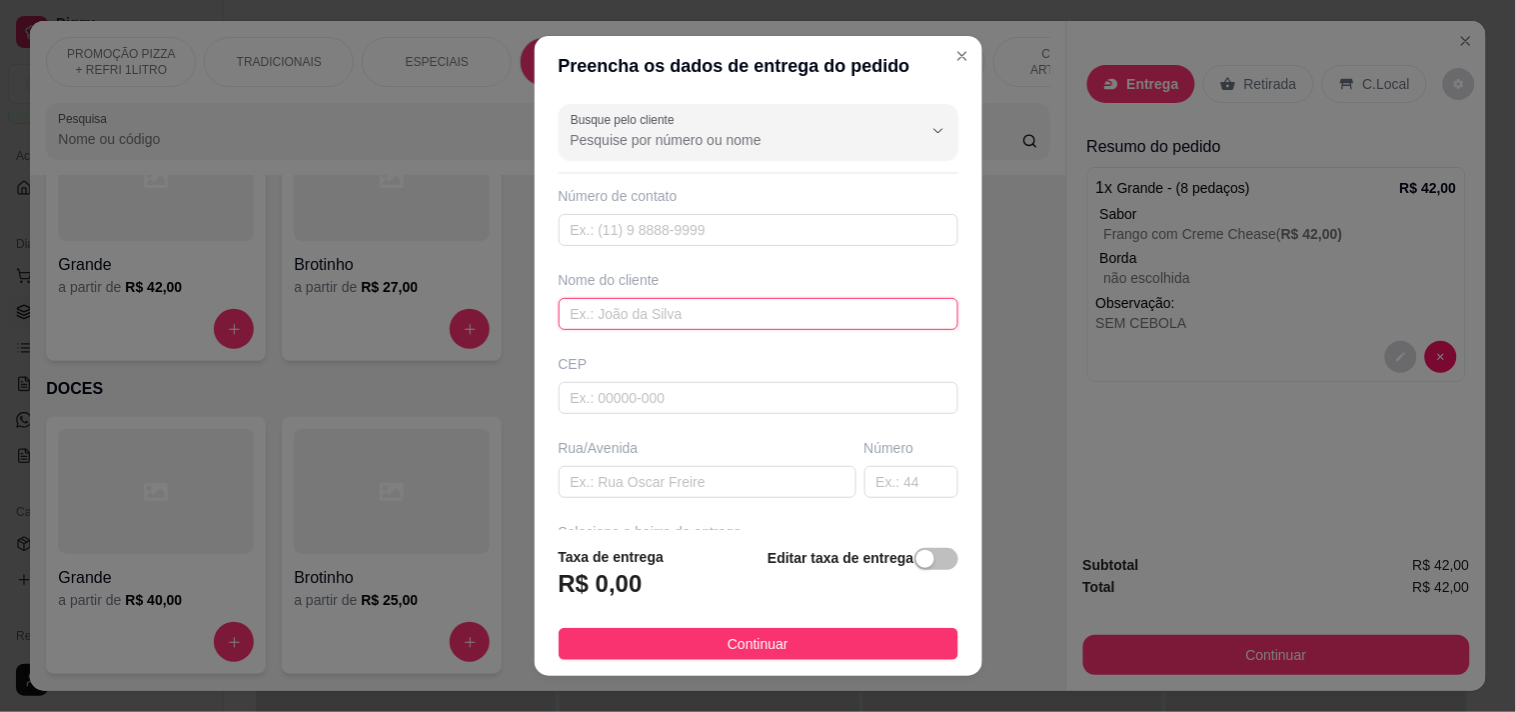
click at [637, 304] on input "text" at bounding box center [759, 314] width 400 height 32
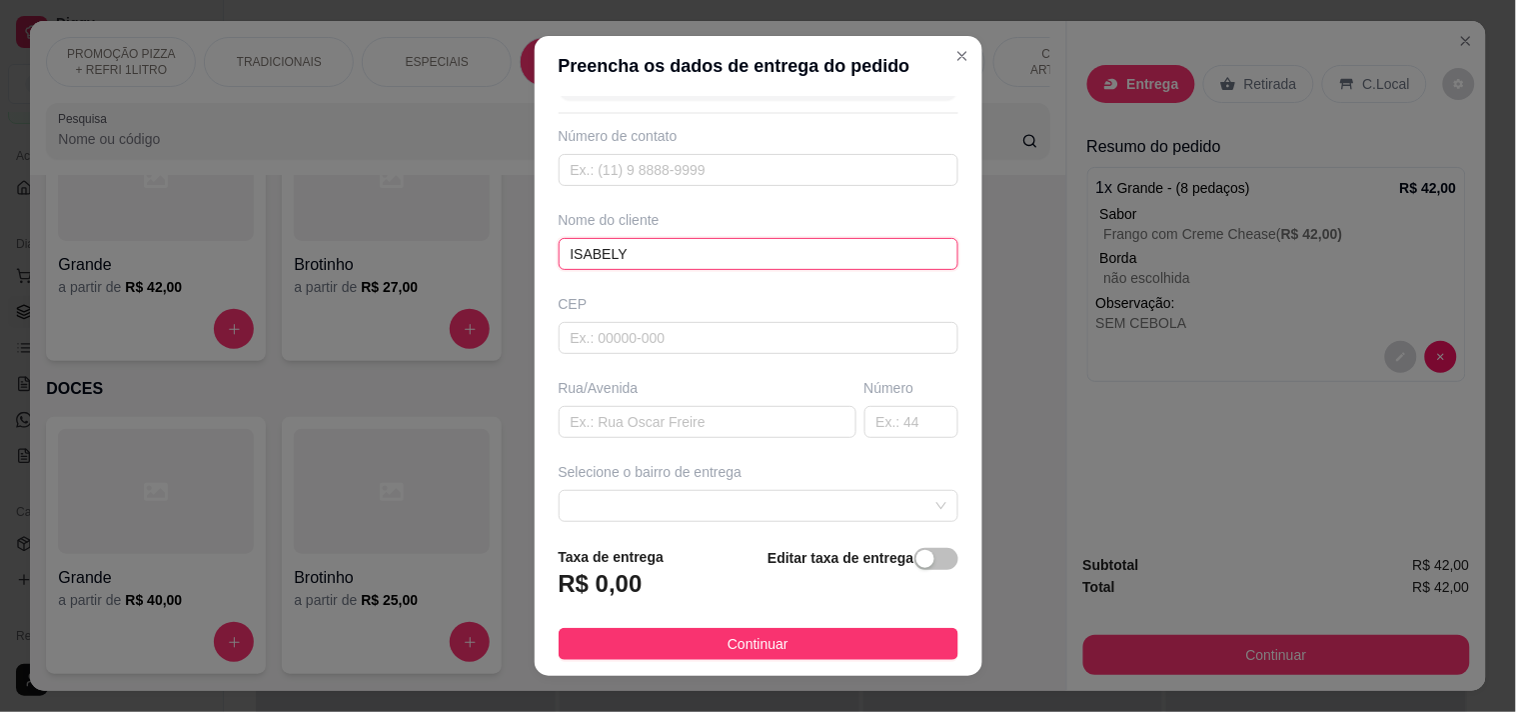
scroll to position [111, 0]
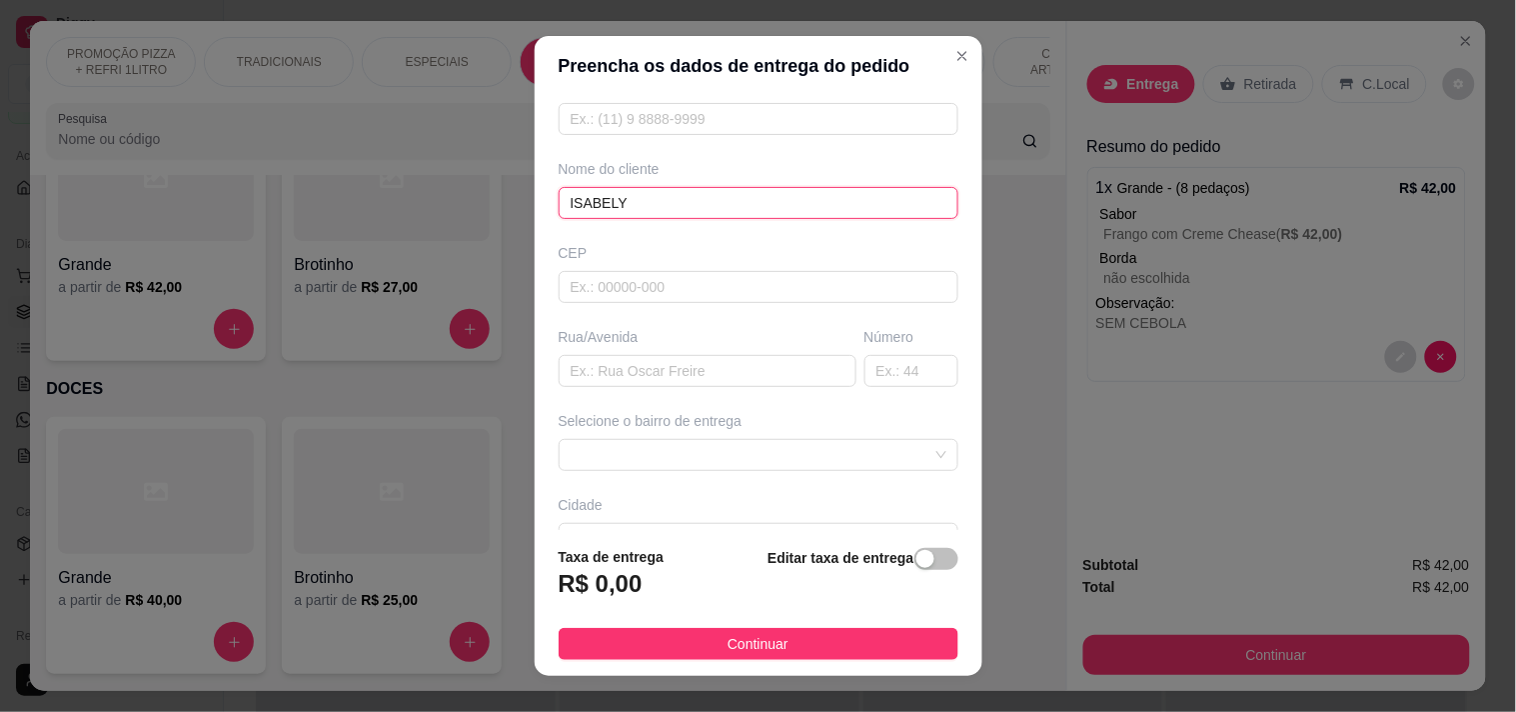
type input "ISABELY"
click at [665, 391] on div "Busque pelo cliente Número de contato Nome do cliente ISABELY CEP Rua/Avenida N…" at bounding box center [759, 313] width 448 height 435
click at [665, 388] on div "Busque pelo cliente Número de contato Nome do cliente ISABELY CEP Rua/Avenida N…" at bounding box center [759, 313] width 448 height 435
click at [668, 383] on input "text" at bounding box center [708, 371] width 298 height 32
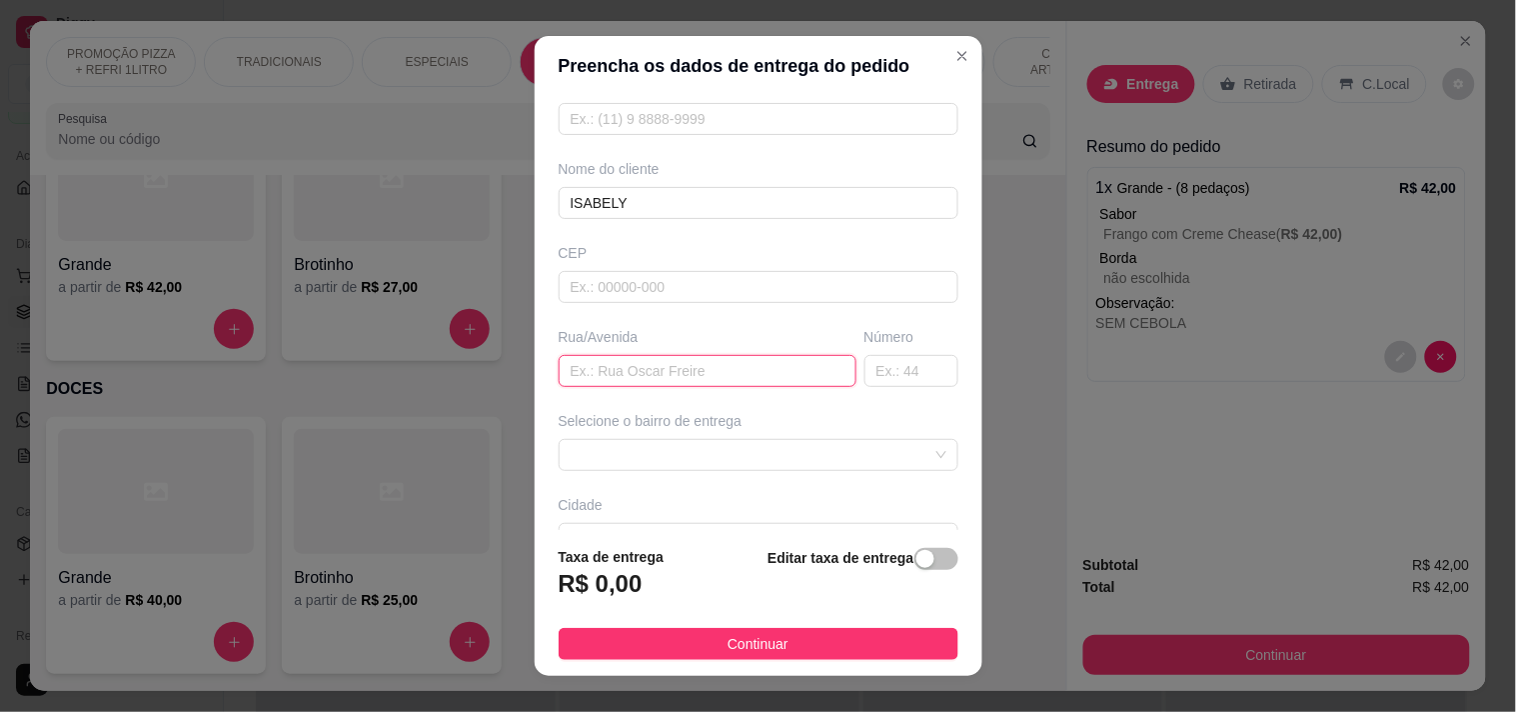
paste input "Rua almirante rubim 634 apt 303"
click at [627, 458] on span at bounding box center [759, 455] width 376 height 30
type input "Rua almirante rubim 634 apt 303"
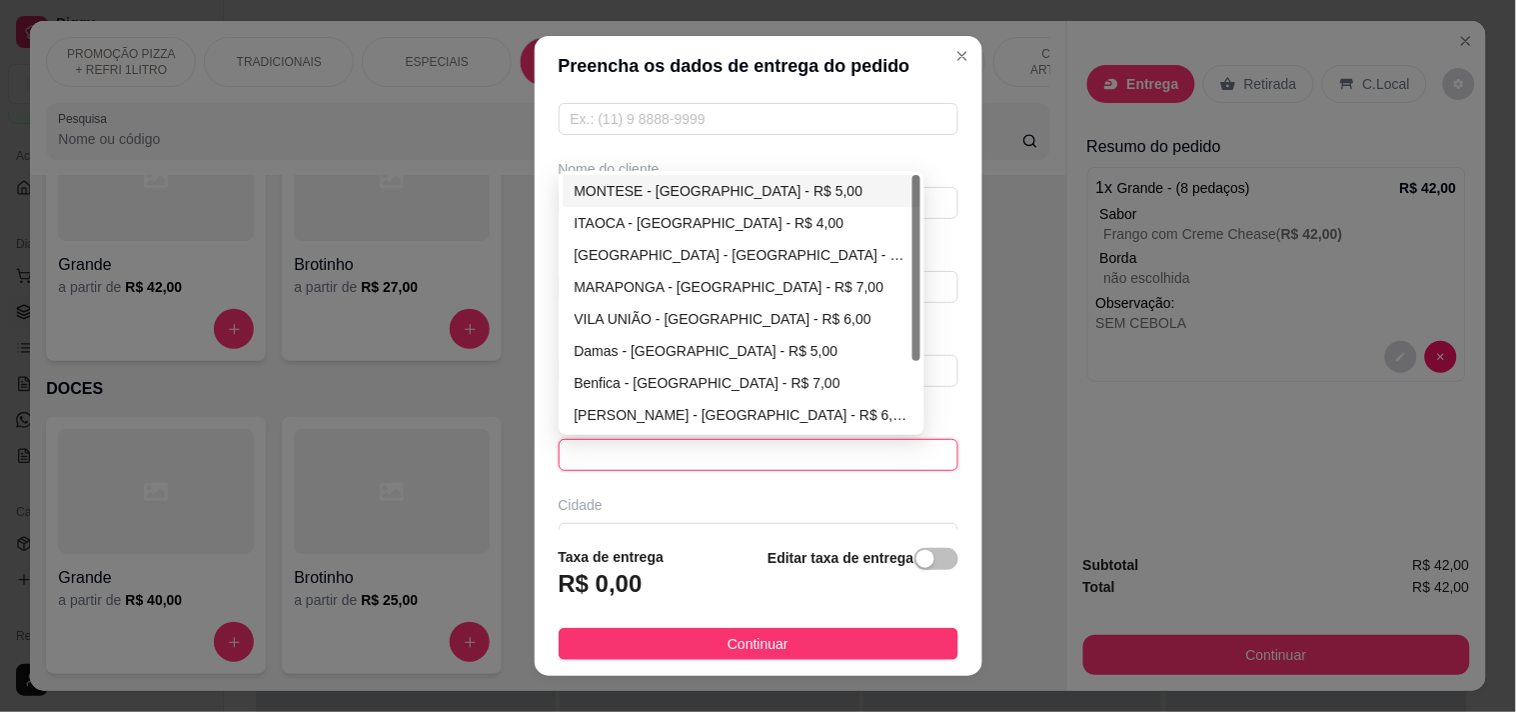
click at [643, 190] on div "MONTESE - FORTALEZA - R$ 5,00" at bounding box center [742, 191] width 335 height 22
type input "FORTALEZA"
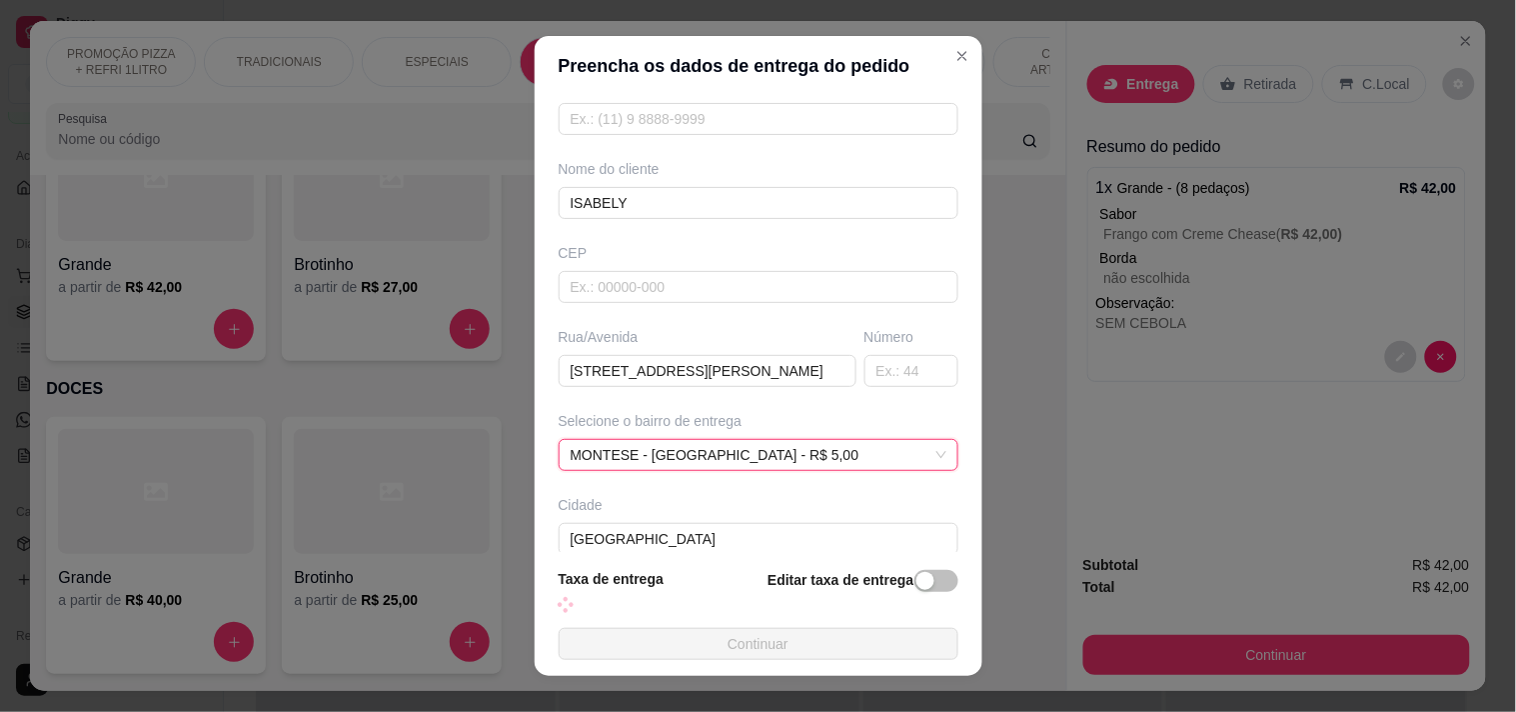
click at [750, 654] on span "Continuar" at bounding box center [758, 644] width 61 height 22
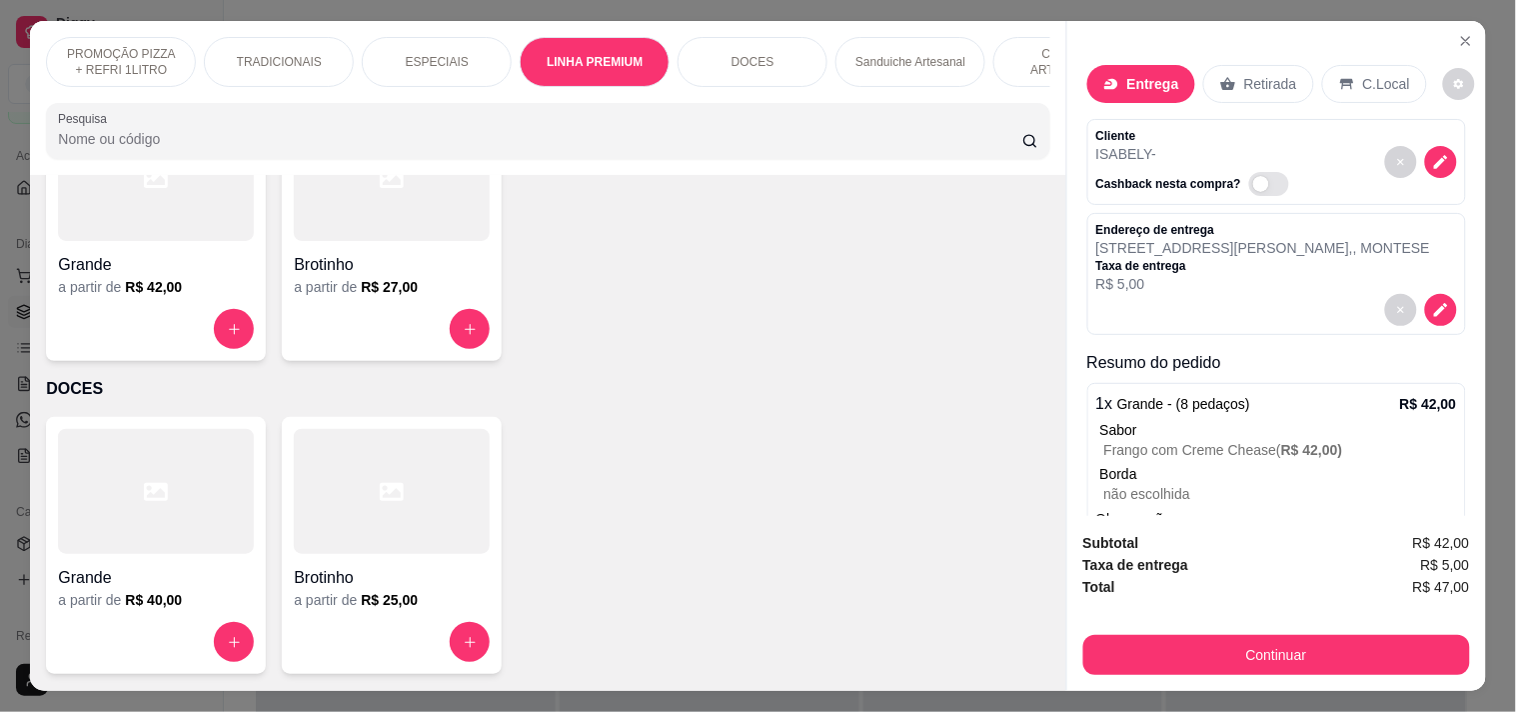
scroll to position [0, 879]
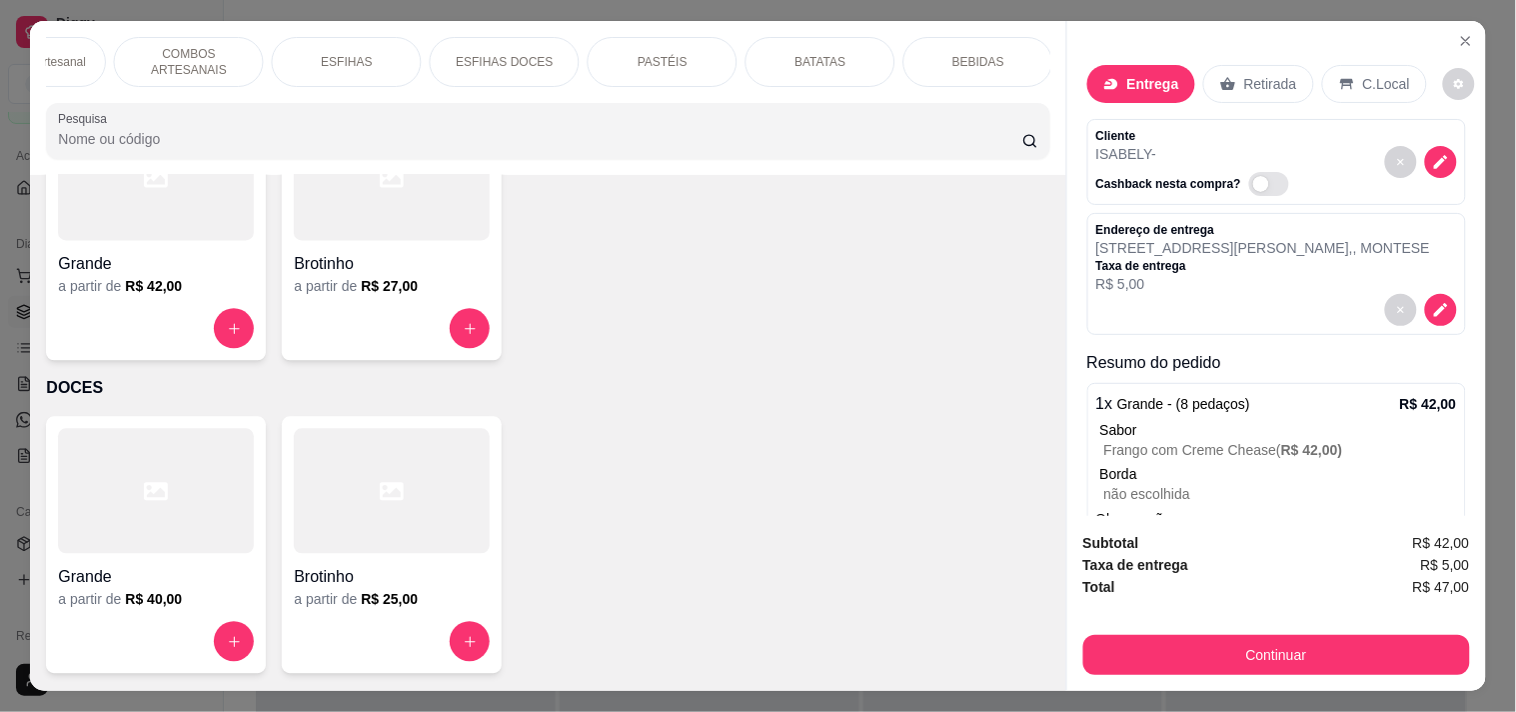
click at [967, 54] on p "BEBIDAS" at bounding box center [978, 62] width 52 height 16
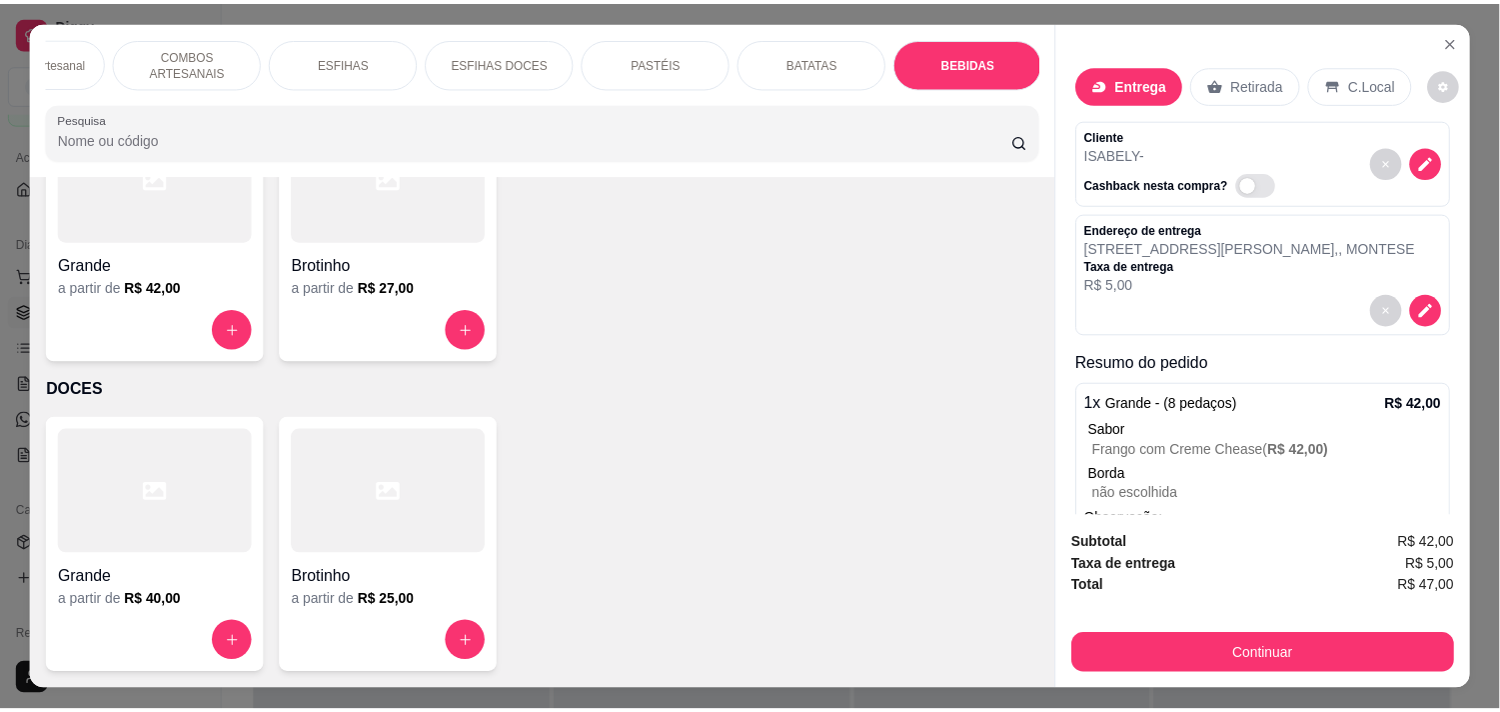
scroll to position [51, 0]
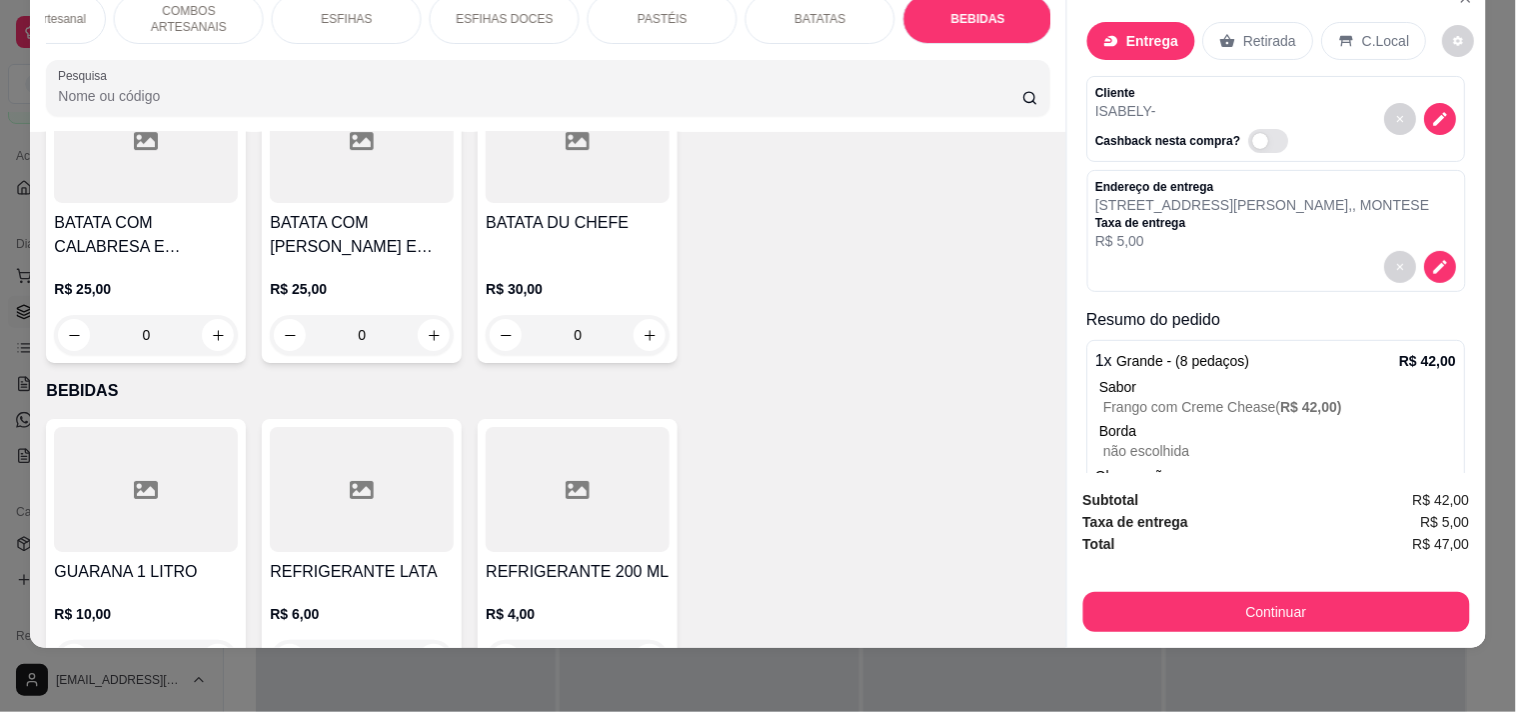
click at [215, 653] on icon "increase-product-quantity" at bounding box center [218, 660] width 15 height 15
type input "1"
click at [1230, 587] on div "Continuar" at bounding box center [1276, 609] width 387 height 45
click at [1262, 636] on div "PROMOÇÃO PIZZA + REFRI 1LITRO TRADICIONAIS ESPECIAIS LINHA PREMIUM DOCES Sandui…" at bounding box center [758, 356] width 1516 height 712
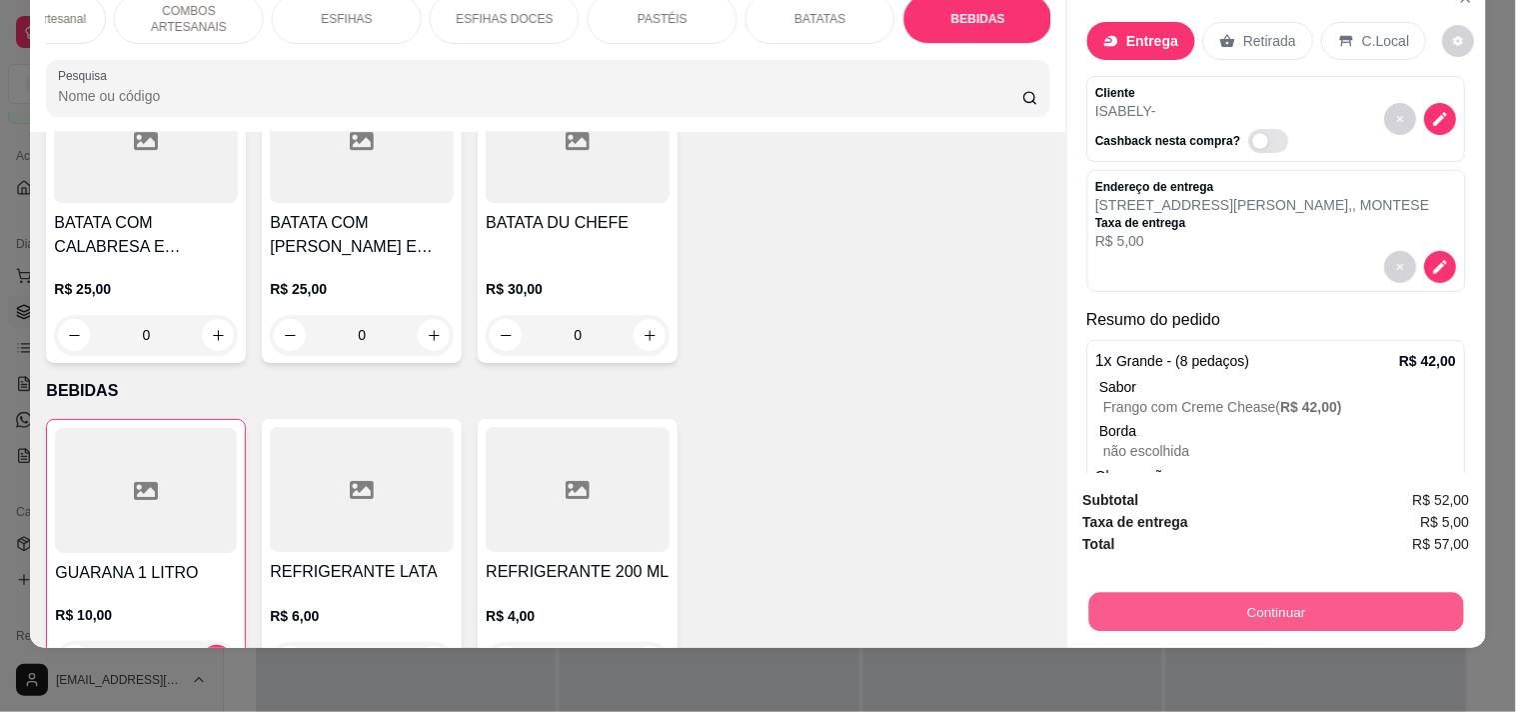
click at [1259, 602] on button "Continuar" at bounding box center [1275, 611] width 375 height 39
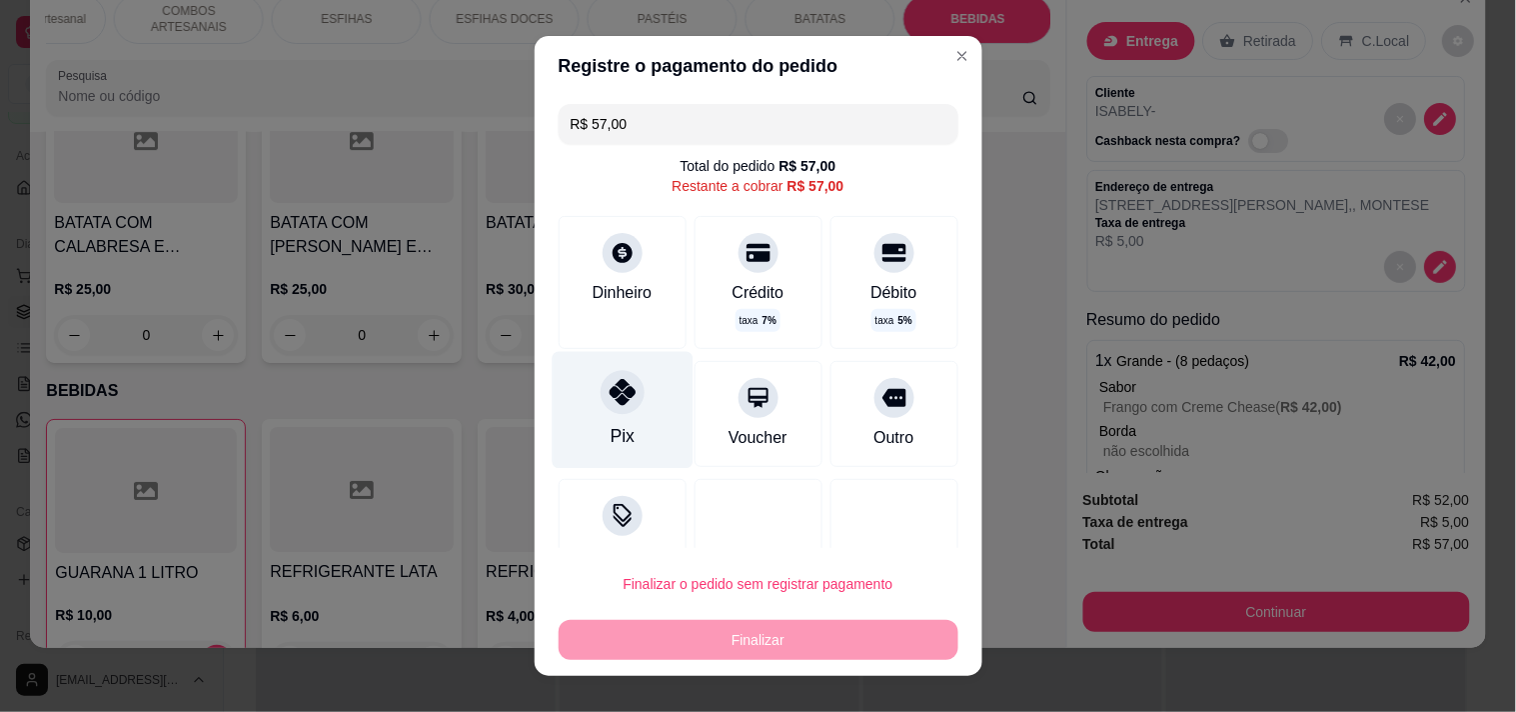
click at [610, 432] on div "Pix" at bounding box center [622, 436] width 24 height 26
type input "R$ 0,00"
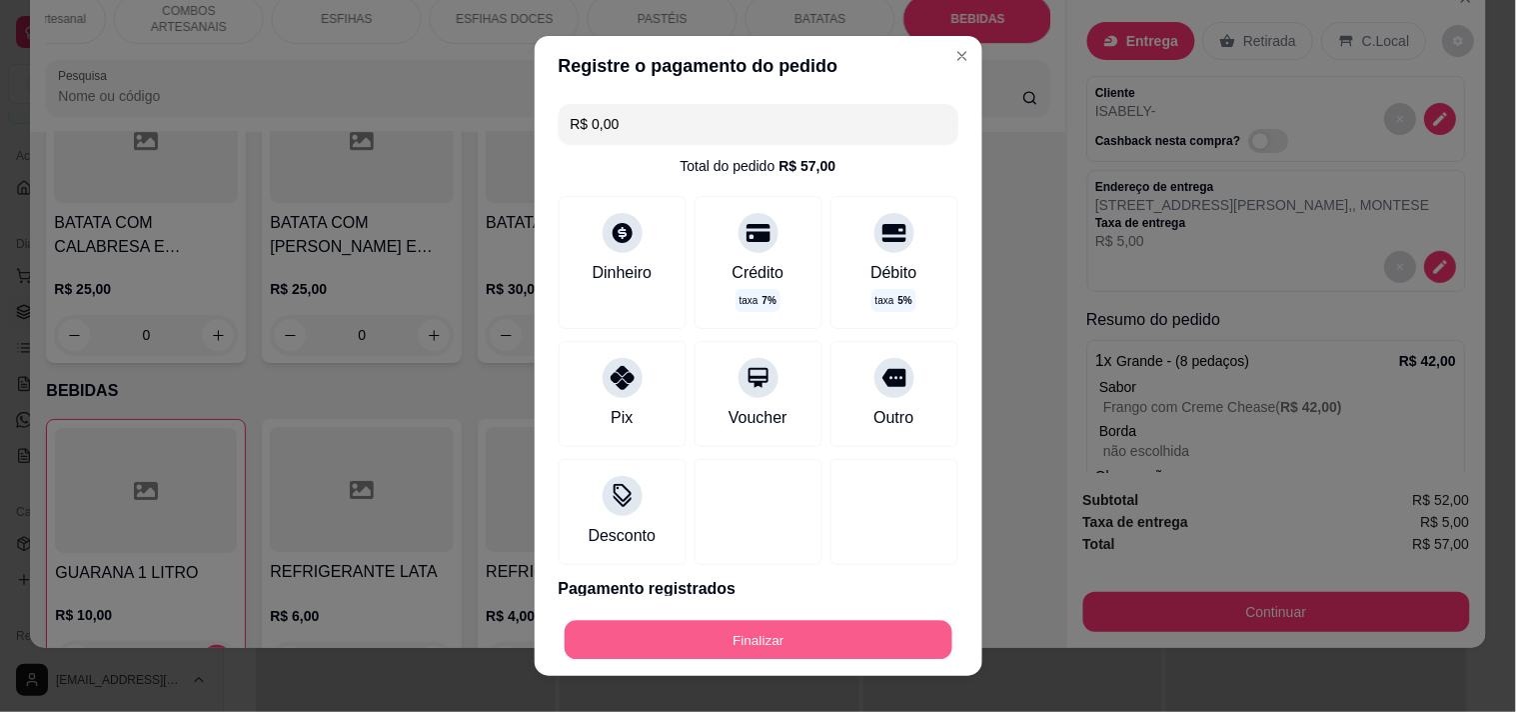
click at [686, 642] on button "Finalizar" at bounding box center [759, 640] width 388 height 39
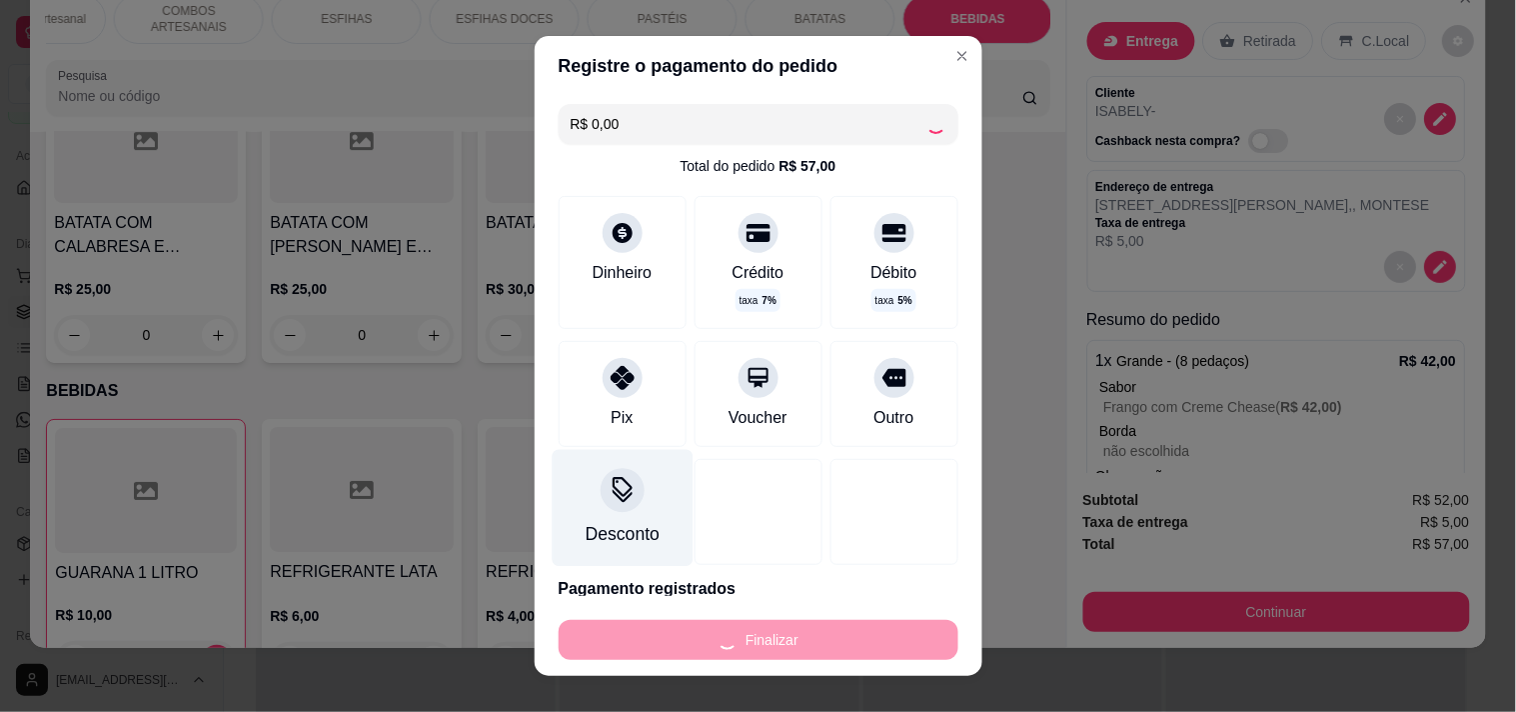
type input "0"
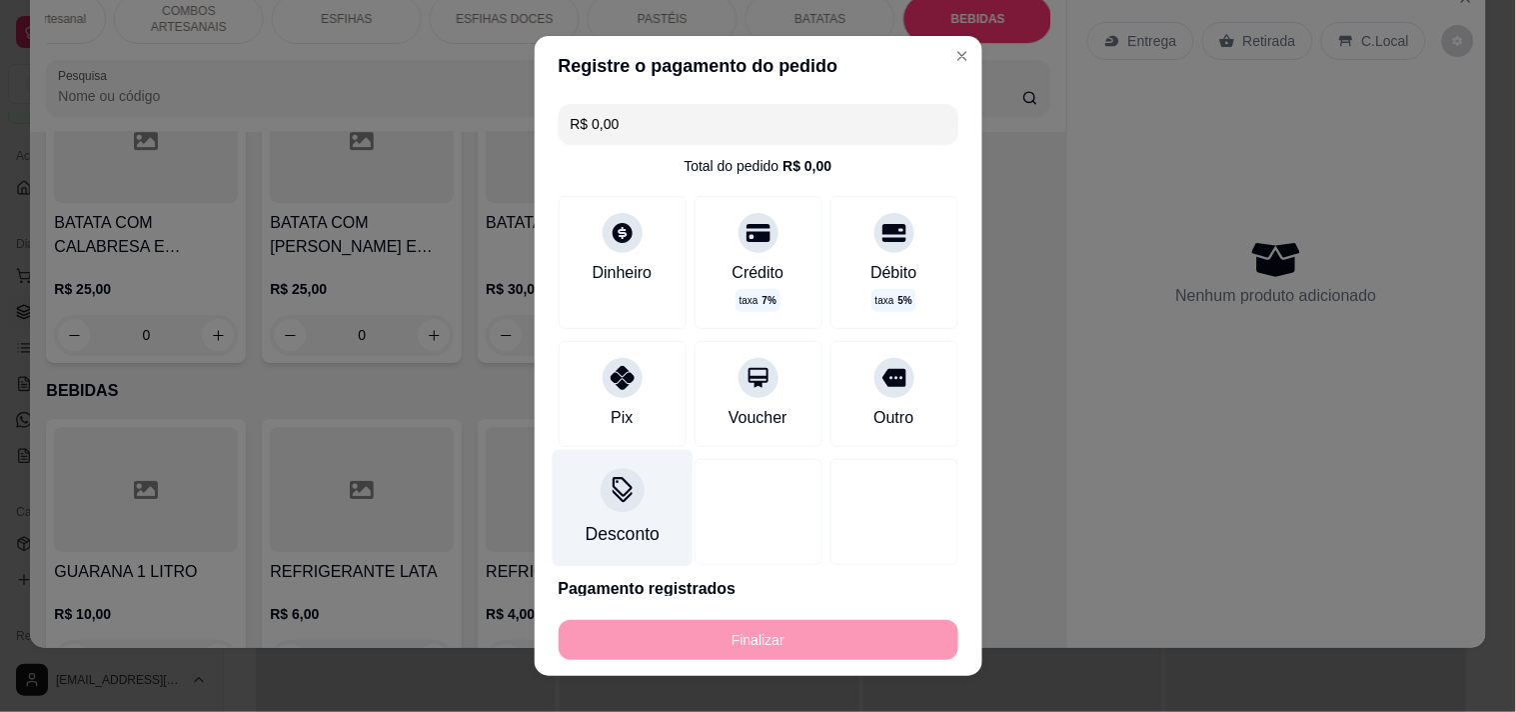
type input "-R$ 57,00"
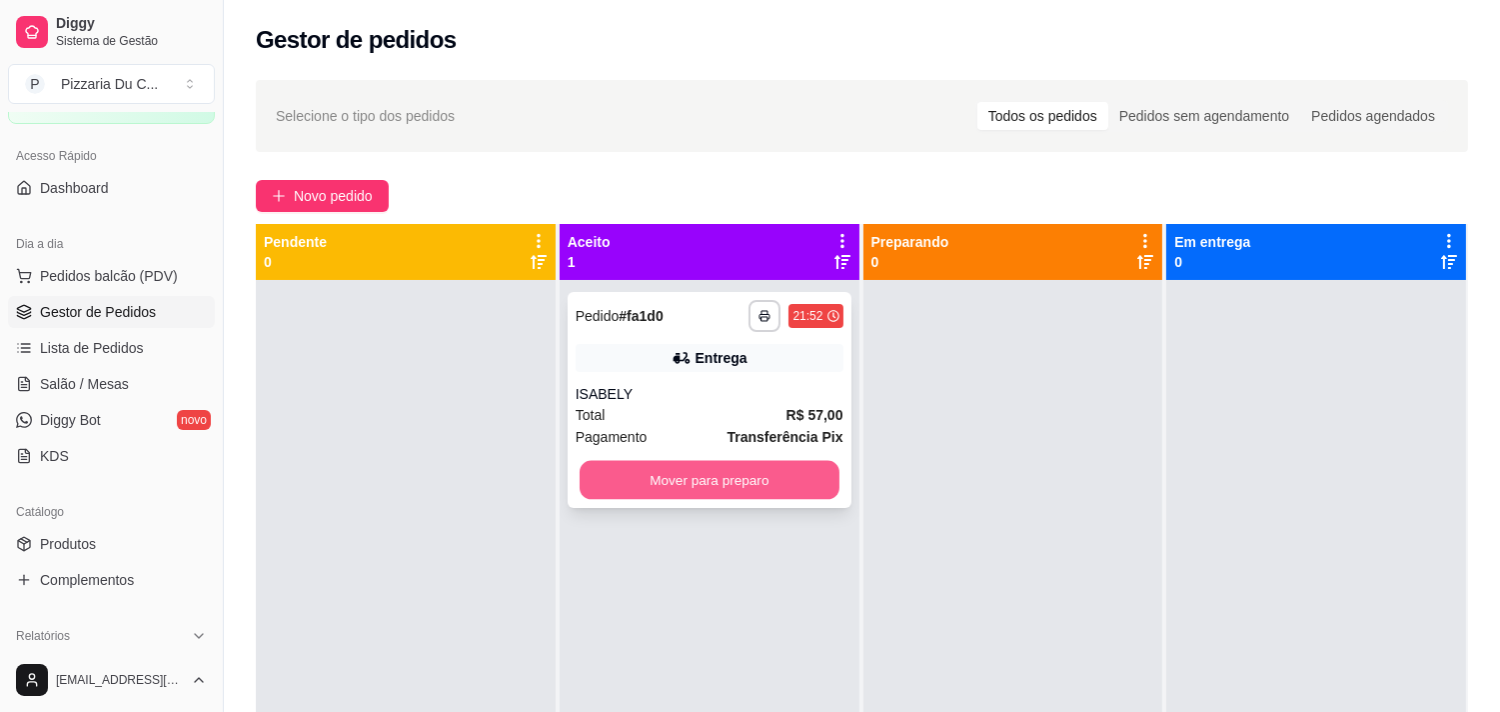
click at [674, 494] on button "Mover para preparo" at bounding box center [710, 480] width 260 height 39
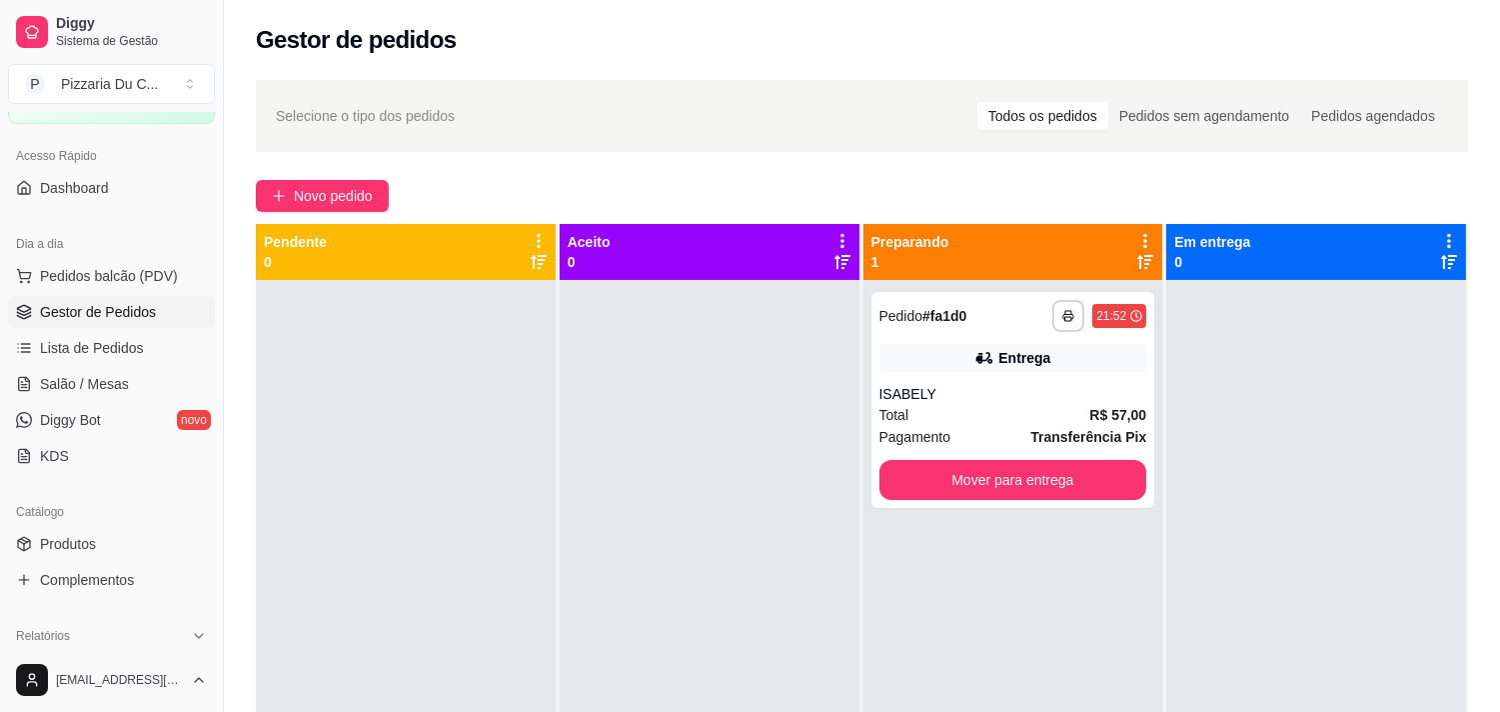
click at [637, 392] on div at bounding box center [710, 636] width 300 height 712
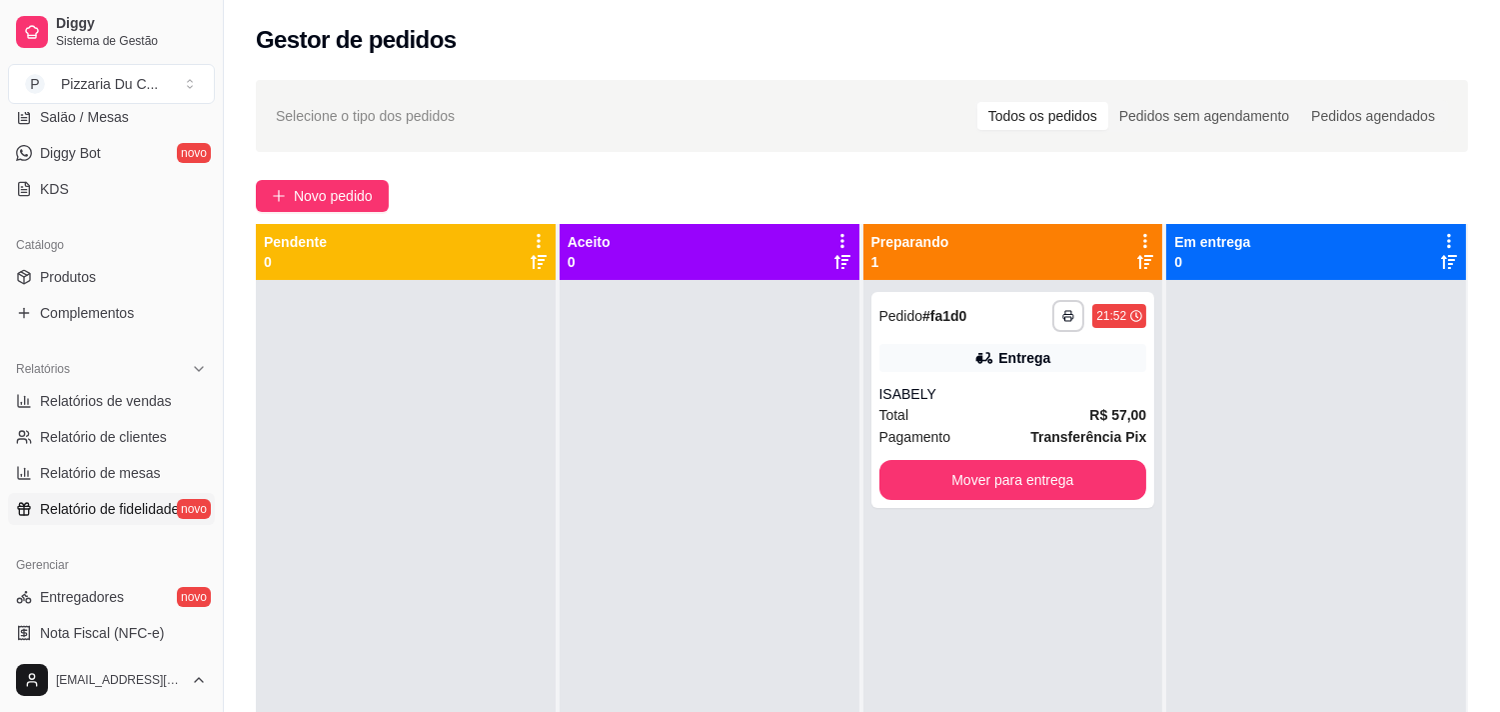
scroll to position [444, 0]
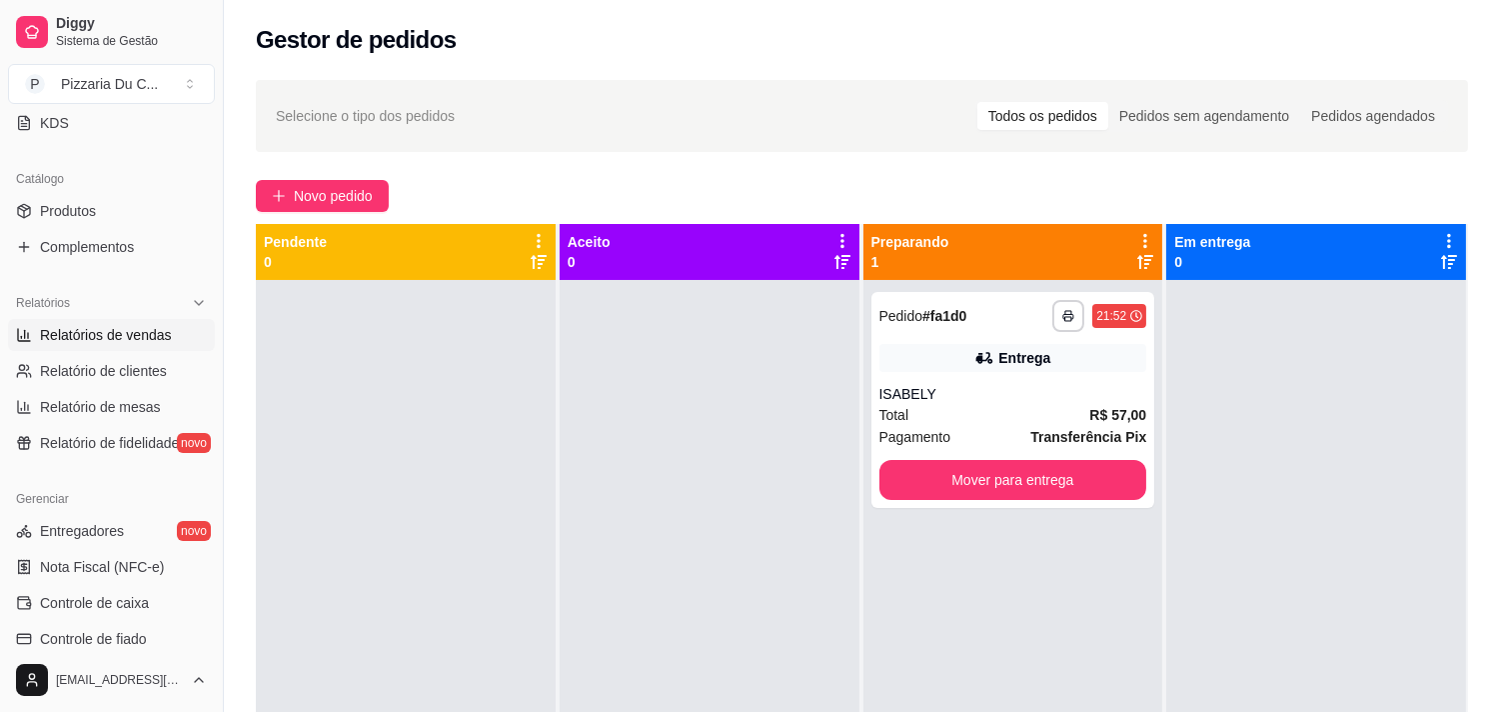
click at [126, 341] on span "Relatórios de vendas" at bounding box center [106, 335] width 132 height 20
select select "ALL"
select select "0"
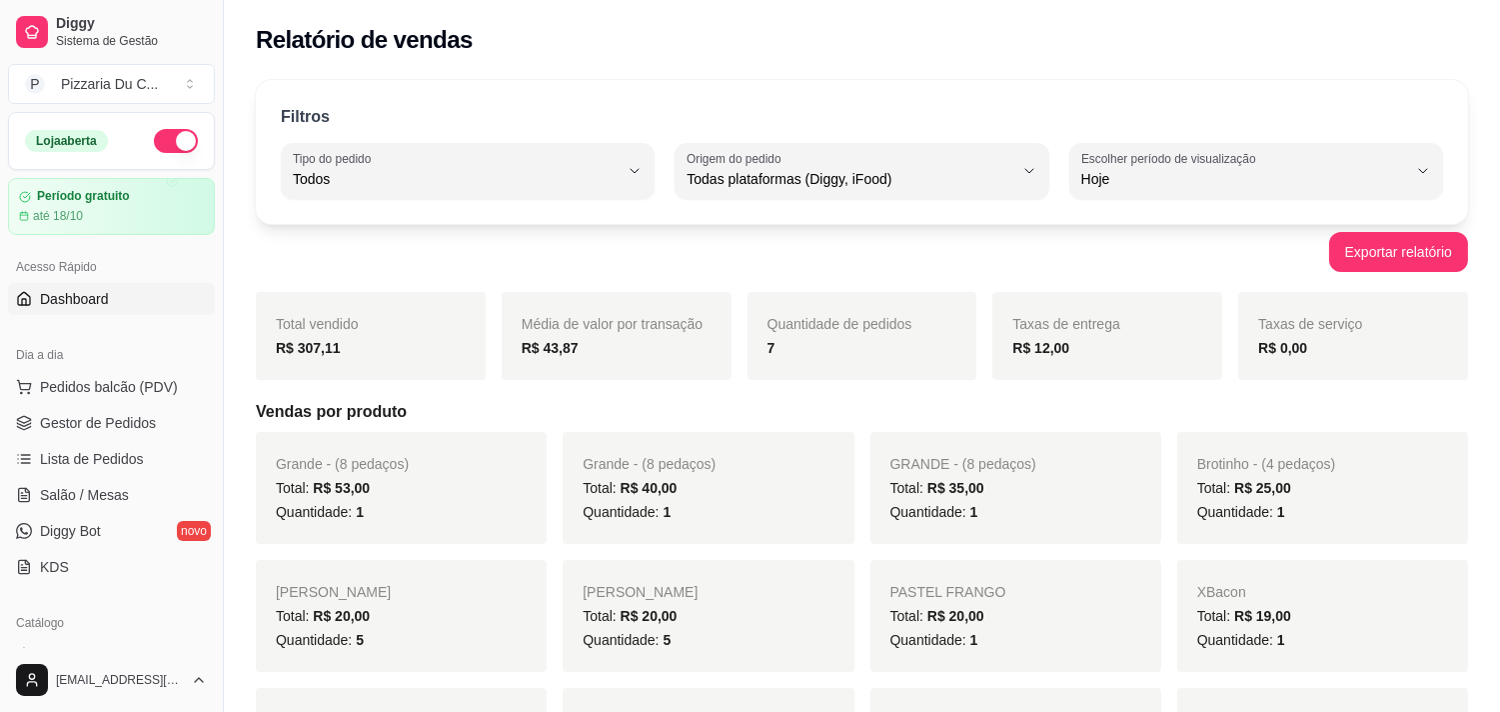
click at [77, 313] on link "Dashboard" at bounding box center [111, 299] width 207 height 32
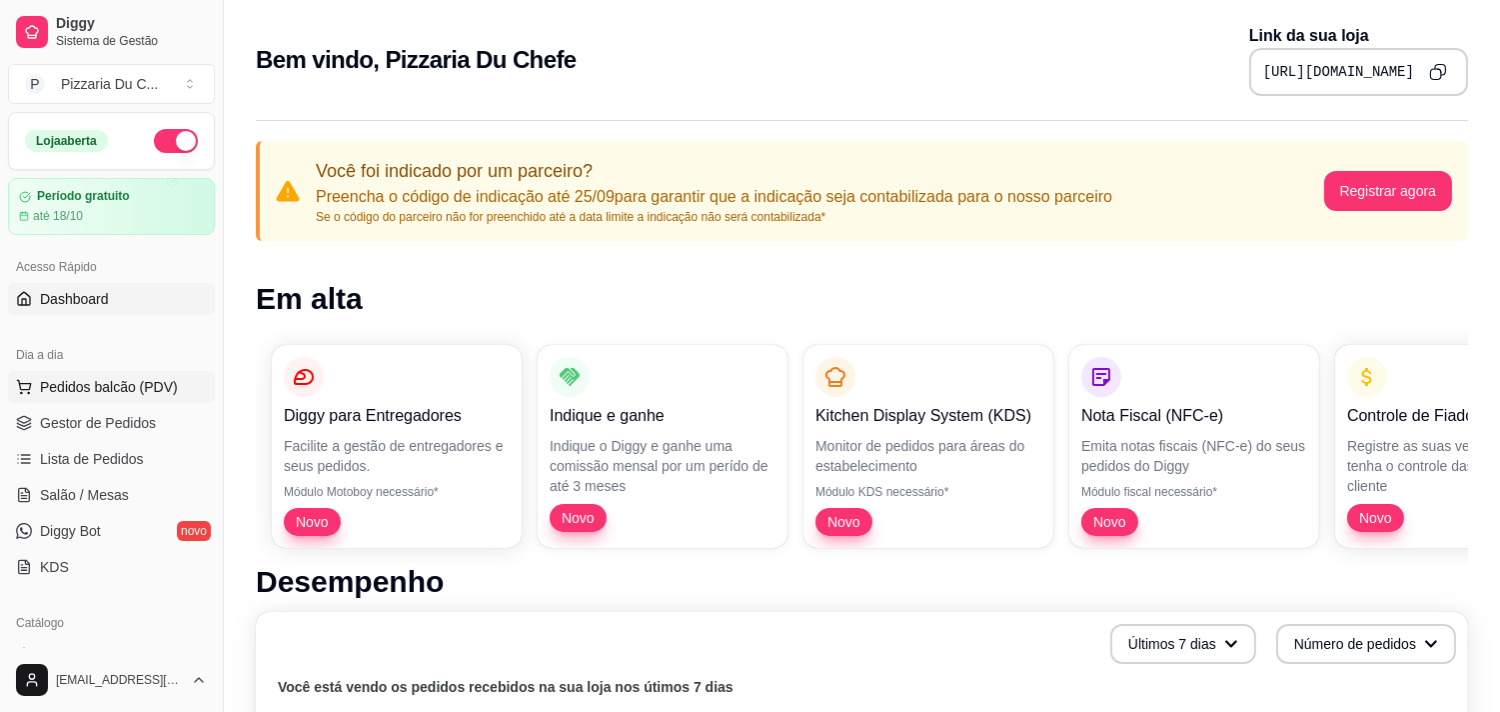
click at [167, 402] on button "Pedidos balcão (PDV)" at bounding box center [111, 387] width 207 height 32
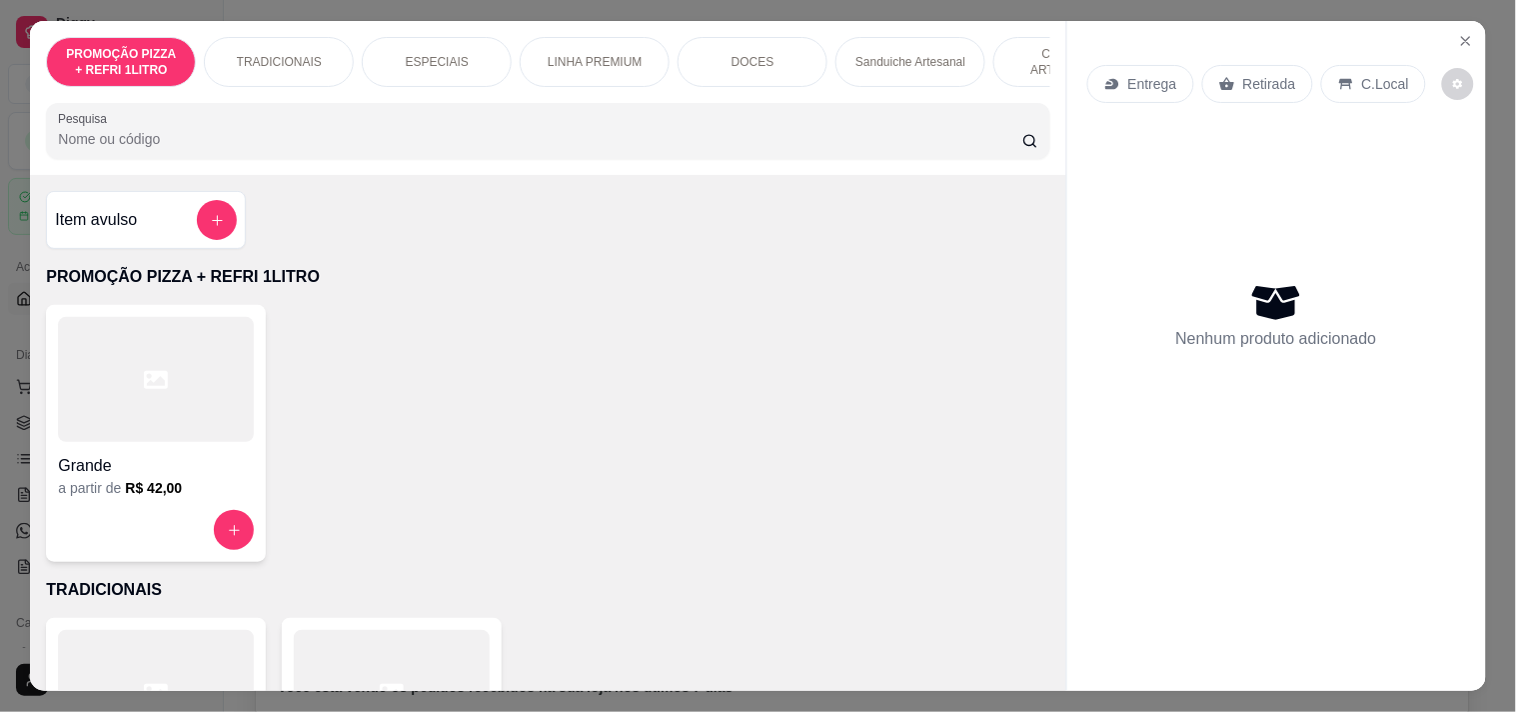
click at [1374, 74] on p "C.Local" at bounding box center [1385, 84] width 47 height 20
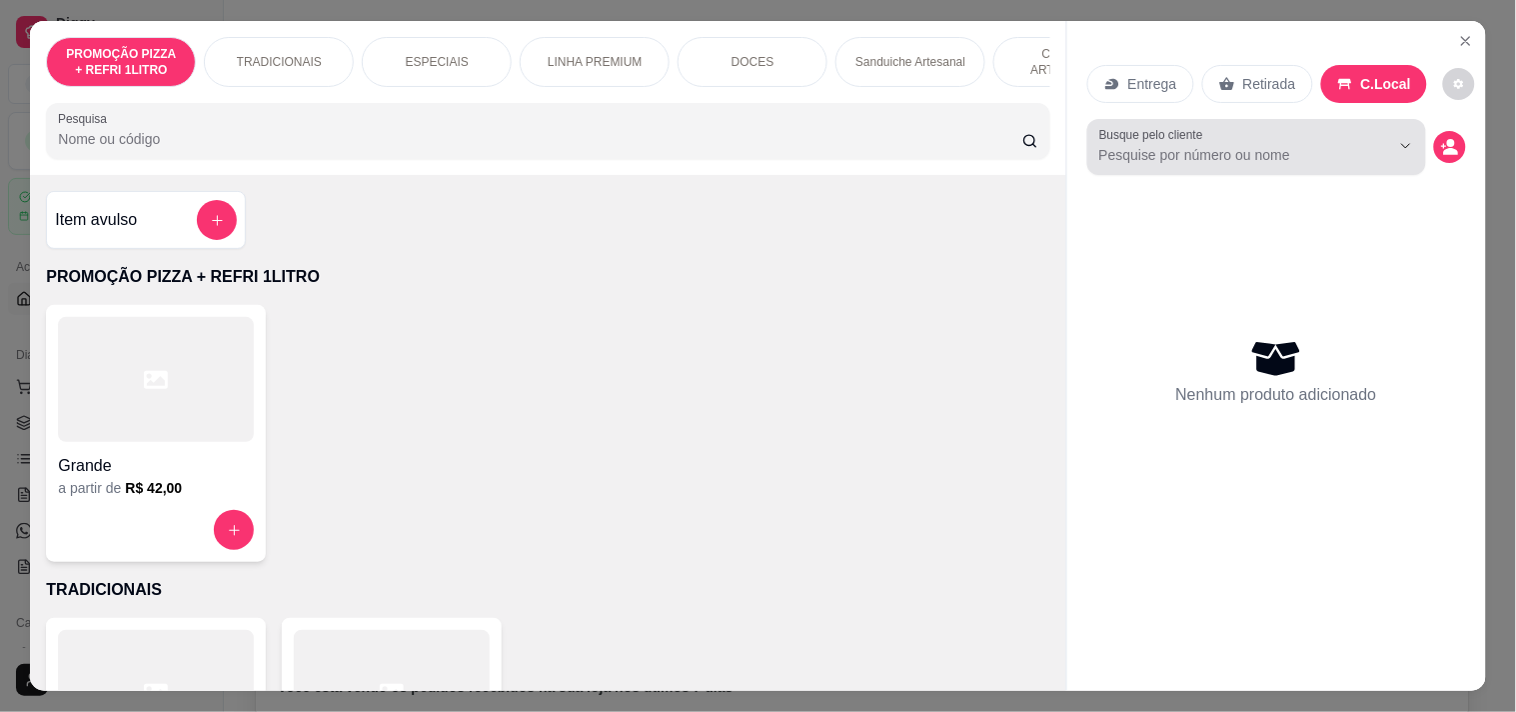
click at [1185, 155] on input "Busque pelo cliente" at bounding box center [1228, 155] width 259 height 20
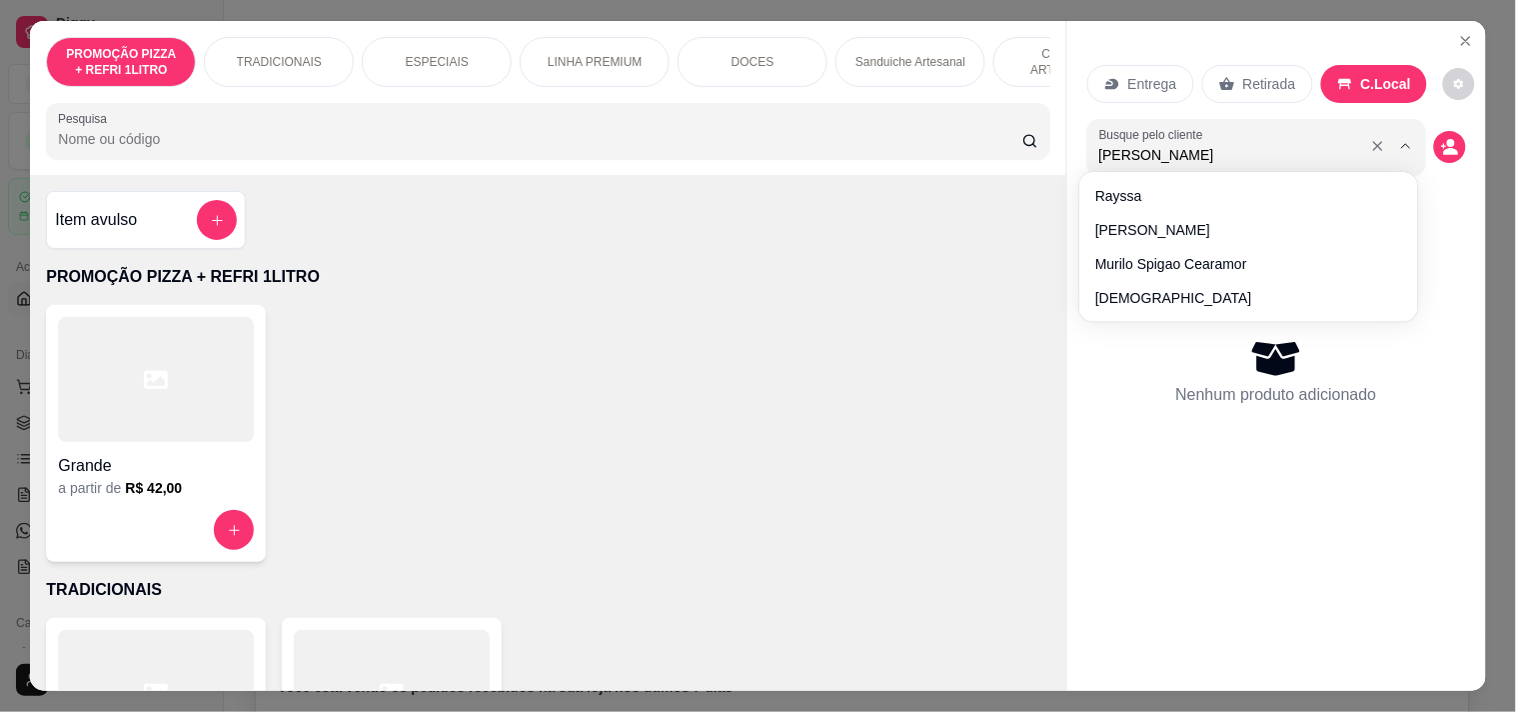
type input "VITOR"
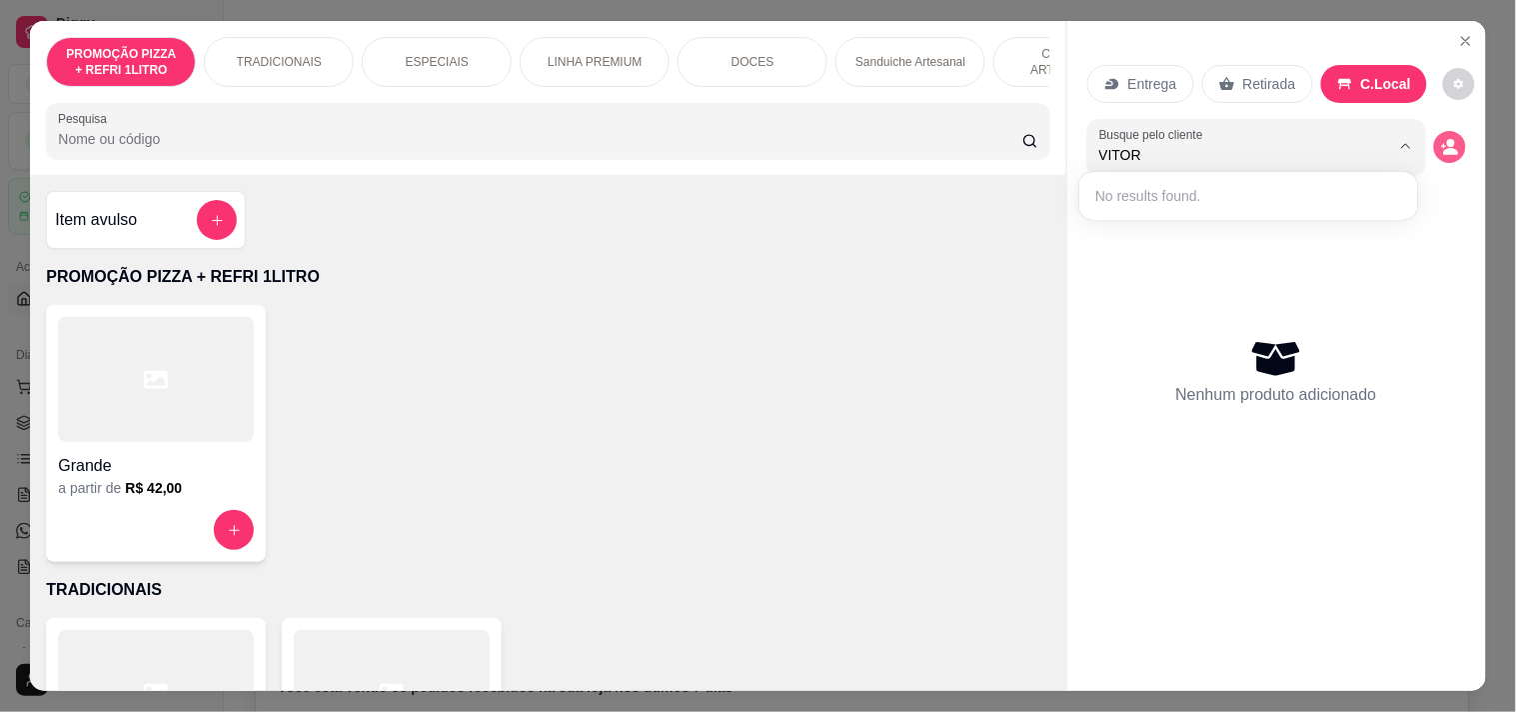
click at [1443, 149] on icon "decrease-product-quantity" at bounding box center [1450, 152] width 15 height 7
click at [1233, 158] on div at bounding box center [1256, 147] width 315 height 40
type input "VI"
click at [1380, 134] on button "Show suggestions" at bounding box center [1378, 146] width 32 height 32
click at [1454, 131] on button "decrease-product-quantity" at bounding box center [1450, 147] width 32 height 32
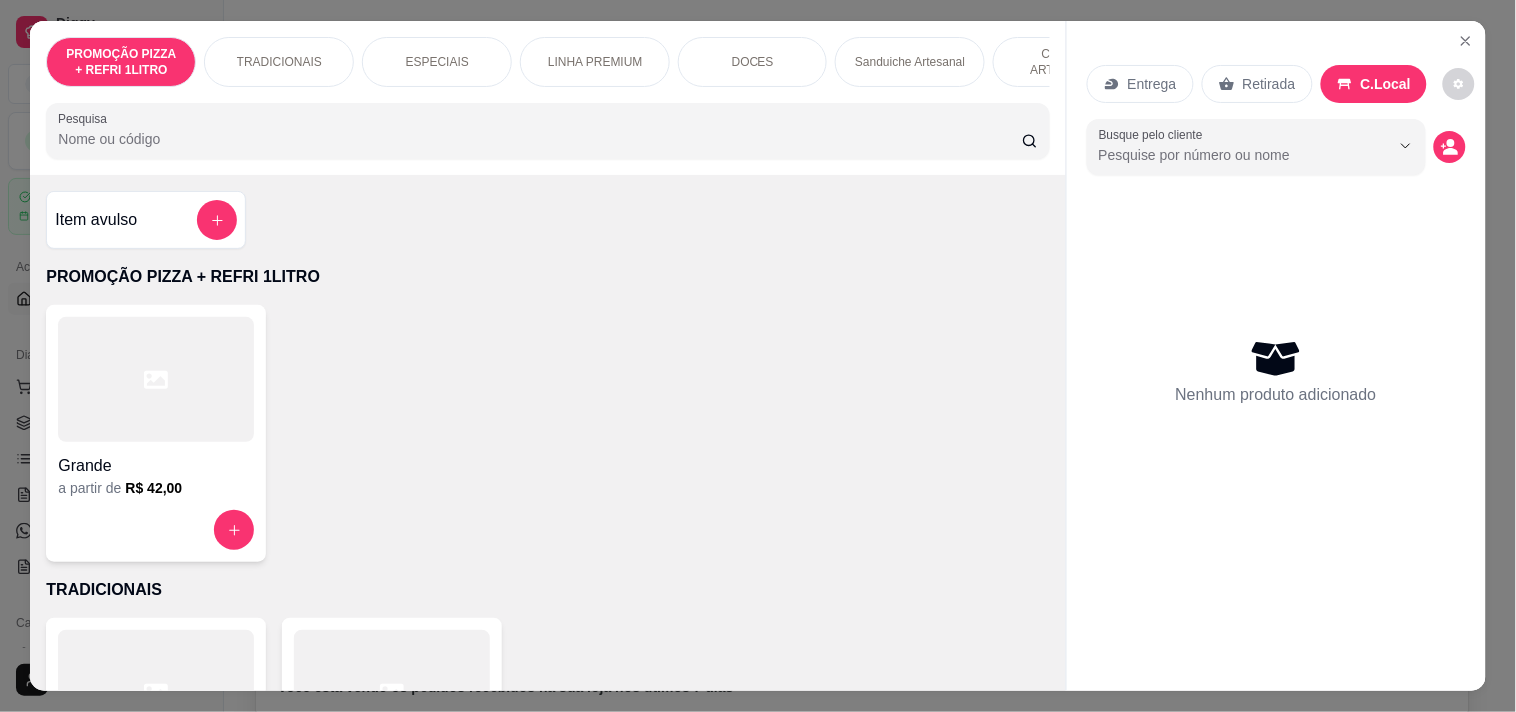
click at [1460, 131] on div "Entrega Retirada C.Local Busque pelo cliente Nenhum produto adicionado" at bounding box center [1276, 339] width 419 height 637
click at [1455, 136] on button "decrease-product-quantity" at bounding box center [1450, 147] width 32 height 32
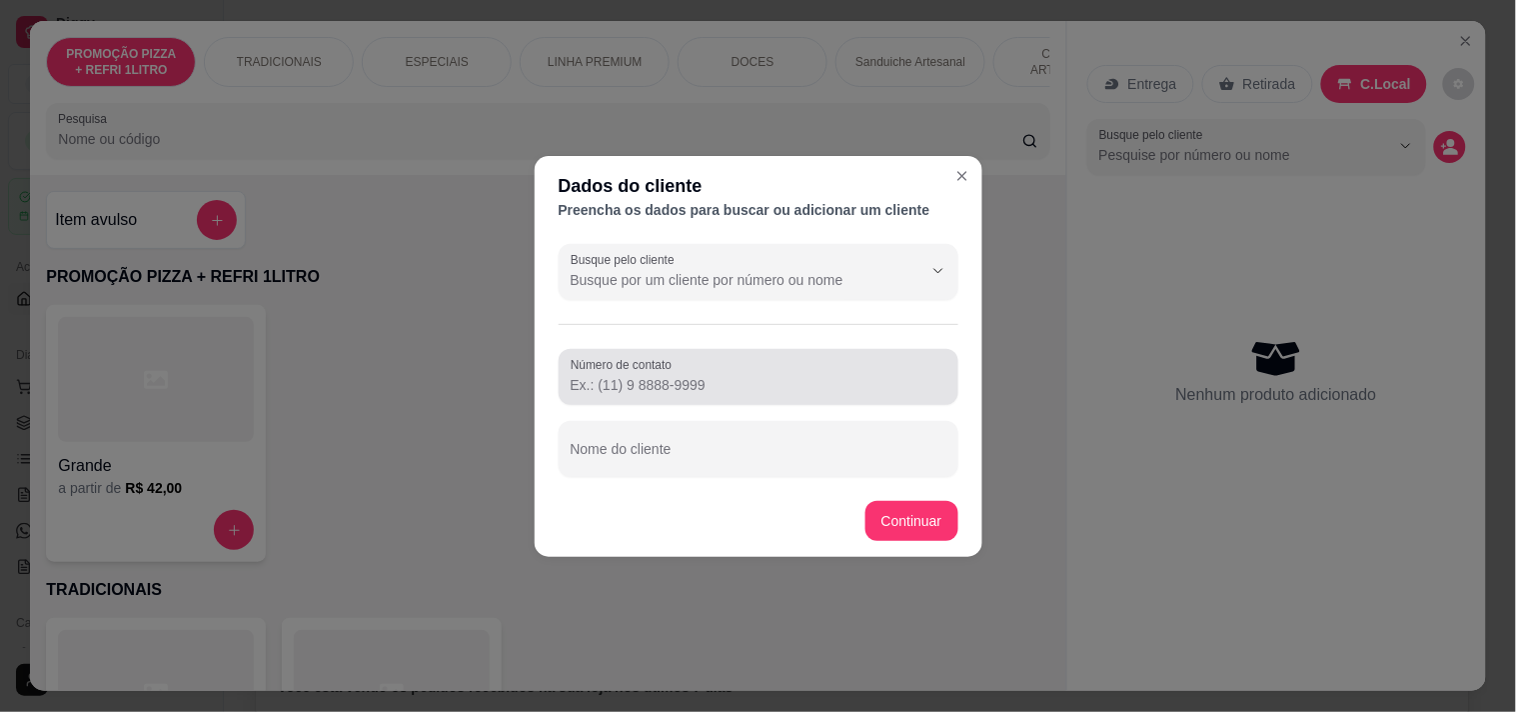
click at [712, 378] on input "Número de contato" at bounding box center [759, 385] width 376 height 20
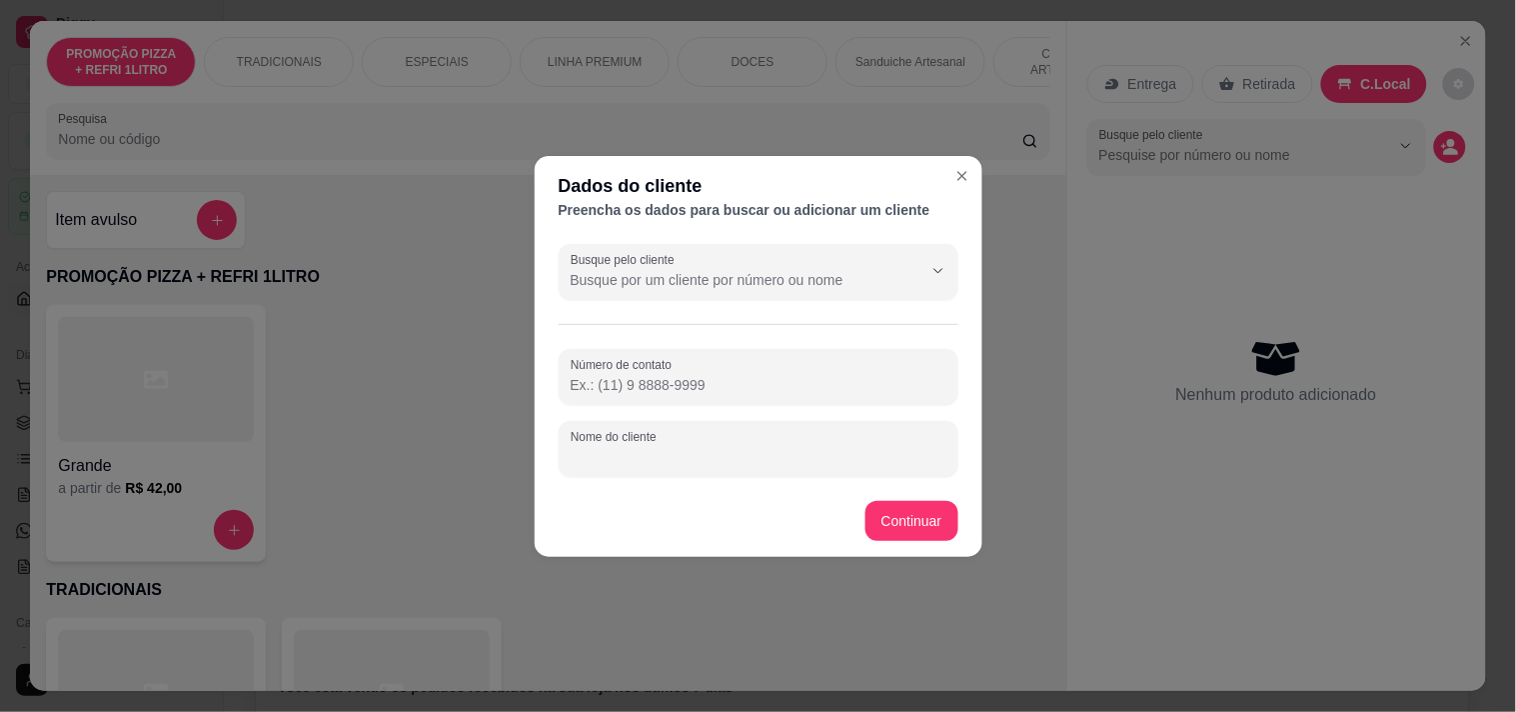
click at [672, 447] on div "Nome do cliente" at bounding box center [759, 449] width 400 height 56
type input "VICTOR"
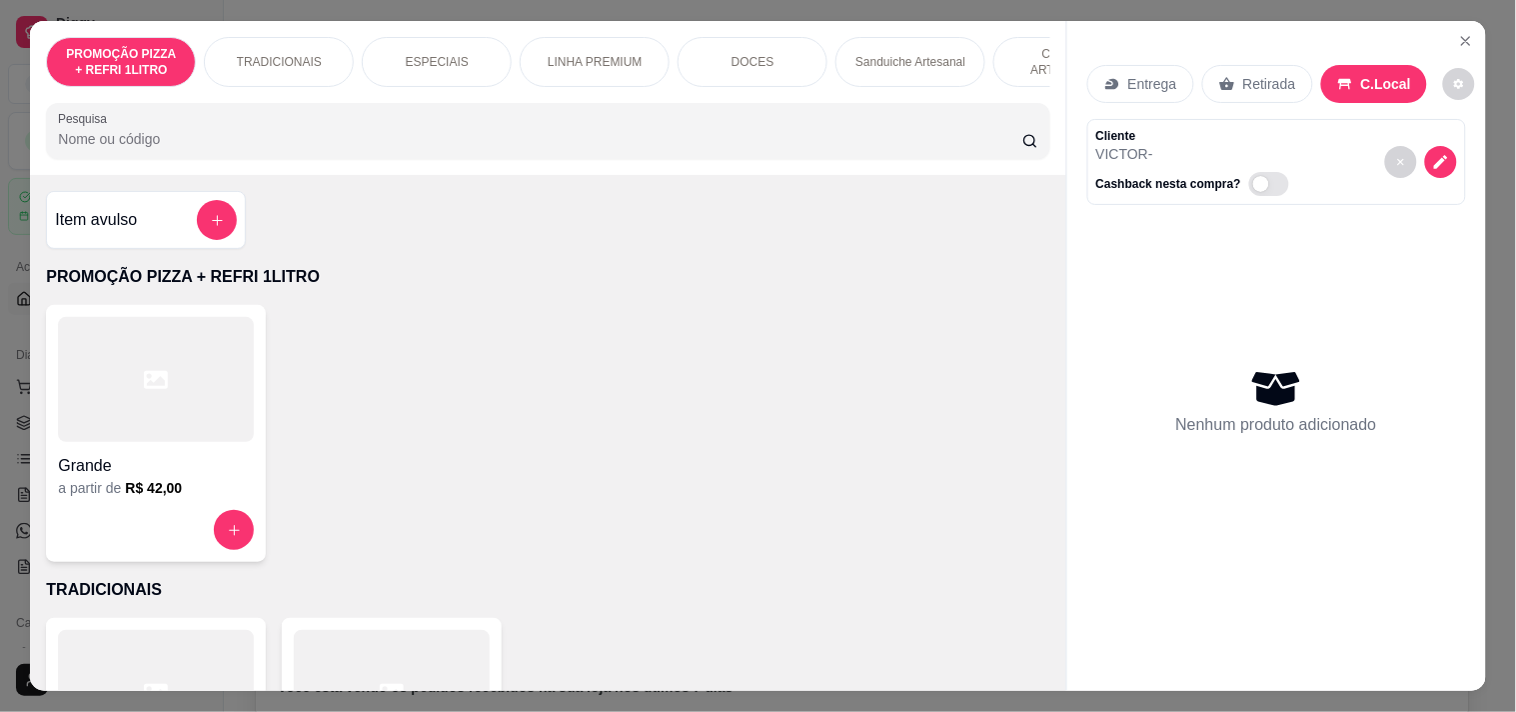
scroll to position [0, 879]
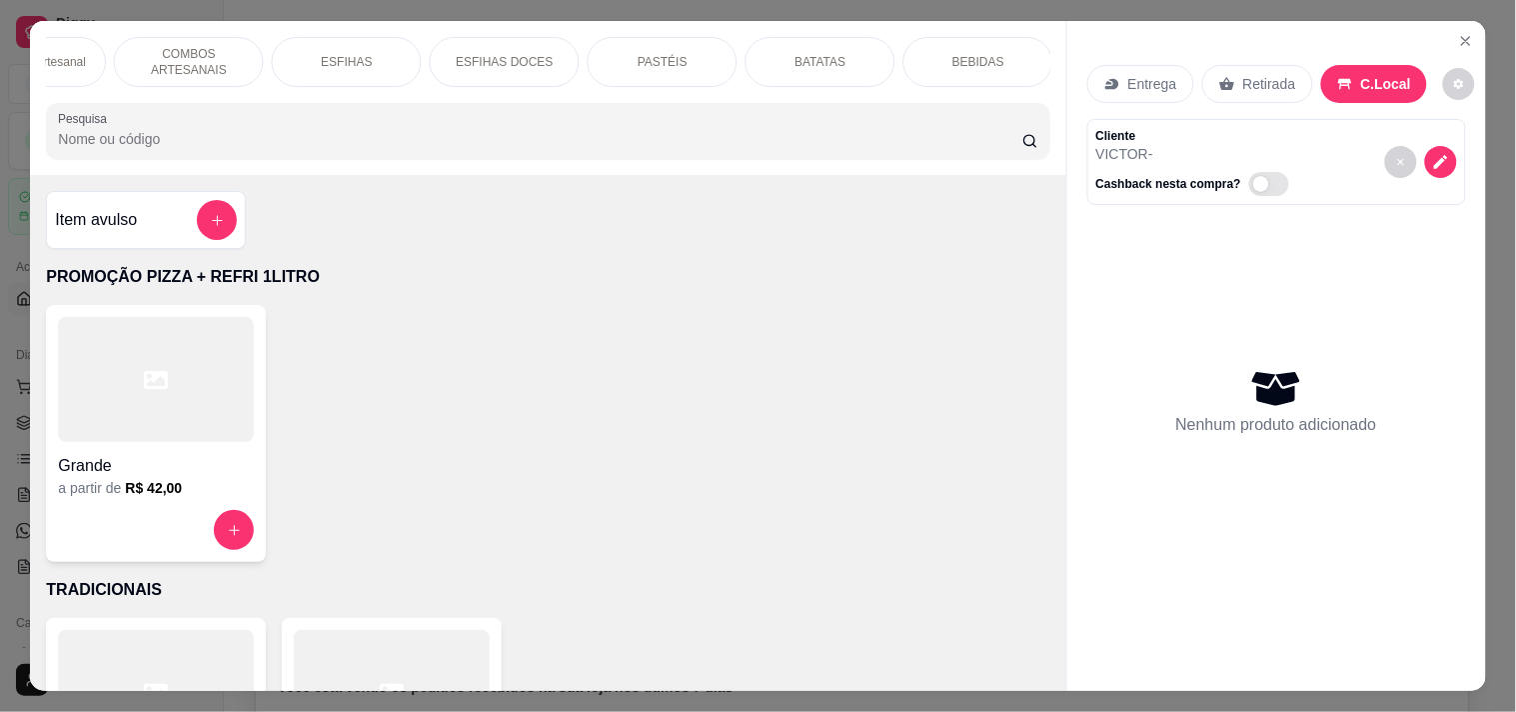
click at [672, 54] on p "PASTÉIS" at bounding box center [663, 62] width 50 height 16
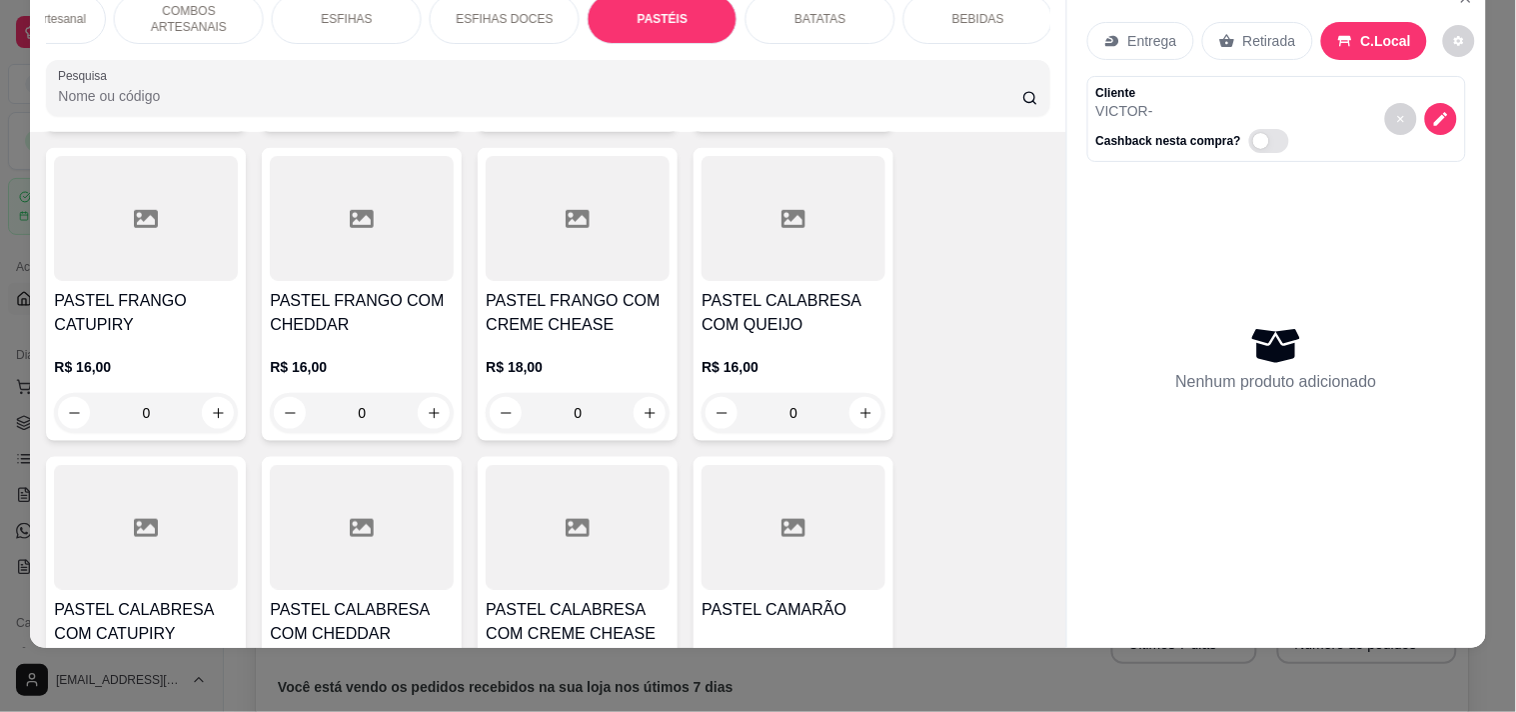
scroll to position [6413, 0]
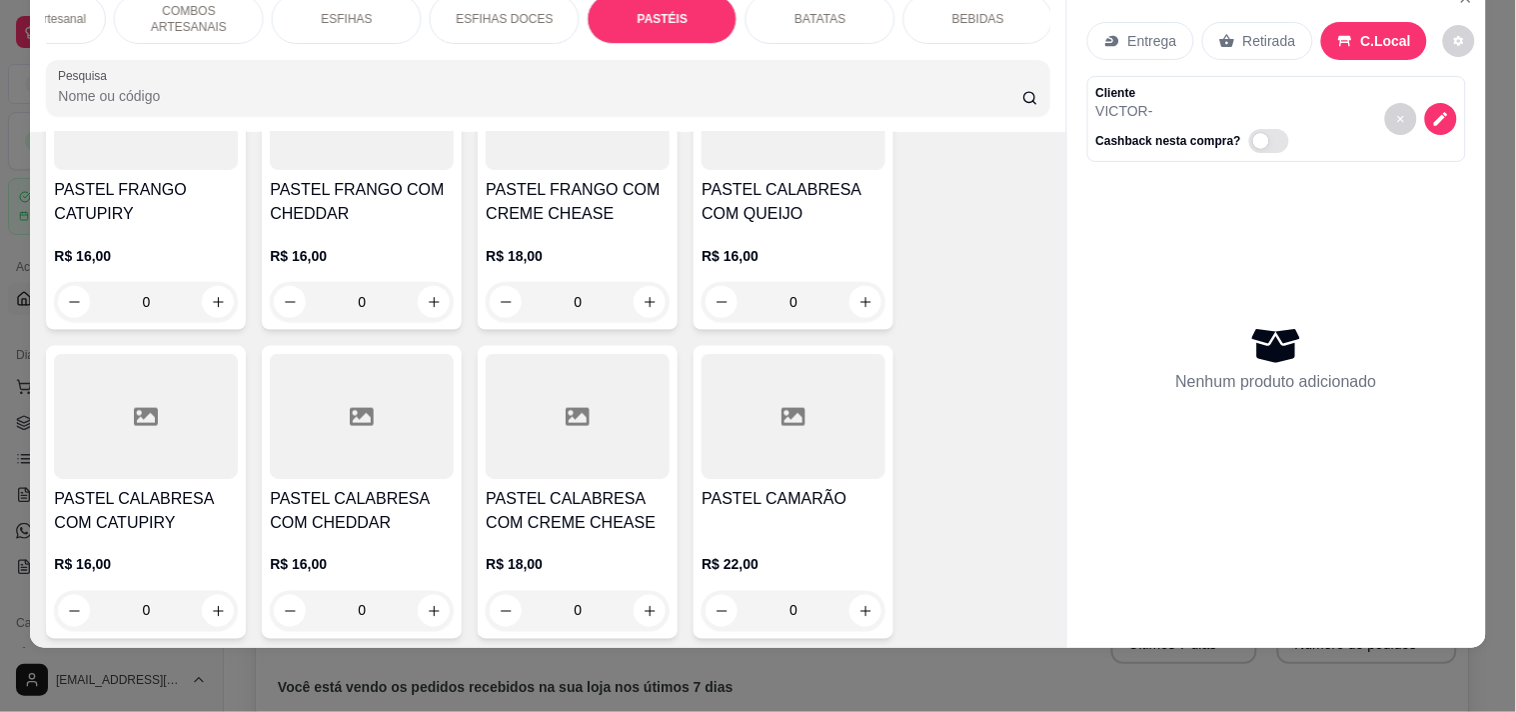
click at [861, 282] on div "0" at bounding box center [794, 302] width 184 height 40
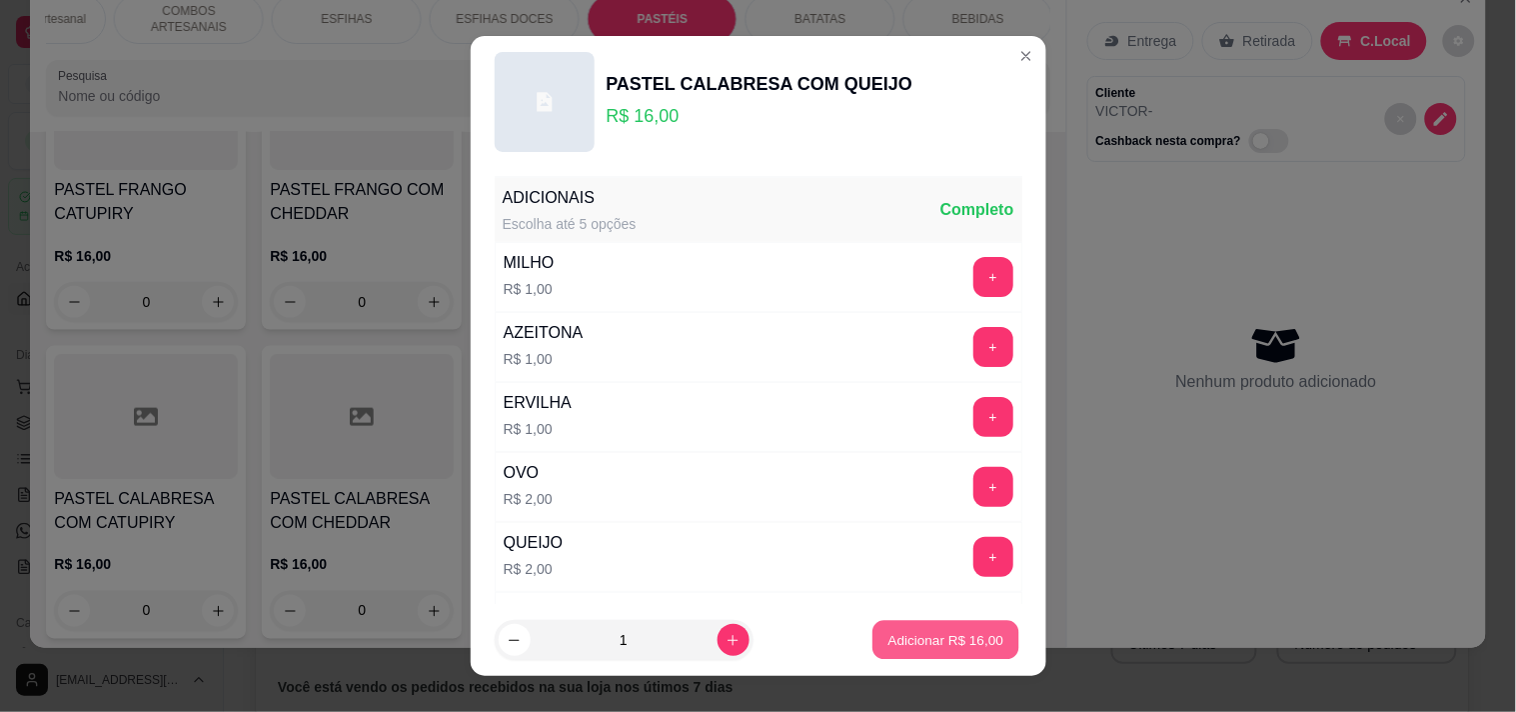
click at [919, 643] on p "Adicionar R$ 16,00" at bounding box center [946, 640] width 116 height 19
type input "1"
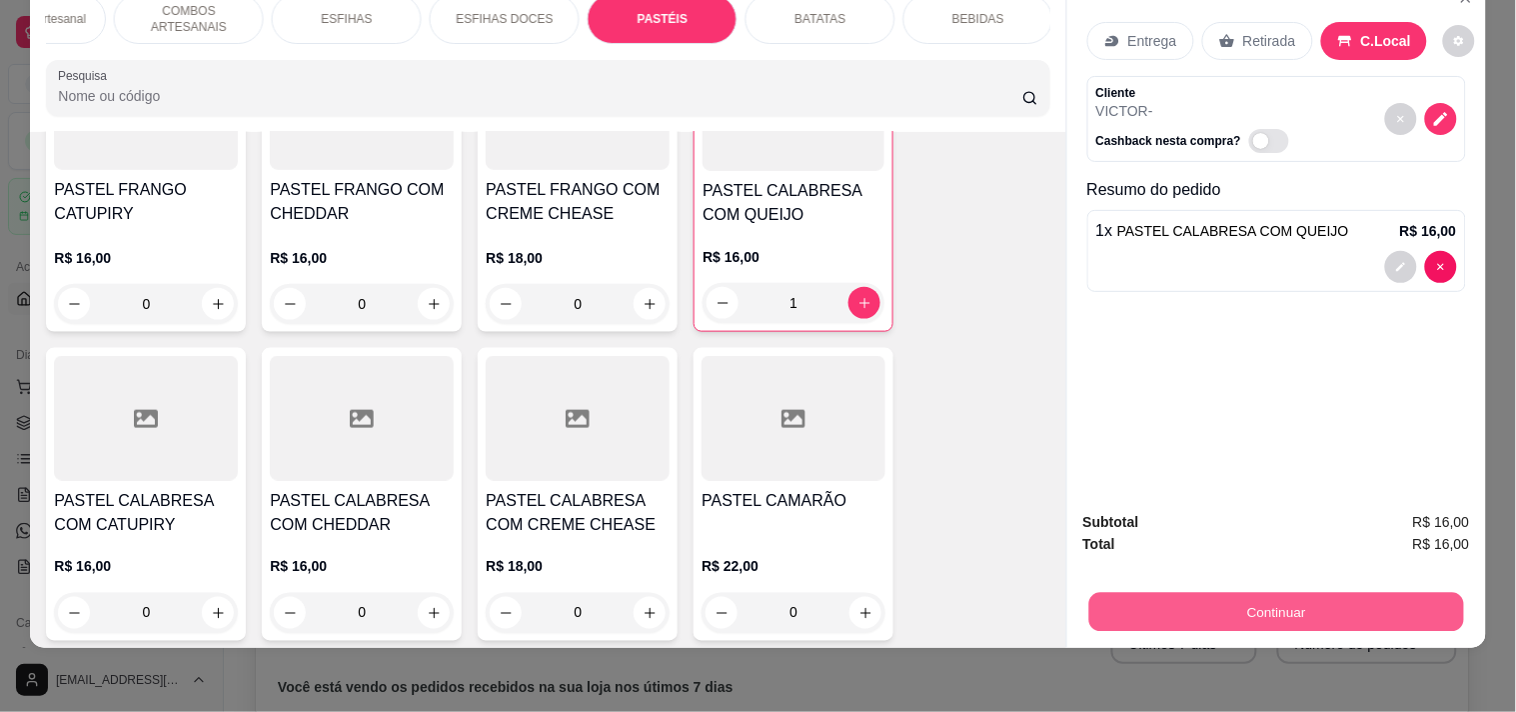
click at [1201, 592] on button "Continuar" at bounding box center [1275, 611] width 375 height 39
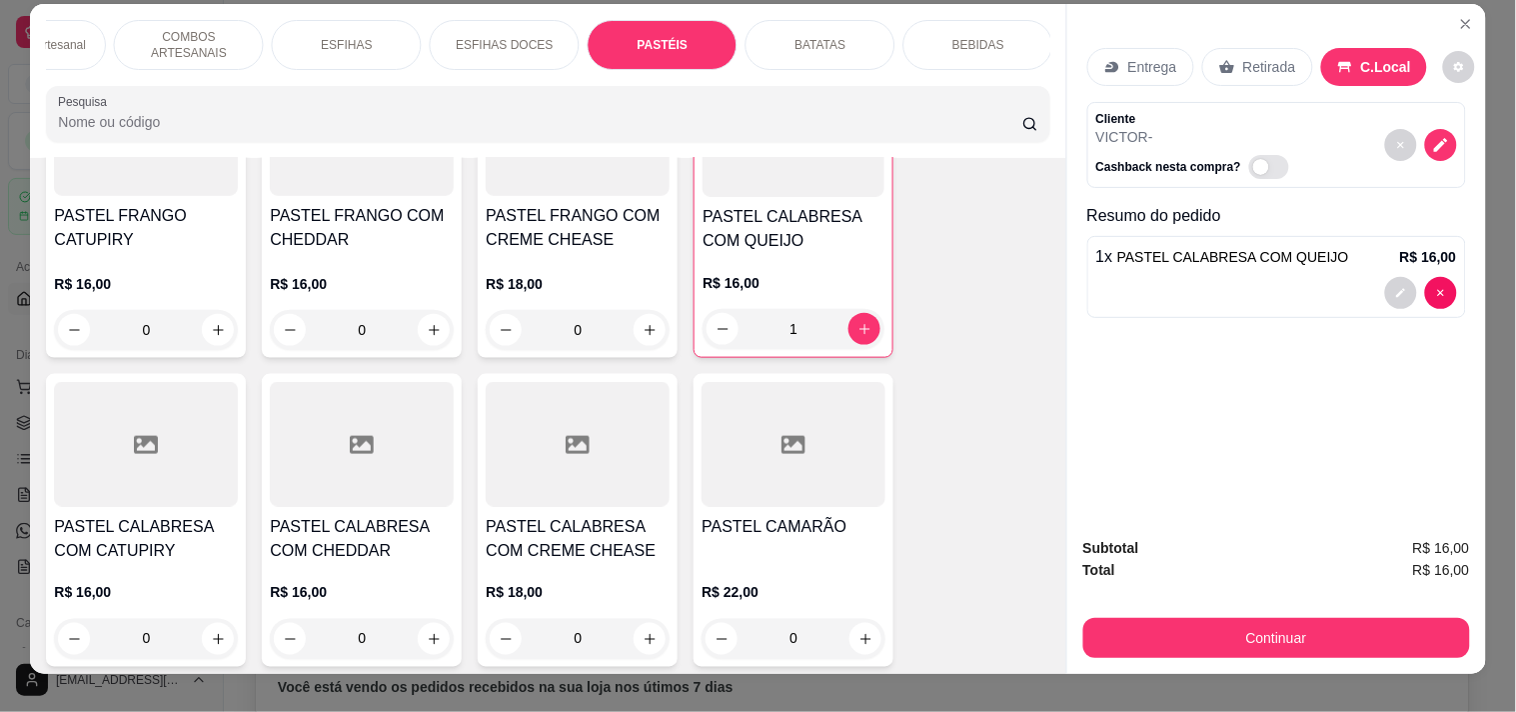
scroll to position [0, 0]
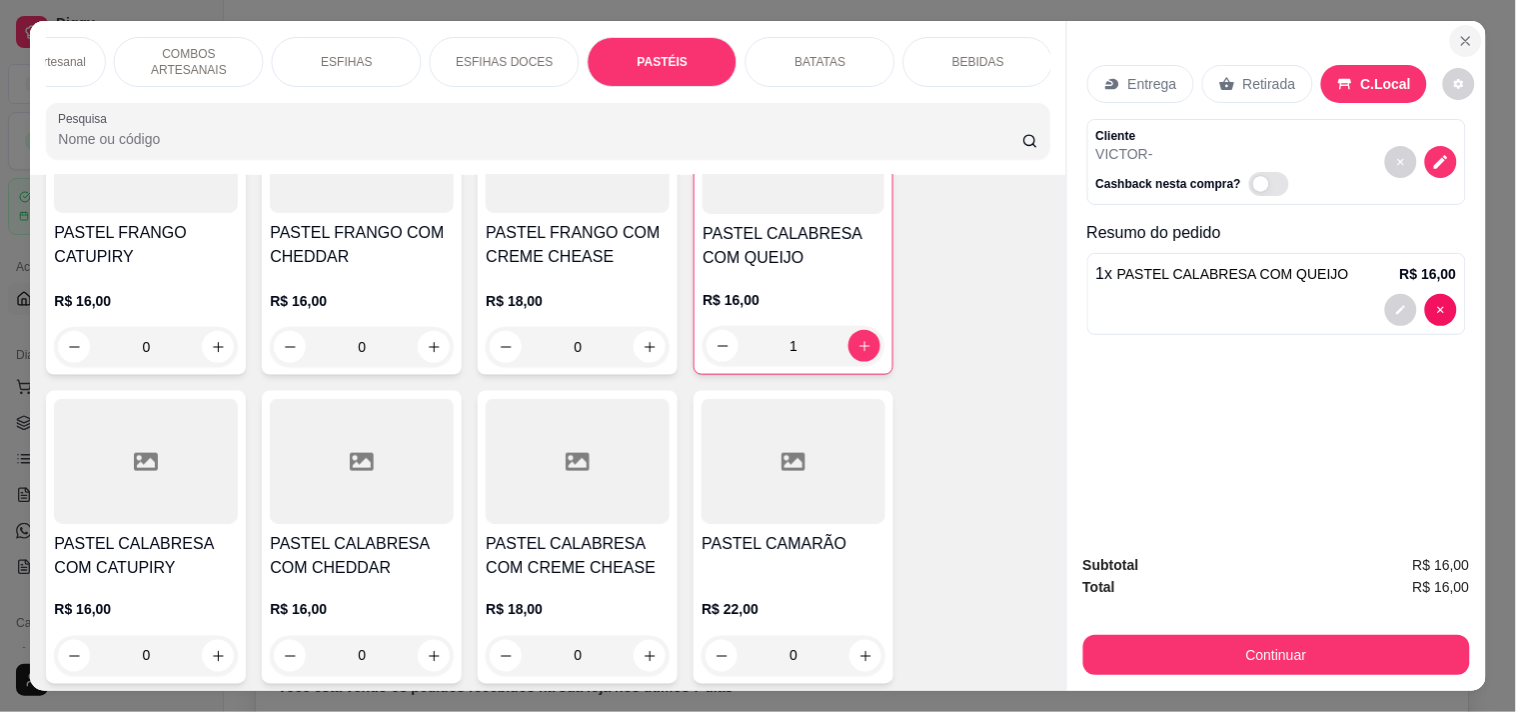
click at [1462, 33] on icon "Close" at bounding box center [1466, 41] width 16 height 16
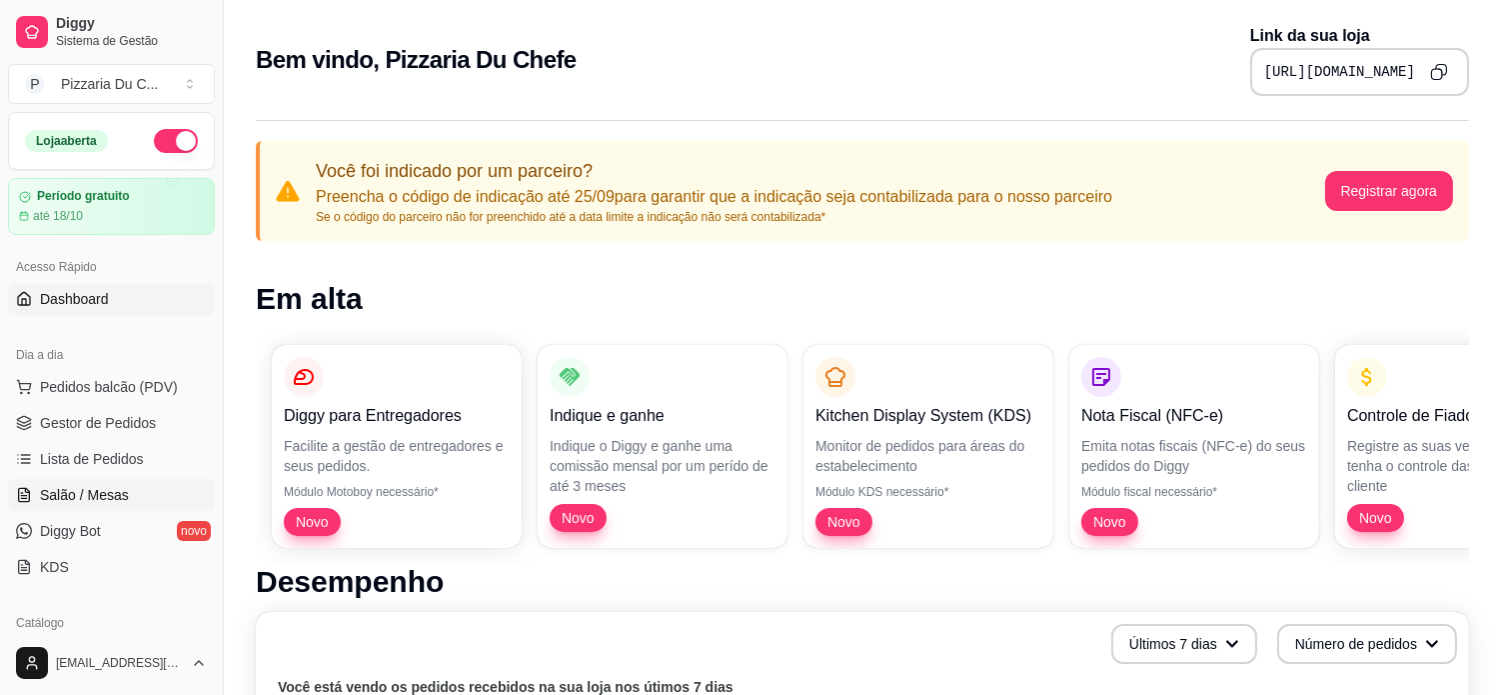
click at [122, 511] on link "Salão / Mesas" at bounding box center [111, 495] width 207 height 32
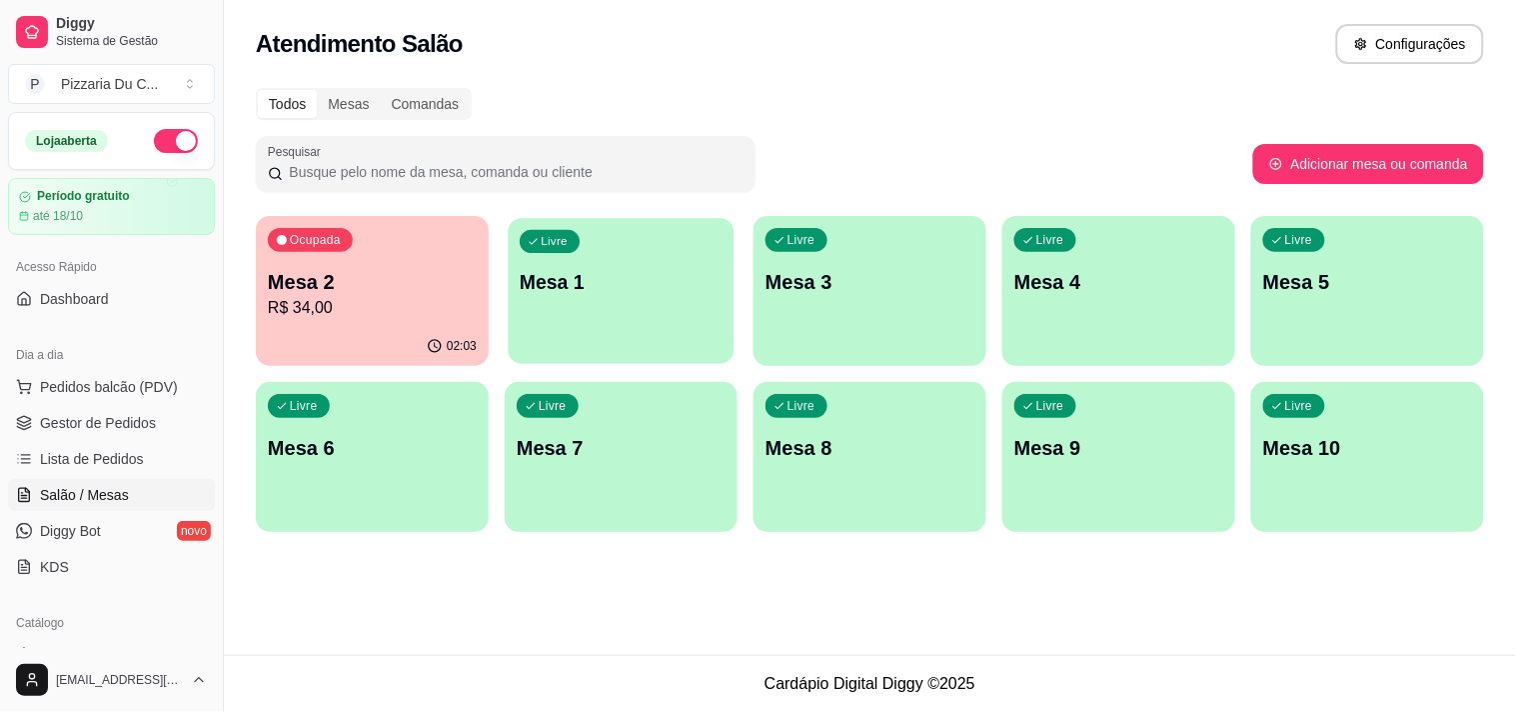
click at [588, 276] on p "Mesa 1" at bounding box center [621, 282] width 203 height 27
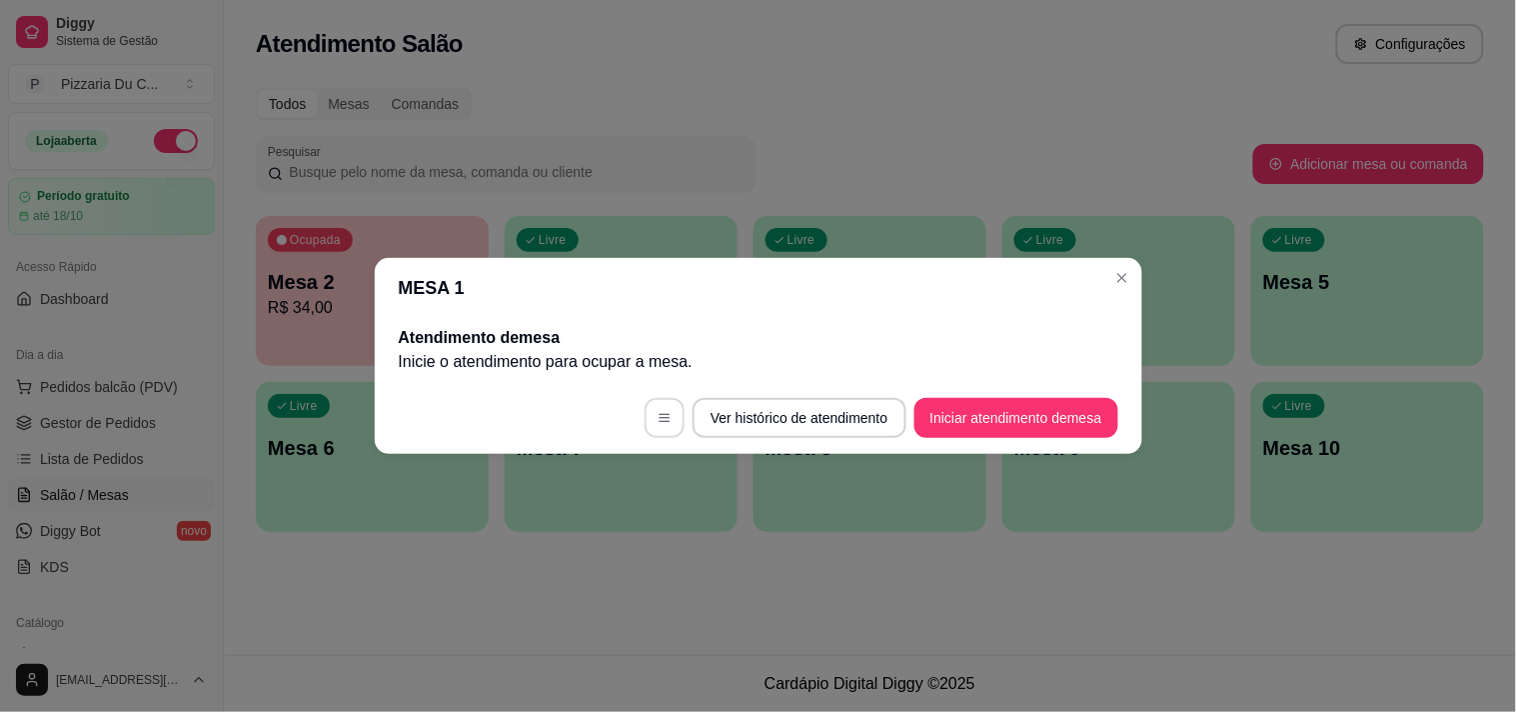
click at [665, 408] on button "button" at bounding box center [665, 418] width 40 height 40
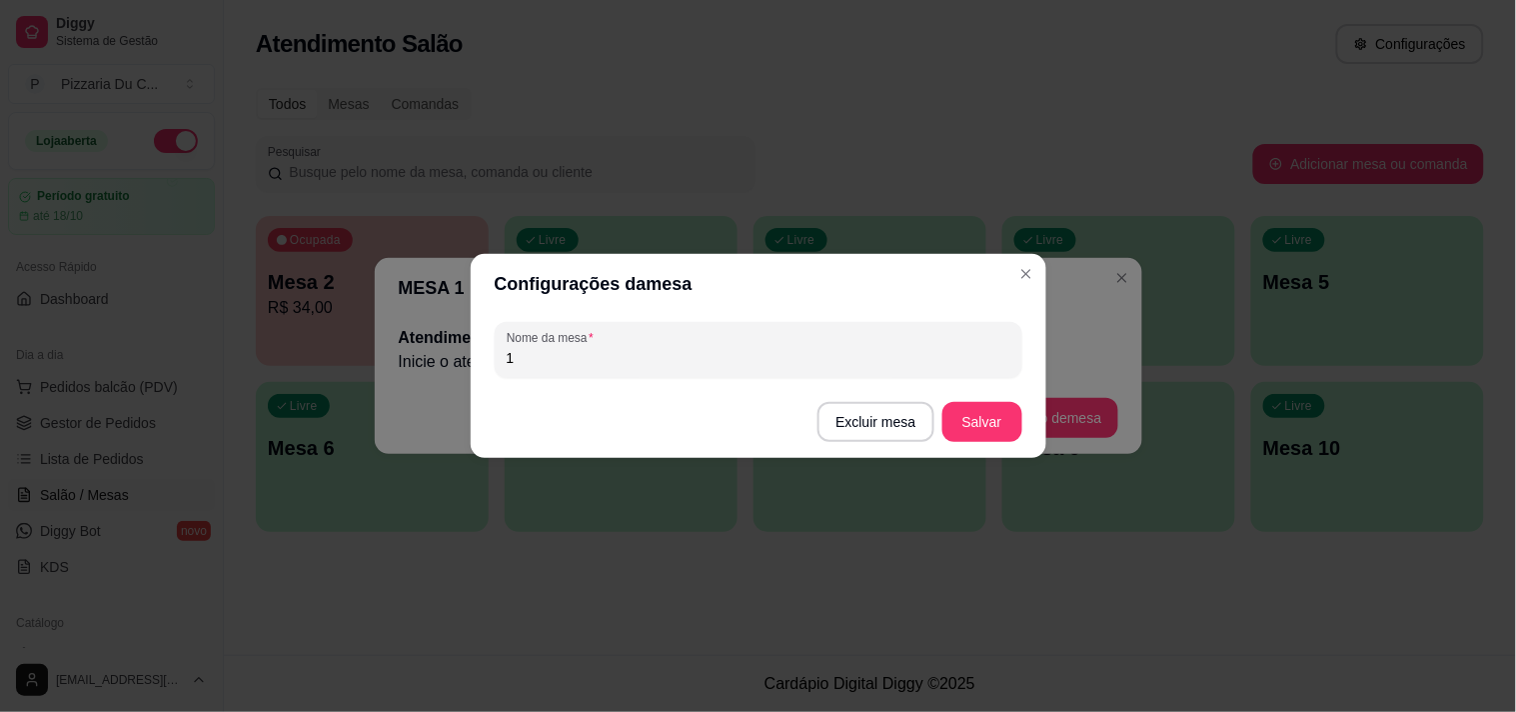
click at [1023, 256] on header "Configurações da mesa" at bounding box center [759, 284] width 576 height 60
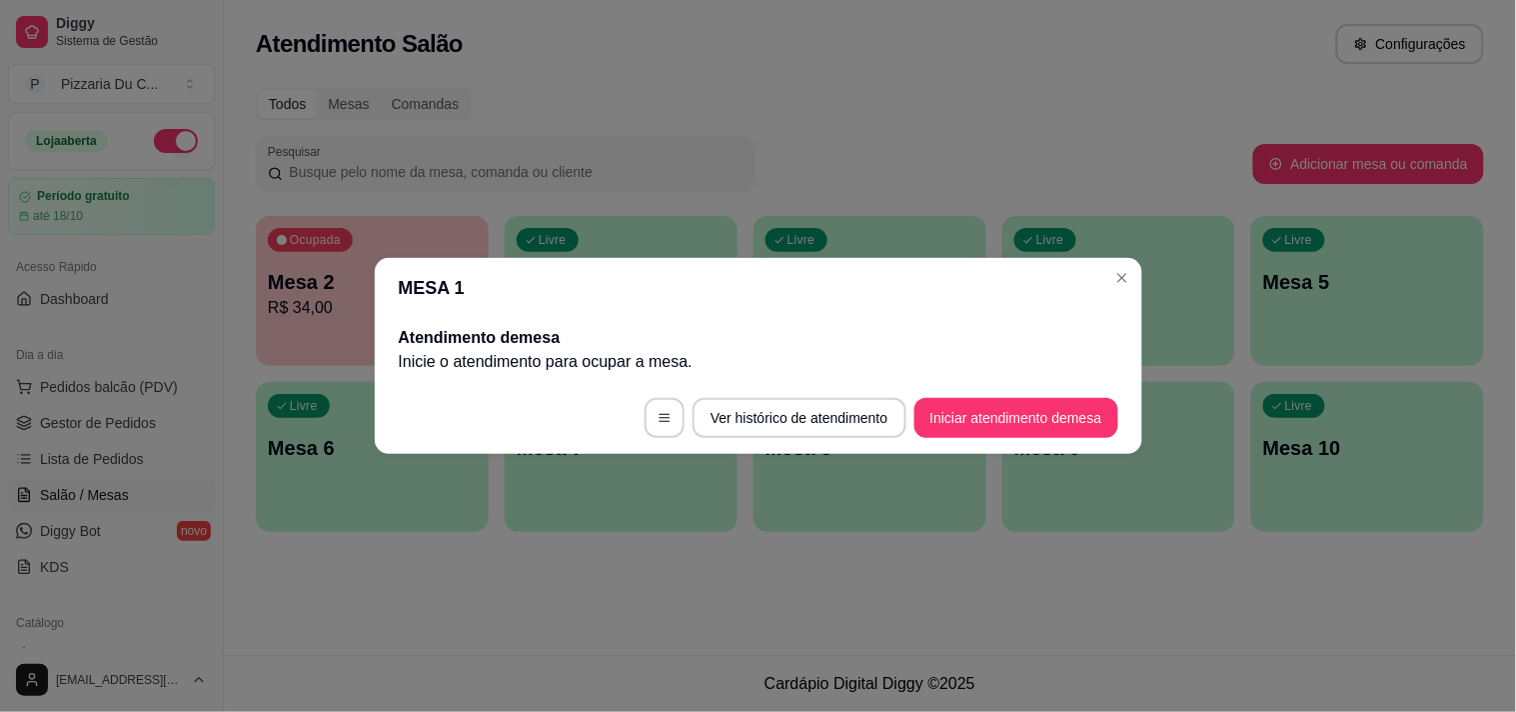
click at [995, 396] on footer "Ver histórico de atendimento Iniciar atendimento de mesa" at bounding box center [759, 418] width 768 height 72
click at [996, 418] on button "Iniciar atendimento de mesa" at bounding box center [1016, 418] width 204 height 40
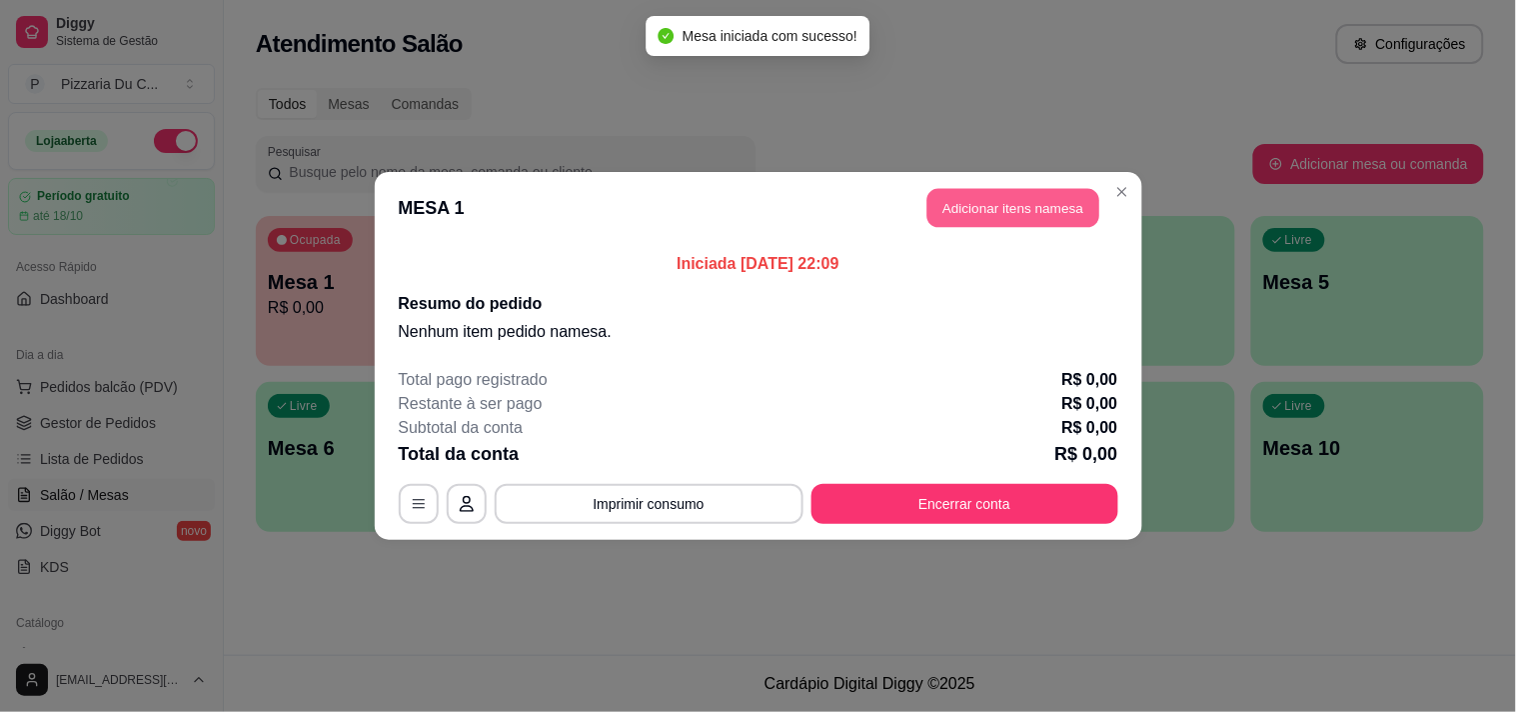
click at [973, 208] on button "Adicionar itens na mesa" at bounding box center [1013, 208] width 172 height 39
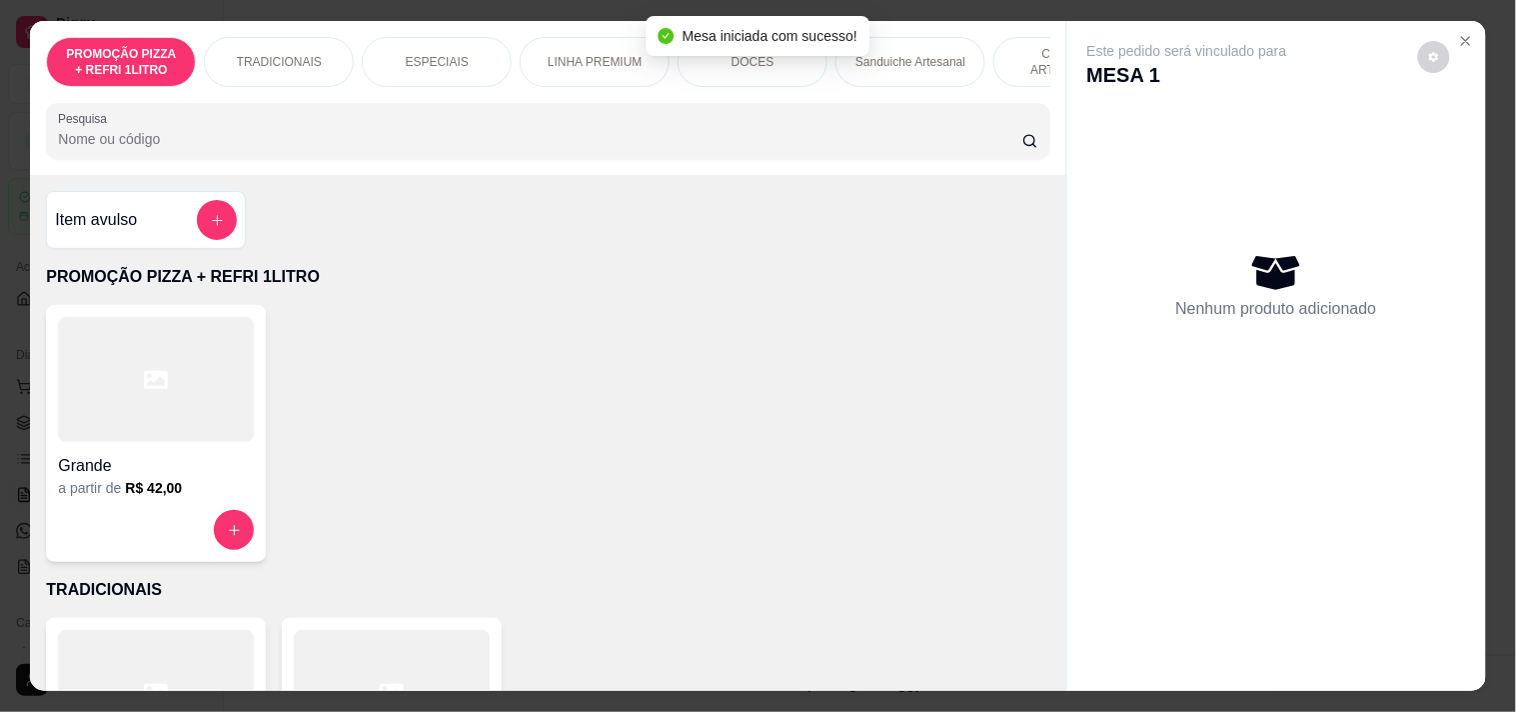
click at [746, 115] on div "Pesquisa" at bounding box center [547, 131] width 1003 height 56
click at [746, 102] on div "PROMOÇÃO PIZZA + REFRI 1LITRO TRADICIONAIS ESPECIAIS LINHA PREMIUM DOCES Sandui…" at bounding box center [547, 98] width 1035 height 154
click at [745, 96] on div "PROMOÇÃO PIZZA + REFRI 1LITRO TRADICIONAIS ESPECIAIS LINHA PREMIUM DOCES Sandui…" at bounding box center [547, 98] width 1035 height 154
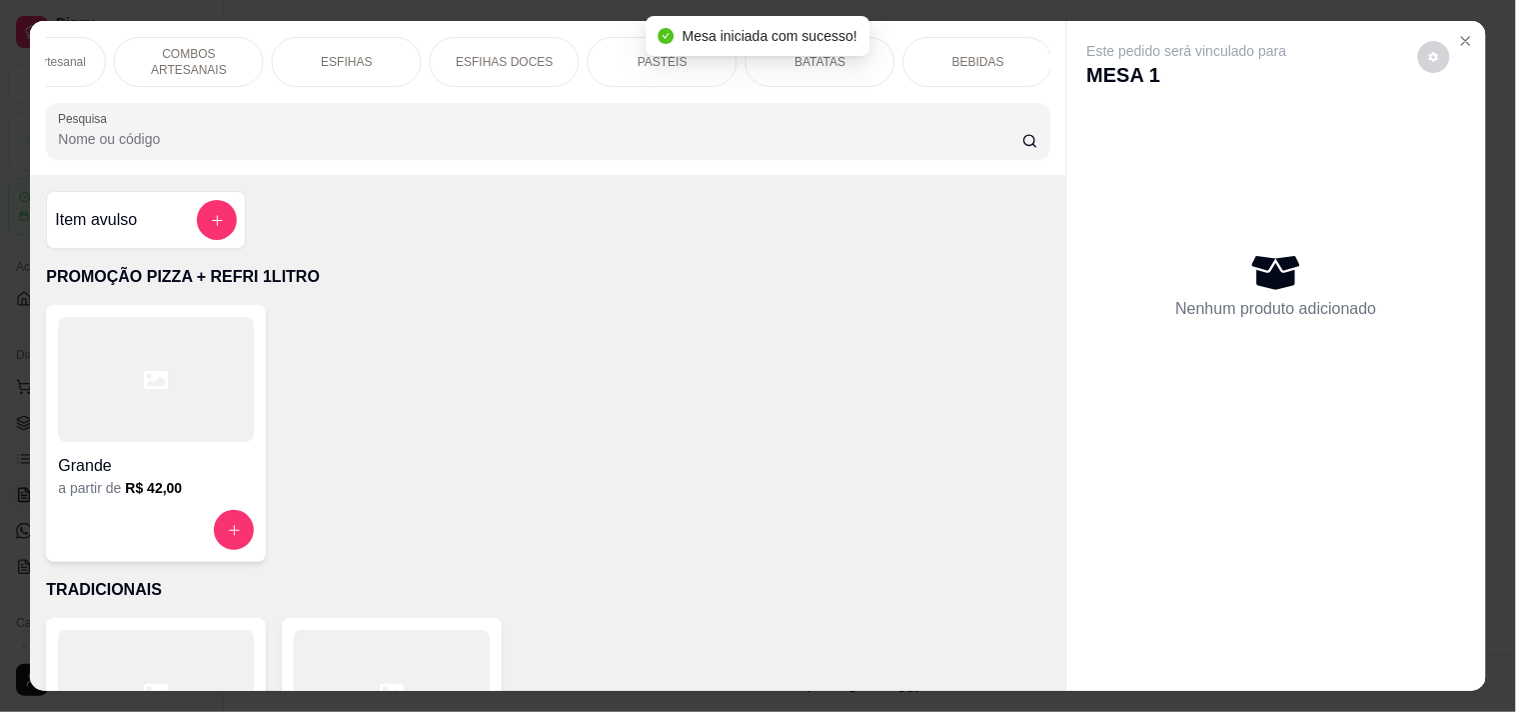
click at [710, 68] on div "PASTÉIS" at bounding box center [663, 62] width 150 height 50
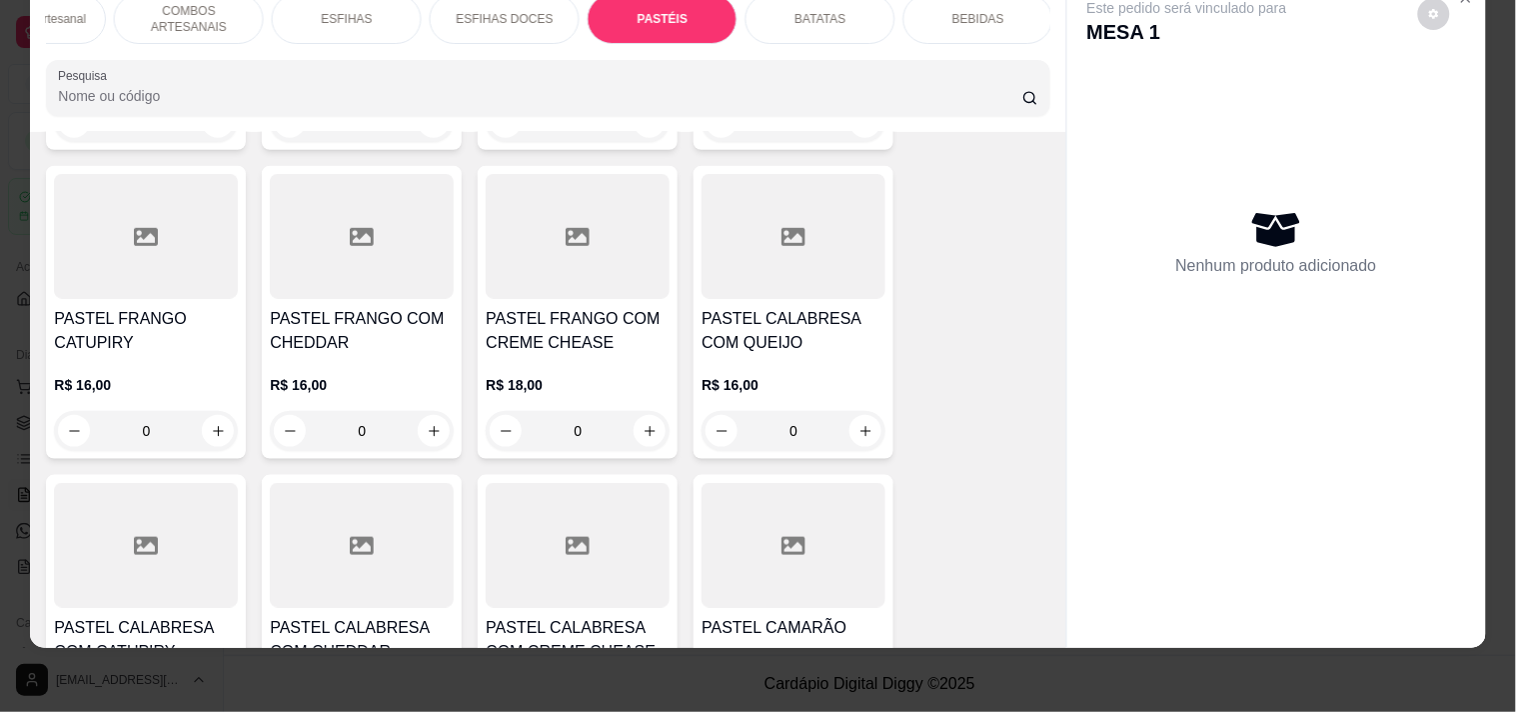
scroll to position [6413, 0]
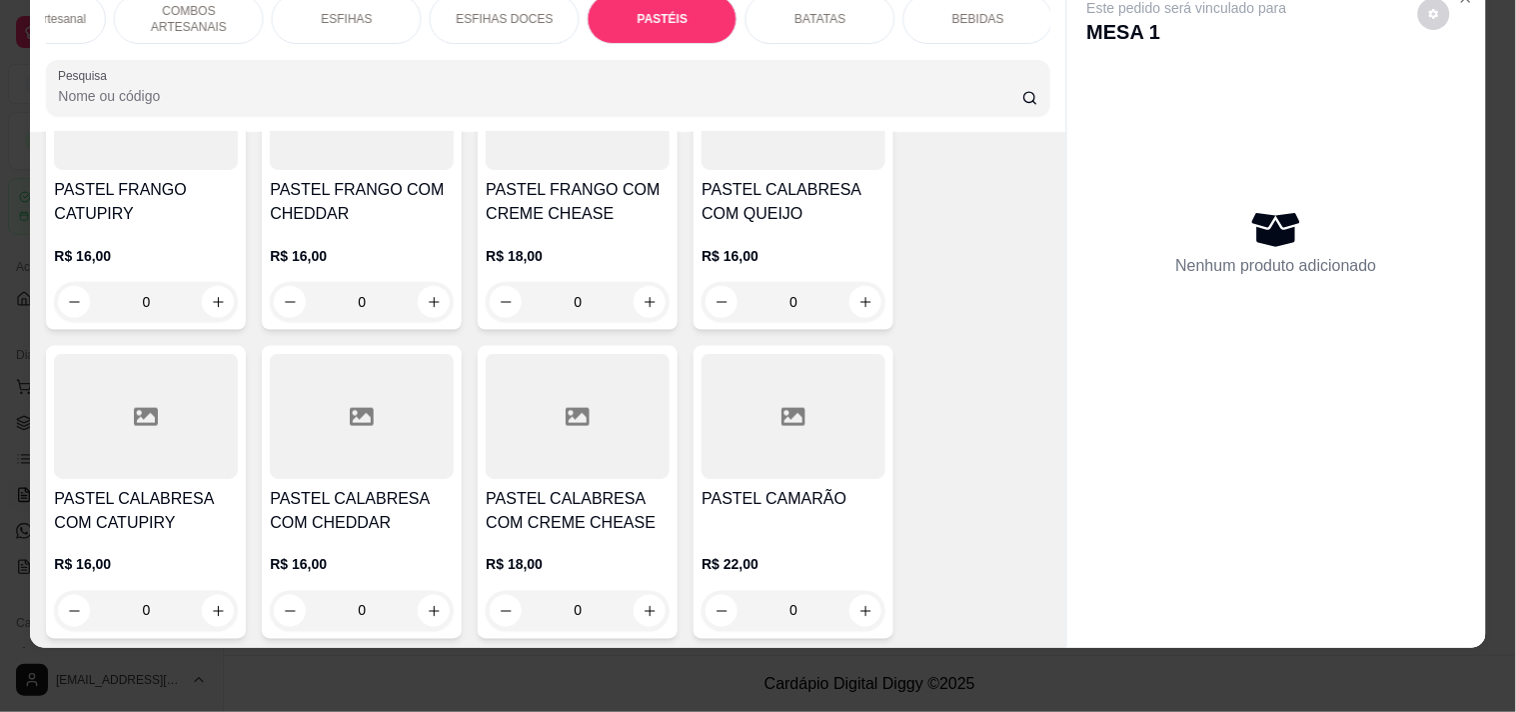
click at [850, 282] on div "0" at bounding box center [794, 302] width 184 height 40
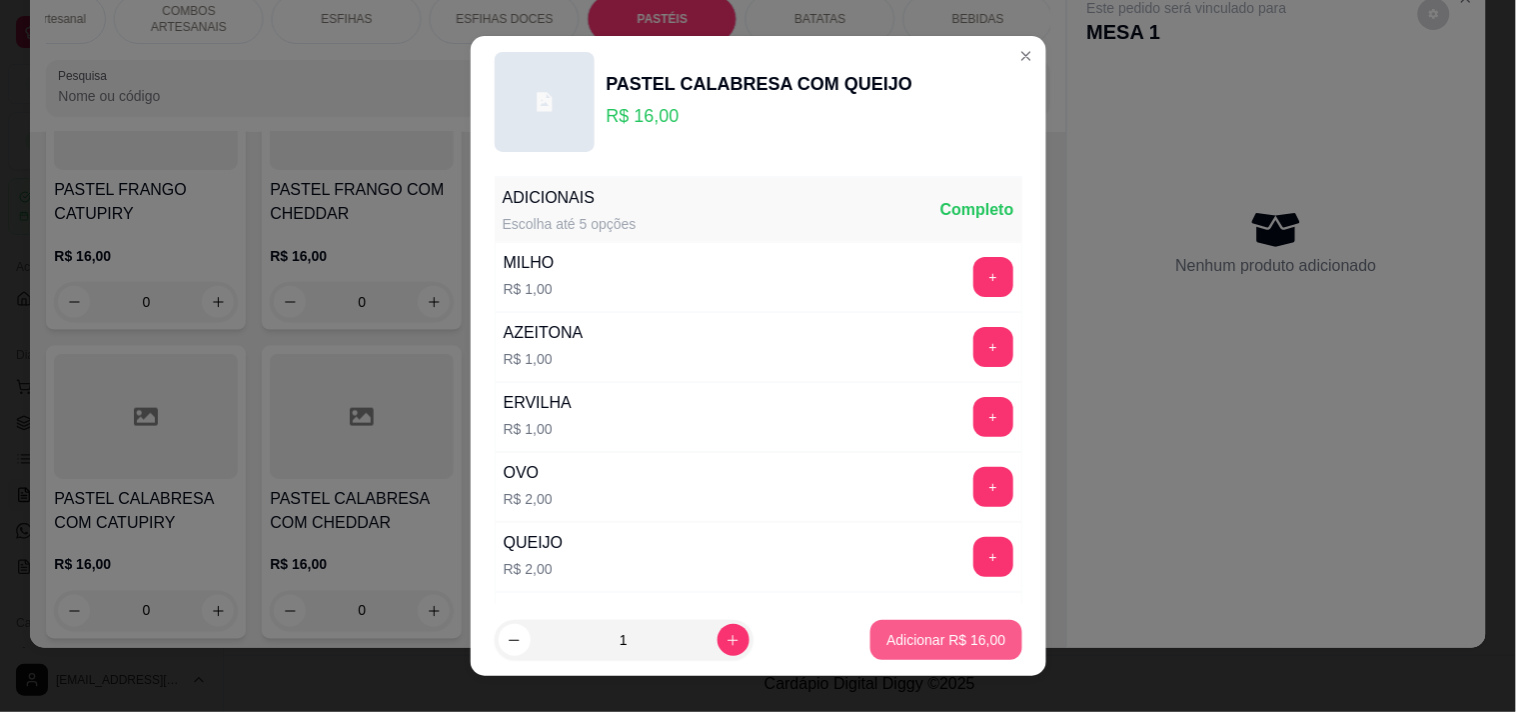
click at [891, 626] on button "Adicionar R$ 16,00" at bounding box center [945, 640] width 151 height 40
type input "1"
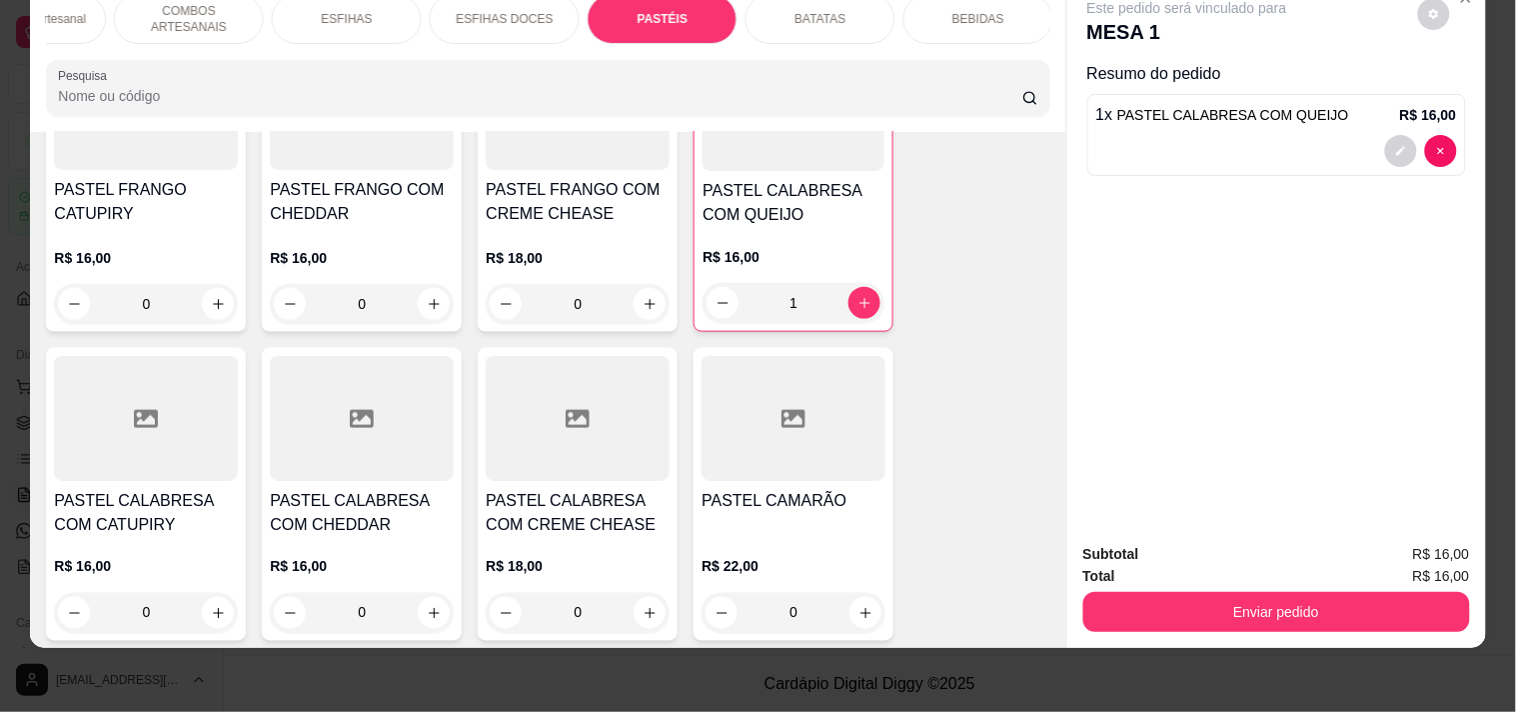
scroll to position [0, 0]
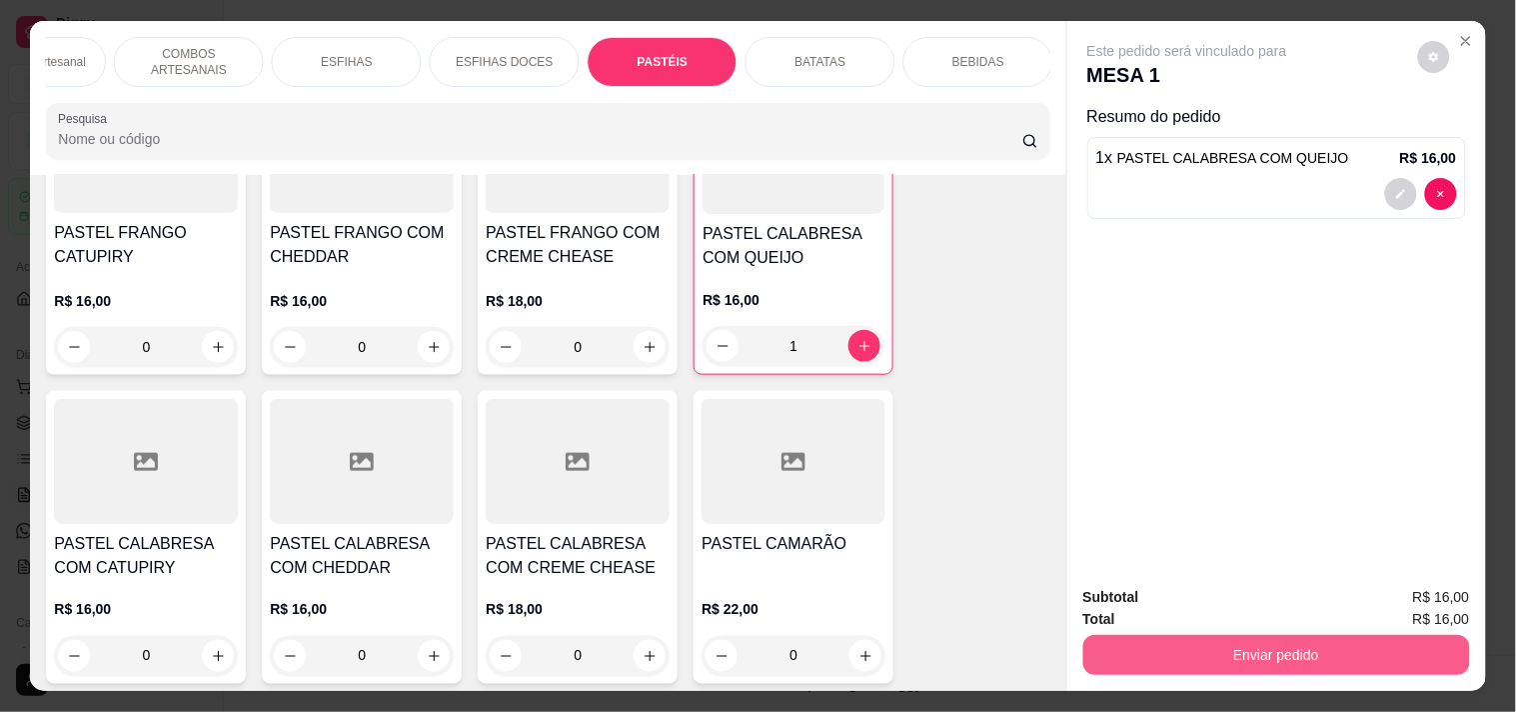
click at [1261, 642] on button "Enviar pedido" at bounding box center [1276, 655] width 387 height 40
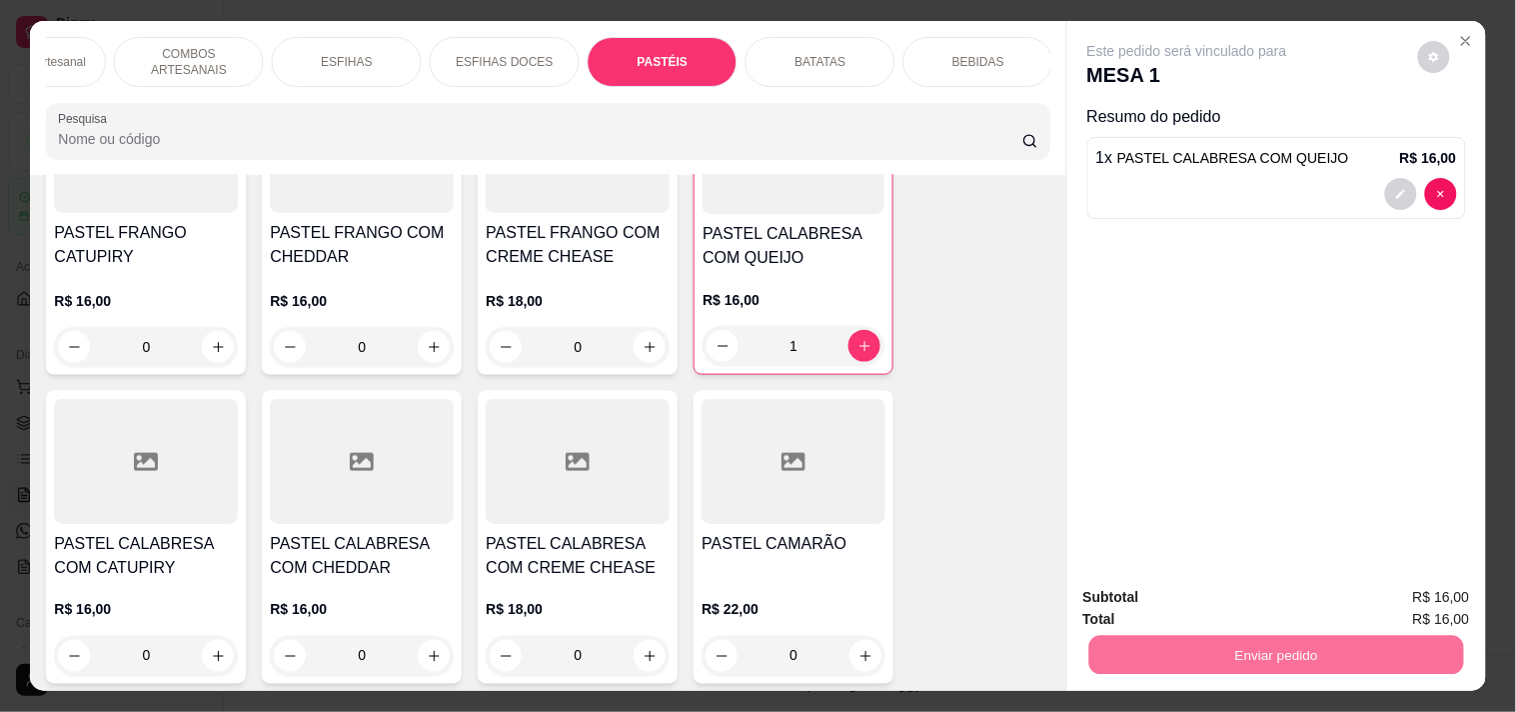
click at [1334, 597] on button "Registrar cliente" at bounding box center [1284, 597] width 132 height 38
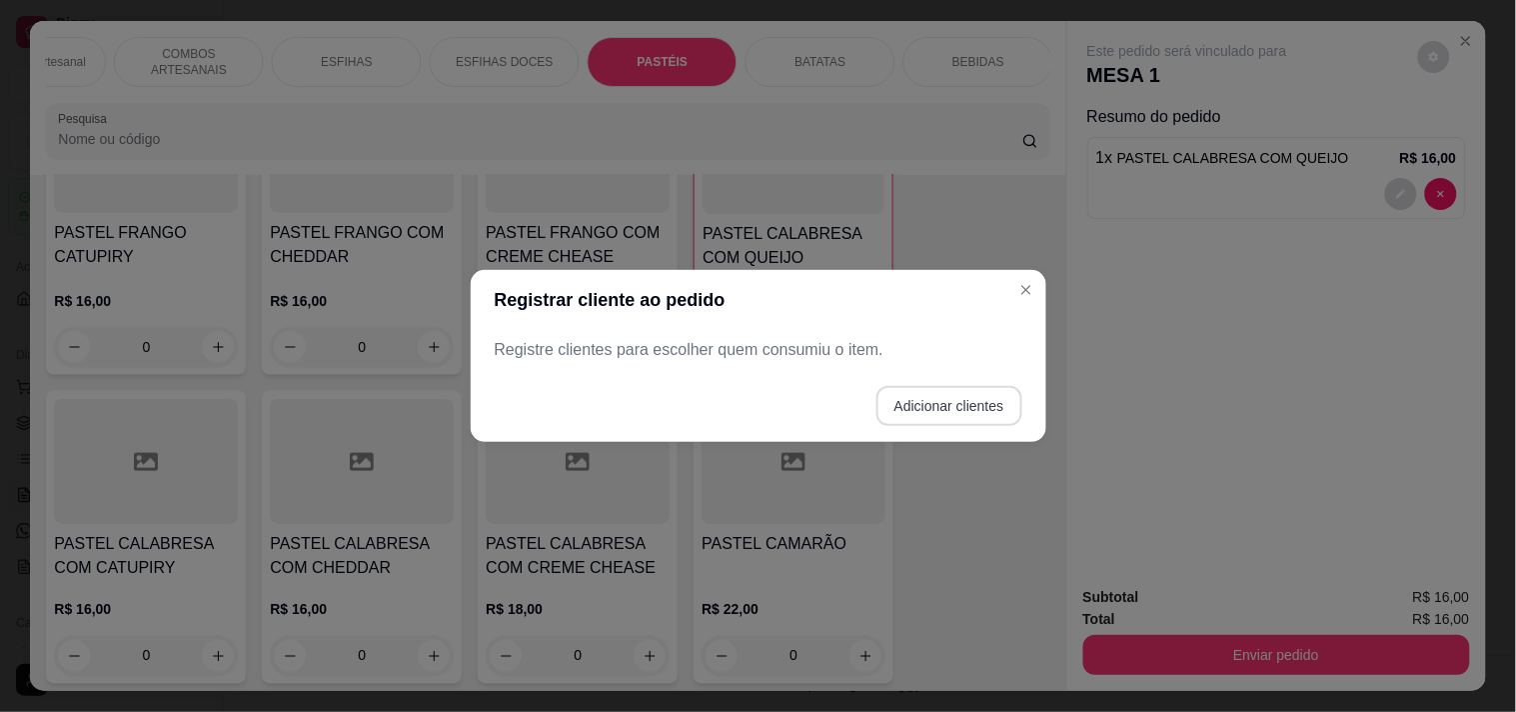
click at [917, 402] on button "Adicionar clientes" at bounding box center [949, 406] width 146 height 40
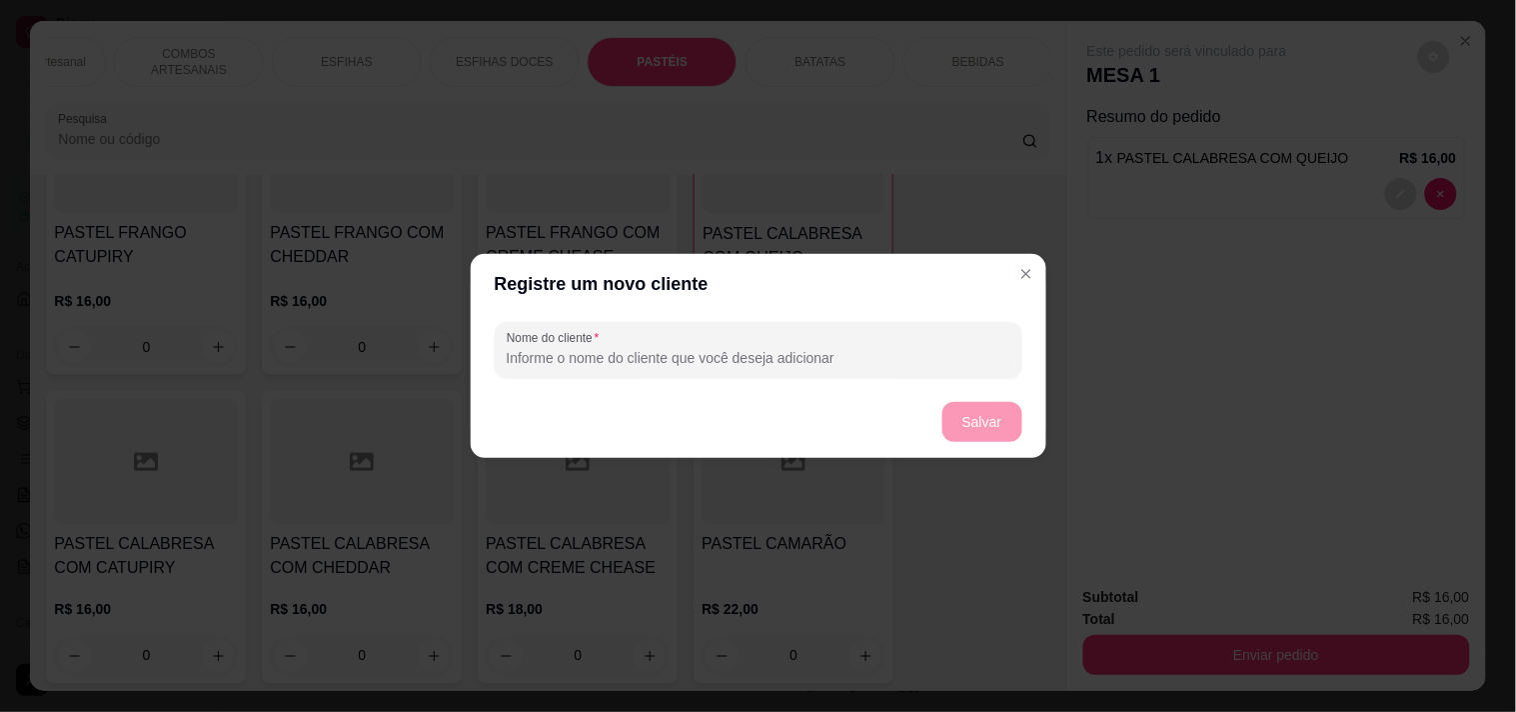
click at [695, 365] on input "Nome do cliente" at bounding box center [759, 358] width 504 height 20
type input "C"
type input "VICTOR"
click at [987, 413] on button "Salvar" at bounding box center [982, 422] width 80 height 40
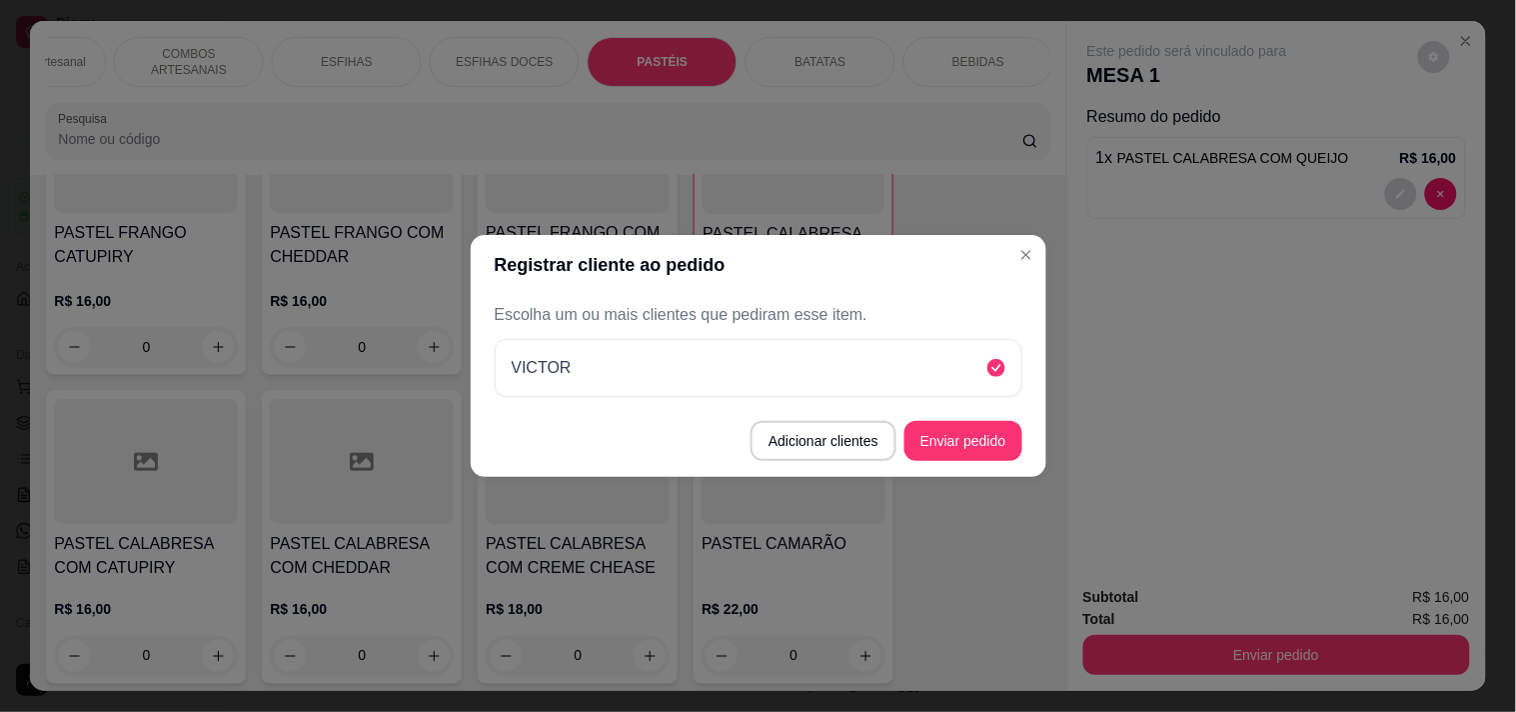
click at [1029, 277] on header "Registrar cliente ao pedido" at bounding box center [759, 265] width 576 height 60
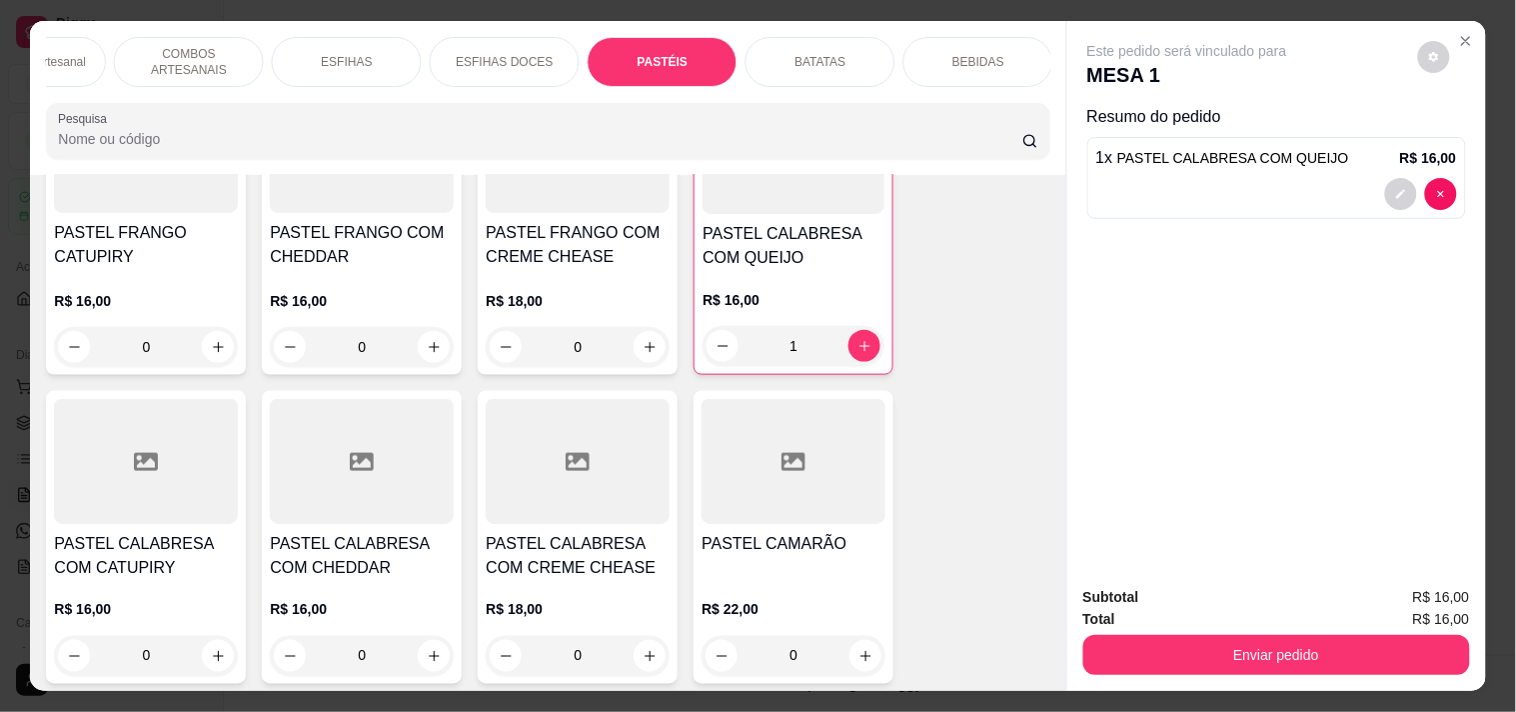
click at [1217, 667] on div "Subtotal R$ 16,00 Total R$ 16,00 Enviar pedido" at bounding box center [1276, 630] width 419 height 121
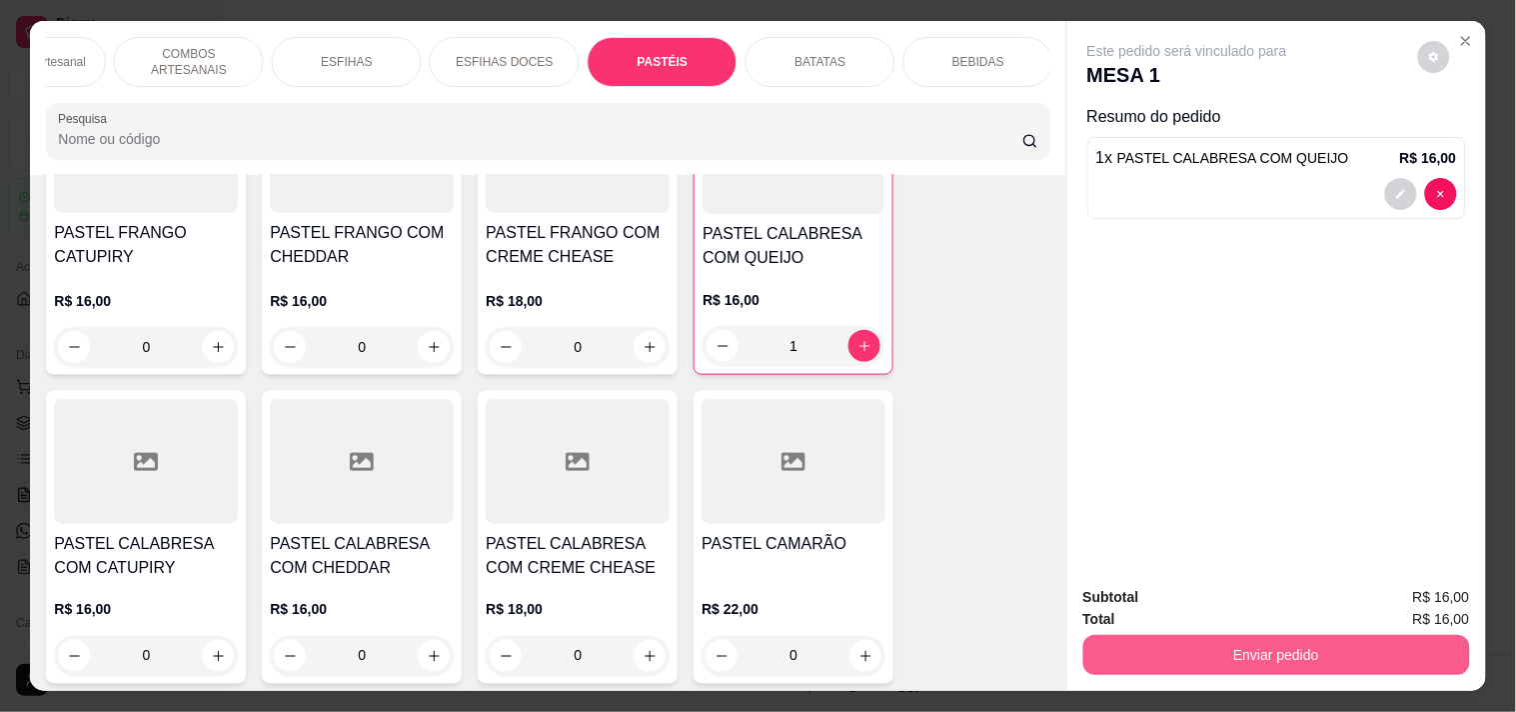
click at [1235, 642] on button "Enviar pedido" at bounding box center [1276, 655] width 387 height 40
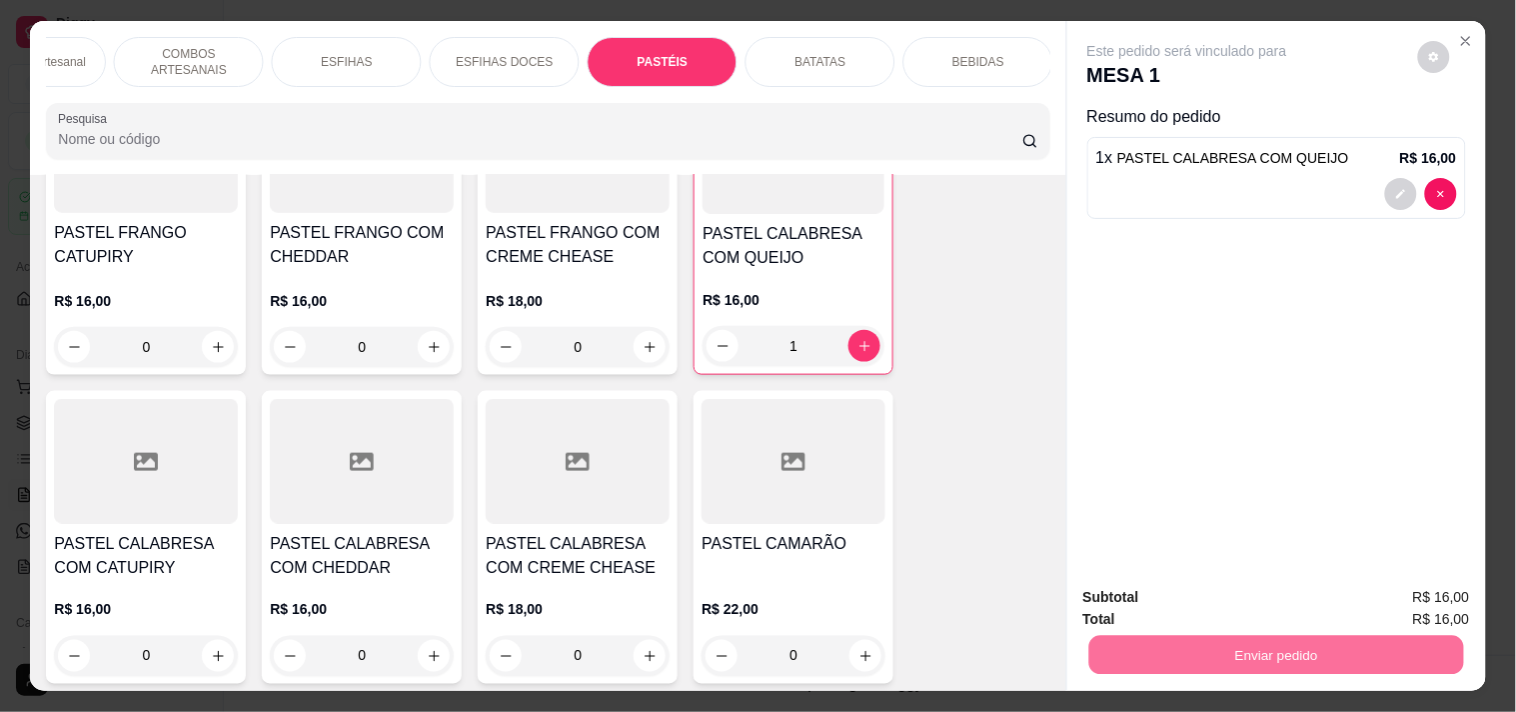
click at [1409, 595] on button "Enviar pedido" at bounding box center [1417, 597] width 113 height 38
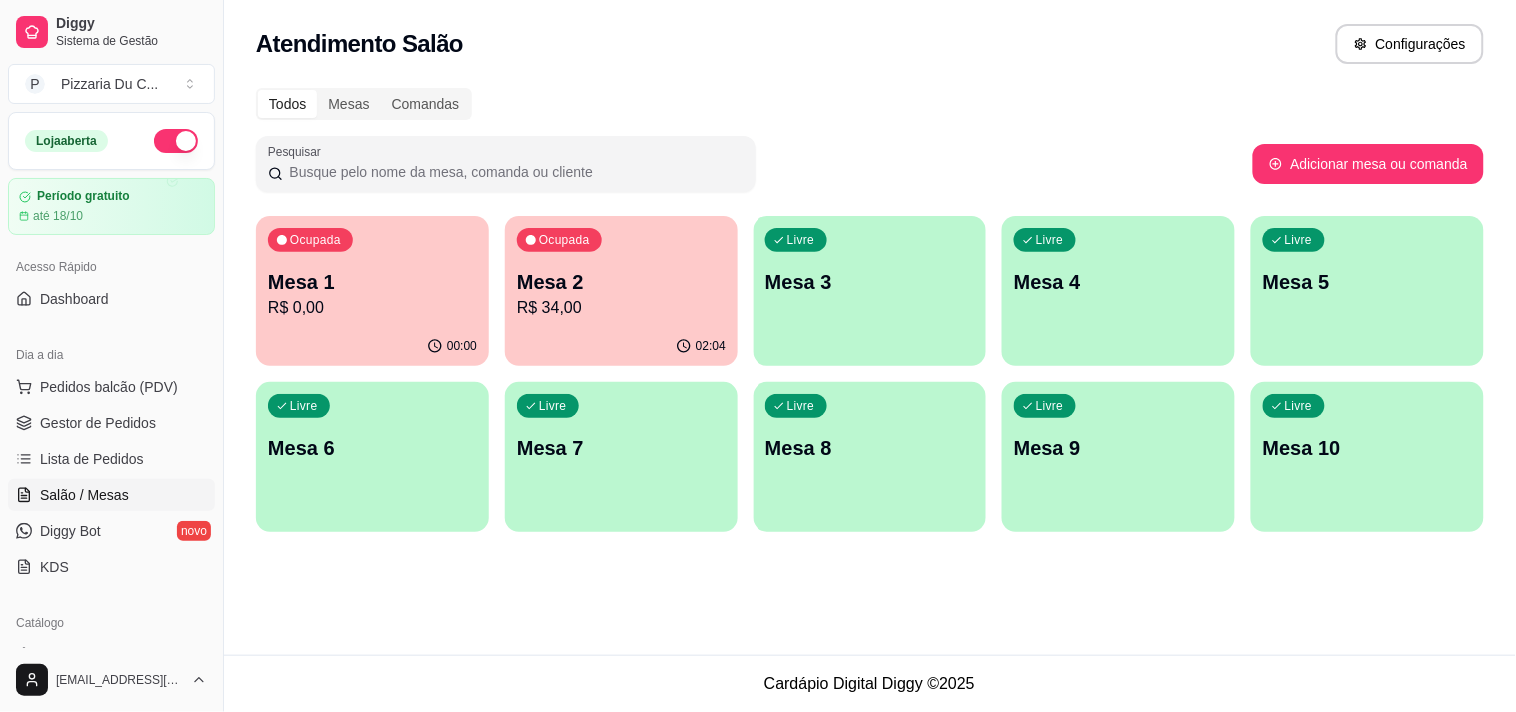
click at [394, 285] on p "Mesa 1" at bounding box center [372, 282] width 209 height 28
click at [524, 304] on p "R$ 34,00" at bounding box center [621, 308] width 209 height 24
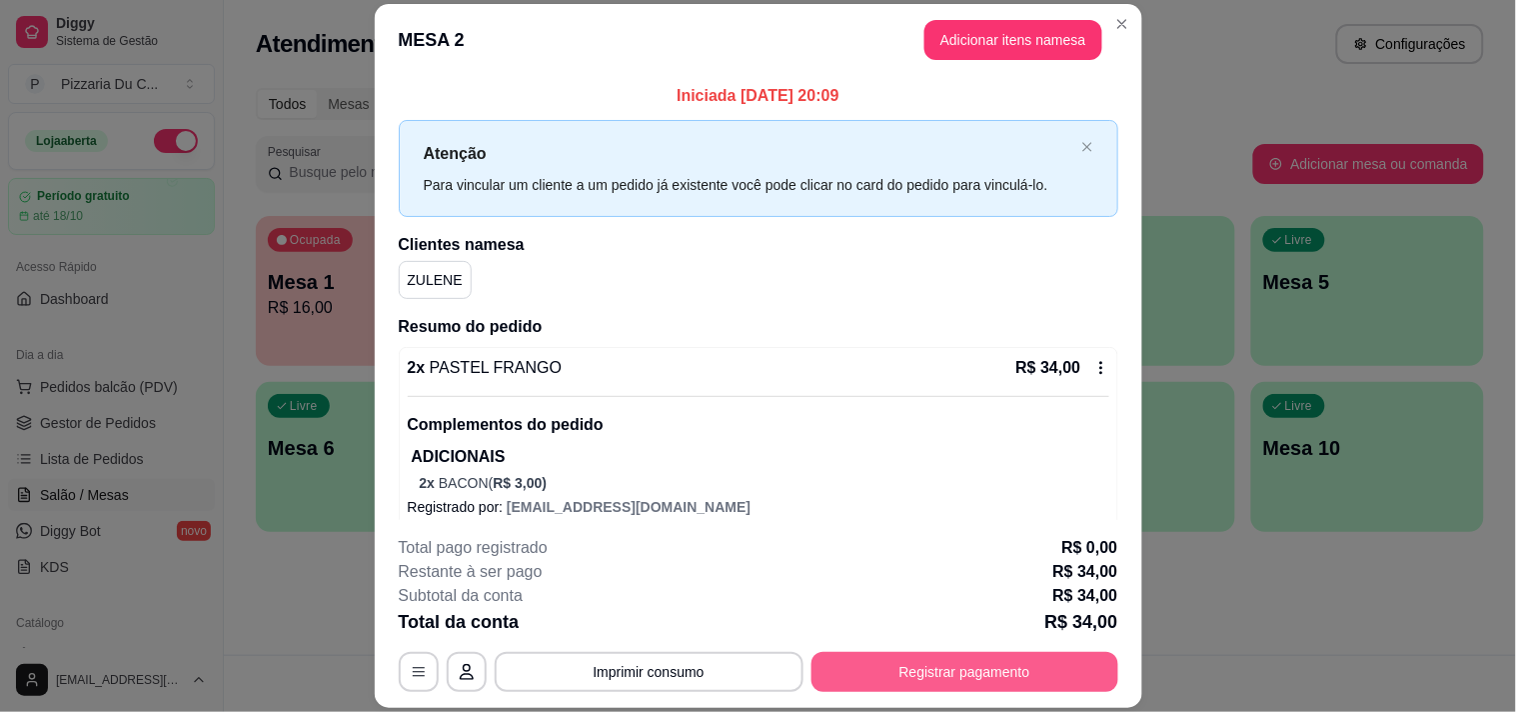
click at [952, 667] on button "Registrar pagamento" at bounding box center [964, 672] width 307 height 40
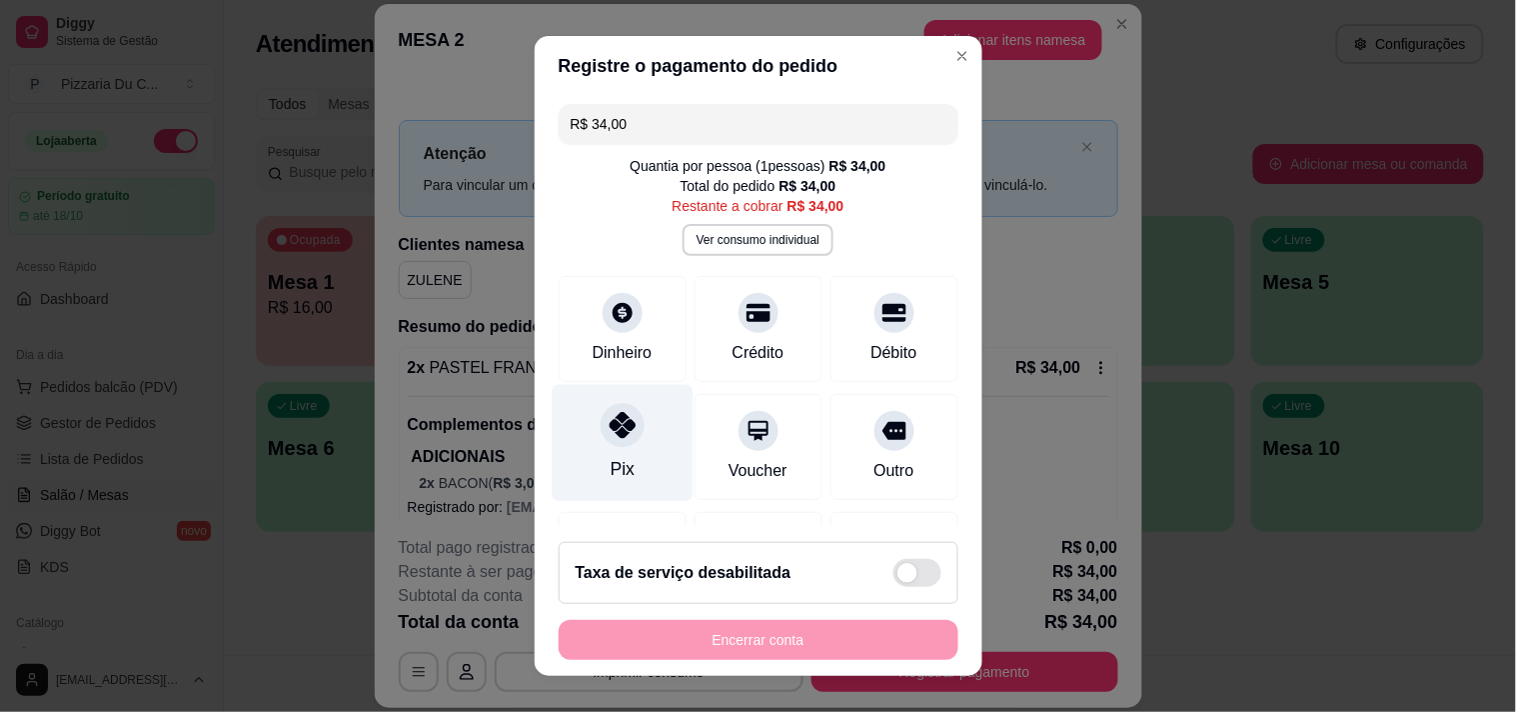
click at [586, 424] on div "Pix" at bounding box center [622, 442] width 141 height 117
type input "R$ 0,00"
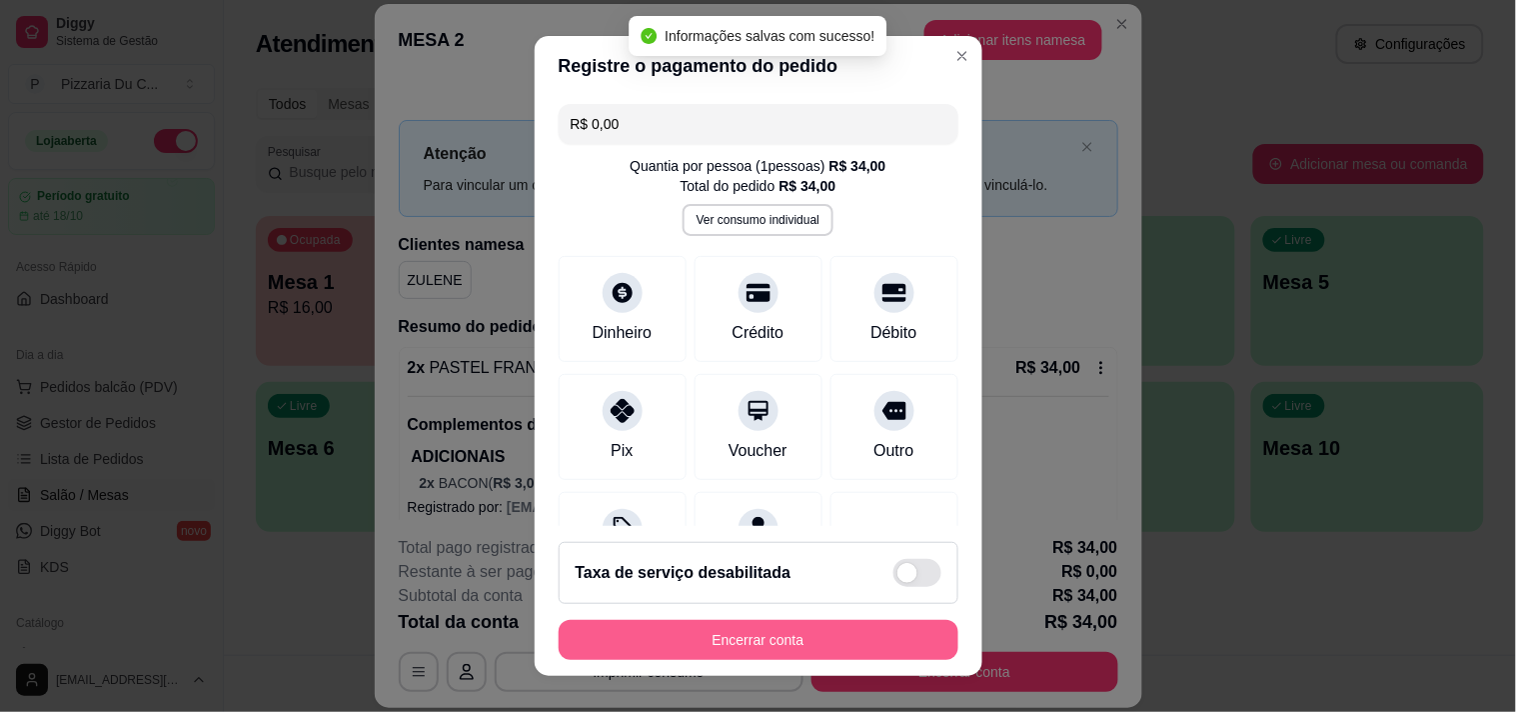
click at [644, 645] on button "Encerrar conta" at bounding box center [759, 640] width 400 height 40
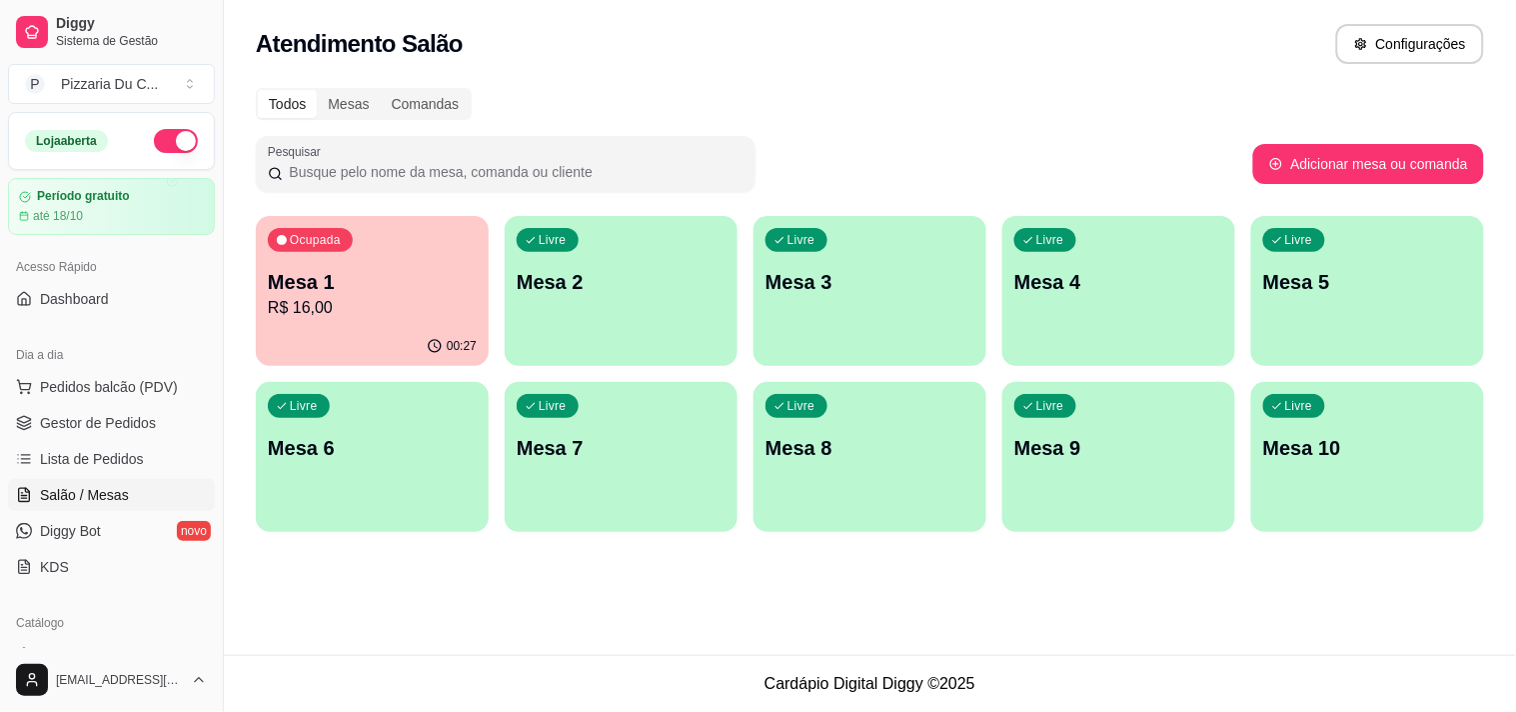
click at [683, 314] on div "Livre Mesa 2" at bounding box center [621, 279] width 233 height 126
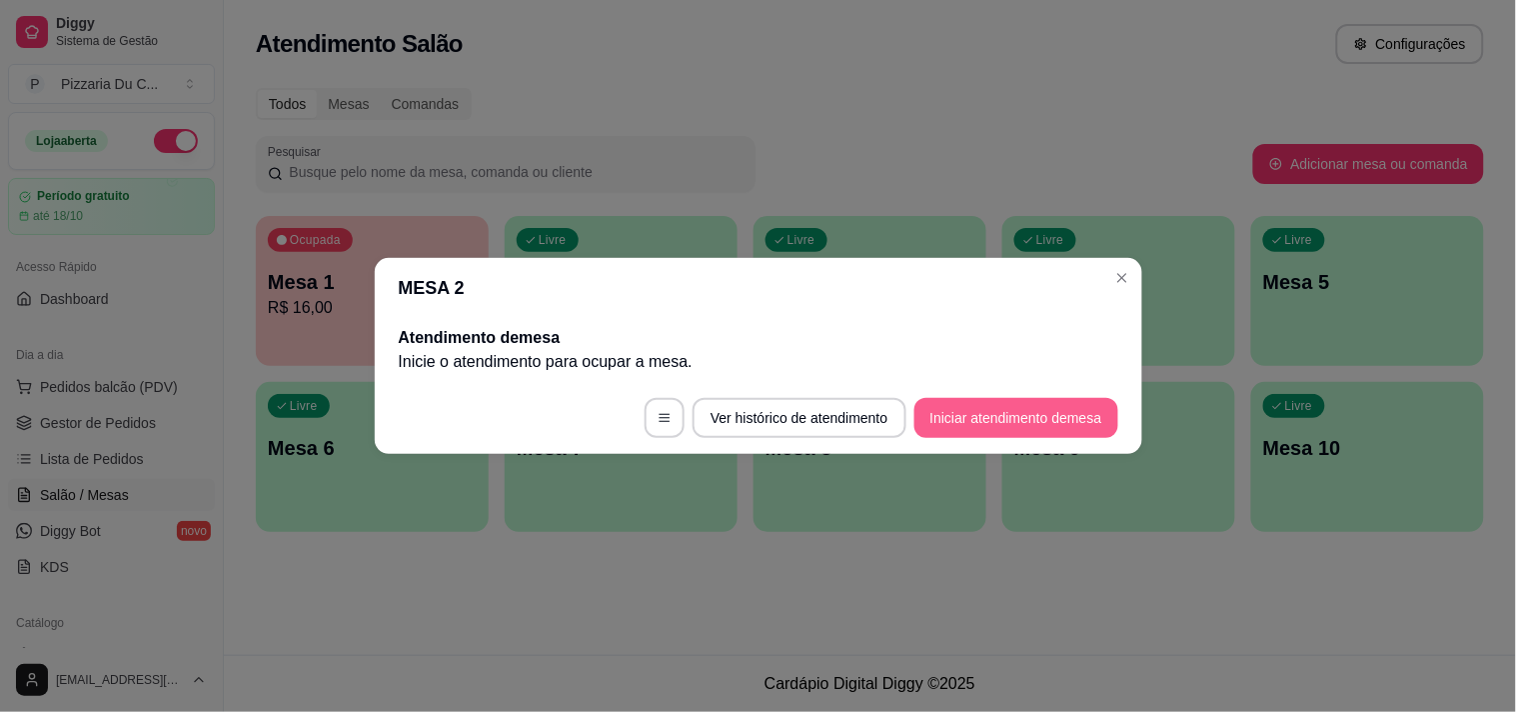
click at [1016, 423] on button "Iniciar atendimento de mesa" at bounding box center [1016, 418] width 204 height 40
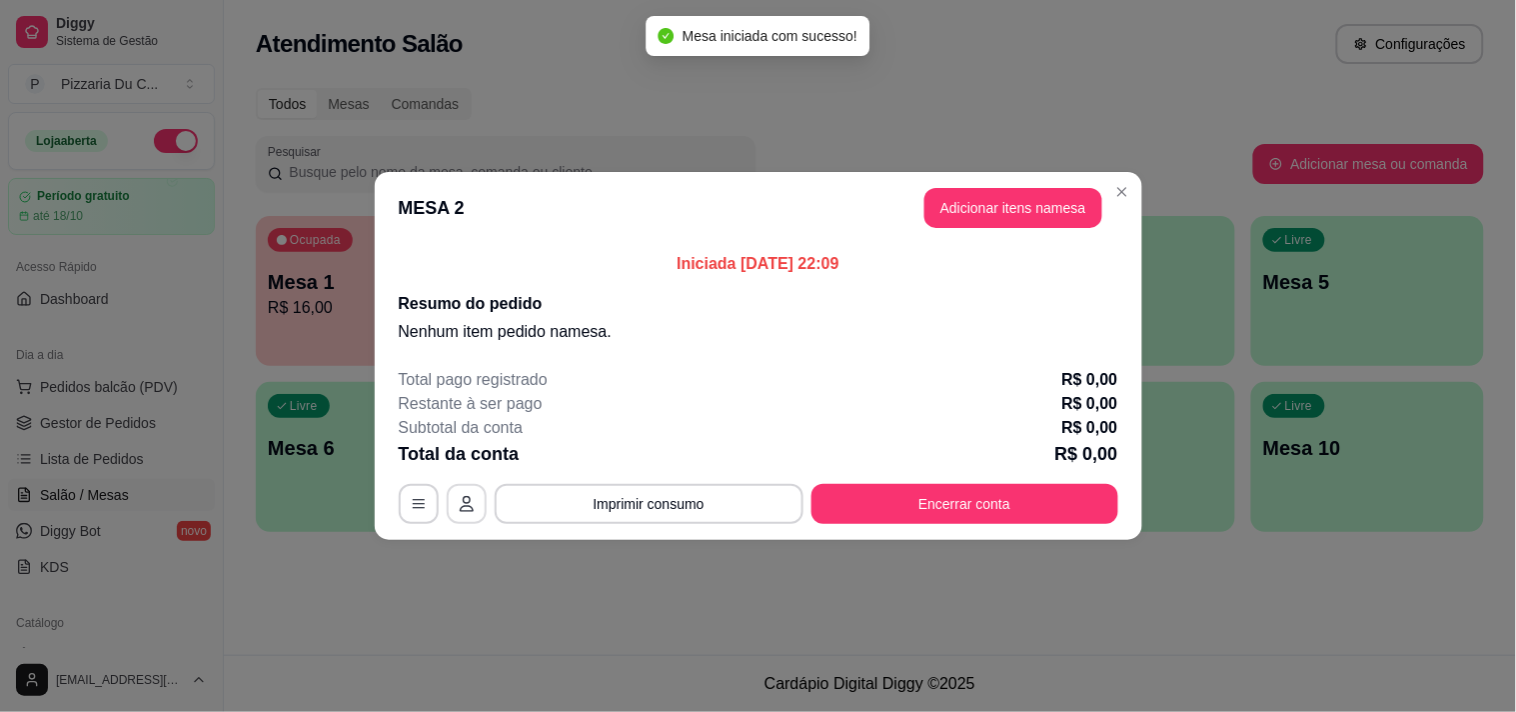
click at [471, 501] on icon "button" at bounding box center [467, 504] width 16 height 16
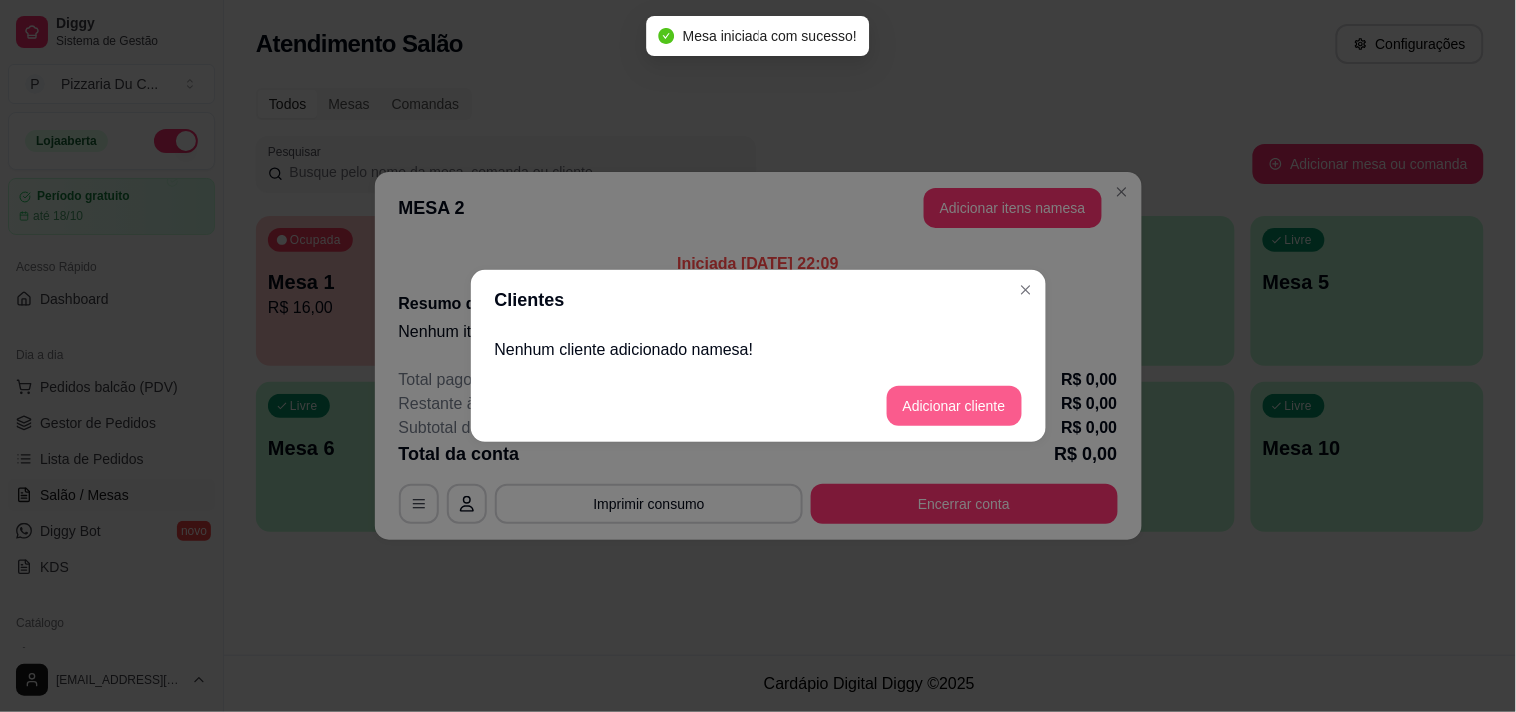
click at [950, 402] on button "Adicionar cliente" at bounding box center [954, 406] width 135 height 40
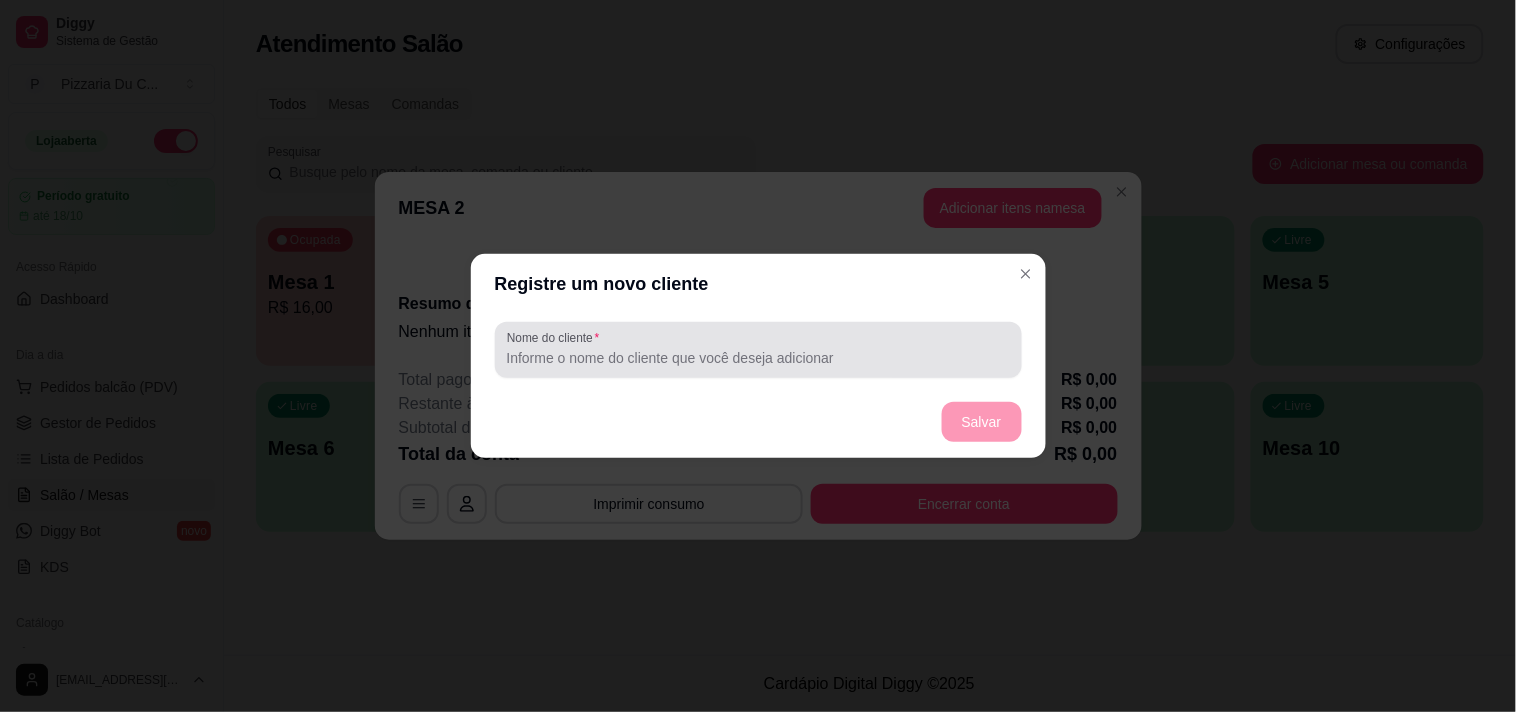
click at [703, 355] on input "Nome do cliente" at bounding box center [759, 358] width 504 height 20
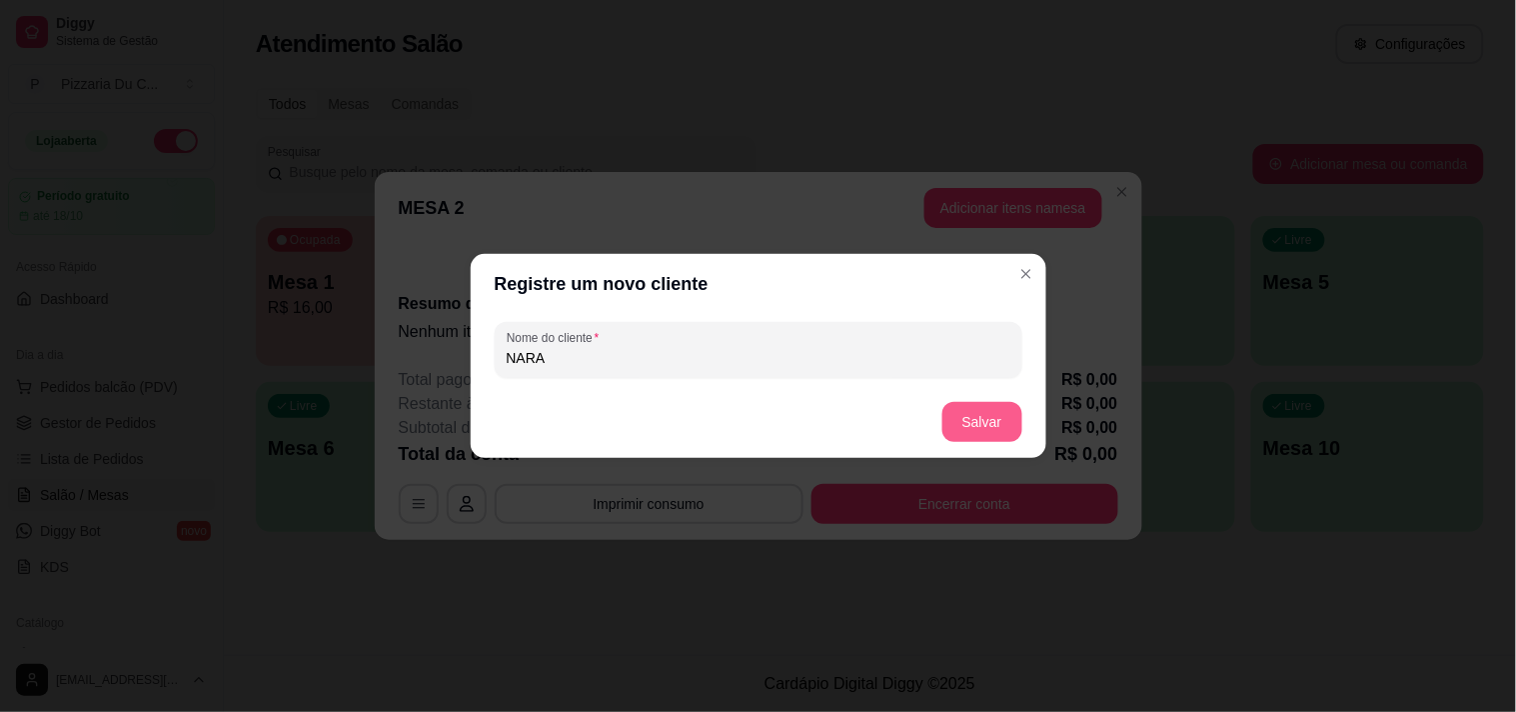
type input "NARA"
click at [1007, 418] on button "Salvar" at bounding box center [982, 422] width 80 height 40
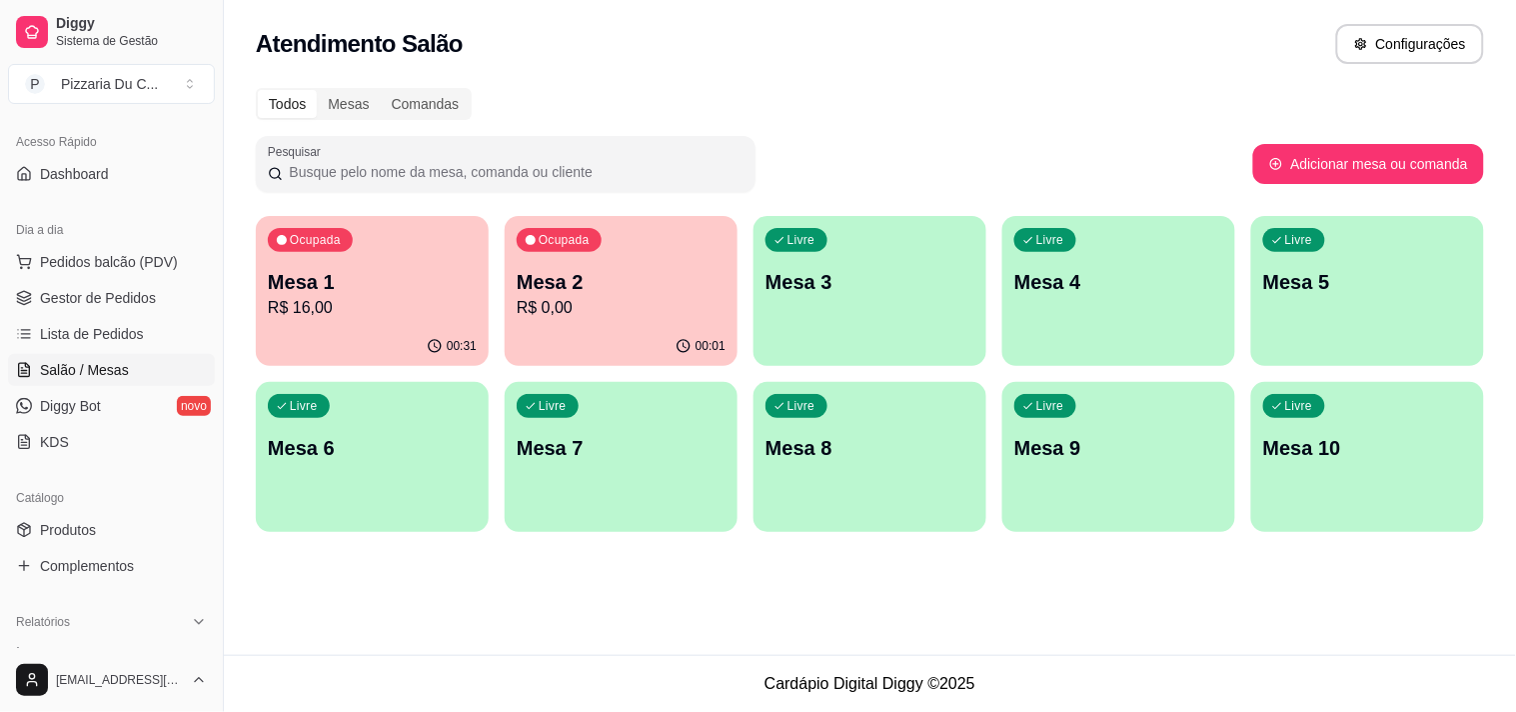
scroll to position [222, 0]
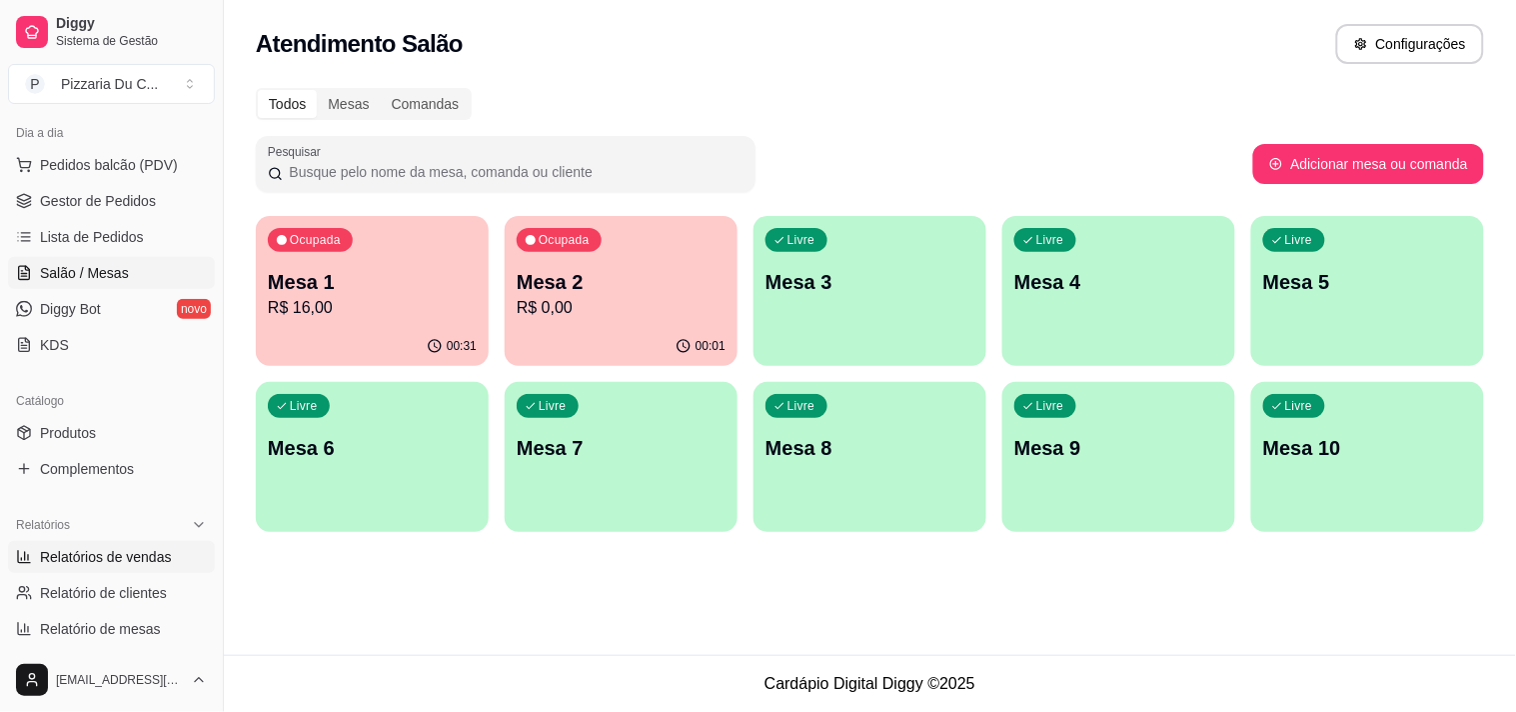
click at [143, 553] on span "Relatórios de vendas" at bounding box center [106, 557] width 132 height 20
select select "ALL"
select select "0"
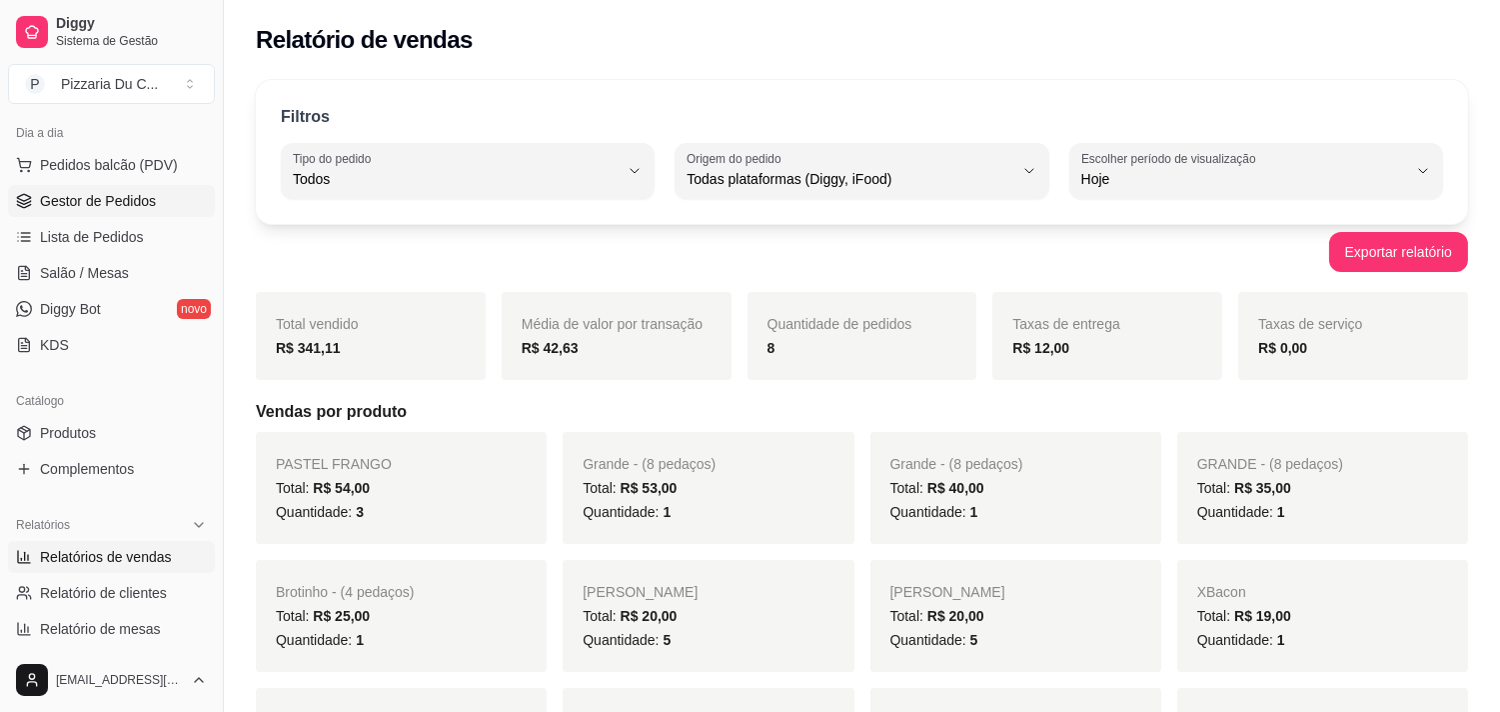
click at [54, 205] on span "Gestor de Pedidos" at bounding box center [98, 201] width 116 height 20
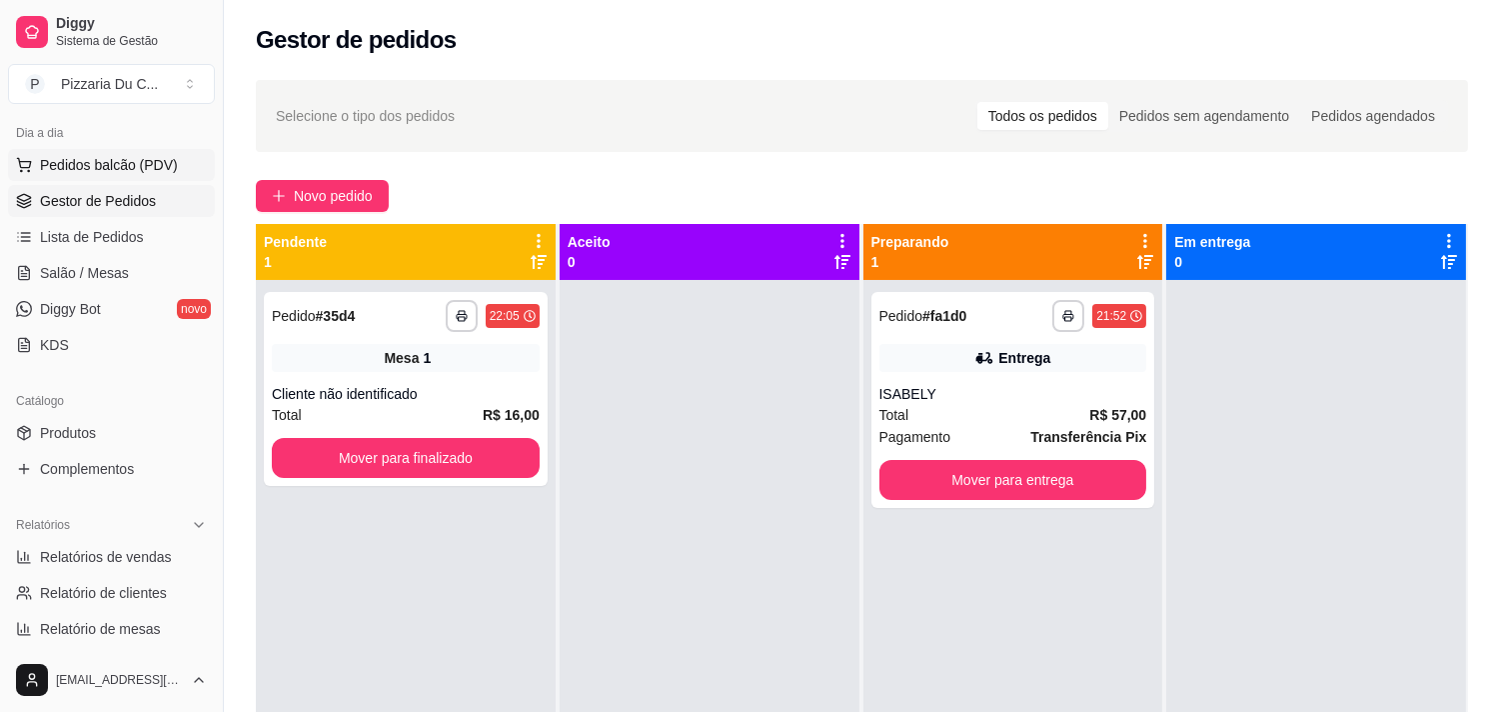
click at [103, 152] on button "Pedidos balcão (PDV)" at bounding box center [111, 165] width 207 height 32
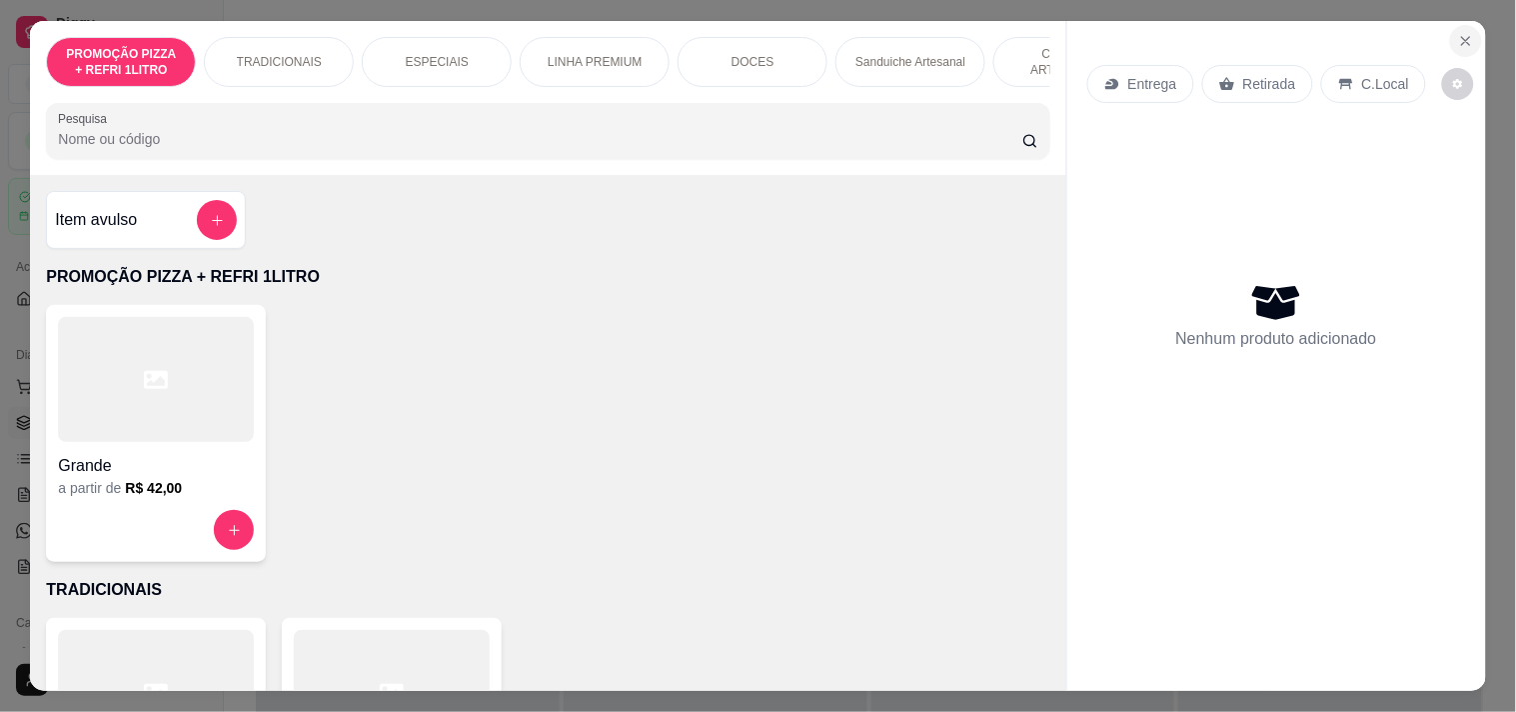
click at [1462, 34] on icon "Close" at bounding box center [1466, 41] width 16 height 16
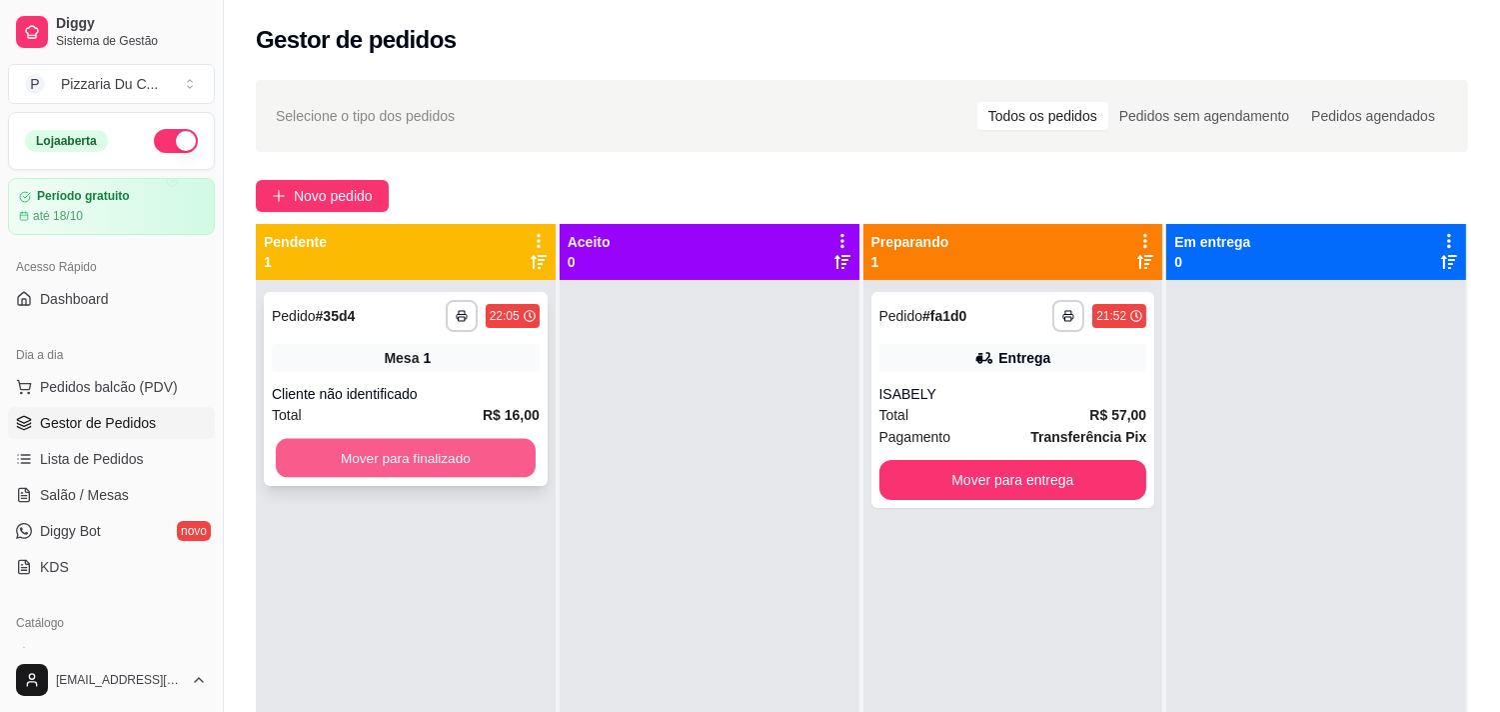
click at [465, 454] on button "Mover para finalizado" at bounding box center [406, 458] width 260 height 39
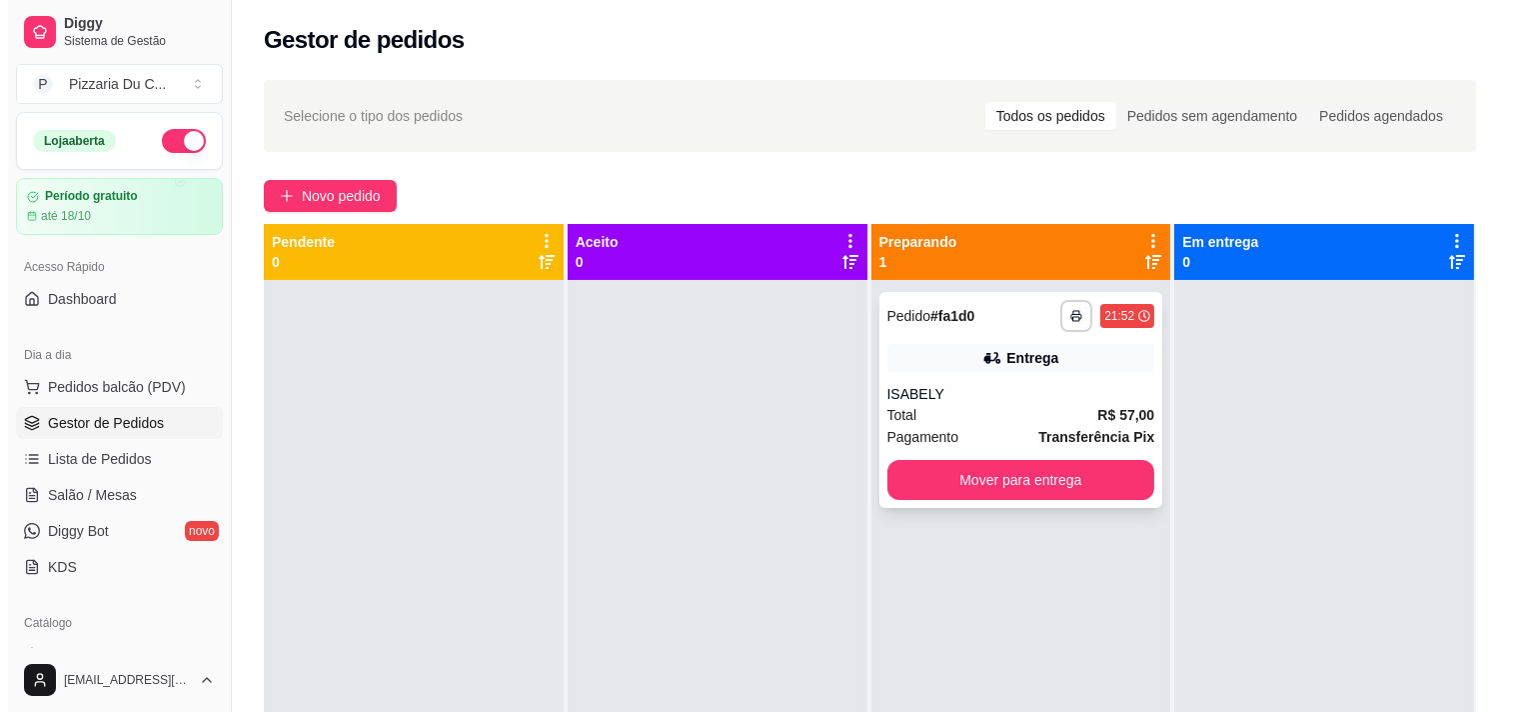
scroll to position [55, 0]
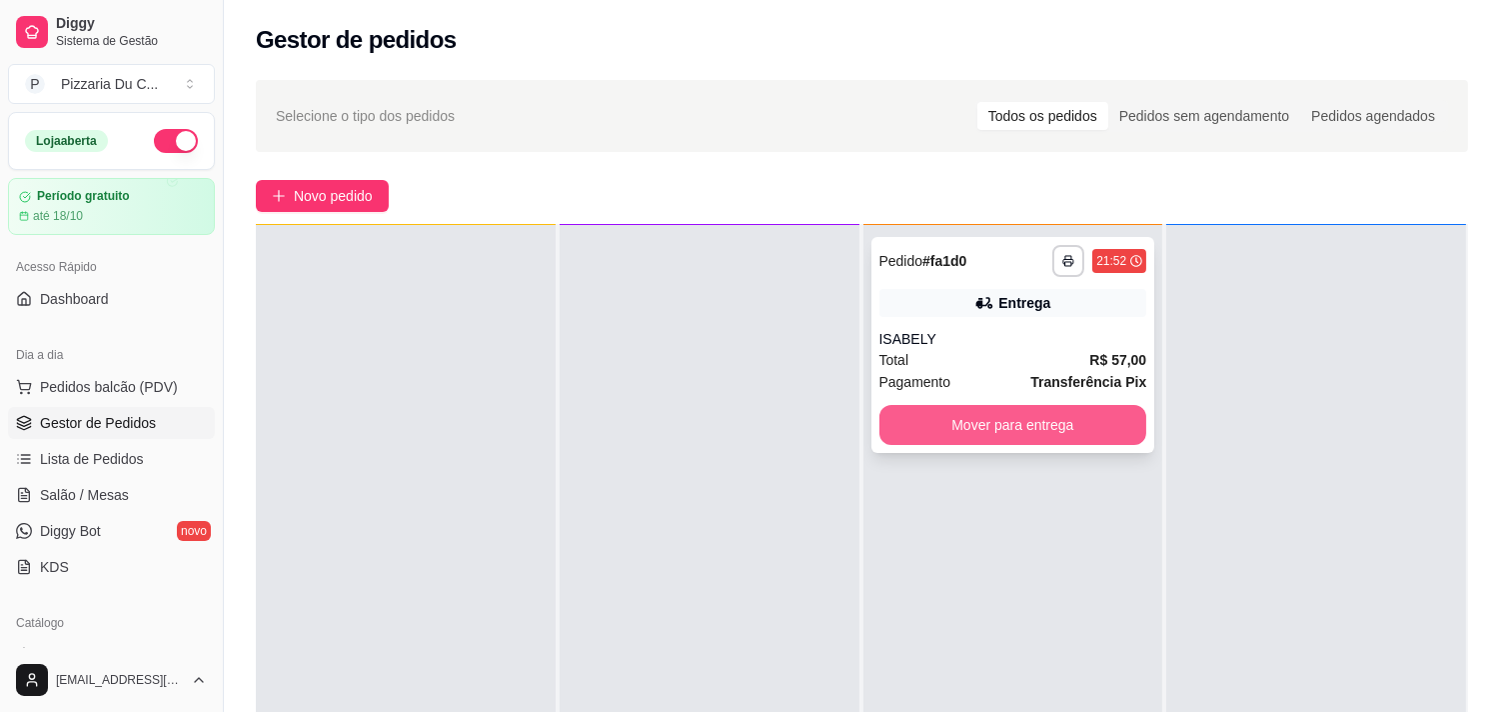
click at [977, 411] on button "Mover para entrega" at bounding box center [1013, 425] width 268 height 40
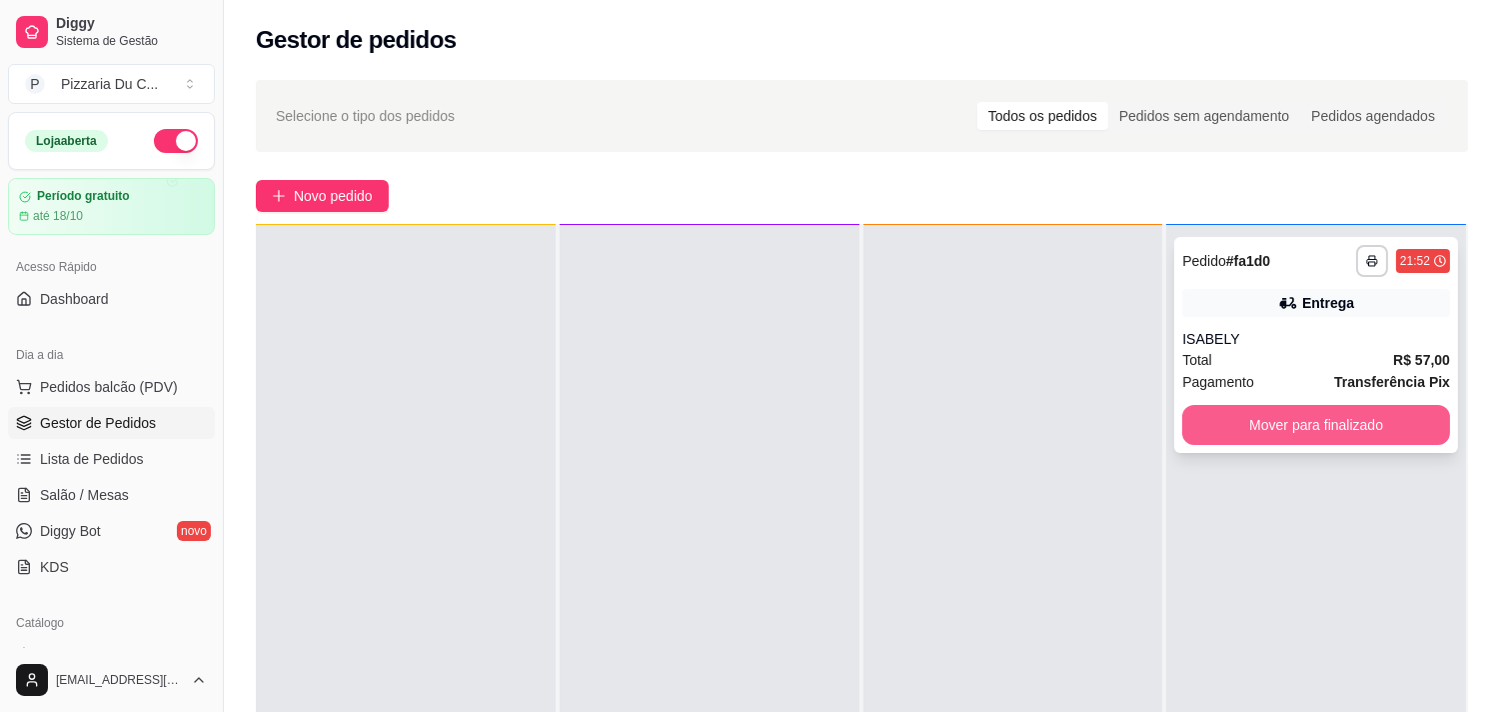
click at [1225, 430] on button "Mover para finalizado" at bounding box center [1316, 425] width 268 height 40
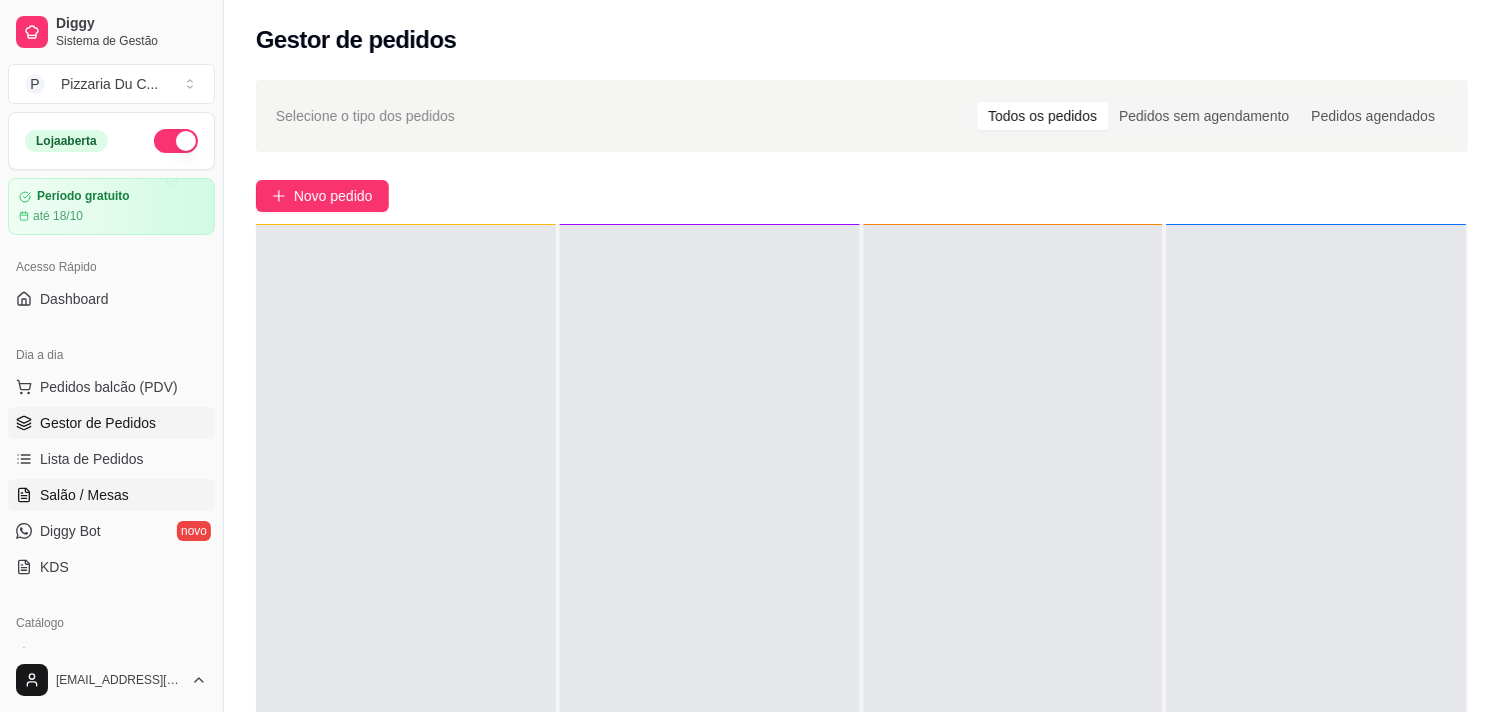
click at [85, 480] on link "Salão / Mesas" at bounding box center [111, 495] width 207 height 32
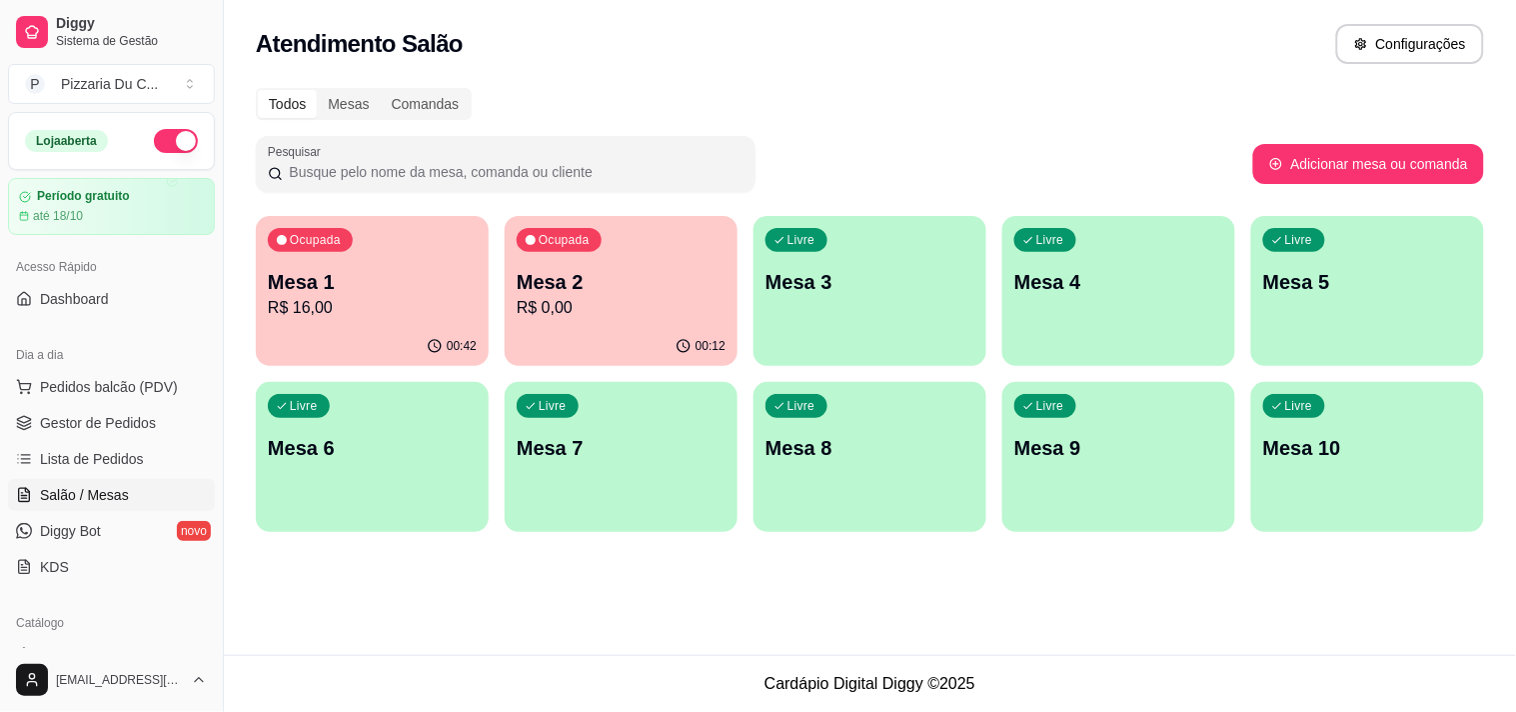
click at [492, 310] on div "Ocupada Mesa 1 R$ 16,00 00:42 Ocupada Mesa 2 R$ 0,00 00:12 Livre Mesa 3 Livre M…" at bounding box center [870, 374] width 1228 height 316
click at [592, 350] on div "00:12" at bounding box center [621, 346] width 233 height 39
click at [376, 285] on p "Mesa 1" at bounding box center [372, 282] width 209 height 28
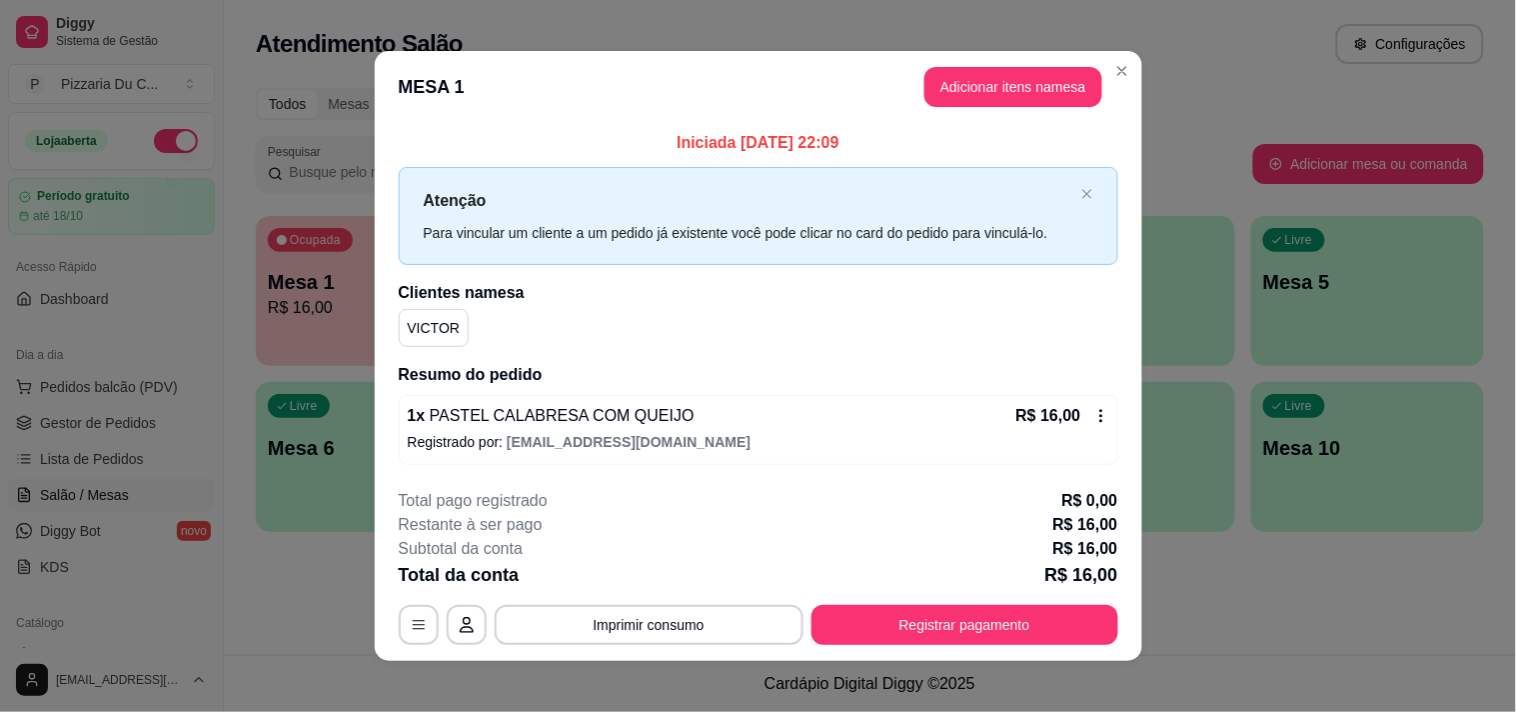
click at [1024, 105] on button "Adicionar itens na mesa" at bounding box center [1013, 87] width 178 height 40
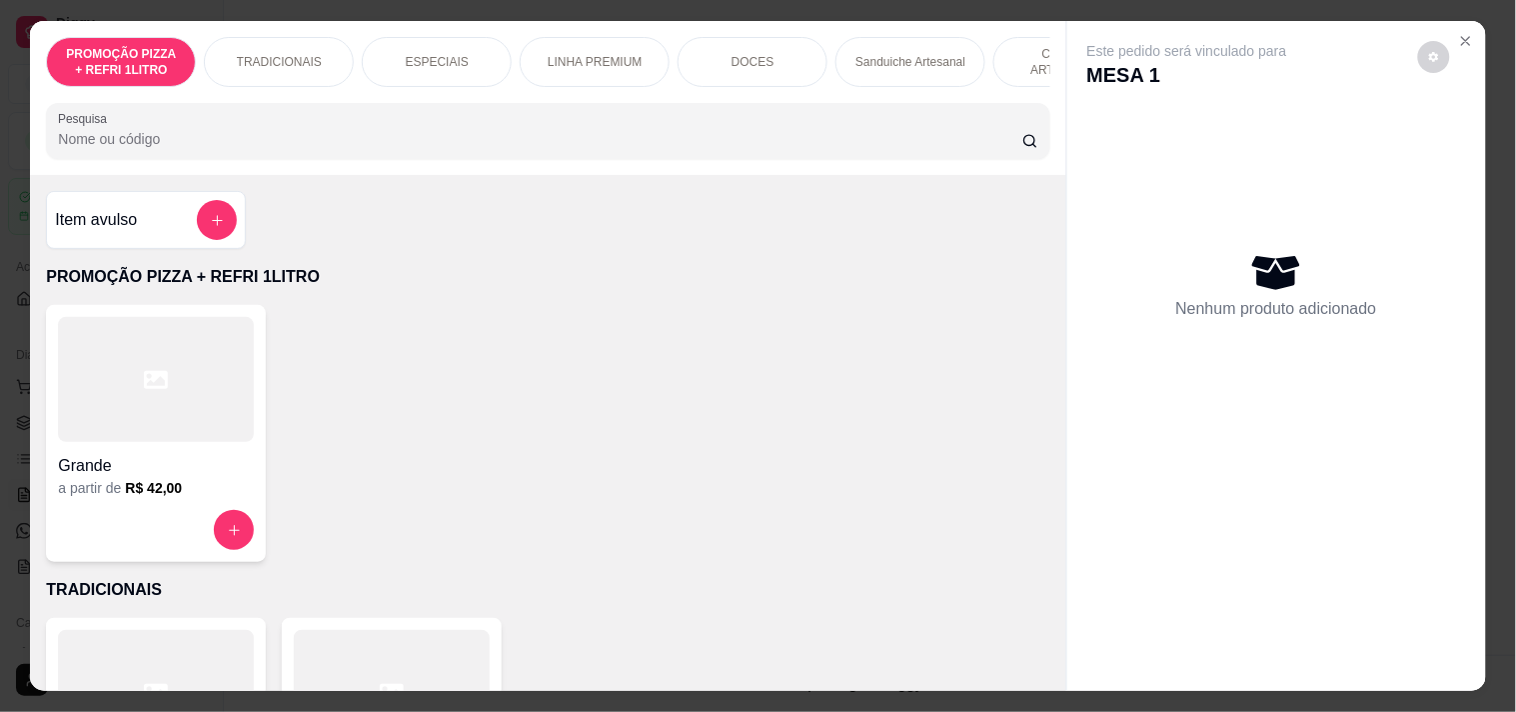
scroll to position [0, 879]
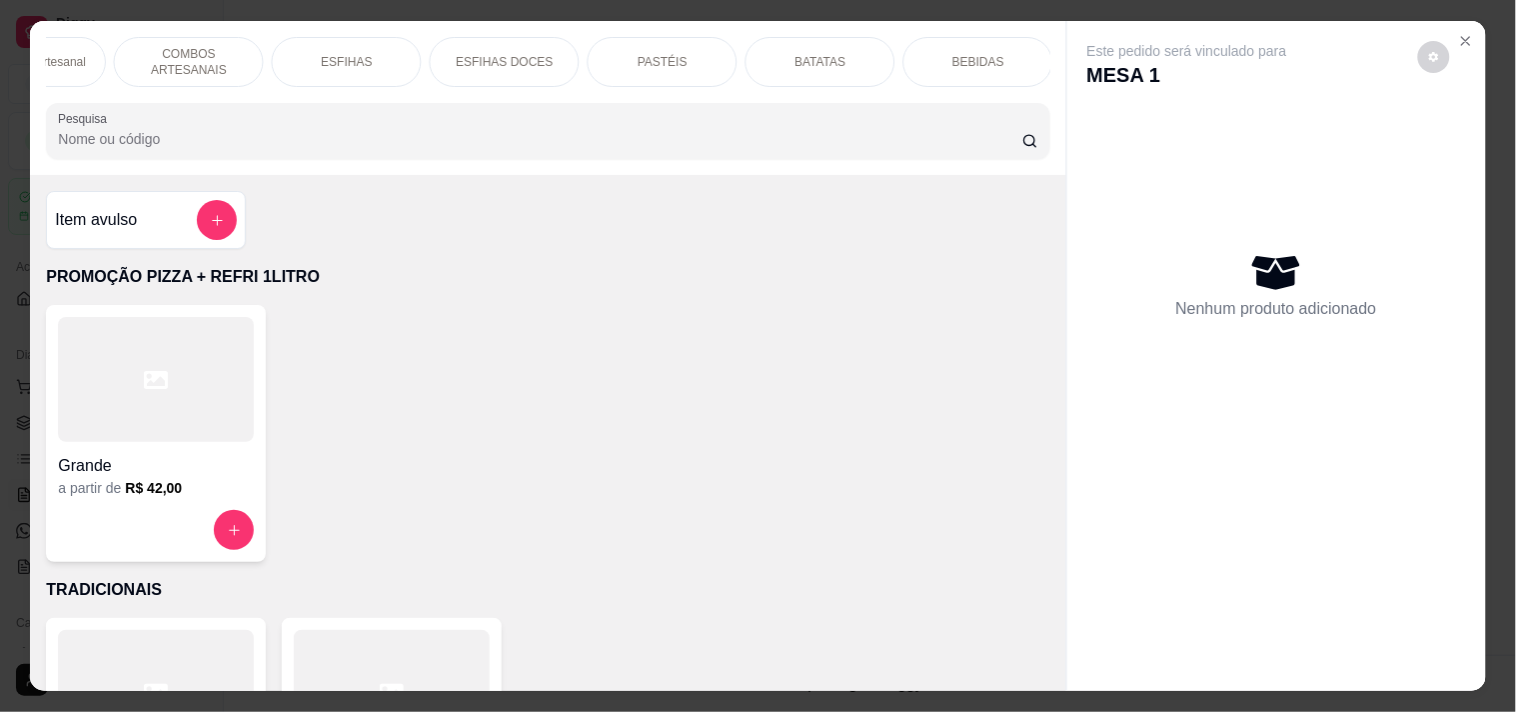
click at [929, 42] on div "BEBIDAS" at bounding box center [978, 62] width 150 height 50
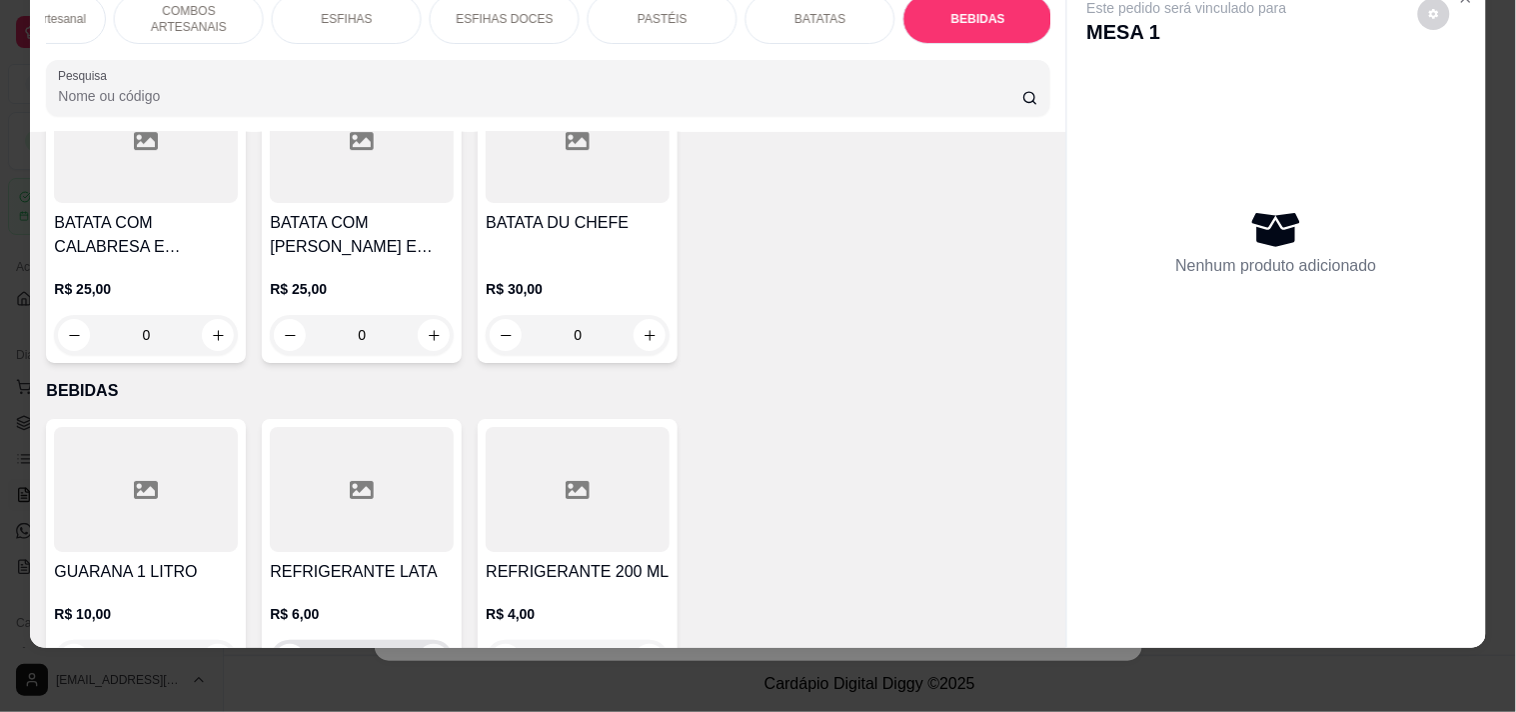
click at [434, 644] on button "increase-product-quantity" at bounding box center [434, 660] width 32 height 32
type input "1"
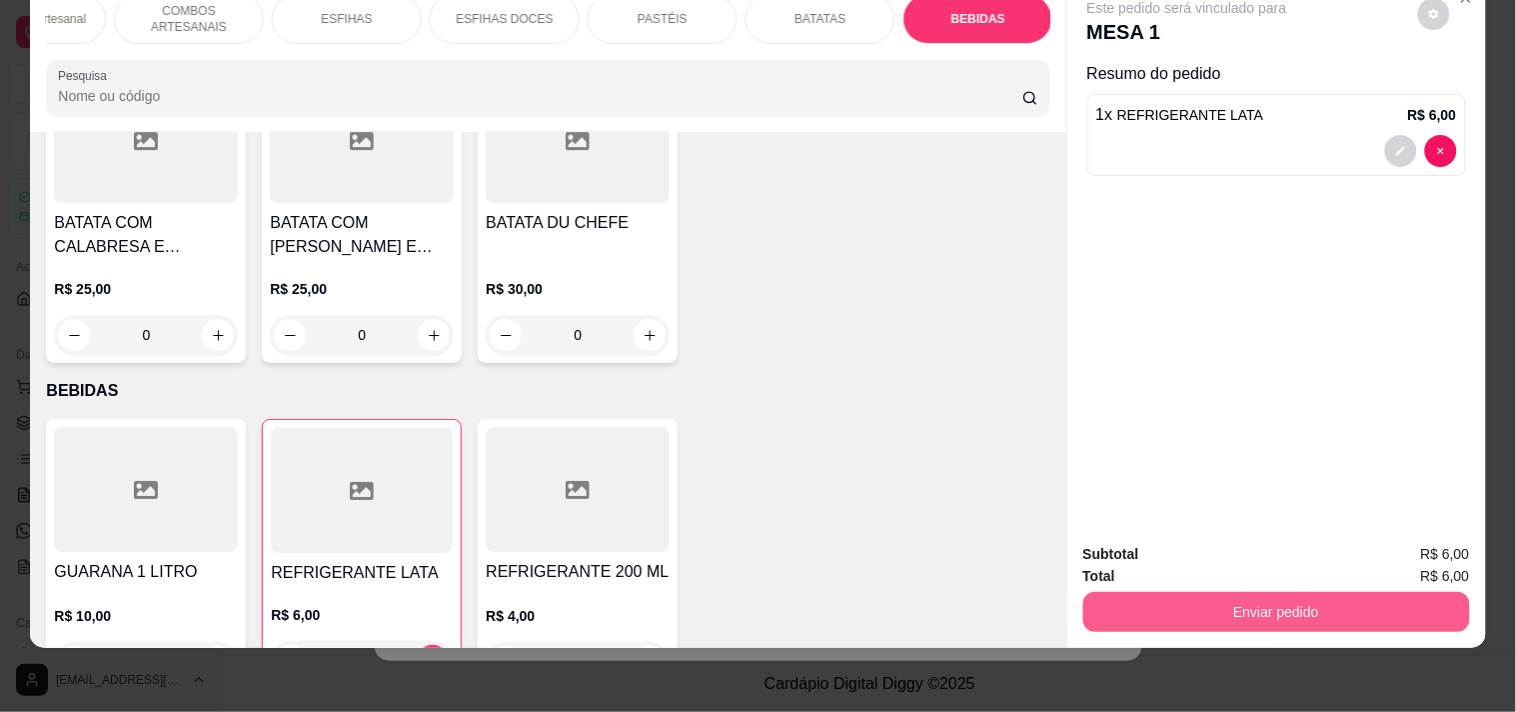
click at [1251, 605] on button "Enviar pedido" at bounding box center [1276, 612] width 387 height 40
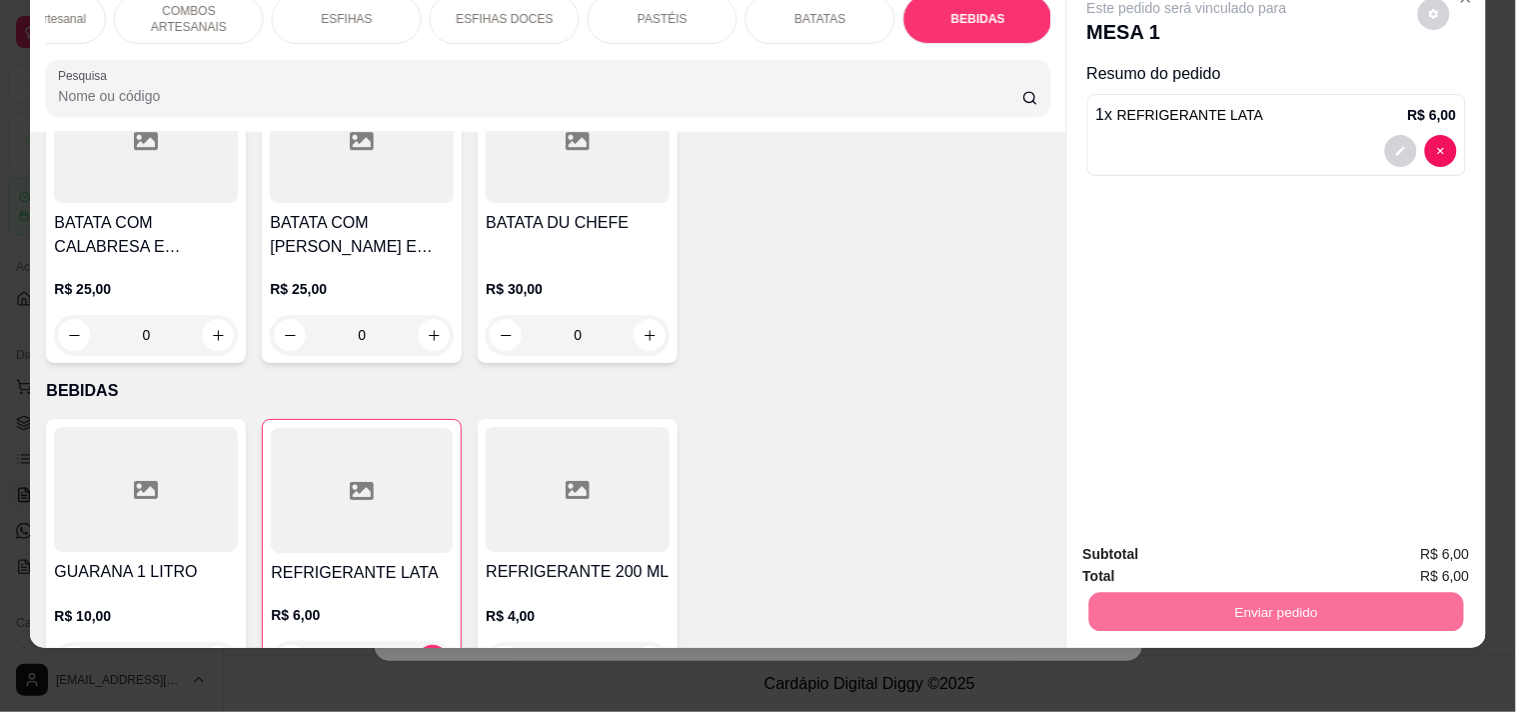
click at [1309, 544] on button "Registrar cliente" at bounding box center [1284, 546] width 132 height 38
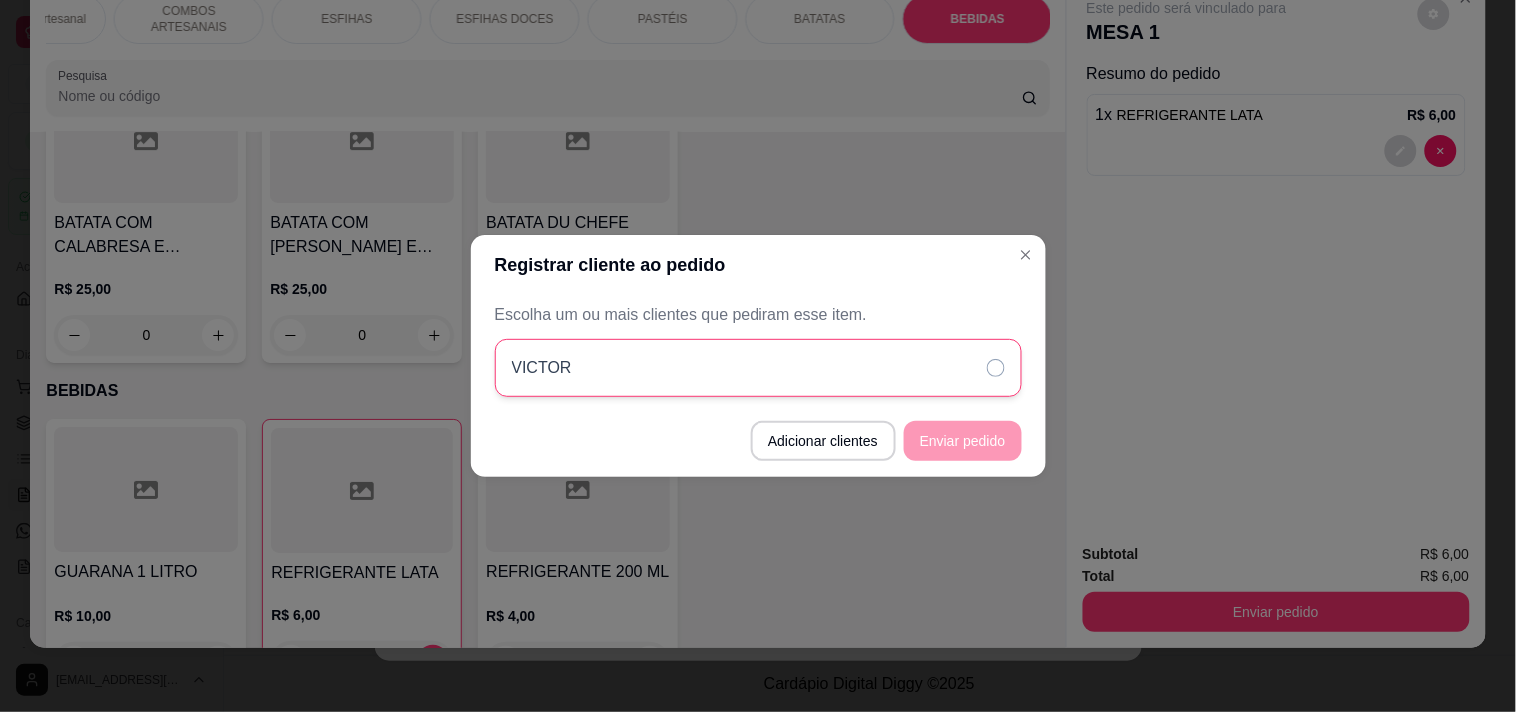
click at [955, 376] on div "VICTOR" at bounding box center [759, 368] width 528 height 58
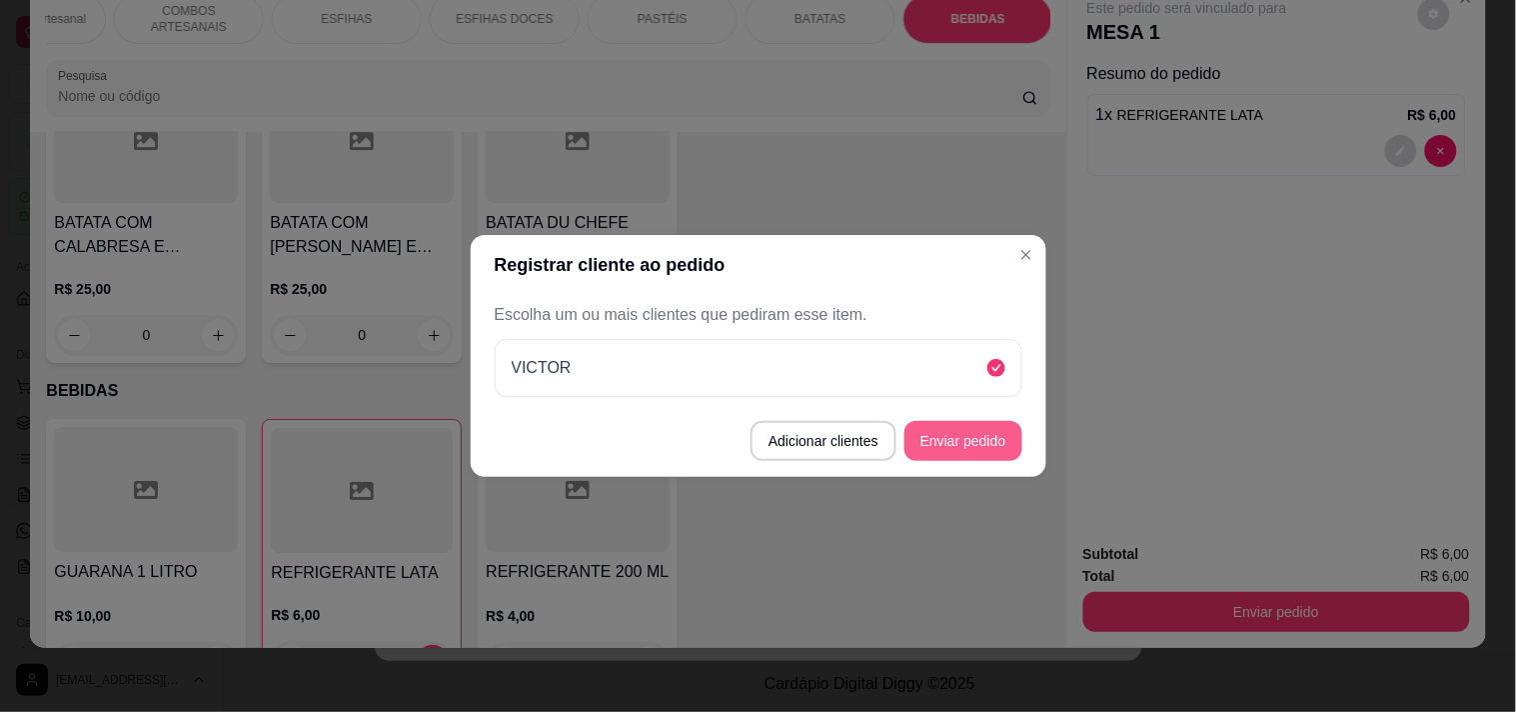
click at [952, 461] on footer "Adicionar clientes Enviar pedido" at bounding box center [759, 441] width 576 height 72
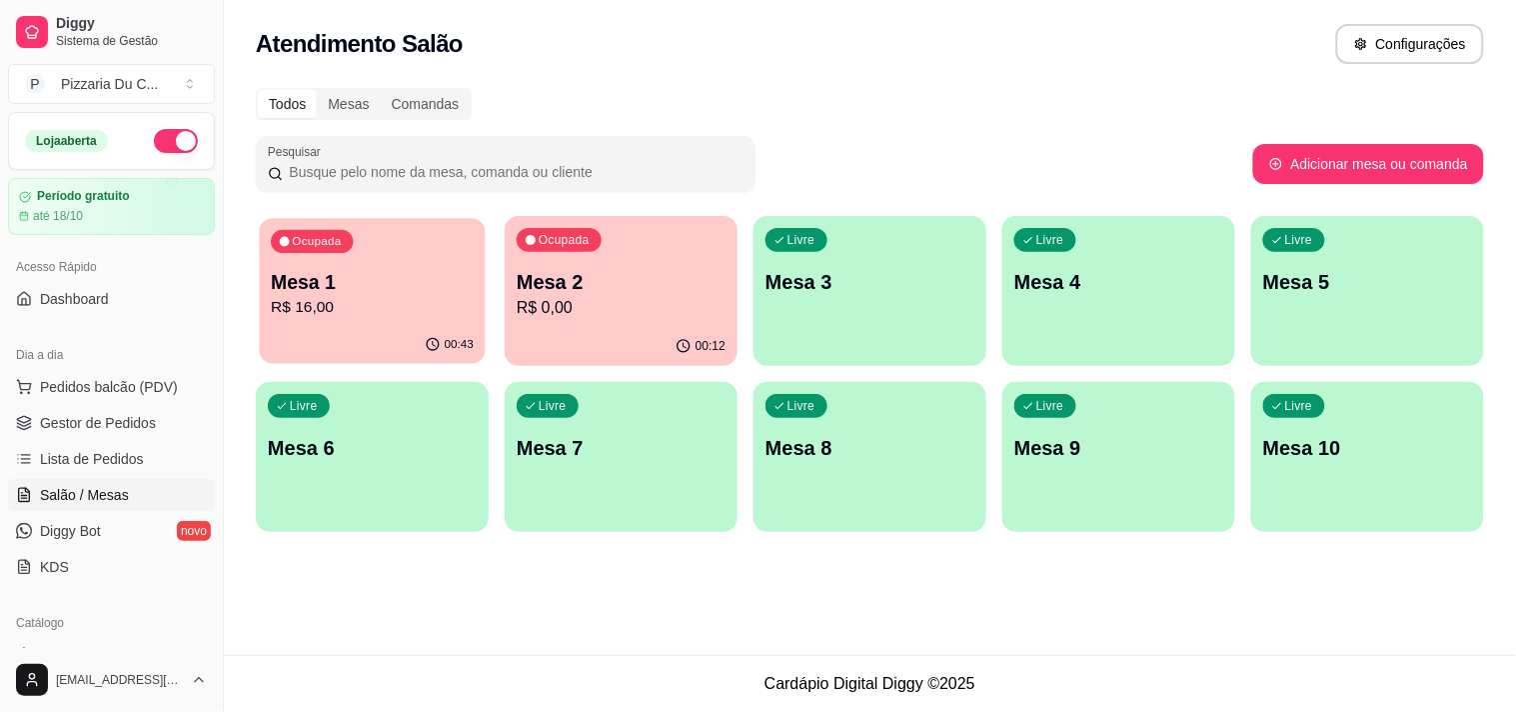
click at [396, 330] on div "00:43" at bounding box center [372, 345] width 226 height 38
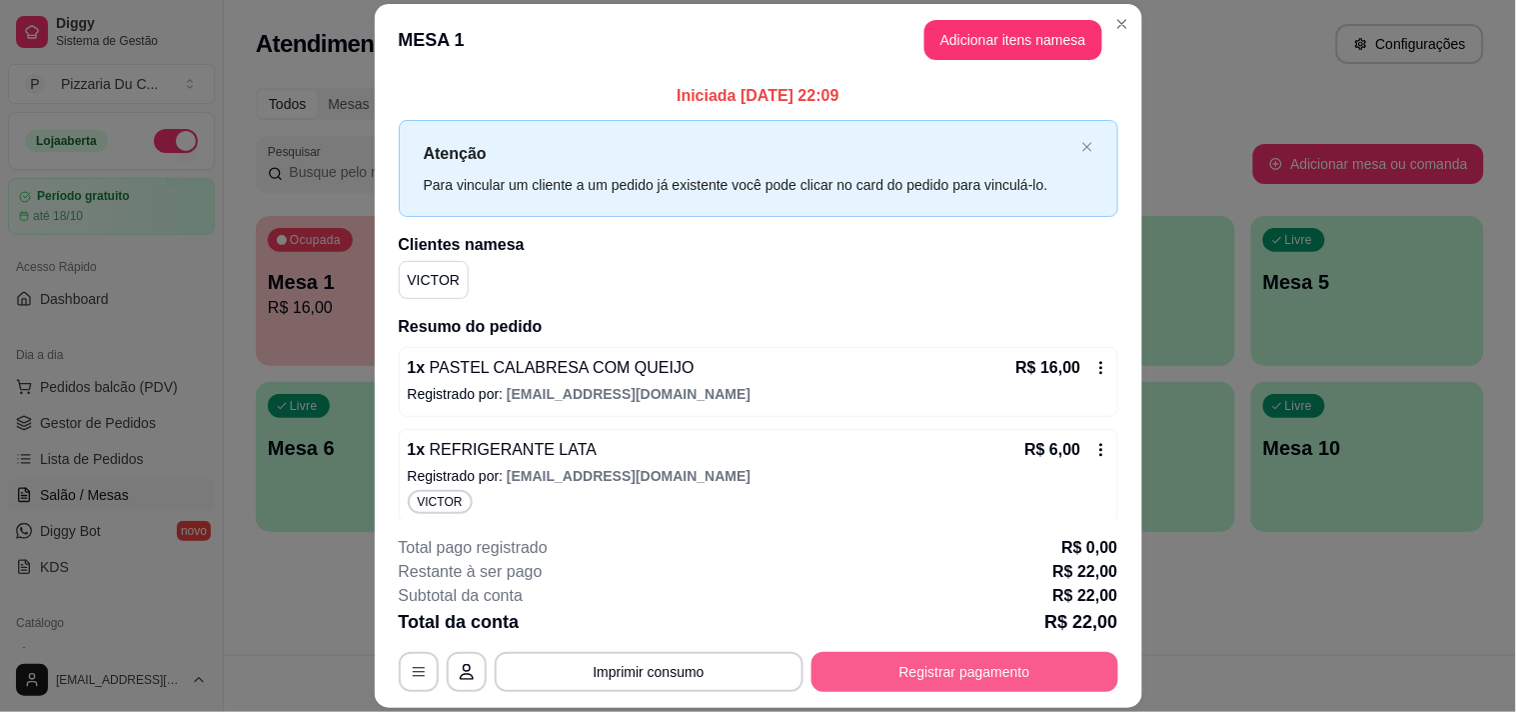
click at [871, 654] on button "Registrar pagamento" at bounding box center [964, 672] width 307 height 40
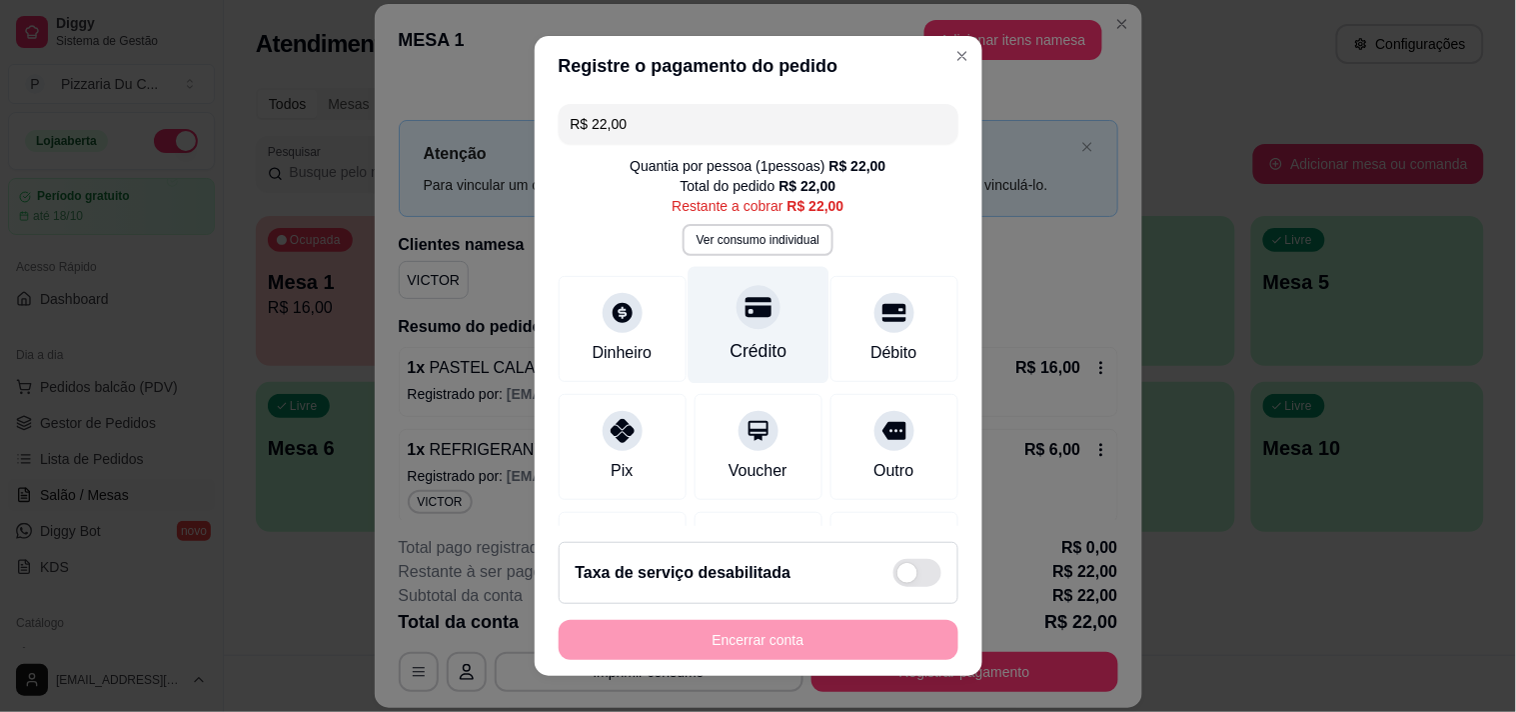
click at [737, 321] on div at bounding box center [759, 307] width 44 height 44
type input "R$ 0,00"
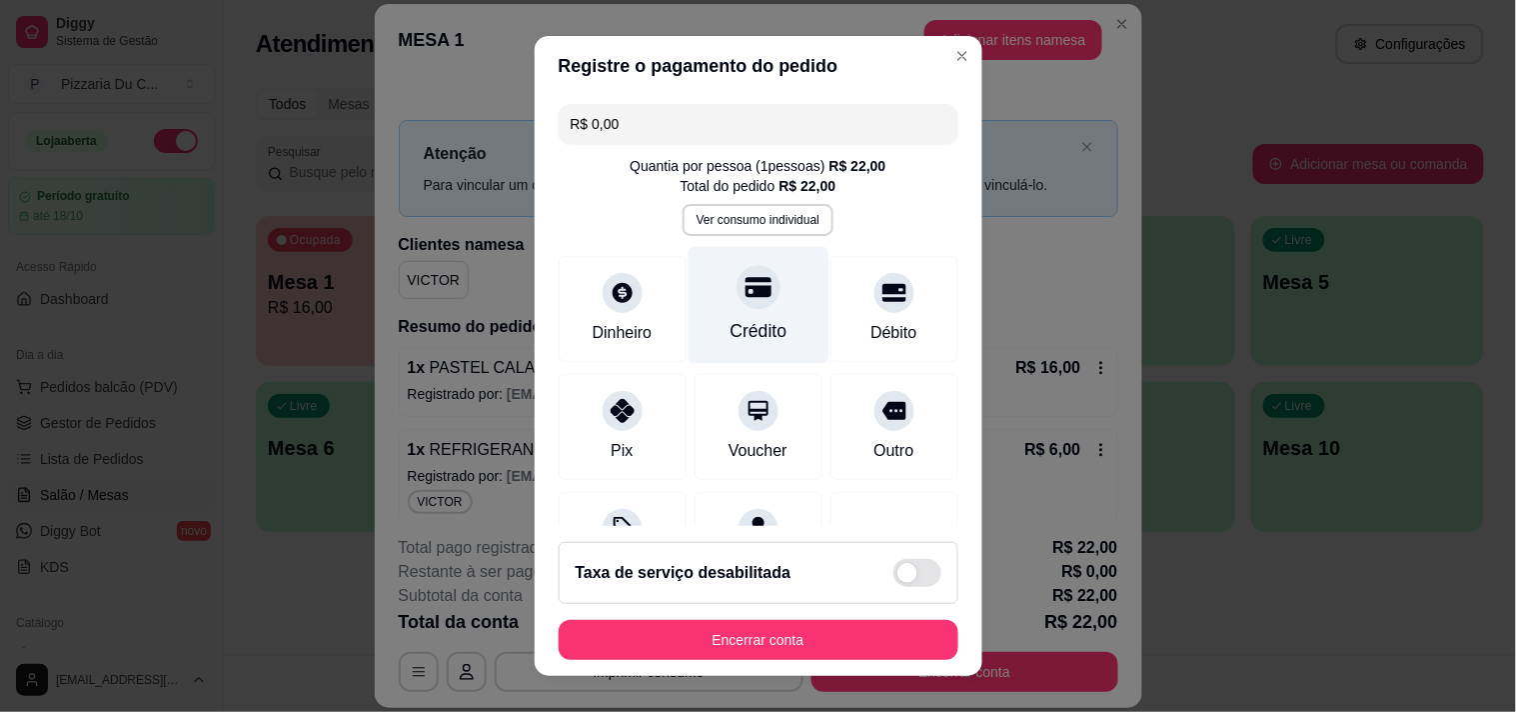
click at [767, 317] on div "Crédito" at bounding box center [758, 304] width 141 height 117
click at [718, 312] on div "Crédito" at bounding box center [758, 304] width 141 height 117
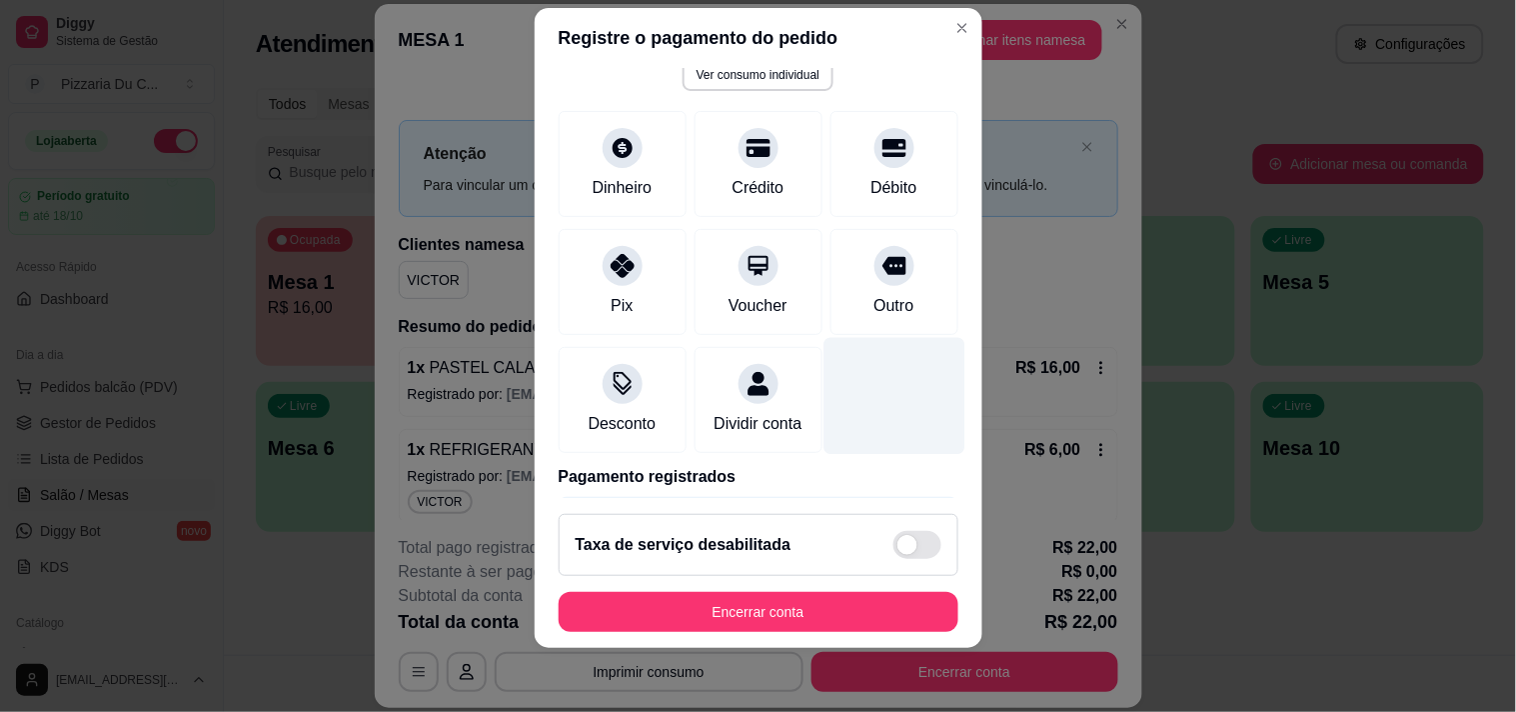
scroll to position [207, 0]
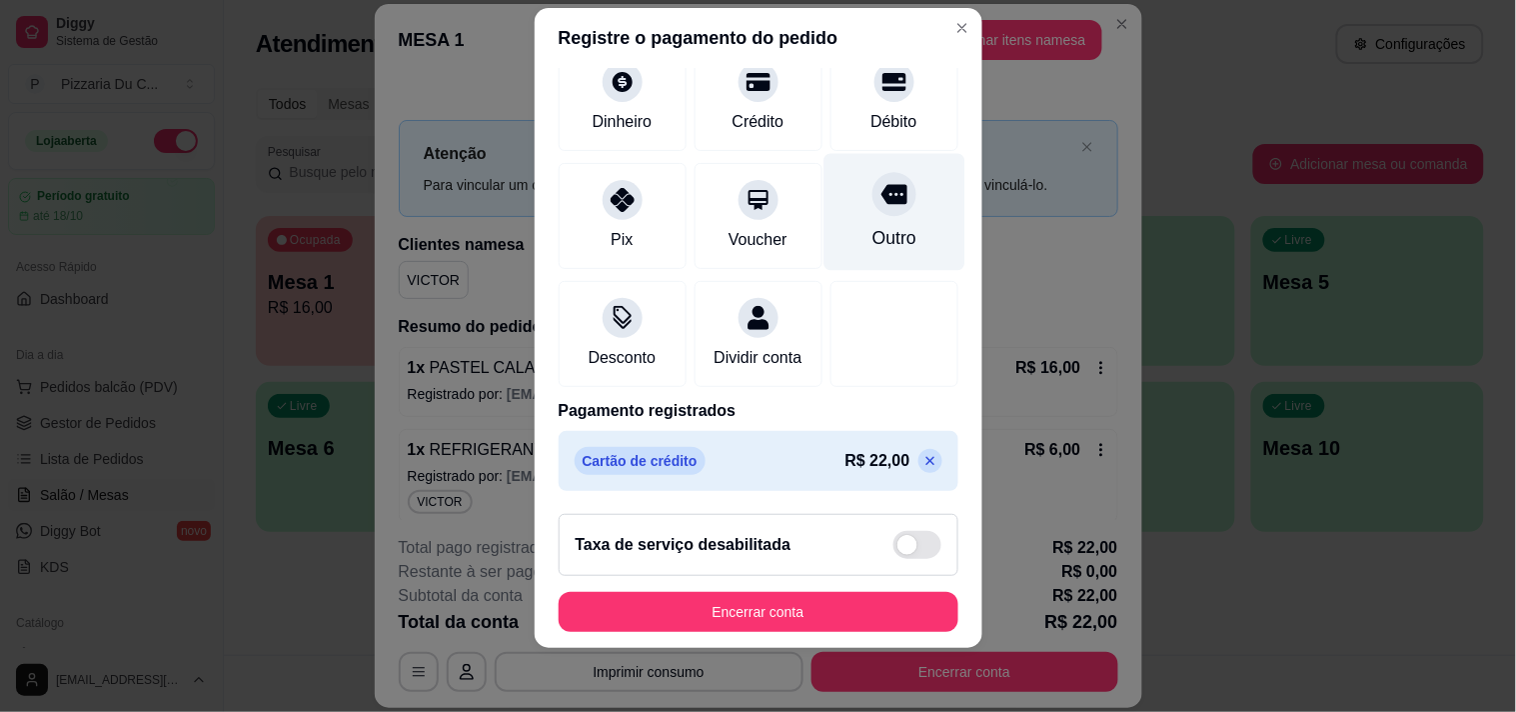
click at [872, 172] on div at bounding box center [894, 194] width 44 height 44
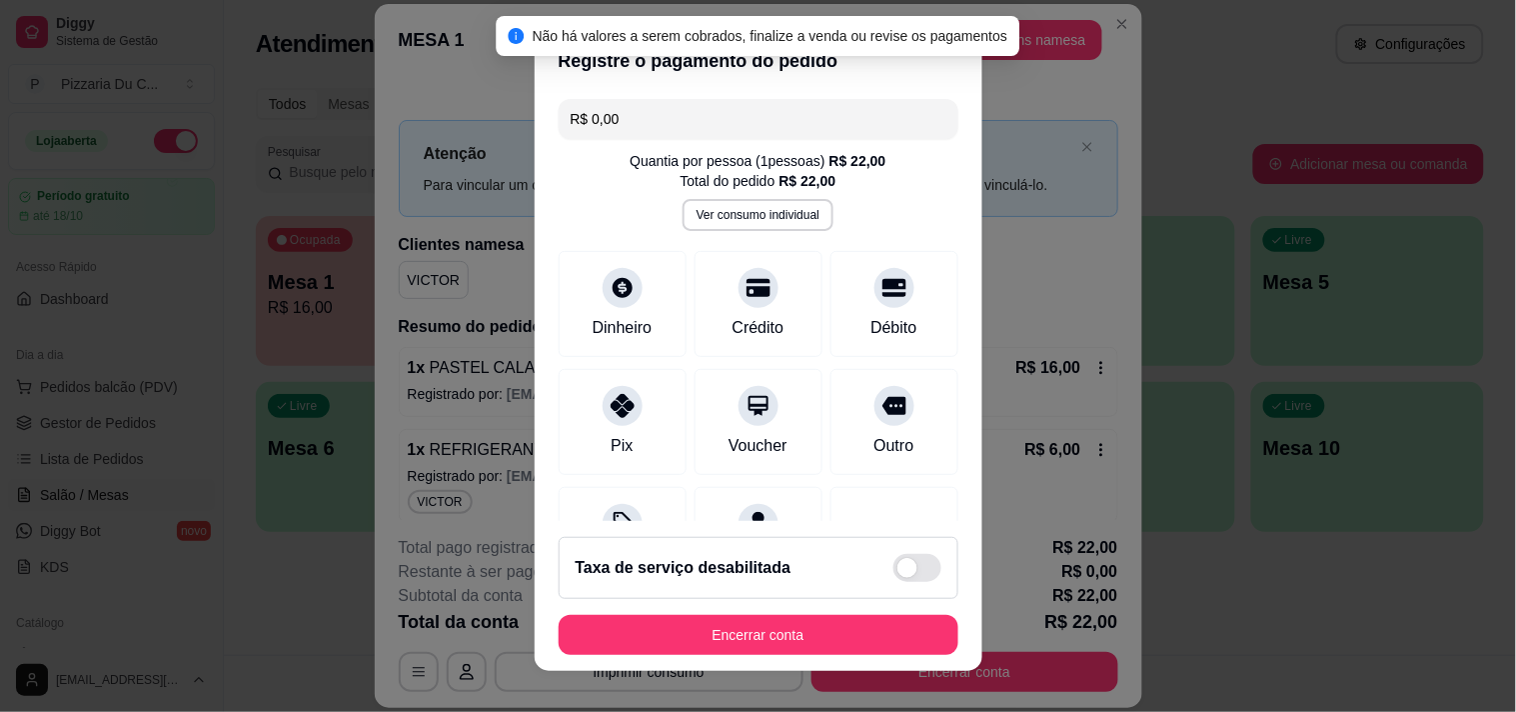
scroll to position [0, 0]
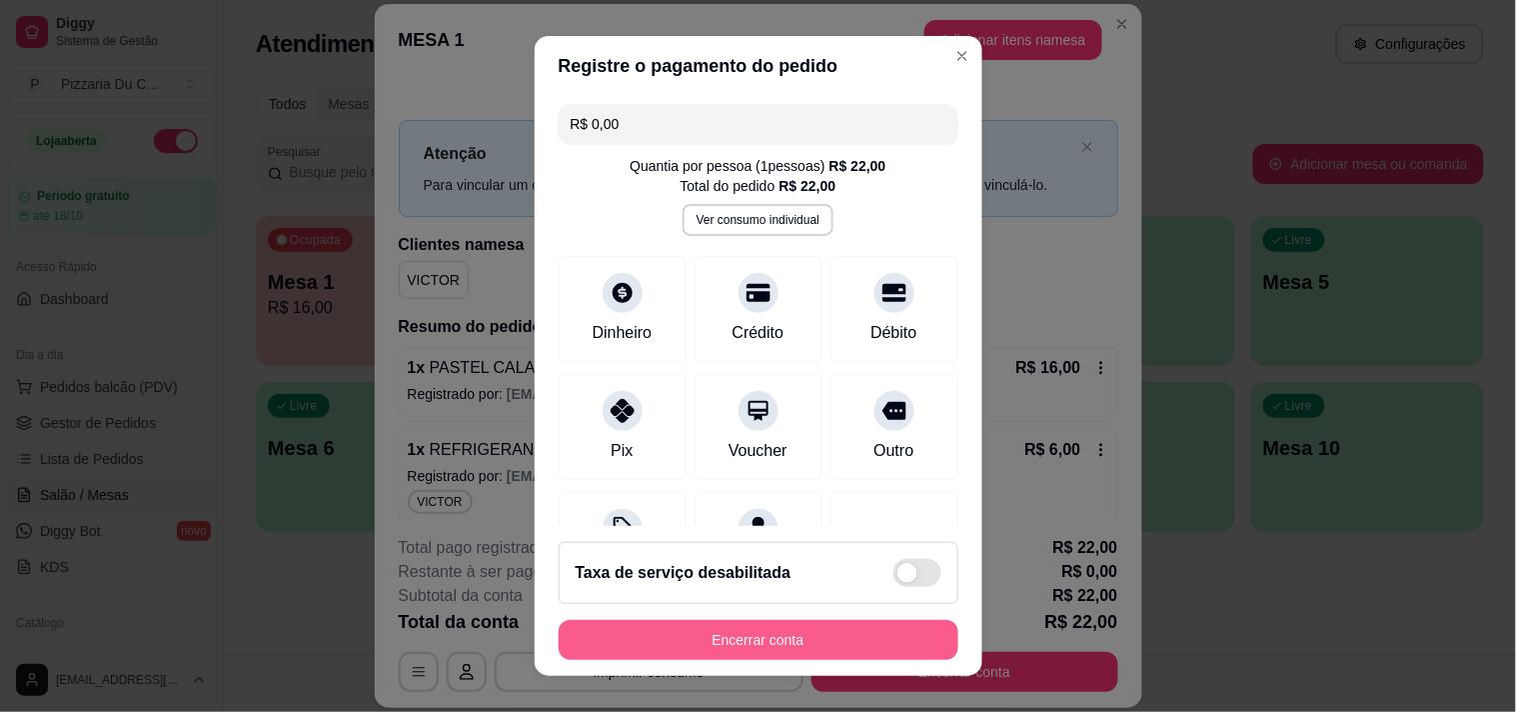
click at [794, 630] on button "Encerrar conta" at bounding box center [759, 640] width 400 height 40
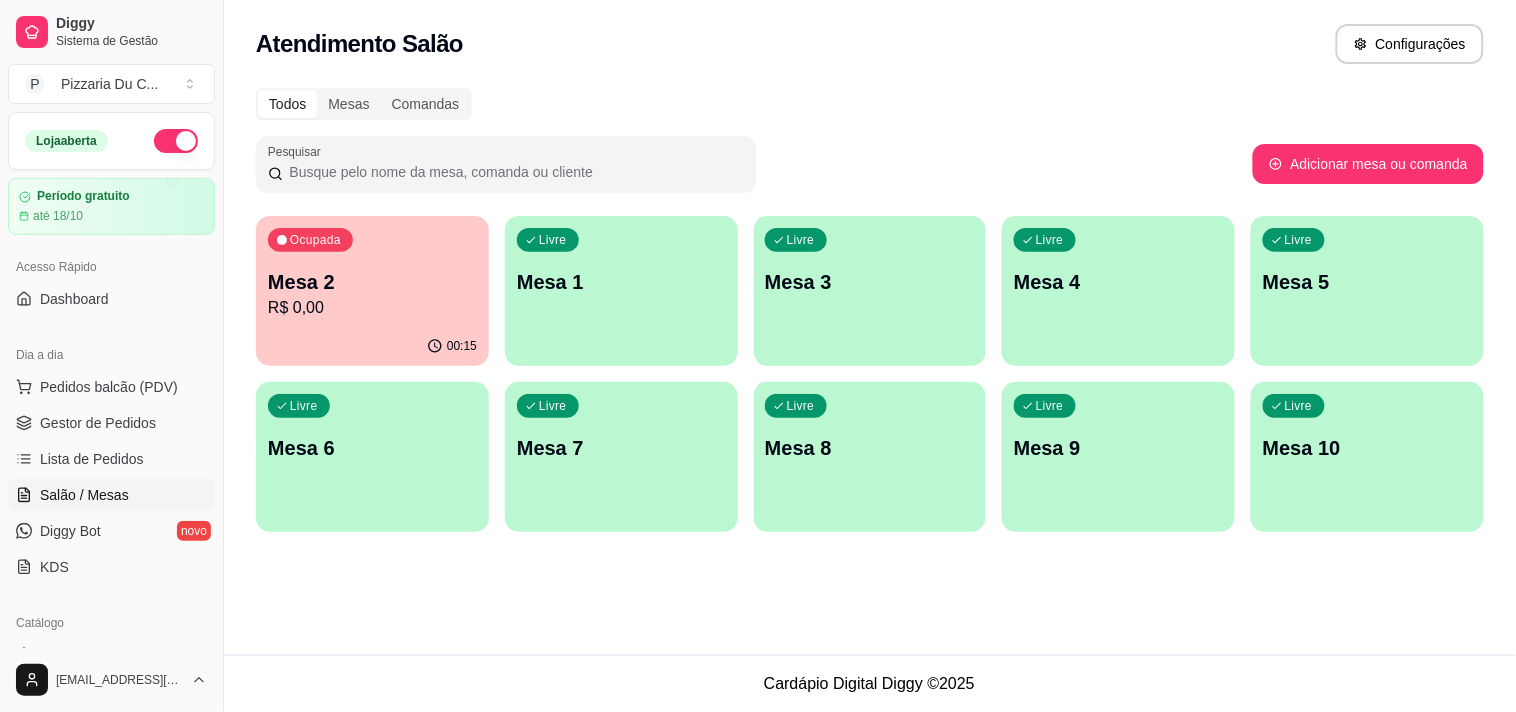
click at [398, 278] on p "Mesa 2" at bounding box center [372, 282] width 209 height 28
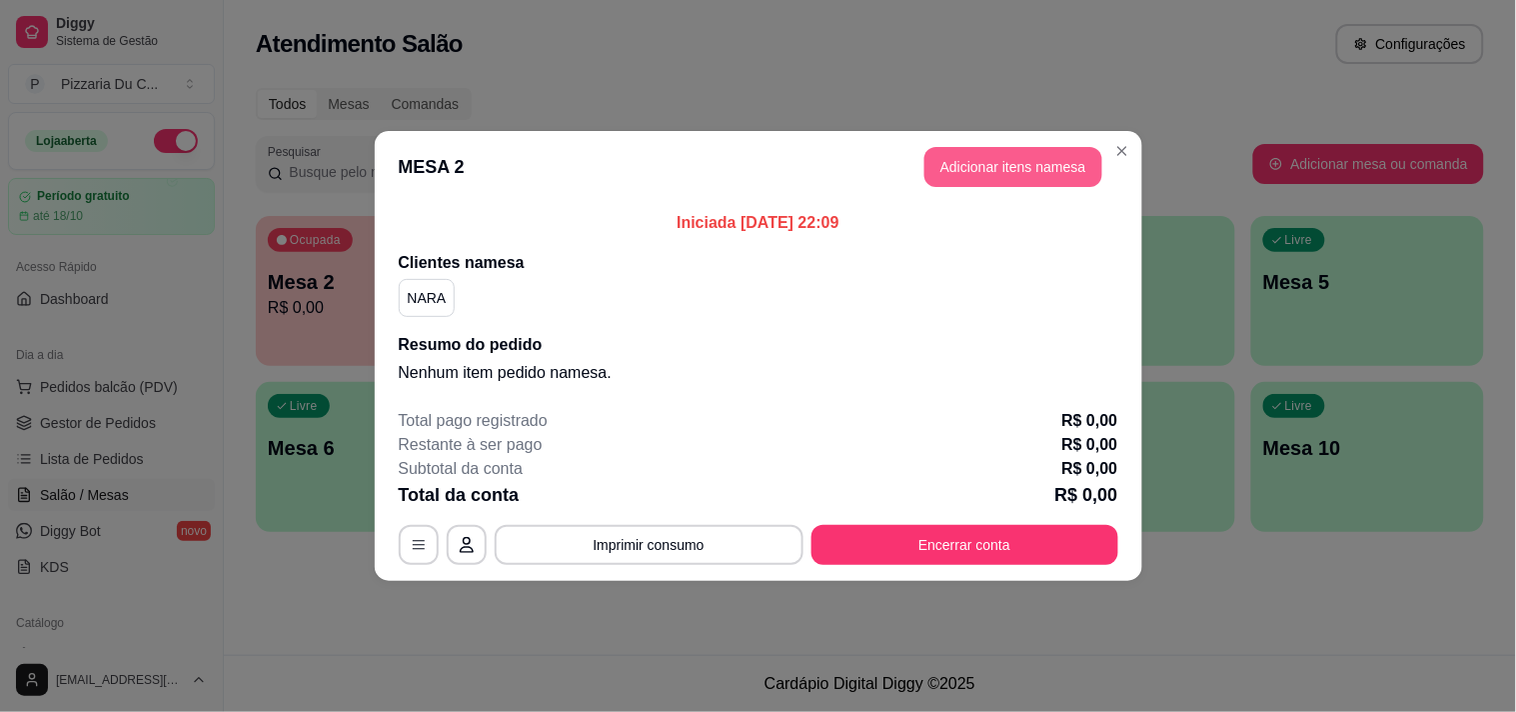
click at [1065, 168] on button "Adicionar itens na mesa" at bounding box center [1013, 167] width 178 height 40
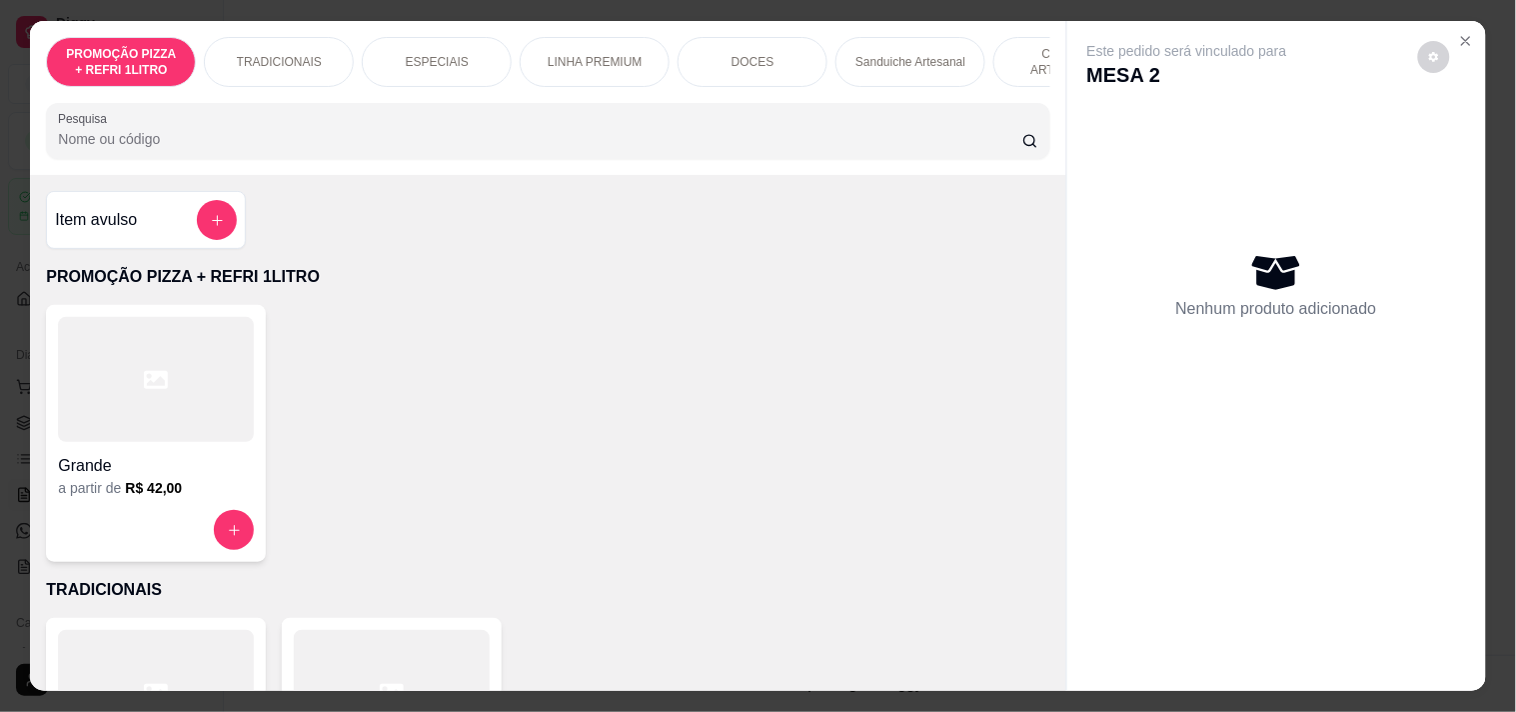
scroll to position [0, 879]
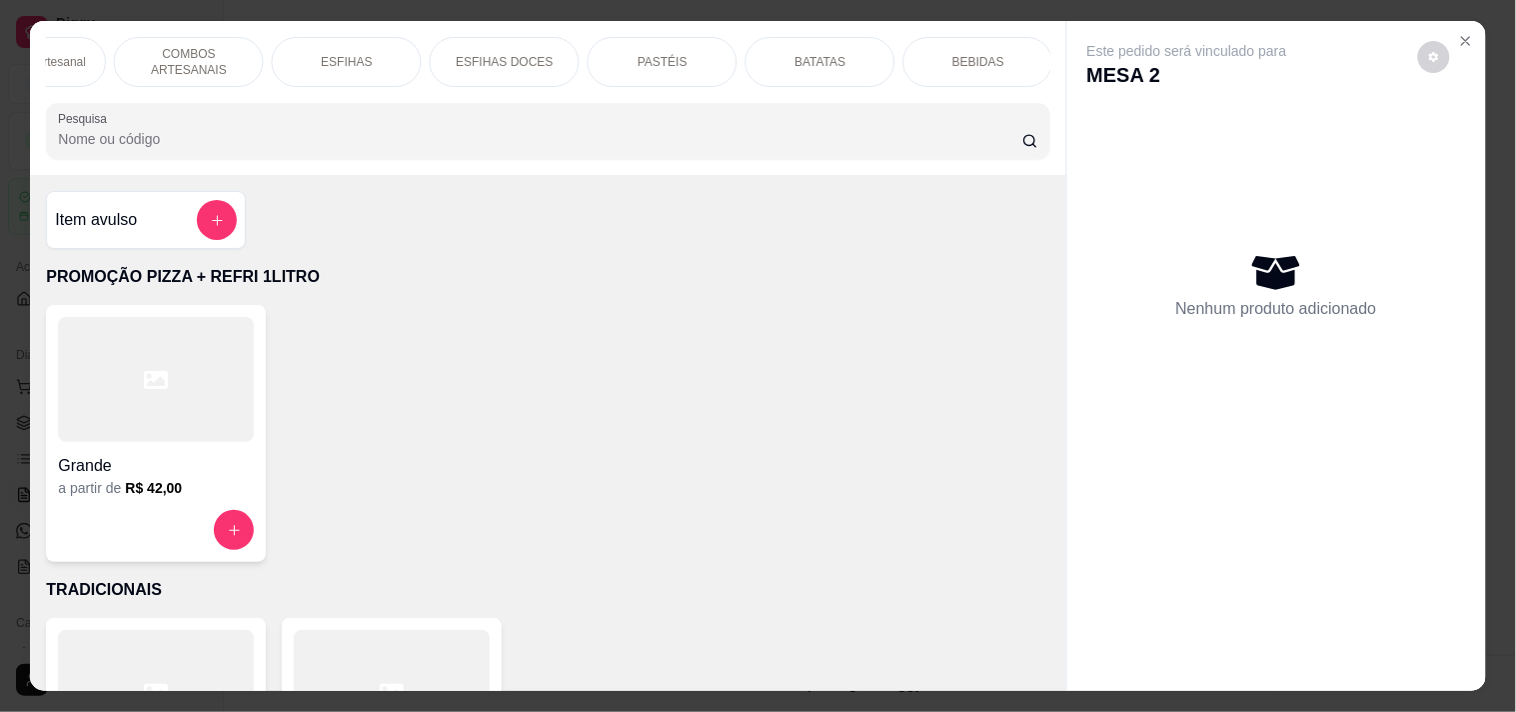
click at [703, 50] on div "PASTÉIS" at bounding box center [663, 62] width 150 height 50
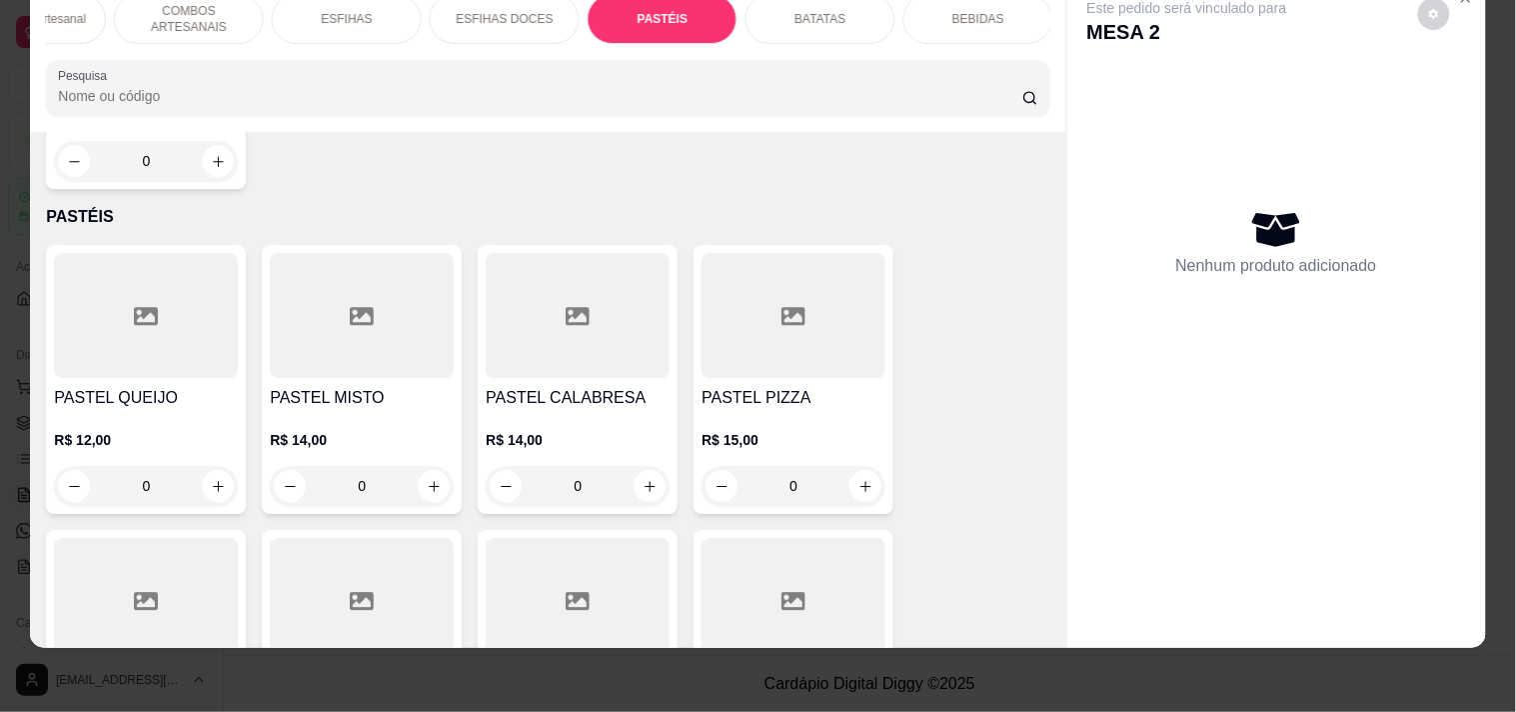
click at [130, 272] on div at bounding box center [146, 315] width 184 height 125
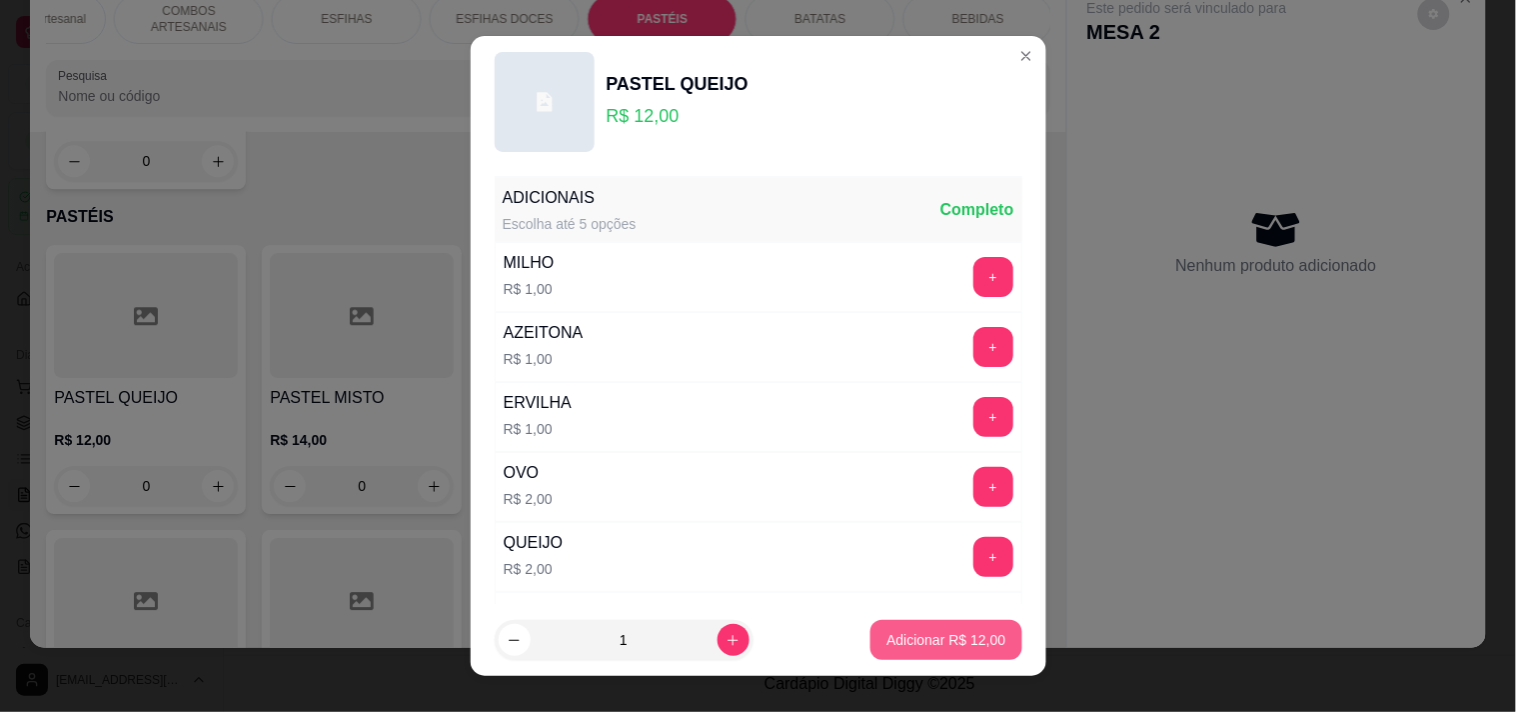
click at [893, 631] on p "Adicionar R$ 12,00" at bounding box center [945, 640] width 119 height 20
type input "1"
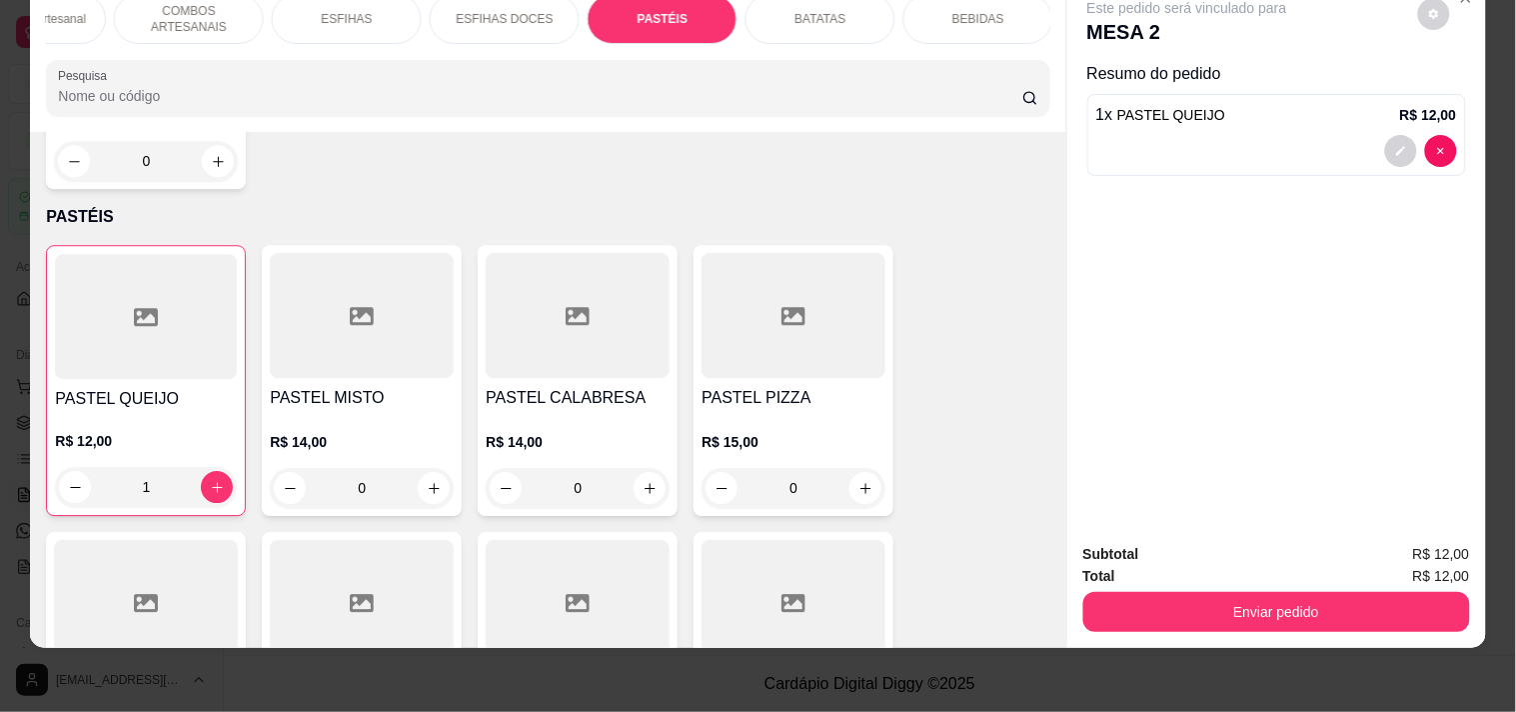
click at [1269, 592] on button "Enviar pedido" at bounding box center [1276, 612] width 387 height 40
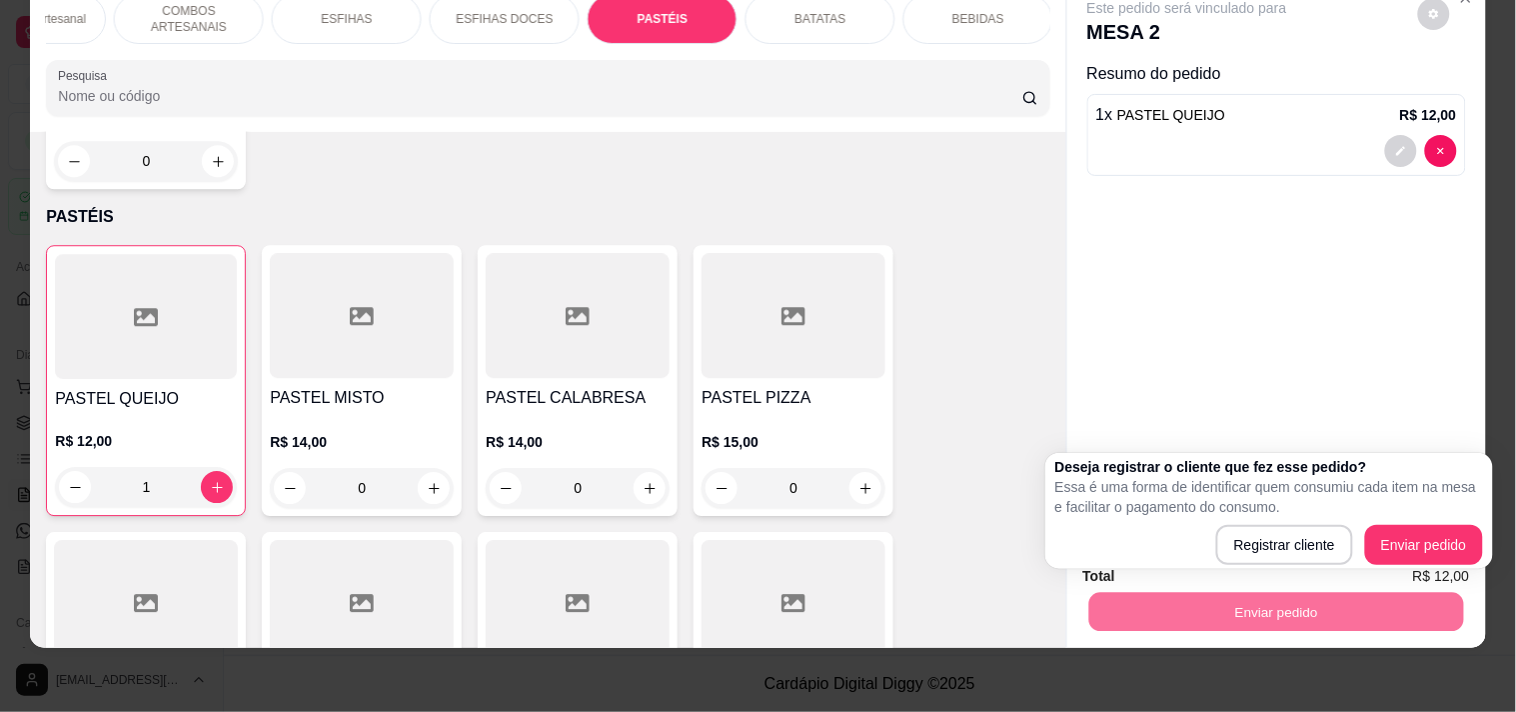
click at [1469, 475] on h2 "Deseja registrar o cliente que fez esse pedido?" at bounding box center [1269, 467] width 428 height 20
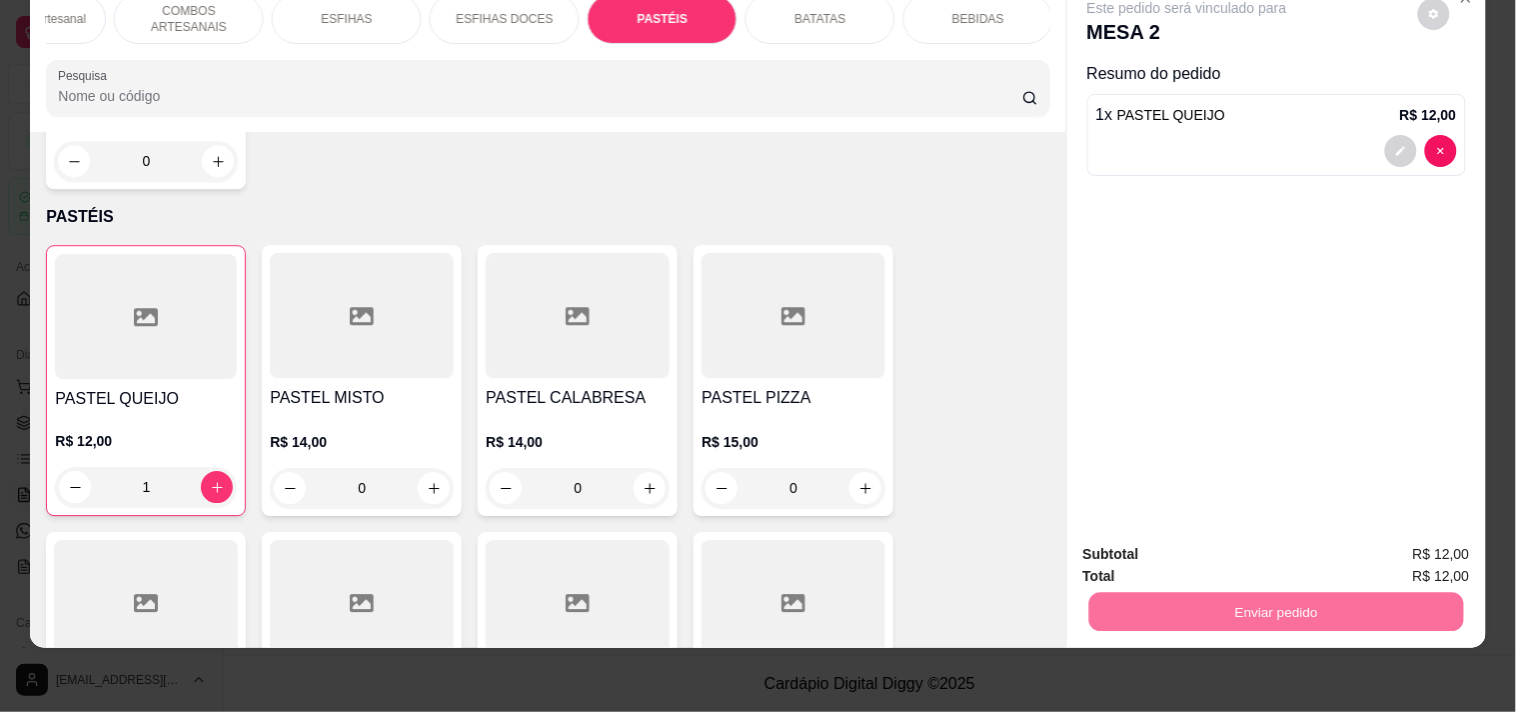
click at [1360, 323] on div "Este pedido será vinculado para MESA 2 Resumo do pedido 1 x PASTEL QUEIJO R$ 12…" at bounding box center [1276, 252] width 419 height 548
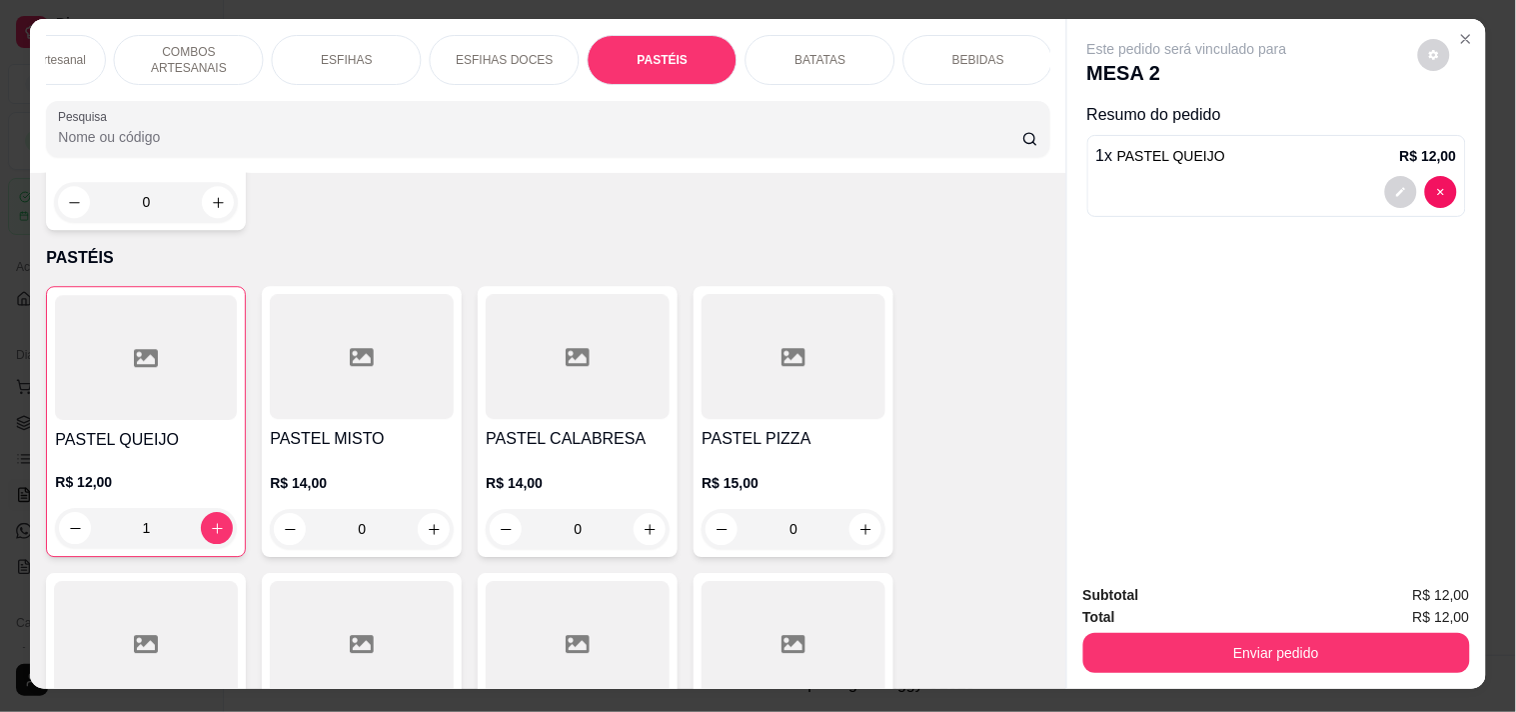
scroll to position [0, 0]
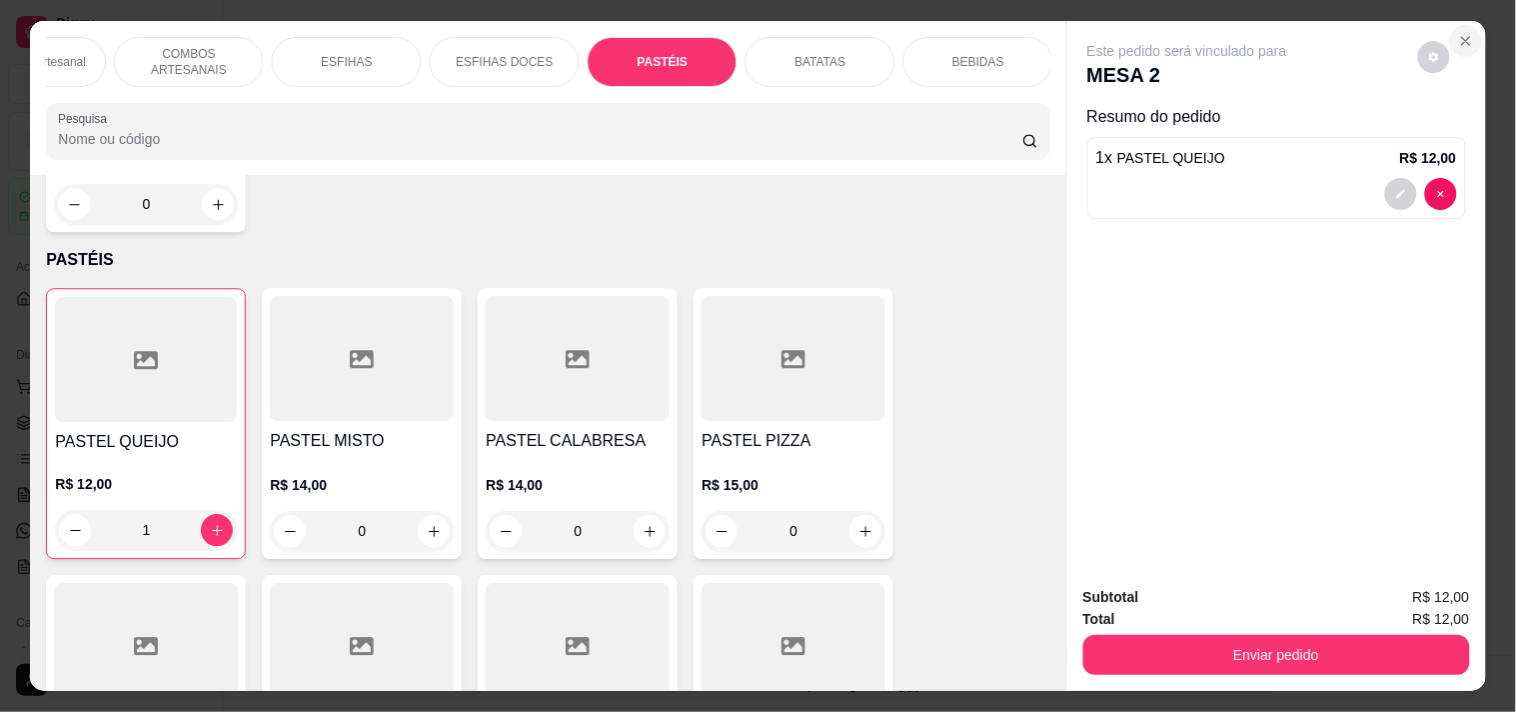
click at [1462, 37] on icon "Close" at bounding box center [1466, 41] width 8 height 8
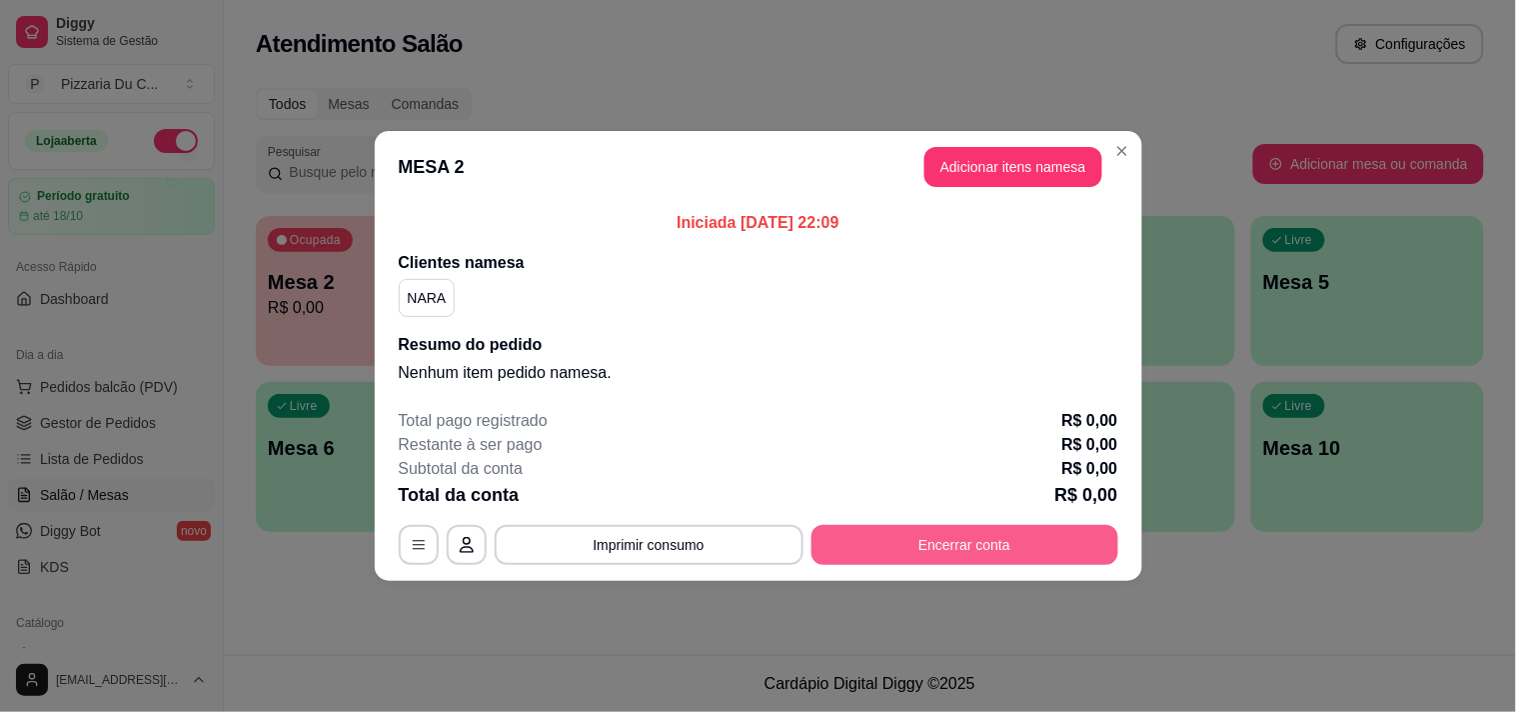
click at [865, 542] on button "Encerrar conta" at bounding box center [964, 545] width 307 height 40
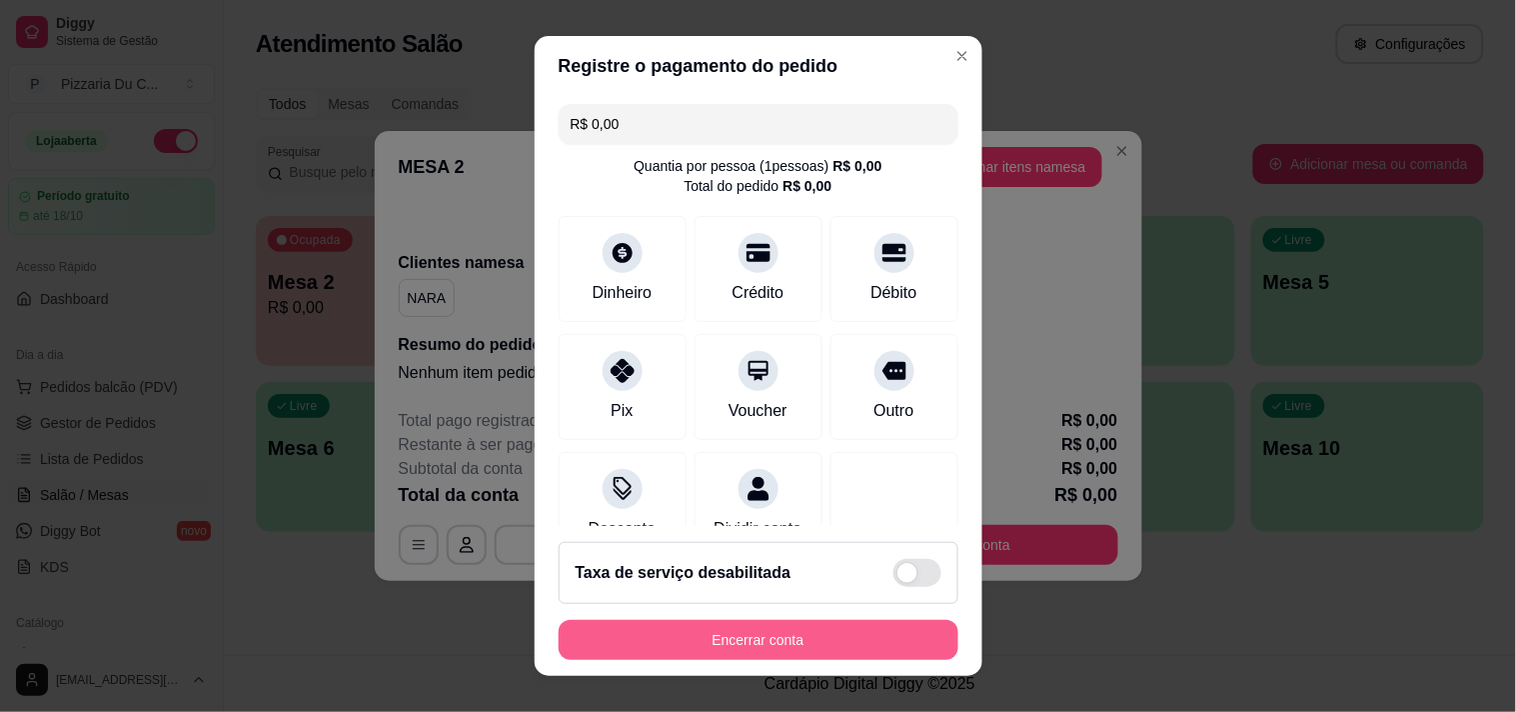
click at [814, 638] on button "Encerrar conta" at bounding box center [759, 640] width 400 height 40
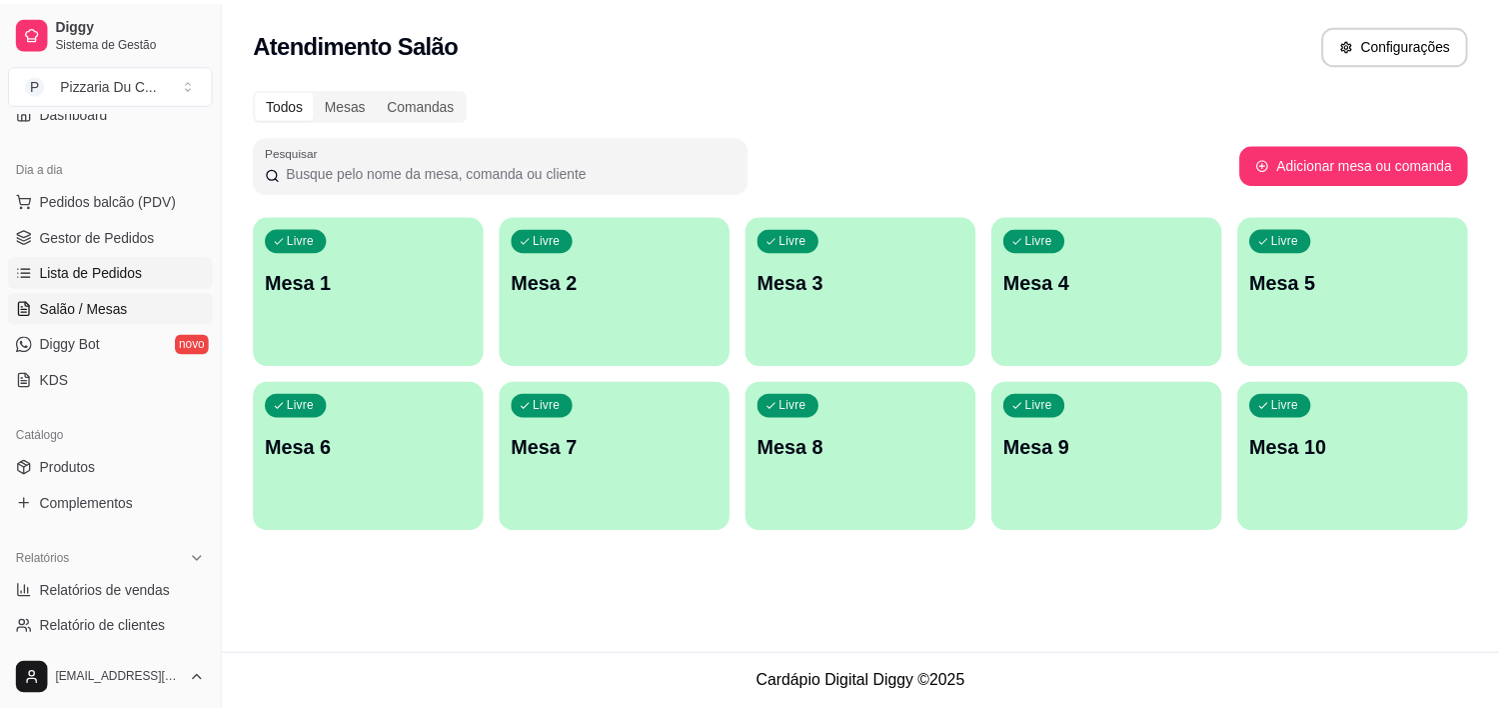
scroll to position [222, 0]
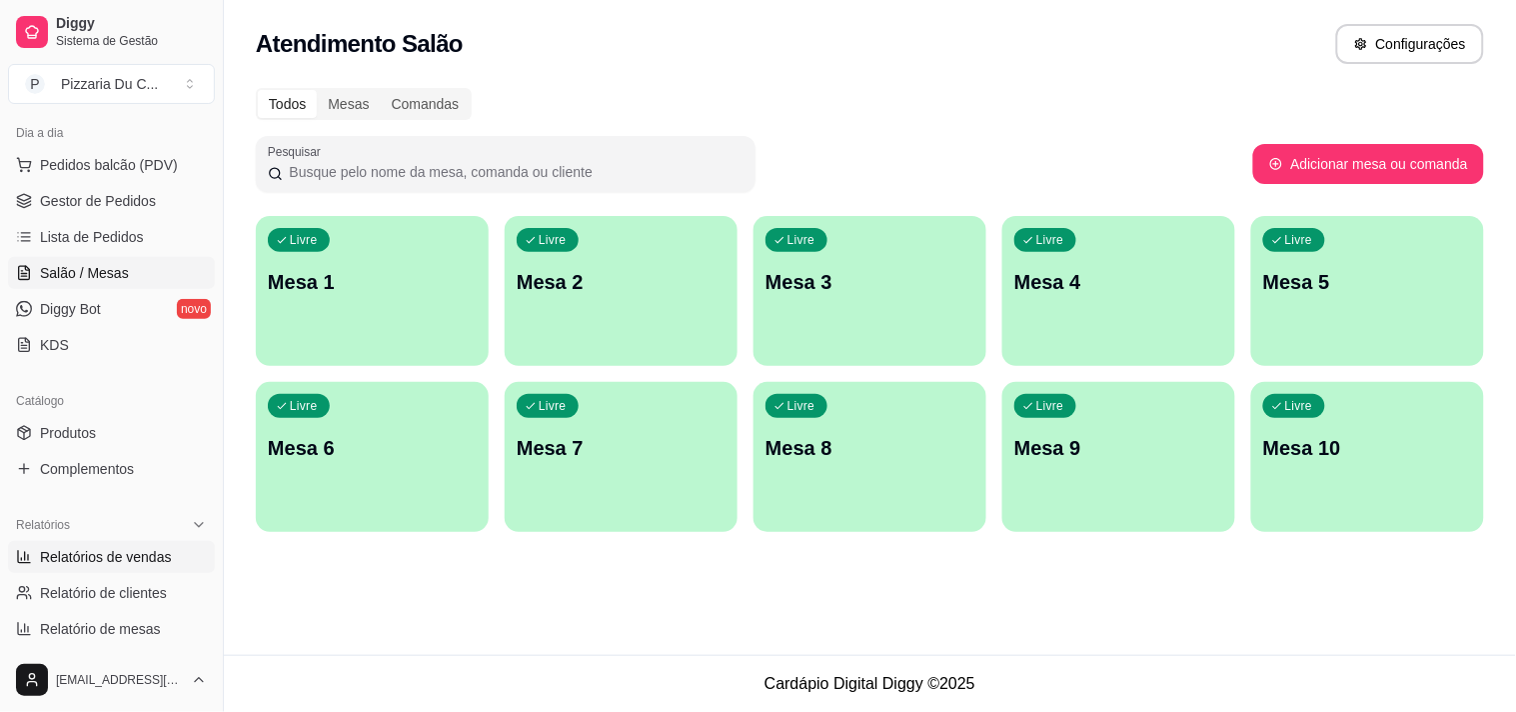
click at [107, 562] on span "Relatórios de vendas" at bounding box center [106, 557] width 132 height 20
select select "ALL"
select select "0"
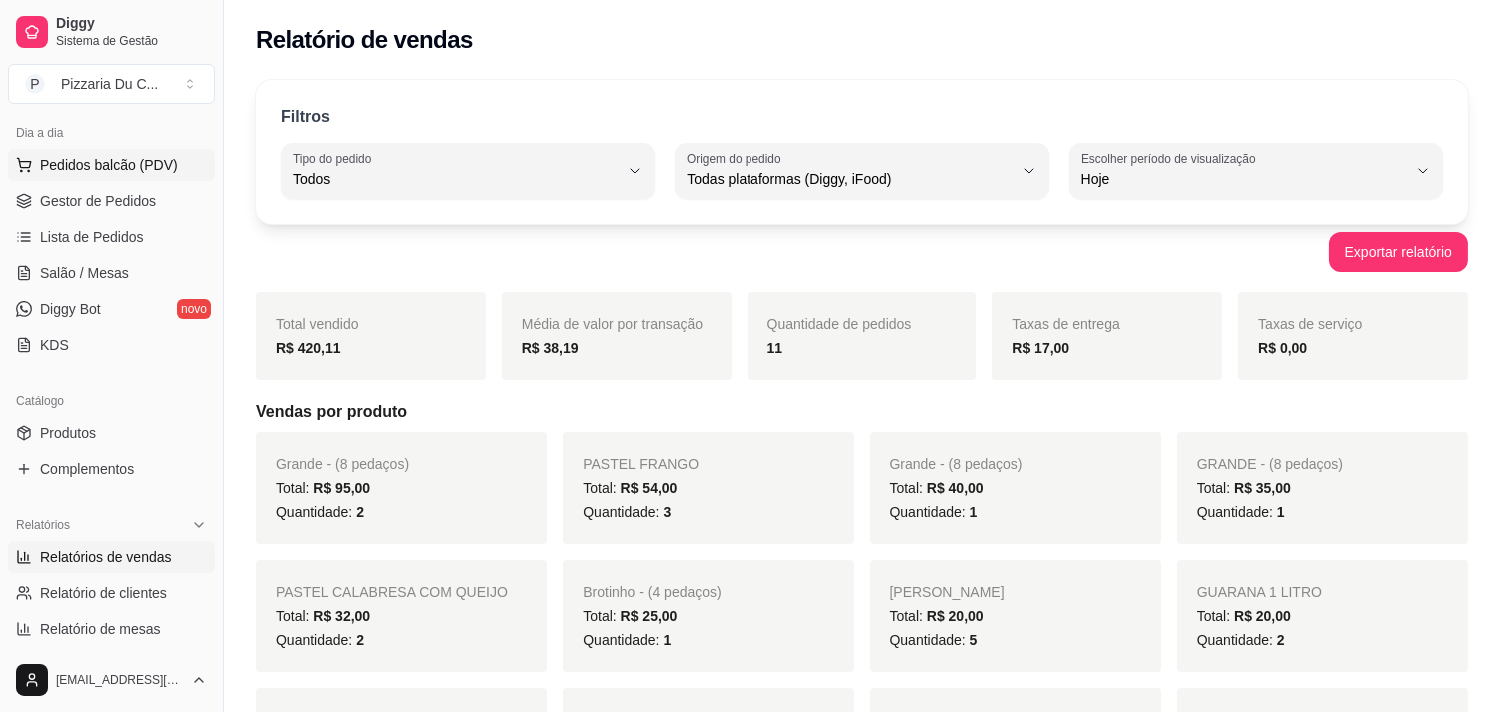
click at [154, 160] on span "Pedidos balcão (PDV)" at bounding box center [109, 165] width 138 height 20
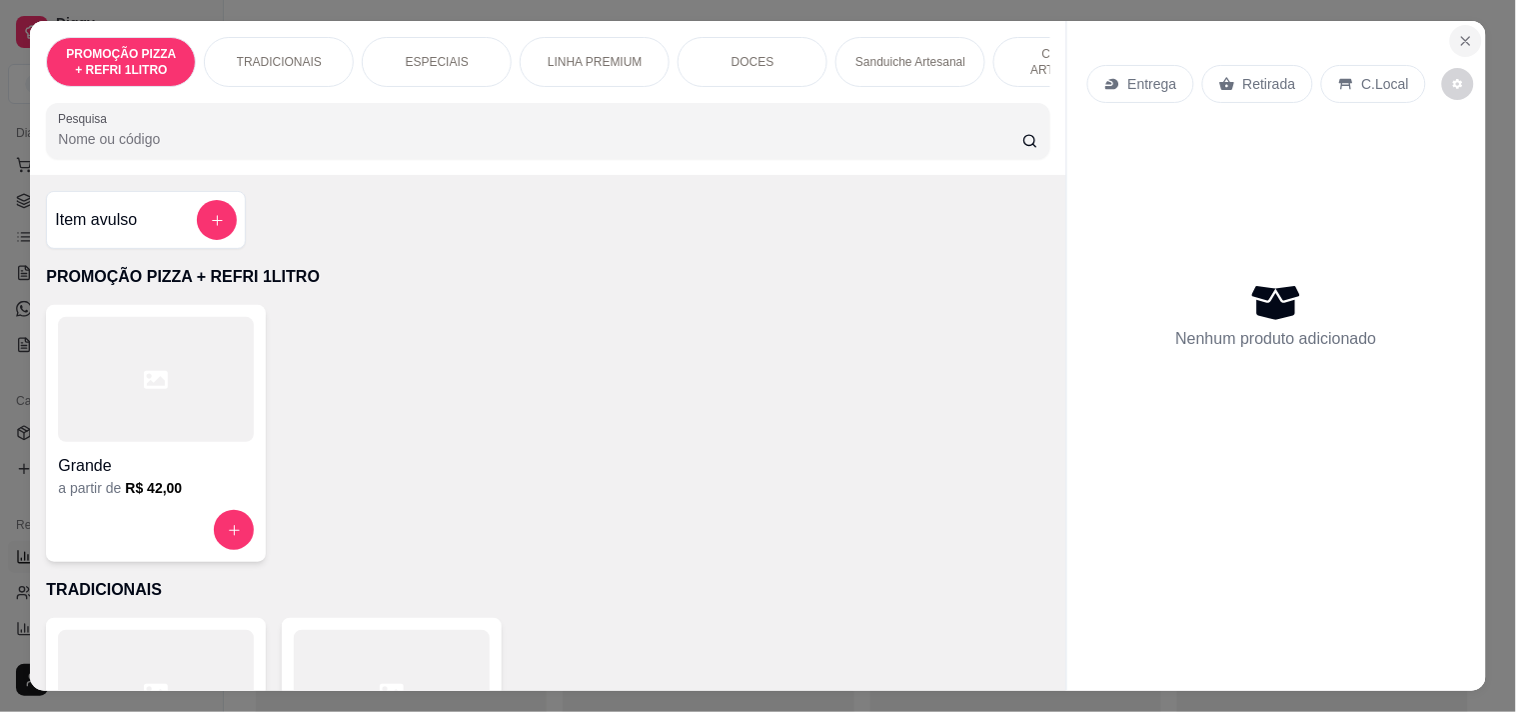
click at [1465, 42] on button "Close" at bounding box center [1466, 41] width 32 height 32
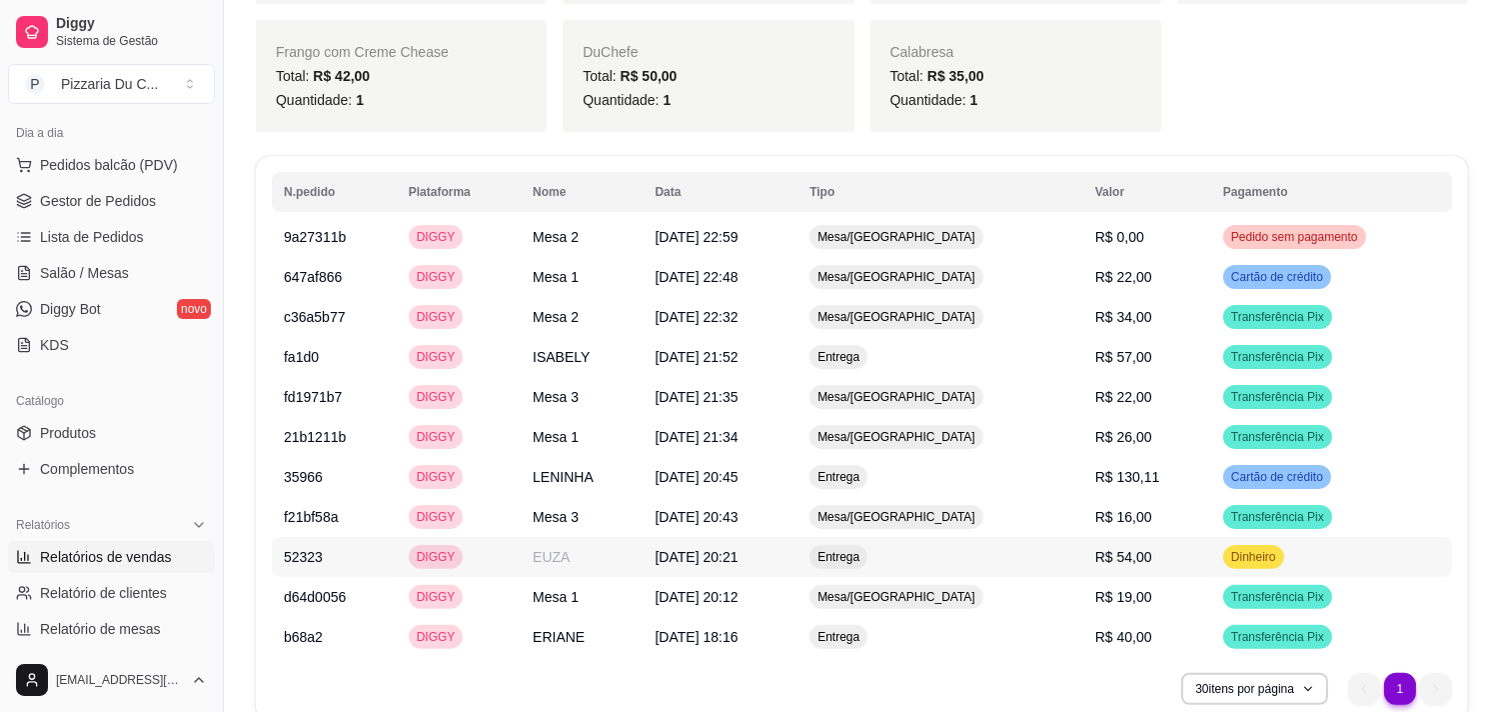
scroll to position [1221, 0]
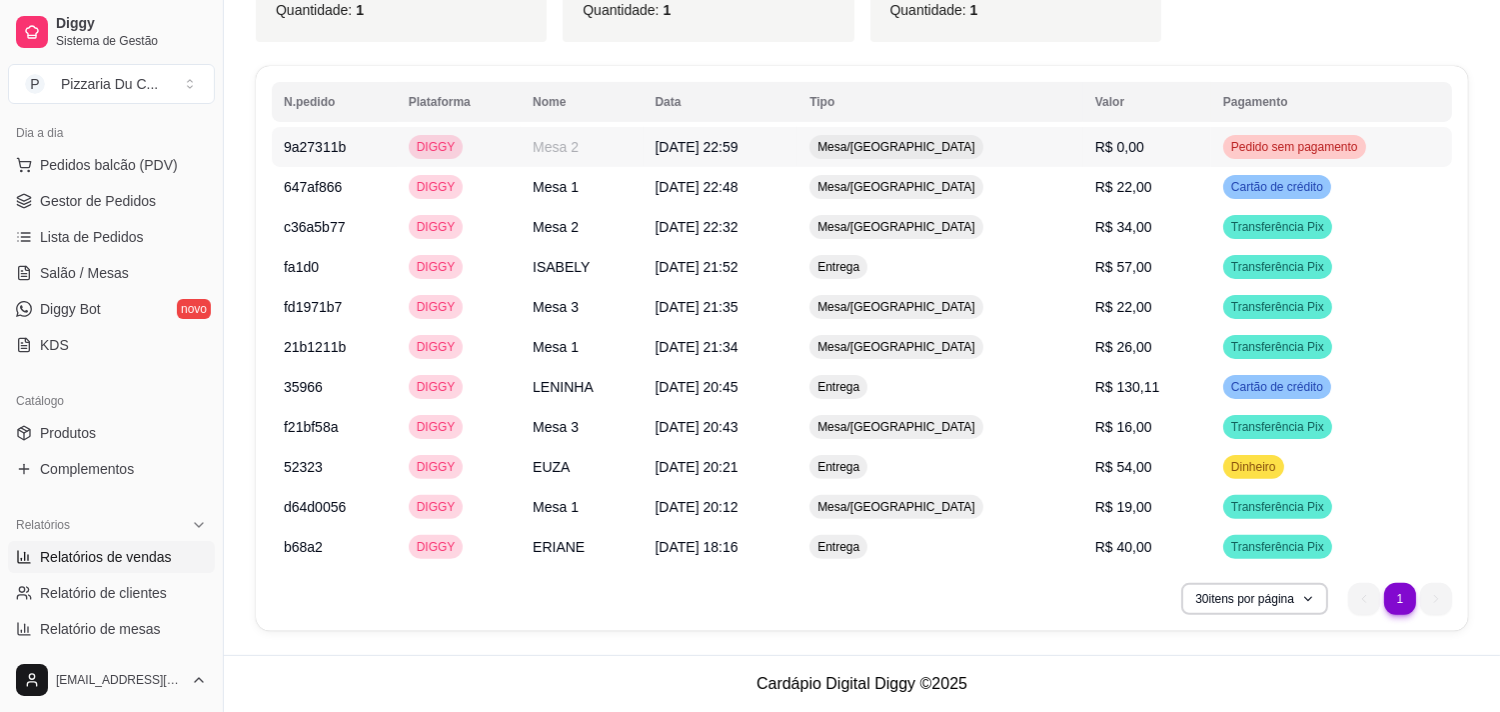
click at [1272, 141] on span "Pedido sem pagamento" at bounding box center [1294, 147] width 135 height 16
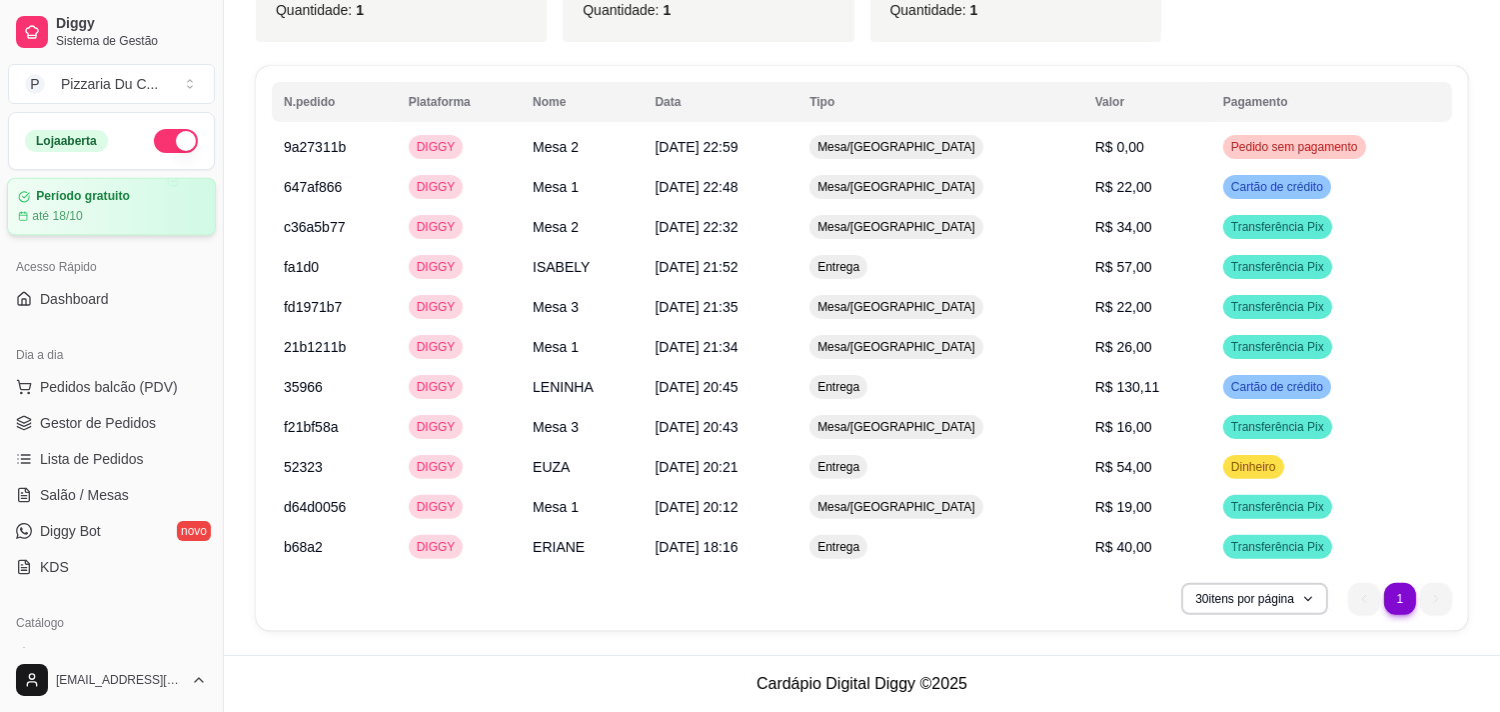
scroll to position [777, 0]
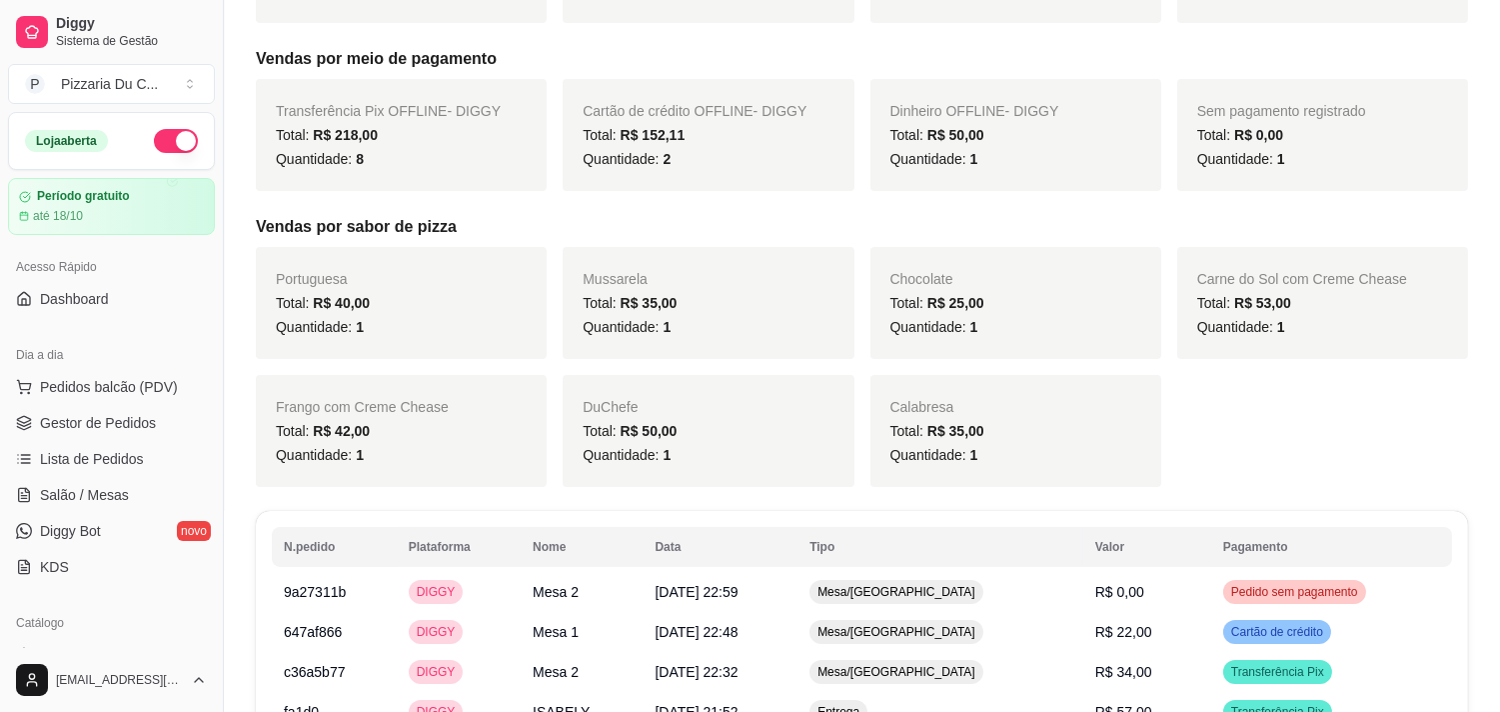
click at [176, 132] on button "button" at bounding box center [176, 141] width 44 height 24
